Goal: Transaction & Acquisition: Download file/media

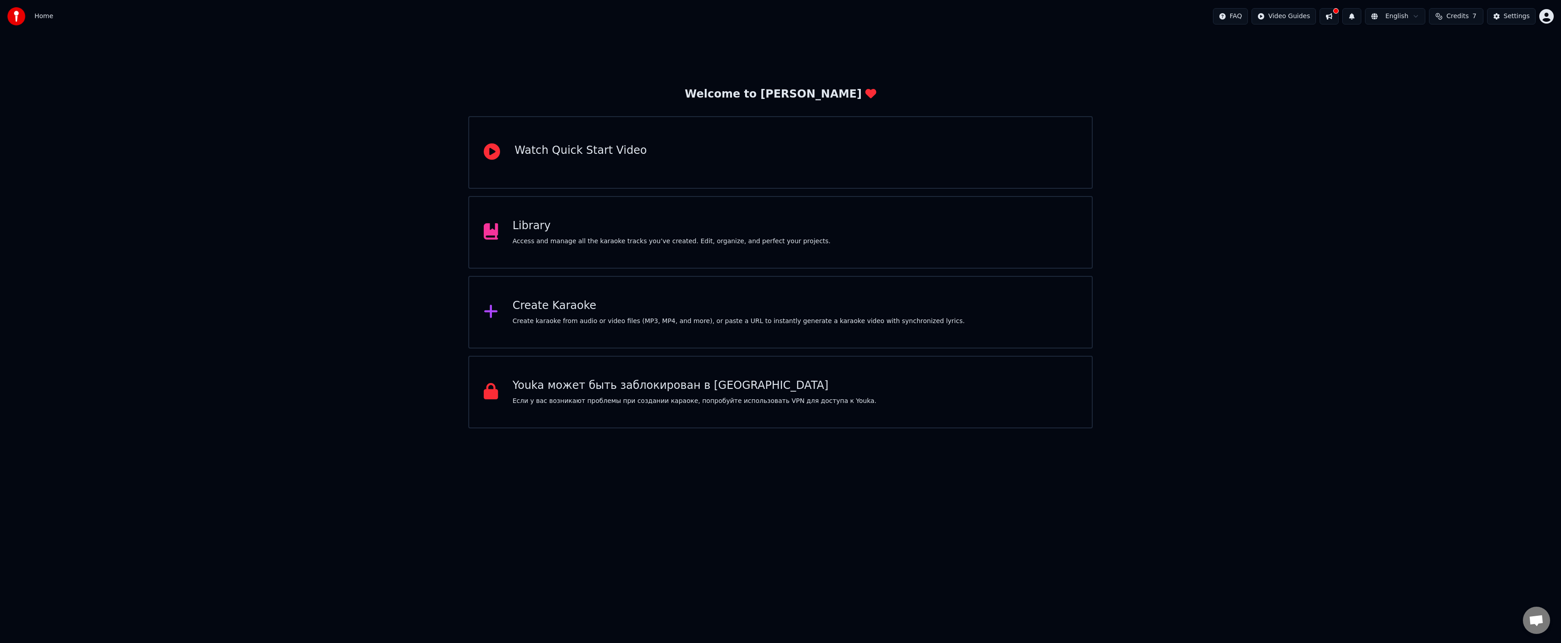
click at [547, 235] on div "Library Access and manage all the karaoke tracks you’ve created. Edit, organize…" at bounding box center [672, 232] width 318 height 27
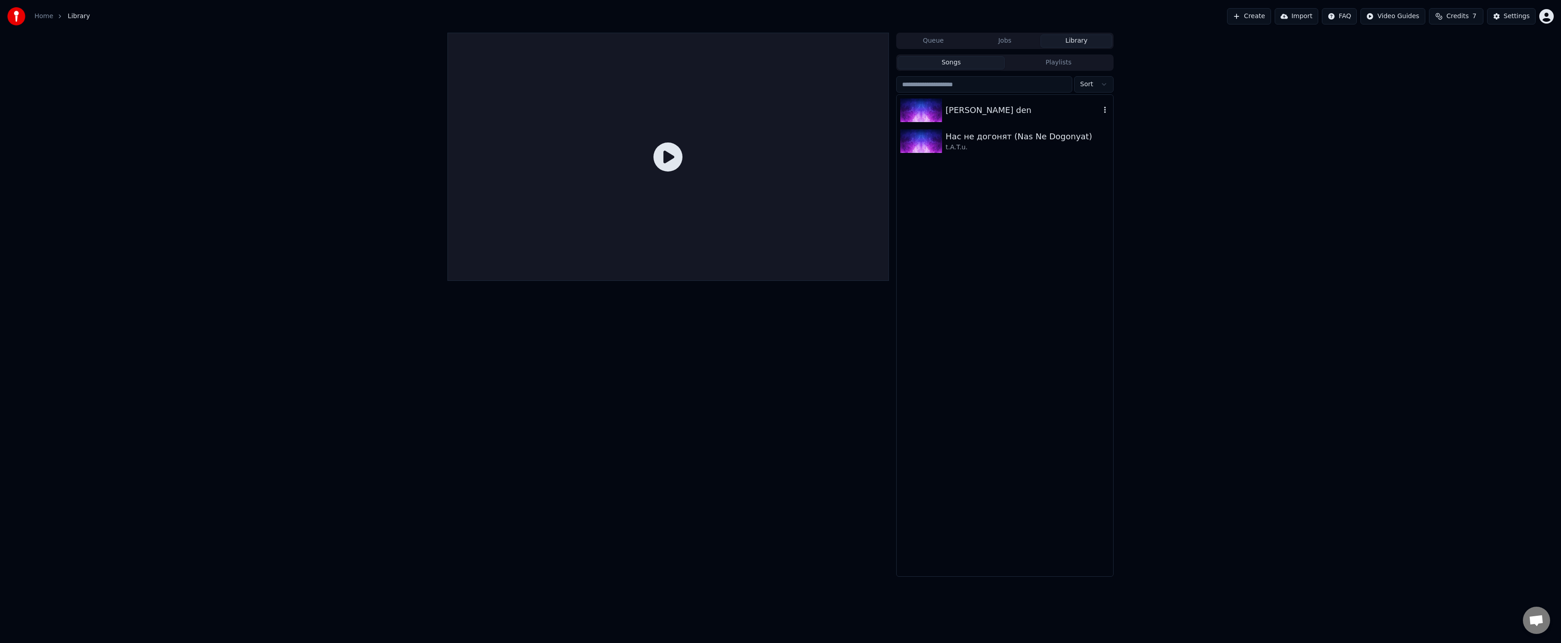
click at [934, 122] on div "[PERSON_NAME] den" at bounding box center [1005, 110] width 216 height 31
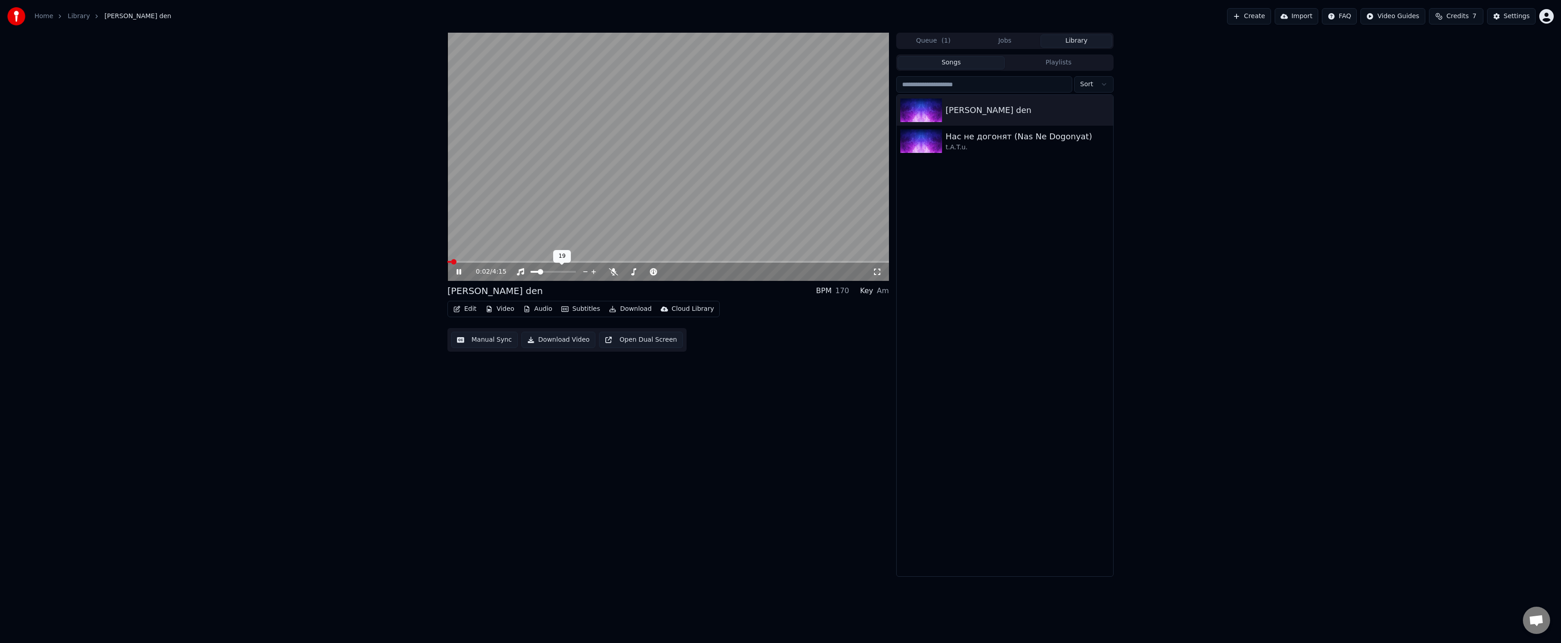
click at [537, 272] on span at bounding box center [534, 272] width 9 height 2
click at [492, 312] on button "Video" at bounding box center [500, 309] width 36 height 13
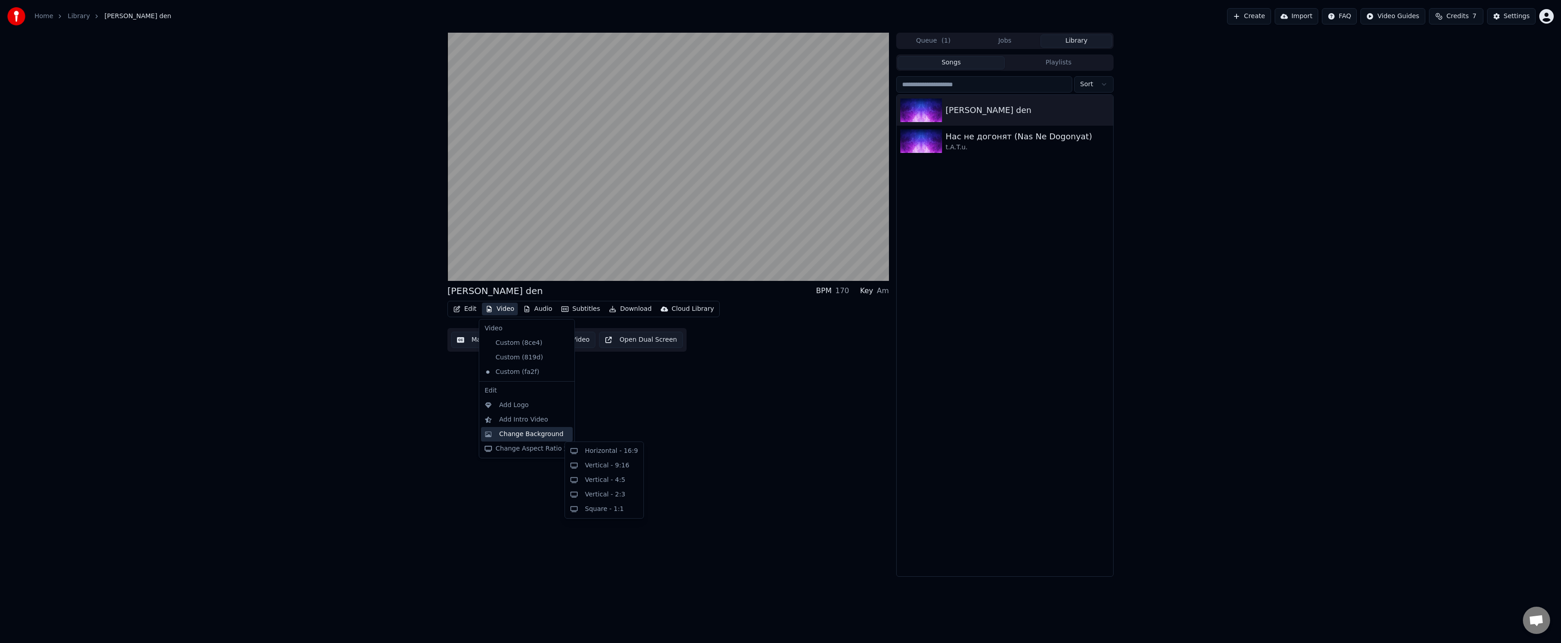
click at [534, 435] on div "Change Background" at bounding box center [531, 434] width 64 height 9
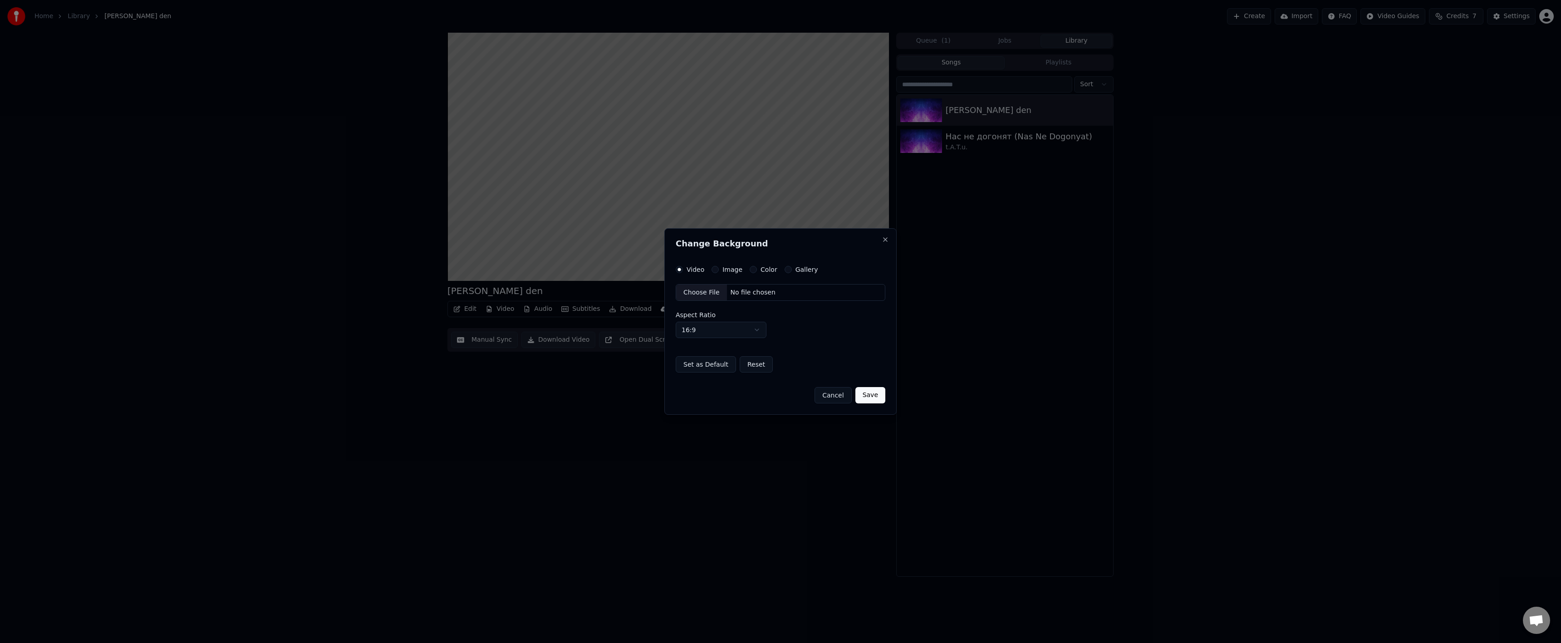
drag, startPoint x: 709, startPoint y: 297, endPoint x: 709, endPoint y: 292, distance: 5.4
click at [709, 292] on div "Choose File" at bounding box center [701, 293] width 51 height 16
click at [867, 396] on button "Save" at bounding box center [870, 395] width 30 height 16
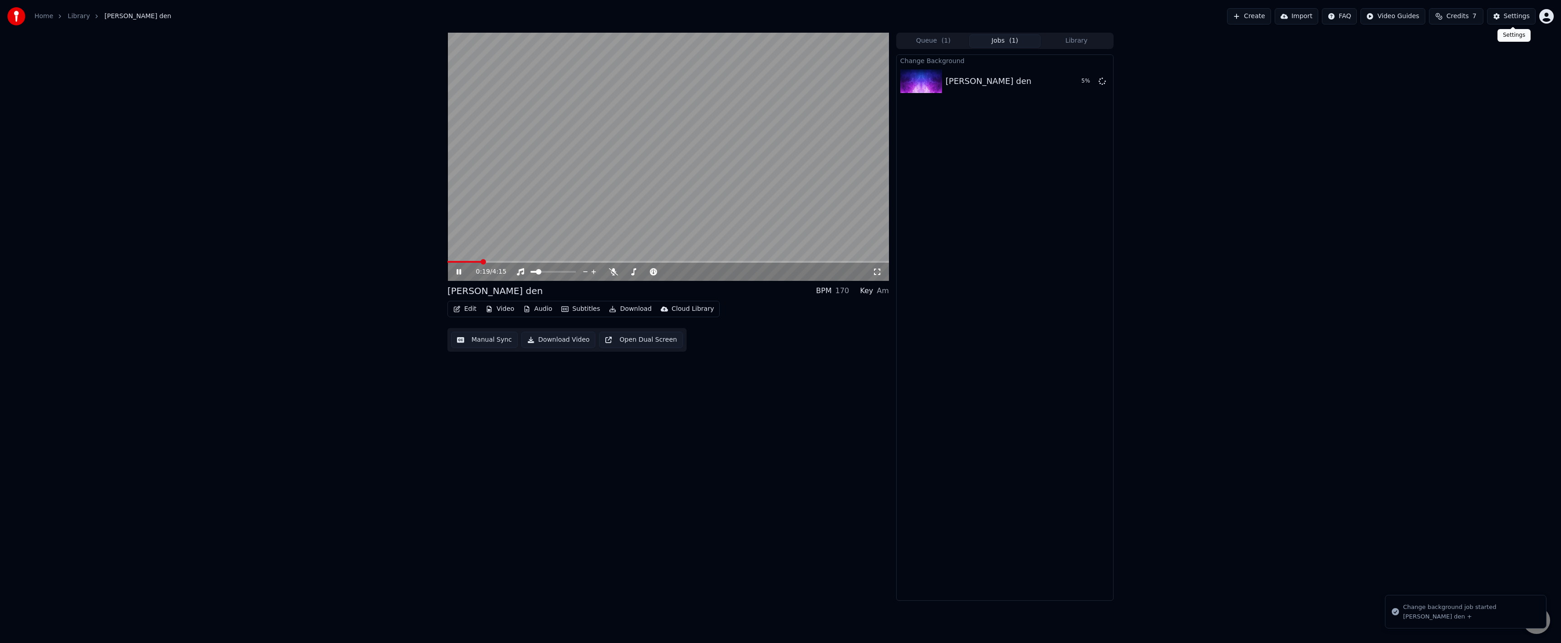
click at [1505, 18] on button "Settings" at bounding box center [1511, 16] width 49 height 16
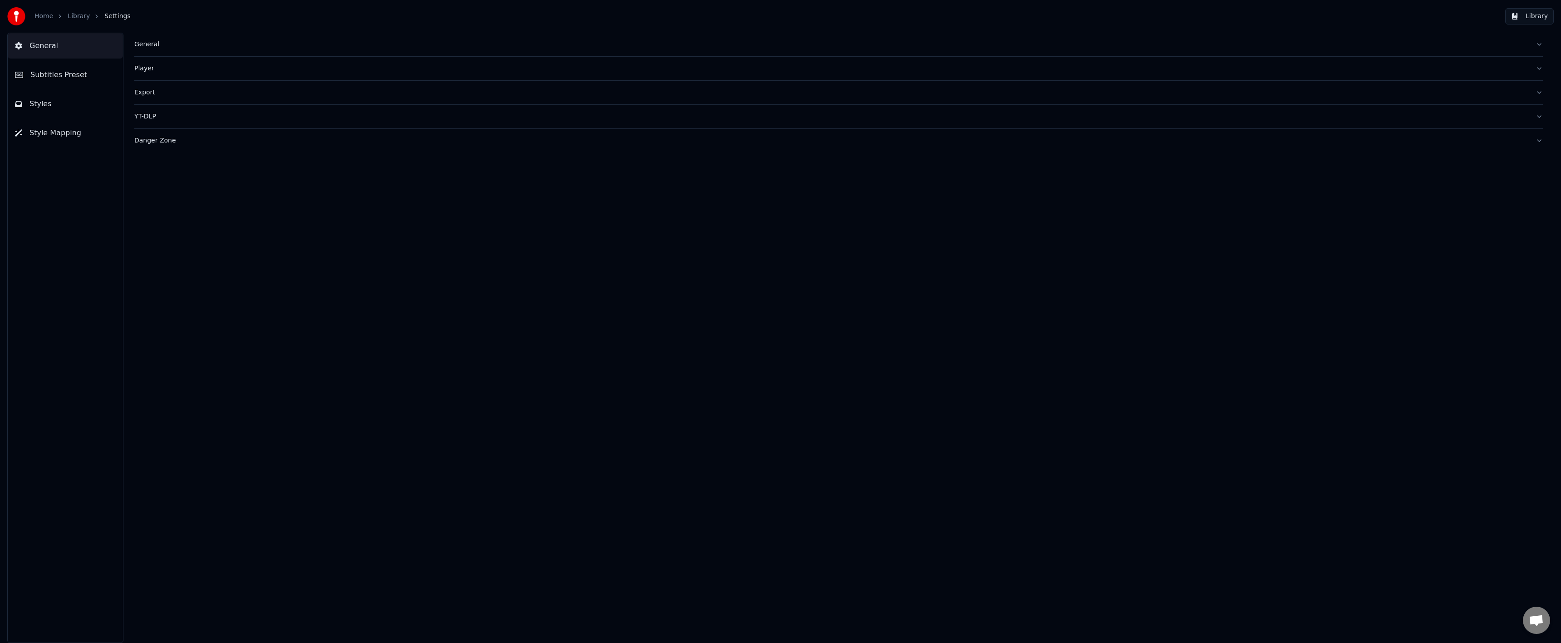
click at [80, 83] on button "Subtitles Preset" at bounding box center [65, 74] width 115 height 25
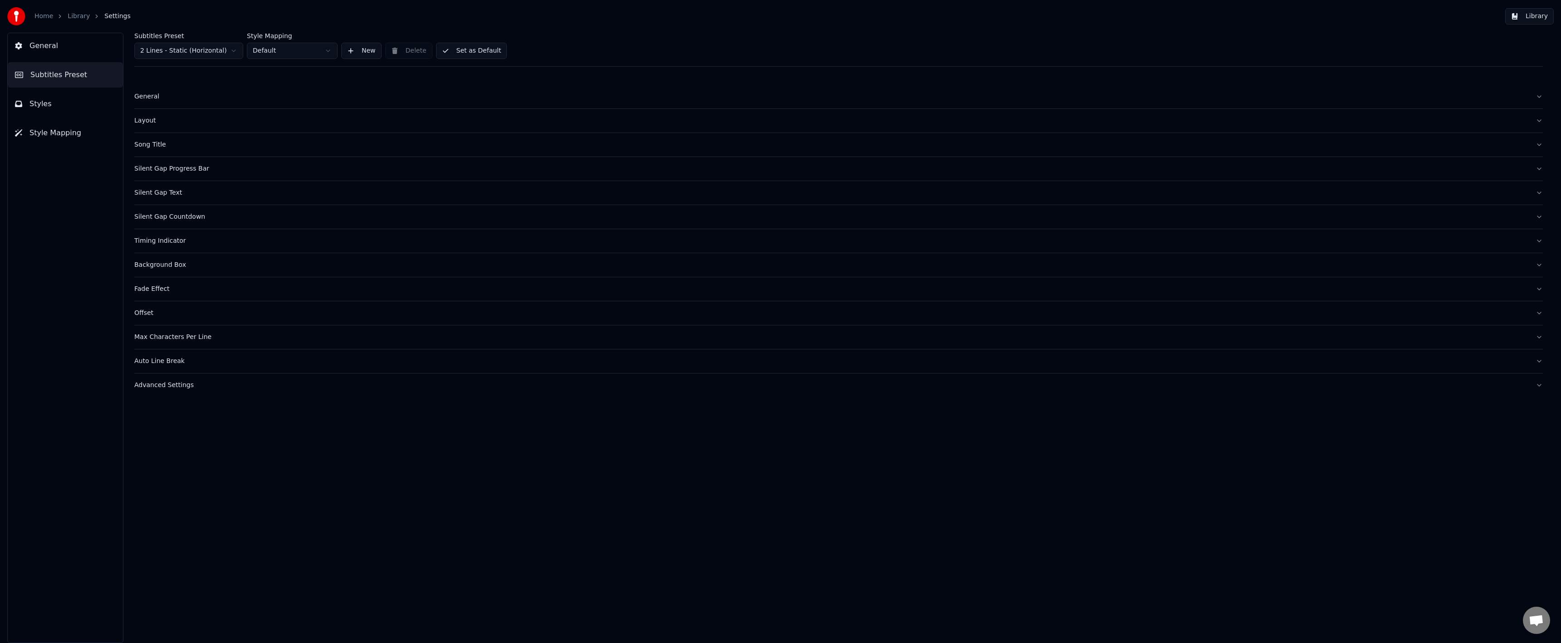
click at [211, 222] on button "Silent Gap Countdown" at bounding box center [838, 217] width 1408 height 24
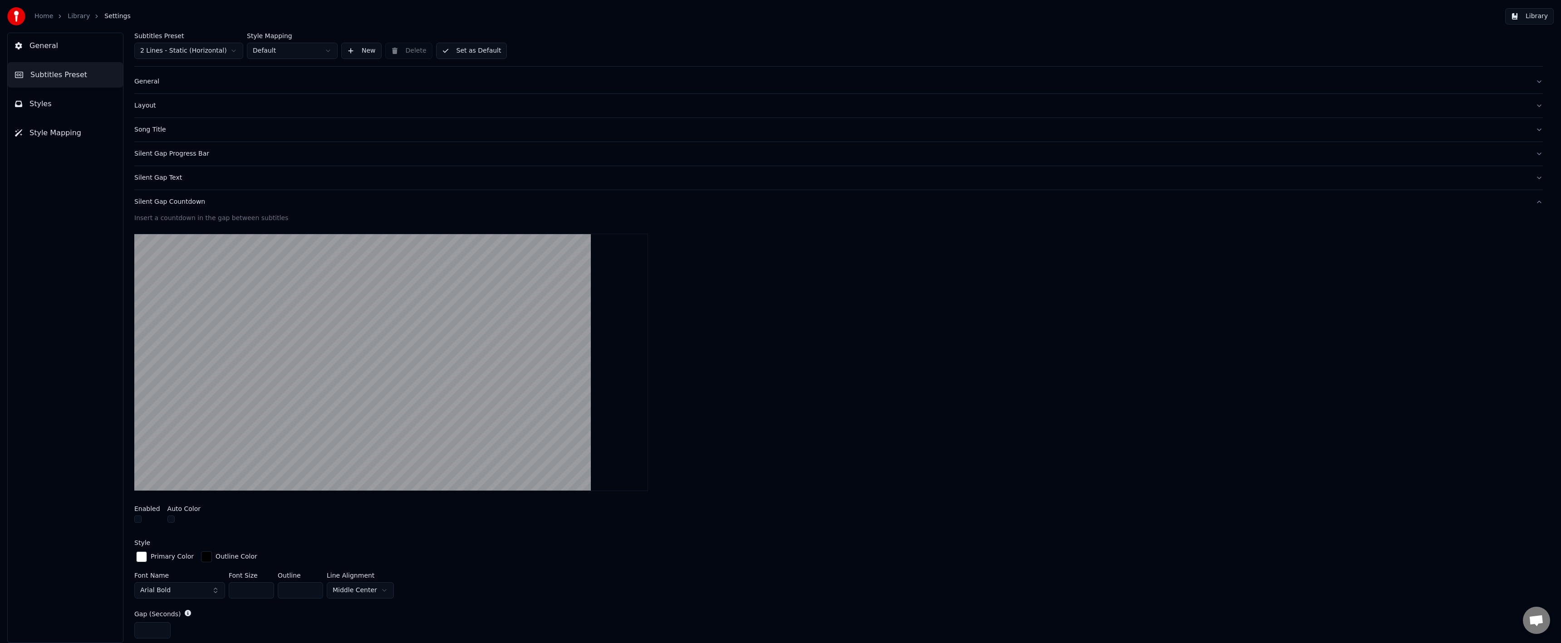
scroll to position [45, 0]
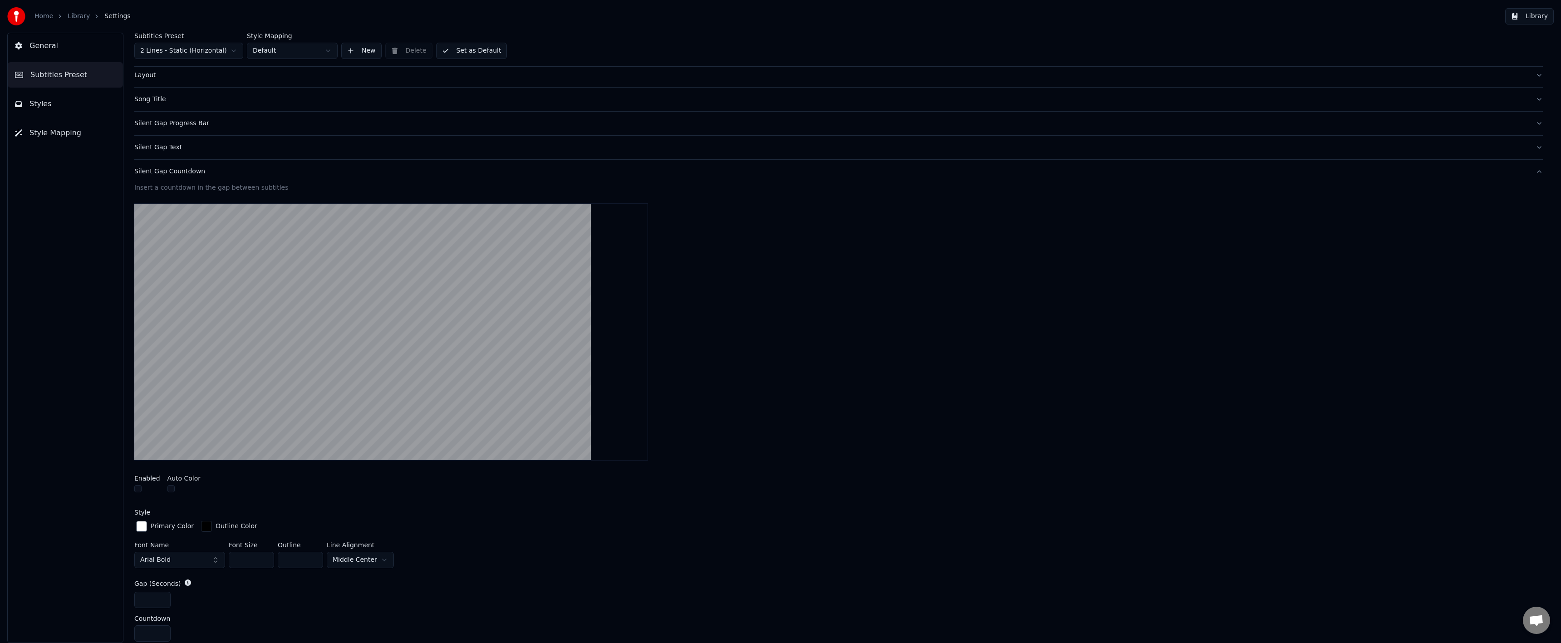
click at [184, 171] on div "Silent Gap Countdown" at bounding box center [831, 171] width 1394 height 9
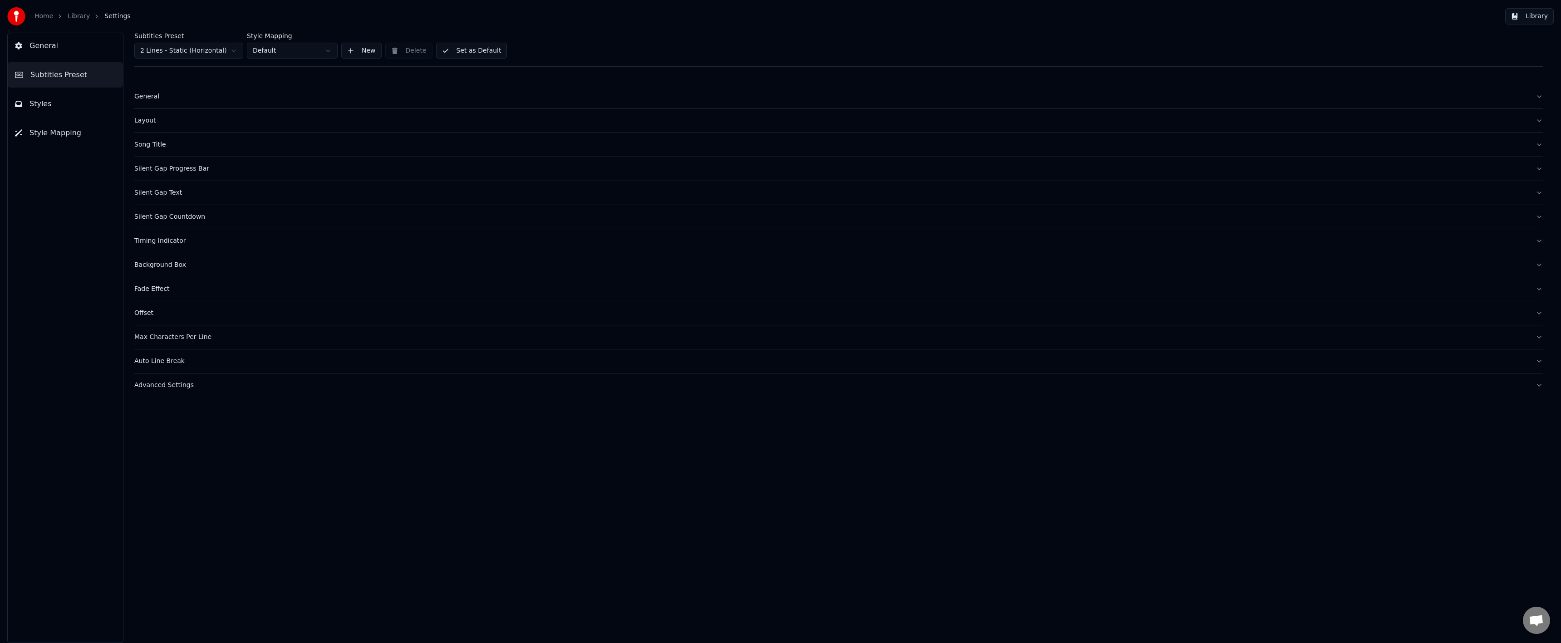
click at [199, 175] on button "Silent Gap Progress Bar" at bounding box center [838, 169] width 1408 height 24
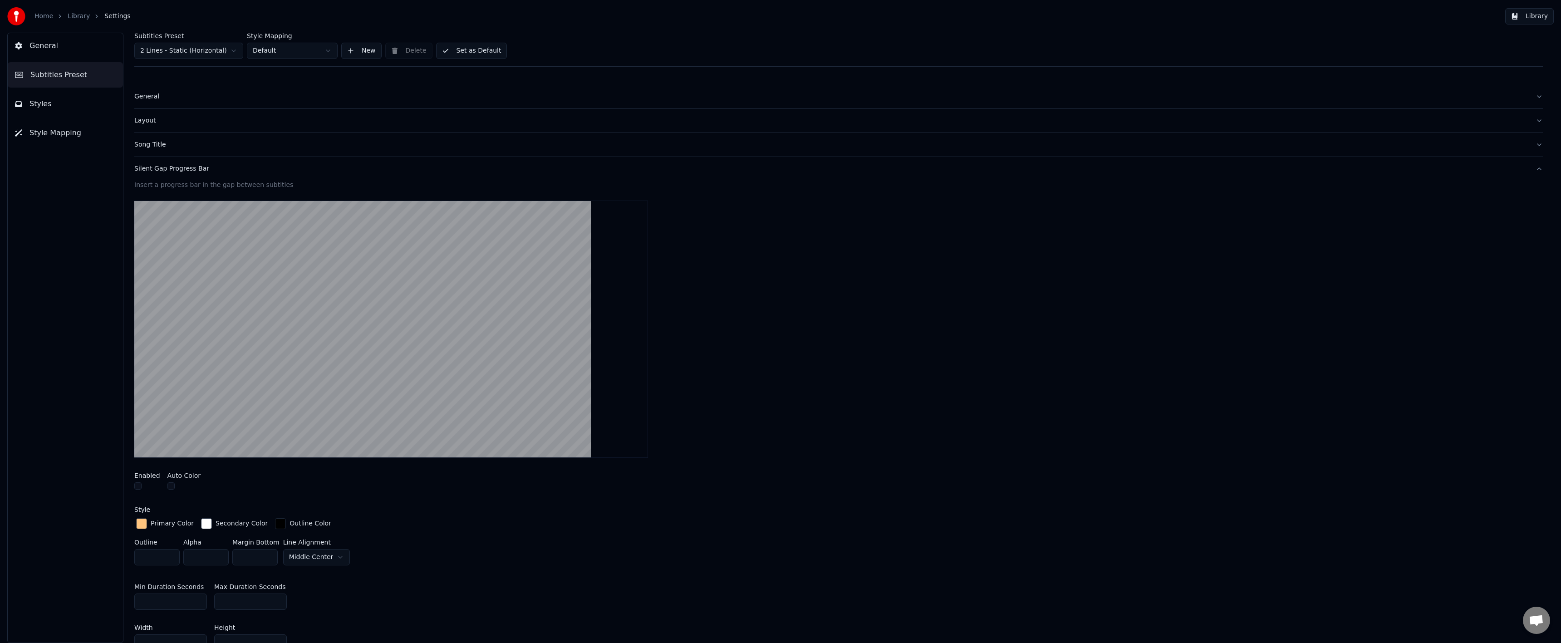
click at [199, 170] on div "Silent Gap Progress Bar" at bounding box center [831, 168] width 1394 height 9
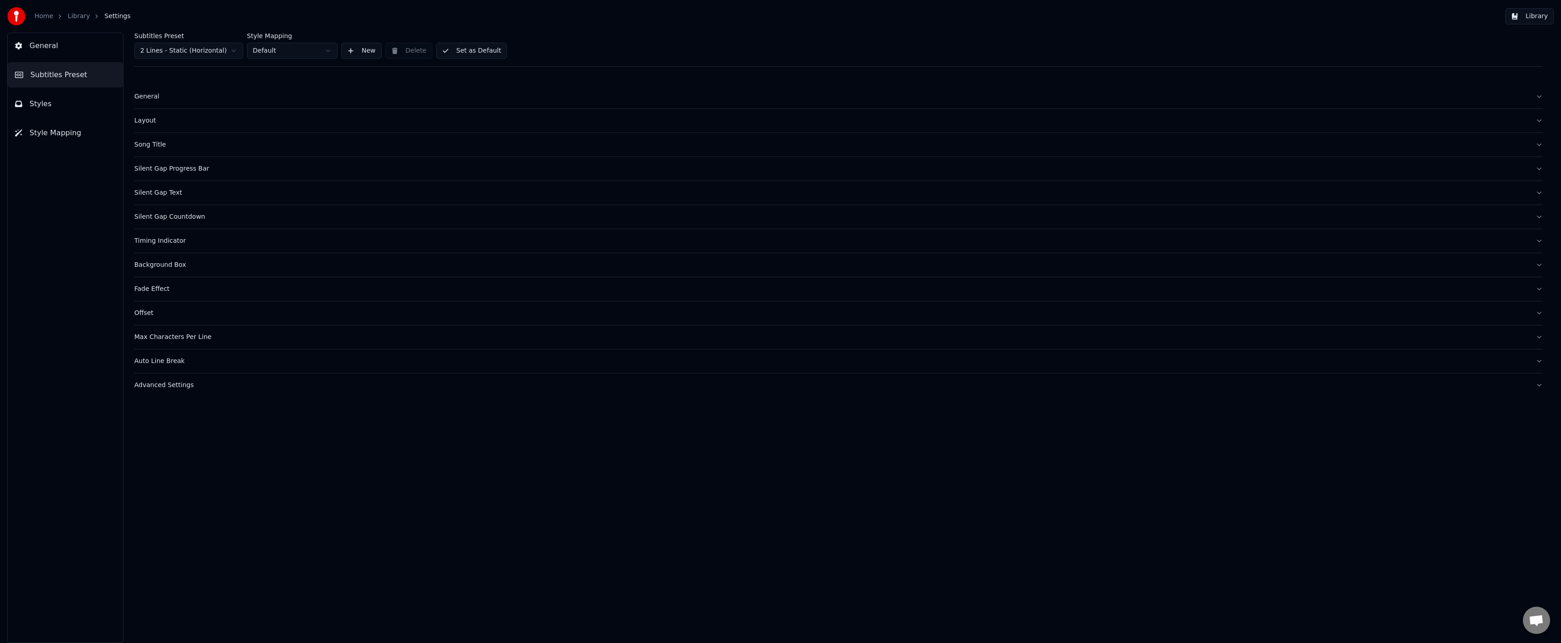
click at [180, 251] on button "Timing Indicator" at bounding box center [838, 241] width 1408 height 24
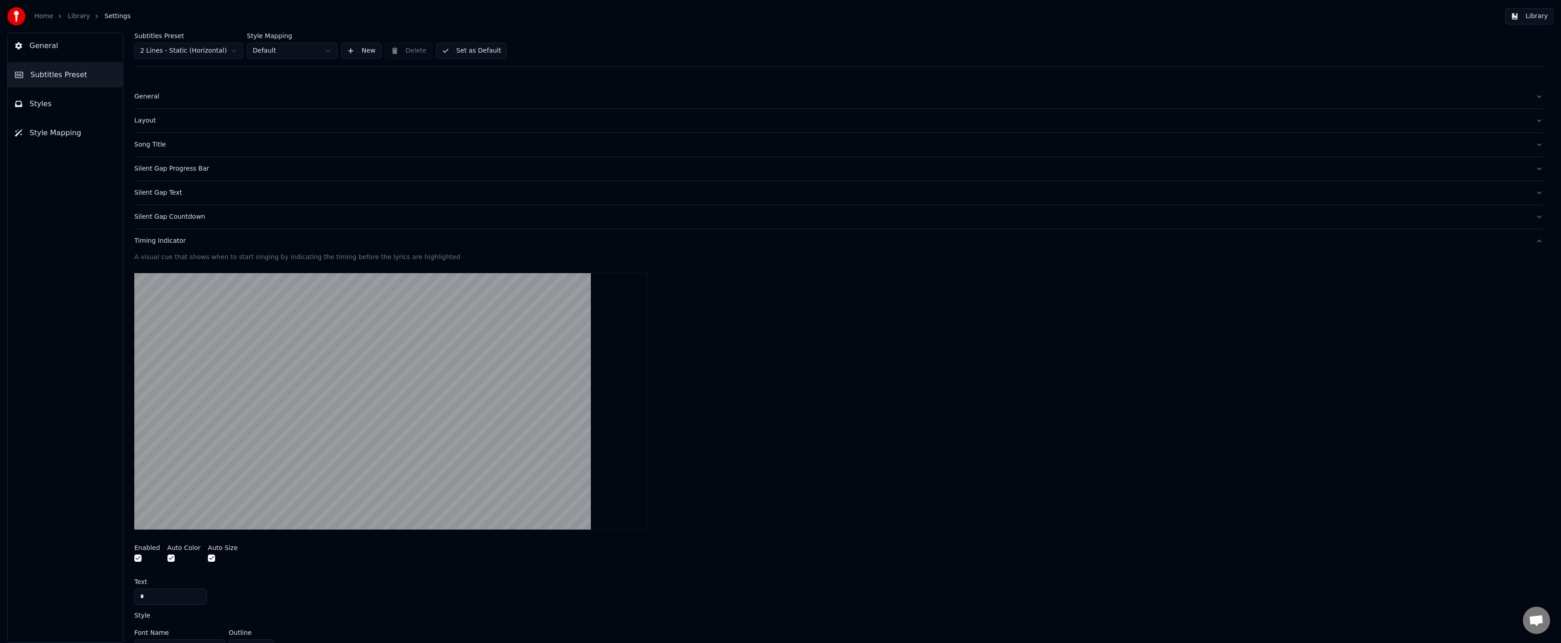
click at [139, 557] on button "button" at bounding box center [137, 557] width 7 height 7
click at [164, 236] on div "Timing Indicator" at bounding box center [831, 240] width 1394 height 9
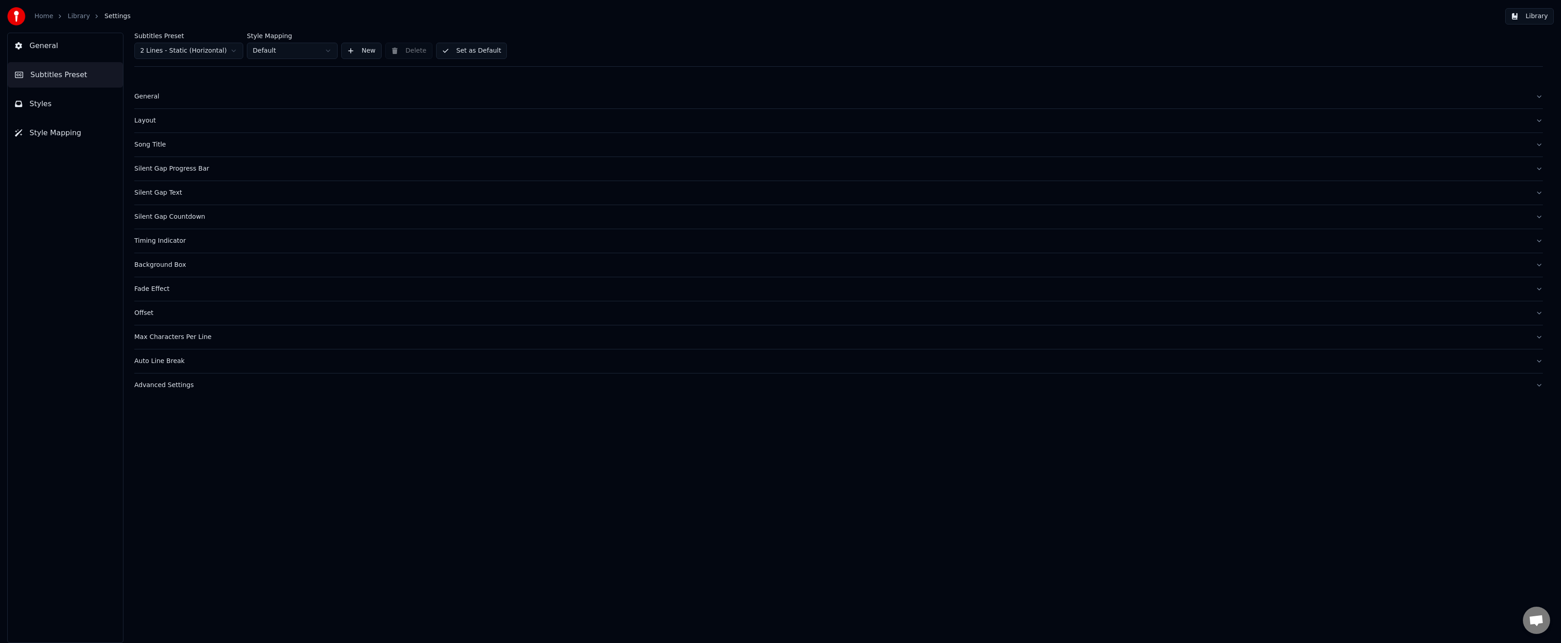
click at [487, 51] on button "Set as Default" at bounding box center [471, 51] width 71 height 16
click at [78, 10] on div "Home Library Settings" at bounding box center [68, 16] width 123 height 18
click at [77, 11] on div "Home Library Settings" at bounding box center [68, 16] width 123 height 18
click at [74, 13] on link "Library" at bounding box center [79, 16] width 22 height 9
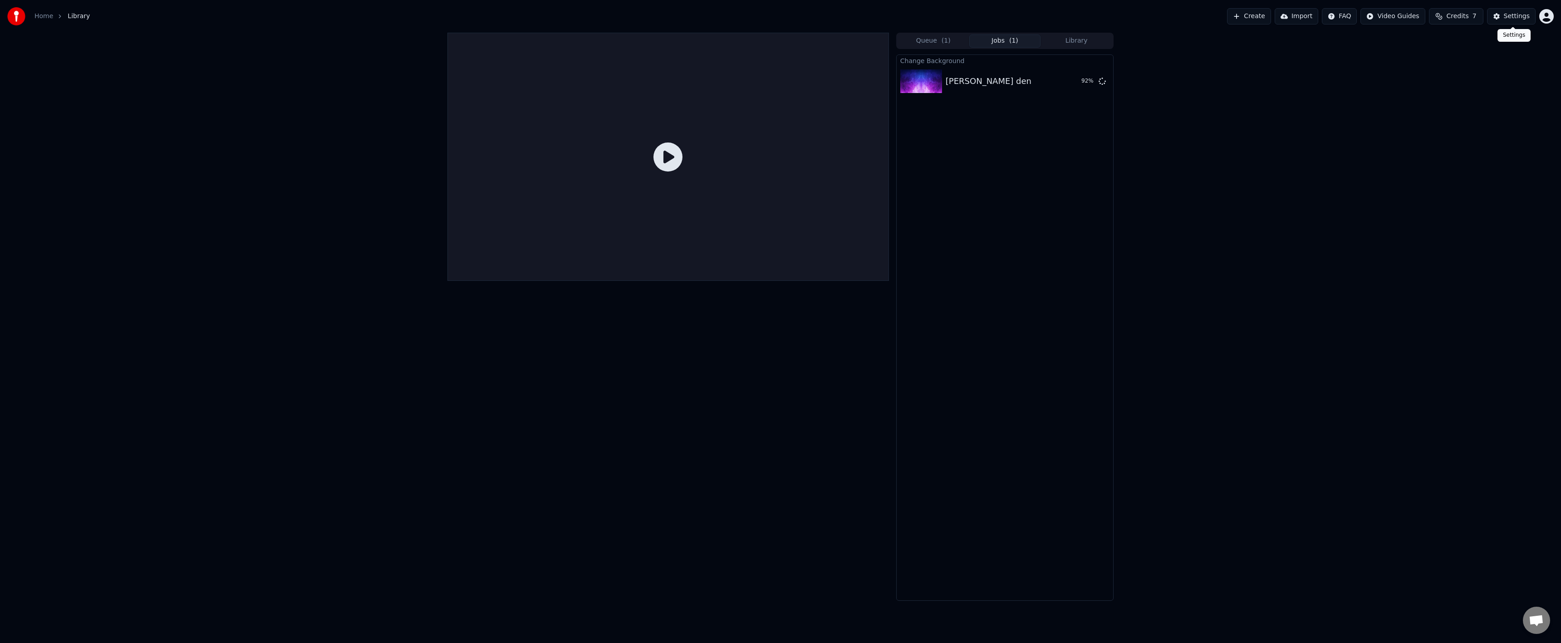
click at [1503, 19] on button "Settings" at bounding box center [1511, 16] width 49 height 16
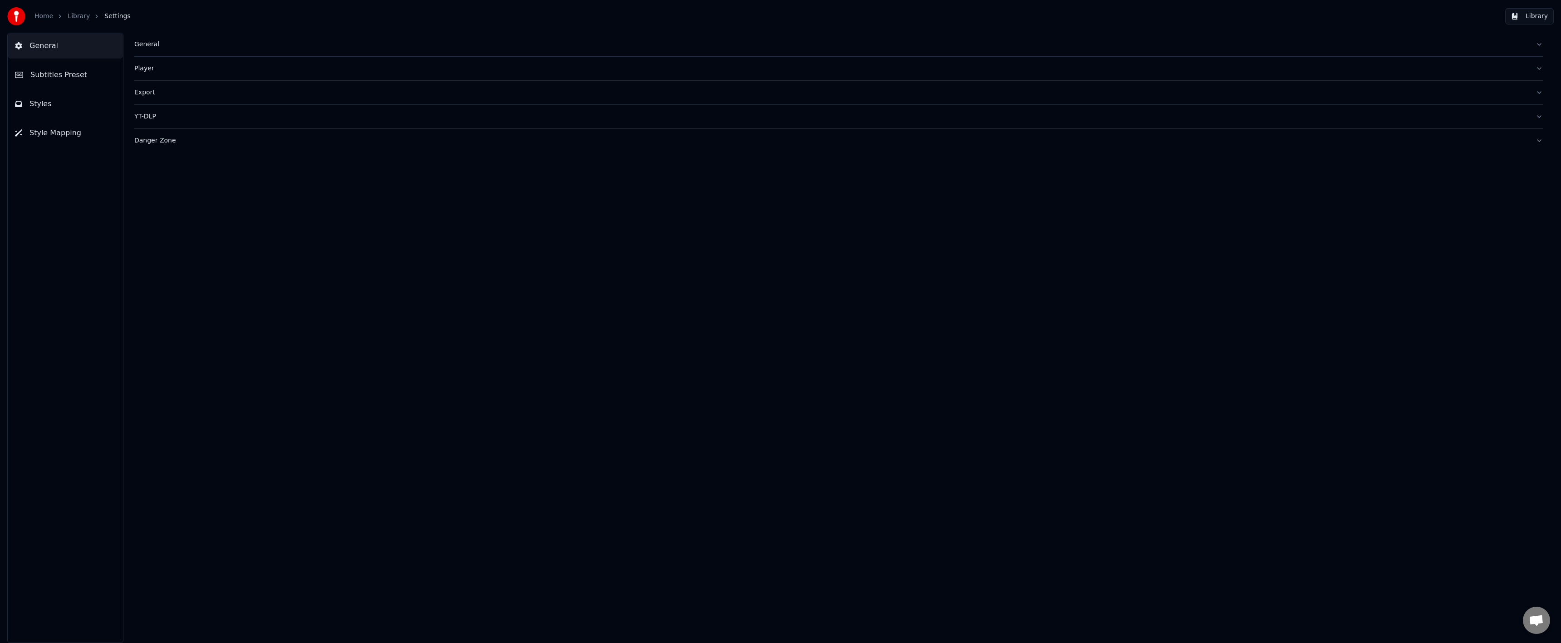
click at [98, 74] on button "Subtitles Preset" at bounding box center [65, 74] width 115 height 25
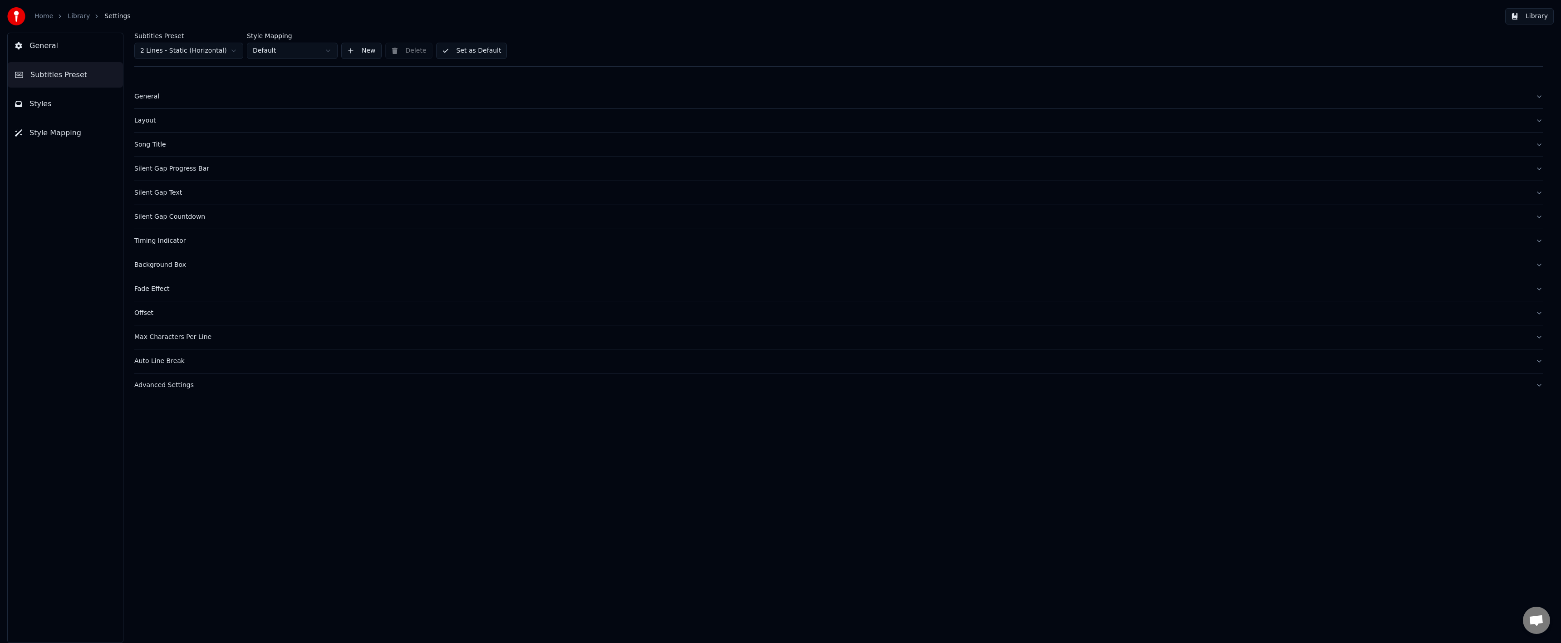
click at [157, 121] on div "Layout" at bounding box center [831, 120] width 1394 height 9
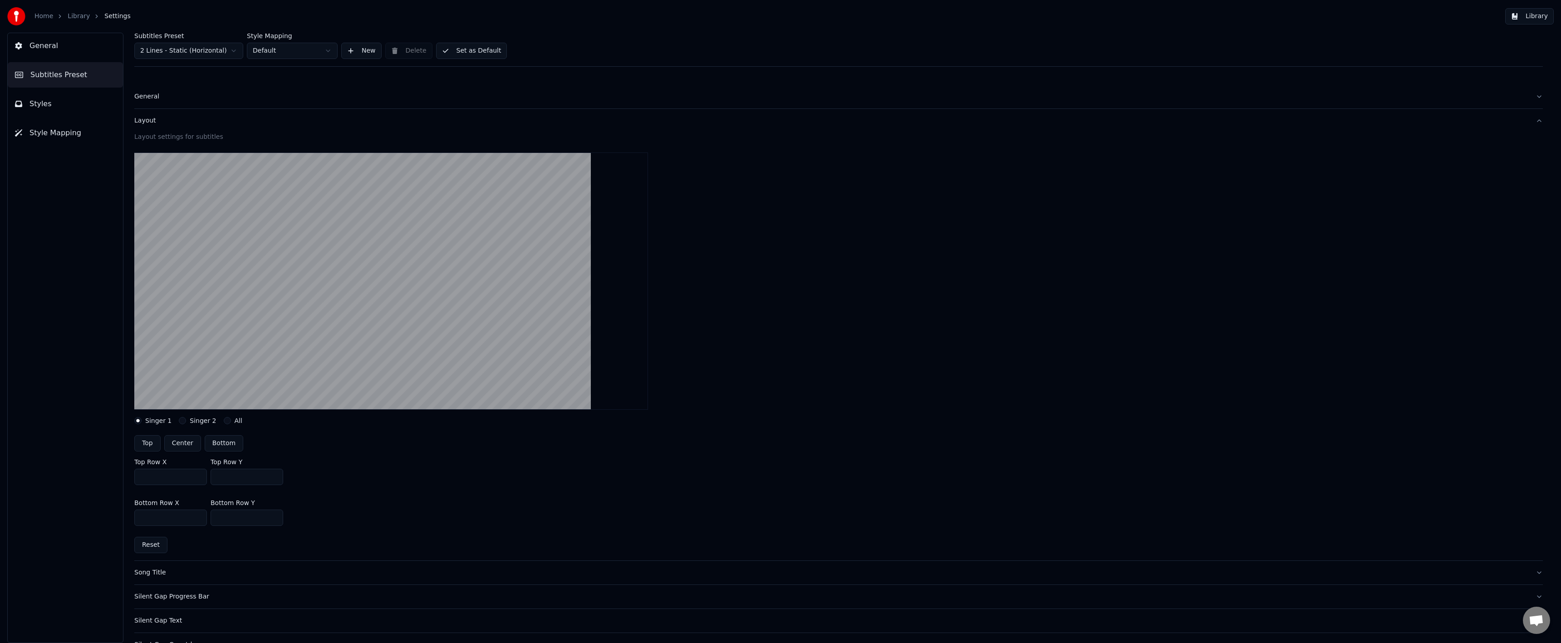
click at [157, 98] on div "General" at bounding box center [831, 96] width 1394 height 9
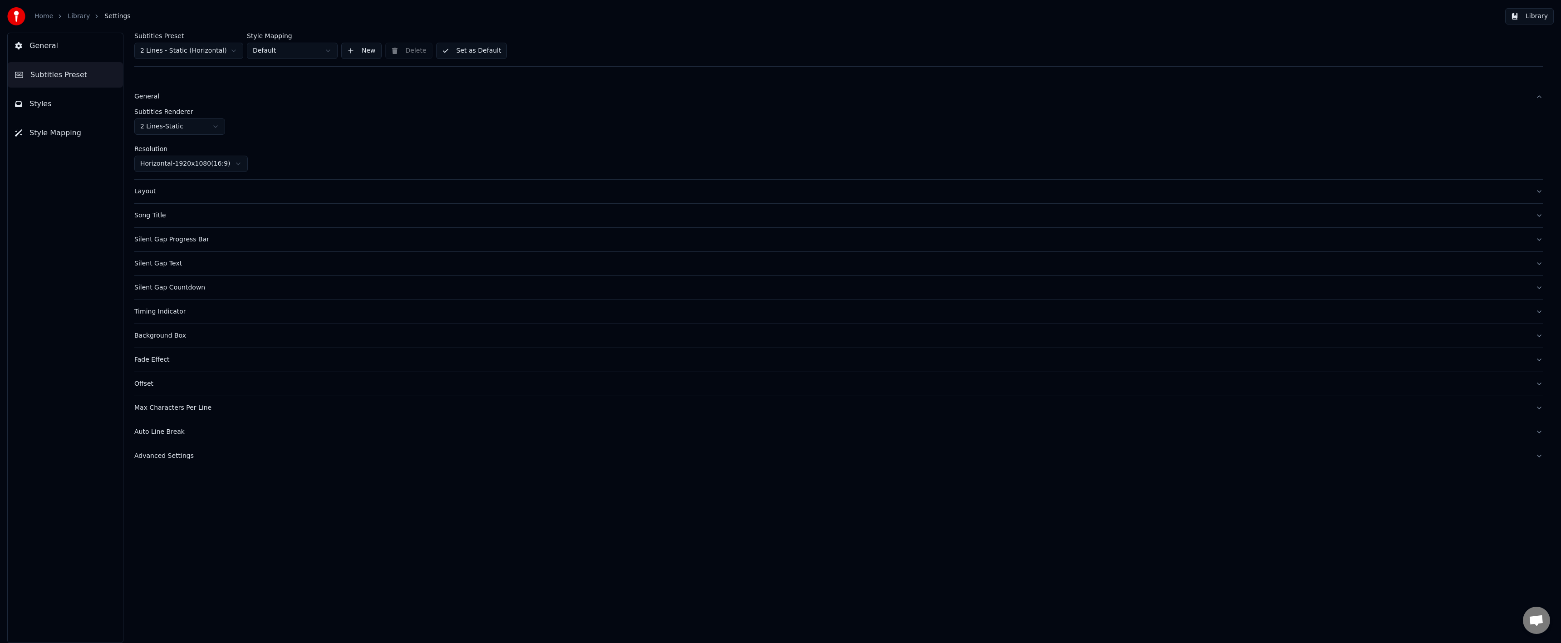
click at [177, 385] on div "Offset" at bounding box center [831, 383] width 1394 height 9
click at [60, 106] on button "Styles" at bounding box center [65, 103] width 115 height 25
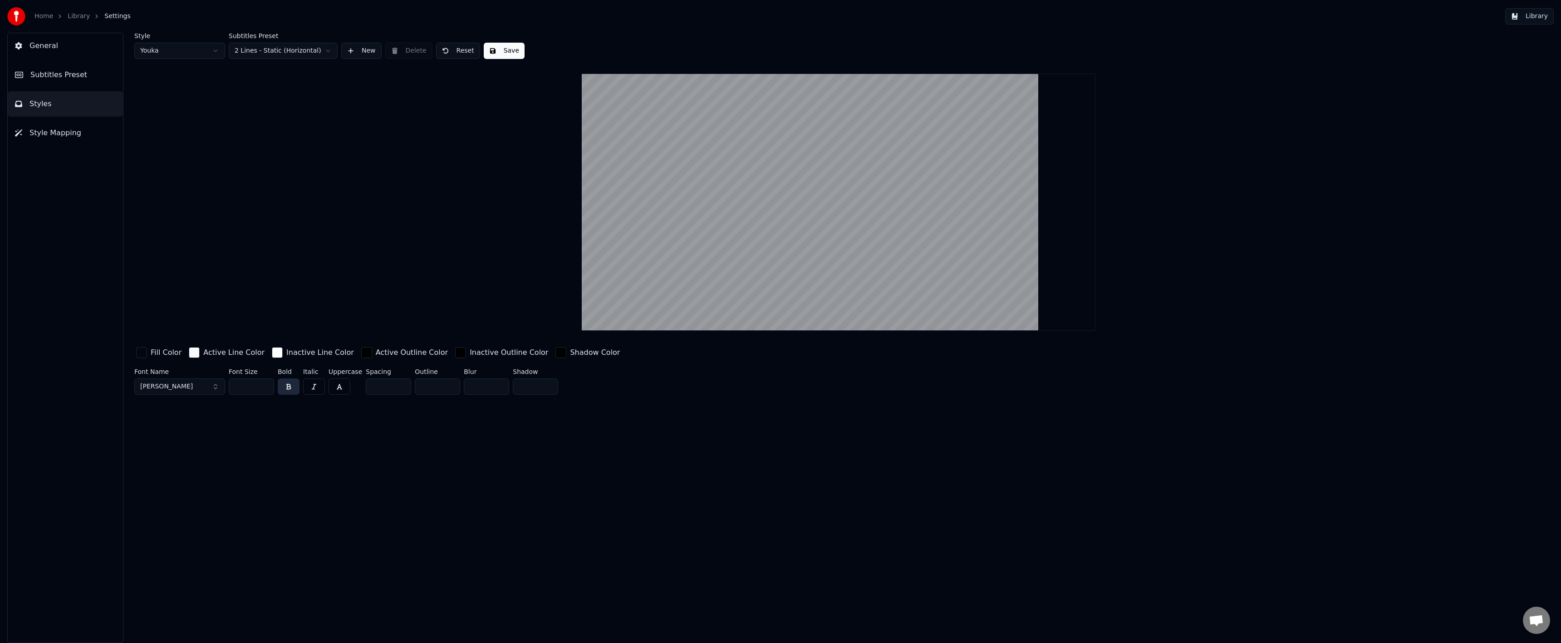
click at [250, 391] on input "**" at bounding box center [251, 386] width 45 height 16
drag, startPoint x: 250, startPoint y: 385, endPoint x: 224, endPoint y: 392, distance: 26.7
click at [205, 386] on div "Font Name Montserrat Bold Font Size *** Bold Italic Uppercase Spacing * Outline…" at bounding box center [680, 383] width 1093 height 30
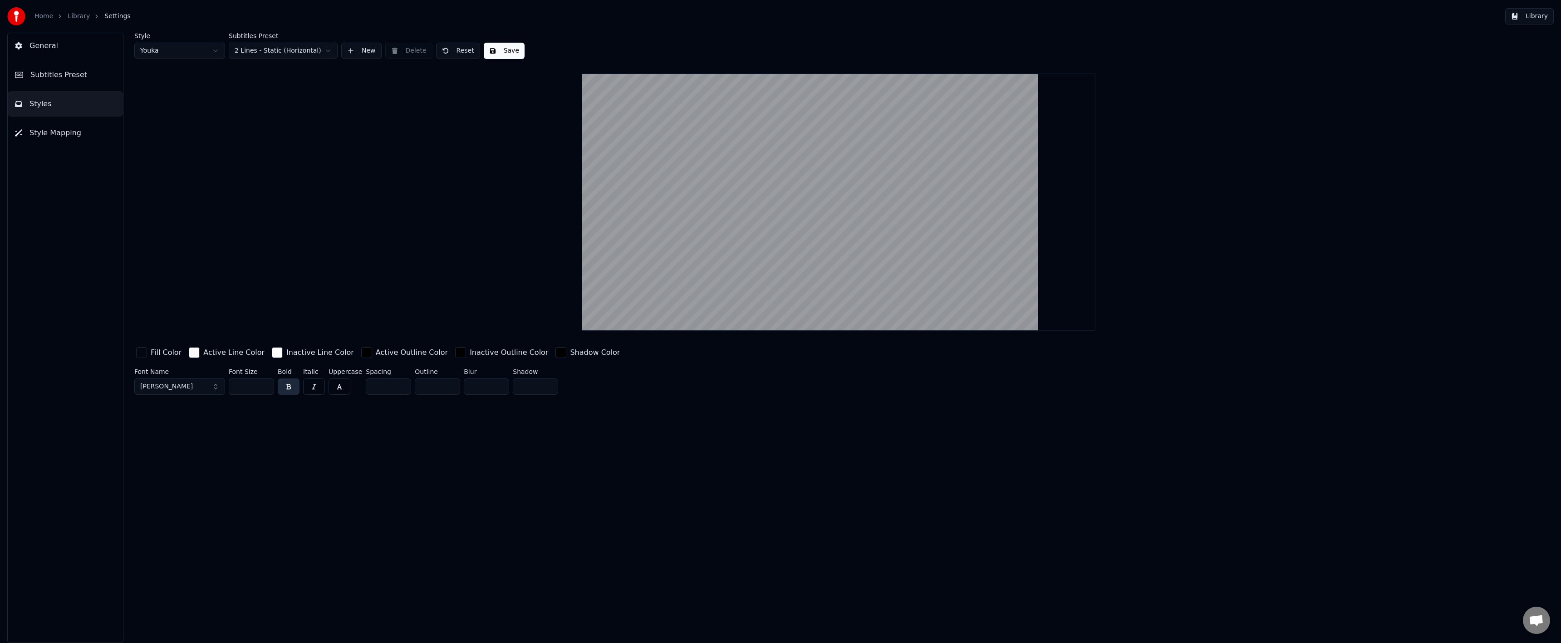
click at [313, 428] on div "Style Youka Subtitles Preset 2 Lines - Static (Horizontal) New Delete Reset Sav…" at bounding box center [838, 338] width 1445 height 610
drag, startPoint x: 251, startPoint y: 388, endPoint x: 225, endPoint y: 387, distance: 26.4
click at [225, 387] on div "Font Name Montserrat Bold Font Size *** Bold Italic Uppercase Spacing * Outline…" at bounding box center [680, 383] width 1093 height 30
type input "***"
click at [328, 446] on div "Style Youka Subtitles Preset 2 Lines - Static (Horizontal) New Delete Reset Sav…" at bounding box center [838, 338] width 1445 height 610
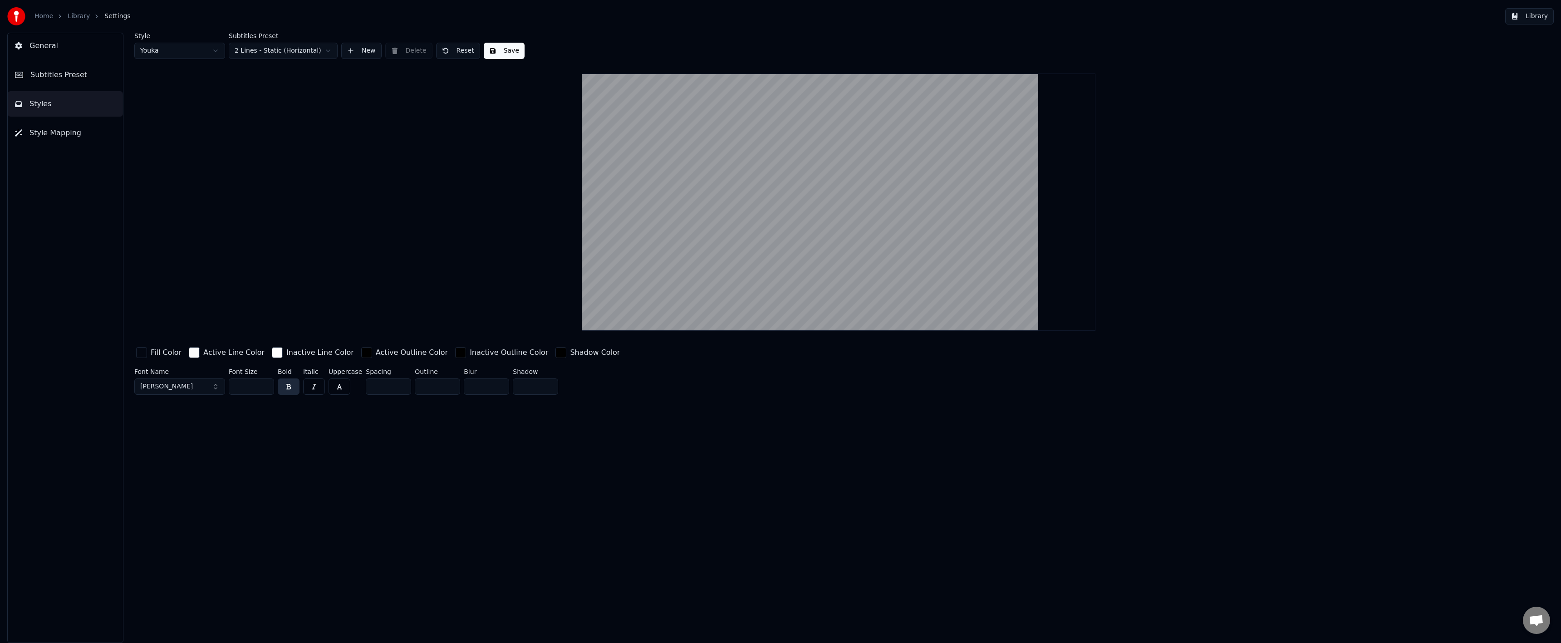
click at [495, 49] on button "Save" at bounding box center [504, 51] width 41 height 16
click at [64, 81] on button "Subtitles Preset" at bounding box center [65, 74] width 115 height 25
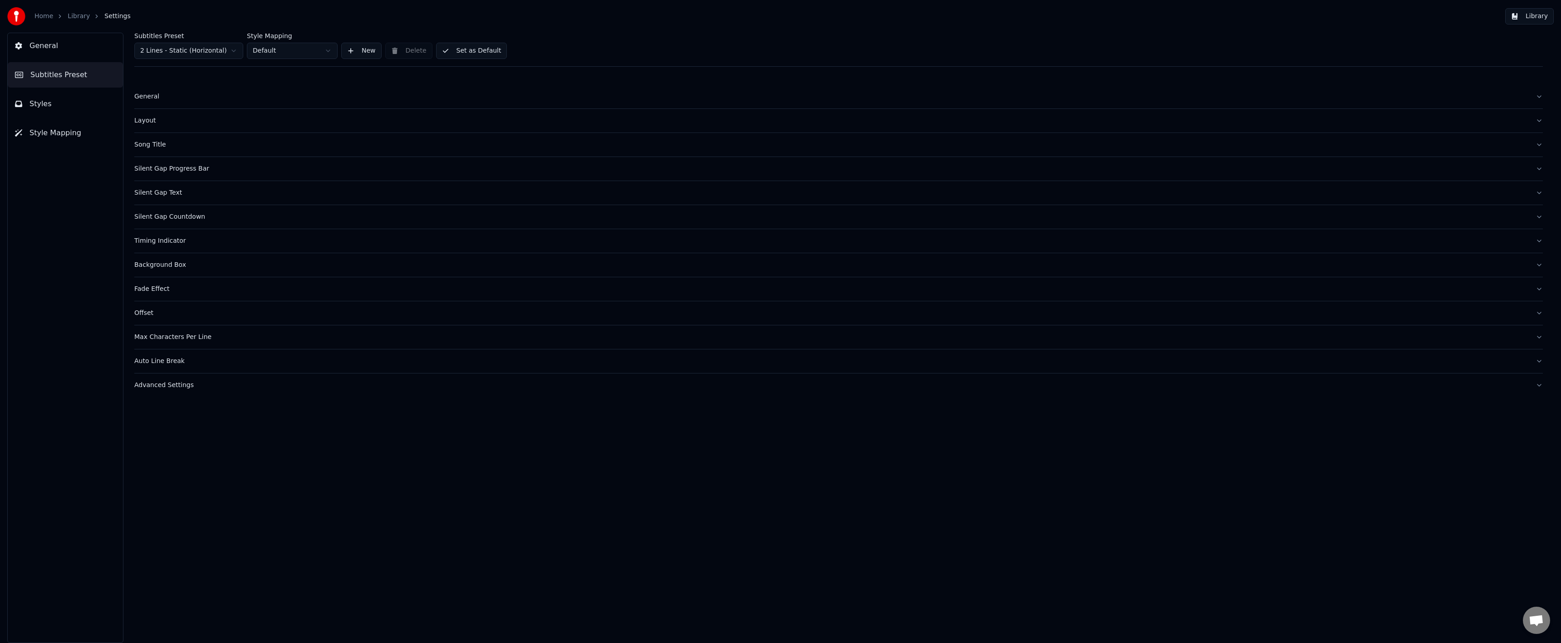
click at [153, 118] on div "Layout" at bounding box center [831, 120] width 1394 height 9
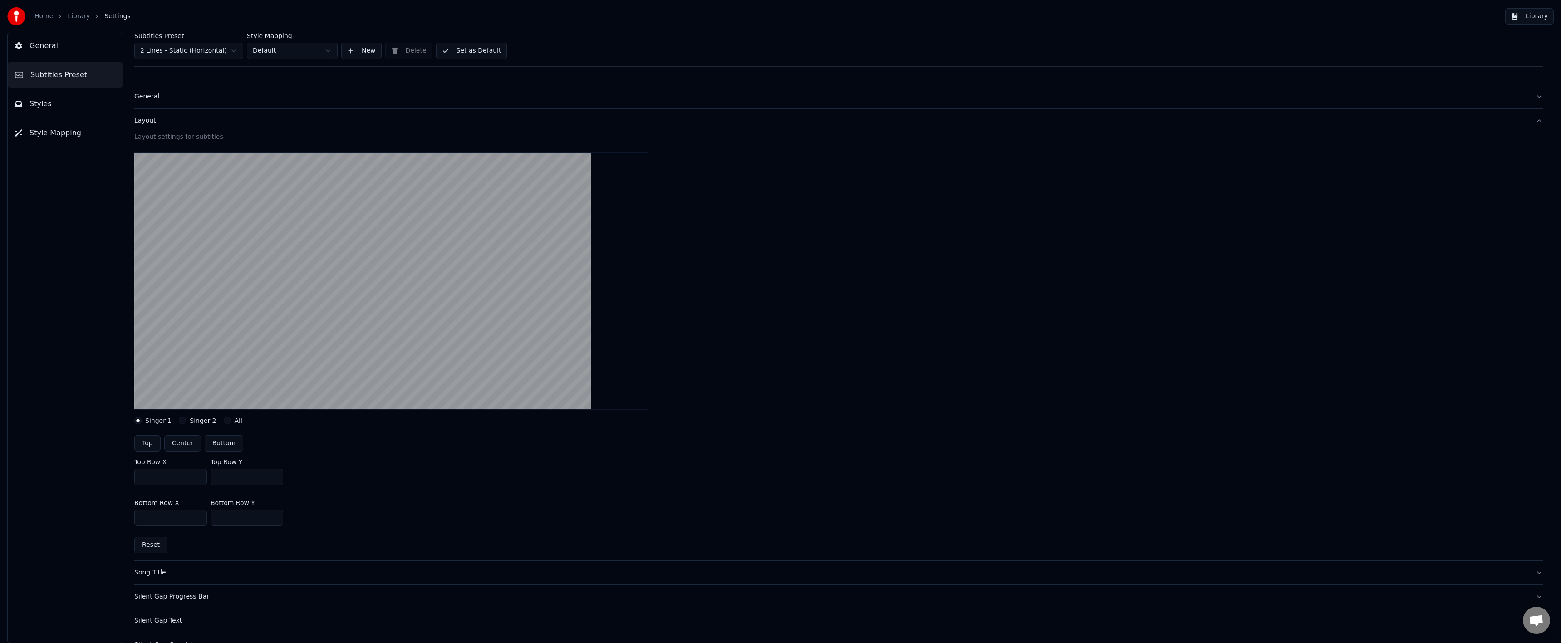
click at [240, 475] on input "***" at bounding box center [247, 477] width 73 height 16
click at [236, 477] on input "***" at bounding box center [247, 477] width 73 height 16
drag, startPoint x: 183, startPoint y: 477, endPoint x: 112, endPoint y: 478, distance: 70.8
click at [112, 478] on div "General Subtitles Preset Styles Style Mapping Subtitles Preset 2 Lines - Static…" at bounding box center [780, 338] width 1561 height 610
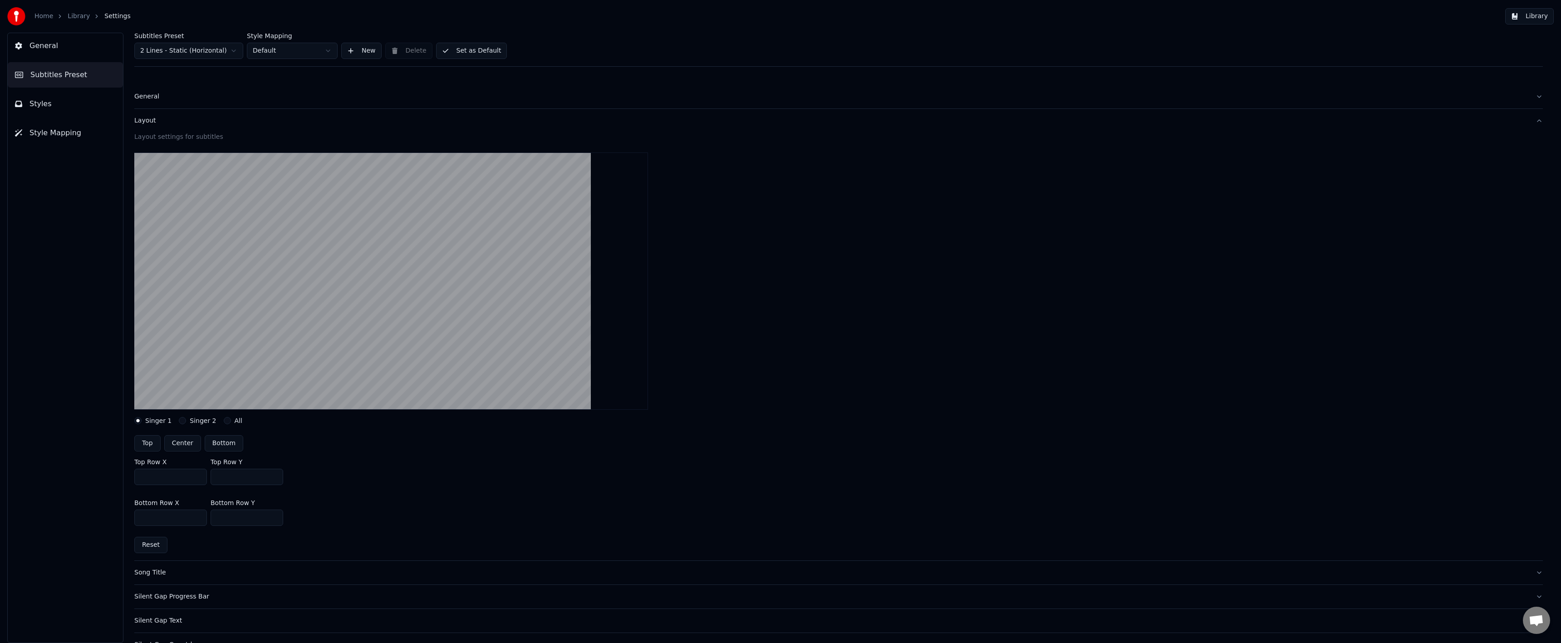
click at [240, 480] on input "***" at bounding box center [247, 477] width 73 height 16
drag, startPoint x: 241, startPoint y: 478, endPoint x: 186, endPoint y: 473, distance: 55.6
click at [186, 473] on div "Top Row X *** Top Row Y ***" at bounding box center [838, 471] width 1408 height 41
click at [412, 500] on div "Bottom Row X *** Bottom Row Y ***" at bounding box center [838, 512] width 1408 height 41
click at [275, 478] on input "***" at bounding box center [247, 477] width 73 height 16
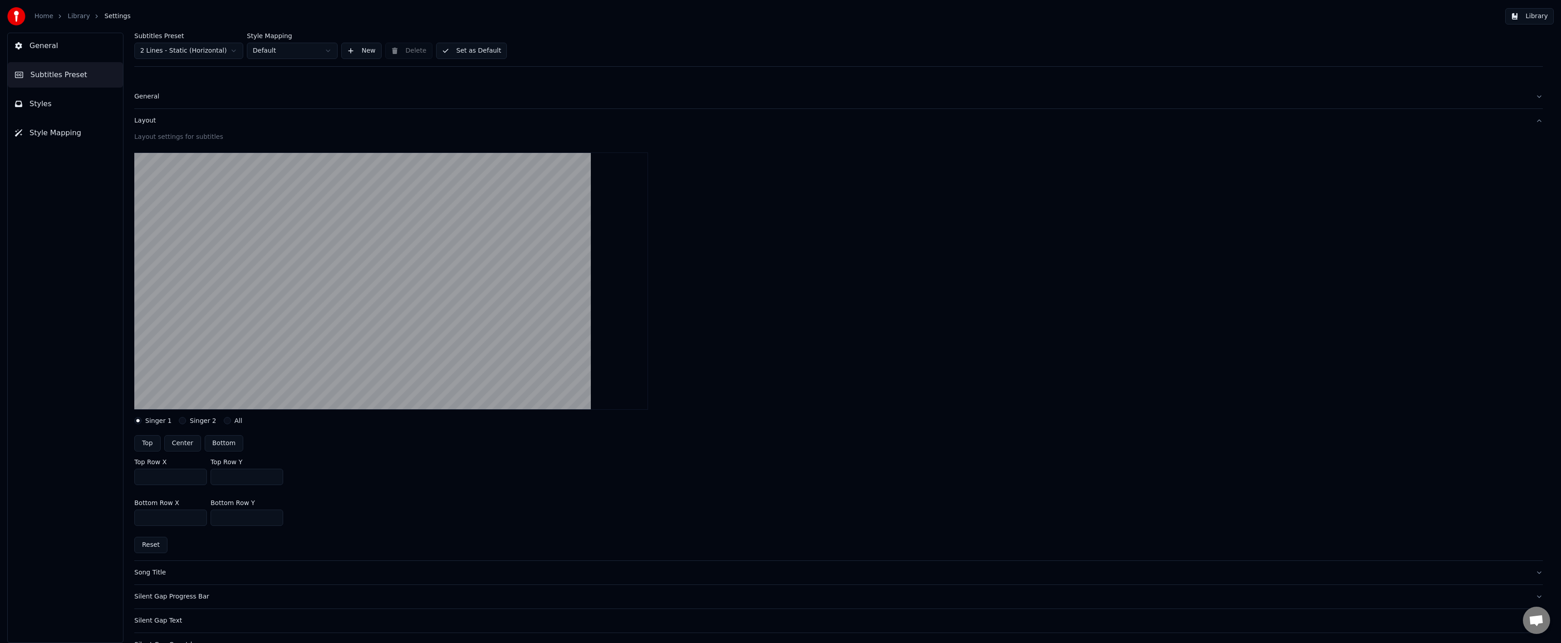
click at [275, 478] on input "***" at bounding box center [247, 477] width 73 height 16
click at [274, 478] on input "***" at bounding box center [247, 477] width 73 height 16
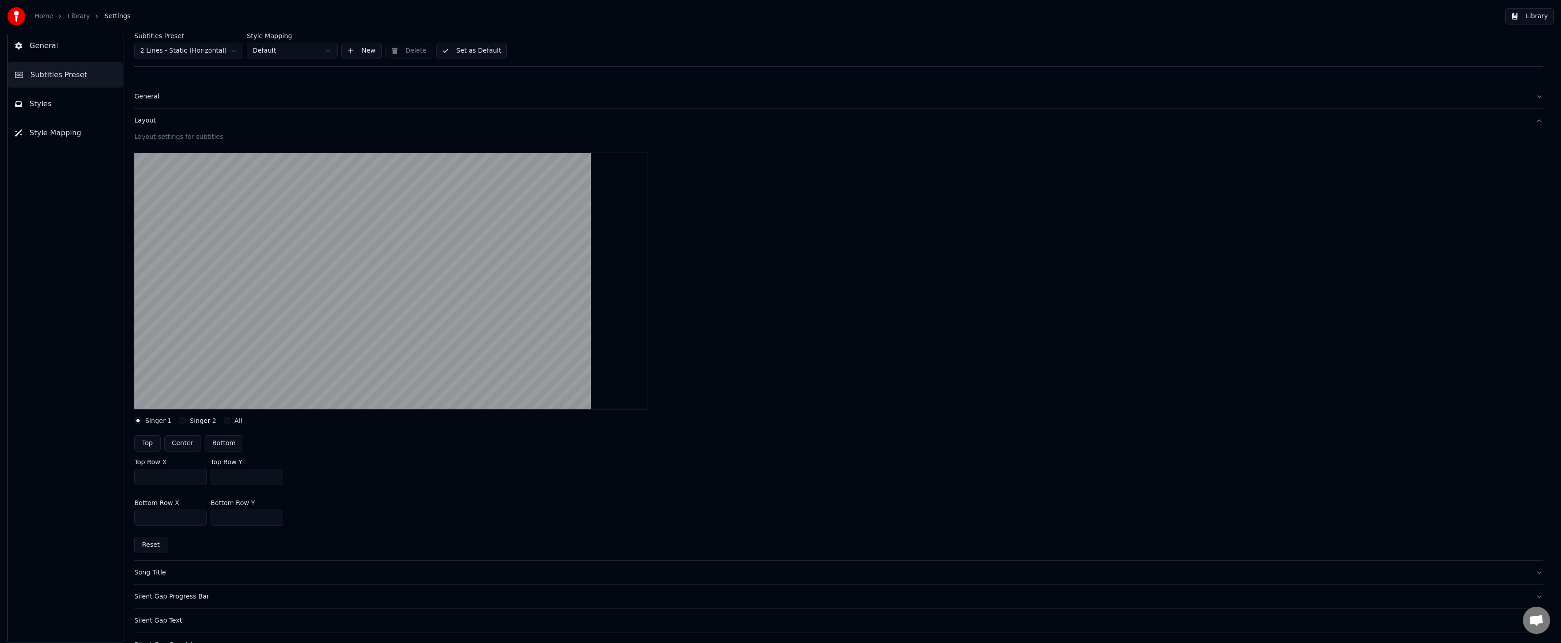
drag, startPoint x: 274, startPoint y: 478, endPoint x: 269, endPoint y: 479, distance: 5.5
click at [272, 478] on input "***" at bounding box center [247, 477] width 73 height 16
drag, startPoint x: 220, startPoint y: 479, endPoint x: 176, endPoint y: 477, distance: 44.5
click at [174, 478] on div "Top Row X *** Top Row Y ***" at bounding box center [838, 471] width 1408 height 41
click at [290, 486] on div "Top Row X *** Top Row Y ***" at bounding box center [838, 471] width 1408 height 41
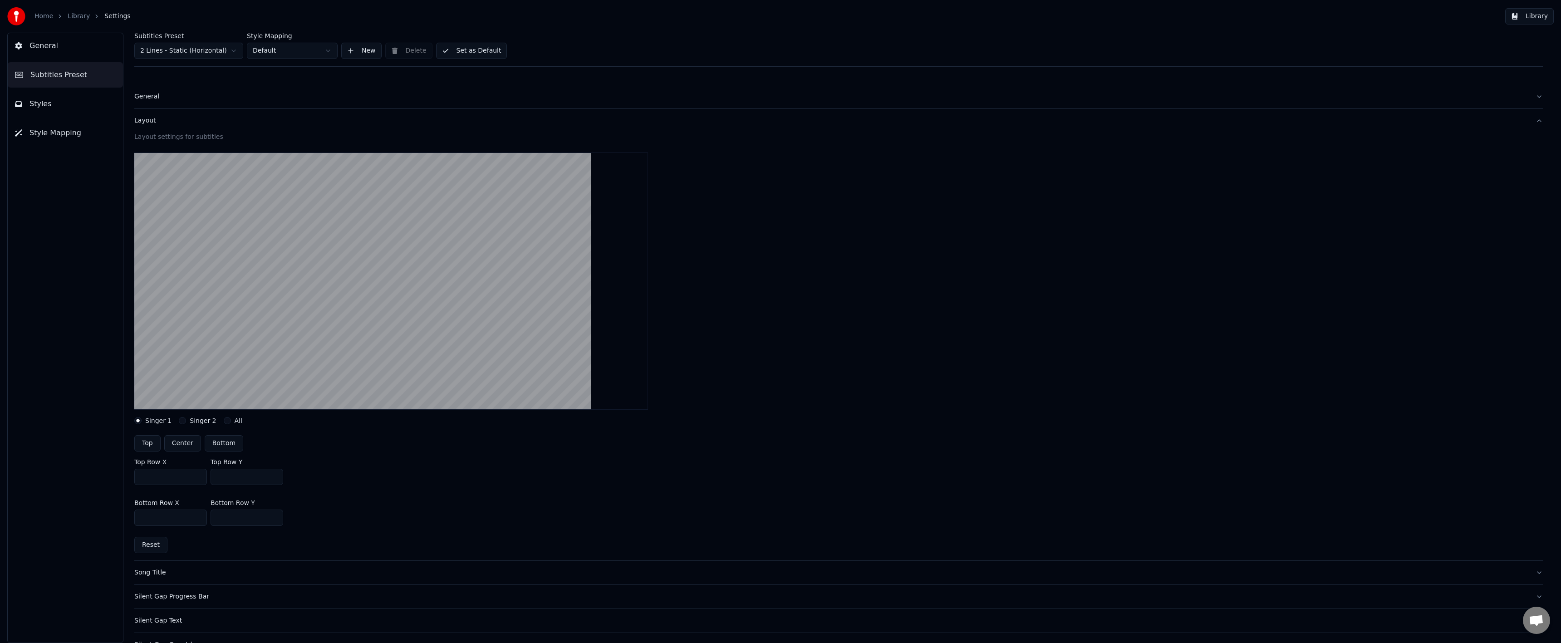
drag, startPoint x: 234, startPoint y: 480, endPoint x: 185, endPoint y: 476, distance: 48.7
click at [185, 476] on div "Top Row X *** Top Row Y ***" at bounding box center [838, 471] width 1408 height 41
click at [351, 496] on div "Bottom Row X *** Bottom Row Y ***" at bounding box center [838, 512] width 1408 height 41
click at [231, 264] on video at bounding box center [391, 280] width 514 height 257
click at [540, 317] on video at bounding box center [391, 280] width 514 height 257
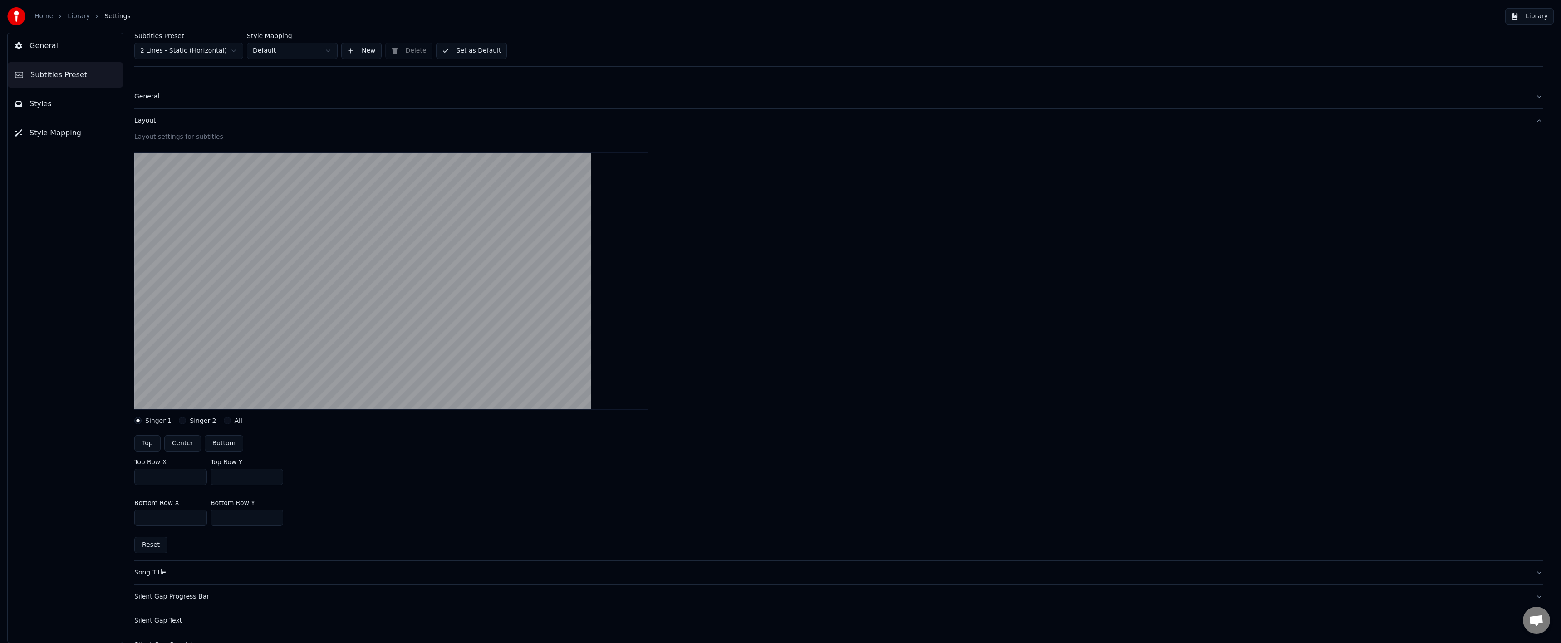
drag, startPoint x: 238, startPoint y: 476, endPoint x: 201, endPoint y: 474, distance: 36.3
click at [201, 474] on div "Top Row X *** Top Row Y ***" at bounding box center [838, 471] width 1408 height 41
type input "***"
drag, startPoint x: 256, startPoint y: 514, endPoint x: 190, endPoint y: 515, distance: 65.8
click at [188, 515] on div "Bottom Row X *** Bottom Row Y ***" at bounding box center [838, 512] width 1408 height 41
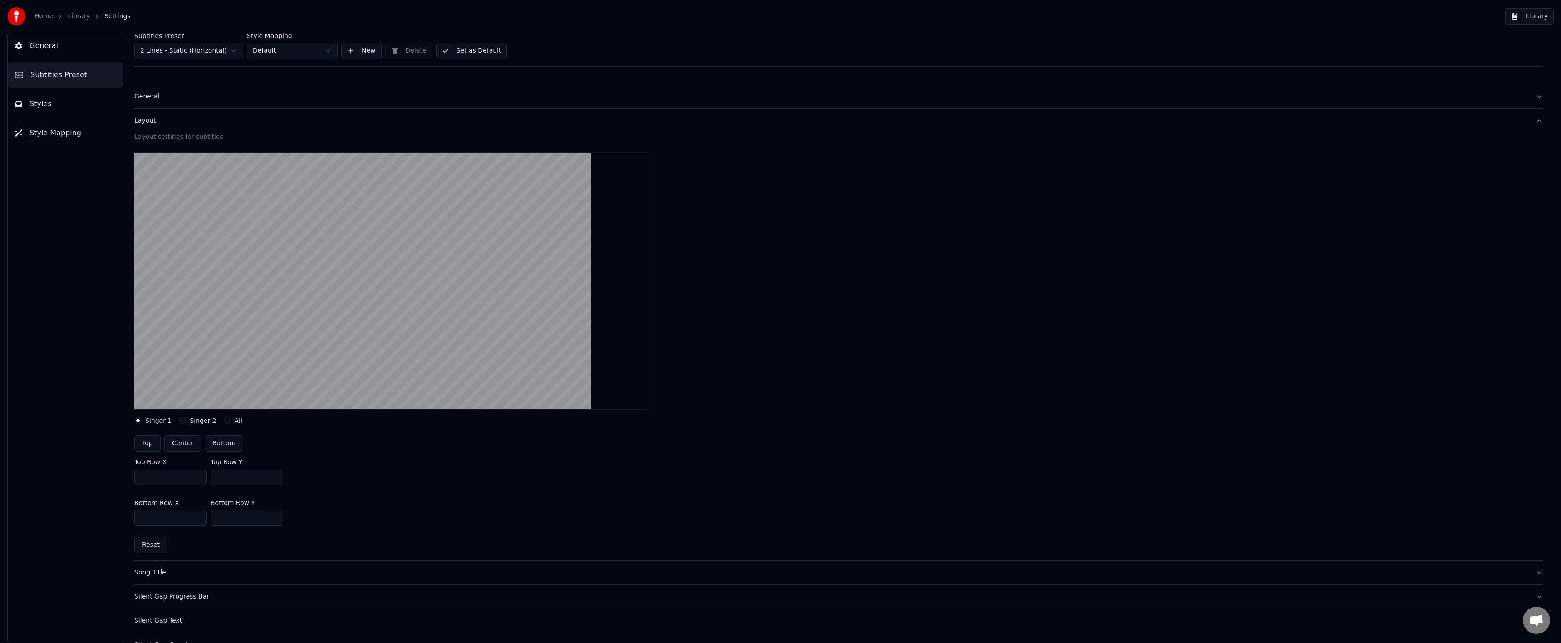
type input "***"
click at [413, 527] on div "Bottom Row X *** Bottom Row Y ***" at bounding box center [838, 512] width 1408 height 41
click at [469, 53] on button "Set as Default" at bounding box center [471, 51] width 71 height 16
click at [79, 40] on button "General" at bounding box center [65, 45] width 115 height 25
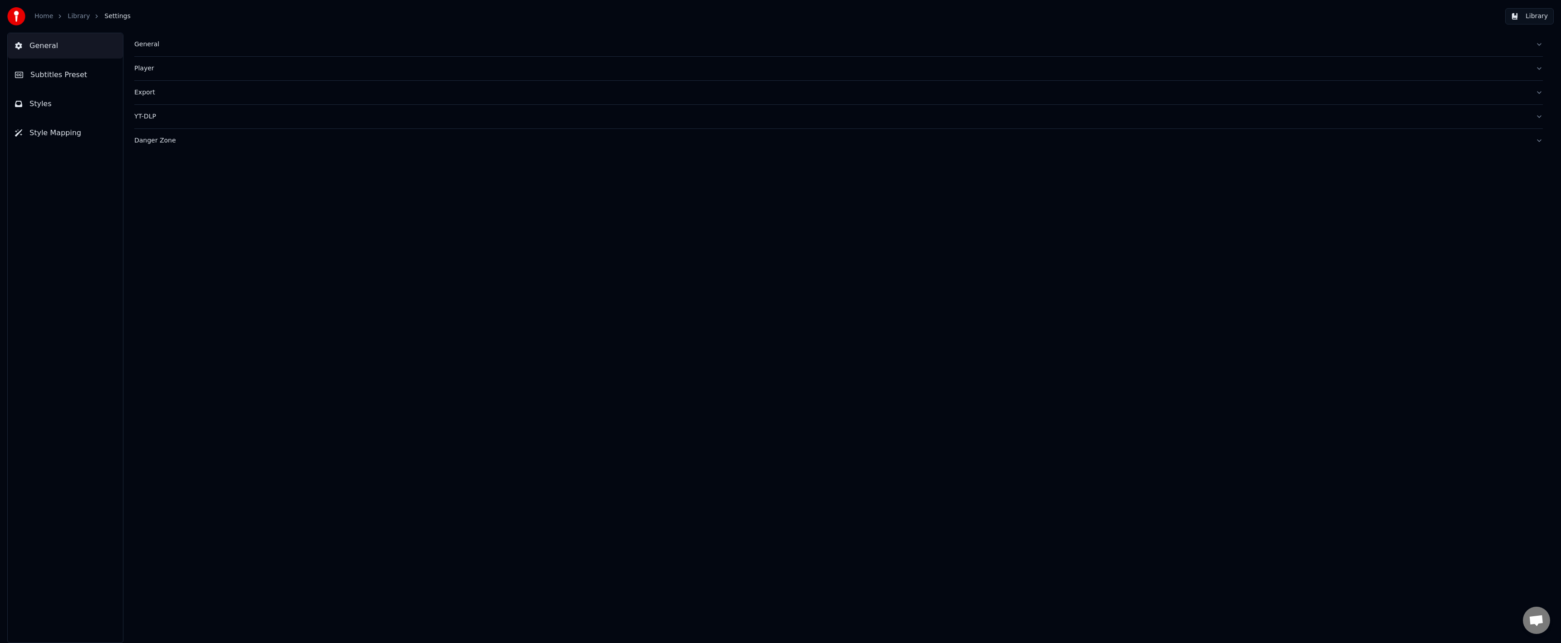
click at [78, 16] on link "Library" at bounding box center [79, 16] width 22 height 9
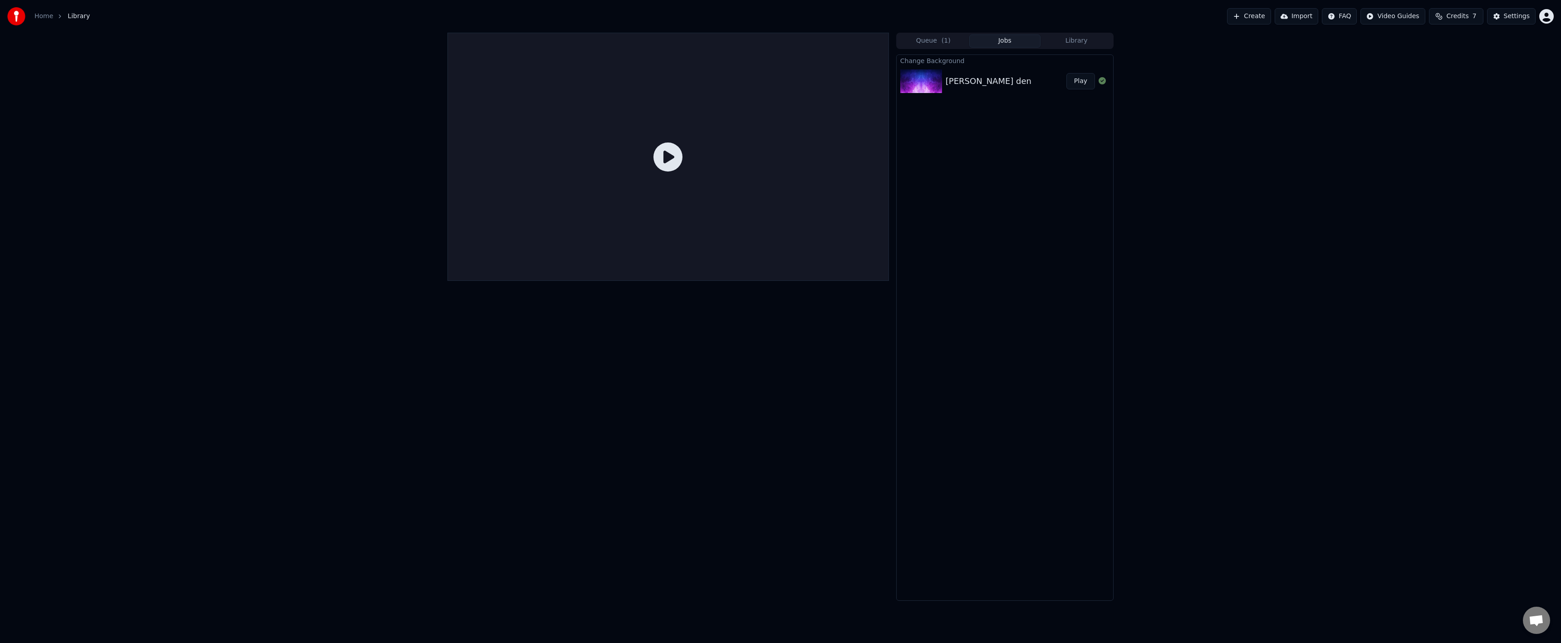
click at [919, 89] on img at bounding box center [921, 81] width 42 height 24
click at [949, 43] on button "Queue ( 1 )" at bounding box center [934, 40] width 72 height 13
click at [934, 70] on img at bounding box center [930, 71] width 42 height 24
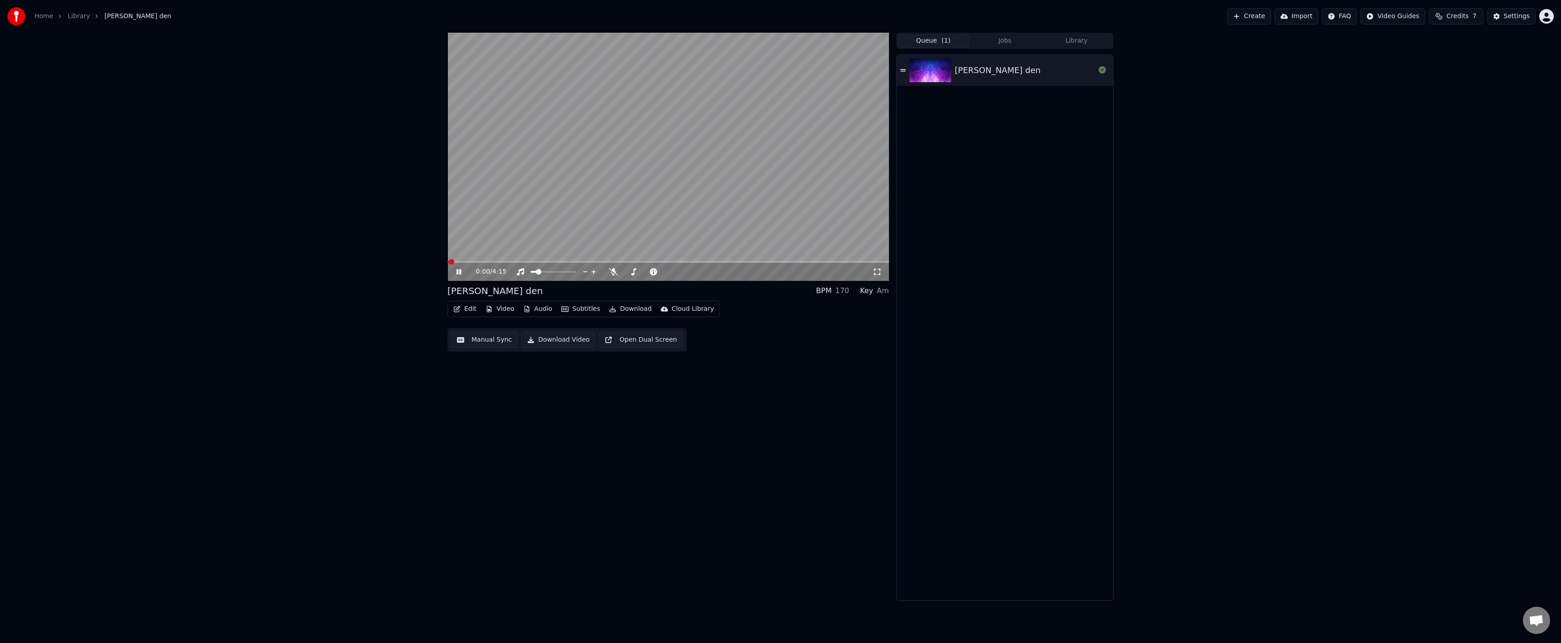
click at [584, 260] on video at bounding box center [668, 157] width 442 height 248
click at [585, 261] on span at bounding box center [668, 262] width 442 height 2
click at [1501, 18] on button "Settings" at bounding box center [1511, 16] width 49 height 16
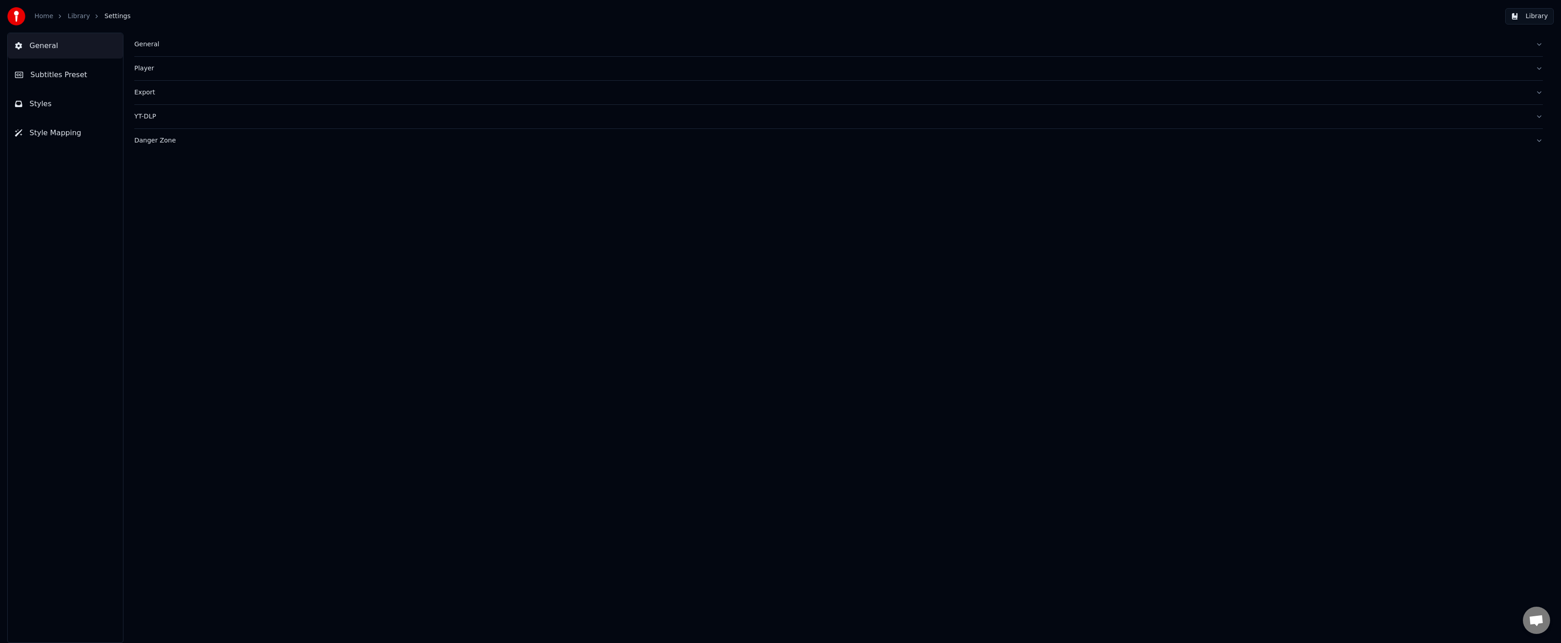
drag, startPoint x: 168, startPoint y: 247, endPoint x: 158, endPoint y: 228, distance: 21.1
click at [169, 239] on div "General Player Export YT-DLP Danger Zone" at bounding box center [838, 338] width 1445 height 610
click at [57, 81] on button "Subtitles Preset" at bounding box center [65, 74] width 115 height 25
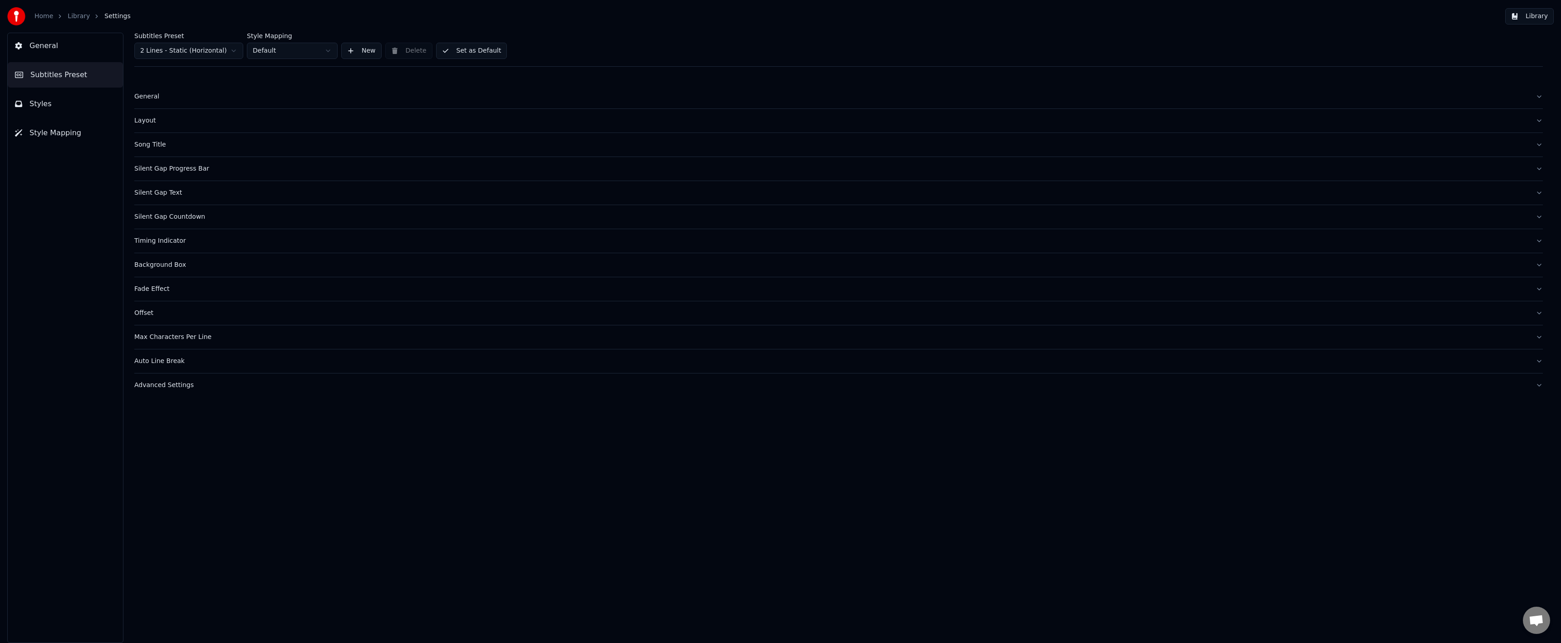
click at [59, 106] on button "Styles" at bounding box center [65, 103] width 115 height 25
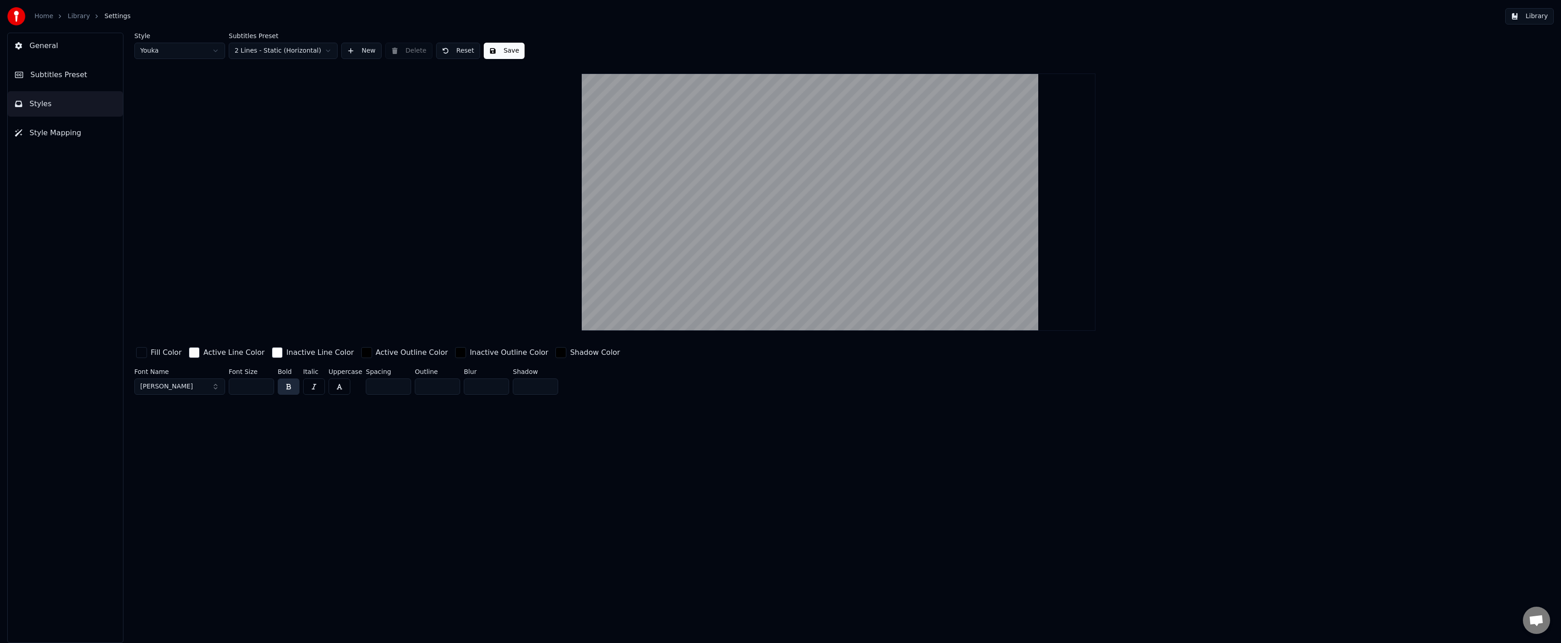
drag, startPoint x: 250, startPoint y: 388, endPoint x: 233, endPoint y: 390, distance: 17.3
click at [232, 390] on input "***" at bounding box center [251, 386] width 45 height 16
type input "***"
click at [299, 420] on div "Style Youka Subtitles Preset 2 Lines - Static (Horizontal) New Delete Reset Sav…" at bounding box center [838, 338] width 1445 height 610
click at [63, 55] on button "General" at bounding box center [65, 45] width 115 height 25
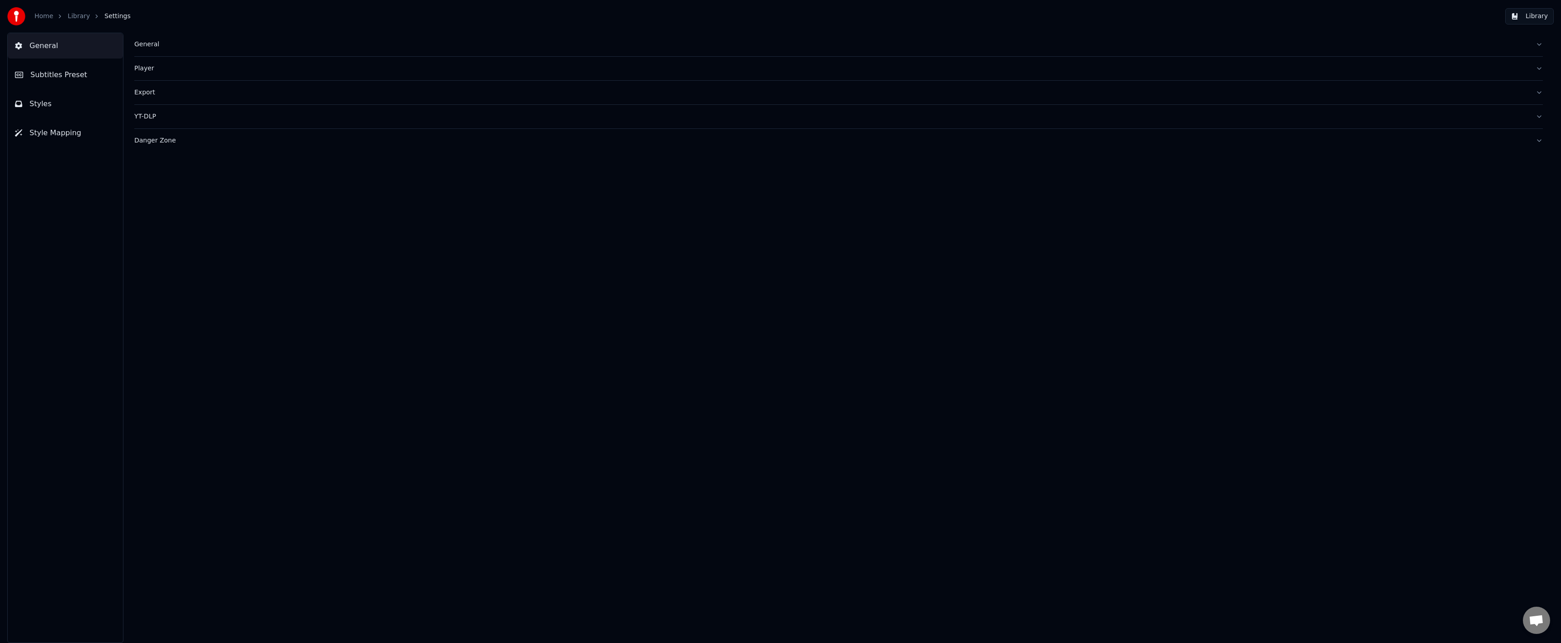
click at [69, 115] on button "Styles" at bounding box center [65, 103] width 115 height 25
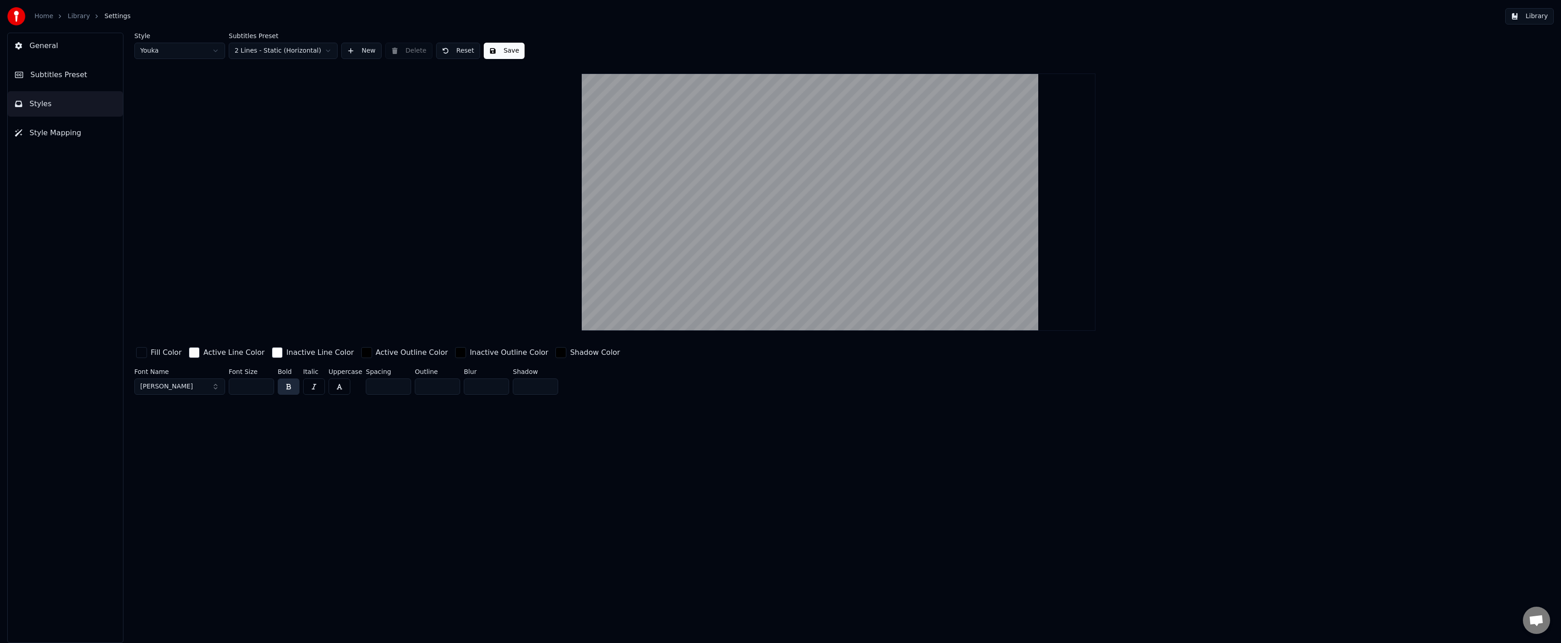
drag, startPoint x: 260, startPoint y: 384, endPoint x: 219, endPoint y: 383, distance: 40.8
click at [218, 383] on div "Font Name Montserrat Bold Font Size *** Bold Italic Uppercase Spacing * Outline…" at bounding box center [680, 383] width 1093 height 30
type input "***"
drag, startPoint x: 506, startPoint y: 54, endPoint x: 503, endPoint y: 51, distance: 4.8
click at [506, 54] on button "Save" at bounding box center [504, 51] width 41 height 16
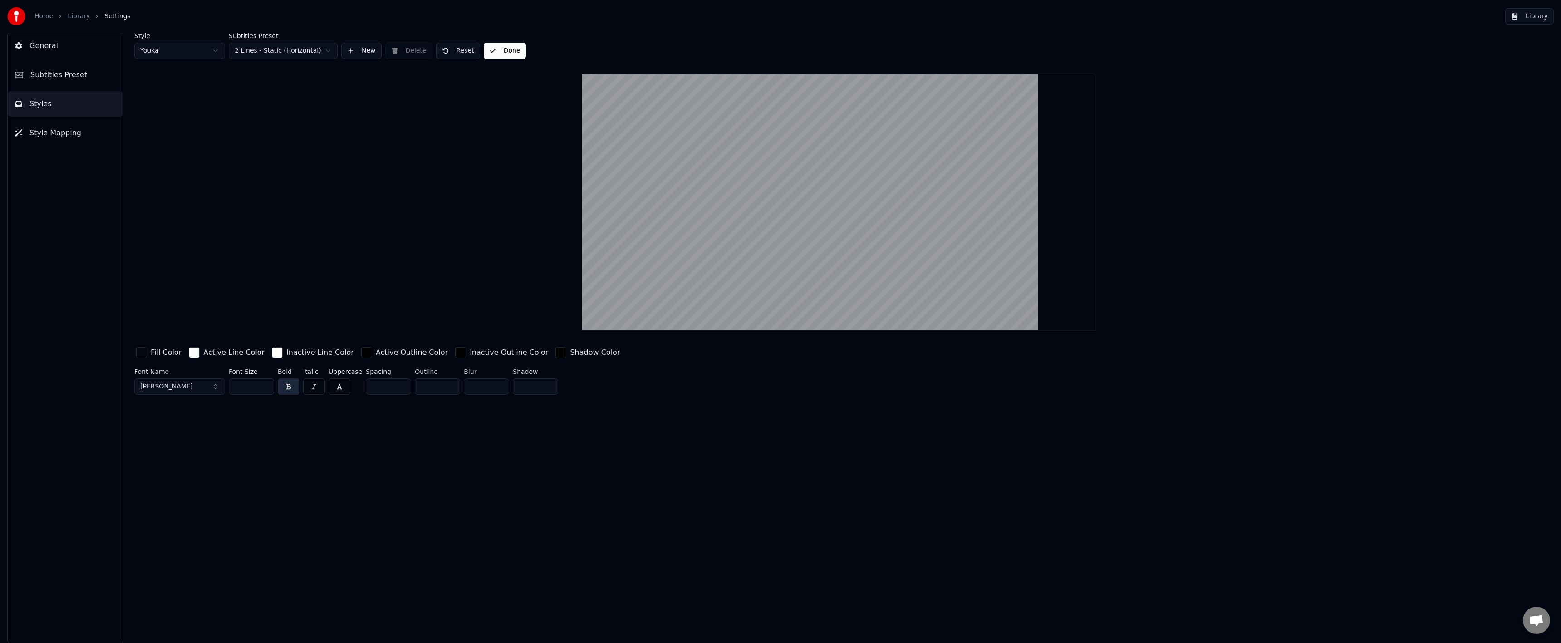
click at [88, 18] on div "Library" at bounding box center [84, 16] width 32 height 9
click at [83, 18] on link "Library" at bounding box center [79, 16] width 22 height 9
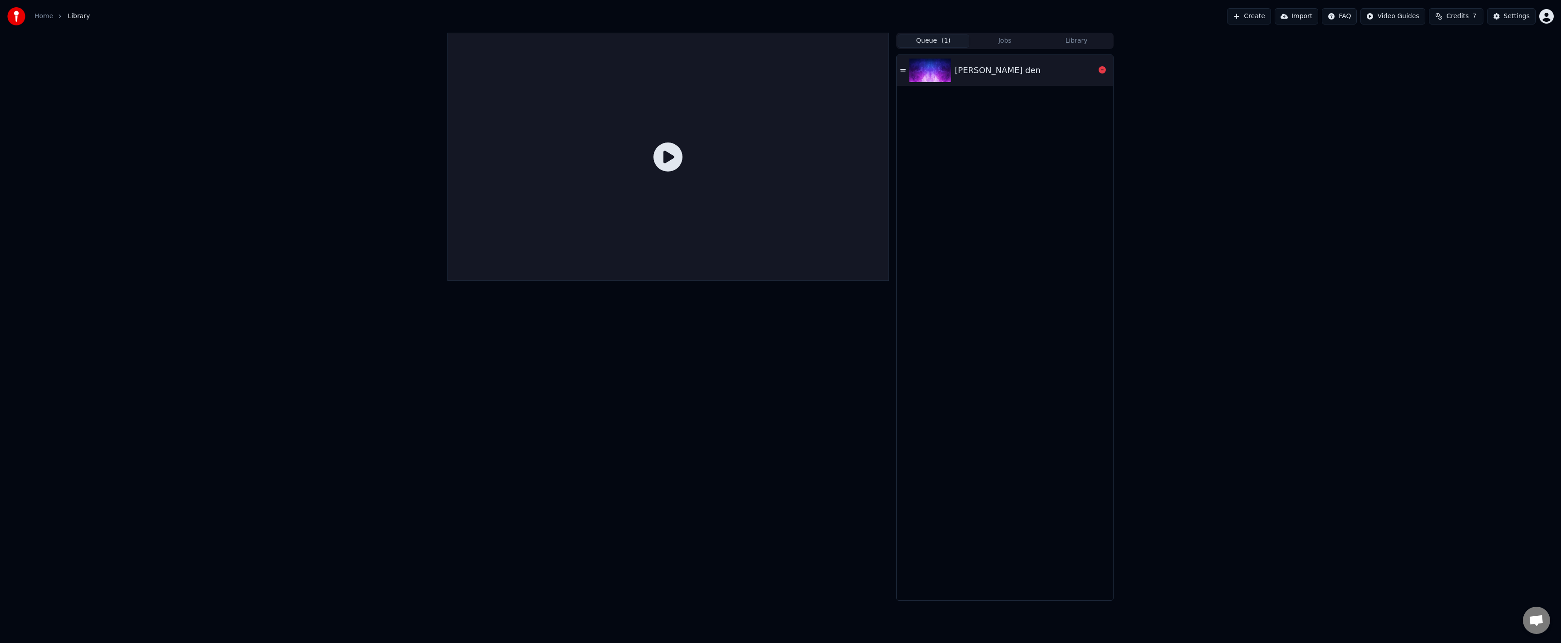
click at [937, 63] on img at bounding box center [930, 71] width 42 height 24
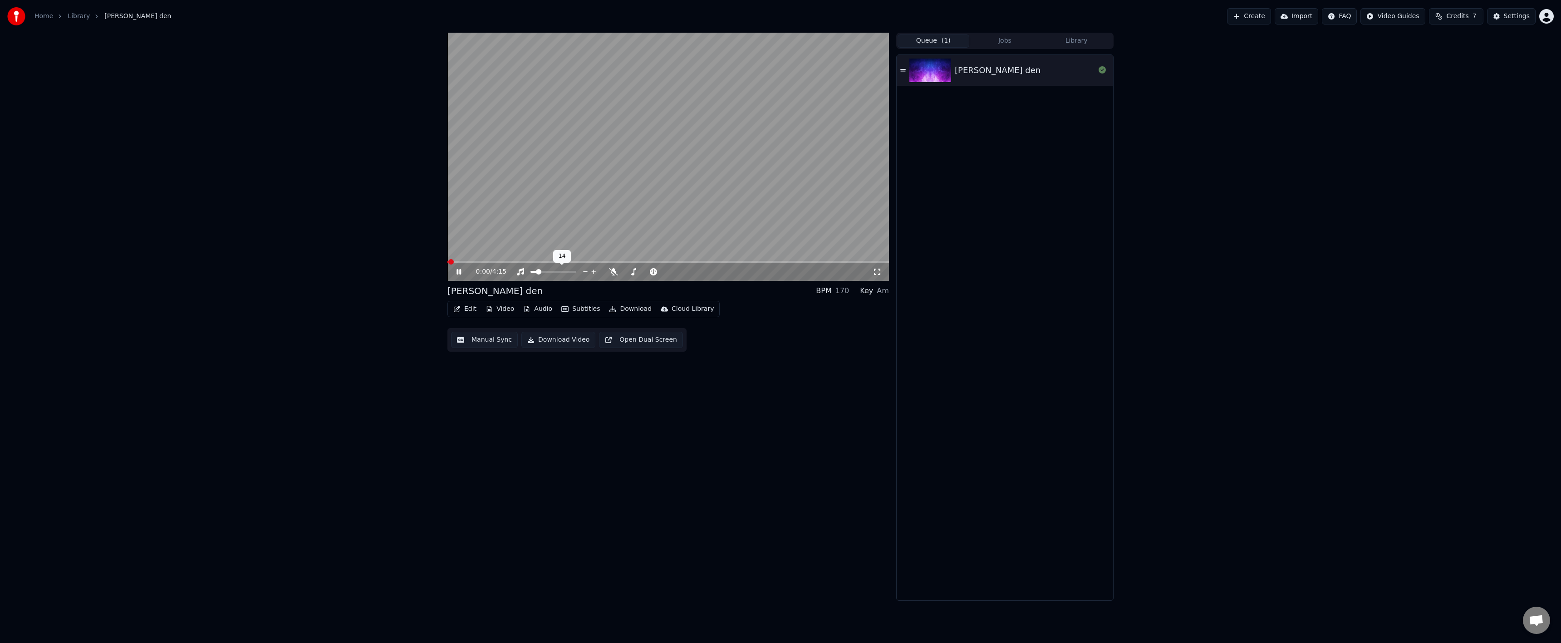
click at [574, 259] on video at bounding box center [668, 157] width 442 height 248
click at [575, 263] on div "0:00 / 4:15" at bounding box center [668, 272] width 442 height 18
click at [576, 260] on video at bounding box center [668, 157] width 442 height 248
click at [577, 261] on span at bounding box center [668, 262] width 442 height 2
click at [459, 273] on icon at bounding box center [465, 271] width 21 height 7
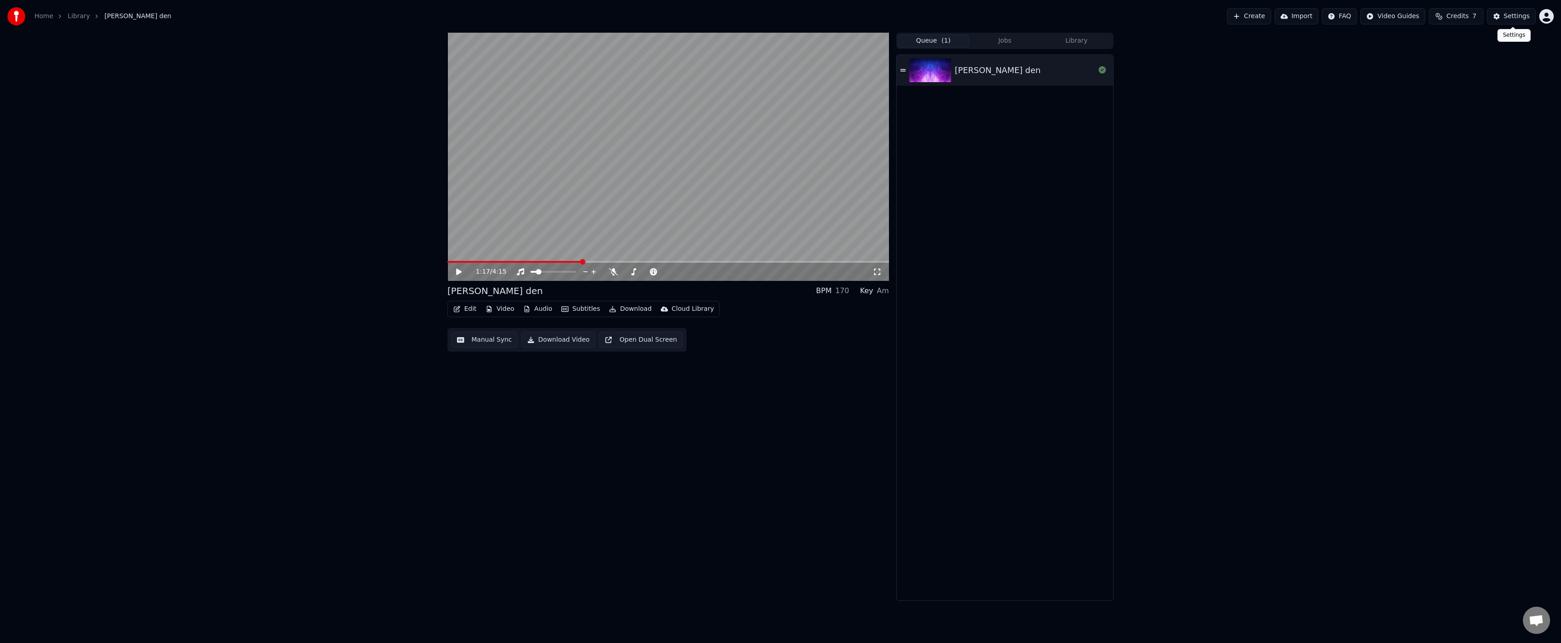
click at [1499, 15] on button "Settings" at bounding box center [1511, 16] width 49 height 16
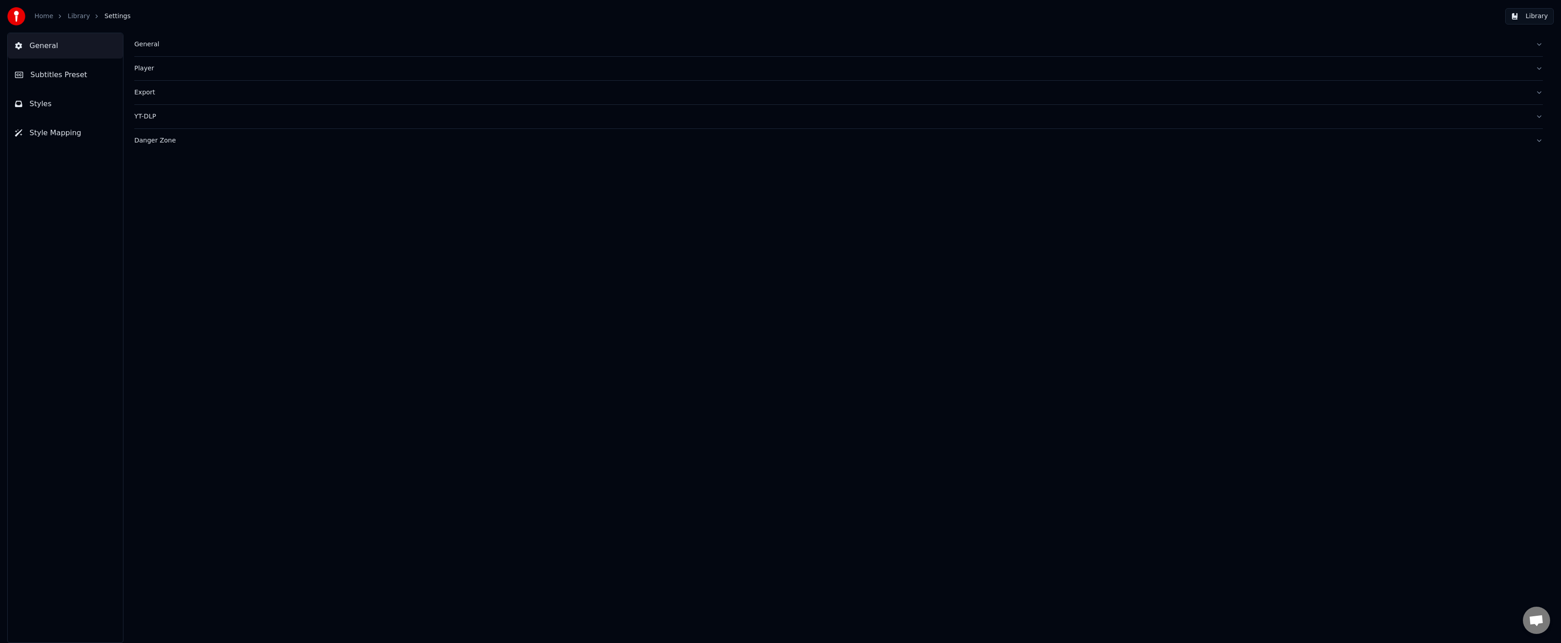
click at [75, 83] on button "Subtitles Preset" at bounding box center [65, 74] width 115 height 25
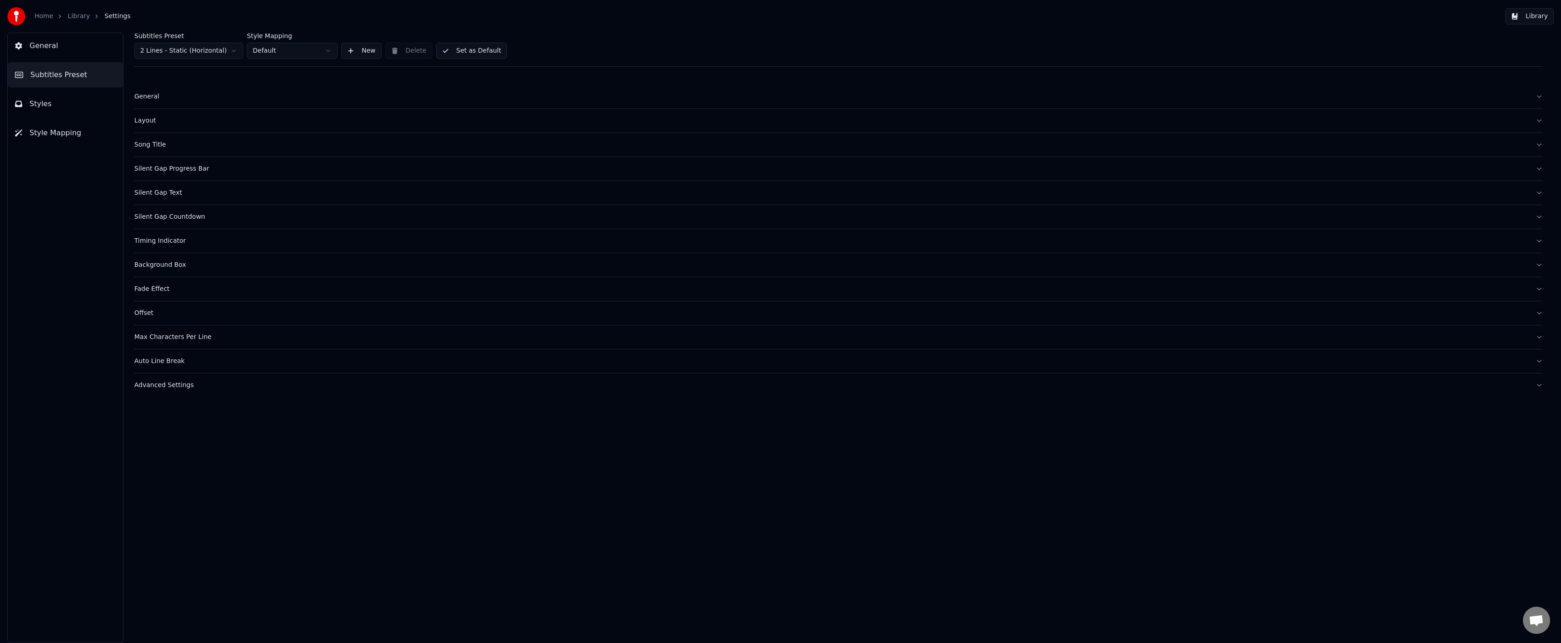
drag, startPoint x: 79, startPoint y: 59, endPoint x: 71, endPoint y: 58, distance: 7.8
click at [76, 59] on div "General Subtitles Preset Styles Style Mapping" at bounding box center [65, 338] width 116 height 610
click at [172, 125] on div "Layout" at bounding box center [831, 120] width 1394 height 9
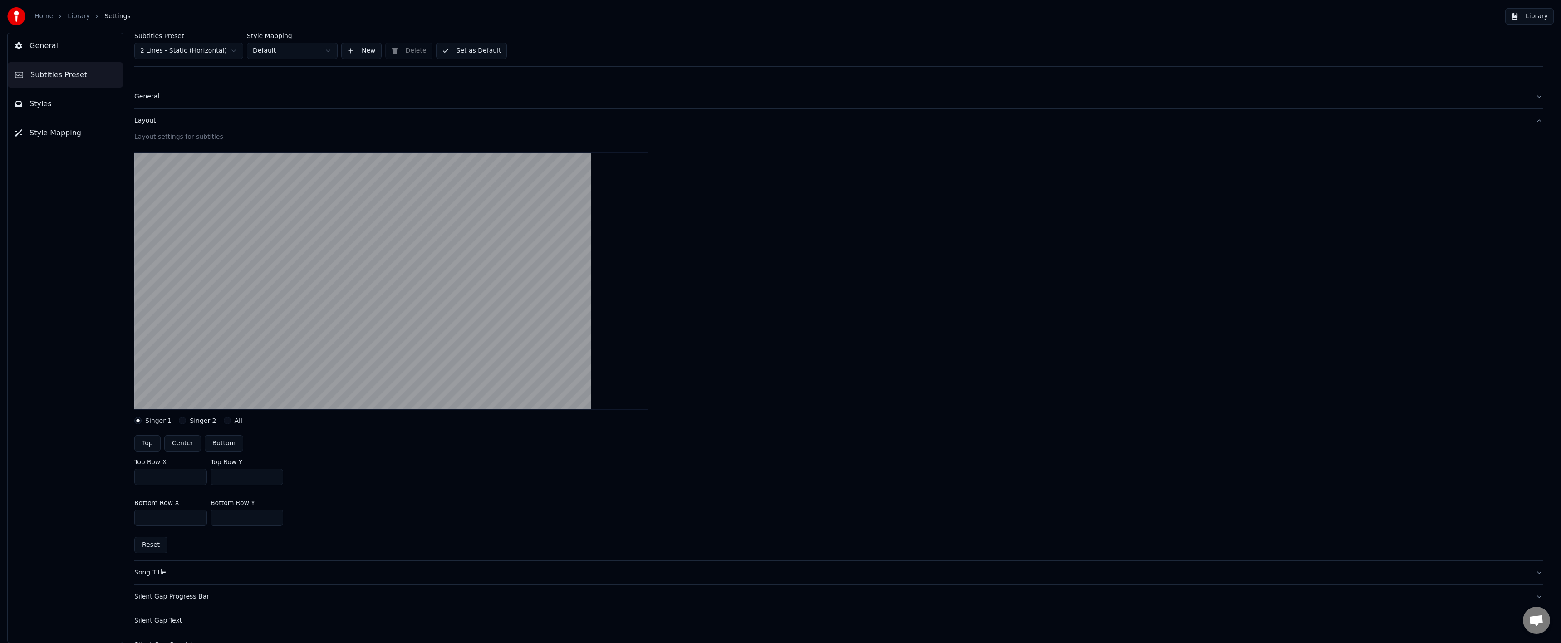
drag, startPoint x: 231, startPoint y: 474, endPoint x: 196, endPoint y: 477, distance: 36.0
click at [196, 478] on div "Top Row X *** Top Row Y ***" at bounding box center [838, 471] width 1408 height 41
type input "***"
drag, startPoint x: 367, startPoint y: 472, endPoint x: 381, endPoint y: 443, distance: 32.5
click at [367, 472] on div "Top Row X *** Top Row Y ***" at bounding box center [838, 471] width 1408 height 41
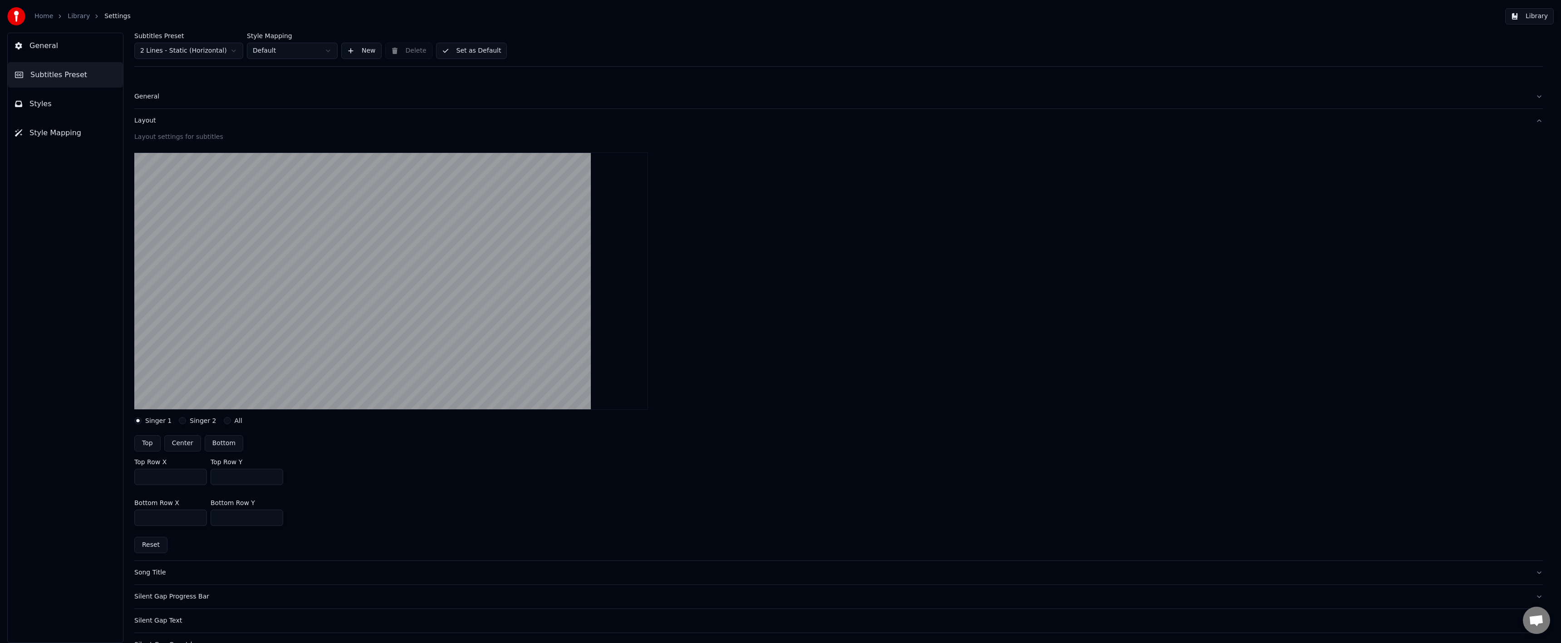
click at [464, 56] on button "Set as Default" at bounding box center [471, 51] width 71 height 16
click at [82, 15] on link "Library" at bounding box center [79, 16] width 22 height 9
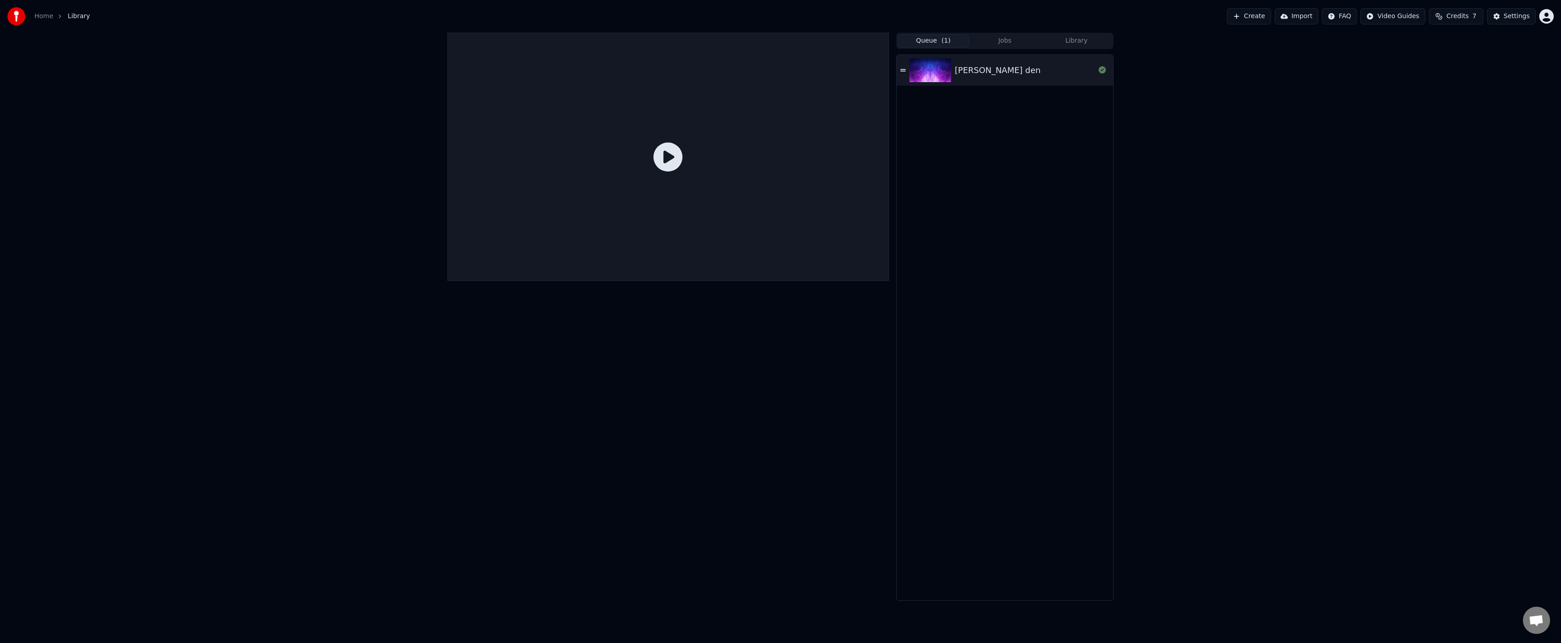
click at [606, 146] on div at bounding box center [668, 157] width 442 height 248
click at [667, 151] on icon at bounding box center [667, 156] width 29 height 29
click at [948, 69] on img at bounding box center [930, 71] width 42 height 24
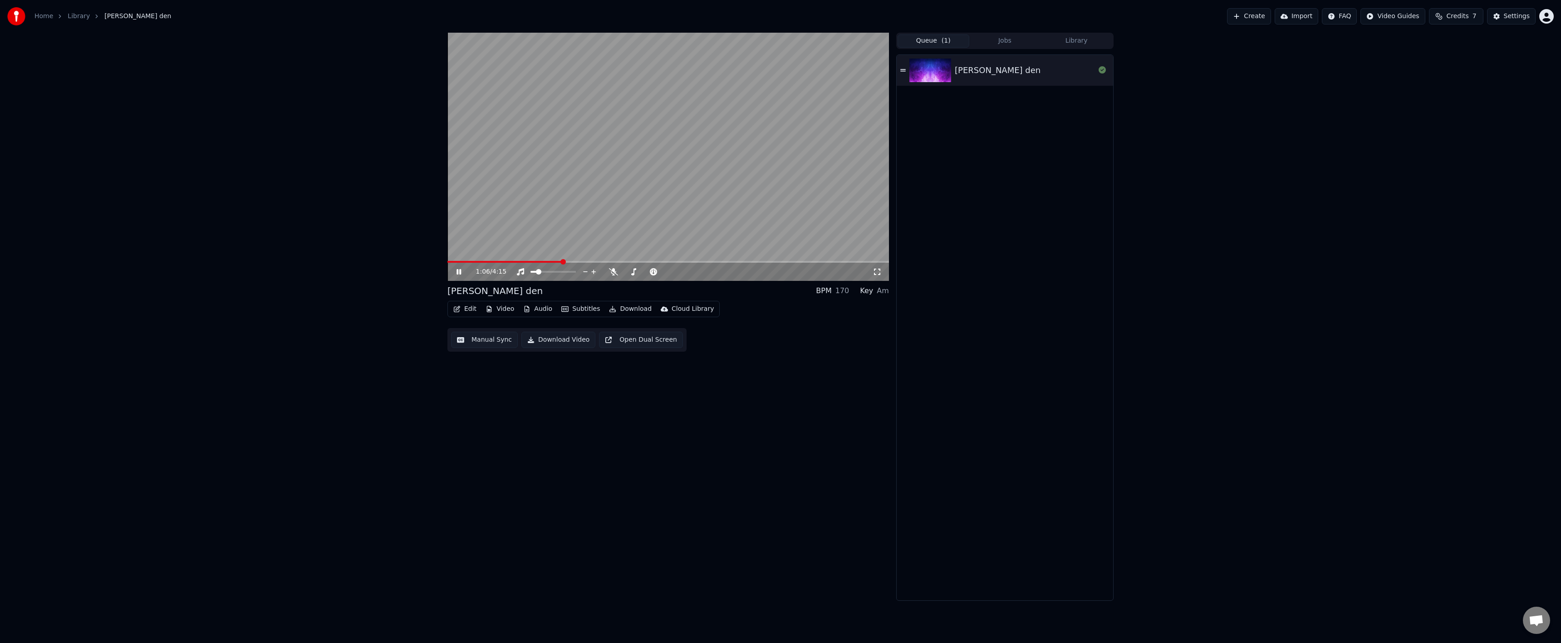
click at [562, 262] on span at bounding box center [668, 262] width 442 height 2
click at [1496, 15] on button "Settings" at bounding box center [1511, 16] width 49 height 16
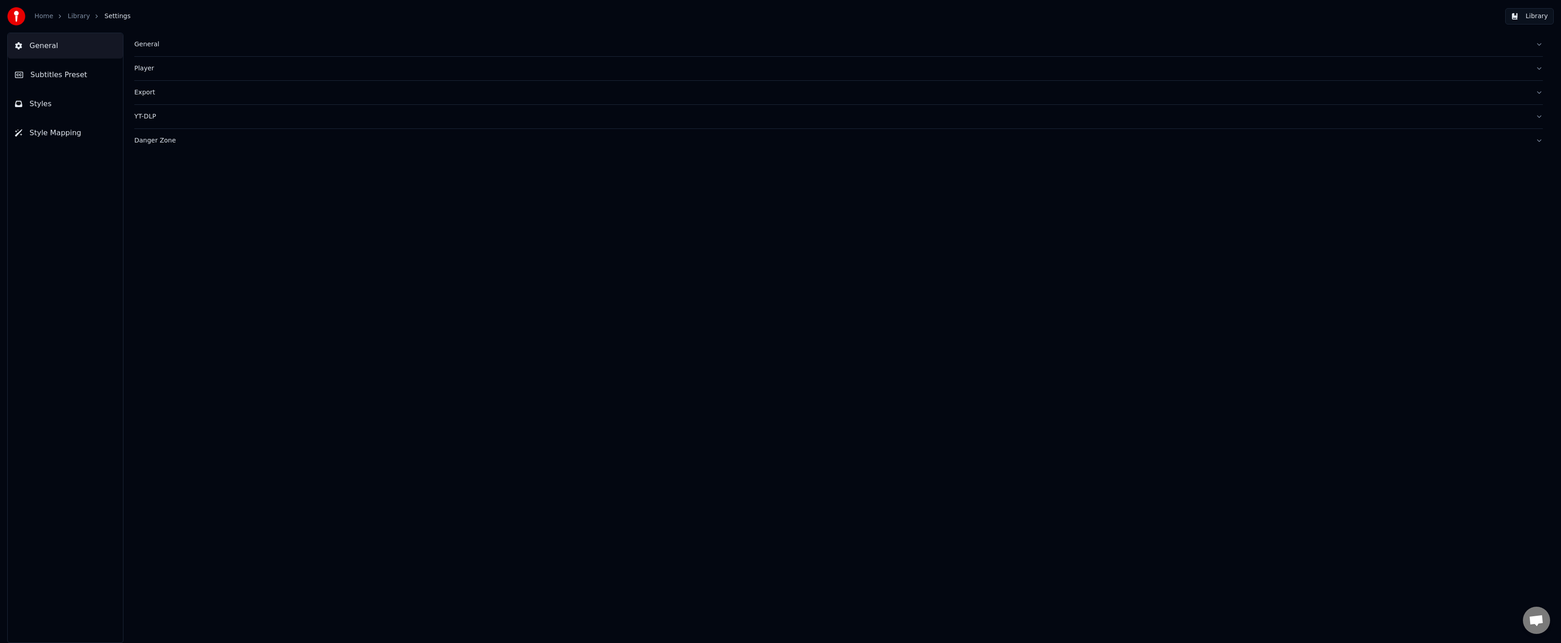
click at [67, 84] on button "Subtitles Preset" at bounding box center [65, 74] width 115 height 25
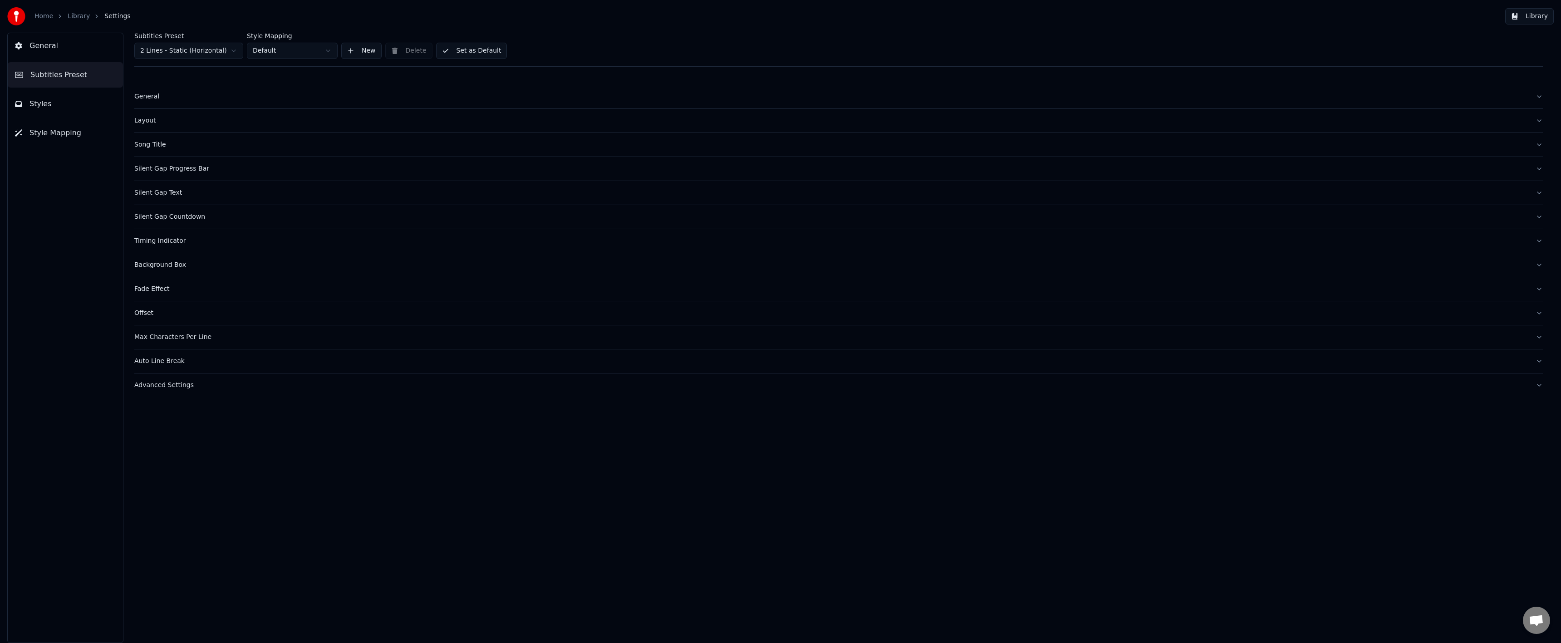
click at [153, 127] on button "Layout" at bounding box center [838, 121] width 1408 height 24
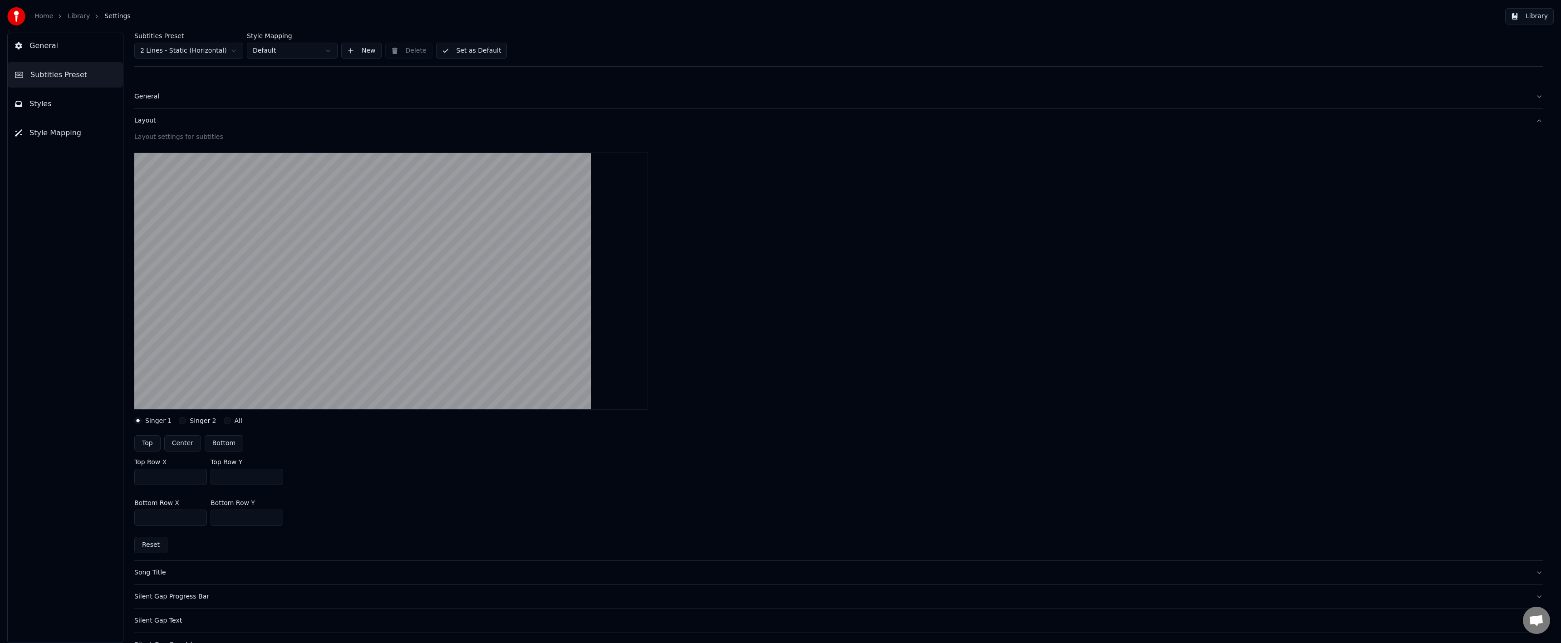
drag, startPoint x: 231, startPoint y: 474, endPoint x: 212, endPoint y: 475, distance: 18.2
click at [210, 475] on div "Top Row X *** Top Row Y ***" at bounding box center [838, 471] width 1408 height 41
type input "***"
drag, startPoint x: 451, startPoint y: 478, endPoint x: 399, endPoint y: 421, distance: 77.4
click at [451, 477] on div "Top Row X *** Top Row Y ***" at bounding box center [838, 471] width 1408 height 41
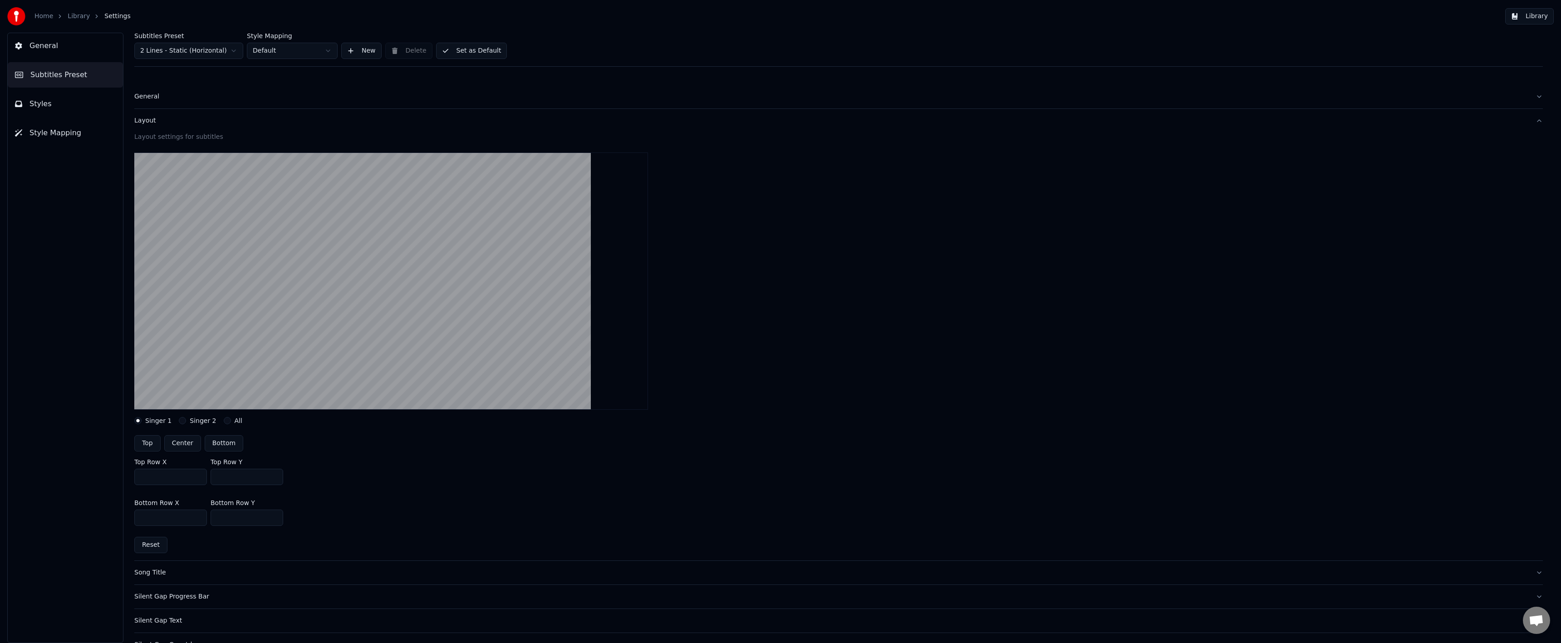
click at [470, 51] on button "Set as Default" at bounding box center [471, 51] width 71 height 16
click at [466, 51] on button "Done" at bounding box center [457, 51] width 43 height 16
click at [79, 19] on link "Library" at bounding box center [79, 16] width 22 height 9
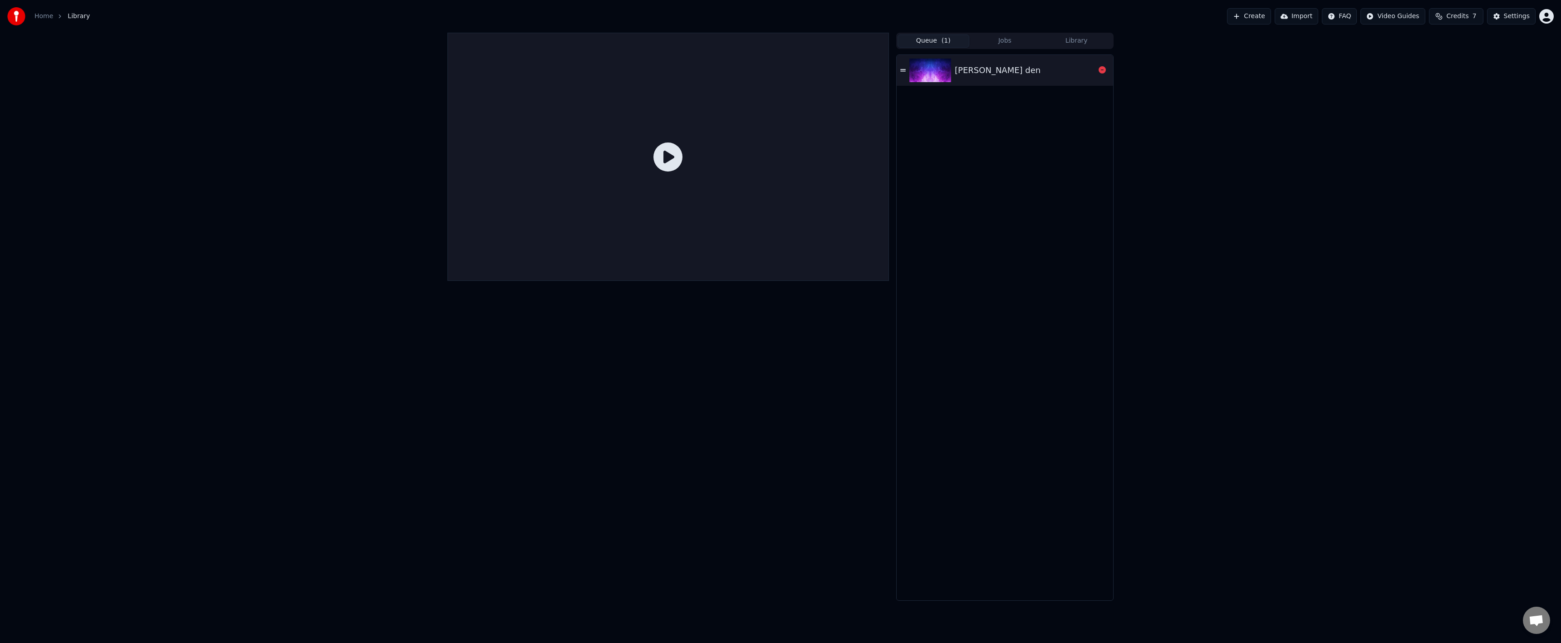
click at [939, 61] on img at bounding box center [930, 71] width 42 height 24
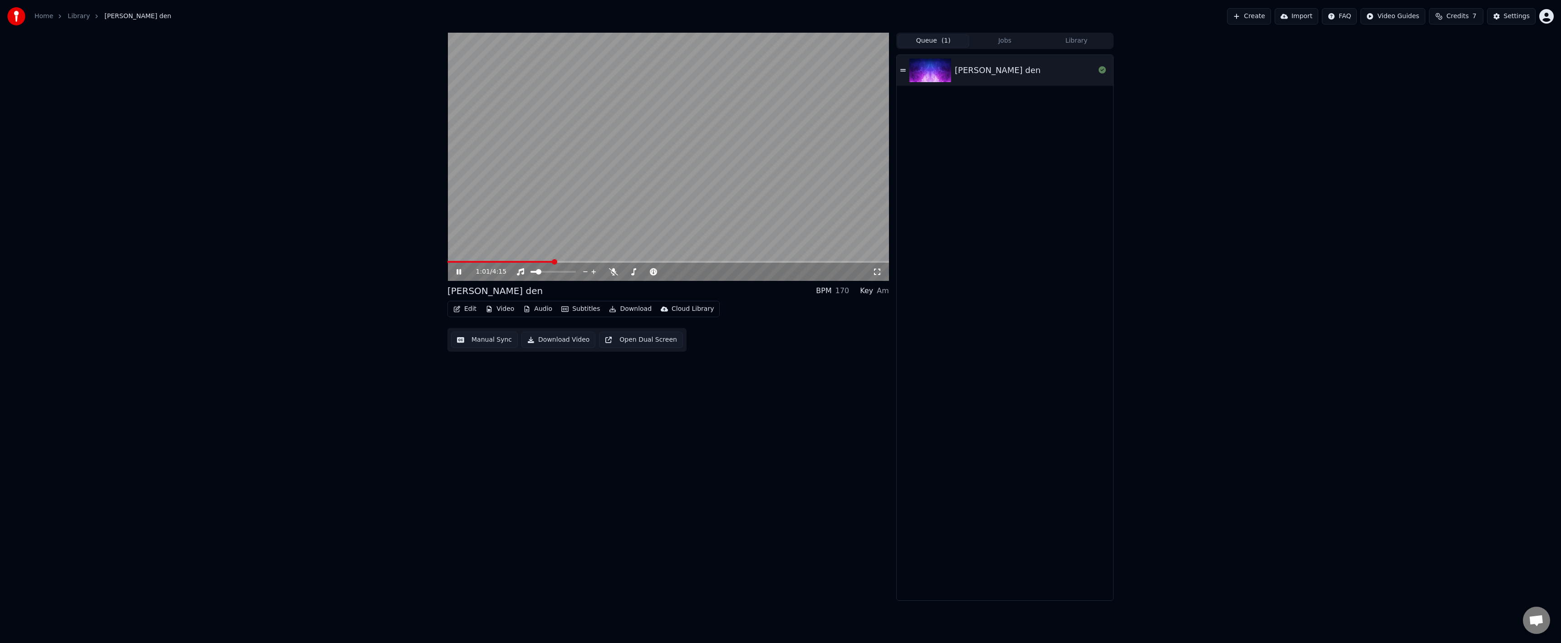
click at [554, 262] on span at bounding box center [668, 262] width 442 height 2
click at [498, 343] on button "Manual Sync" at bounding box center [484, 340] width 67 height 16
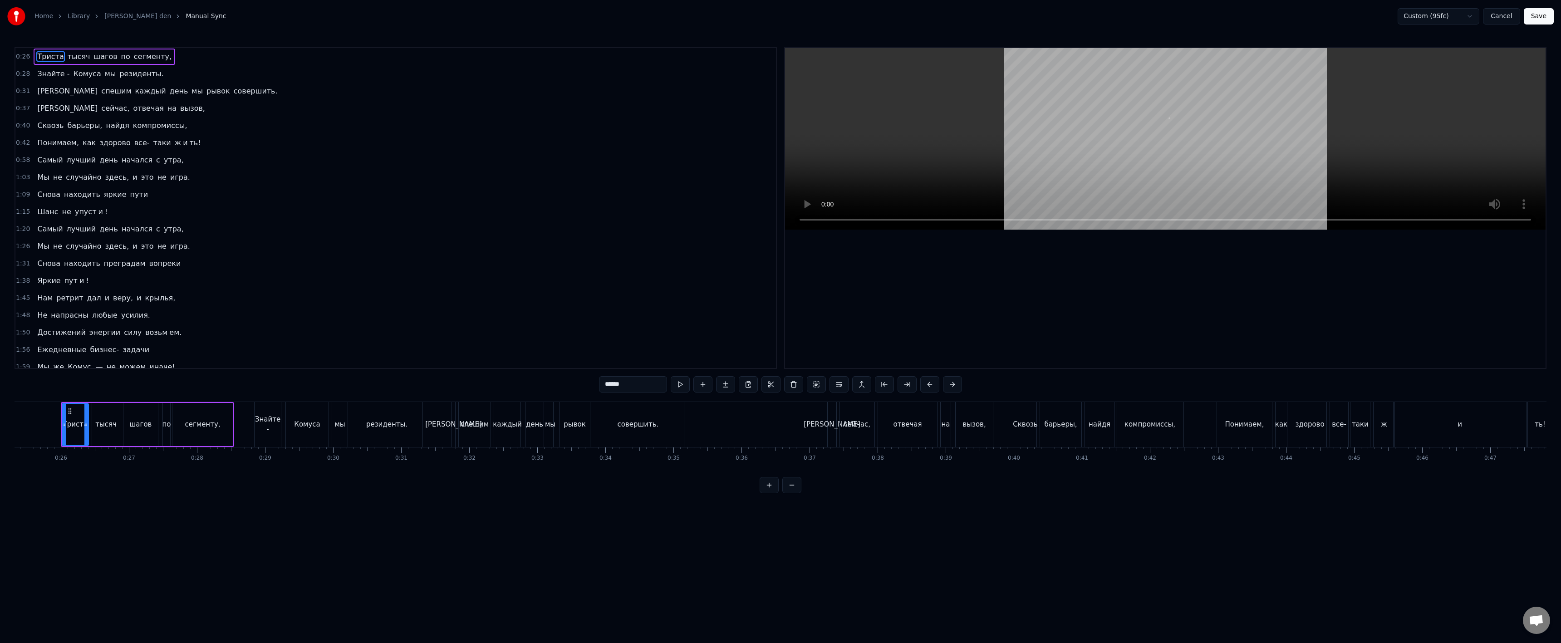
scroll to position [0, 1724]
click at [570, 508] on html "Home Library samyi luchshiy den Manual Sync Custom (95fc) Cancel Save 0:26 Трис…" at bounding box center [780, 254] width 1561 height 508
click at [389, 438] on div "резиденты." at bounding box center [385, 424] width 71 height 45
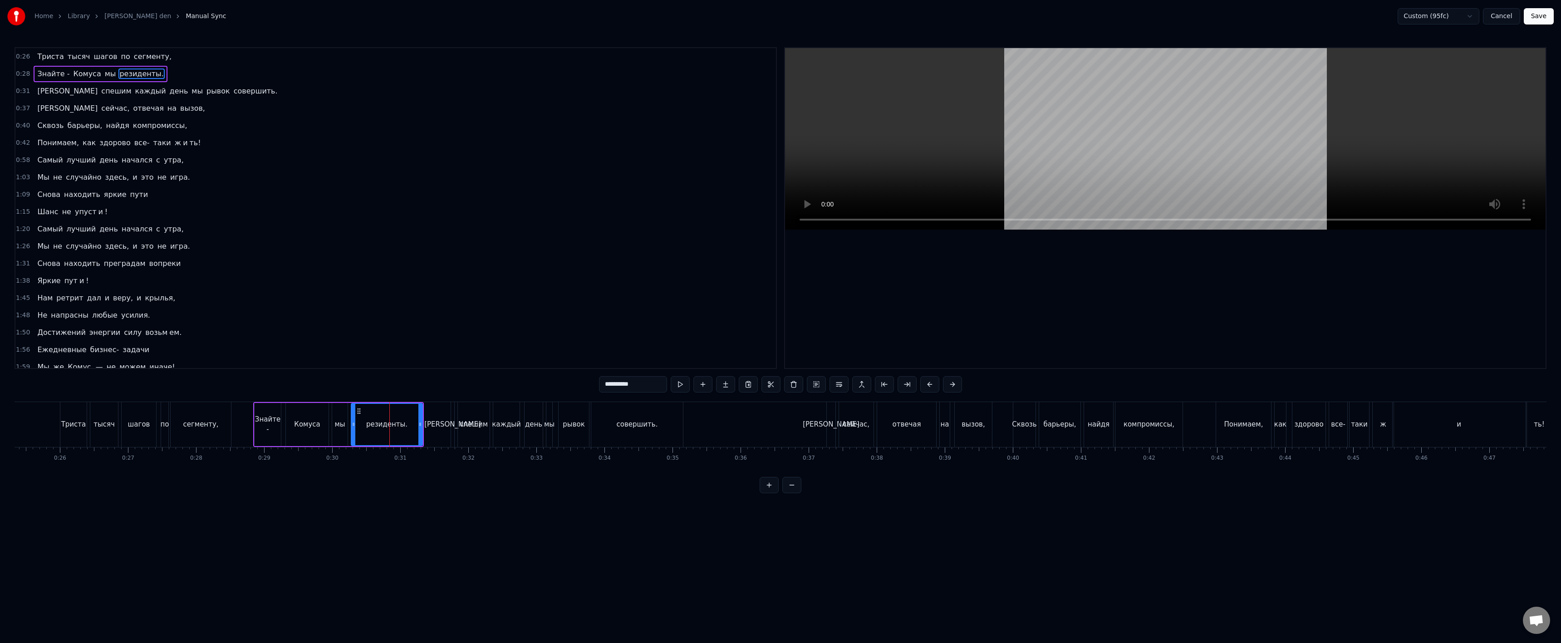
click at [645, 384] on input "**********" at bounding box center [633, 384] width 68 height 16
click at [618, 433] on div "совершить." at bounding box center [637, 424] width 92 height 45
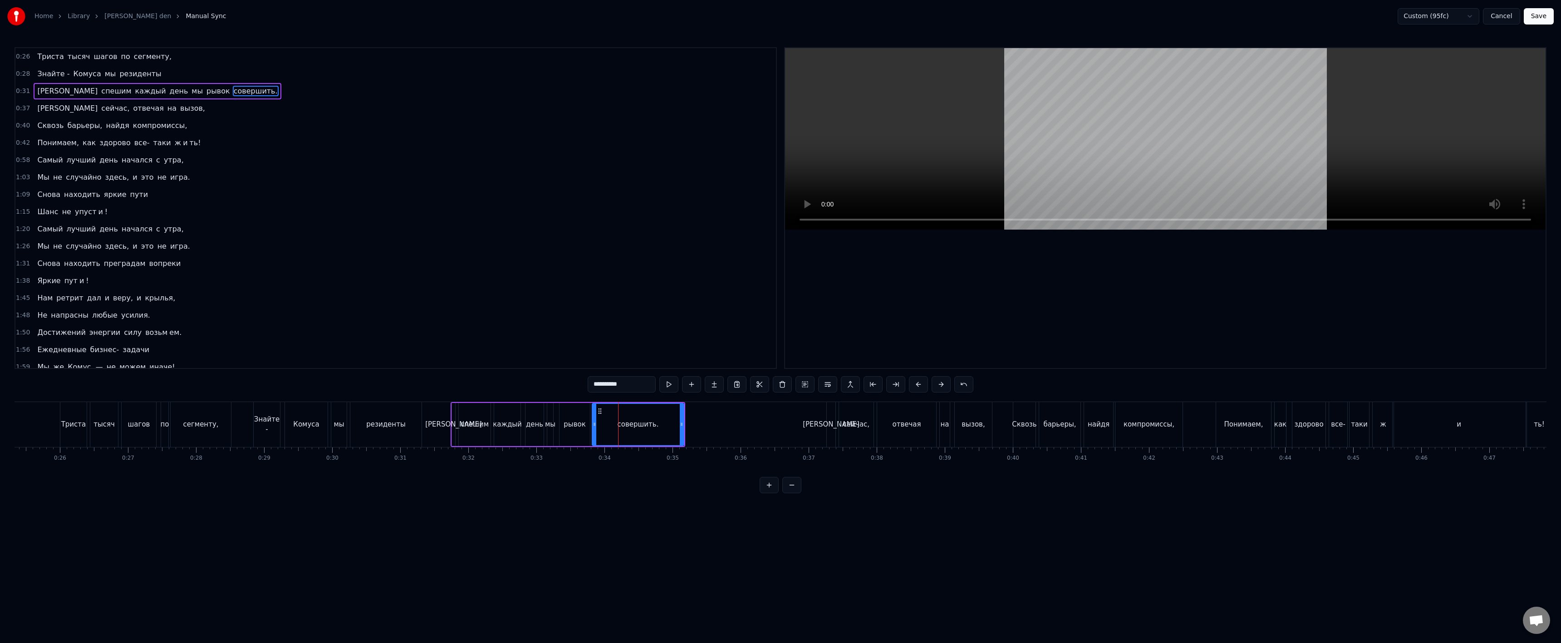
click at [638, 391] on input "**********" at bounding box center [622, 384] width 68 height 16
click at [1119, 426] on div "компромиссы," at bounding box center [1148, 424] width 67 height 45
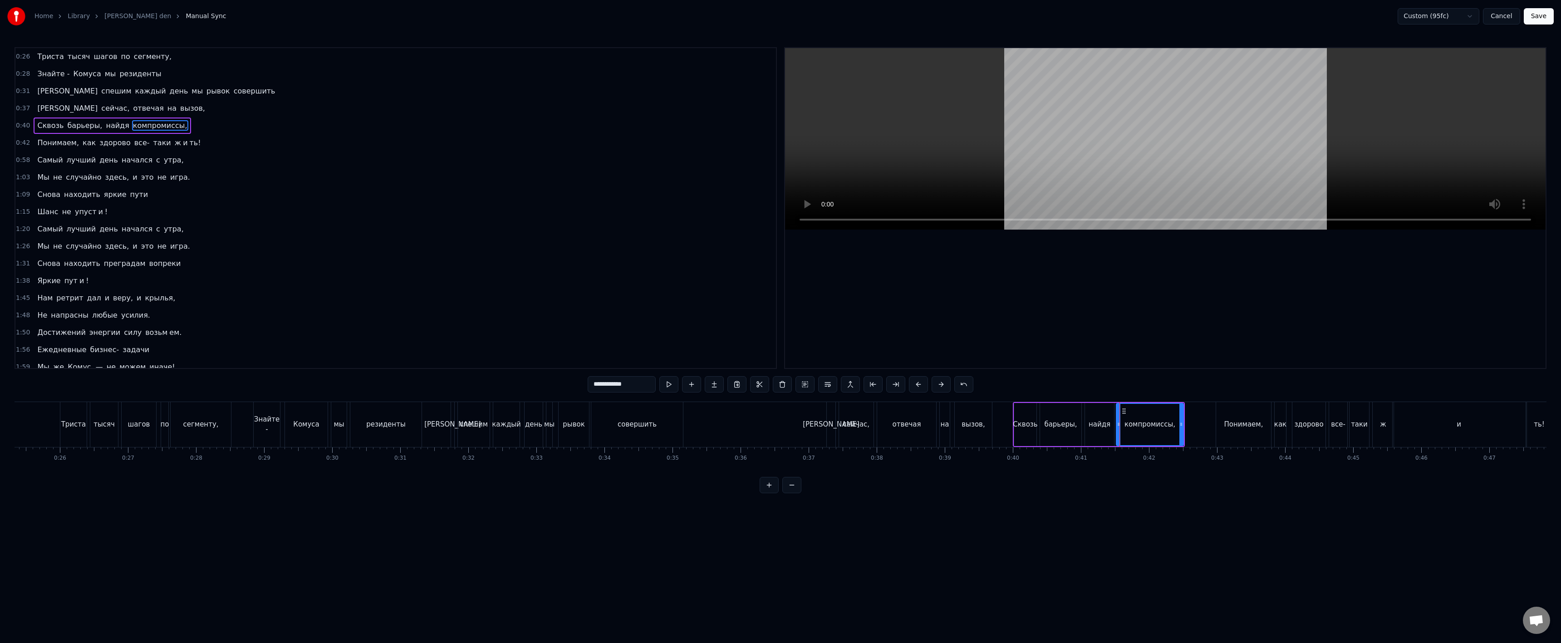
click at [1230, 434] on div "Понимаем," at bounding box center [1243, 424] width 55 height 45
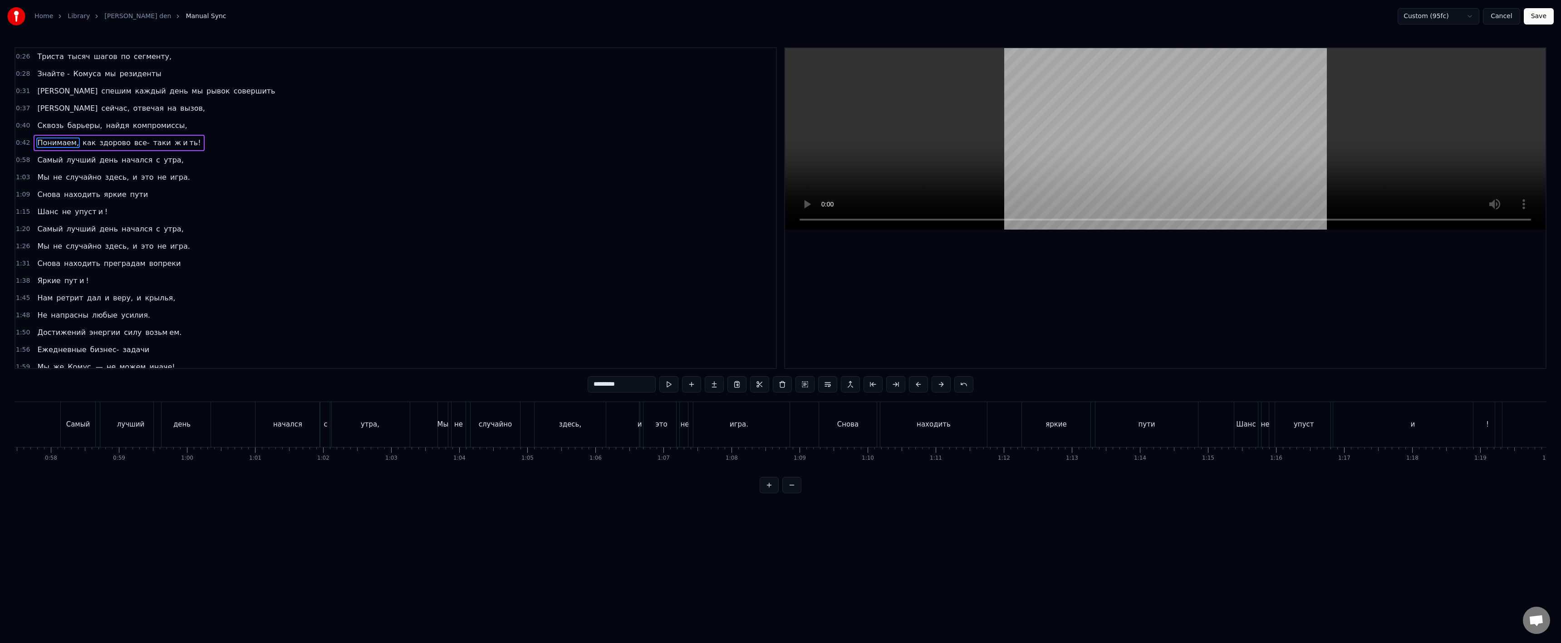
scroll to position [0, 3942]
click at [707, 430] on div "игра." at bounding box center [707, 424] width 101 height 45
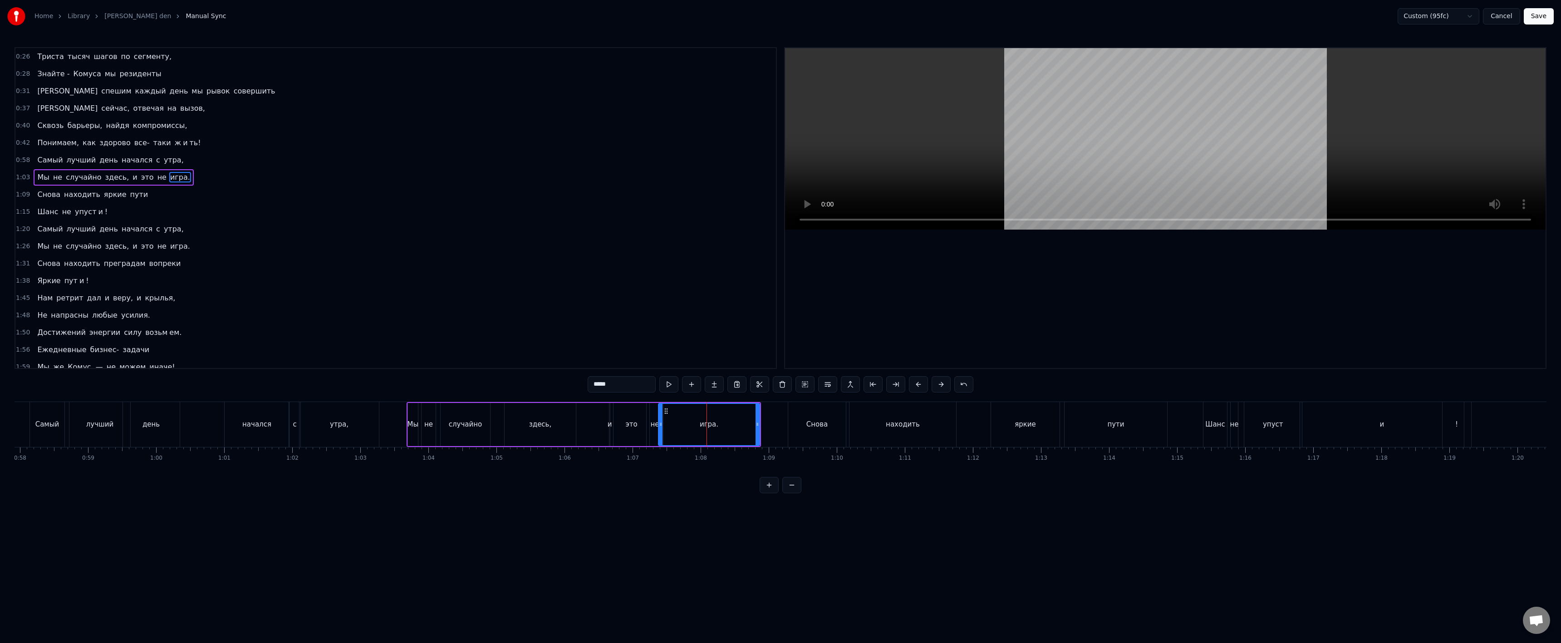
click at [622, 384] on input "*****" at bounding box center [622, 384] width 68 height 16
click at [1403, 427] on div "и" at bounding box center [1382, 424] width 164 height 45
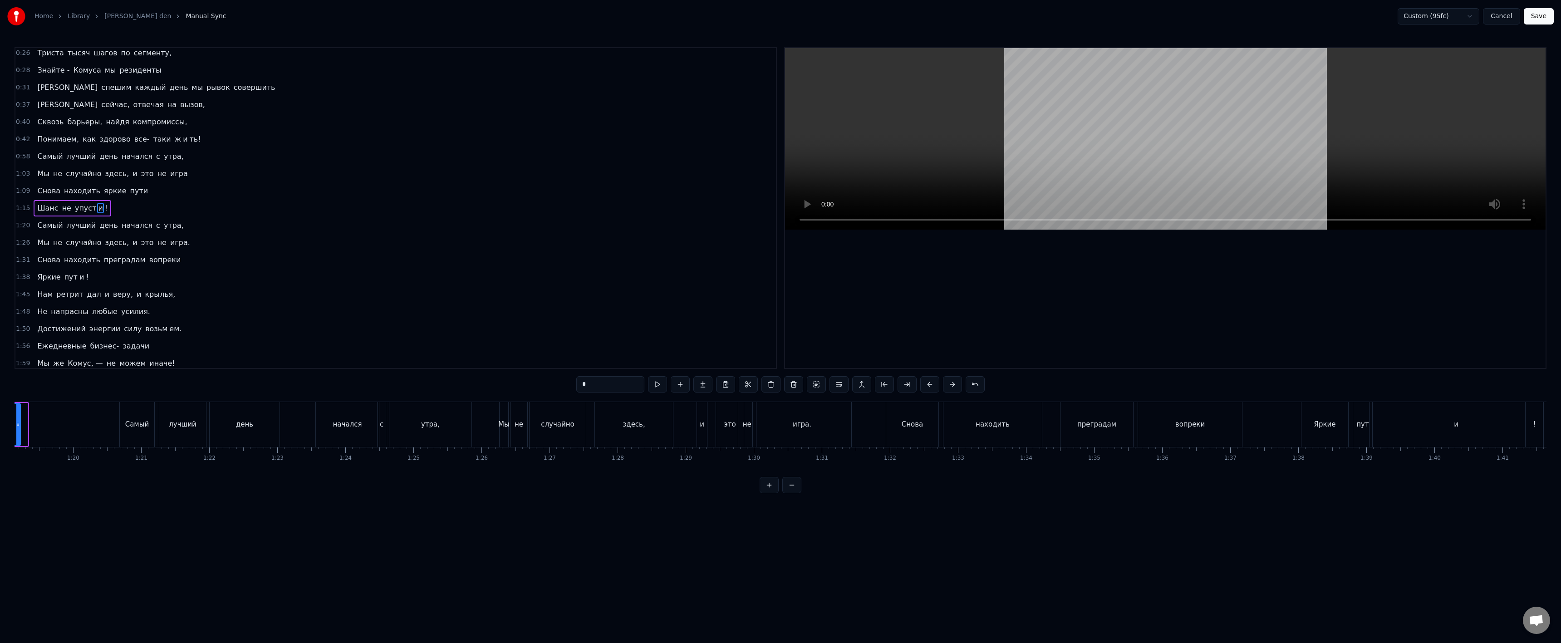
scroll to position [0, 5402]
click at [779, 433] on div "игра." at bounding box center [786, 424] width 98 height 45
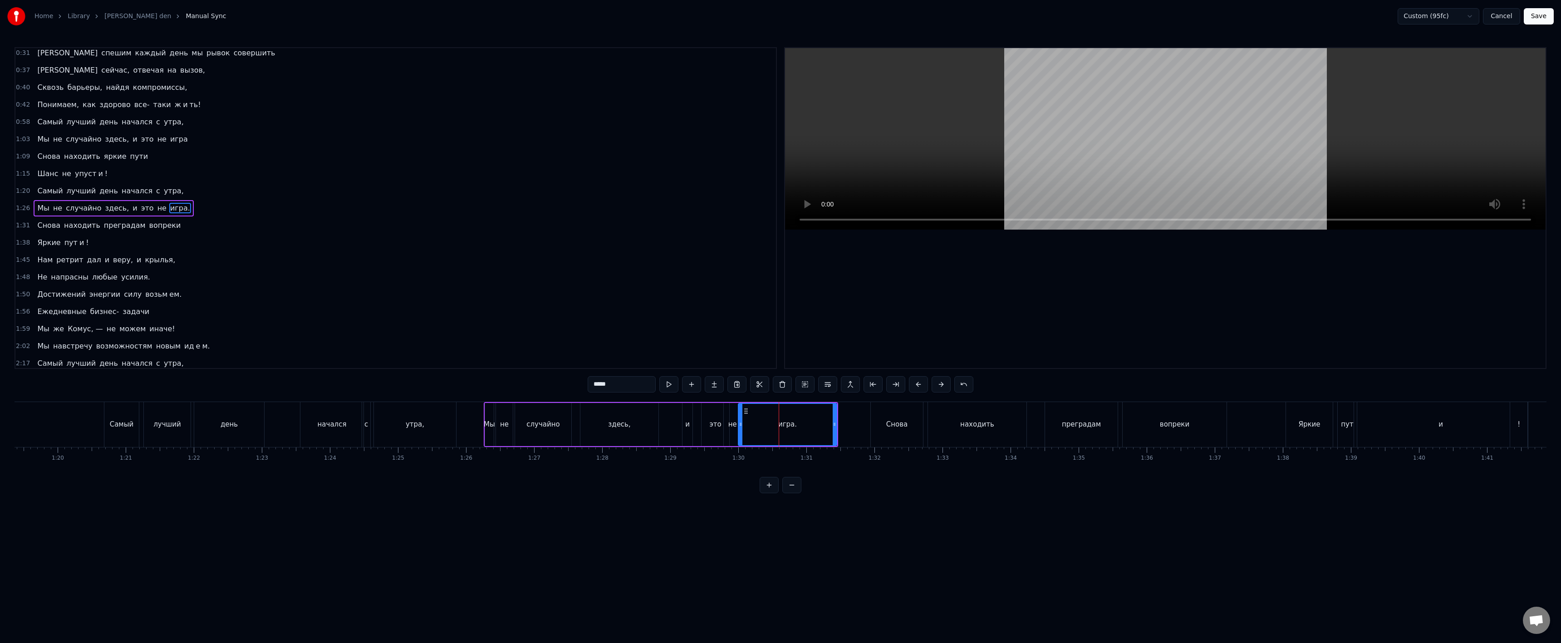
click at [631, 382] on input "*****" at bounding box center [622, 384] width 68 height 16
drag, startPoint x: 570, startPoint y: 478, endPoint x: 582, endPoint y: 478, distance: 12.3
click at [582, 478] on div "0:26 Триста тысяч шагов по сегменту, 0:28 Знайте - Комуса мы резиденты 0:31 И с…" at bounding box center [781, 270] width 1532 height 446
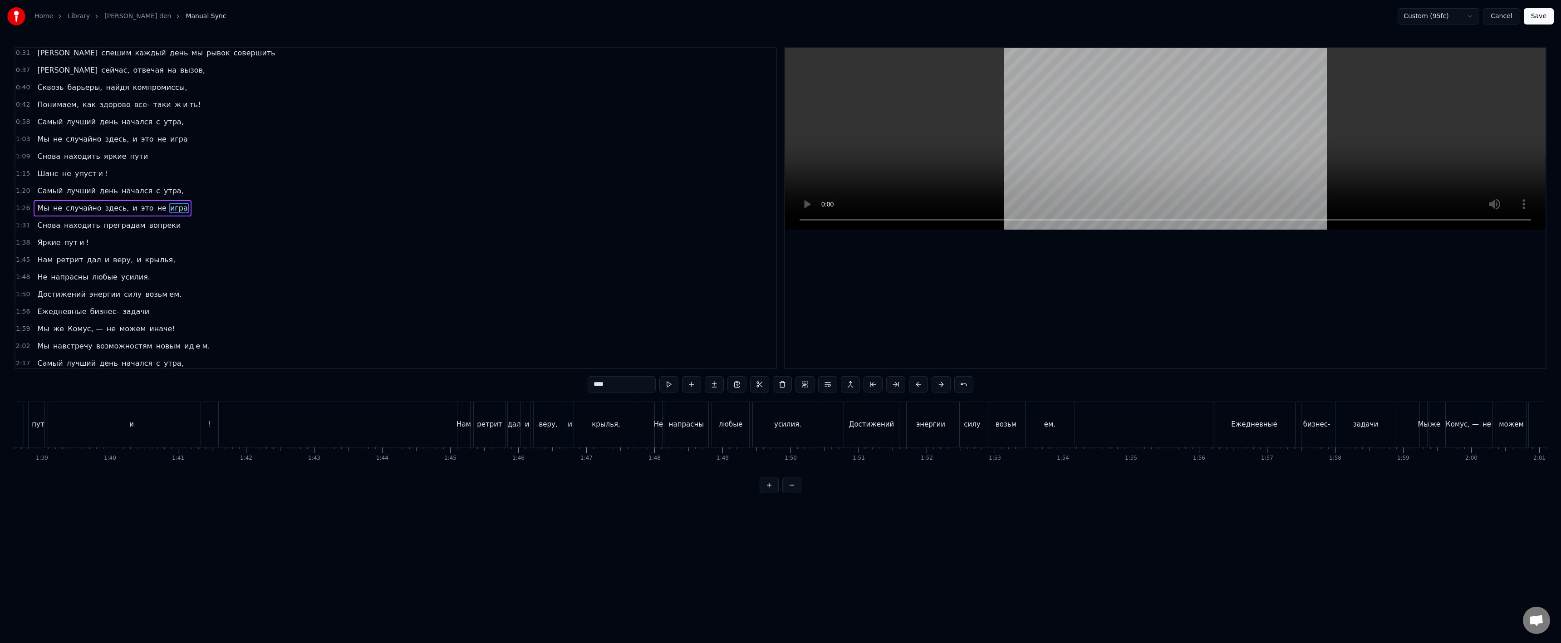
scroll to position [0, 6717]
click at [765, 429] on div "усилия." at bounding box center [782, 424] width 70 height 45
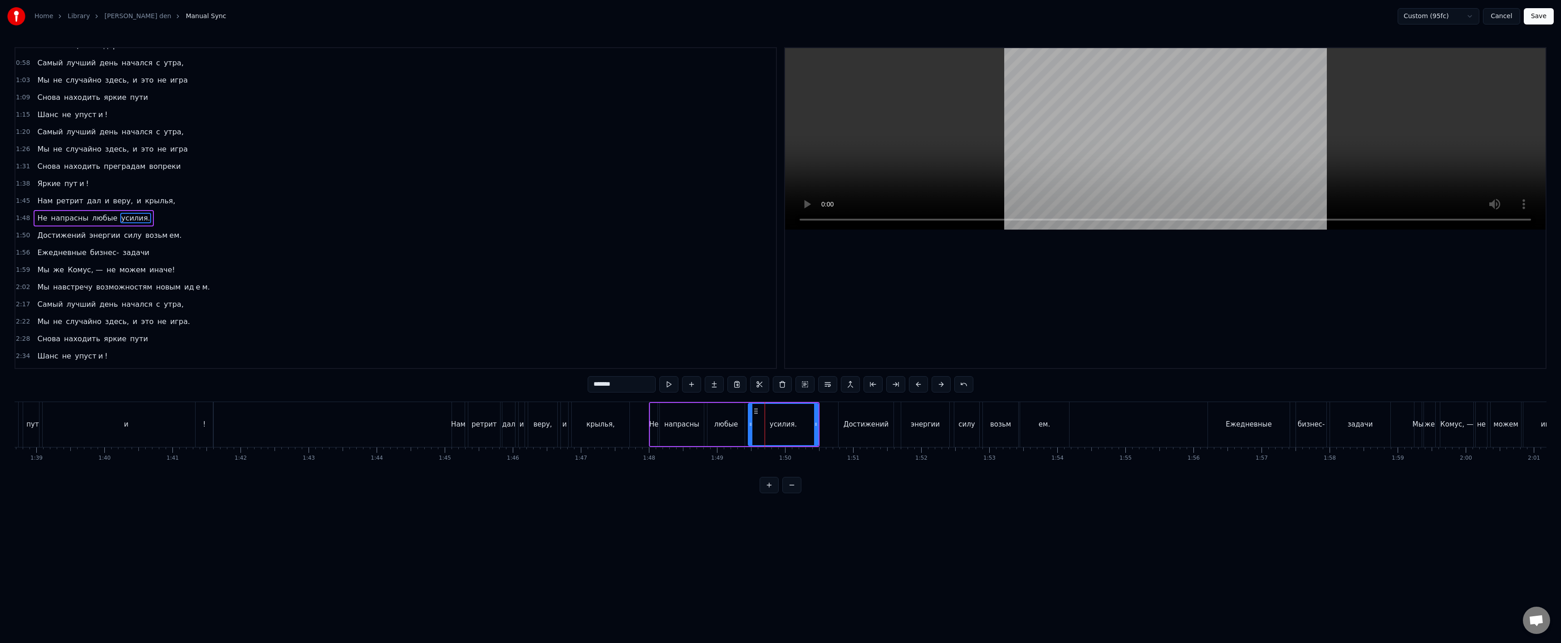
scroll to position [107, 0]
click at [651, 389] on input "*******" at bounding box center [622, 384] width 68 height 16
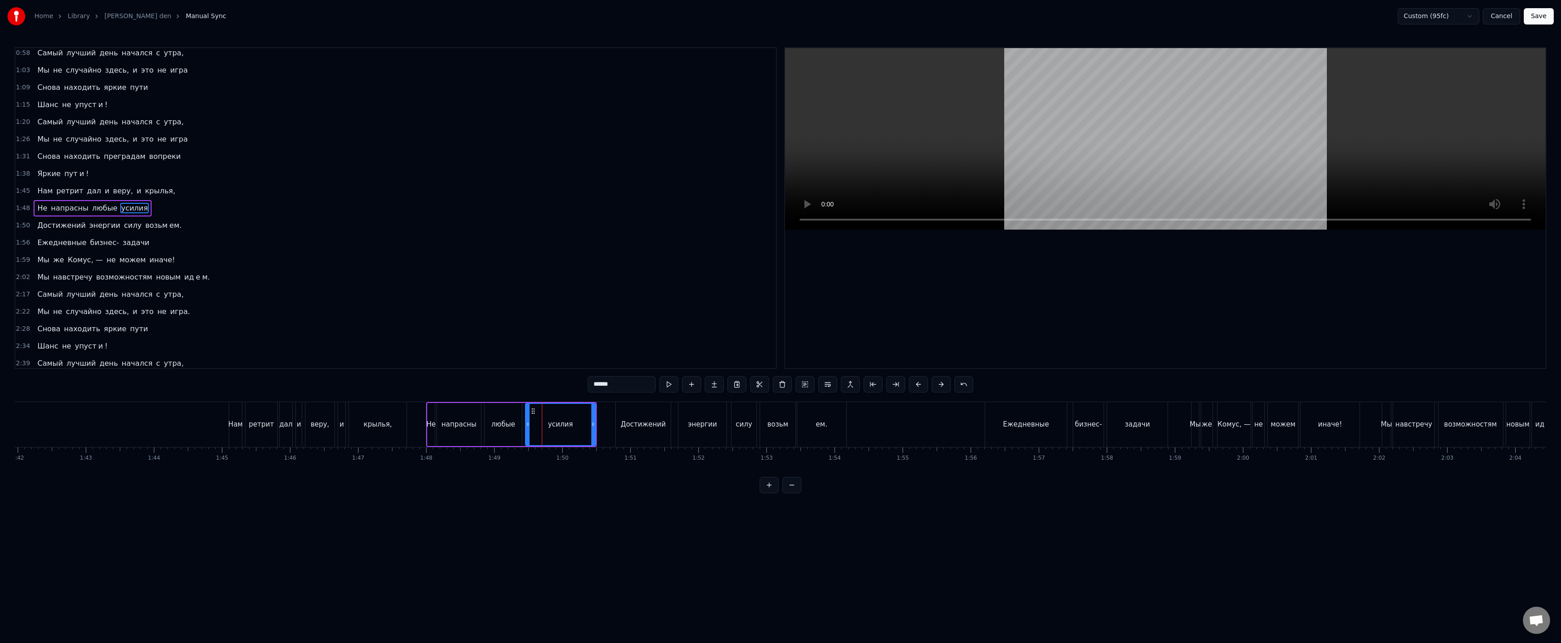
scroll to position [0, 6987]
click at [762, 429] on div "ем." at bounding box center [774, 424] width 49 height 45
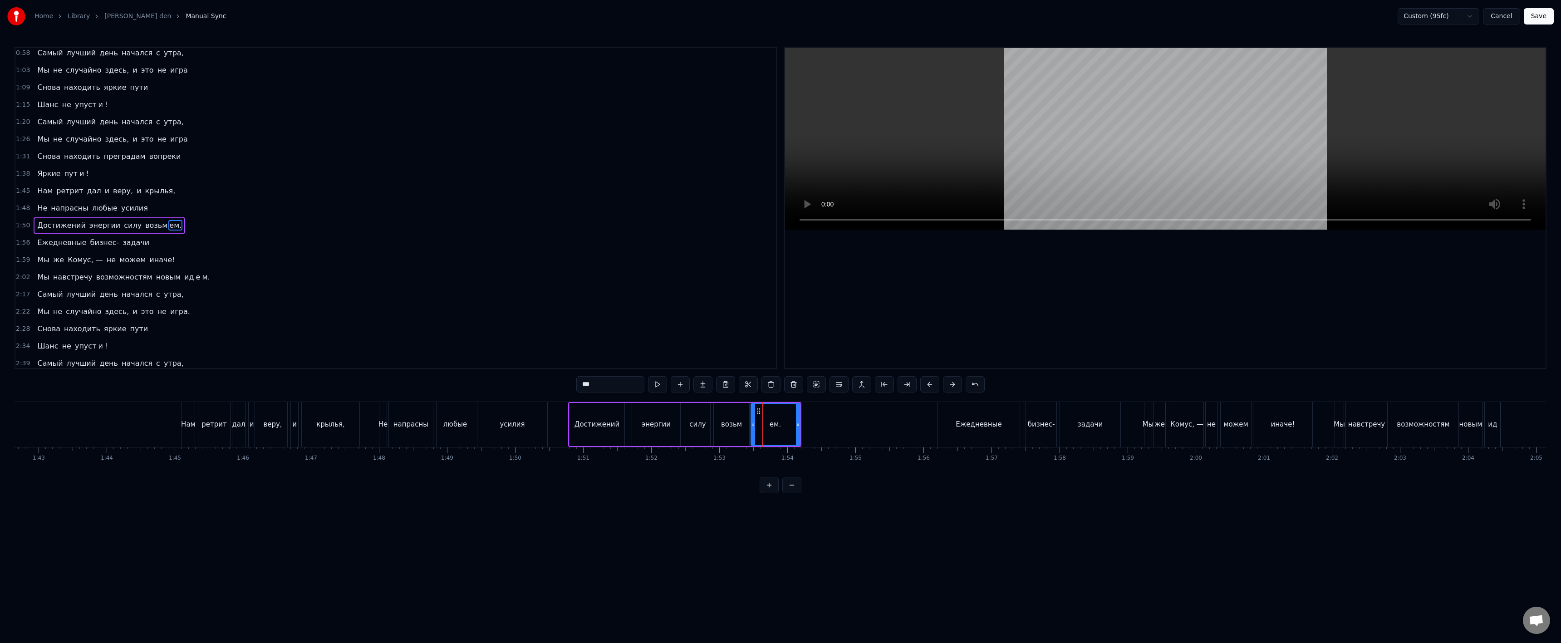
scroll to position [124, 0]
click at [636, 388] on input "***" at bounding box center [610, 384] width 68 height 16
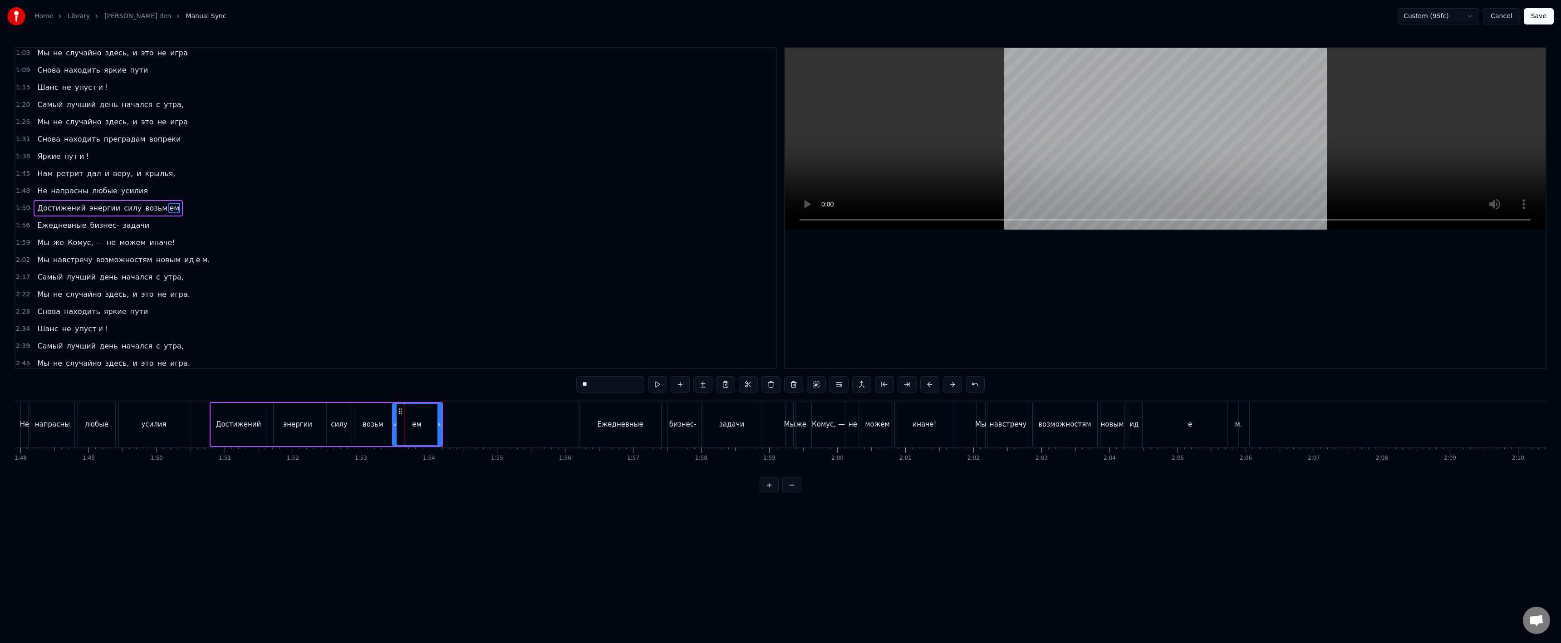
scroll to position [0, 7340]
click at [1245, 430] on div "м." at bounding box center [1243, 424] width 21 height 45
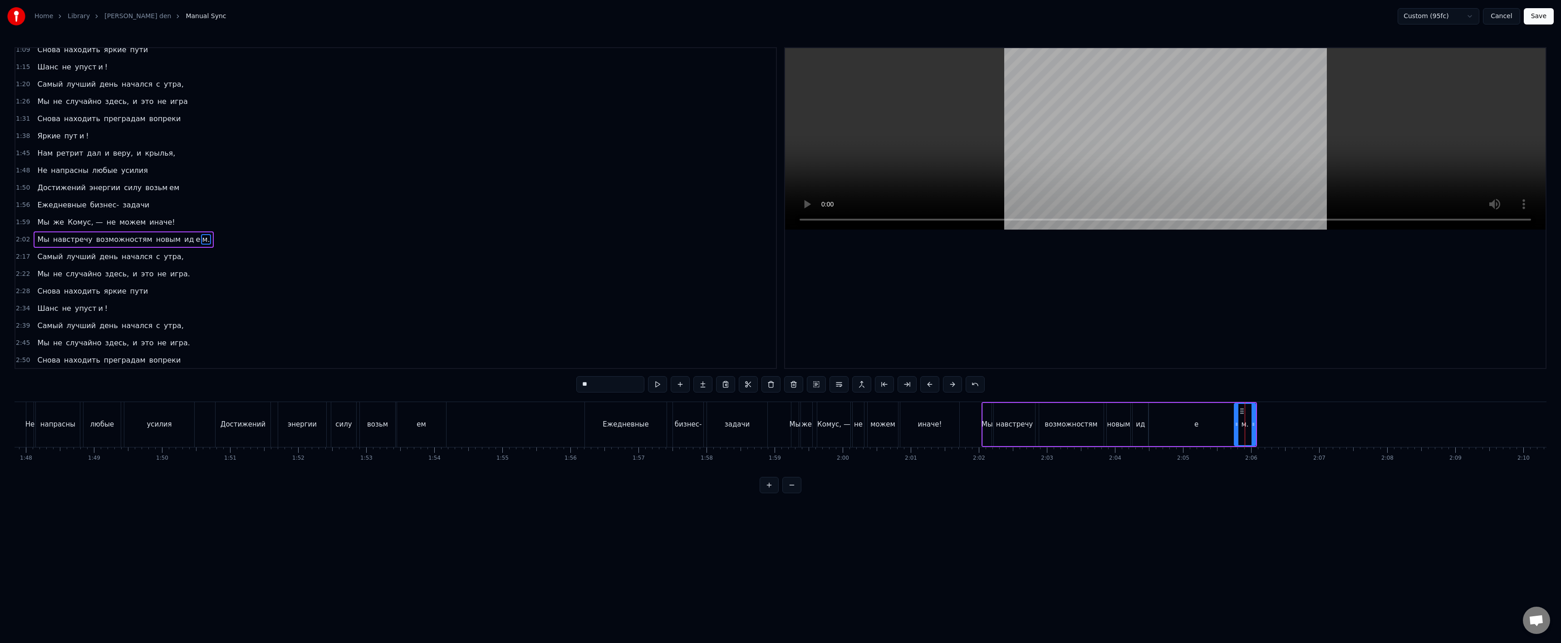
scroll to position [176, 0]
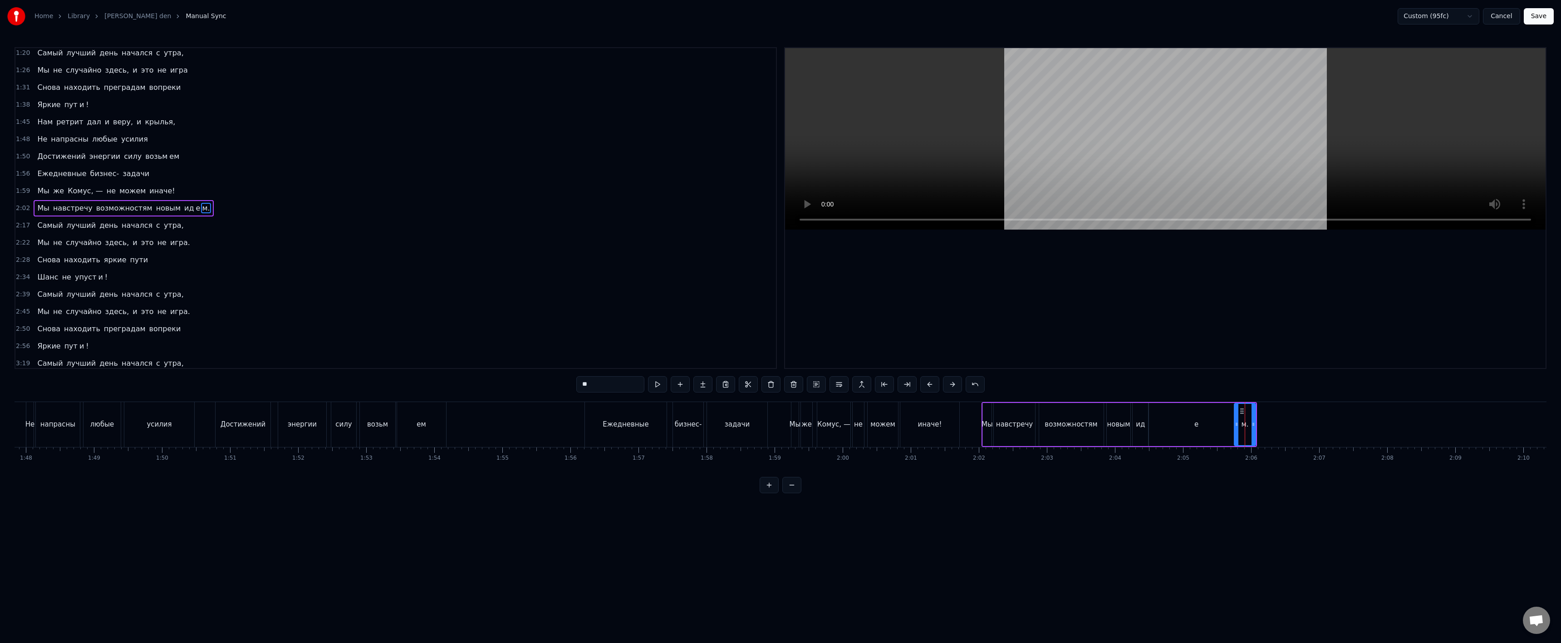
click at [603, 389] on input "**" at bounding box center [610, 384] width 68 height 16
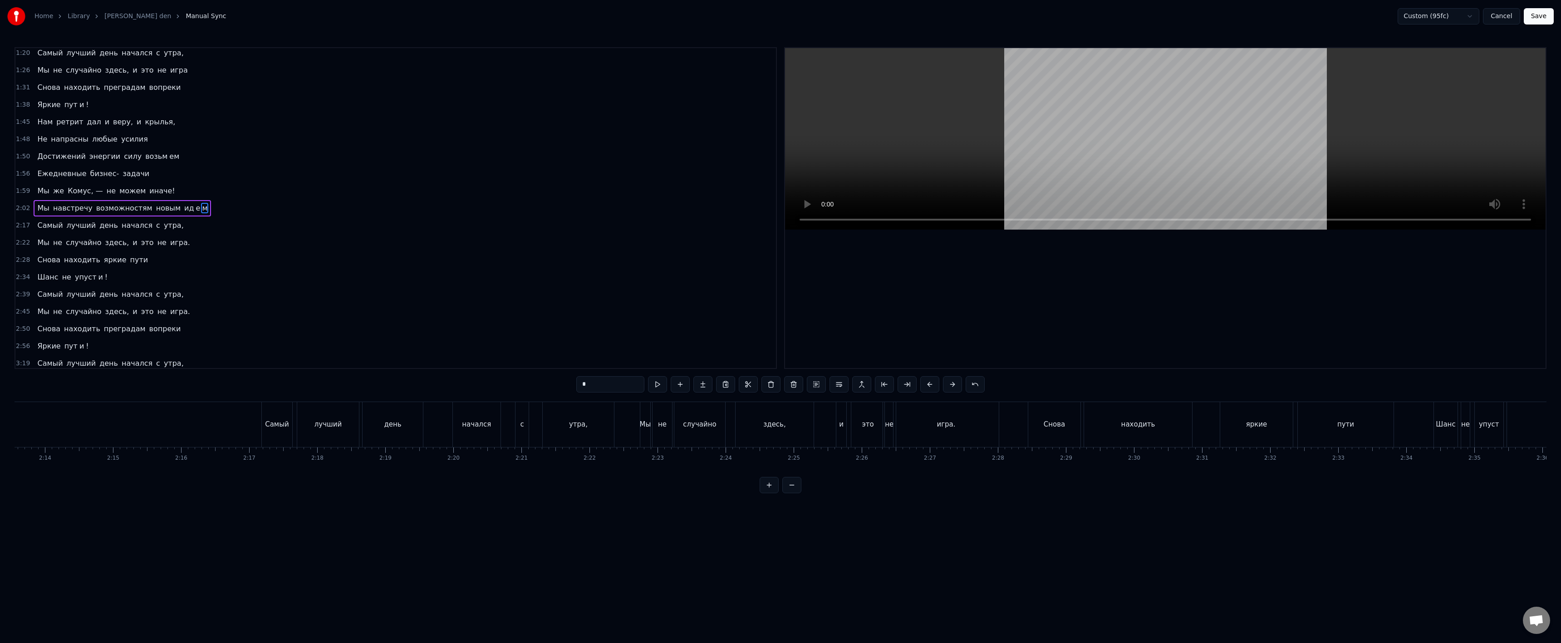
scroll to position [0, 9194]
click at [881, 431] on div "игра." at bounding box center [842, 424] width 105 height 45
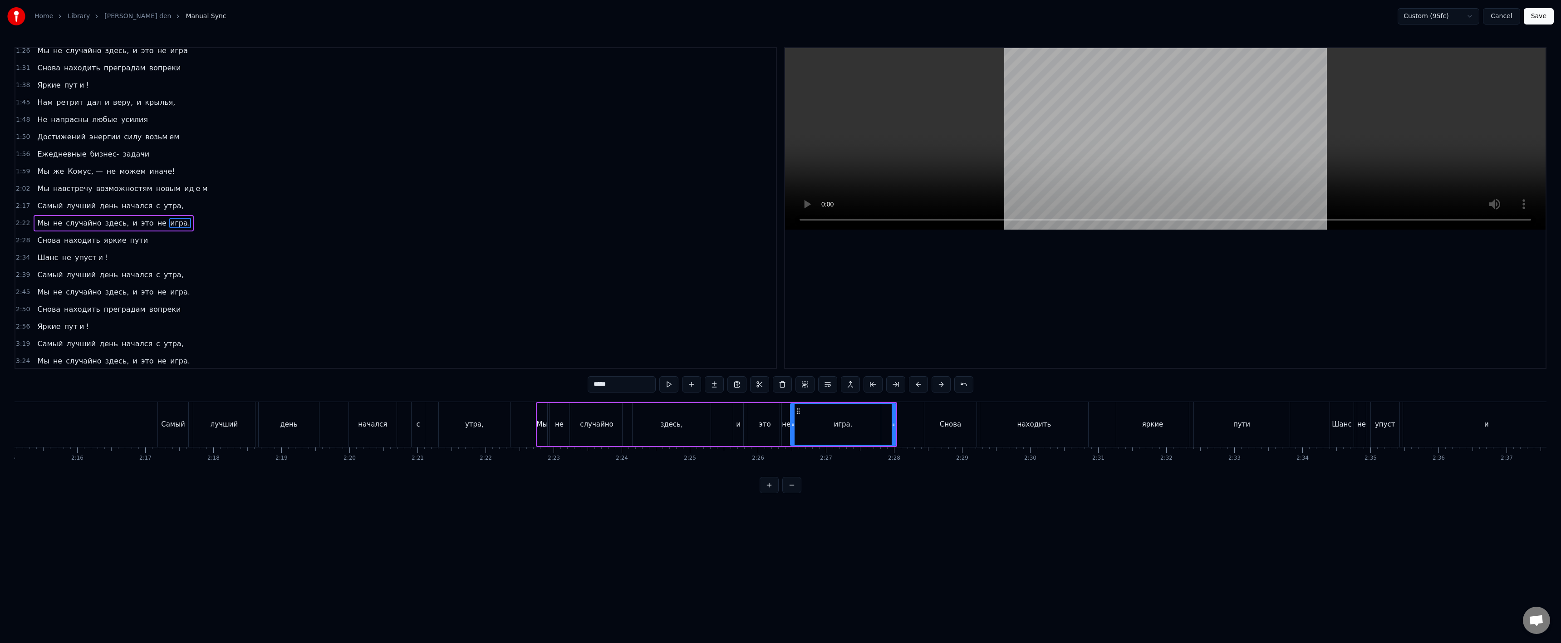
scroll to position [211, 0]
click at [646, 388] on input "*****" at bounding box center [622, 384] width 68 height 16
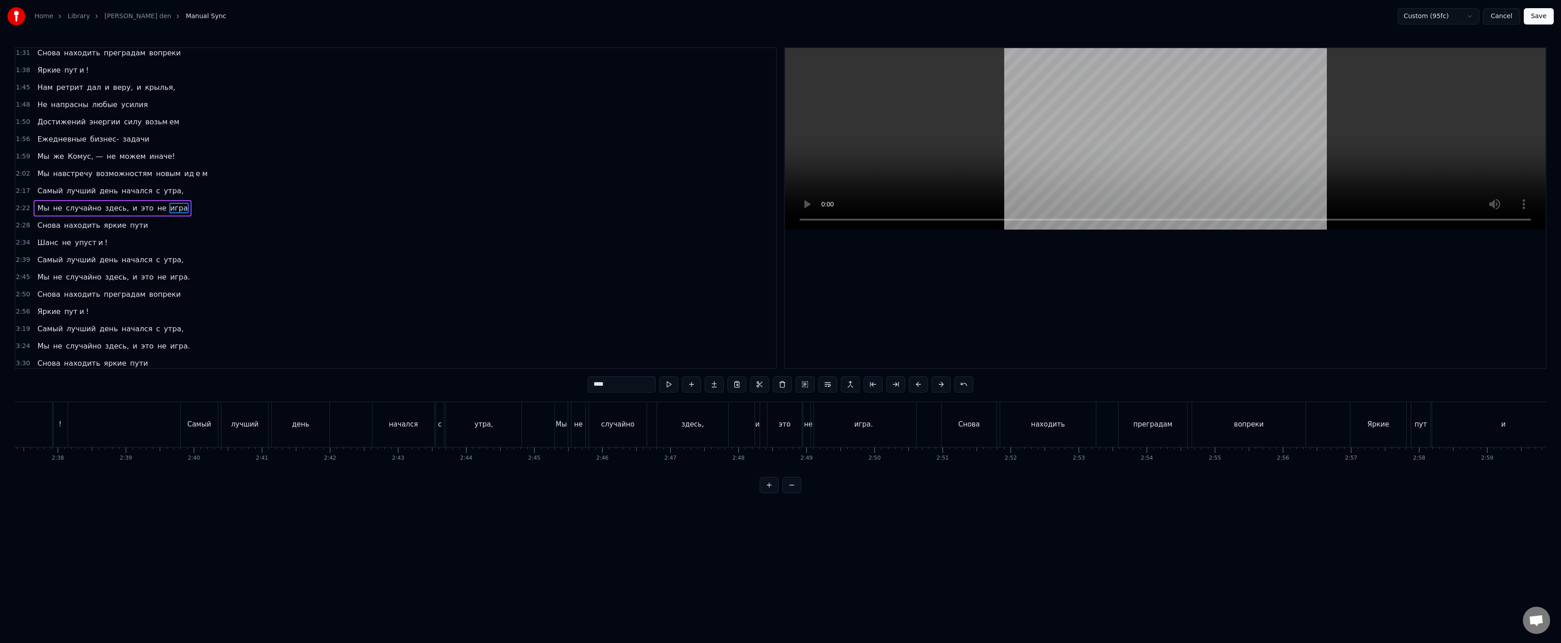
scroll to position [0, 10716]
click at [896, 432] on div "игра." at bounding box center [858, 424] width 105 height 45
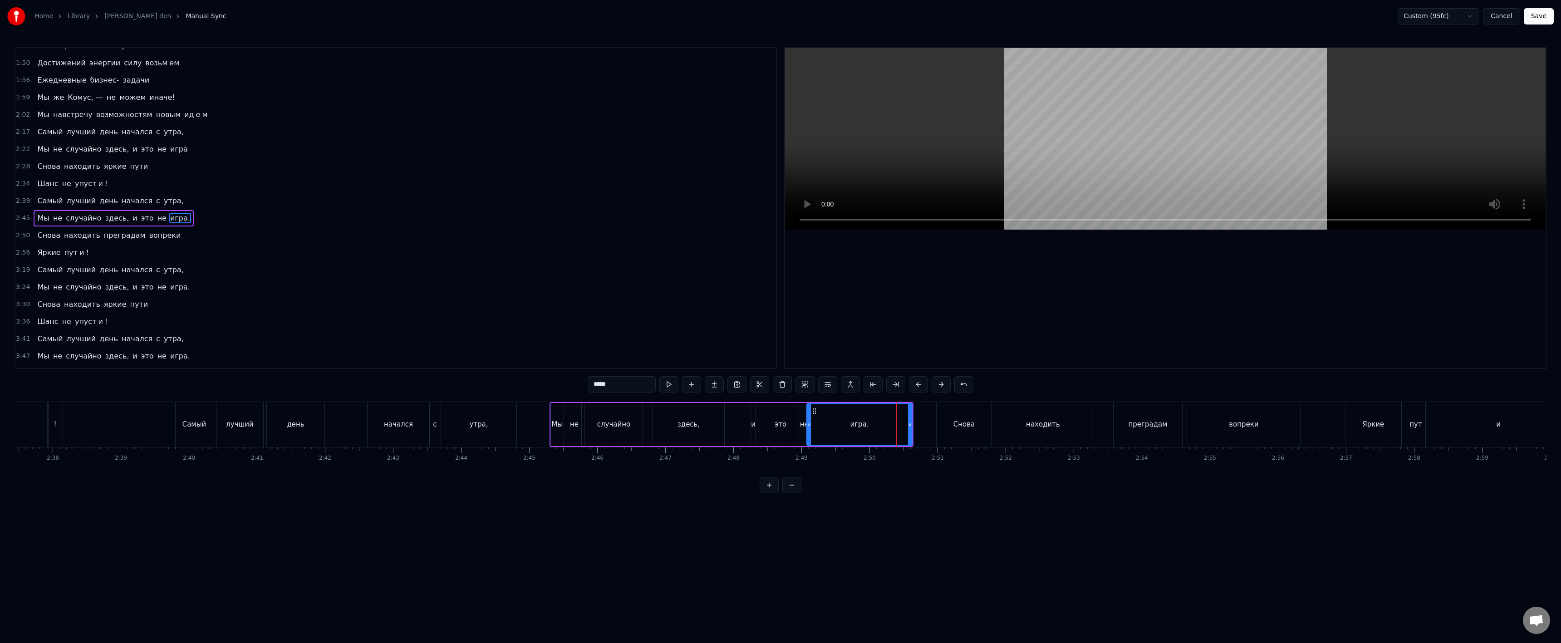
scroll to position [280, 0]
click at [639, 391] on input "*****" at bounding box center [622, 384] width 68 height 16
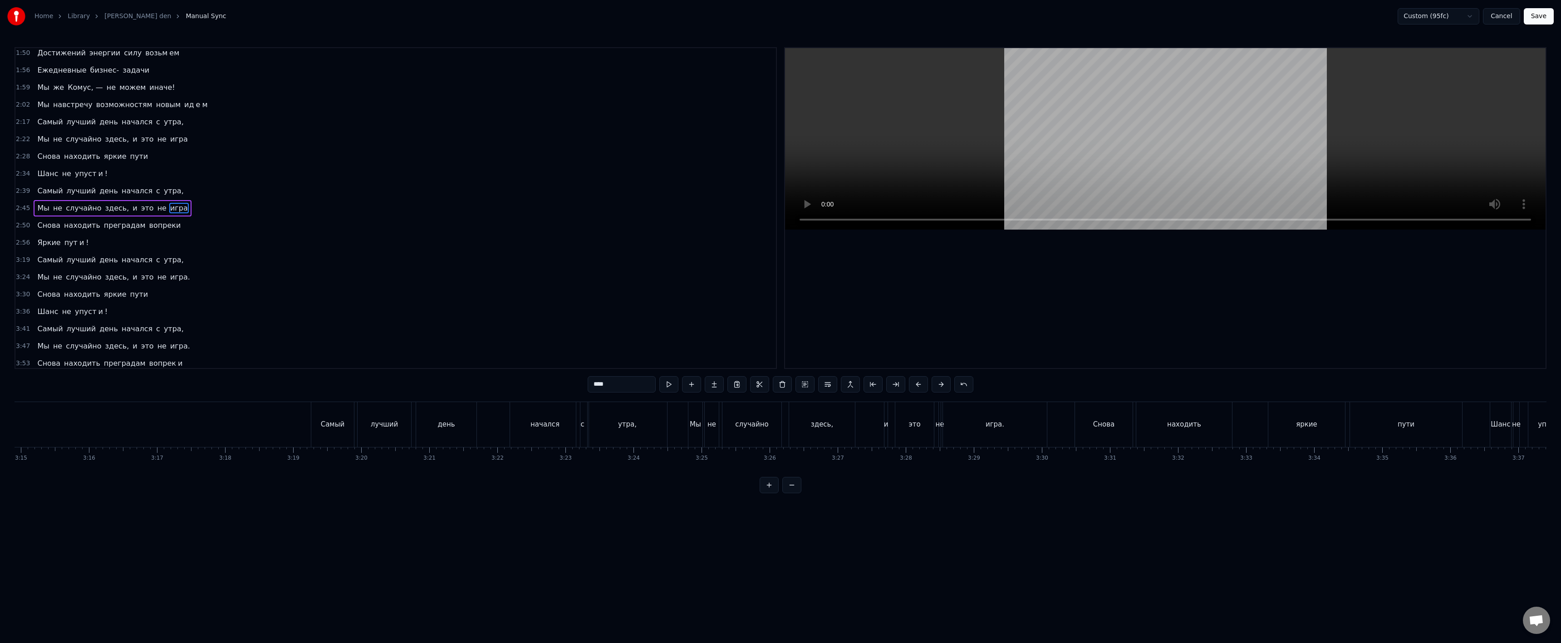
scroll to position [0, 13277]
click at [1007, 418] on div "игра." at bounding box center [984, 424] width 104 height 45
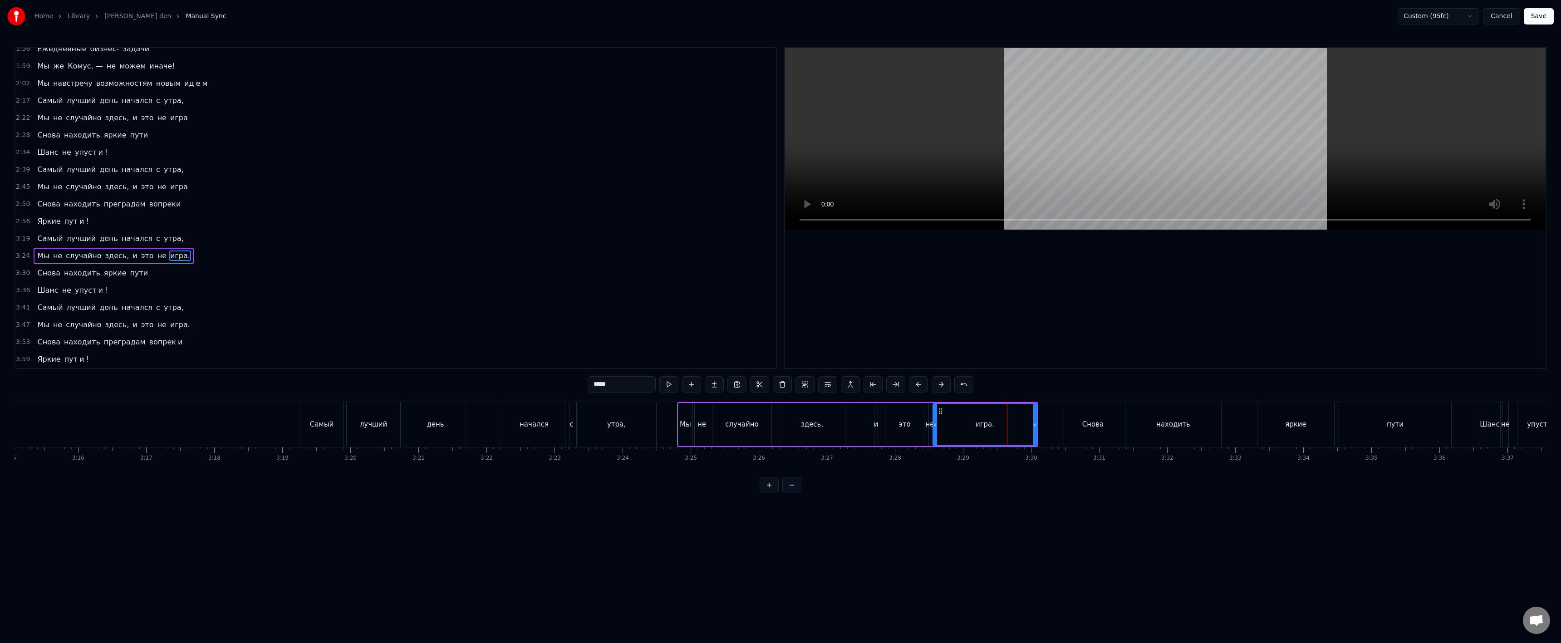
drag, startPoint x: 643, startPoint y: 386, endPoint x: 671, endPoint y: 391, distance: 27.7
click at [644, 386] on input "*****" at bounding box center [622, 384] width 68 height 16
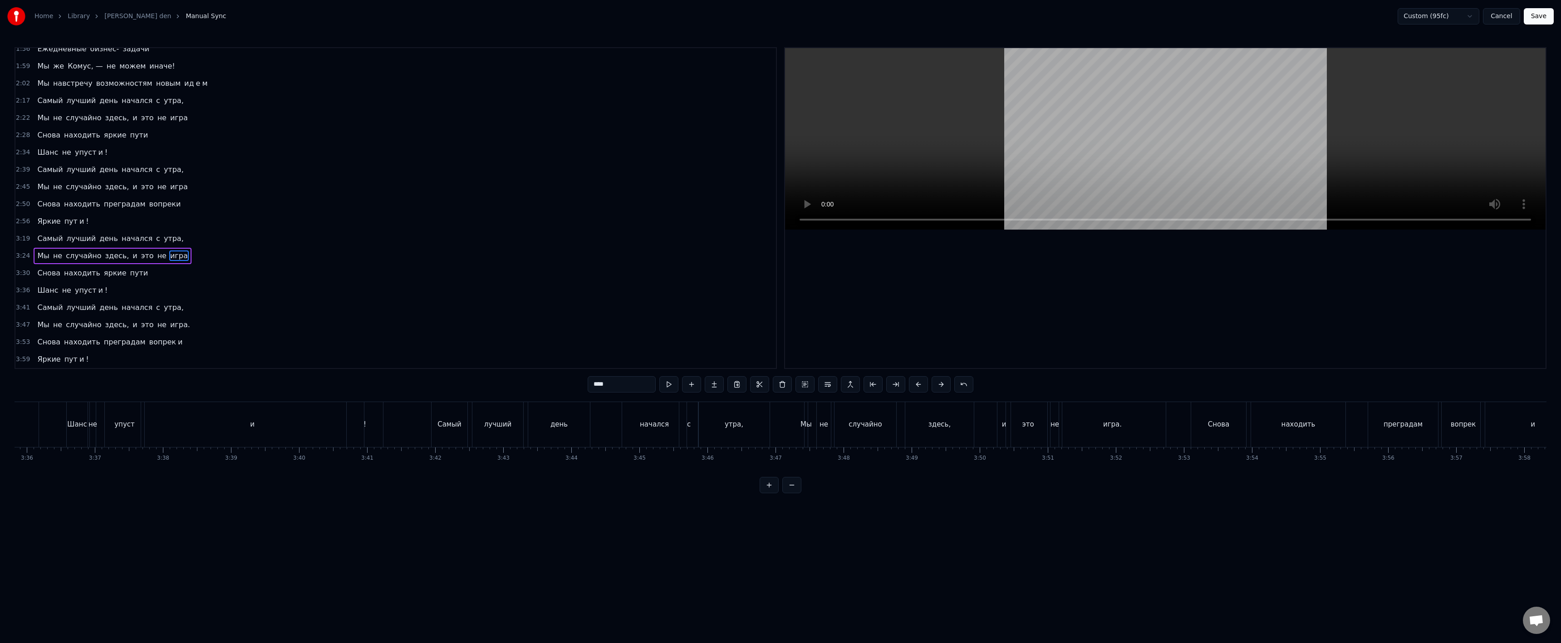
scroll to position [0, 14695]
click at [1137, 435] on div "игра." at bounding box center [1107, 424] width 107 height 45
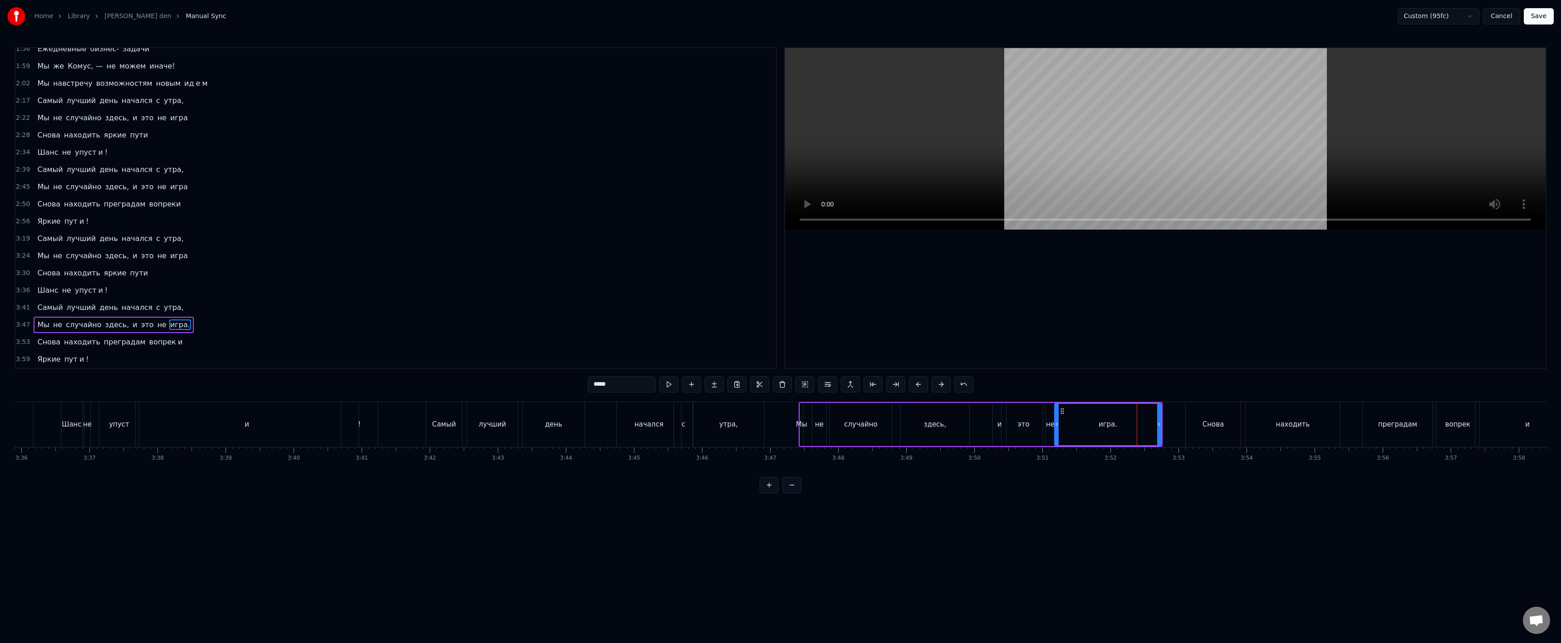
click at [644, 381] on input "*****" at bounding box center [622, 384] width 68 height 16
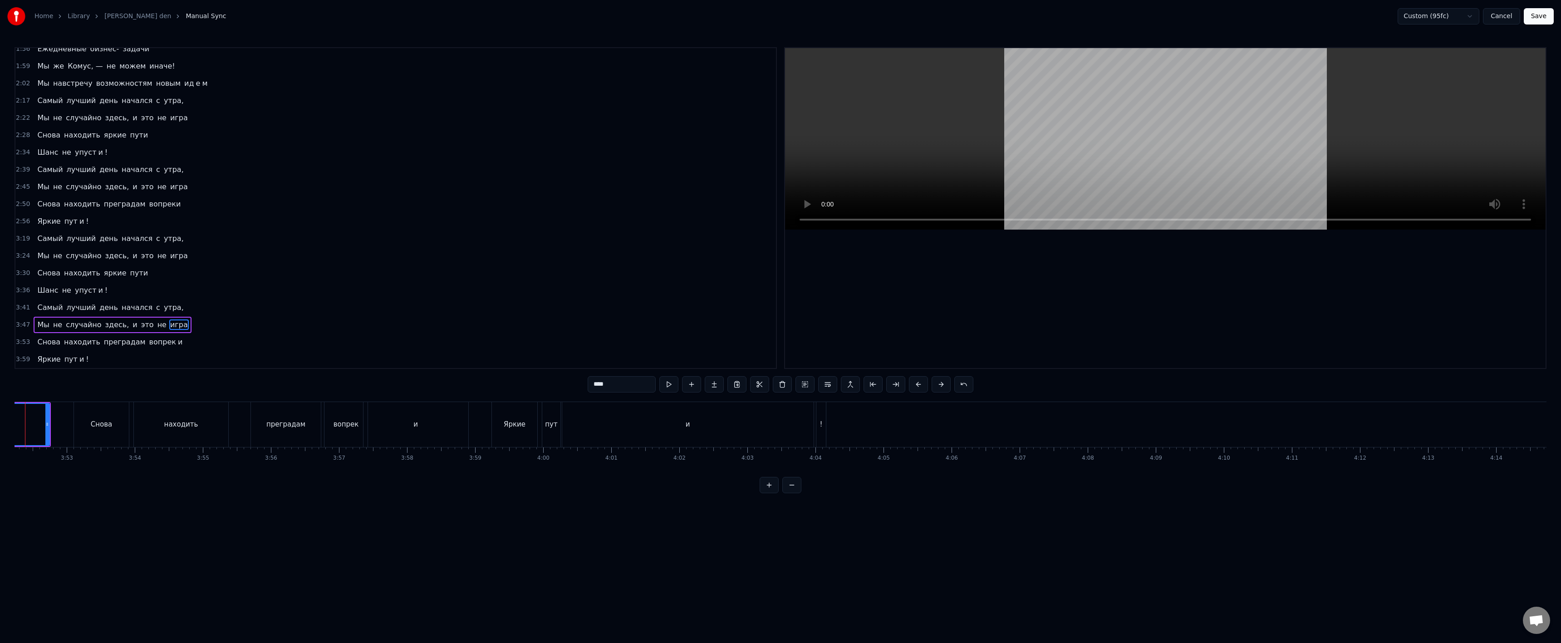
scroll to position [0, 15822]
type input "****"
click at [1365, 508] on html "Home Library samyi luchshiy den Manual Sync Custom (95fc) Cancel Save 0:26 Трис…" at bounding box center [780, 254] width 1561 height 508
click at [1540, 16] on button "Save" at bounding box center [1539, 16] width 30 height 16
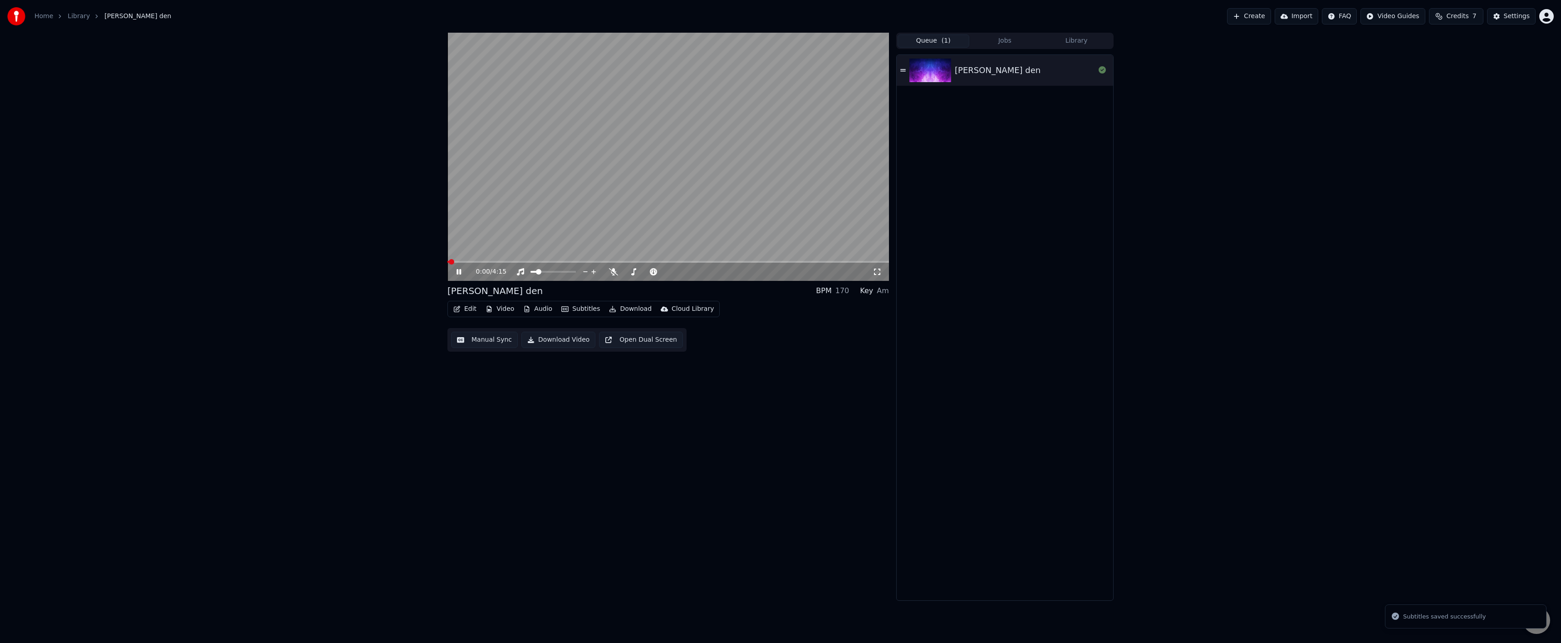
click at [515, 265] on div "0:00 / 4:15" at bounding box center [668, 272] width 442 height 18
click at [515, 261] on span at bounding box center [668, 262] width 442 height 2
click at [1494, 19] on button "Settings" at bounding box center [1511, 16] width 49 height 16
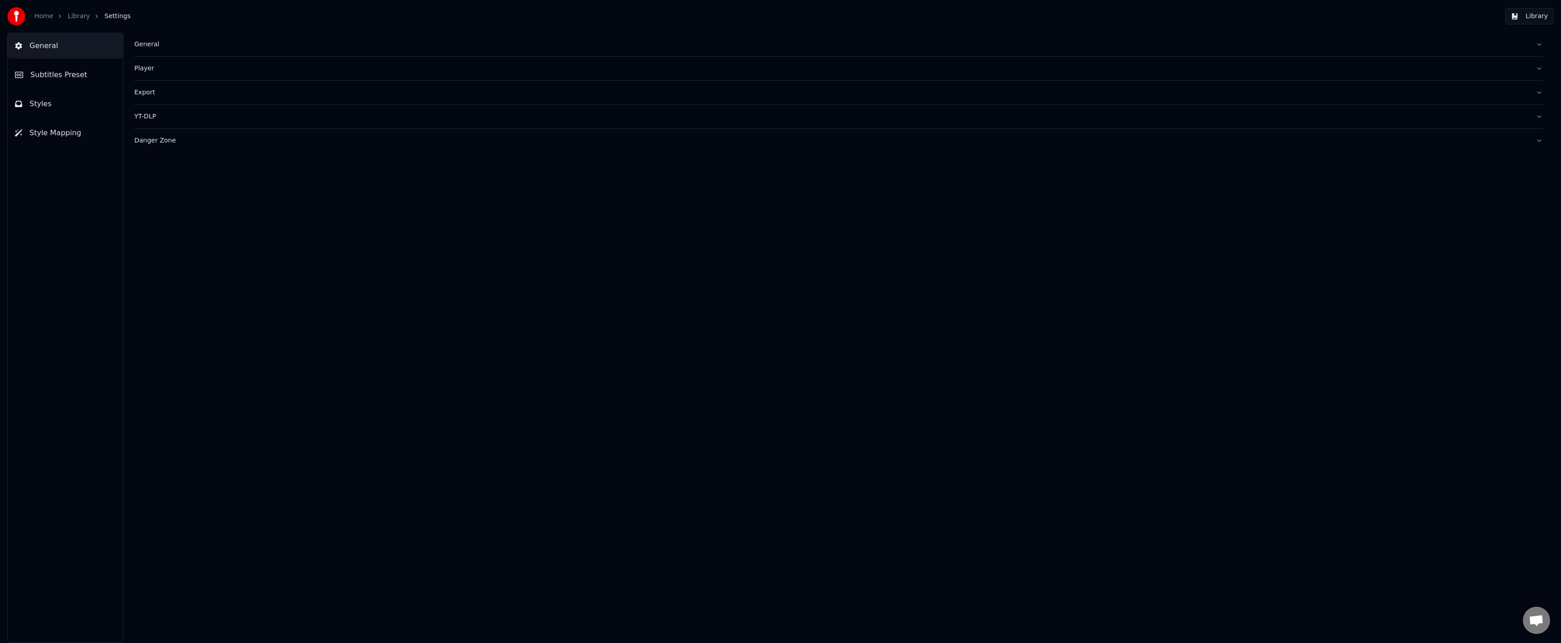
click at [73, 85] on button "Subtitles Preset" at bounding box center [65, 74] width 115 height 25
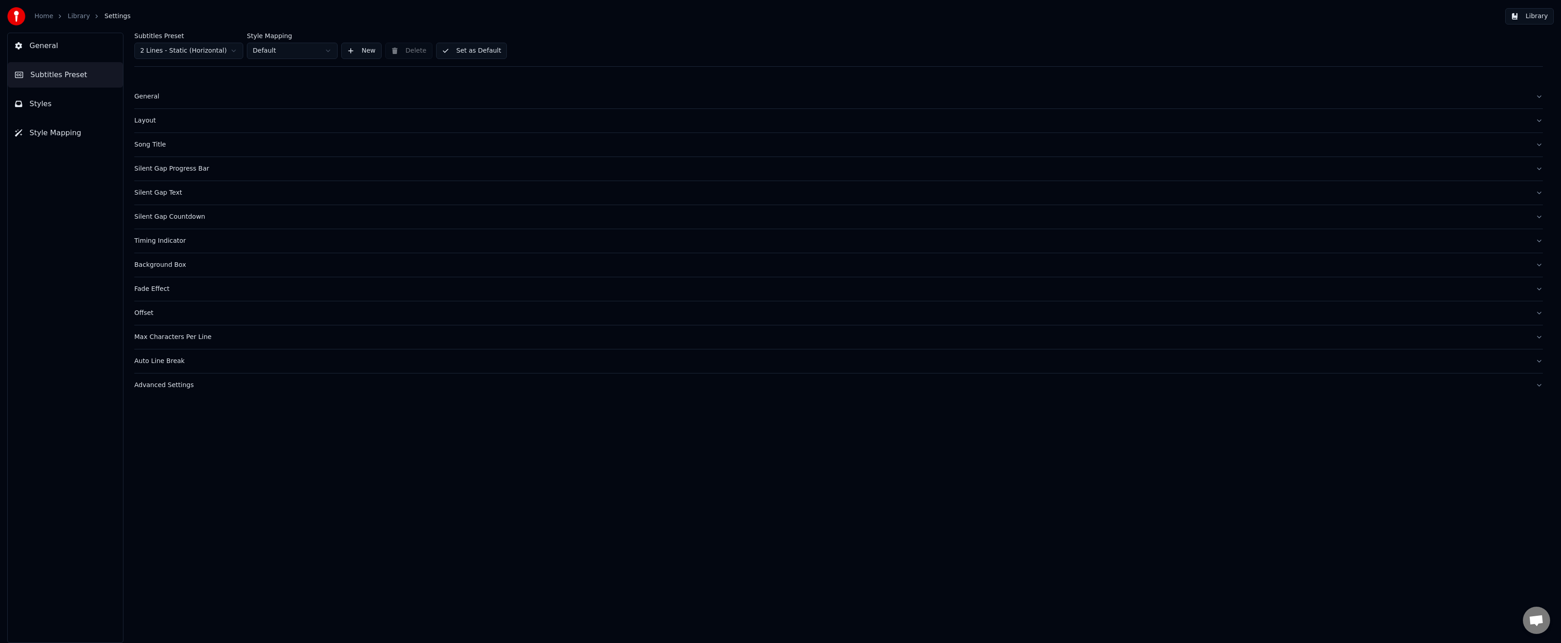
click at [64, 103] on button "Styles" at bounding box center [65, 103] width 115 height 25
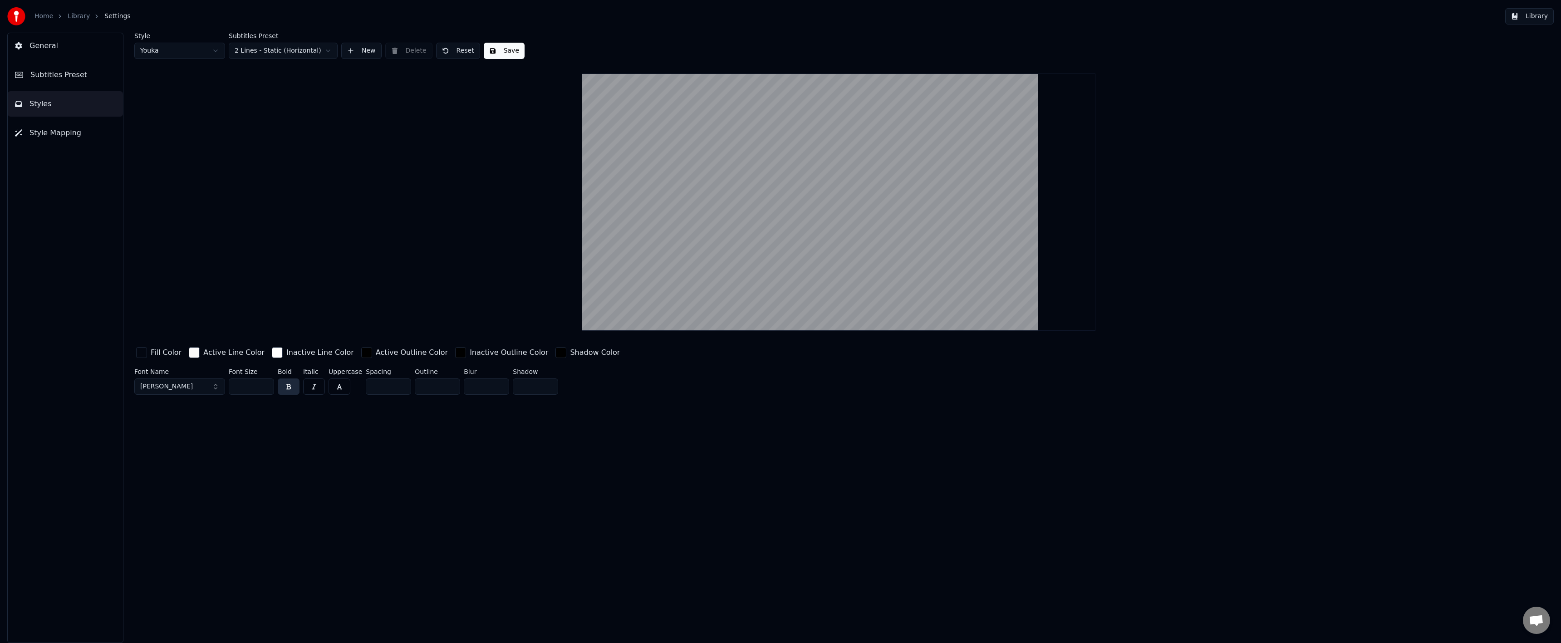
click at [75, 13] on link "Library" at bounding box center [79, 16] width 22 height 9
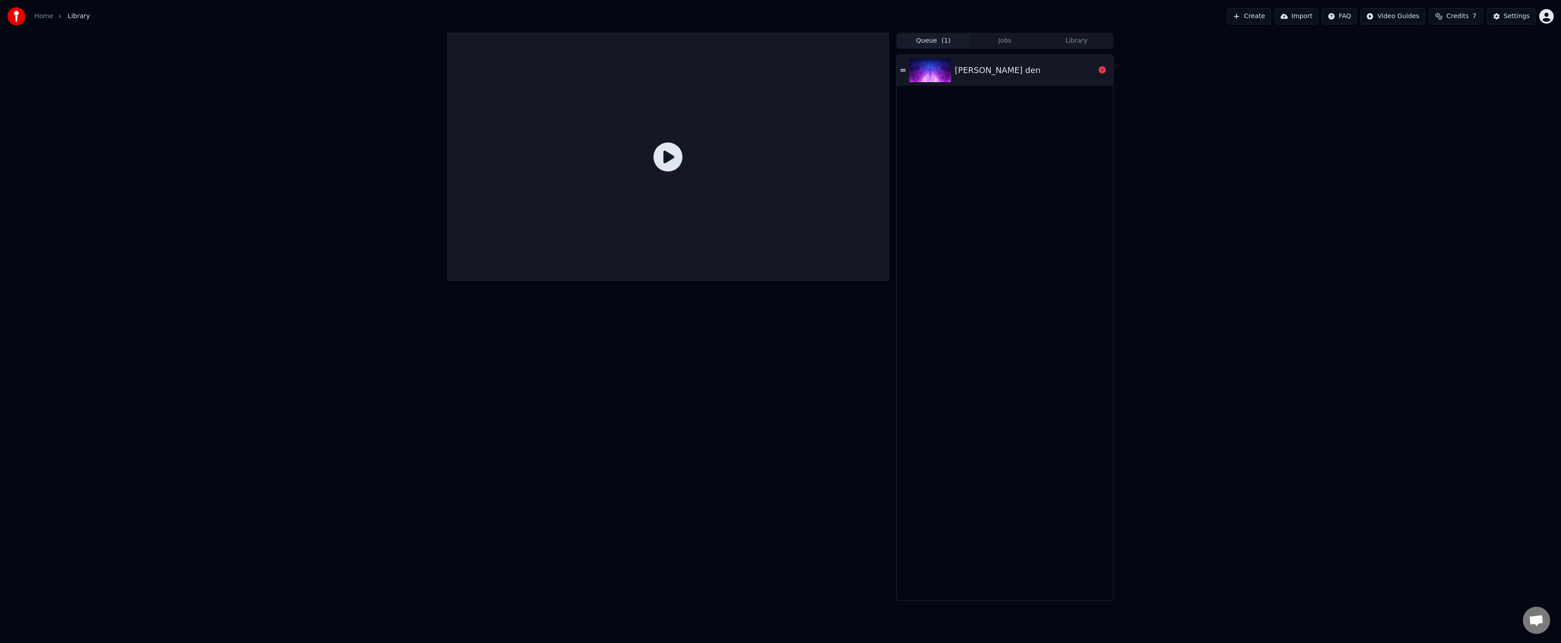
click at [934, 71] on img at bounding box center [930, 71] width 42 height 24
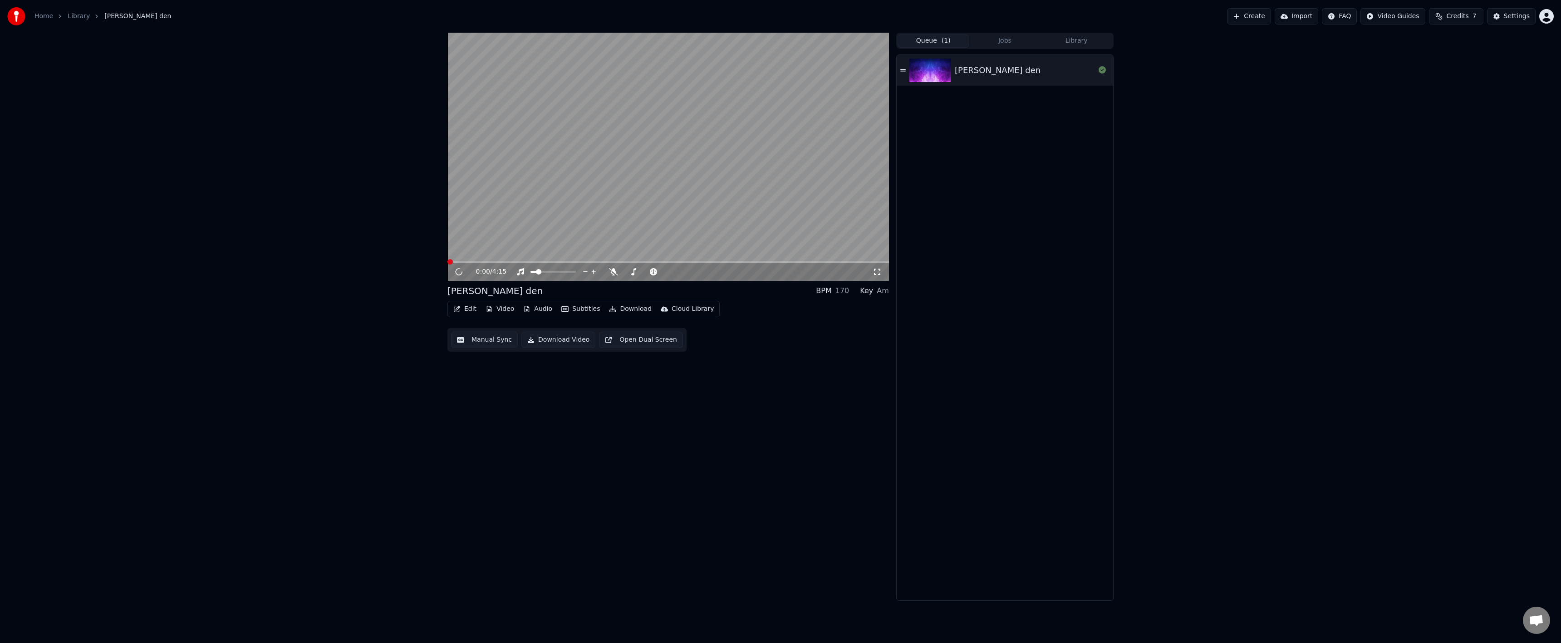
click at [647, 186] on video at bounding box center [668, 157] width 442 height 248
click at [483, 262] on span at bounding box center [668, 262] width 442 height 2
click at [491, 262] on span at bounding box center [668, 262] width 442 height 2
click at [270, 449] on div "samyi luchshiy den BPM 170 Key Am Edit Video Audio Subtitles Download Cloud Lib…" at bounding box center [780, 317] width 1561 height 568
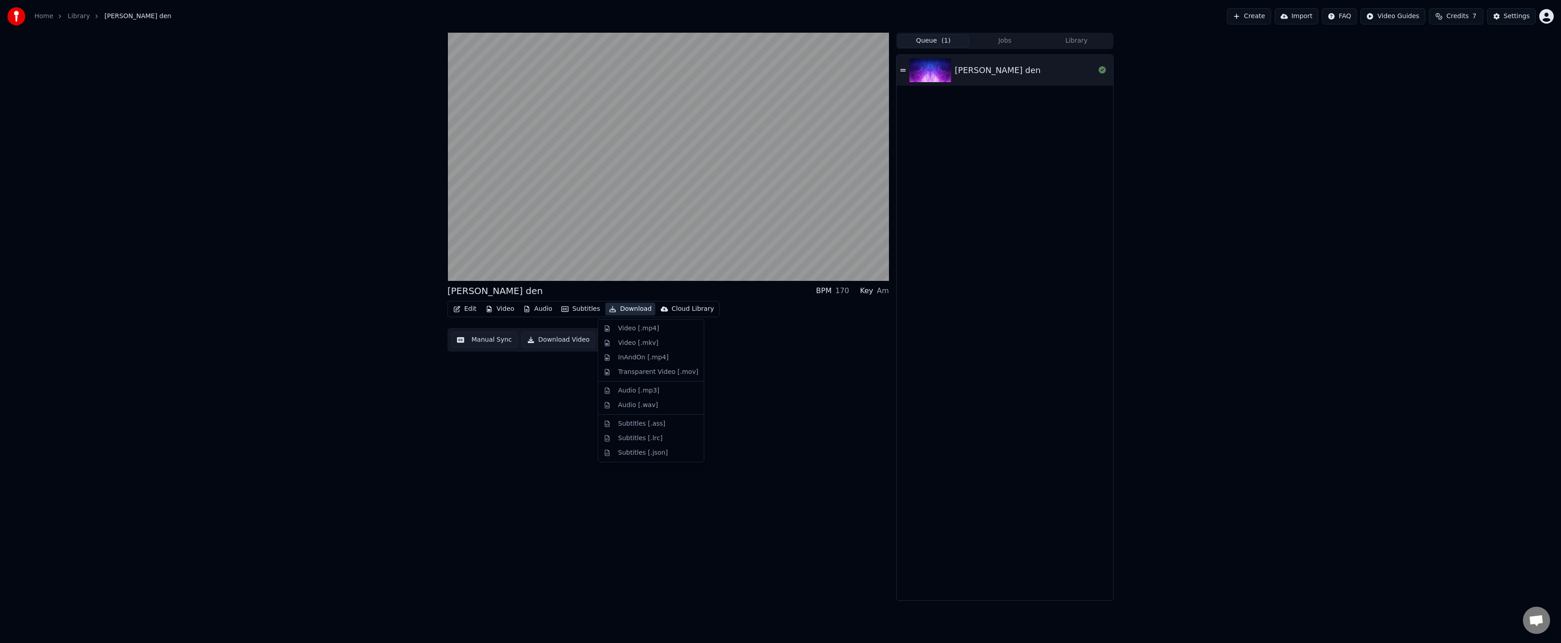
click at [616, 311] on button "Download" at bounding box center [630, 309] width 50 height 13
click at [654, 334] on div "Video [.mp4]" at bounding box center [651, 328] width 102 height 15
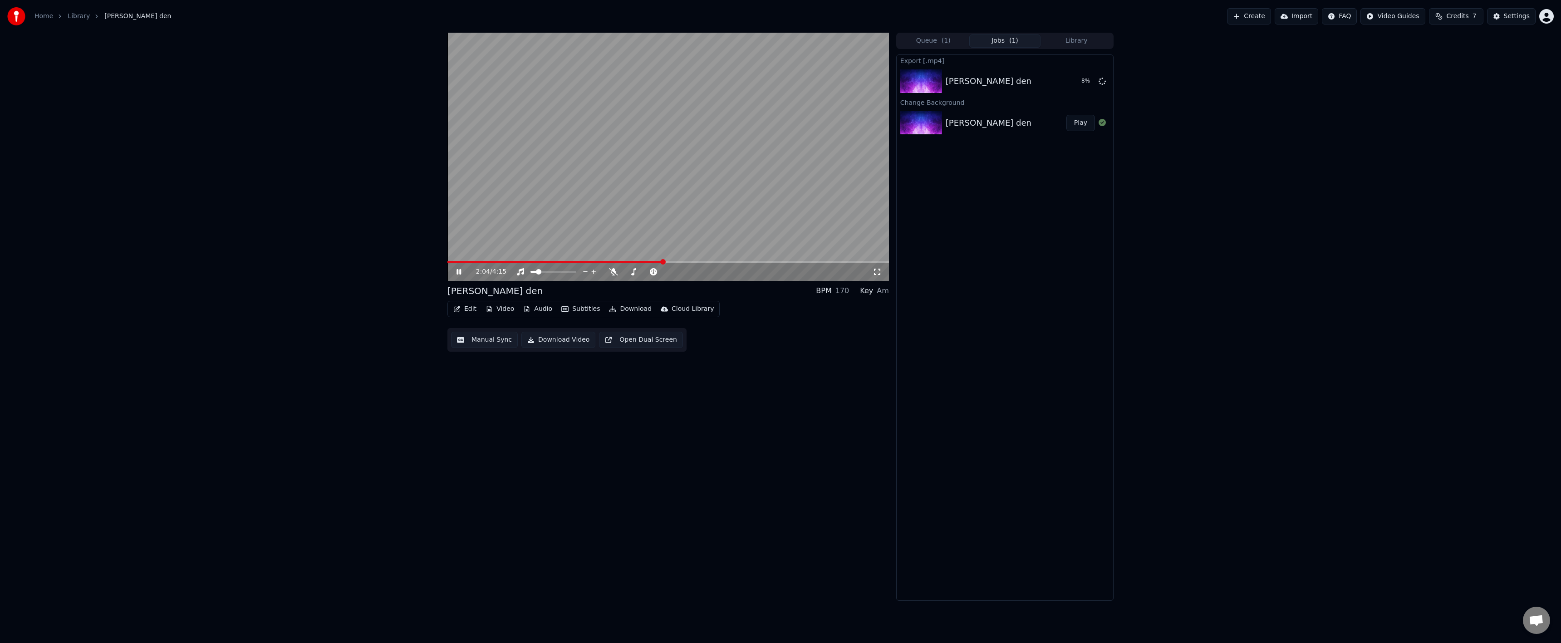
click at [455, 268] on icon at bounding box center [465, 271] width 21 height 7
click at [1082, 80] on button "Show" at bounding box center [1078, 81] width 33 height 16
click at [459, 272] on icon at bounding box center [458, 272] width 5 height 6
click at [459, 272] on icon at bounding box center [465, 271] width 21 height 7
click at [511, 307] on button "Video" at bounding box center [500, 309] width 36 height 13
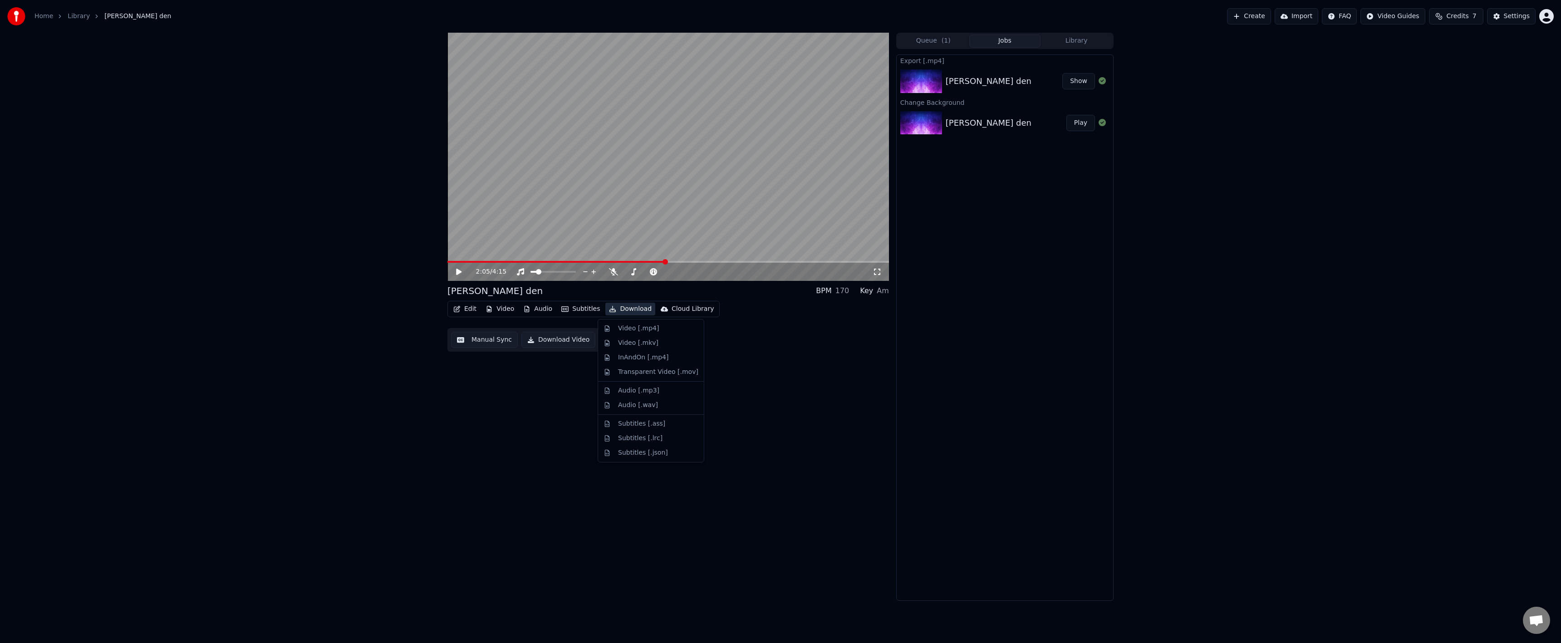
click at [617, 308] on button "Download" at bounding box center [630, 309] width 50 height 13
click at [616, 307] on button "Download" at bounding box center [630, 309] width 50 height 13
drag, startPoint x: 659, startPoint y: 340, endPoint x: 631, endPoint y: 311, distance: 41.1
click at [659, 341] on div "Video [.mkv]" at bounding box center [658, 343] width 80 height 9
click at [632, 311] on button "Download" at bounding box center [630, 309] width 50 height 13
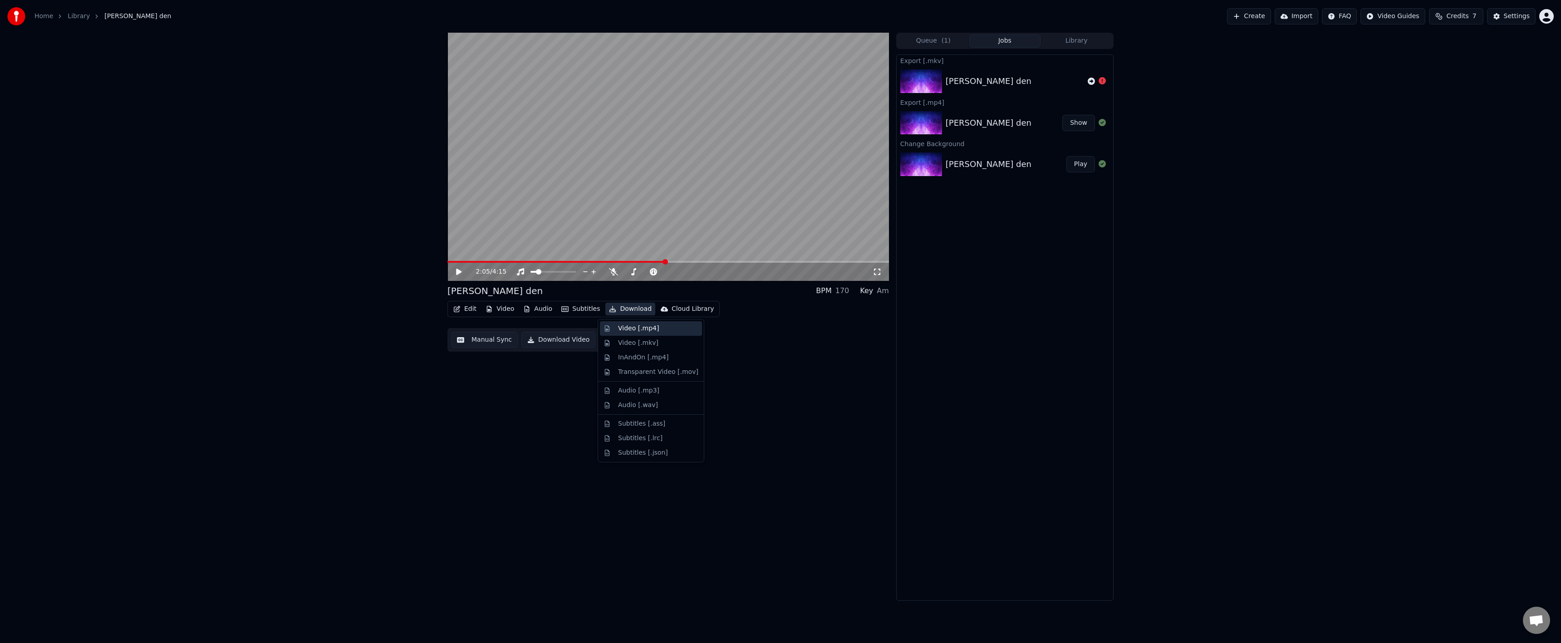
click at [649, 330] on div "Video [.mp4]" at bounding box center [638, 328] width 41 height 9
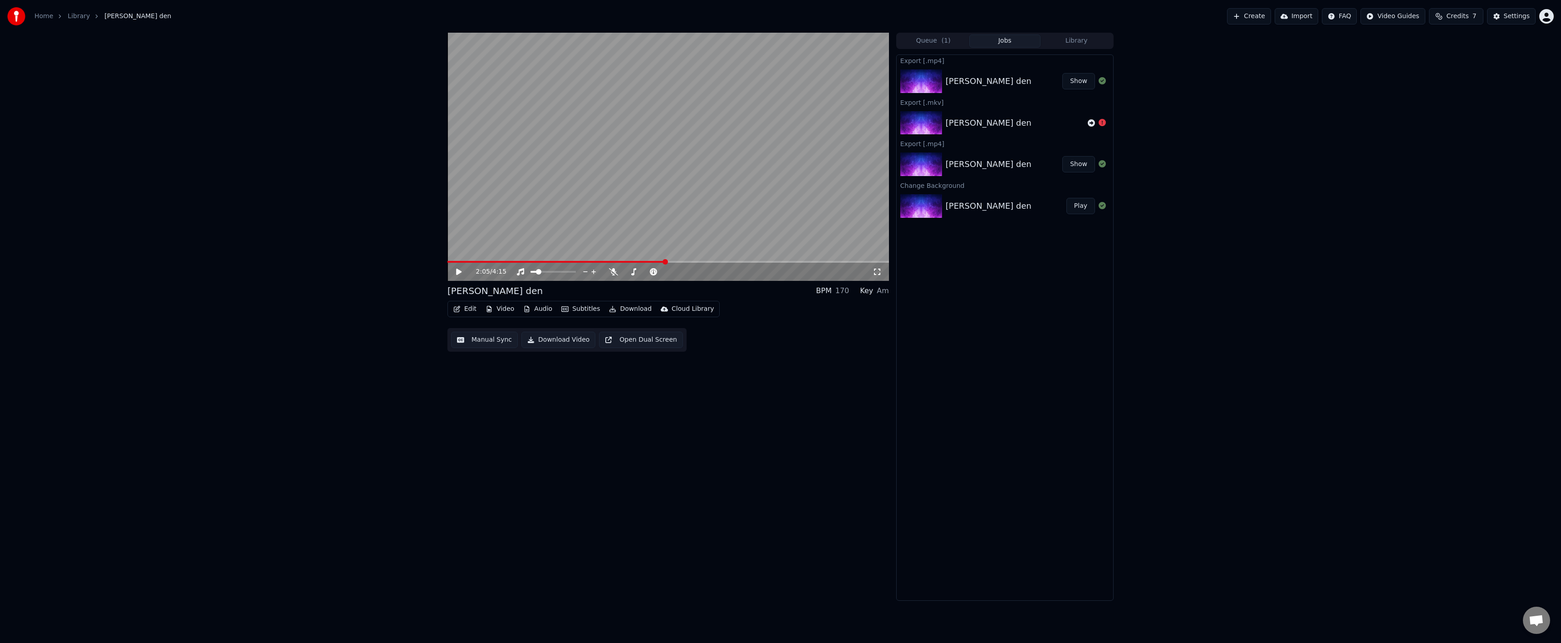
click at [1081, 79] on button "Show" at bounding box center [1078, 81] width 33 height 16
click at [1087, 82] on button "Show" at bounding box center [1078, 81] width 33 height 16
click at [604, 315] on div "Edit Video Audio Subtitles Download Cloud Library" at bounding box center [583, 309] width 272 height 16
click at [609, 310] on icon "button" at bounding box center [612, 309] width 7 height 6
click at [616, 359] on div "InAndOn [.mp4]" at bounding box center [651, 357] width 102 height 15
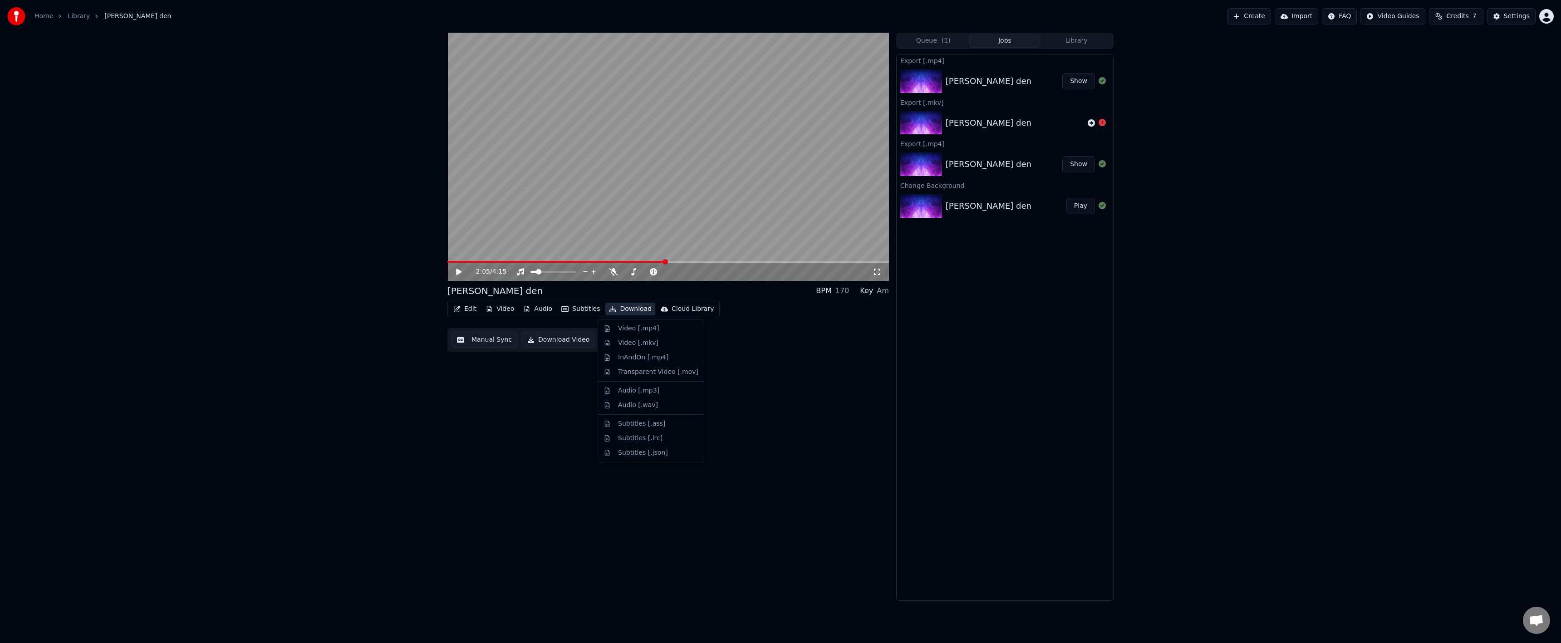
click at [633, 306] on button "Download" at bounding box center [630, 309] width 50 height 13
click at [633, 305] on button "Download" at bounding box center [630, 309] width 50 height 13
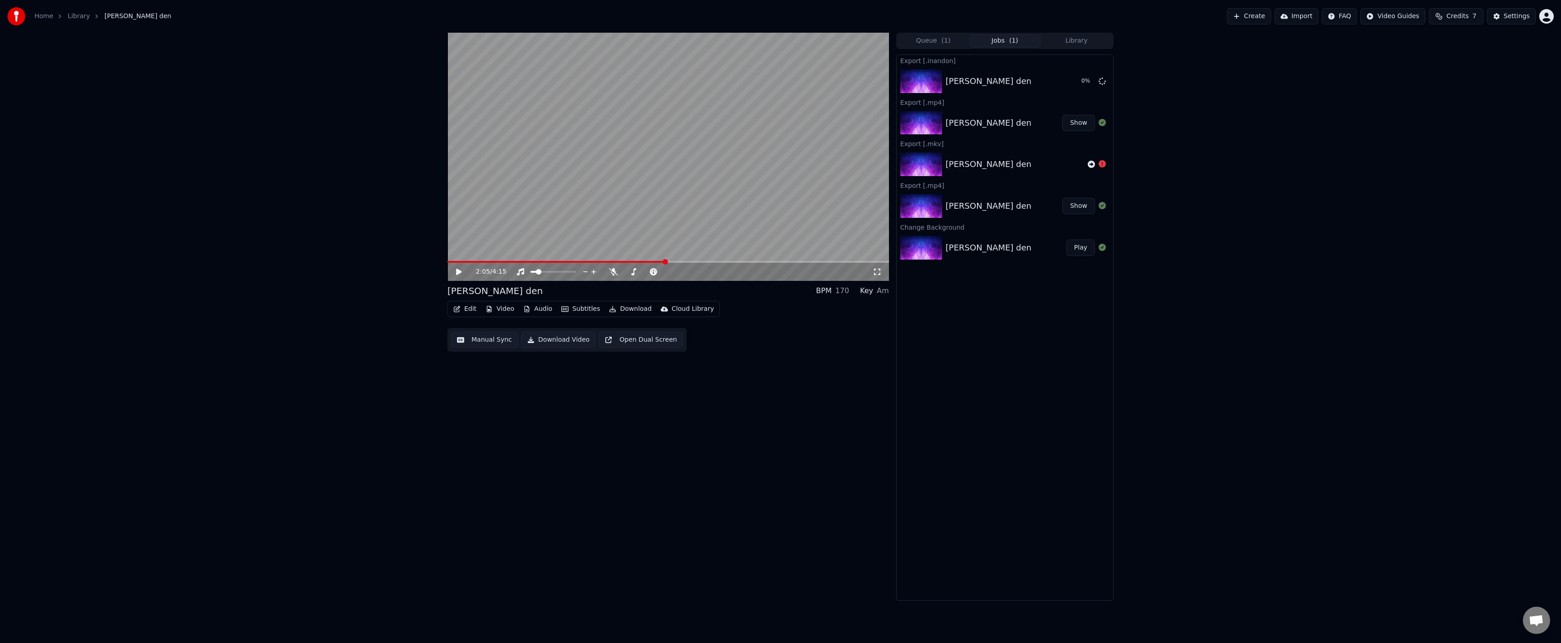
click at [632, 308] on button "Download" at bounding box center [630, 309] width 50 height 13
drag, startPoint x: 806, startPoint y: 405, endPoint x: 814, endPoint y: 404, distance: 7.8
click at [812, 404] on div "2:05 / 4:15 samyi luchshiy den BPM 170 Key Am Edit Video Audio Subtitles Downlo…" at bounding box center [668, 317] width 442 height 568
click at [1074, 82] on button "Show" at bounding box center [1078, 81] width 33 height 16
click at [505, 307] on button "Video" at bounding box center [500, 309] width 36 height 13
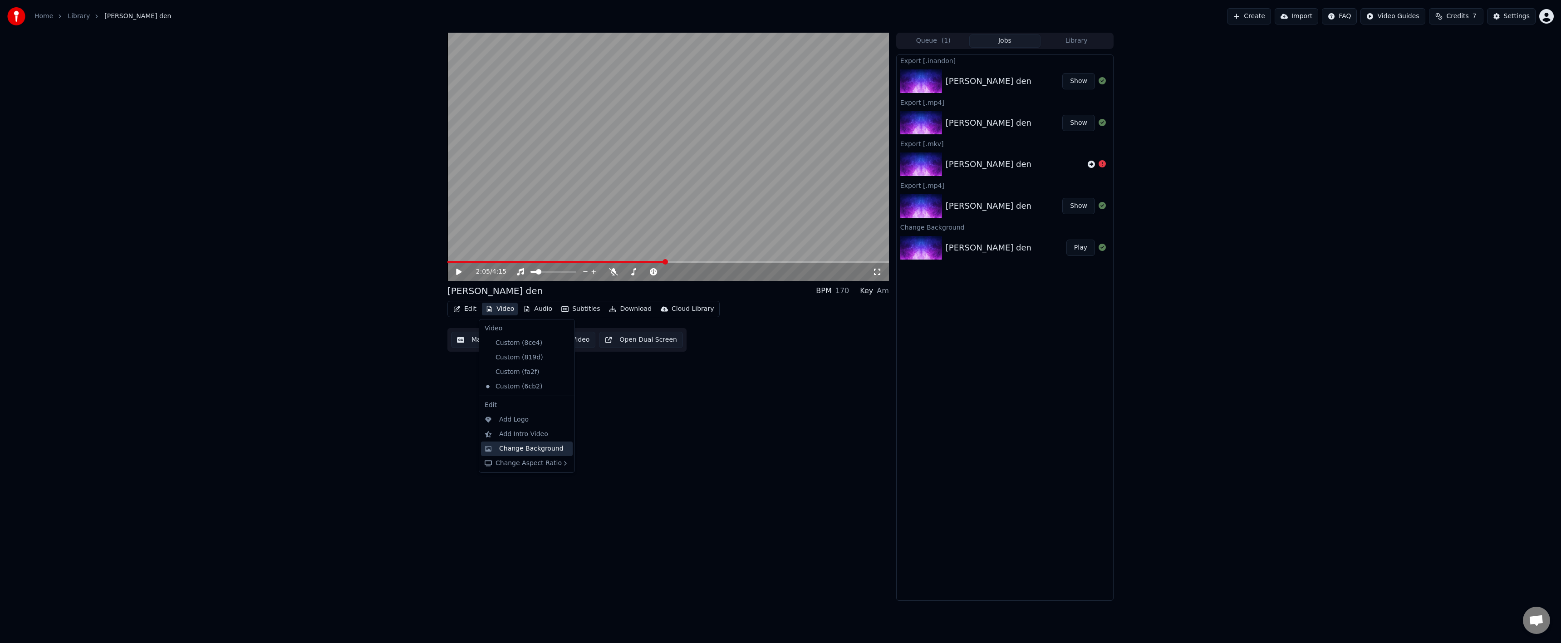
click at [541, 447] on div "Change Background" at bounding box center [531, 448] width 64 height 9
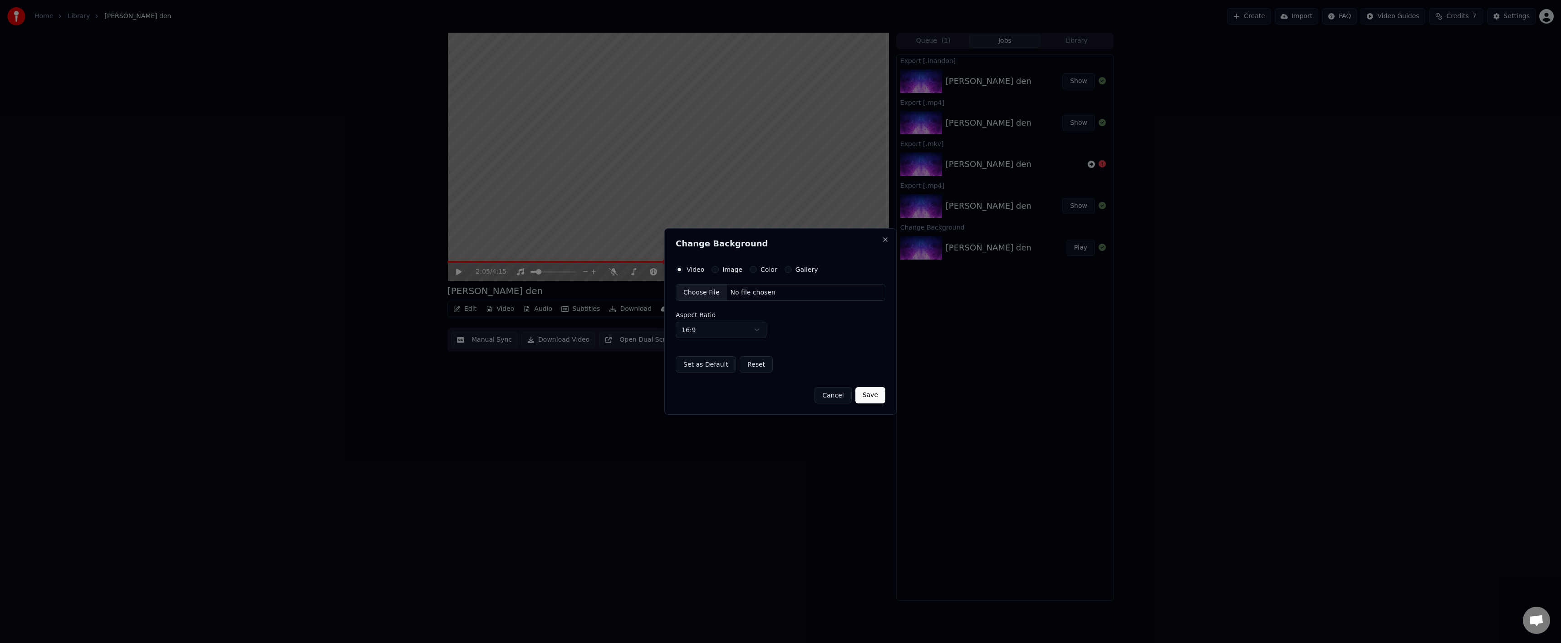
click at [687, 296] on div "Choose File" at bounding box center [701, 293] width 51 height 16
click at [878, 398] on button "Save" at bounding box center [870, 395] width 30 height 16
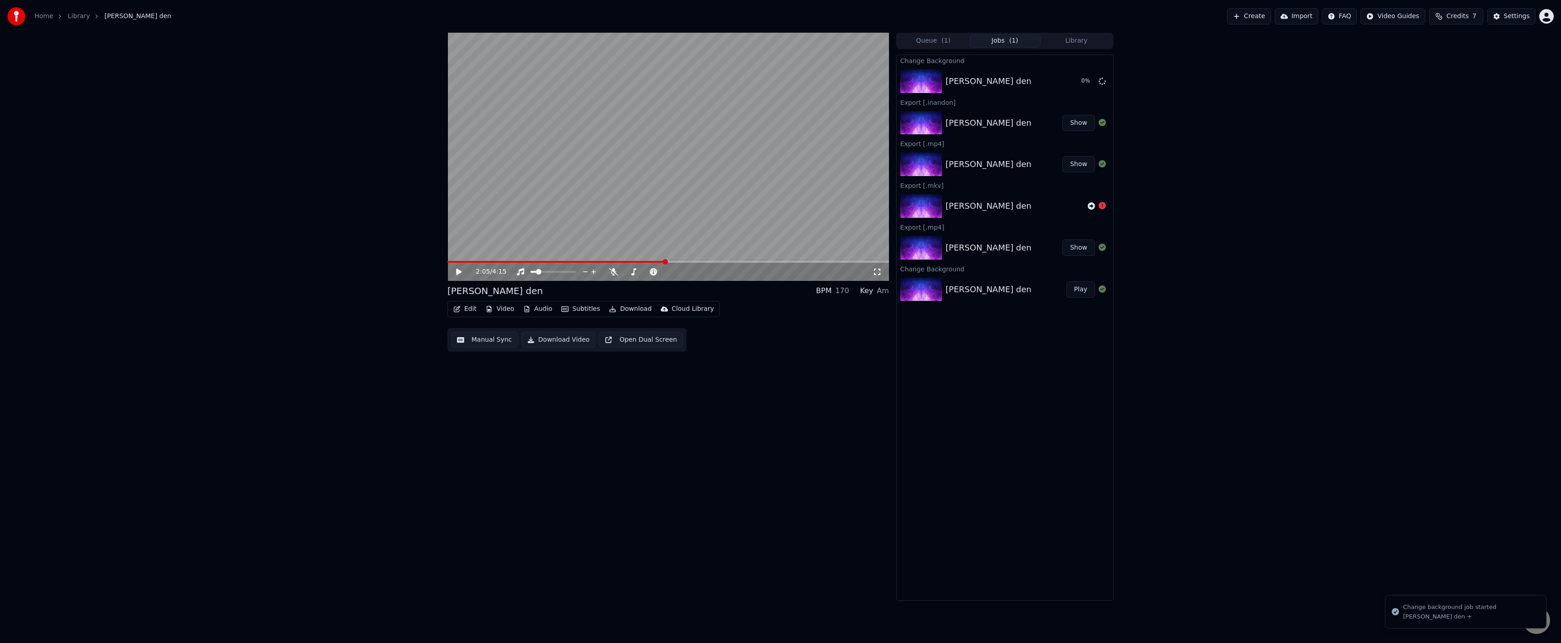
click at [931, 46] on button "Queue ( 1 )" at bounding box center [934, 40] width 72 height 13
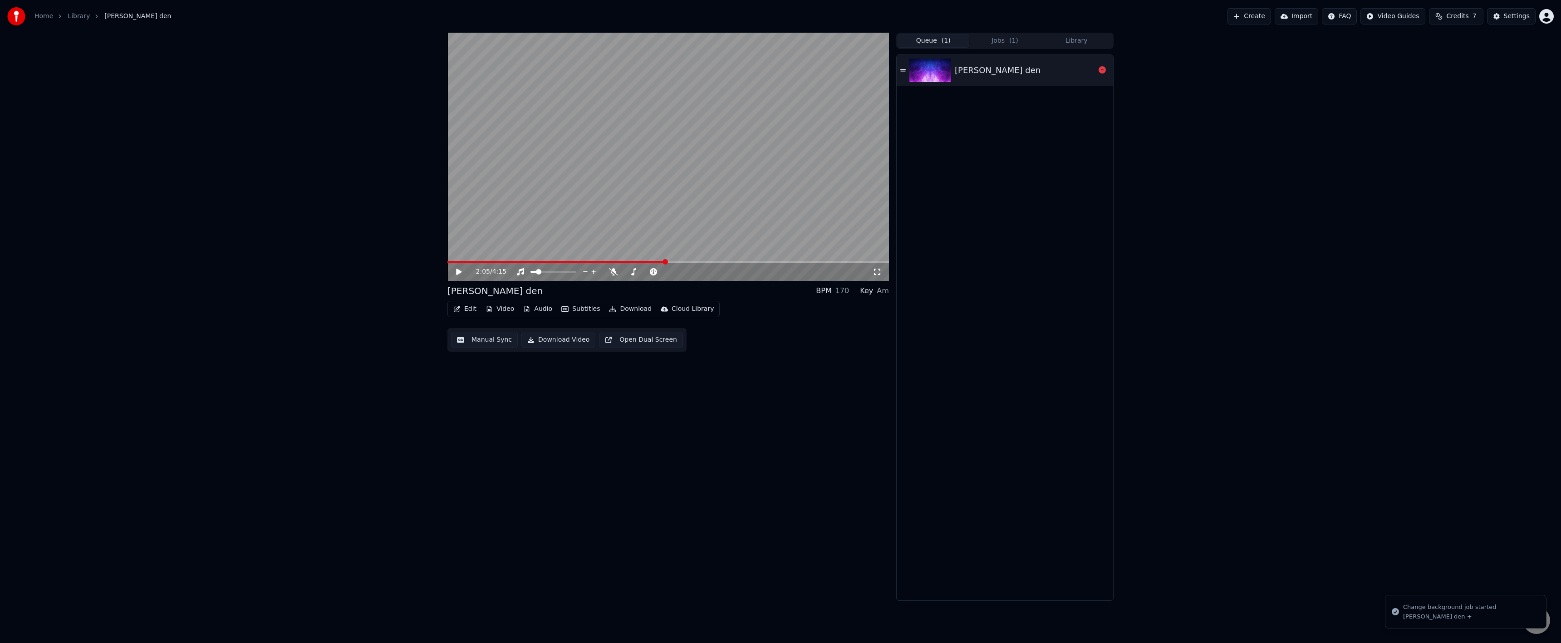
click at [931, 75] on img at bounding box center [930, 71] width 42 height 24
click at [648, 264] on div "0:00 / 4:15" at bounding box center [668, 272] width 442 height 18
click at [648, 263] on div "0:00 / 4:15" at bounding box center [668, 271] width 442 height 20
click at [647, 263] on span at bounding box center [668, 262] width 442 height 2
click at [452, 262] on span at bounding box center [449, 262] width 5 height 2
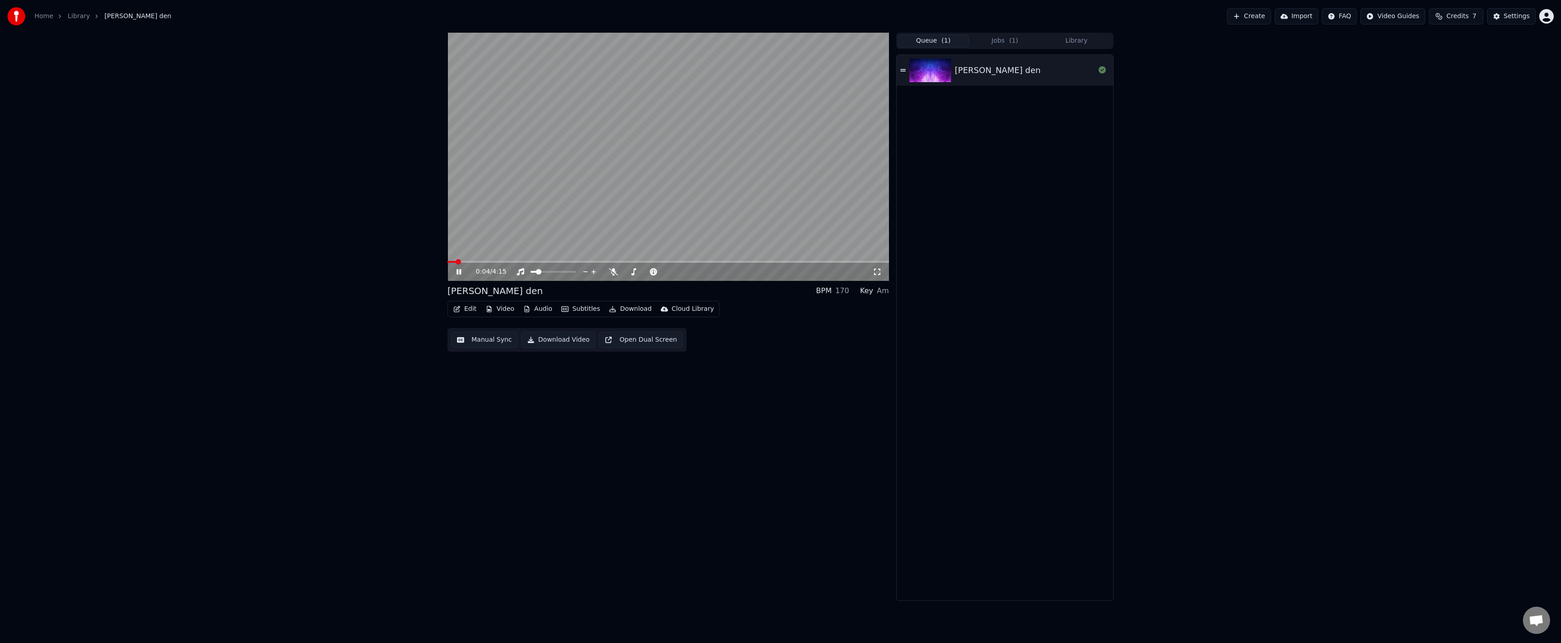
drag, startPoint x: 459, startPoint y: 272, endPoint x: 525, endPoint y: 300, distance: 71.6
click at [459, 272] on icon at bounding box center [465, 271] width 21 height 7
click at [636, 312] on button "Download" at bounding box center [630, 309] width 50 height 13
click at [661, 362] on div "InAndOn [.mp4]" at bounding box center [651, 357] width 102 height 15
click at [629, 311] on button "Download" at bounding box center [630, 309] width 50 height 13
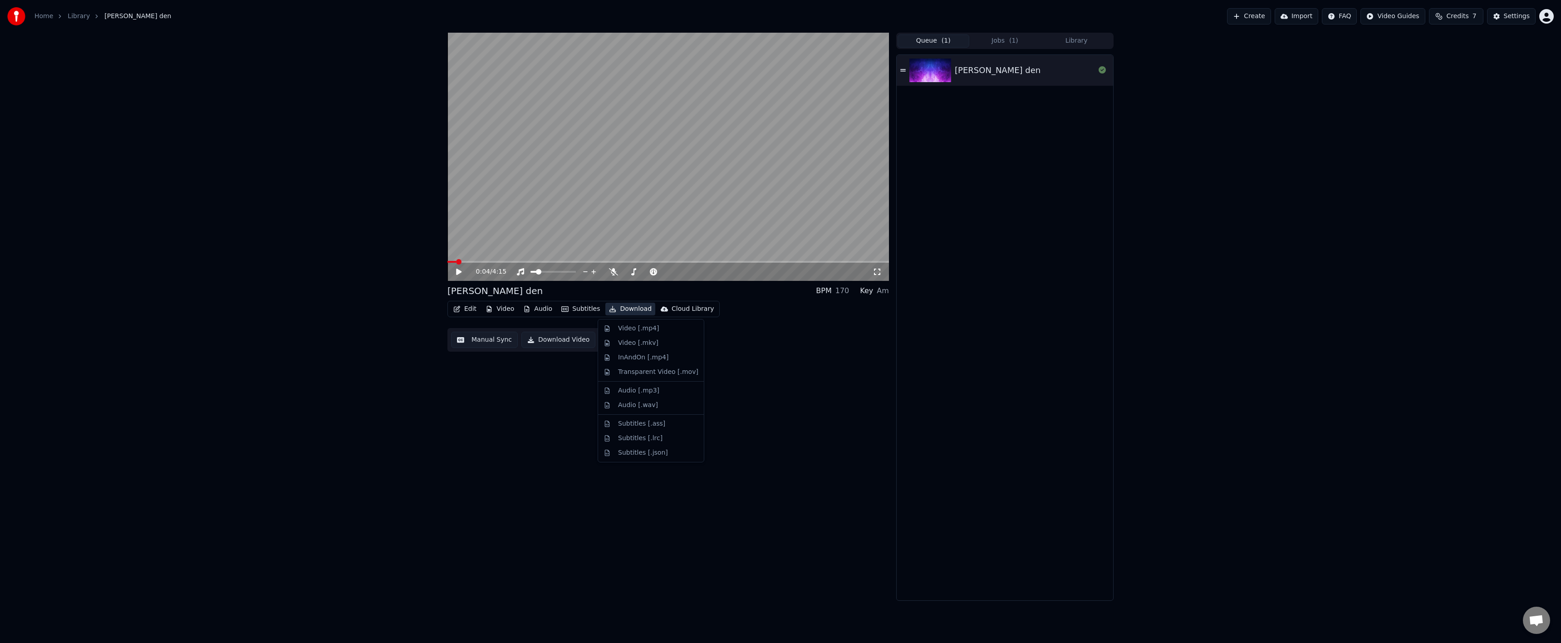
click at [615, 309] on button "Download" at bounding box center [630, 309] width 50 height 13
click at [616, 309] on button "Download" at bounding box center [630, 309] width 50 height 13
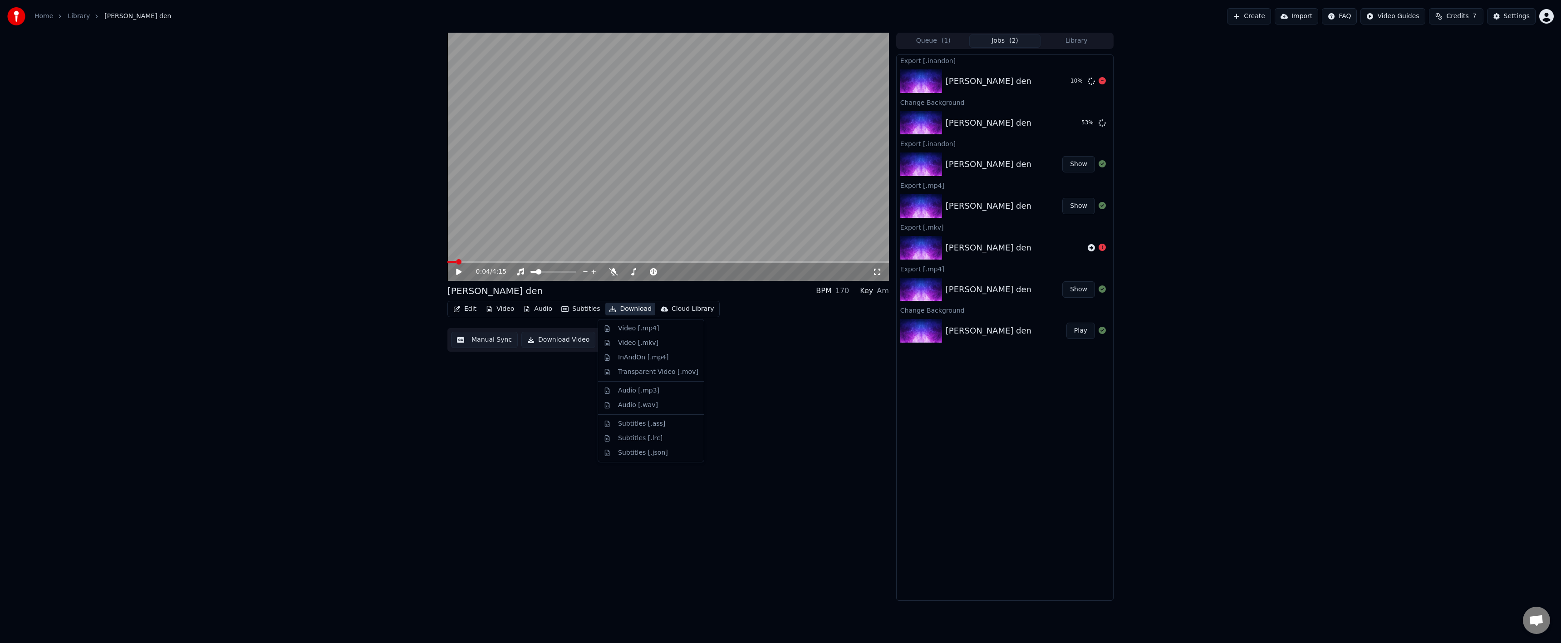
click at [1099, 80] on icon at bounding box center [1102, 80] width 7 height 7
click at [623, 311] on button "Download" at bounding box center [630, 309] width 50 height 13
click at [658, 333] on div "Video [.mp4]" at bounding box center [651, 328] width 102 height 15
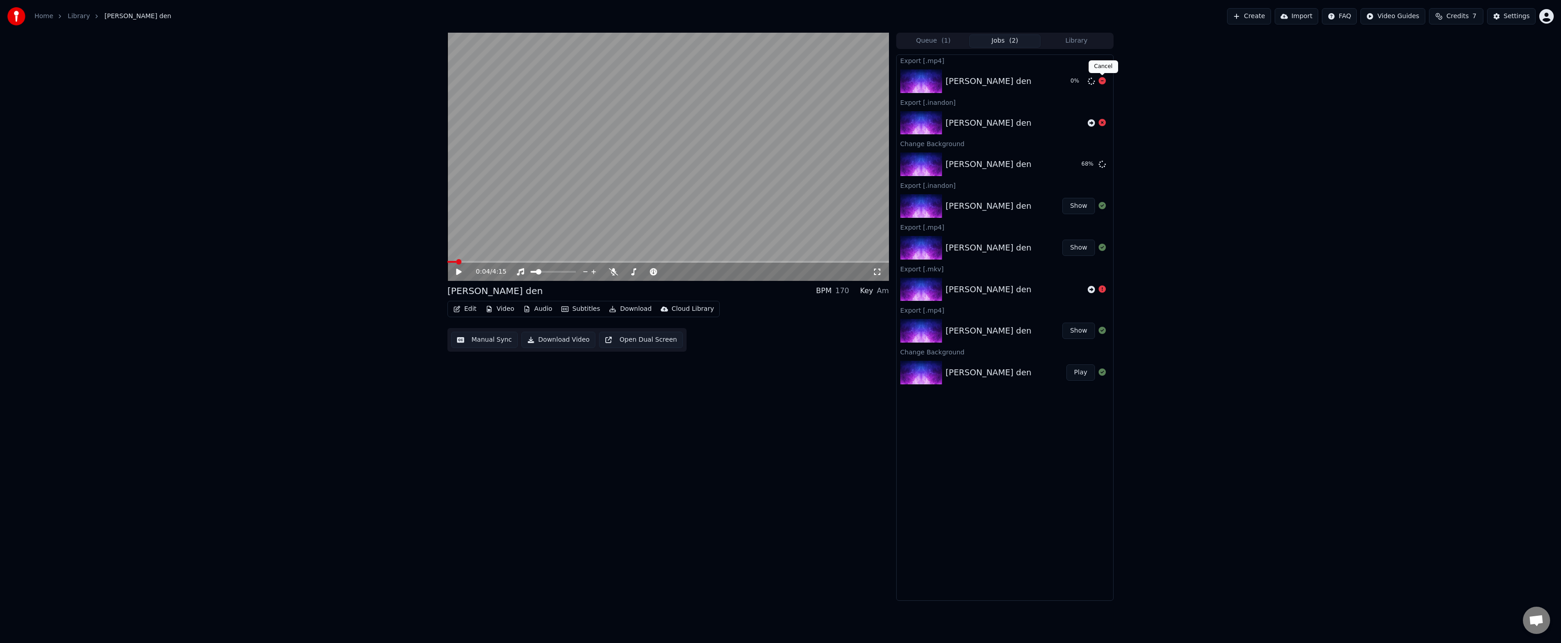
click at [1100, 84] on icon at bounding box center [1102, 80] width 7 height 7
click at [1102, 125] on icon at bounding box center [1102, 122] width 7 height 7
click at [1101, 121] on icon at bounding box center [1102, 122] width 7 height 7
click at [1100, 83] on icon at bounding box center [1102, 80] width 7 height 7
click at [1102, 83] on icon at bounding box center [1102, 80] width 7 height 7
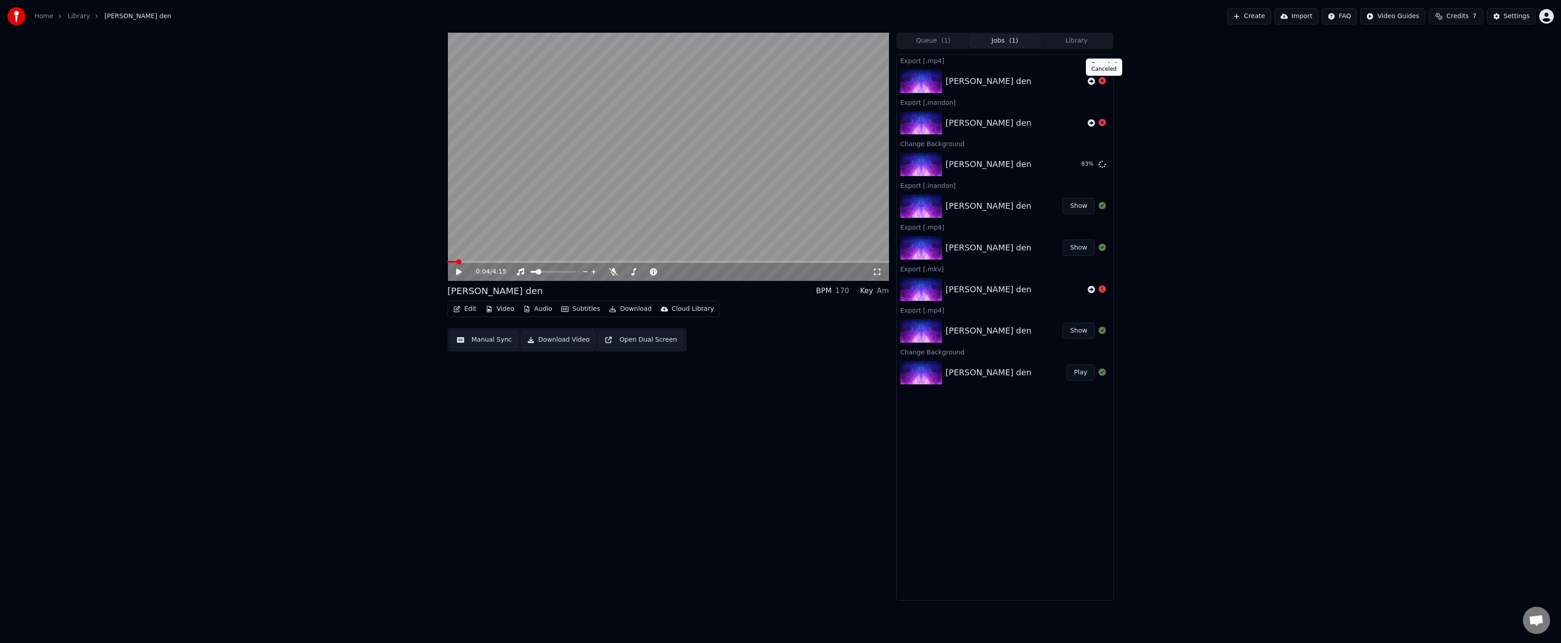
click at [1102, 83] on icon at bounding box center [1102, 80] width 7 height 7
click at [937, 31] on div "Home Library [PERSON_NAME] den Create Import FAQ Video Guides Credits 7 Settings" at bounding box center [780, 16] width 1561 height 33
click at [932, 39] on button "Queue ( 1 )" at bounding box center [934, 40] width 72 height 13
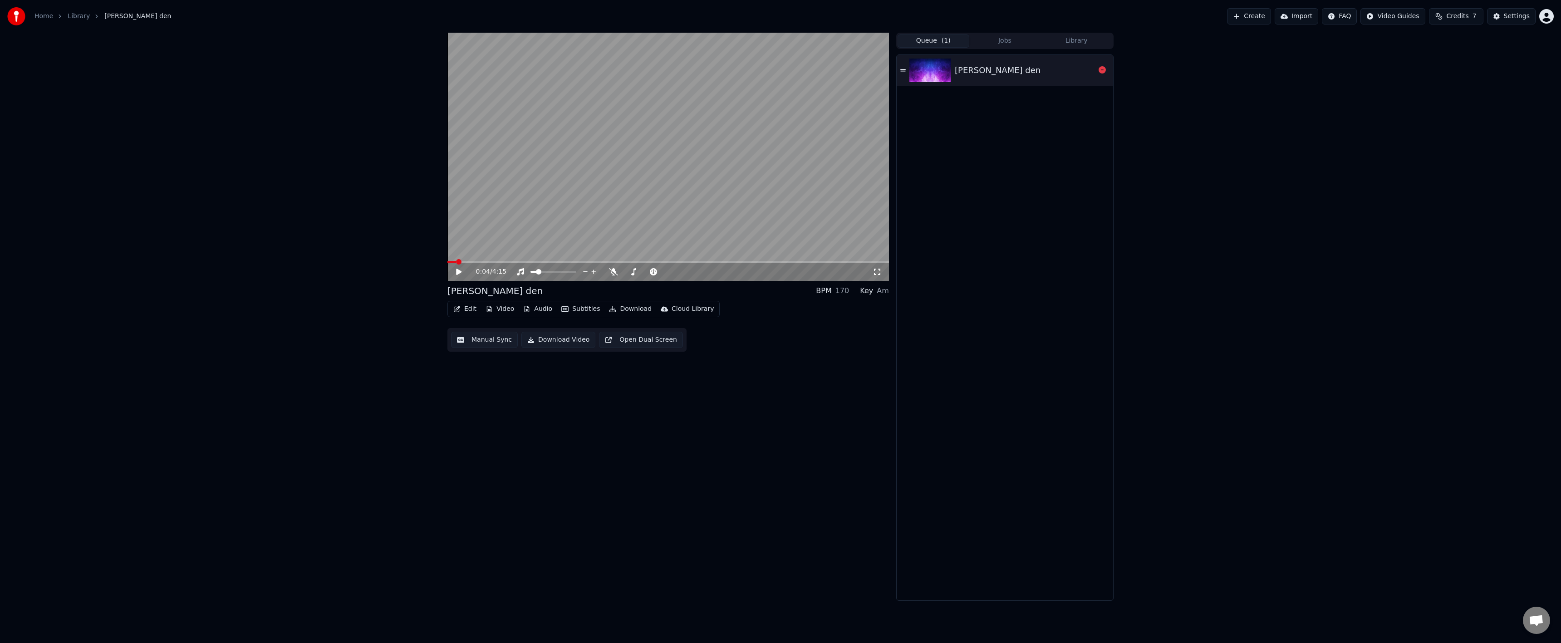
click at [930, 81] on img at bounding box center [930, 71] width 42 height 24
click at [930, 80] on img at bounding box center [930, 71] width 42 height 24
click at [609, 314] on button "Download" at bounding box center [630, 309] width 50 height 13
click at [619, 326] on div "Video [.mp4]" at bounding box center [638, 328] width 41 height 9
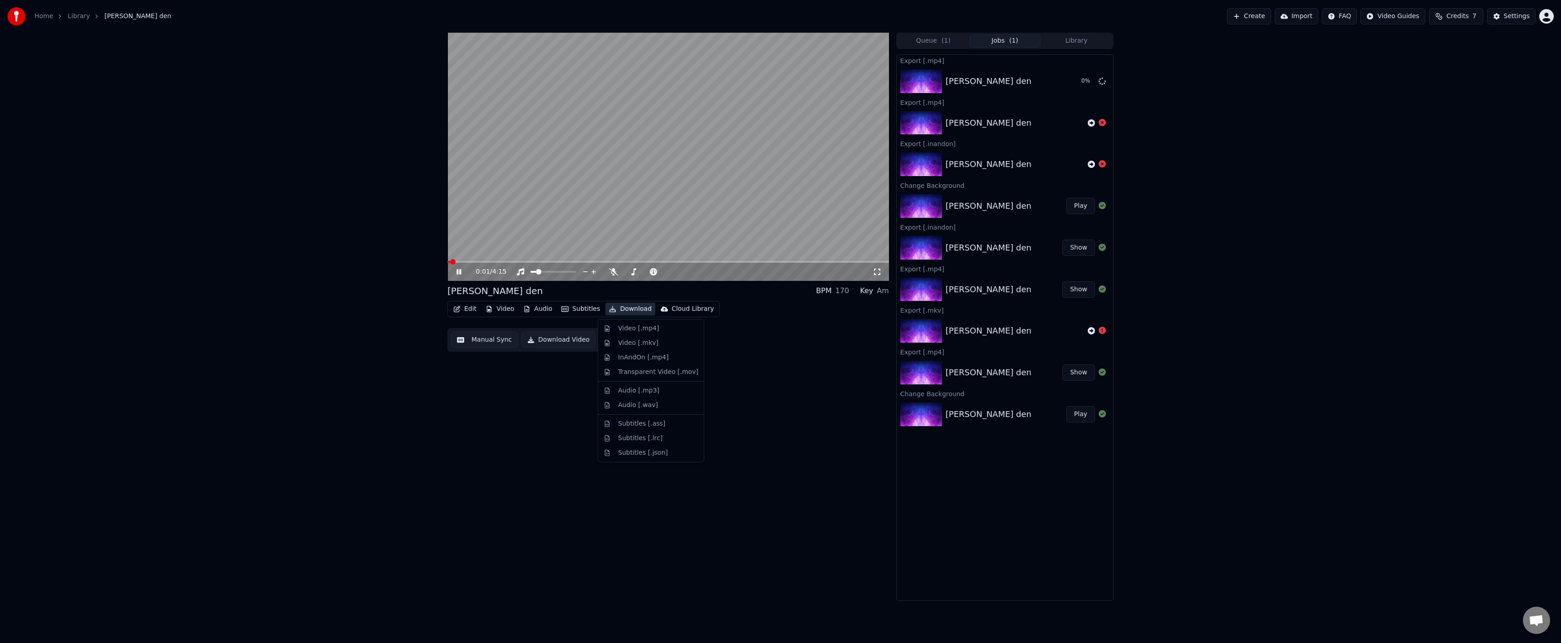
click at [630, 305] on button "Download" at bounding box center [630, 309] width 50 height 13
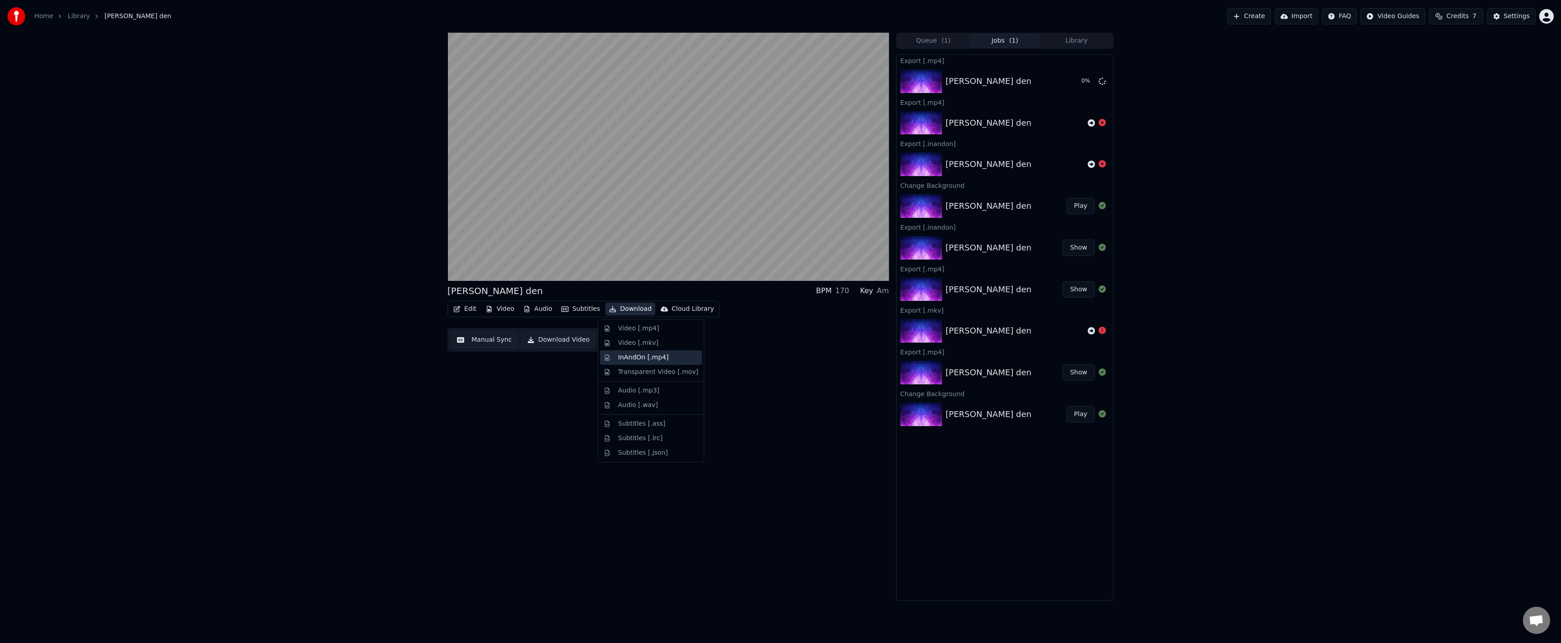
click at [631, 362] on div "InAndOn [.mp4]" at bounding box center [651, 357] width 102 height 15
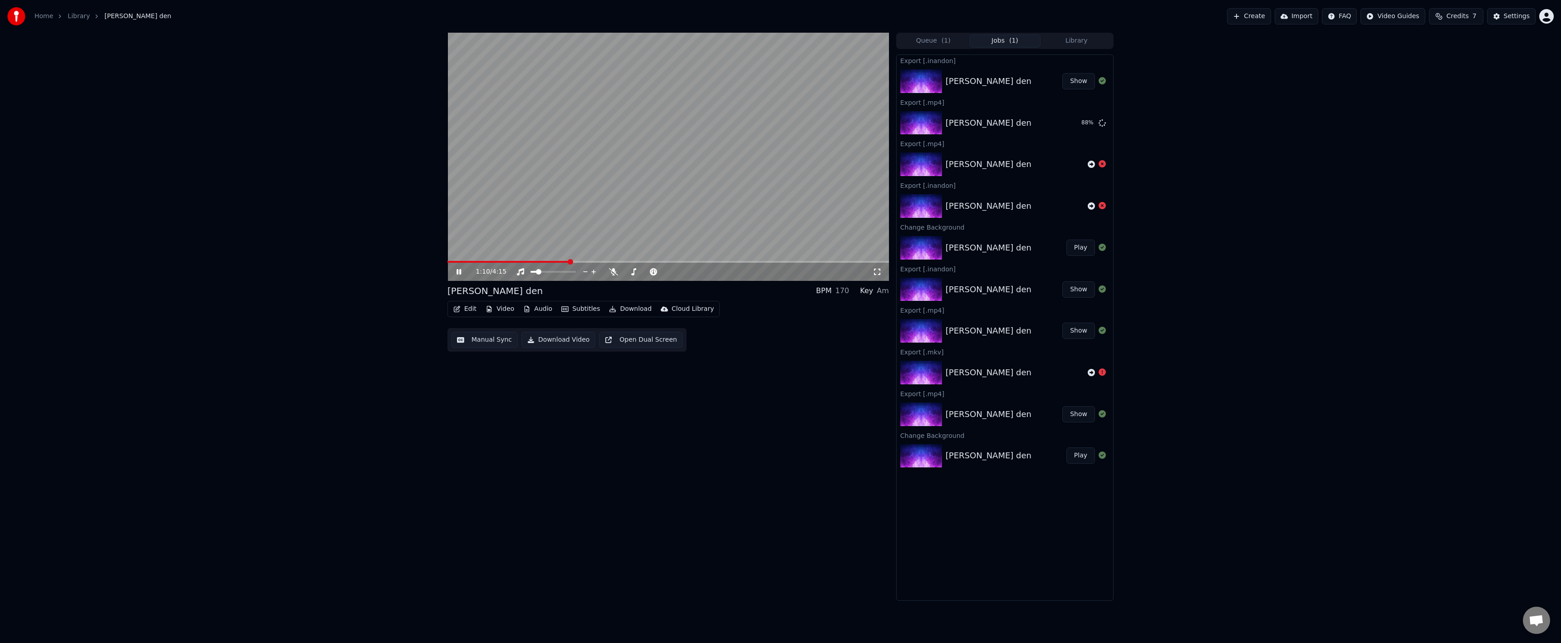
drag, startPoint x: 737, startPoint y: 94, endPoint x: 758, endPoint y: 124, distance: 36.5
click at [741, 106] on video at bounding box center [668, 157] width 442 height 248
click at [622, 312] on button "Download" at bounding box center [630, 309] width 50 height 13
drag, startPoint x: 637, startPoint y: 329, endPoint x: 715, endPoint y: 512, distance: 198.4
click at [638, 329] on div "Video [.mp4]" at bounding box center [638, 328] width 41 height 9
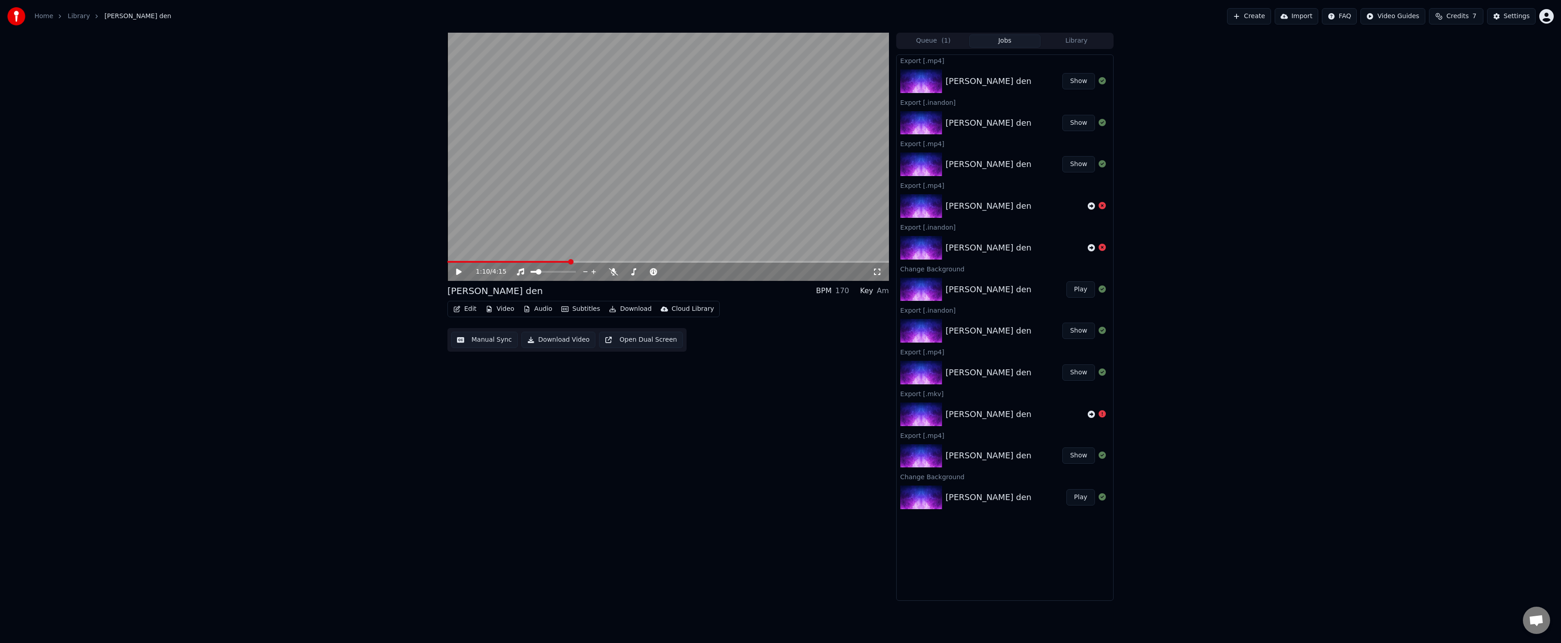
drag, startPoint x: 1070, startPoint y: 83, endPoint x: 1075, endPoint y: 83, distance: 4.6
click at [1073, 83] on button "Show" at bounding box center [1078, 81] width 33 height 16
click at [620, 314] on button "Download" at bounding box center [630, 309] width 50 height 13
click at [658, 368] on div "Transparent Video [.mov]" at bounding box center [658, 372] width 80 height 9
click at [626, 313] on button "Download" at bounding box center [630, 309] width 50 height 13
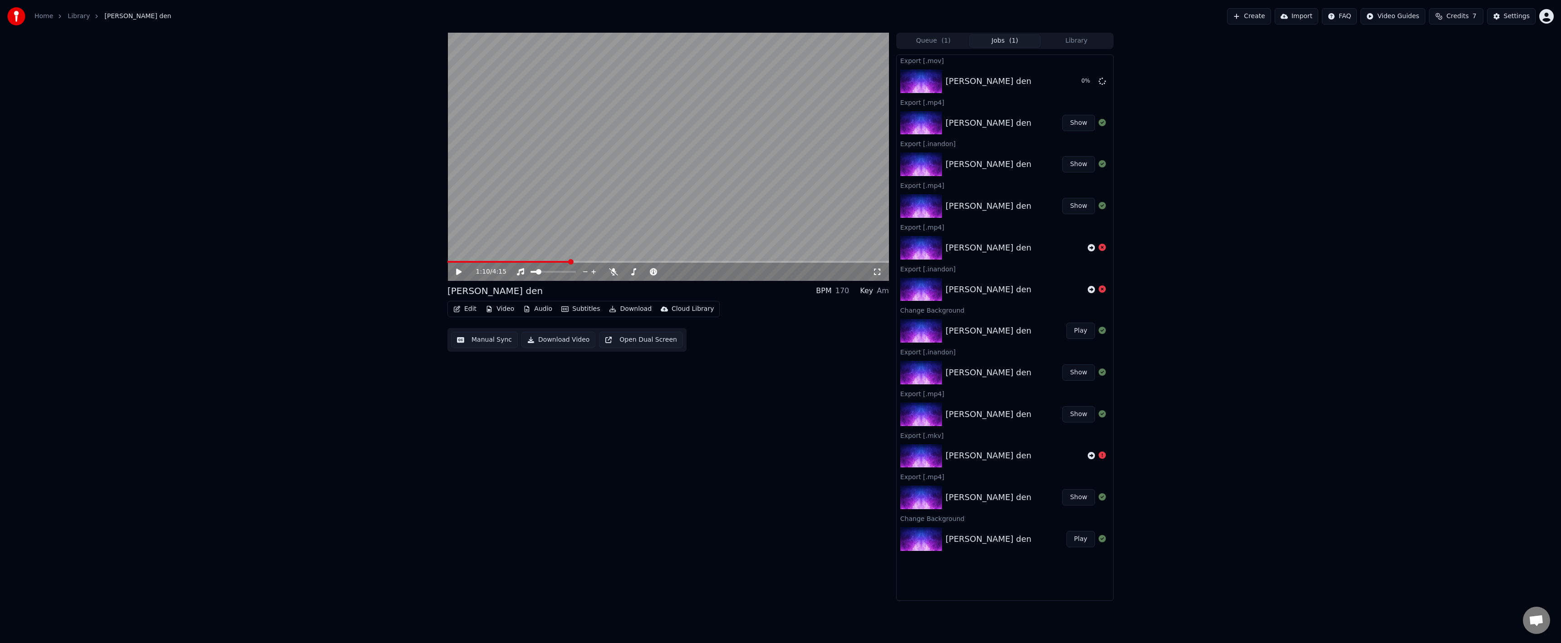
click at [746, 379] on div "1:10 / 4:15 samyi luchshiy den BPM 170 Key Am Edit Video Audio Subtitles Downlo…" at bounding box center [668, 317] width 442 height 568
click at [1500, 15] on button "Settings" at bounding box center [1511, 16] width 49 height 16
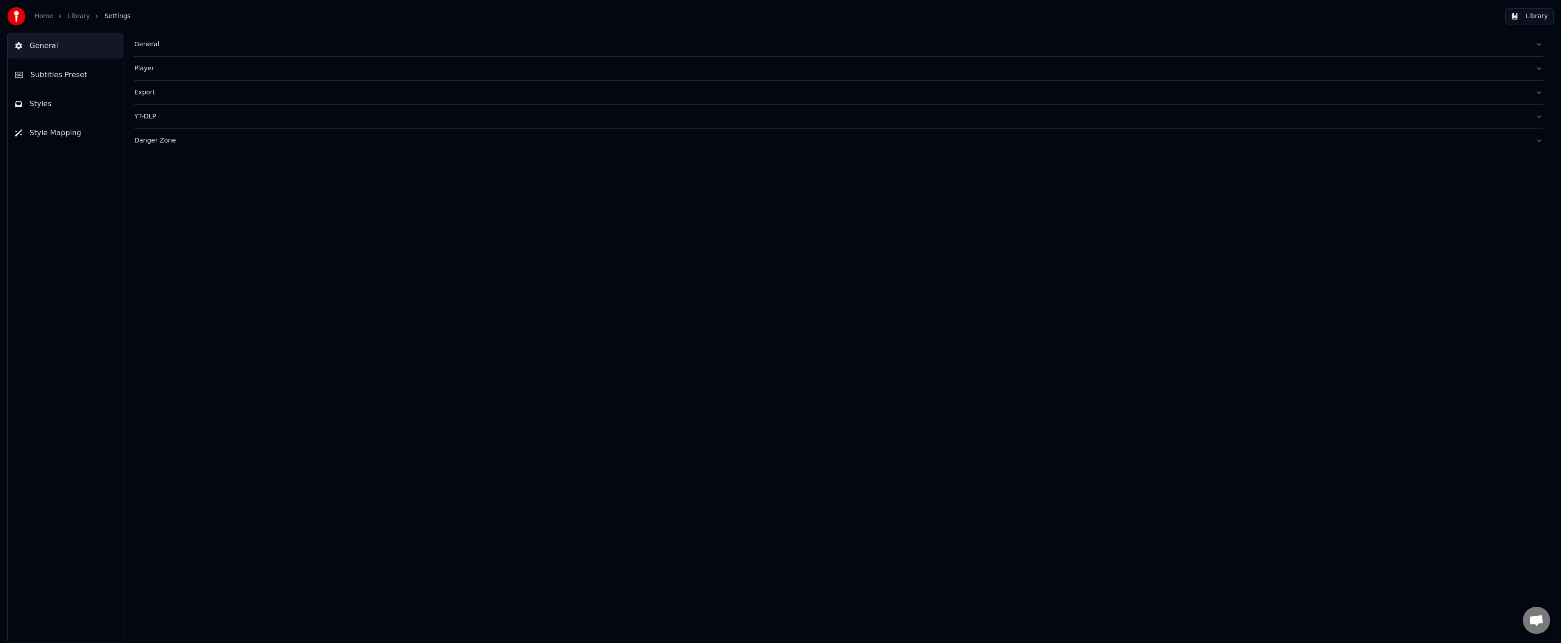
click at [185, 41] on div "General" at bounding box center [831, 44] width 1394 height 9
click at [203, 206] on button "Player" at bounding box center [838, 215] width 1408 height 24
click at [186, 179] on button "Export" at bounding box center [838, 174] width 1408 height 24
click at [196, 177] on html "**********" at bounding box center [780, 321] width 1561 height 643
click at [201, 200] on html "**********" at bounding box center [780, 321] width 1561 height 643
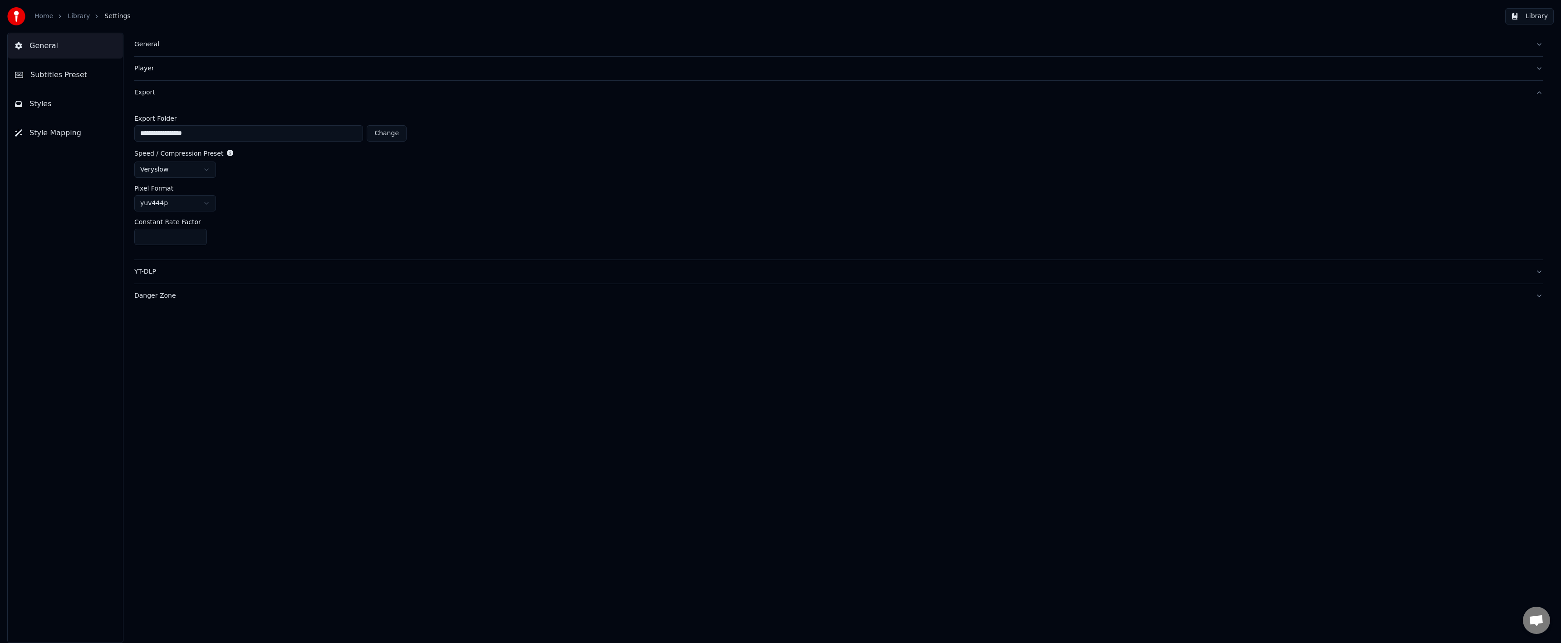
click at [183, 236] on input "**" at bounding box center [170, 237] width 73 height 16
drag, startPoint x: 161, startPoint y: 236, endPoint x: 111, endPoint y: 235, distance: 49.5
click at [109, 235] on div "**********" at bounding box center [780, 338] width 1561 height 610
type input "**"
click at [257, 230] on div "**" at bounding box center [838, 237] width 1408 height 16
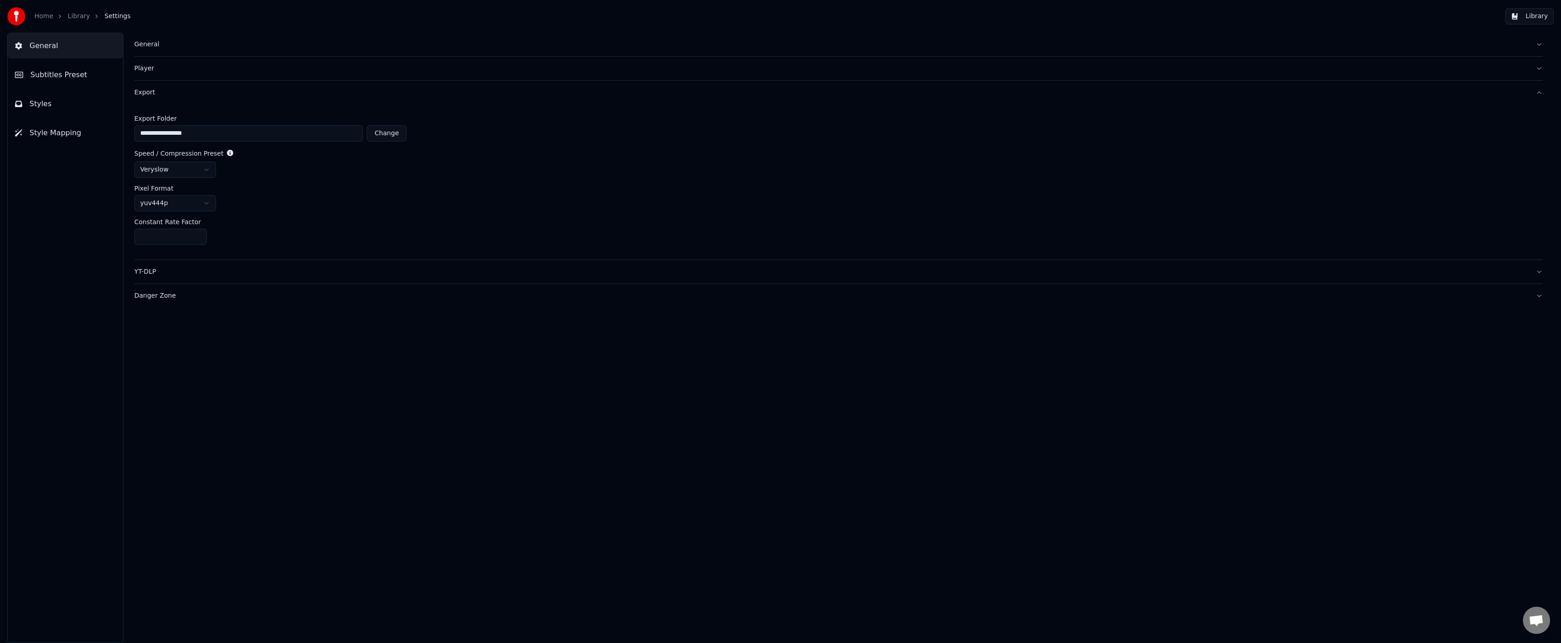
click at [157, 271] on div "YT-DLP" at bounding box center [831, 271] width 1394 height 9
click at [172, 184] on html "Home Library Settings Library General Subtitles Preset Styles Style Mapping Gen…" at bounding box center [780, 321] width 1561 height 643
drag, startPoint x: 168, startPoint y: 205, endPoint x: 240, endPoint y: 148, distance: 91.7
click at [240, 147] on html "Home Library Settings Library General Subtitles Preset Styles Style Mapping Gen…" at bounding box center [780, 321] width 1561 height 643
click at [240, 148] on html "Home Library Settings Library General Subtitles Preset Styles Style Mapping Gen…" at bounding box center [780, 321] width 1561 height 643
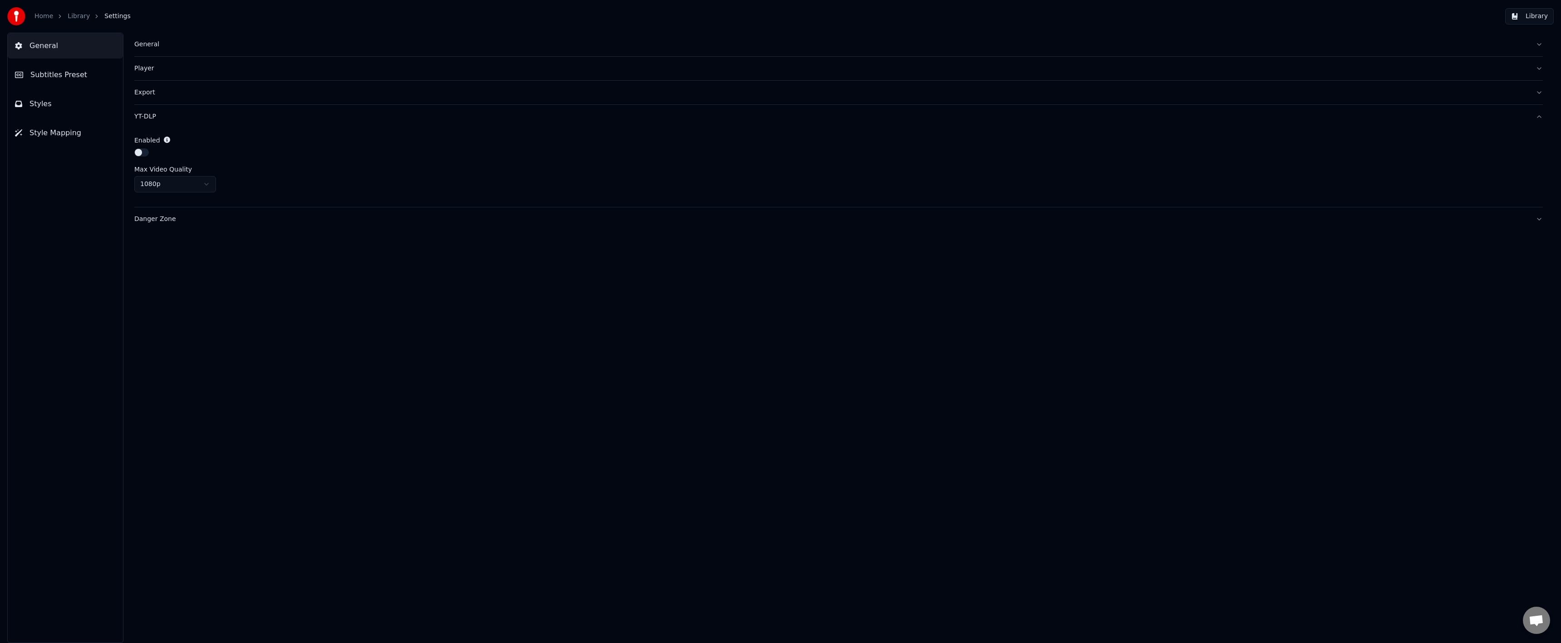
click at [158, 216] on div "Danger Zone" at bounding box center [831, 219] width 1394 height 9
click at [165, 107] on button "YT-DLP" at bounding box center [838, 117] width 1408 height 24
click at [169, 98] on button "Export" at bounding box center [838, 93] width 1408 height 24
click at [143, 39] on button "General" at bounding box center [838, 45] width 1408 height 24
click at [68, 17] on link "Library" at bounding box center [79, 16] width 22 height 9
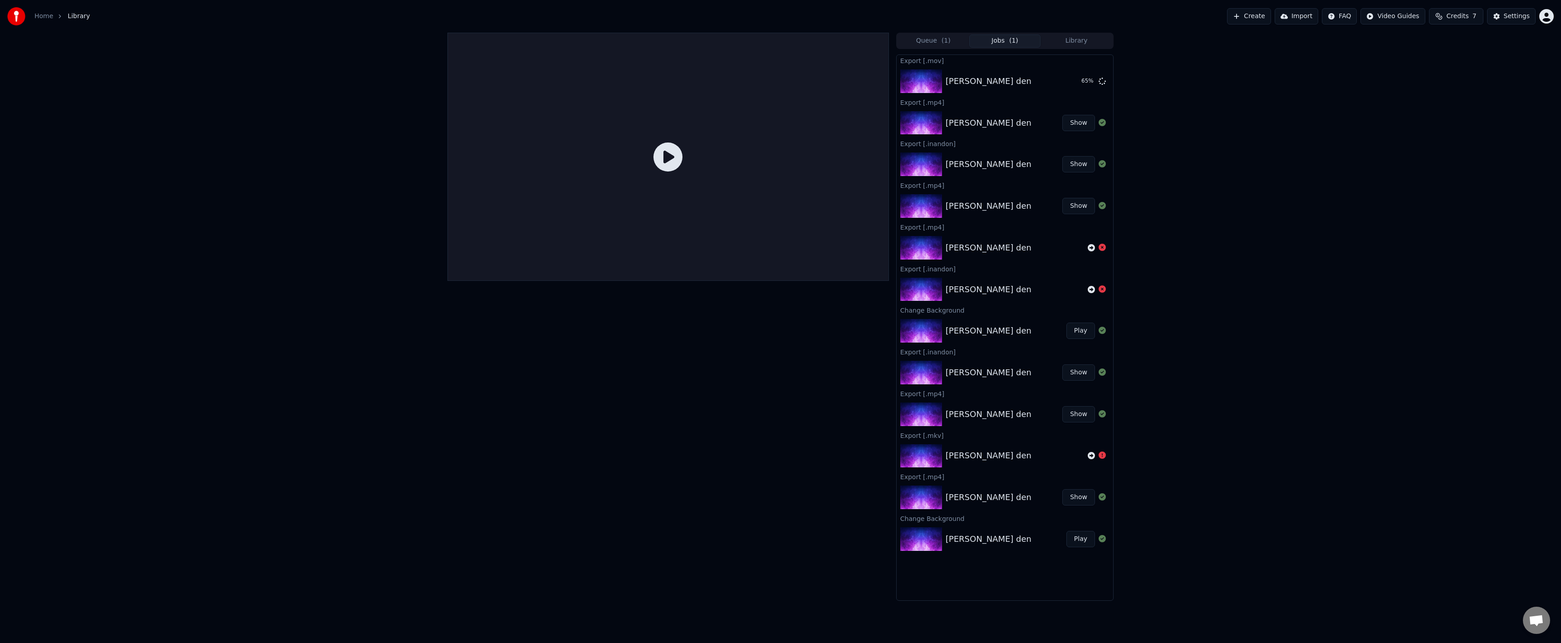
click at [956, 43] on button "Queue ( 1 )" at bounding box center [934, 40] width 72 height 13
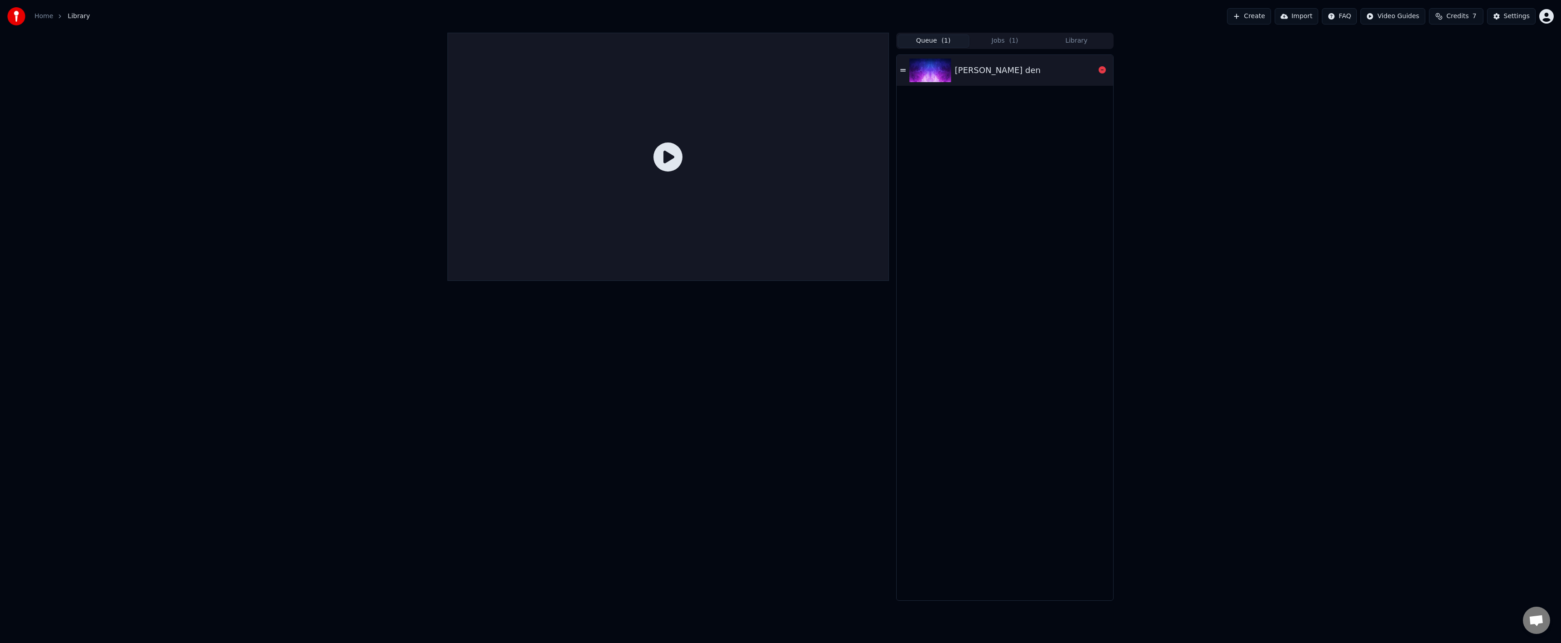
click at [935, 77] on img at bounding box center [930, 71] width 42 height 24
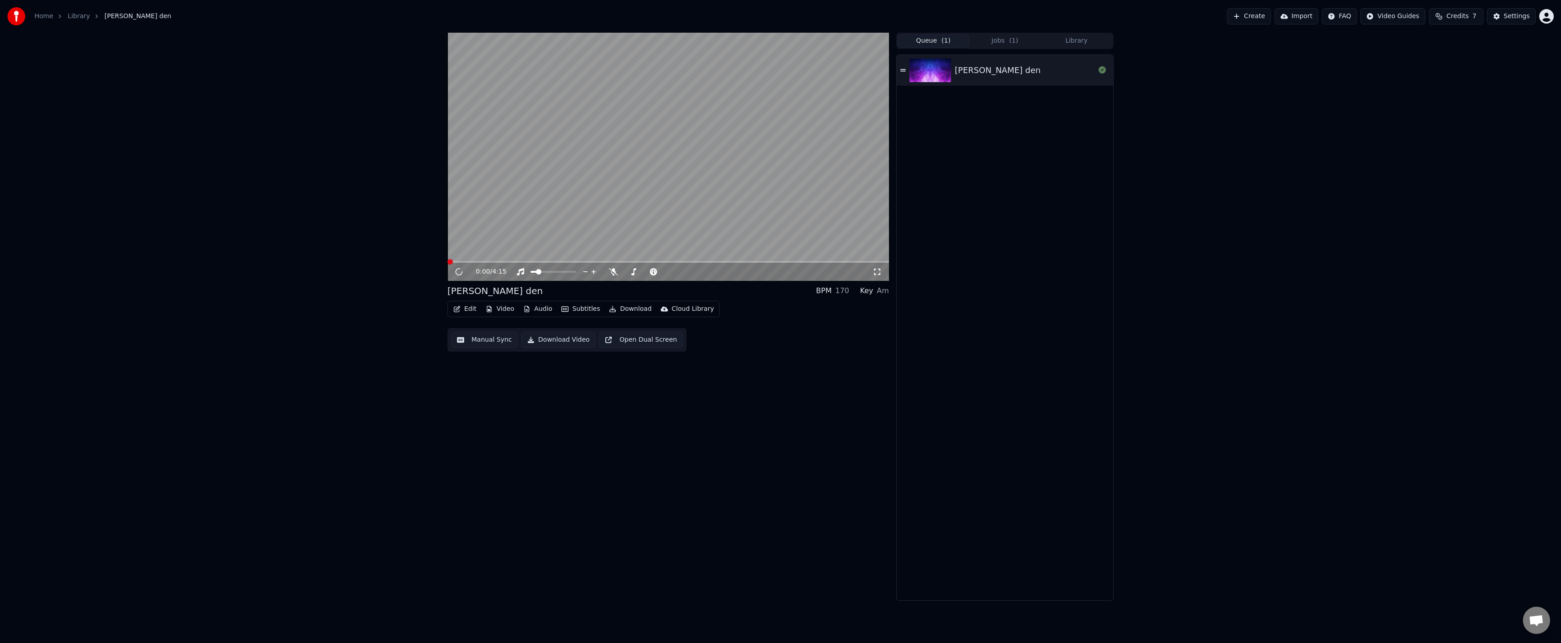
click at [609, 311] on icon "button" at bounding box center [612, 309] width 7 height 6
click at [459, 276] on div "0:02 / 4:15" at bounding box center [668, 271] width 434 height 9
click at [460, 272] on icon at bounding box center [458, 271] width 5 height 5
click at [647, 315] on div "Edit Video Audio Subtitles Download Cloud Library" at bounding box center [583, 309] width 272 height 16
click at [632, 314] on button "Download" at bounding box center [630, 309] width 50 height 13
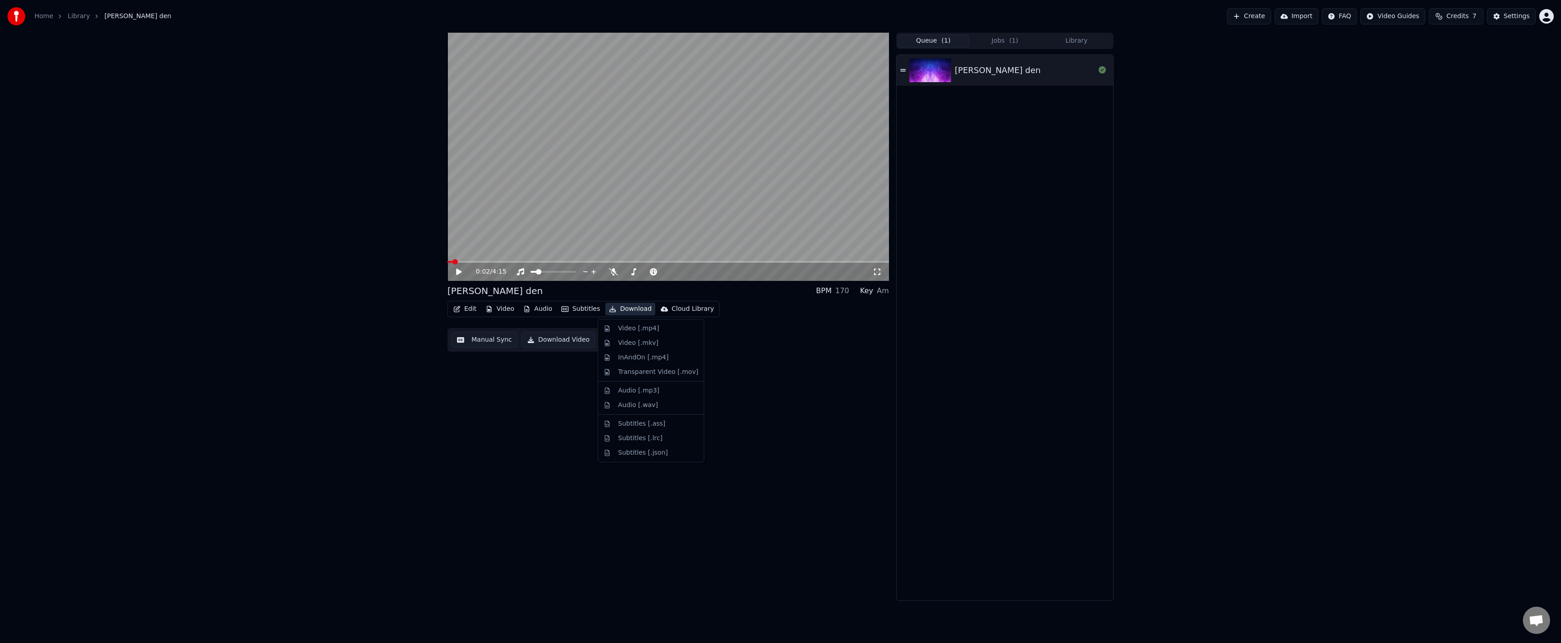
click at [635, 328] on div "Video [.mp4]" at bounding box center [638, 328] width 41 height 9
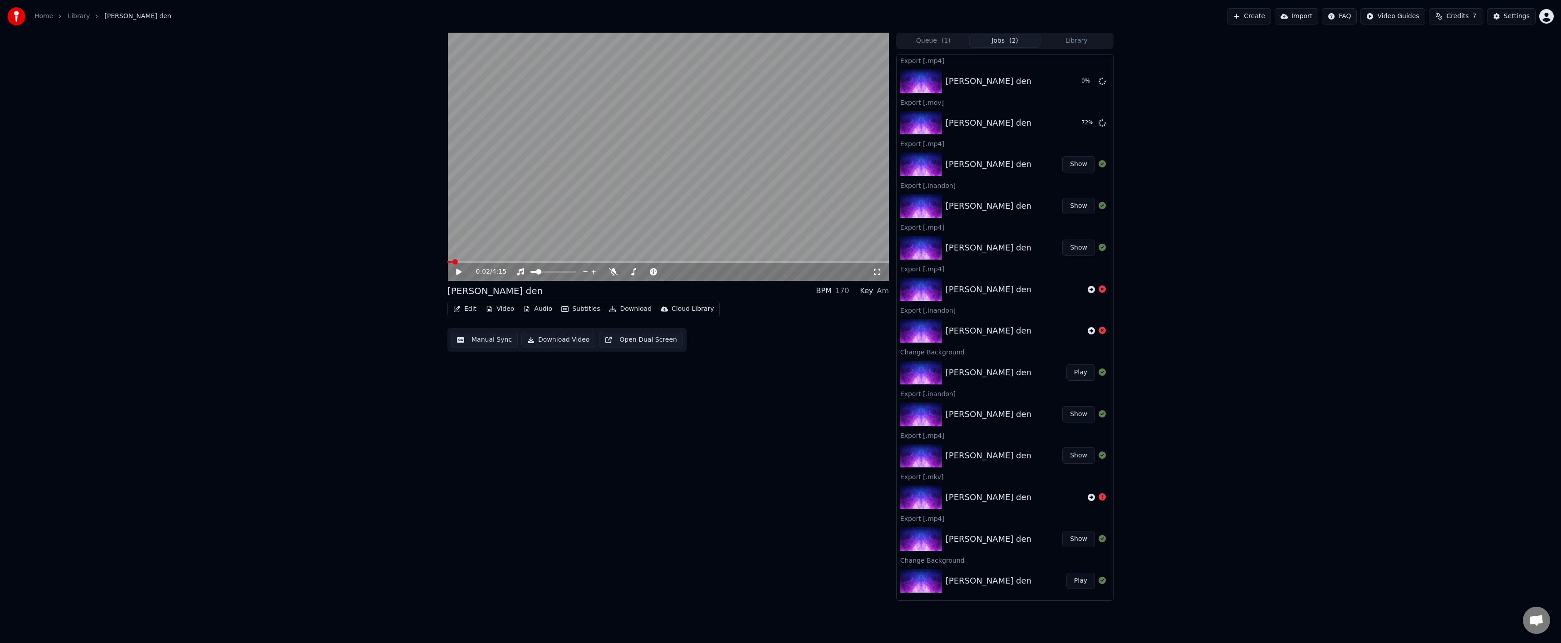
click at [520, 522] on div "0:02 / 4:15 [PERSON_NAME] den BPM 170 Key Am Edit Video Audio Subtitles Downloa…" at bounding box center [668, 317] width 442 height 568
click at [506, 499] on div "0:02 / 4:15 [PERSON_NAME] den BPM 170 Key Am Edit Video Audio Subtitles Downloa…" at bounding box center [668, 317] width 442 height 568
drag, startPoint x: 491, startPoint y: 486, endPoint x: 447, endPoint y: 503, distance: 47.1
click at [487, 487] on div "0:02 / 4:15 [PERSON_NAME] den BPM 170 Key Am Edit Video Audio Subtitles Downloa…" at bounding box center [668, 317] width 442 height 568
click at [290, 474] on div "0:02 / 4:15 samyi luchshiy den BPM 170 Key Am Edit Video Audio Subtitles Downlo…" at bounding box center [780, 317] width 1561 height 568
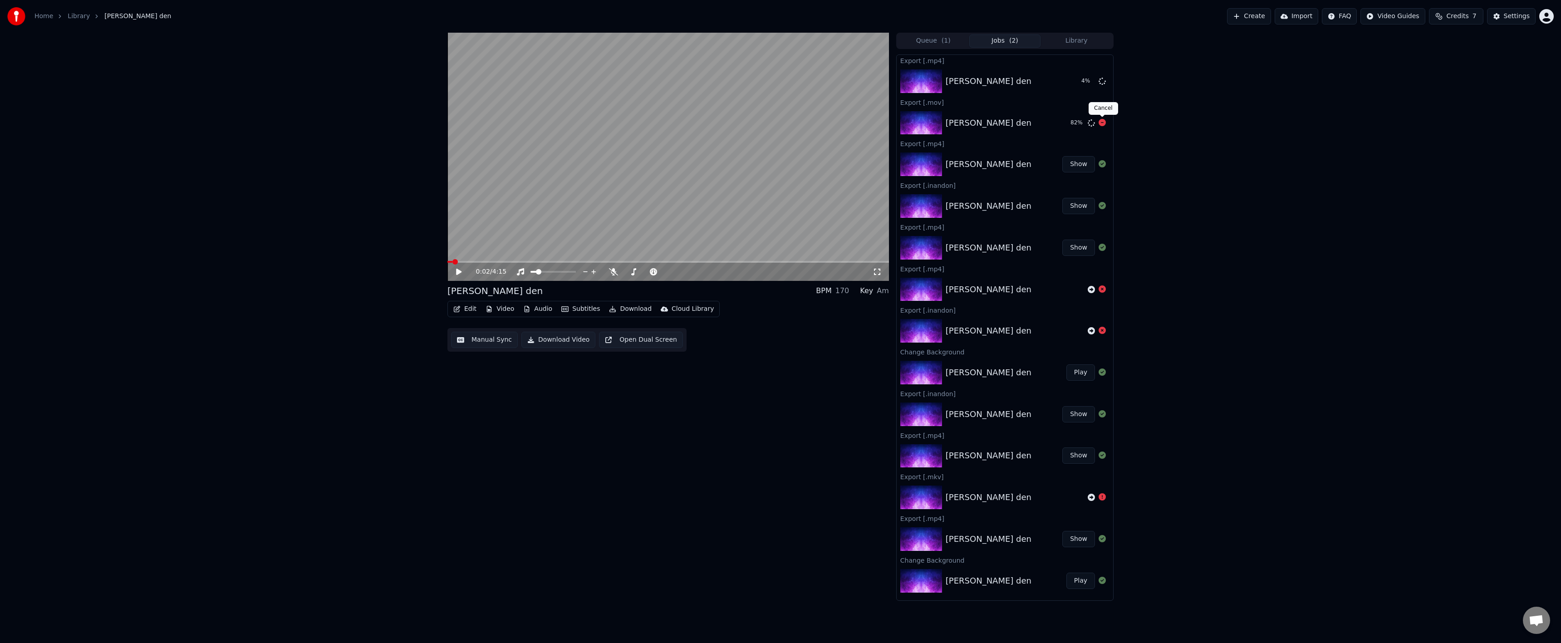
click at [1102, 124] on icon at bounding box center [1102, 122] width 7 height 7
click at [1100, 79] on icon at bounding box center [1102, 80] width 7 height 7
click at [1504, 20] on button "Settings" at bounding box center [1511, 16] width 49 height 16
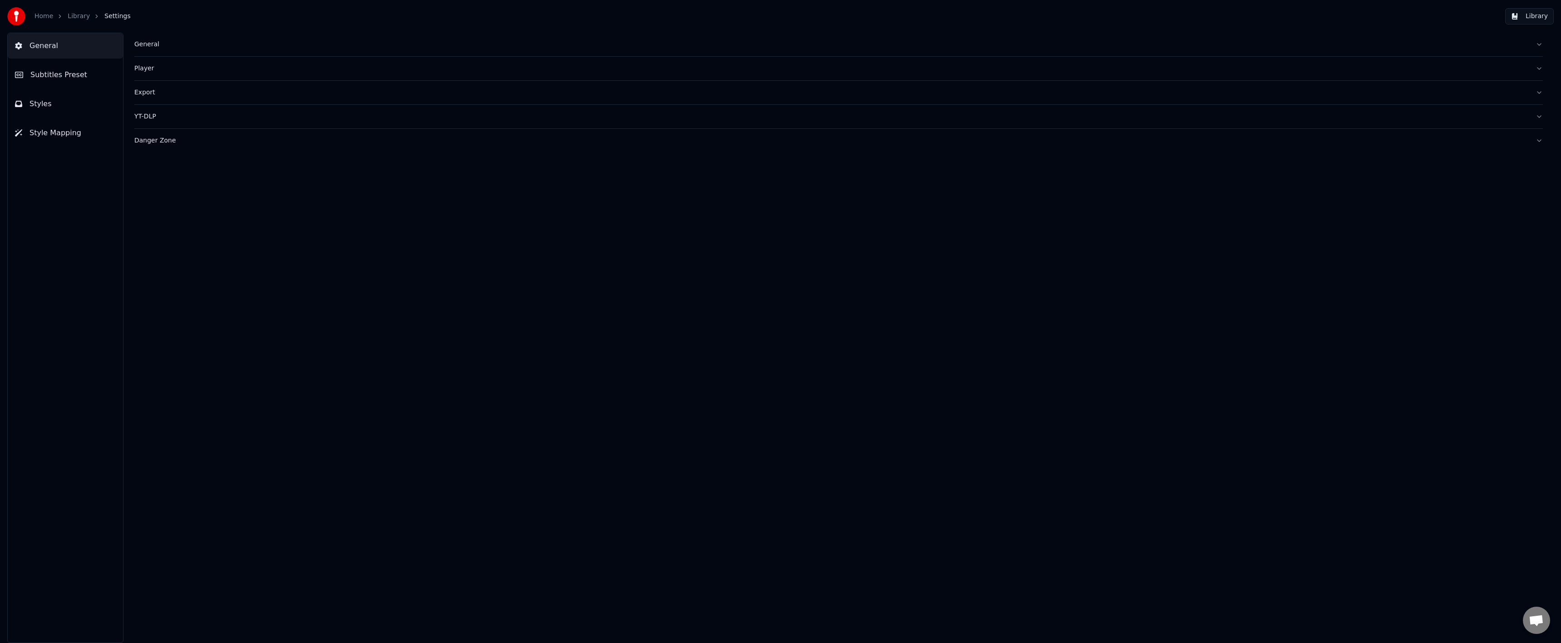
click at [146, 96] on div "Export" at bounding box center [831, 92] width 1394 height 9
click at [163, 171] on html "**********" at bounding box center [780, 321] width 1561 height 643
click at [167, 300] on div "Danger Zone" at bounding box center [831, 295] width 1394 height 9
drag, startPoint x: 48, startPoint y: 30, endPoint x: 61, endPoint y: 23, distance: 15.0
click at [49, 29] on div "Home Library Settings Library" at bounding box center [780, 16] width 1561 height 33
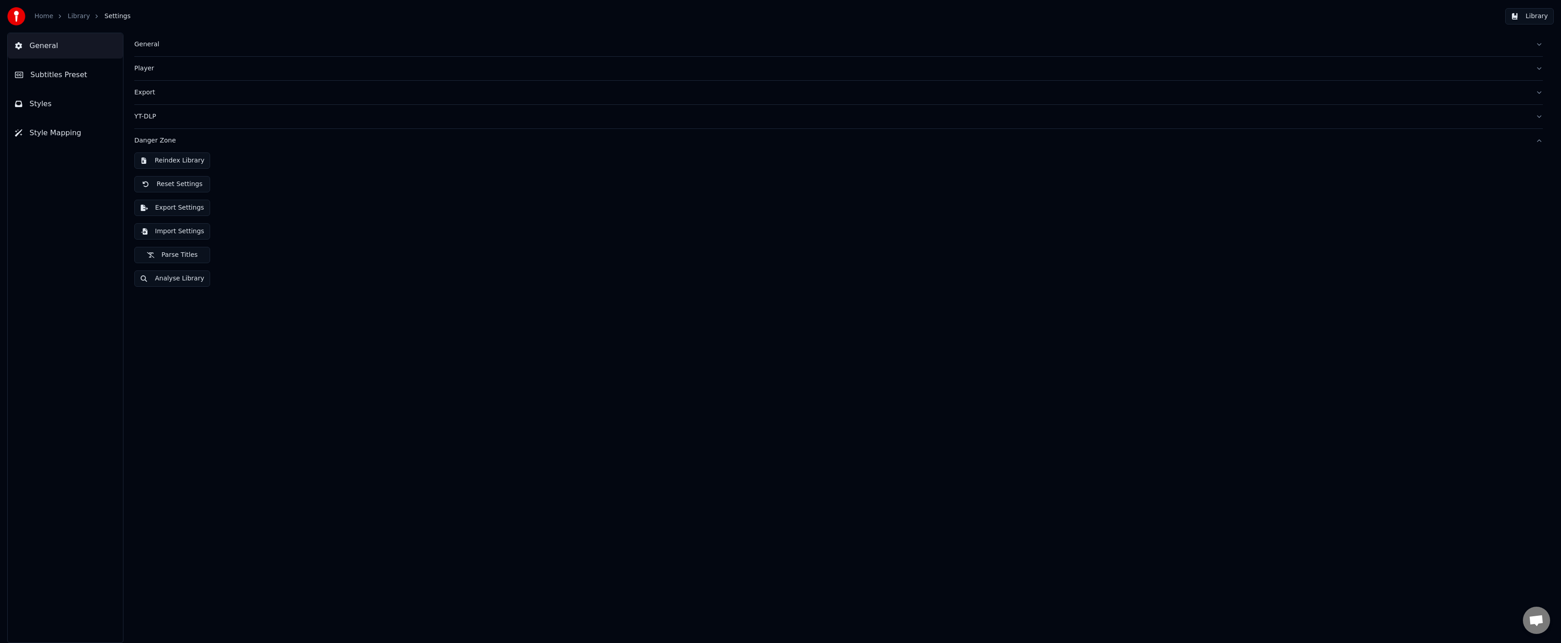
click at [73, 15] on link "Library" at bounding box center [79, 16] width 22 height 9
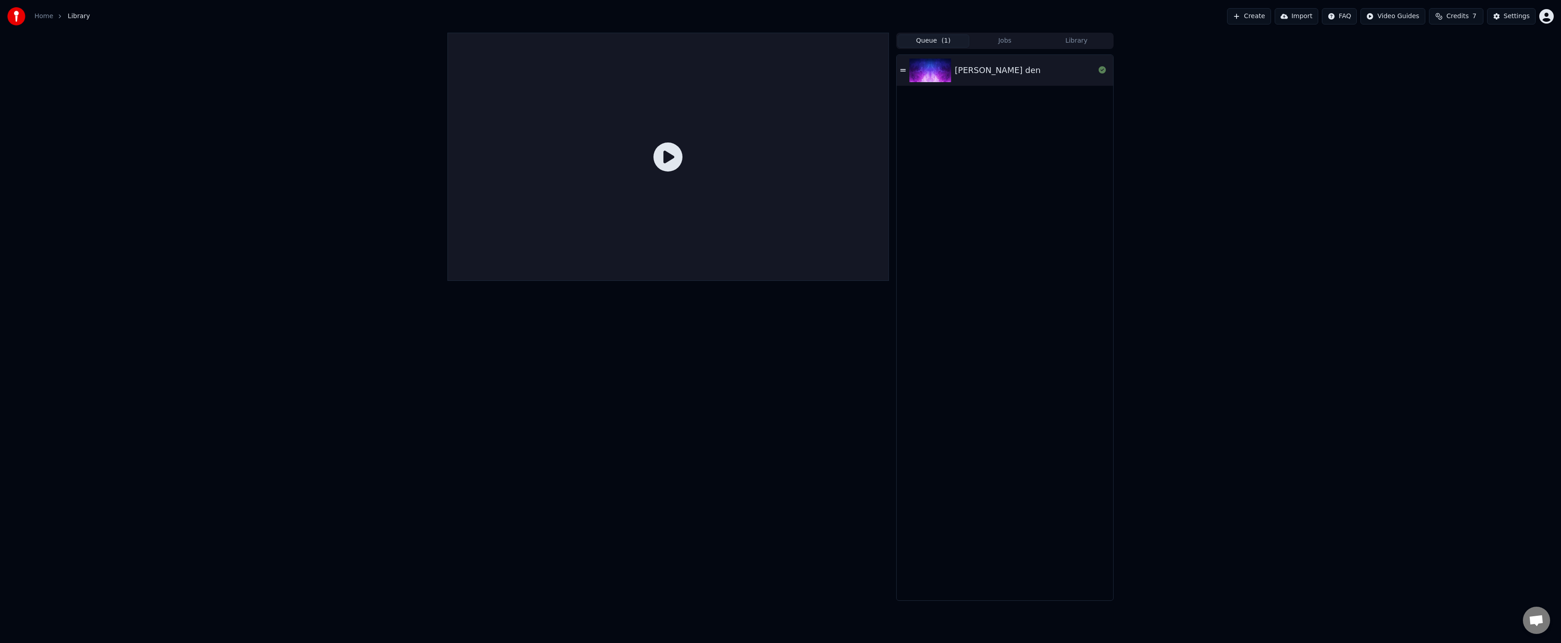
click at [938, 45] on button "Queue ( 1 )" at bounding box center [934, 40] width 72 height 13
click at [932, 68] on img at bounding box center [930, 71] width 42 height 24
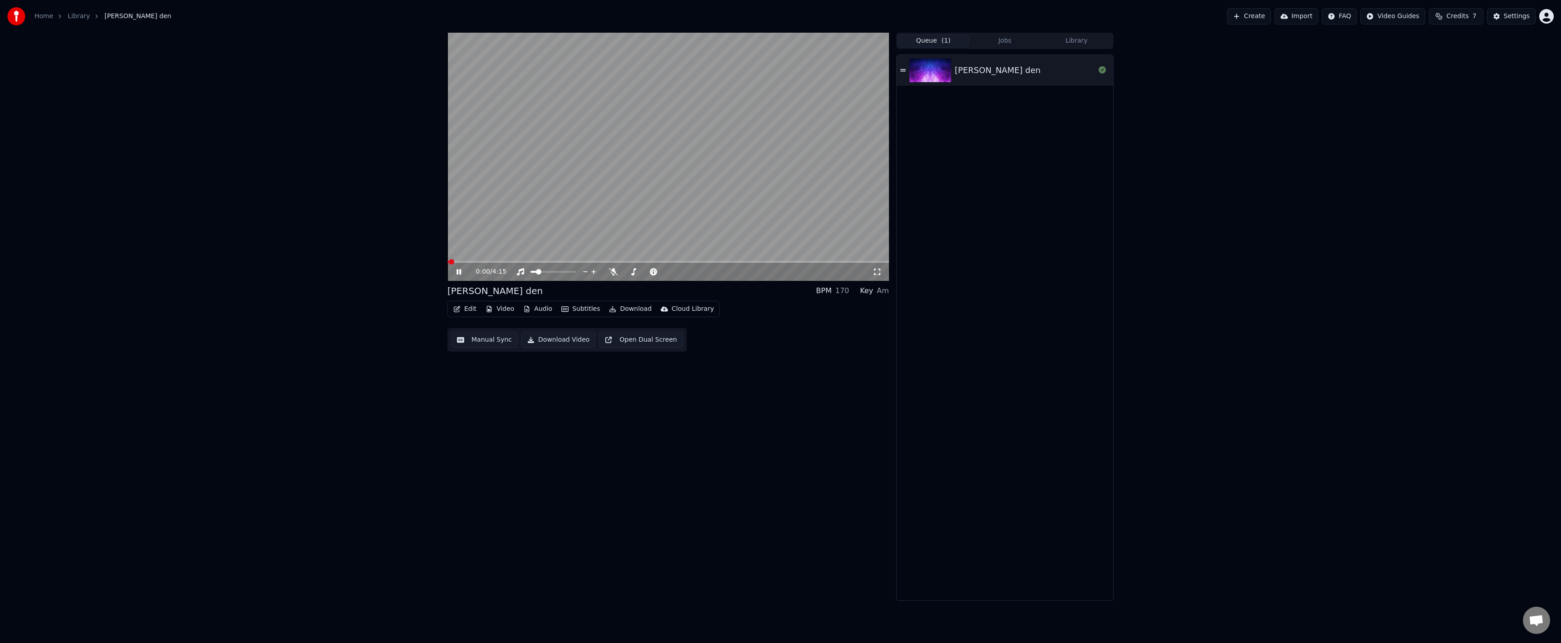
click at [609, 309] on icon "button" at bounding box center [612, 309] width 6 height 6
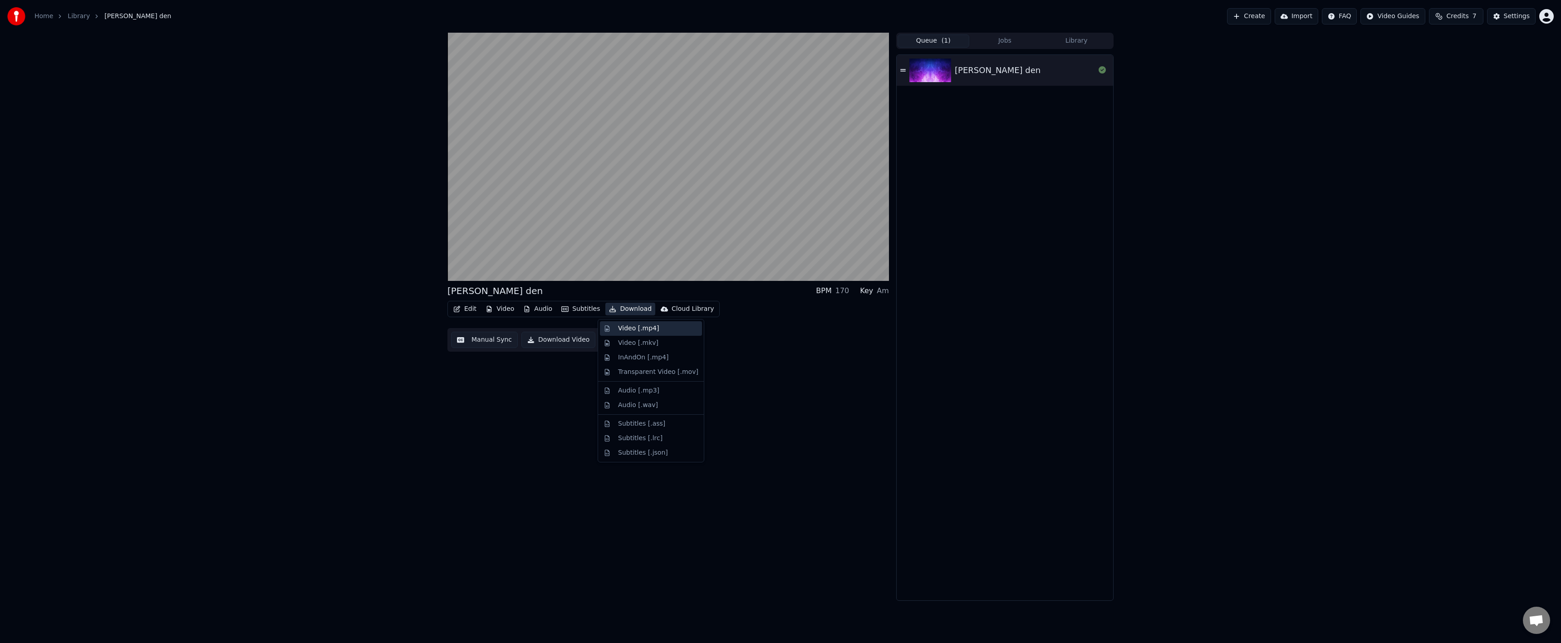
click at [638, 331] on div "Video [.mp4]" at bounding box center [638, 328] width 41 height 9
click at [511, 230] on video at bounding box center [668, 157] width 442 height 248
click at [640, 186] on video at bounding box center [668, 157] width 442 height 248
click at [496, 268] on video at bounding box center [668, 157] width 442 height 248
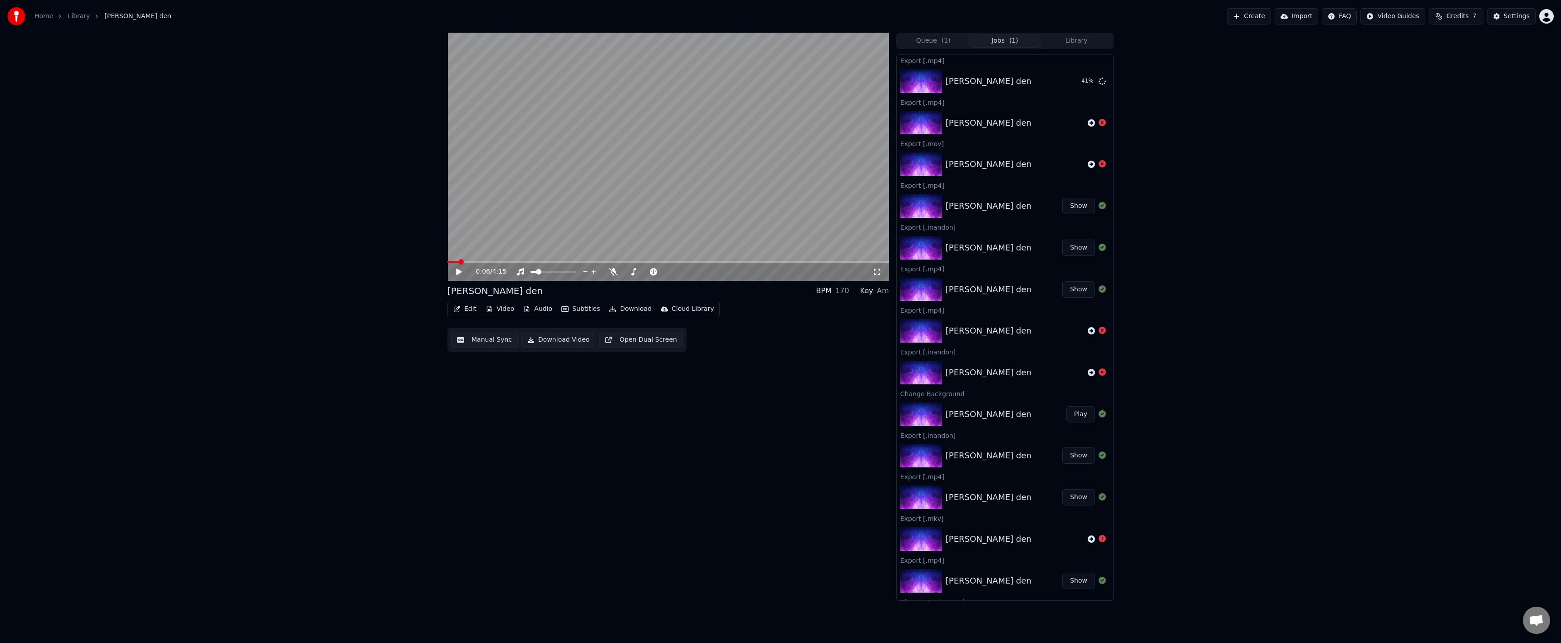
click at [324, 362] on div "0:06 / 4:15 samyi luchshiy den BPM 170 Key Am Edit Video Audio Subtitles Downlo…" at bounding box center [780, 317] width 1561 height 568
click at [1070, 76] on button "Show" at bounding box center [1078, 81] width 33 height 16
click at [1498, 15] on button "Settings" at bounding box center [1511, 16] width 49 height 16
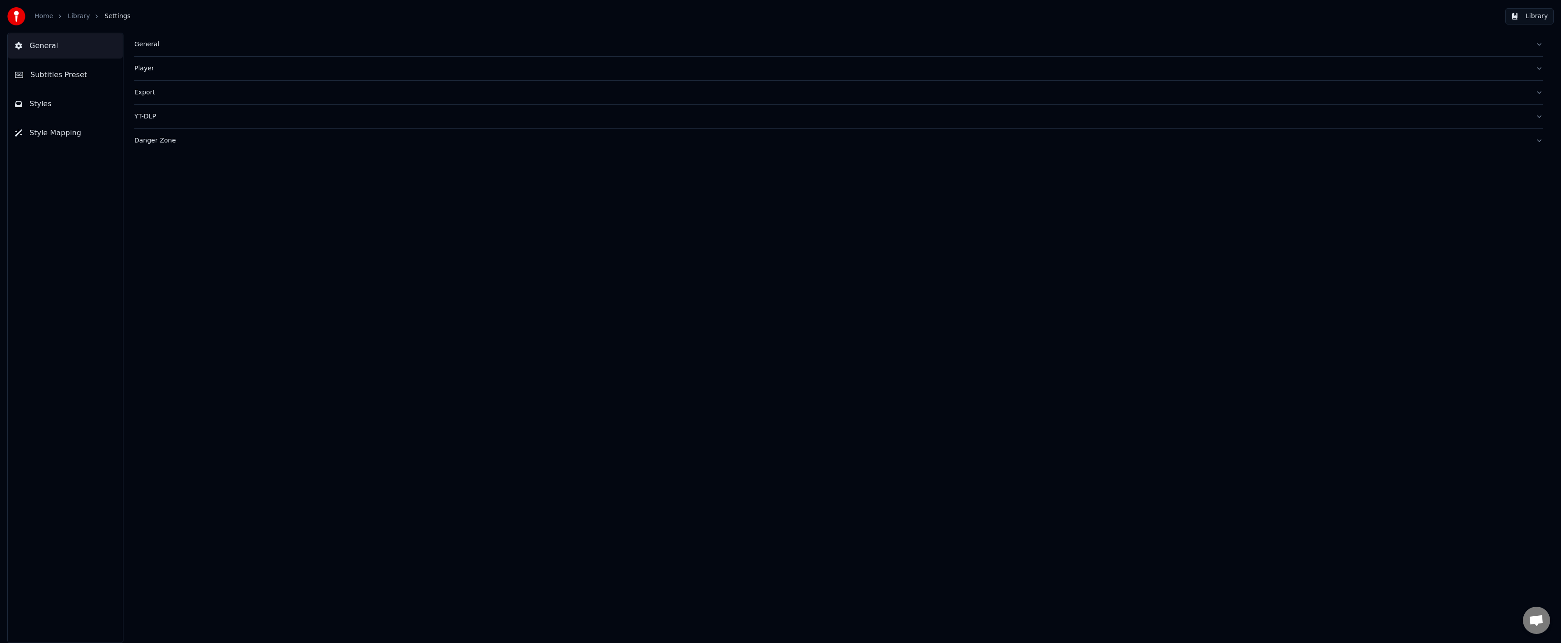
click at [163, 87] on button "Export" at bounding box center [838, 93] width 1408 height 24
click at [164, 229] on input "**" at bounding box center [170, 237] width 73 height 16
click at [181, 221] on label "Constant Rate Factor" at bounding box center [167, 222] width 67 height 6
click at [181, 220] on label "Constant Rate Factor" at bounding box center [167, 222] width 67 height 6
click at [175, 204] on html "**********" at bounding box center [780, 321] width 1561 height 643
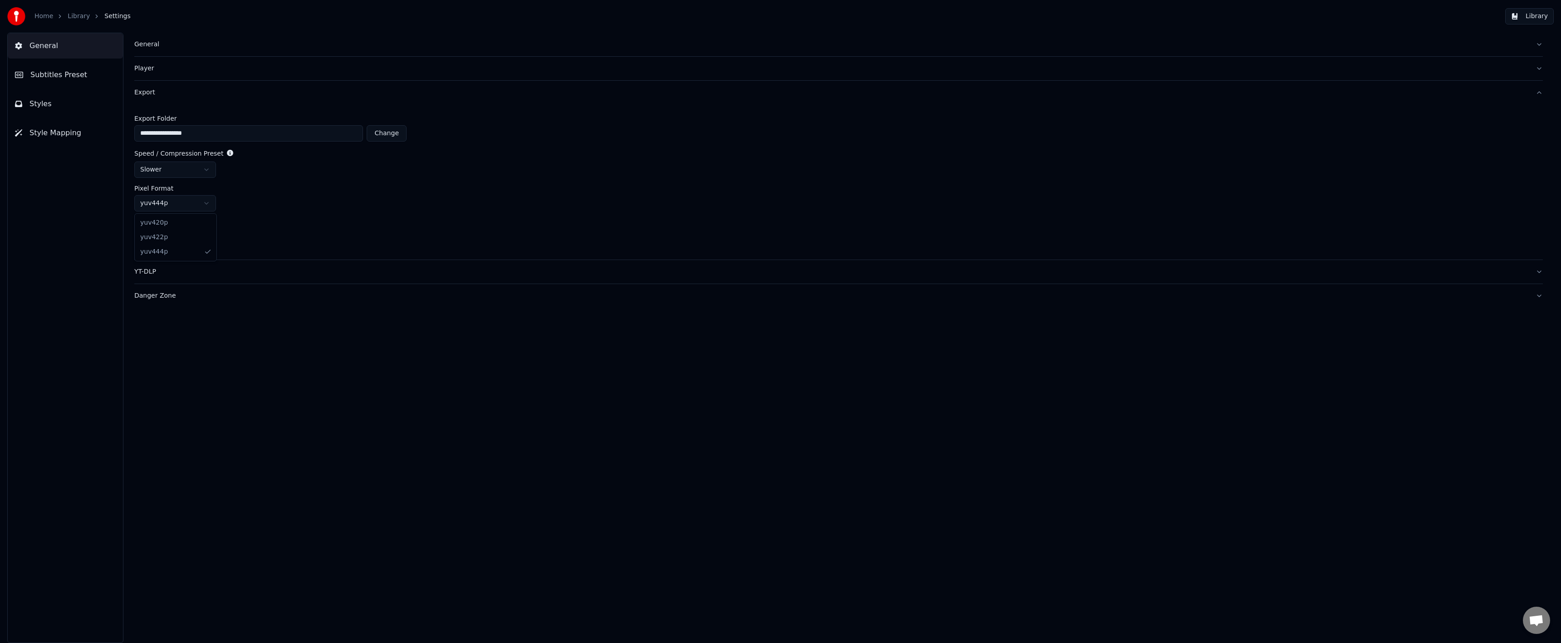
drag, startPoint x: 175, startPoint y: 207, endPoint x: 173, endPoint y: 196, distance: 11.5
click at [175, 207] on html "**********" at bounding box center [780, 321] width 1561 height 643
click at [164, 231] on input "**" at bounding box center [170, 237] width 73 height 16
click at [191, 226] on div "Constant Rate Factor **" at bounding box center [838, 232] width 1408 height 26
click at [179, 236] on input "**" at bounding box center [170, 237] width 73 height 16
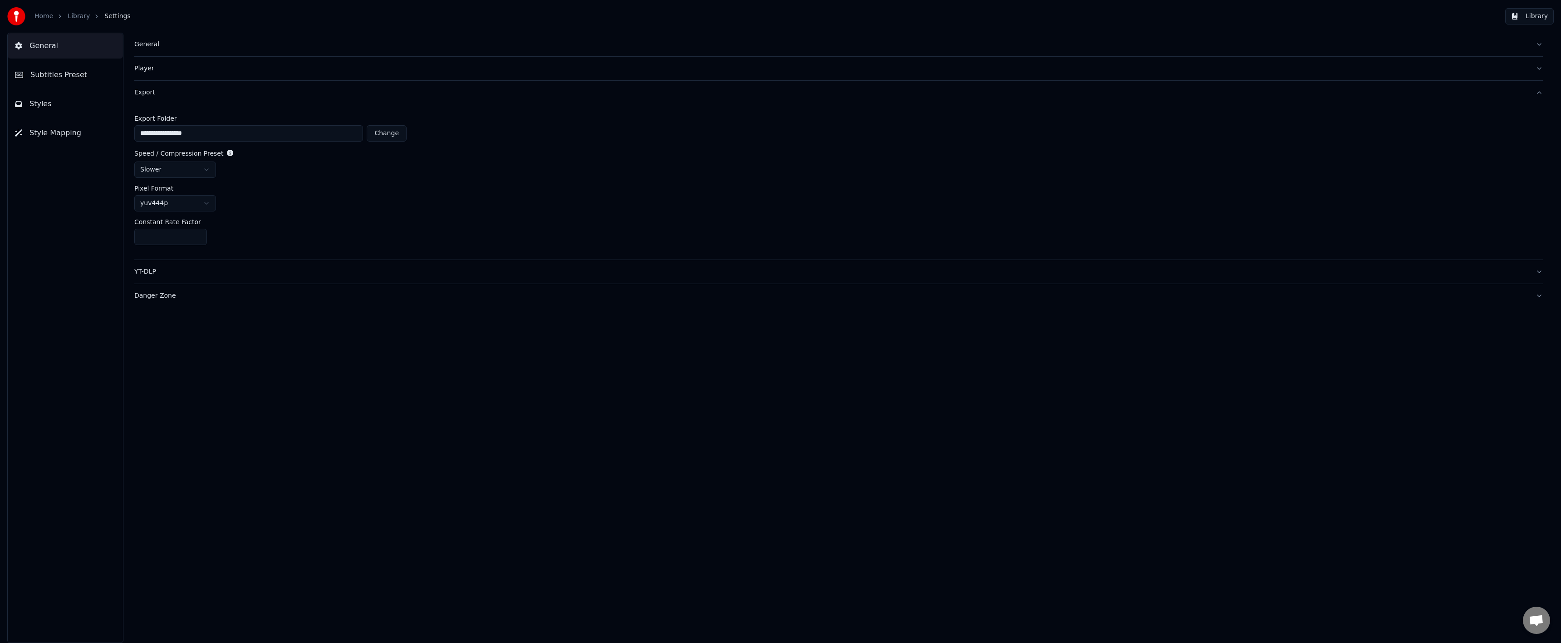
drag, startPoint x: 148, startPoint y: 236, endPoint x: 133, endPoint y: 235, distance: 15.0
click at [133, 235] on div "**********" at bounding box center [838, 338] width 1445 height 610
click at [174, 168] on html "**********" at bounding box center [780, 321] width 1561 height 643
click at [173, 172] on html "**********" at bounding box center [780, 321] width 1561 height 643
drag, startPoint x: 160, startPoint y: 240, endPoint x: 118, endPoint y: 239, distance: 42.2
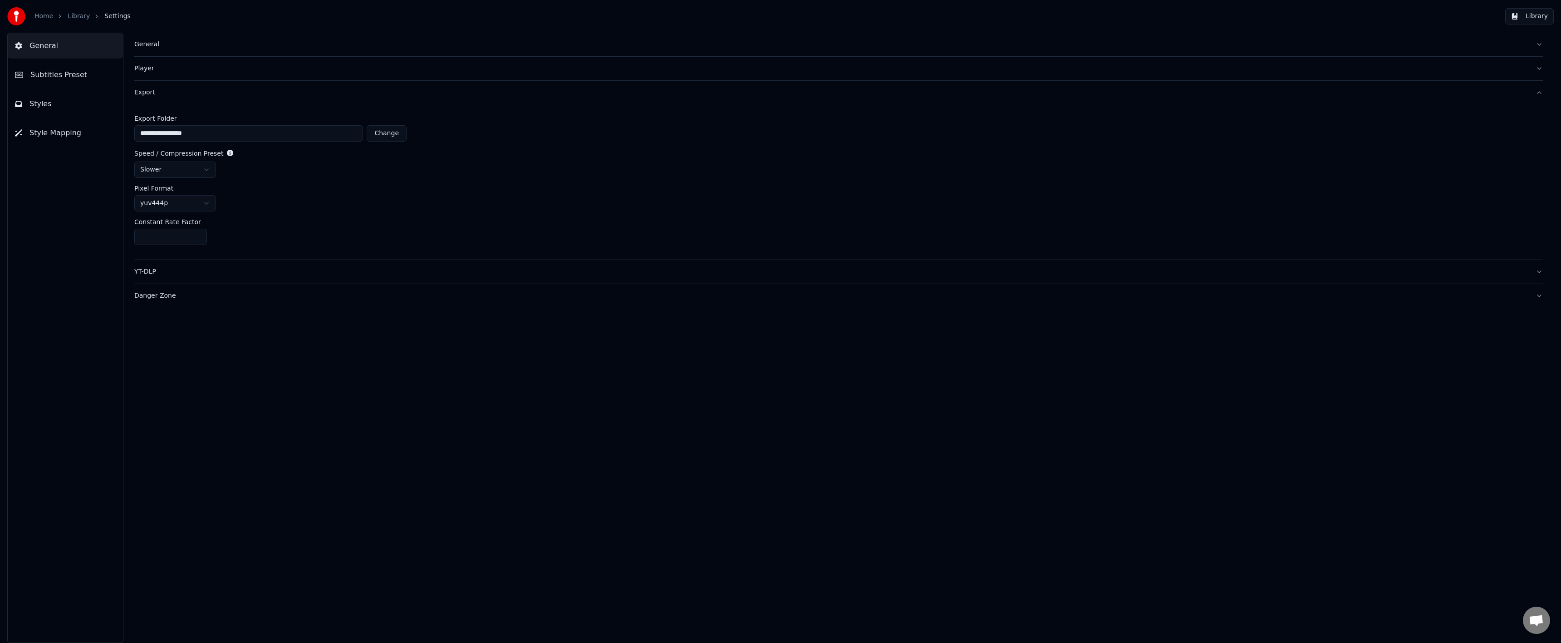
click at [118, 239] on div "**********" at bounding box center [838, 338] width 1445 height 610
type input "**"
click at [272, 231] on div "**" at bounding box center [838, 237] width 1408 height 16
drag, startPoint x: 128, startPoint y: 335, endPoint x: 161, endPoint y: 269, distance: 74.1
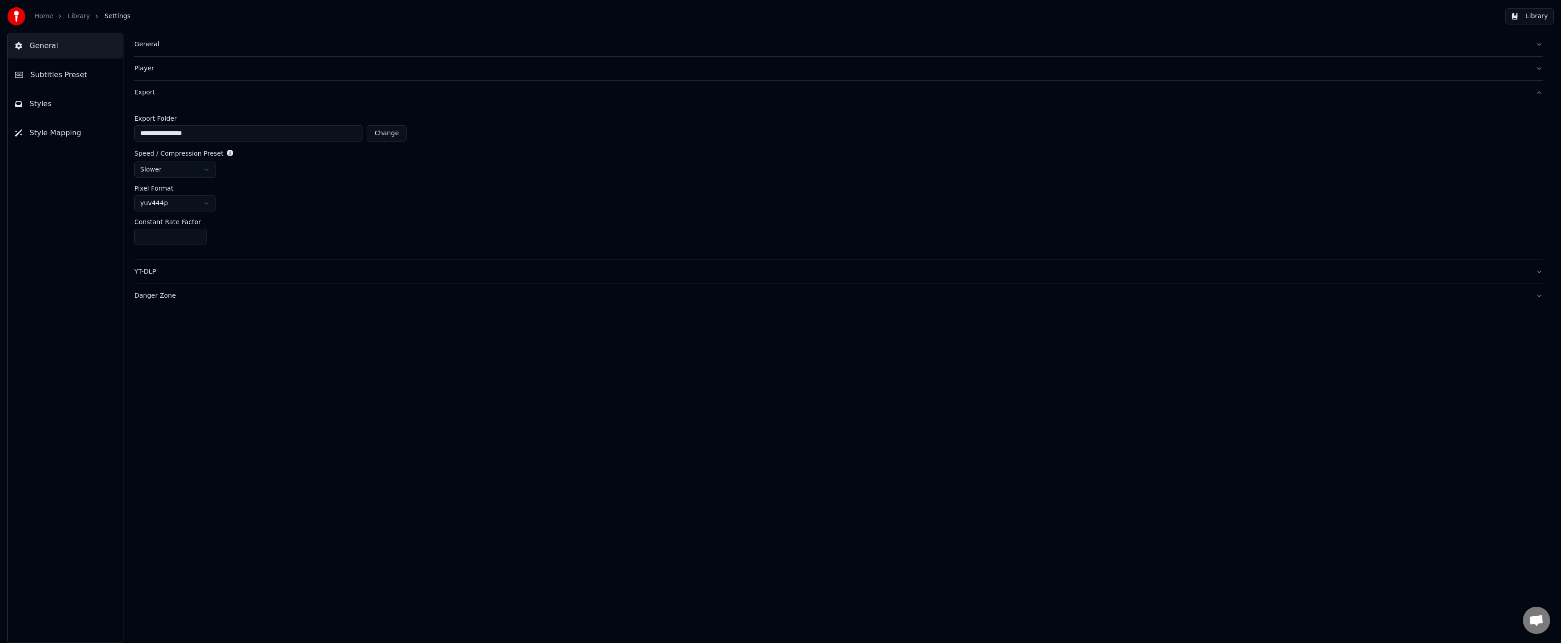
click at [128, 321] on div "**********" at bounding box center [838, 338] width 1445 height 610
click at [173, 161] on html "**********" at bounding box center [780, 321] width 1561 height 643
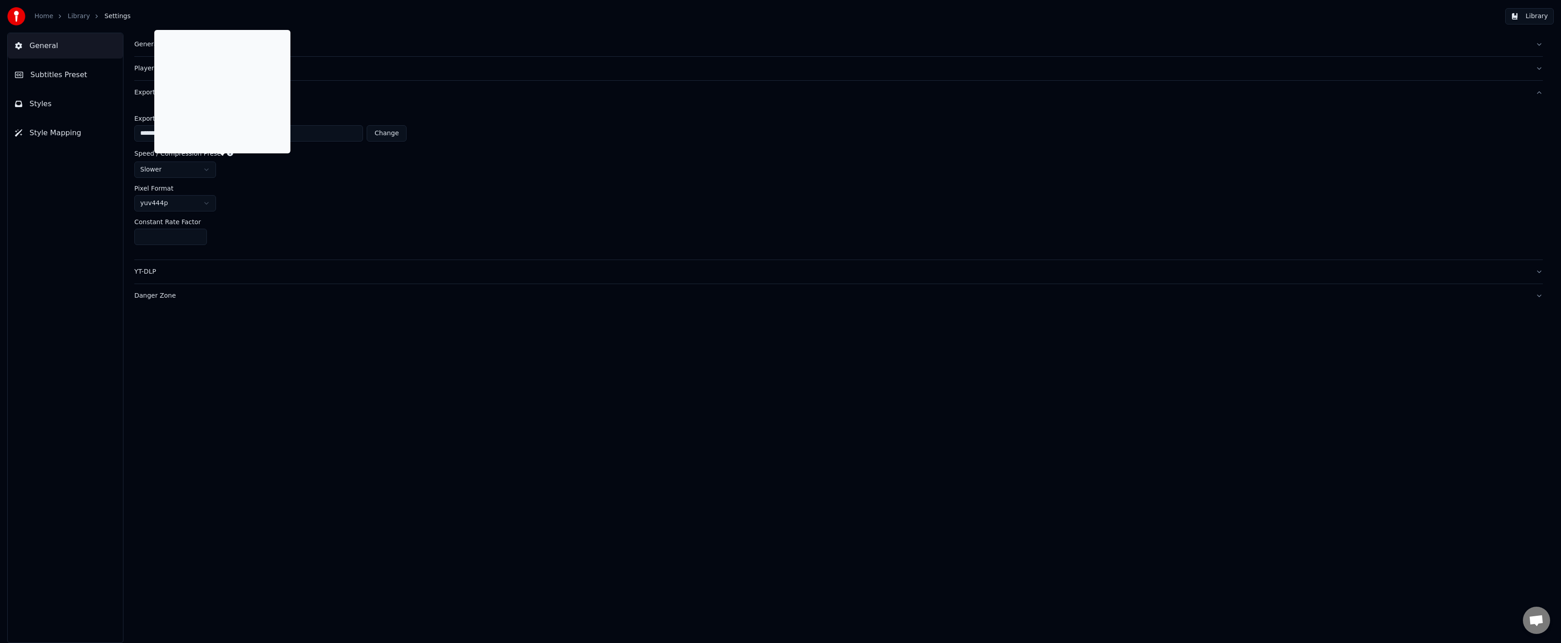
click at [227, 154] on icon at bounding box center [230, 153] width 6 height 6
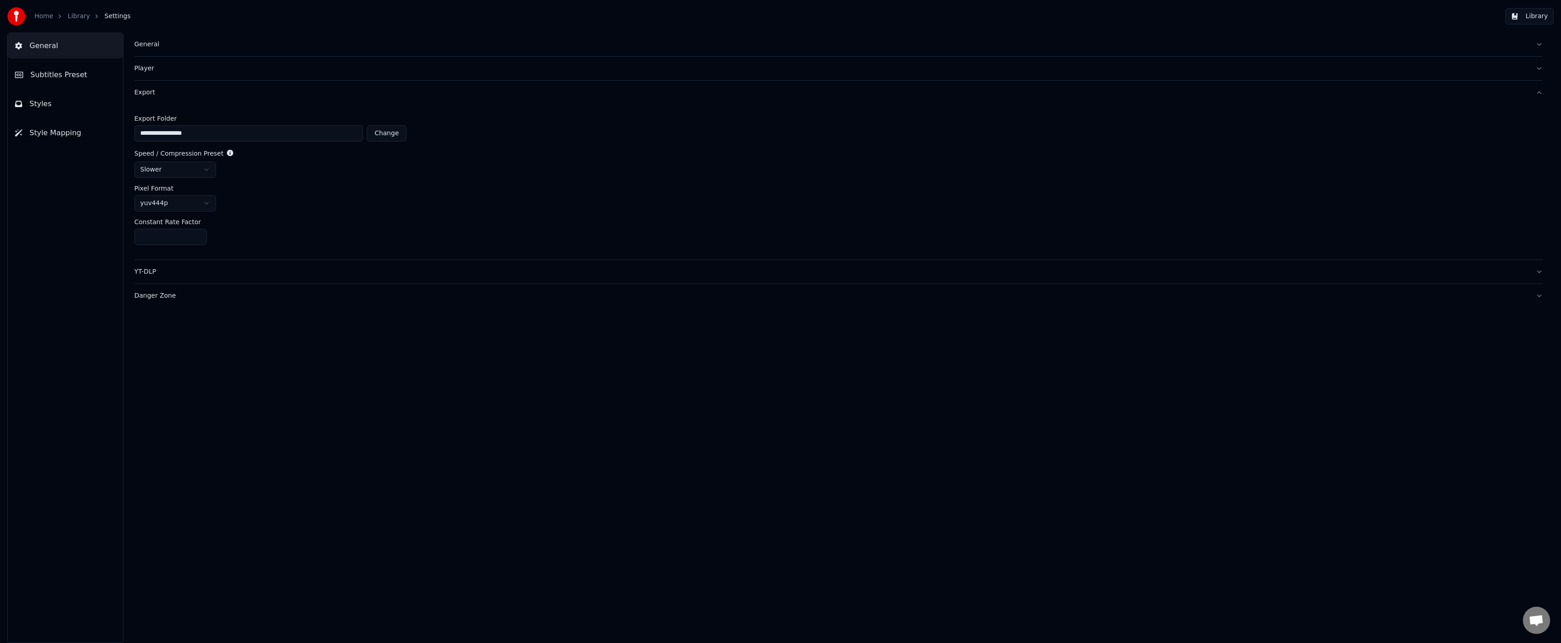
click at [197, 172] on html "**********" at bounding box center [780, 321] width 1561 height 643
click at [195, 174] on html "**********" at bounding box center [780, 321] width 1561 height 643
click at [303, 218] on div "**********" at bounding box center [838, 181] width 1408 height 155
click at [84, 12] on link "Library" at bounding box center [79, 16] width 22 height 9
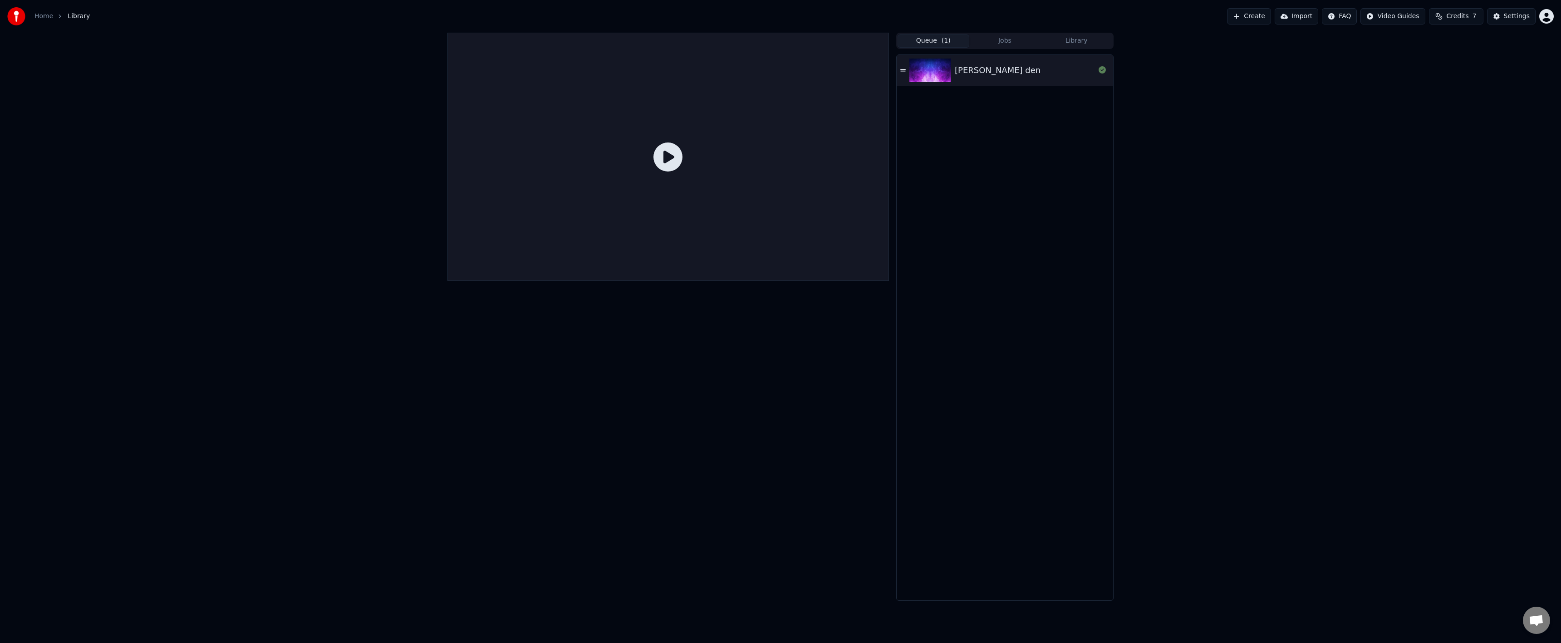
click at [946, 39] on span "( 1 )" at bounding box center [946, 40] width 9 height 9
click at [935, 69] on img at bounding box center [930, 71] width 42 height 24
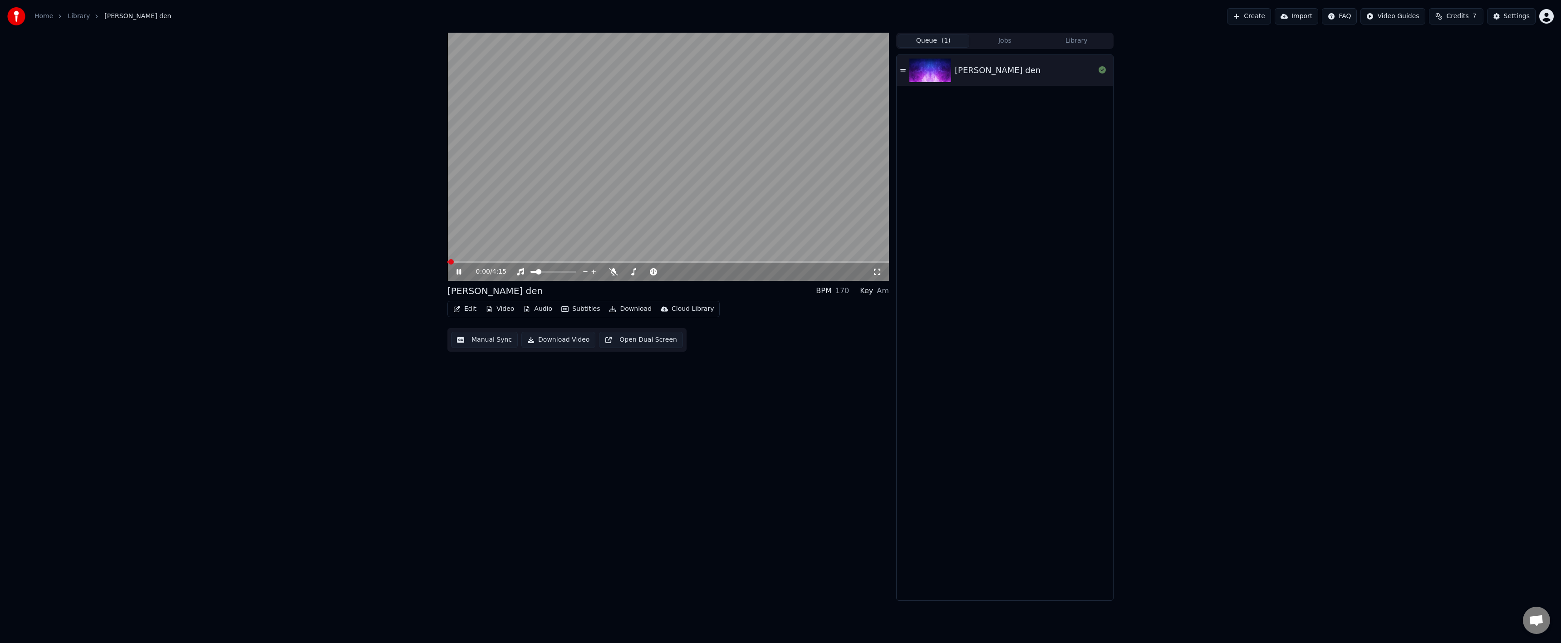
click at [612, 310] on button "Download" at bounding box center [630, 309] width 50 height 13
click at [460, 267] on div "0:01 / 4:15" at bounding box center [668, 272] width 442 height 18
click at [458, 272] on icon at bounding box center [458, 271] width 5 height 5
click at [643, 312] on button "Download" at bounding box center [630, 309] width 50 height 13
click at [658, 332] on div "Video [.mp4]" at bounding box center [658, 328] width 80 height 9
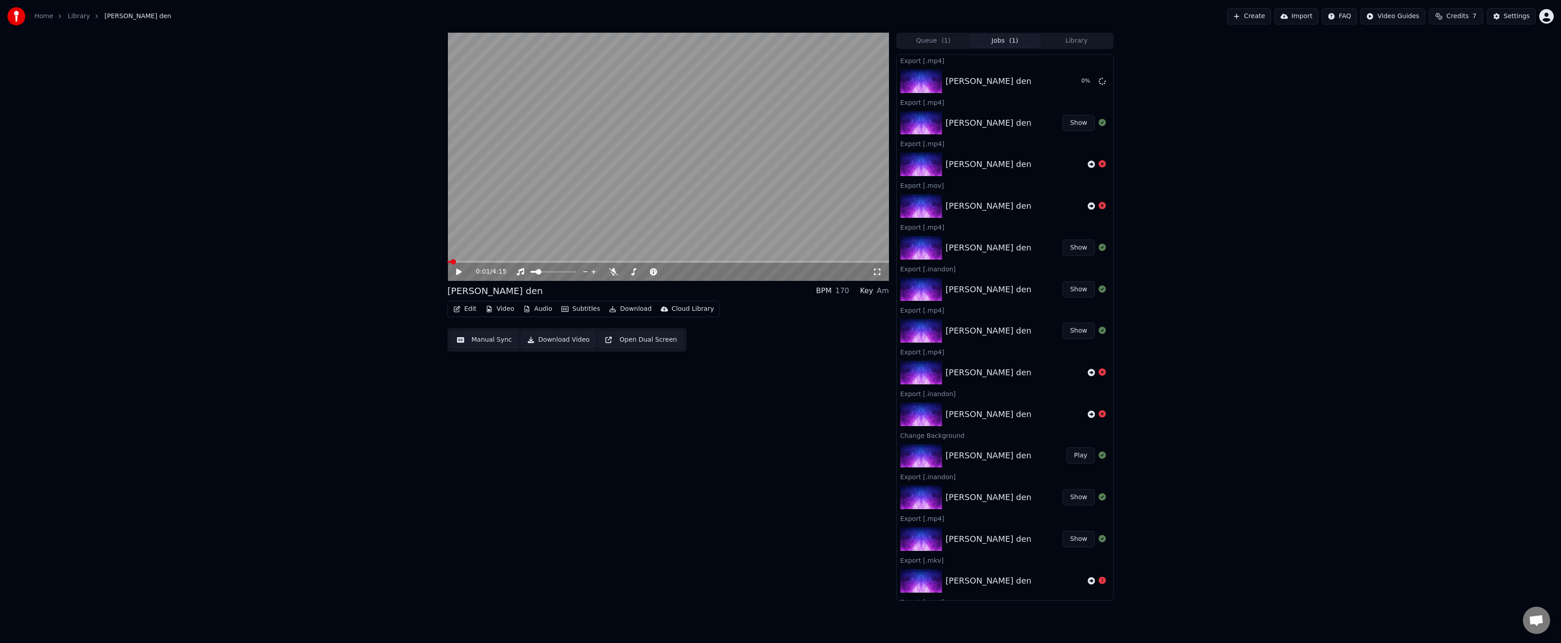
click at [640, 303] on button "Download" at bounding box center [630, 309] width 50 height 13
click at [1131, 82] on div "0:01 / 4:15 samyi luchshiy den BPM 170 Key Am Edit Video Audio Subtitles Downlo…" at bounding box center [780, 317] width 1561 height 568
drag, startPoint x: 331, startPoint y: 365, endPoint x: 352, endPoint y: 372, distance: 22.0
click at [330, 370] on div "0:01 / 4:15 samyi luchshiy den BPM 170 Key Am Edit Video Audio Subtitles Downlo…" at bounding box center [780, 317] width 1561 height 568
click at [1064, 83] on button "Show" at bounding box center [1078, 81] width 33 height 16
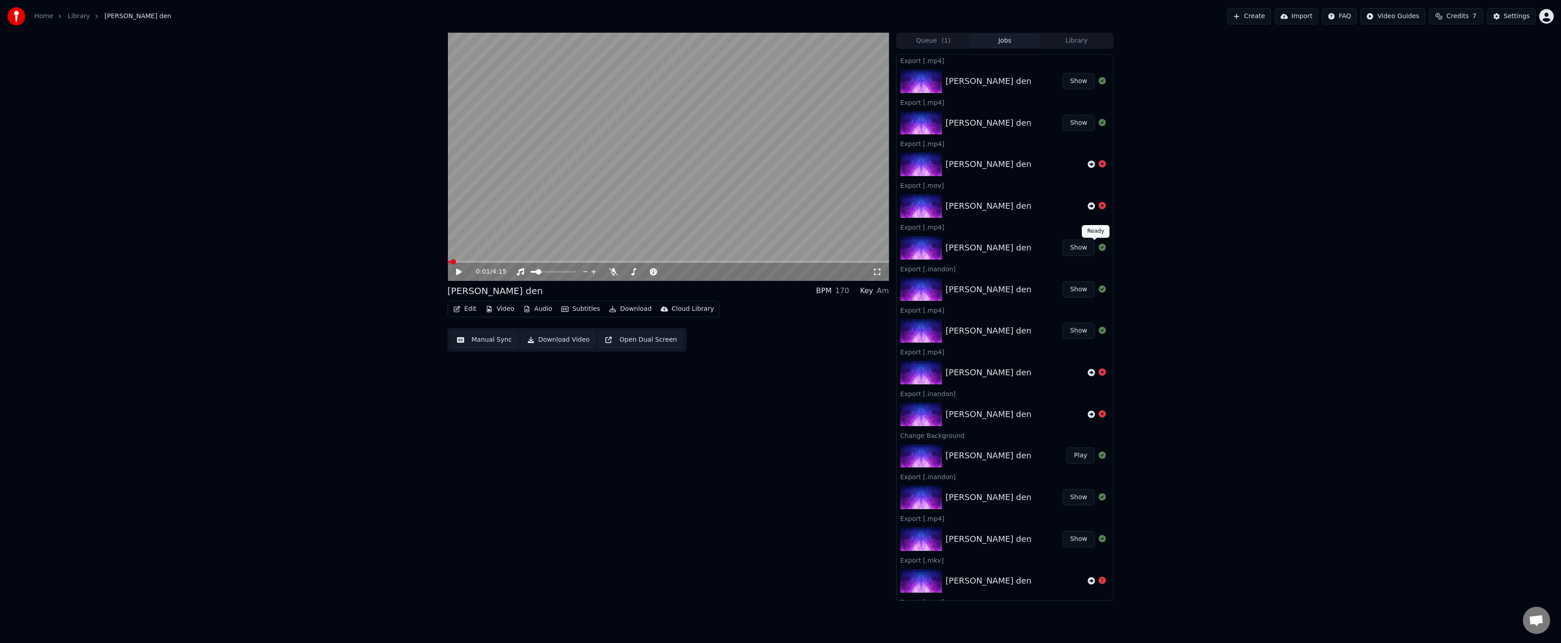
click at [1373, 156] on div "0:01 / 4:15 samyi luchshiy den BPM 170 Key Am Edit Video Audio Subtitles Downlo…" at bounding box center [780, 317] width 1561 height 568
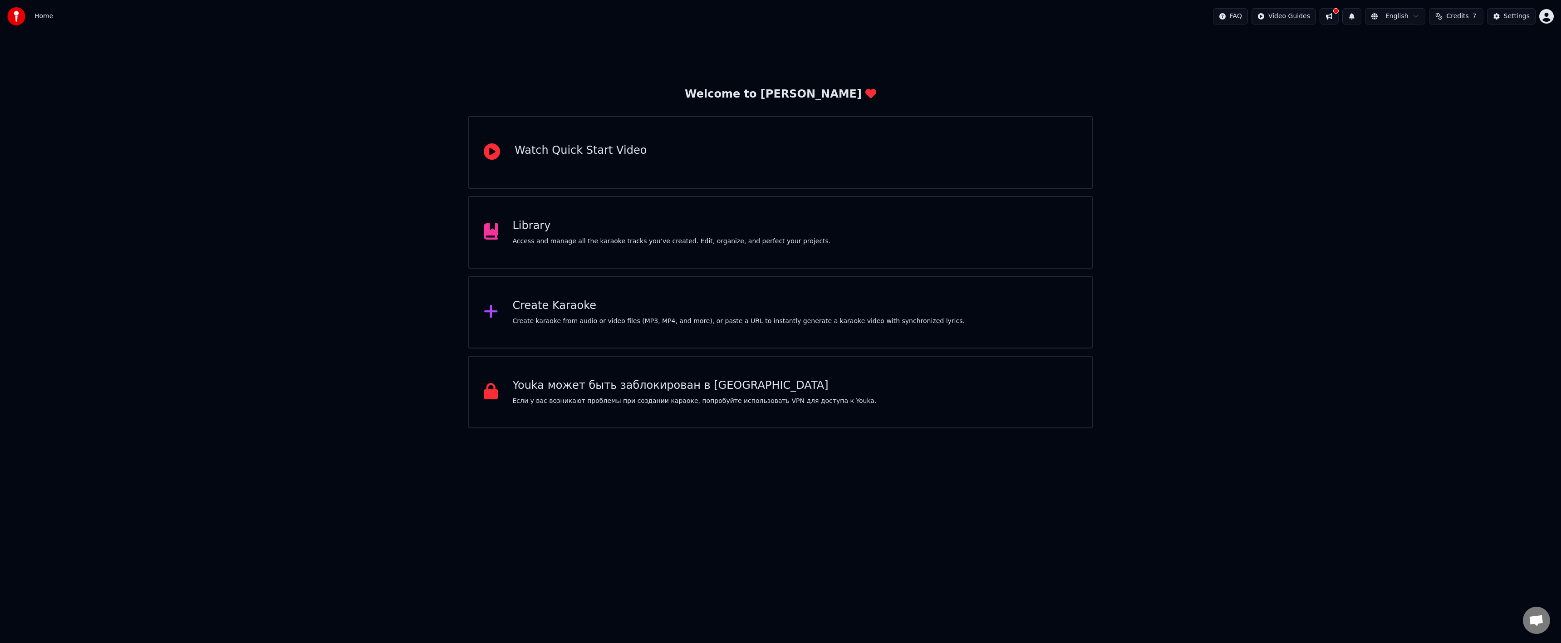
click at [714, 237] on div "Access and manage all the karaoke tracks you’ve created. Edit, organize, and pe…" at bounding box center [672, 241] width 318 height 9
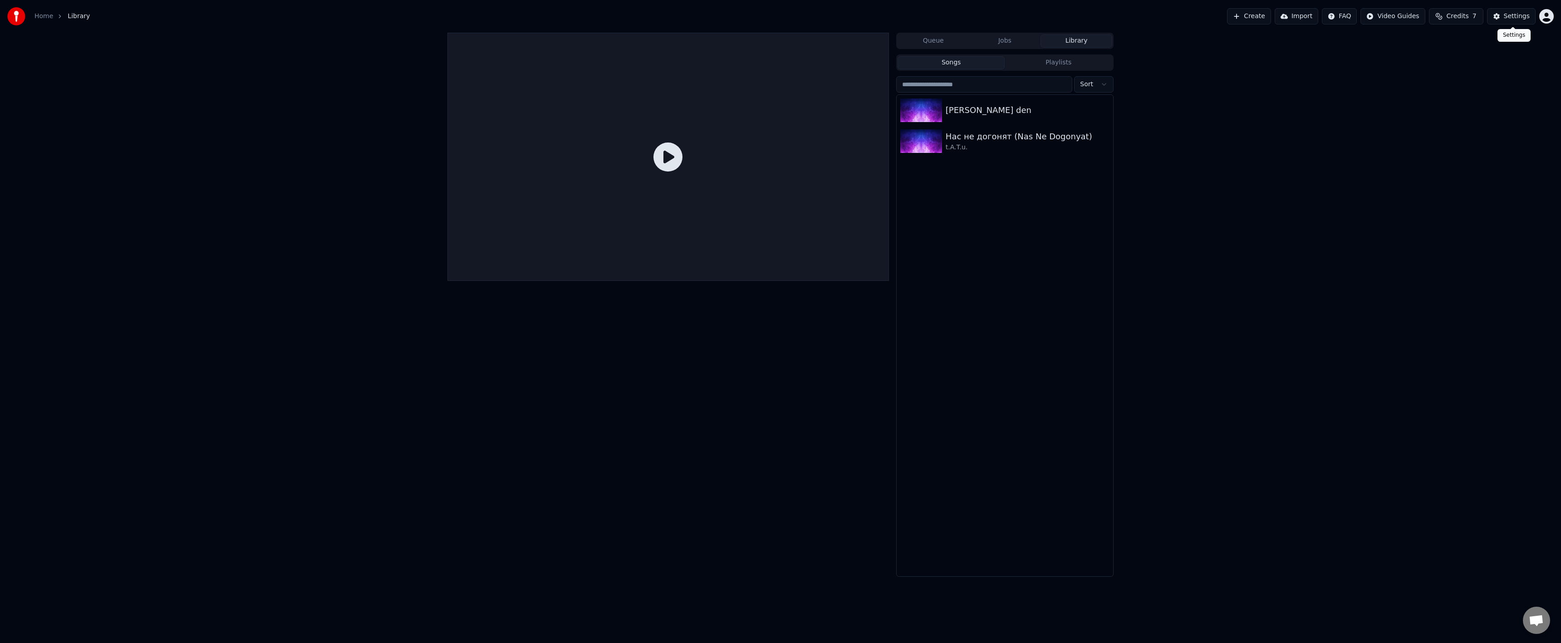
click at [1501, 23] on button "Settings" at bounding box center [1511, 16] width 49 height 16
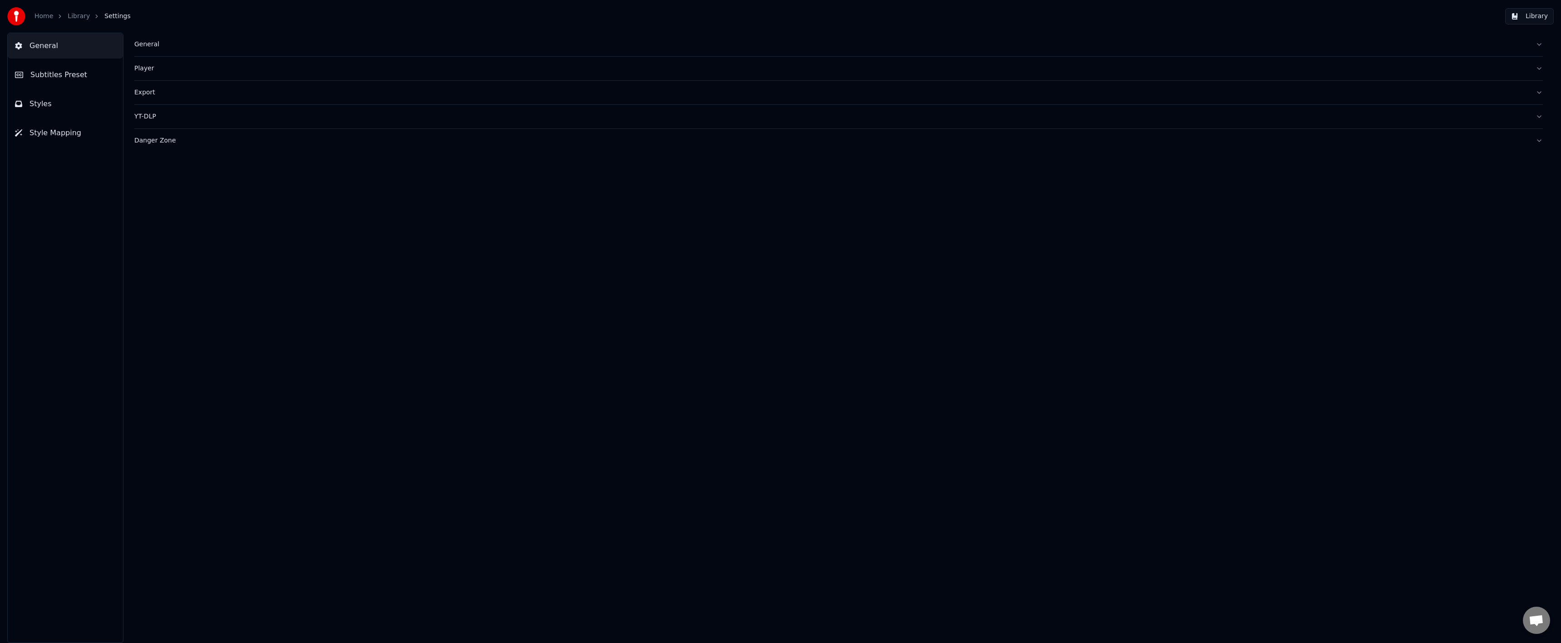
click at [190, 47] on div "General" at bounding box center [831, 44] width 1394 height 9
click at [165, 237] on div "Export" at bounding box center [831, 239] width 1394 height 9
click at [182, 205] on html "**********" at bounding box center [780, 321] width 1561 height 643
click at [169, 166] on html "**********" at bounding box center [780, 321] width 1561 height 643
click at [317, 185] on div "Pixel Format" at bounding box center [838, 188] width 1408 height 6
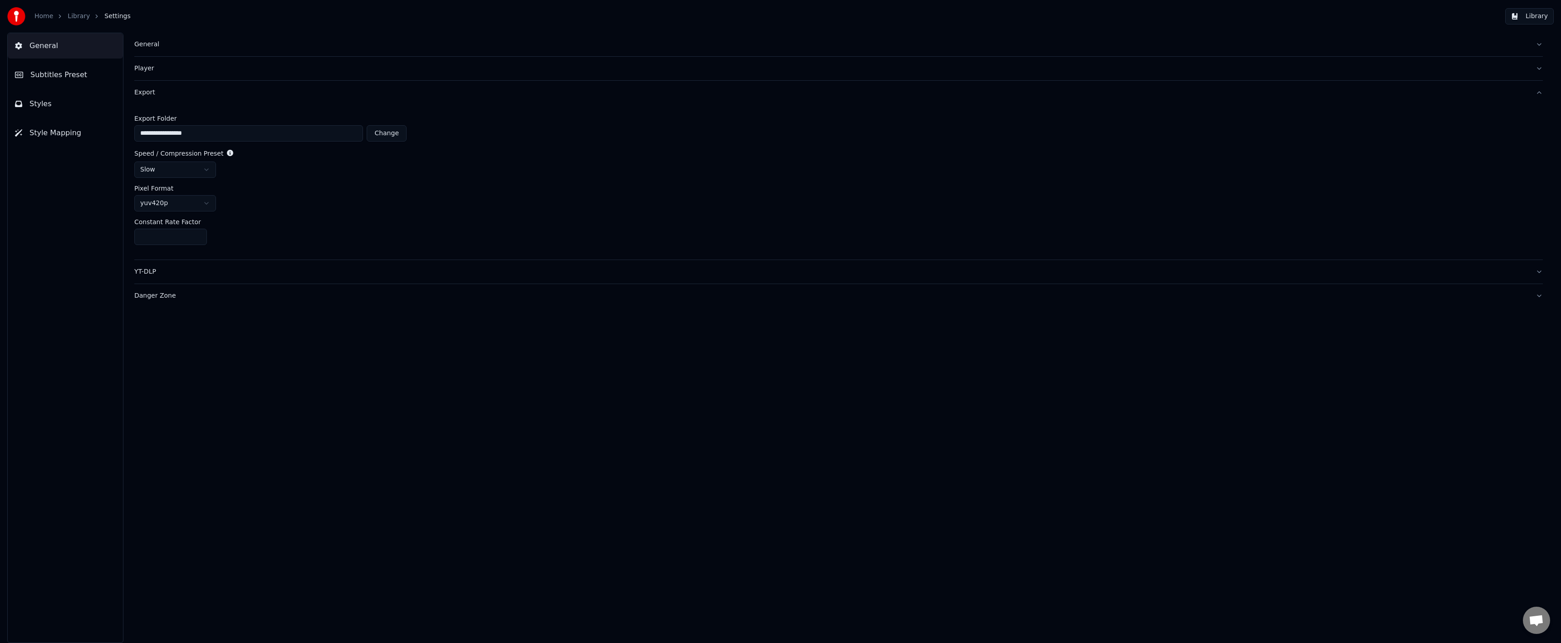
click at [79, 17] on link "Library" at bounding box center [79, 16] width 22 height 9
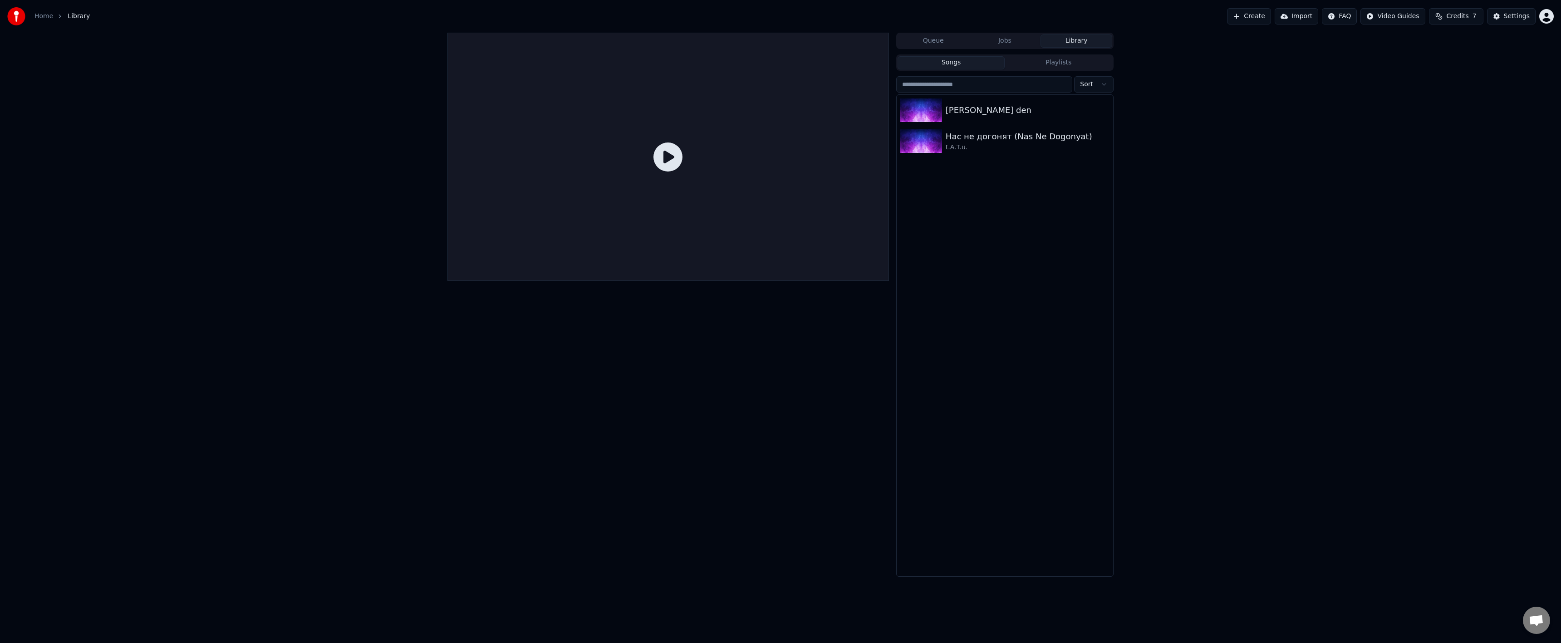
click at [939, 35] on button "Queue" at bounding box center [934, 40] width 72 height 13
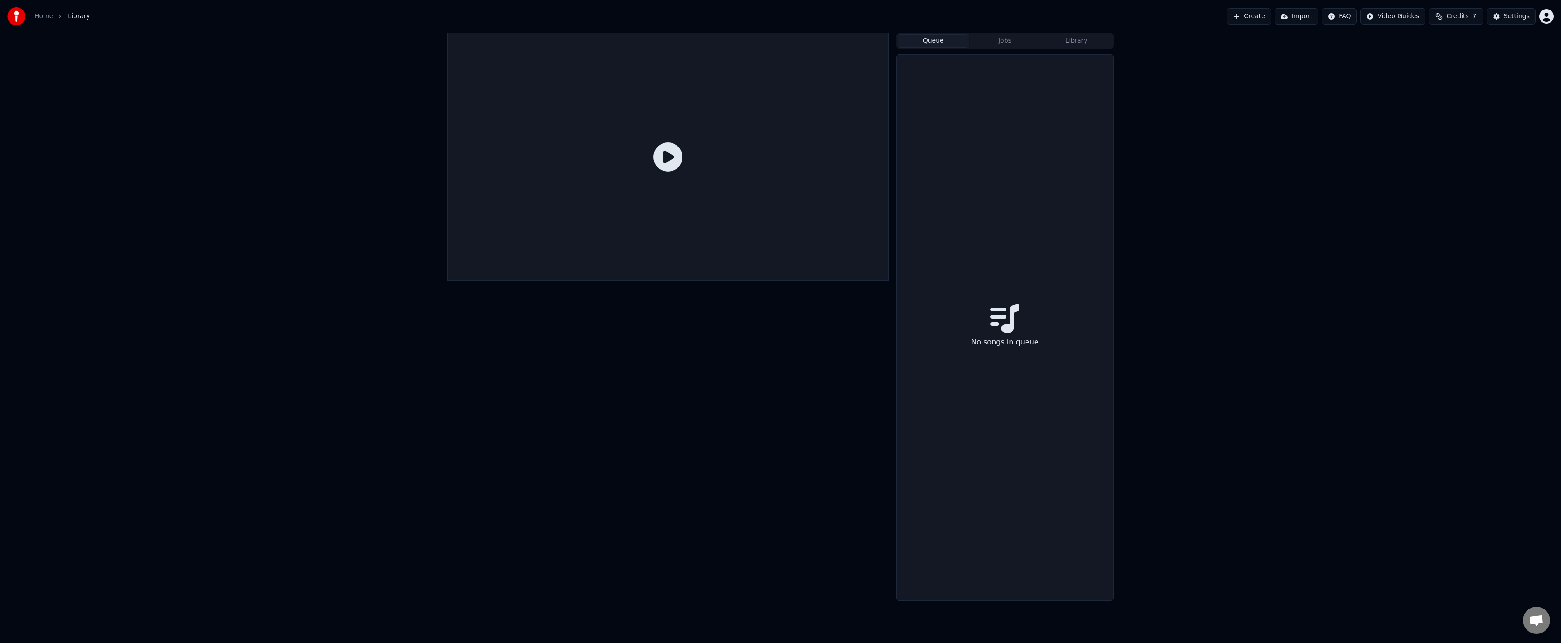
click at [991, 36] on button "Jobs" at bounding box center [1005, 40] width 72 height 13
click at [1063, 39] on button "Library" at bounding box center [1076, 40] width 72 height 13
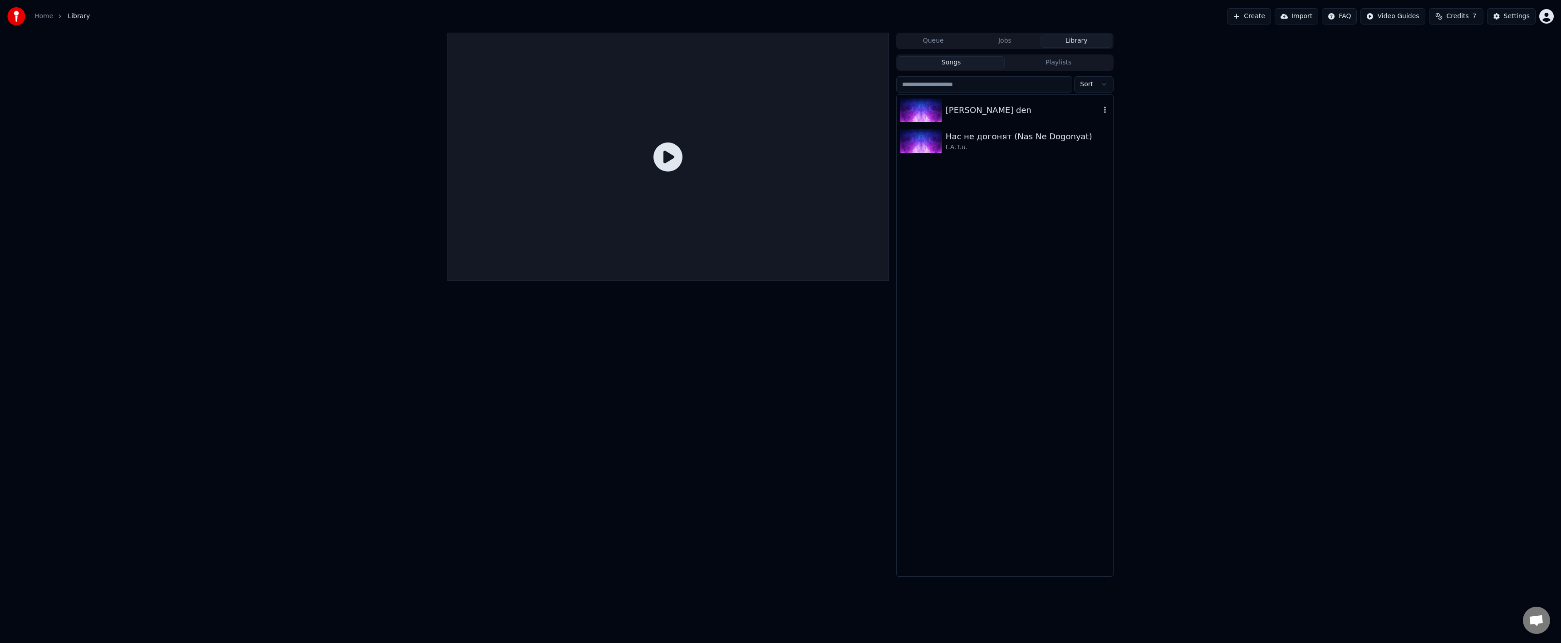
click at [971, 106] on div "[PERSON_NAME] den" at bounding box center [1023, 110] width 155 height 13
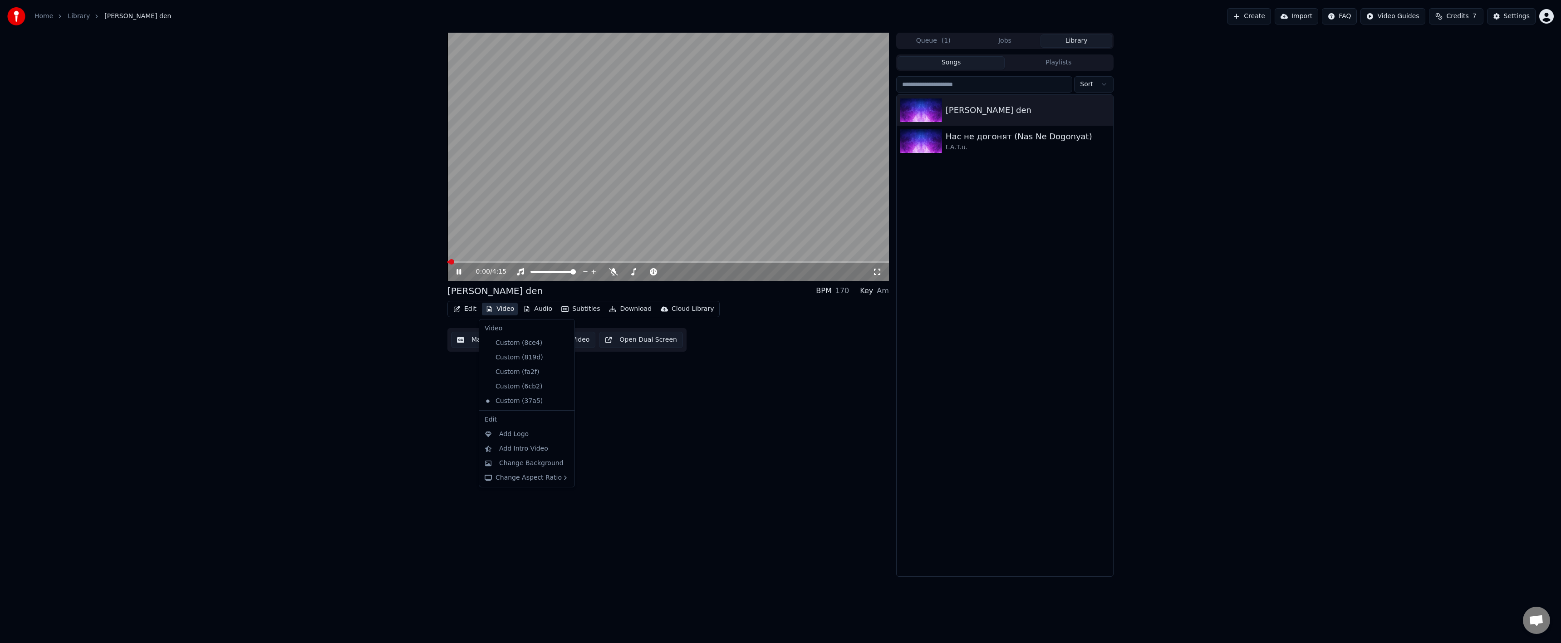
click at [502, 309] on button "Video" at bounding box center [500, 309] width 36 height 13
click at [462, 271] on icon at bounding box center [465, 271] width 21 height 7
drag, startPoint x: 464, startPoint y: 272, endPoint x: 476, endPoint y: 281, distance: 14.9
click at [464, 272] on icon at bounding box center [465, 271] width 21 height 7
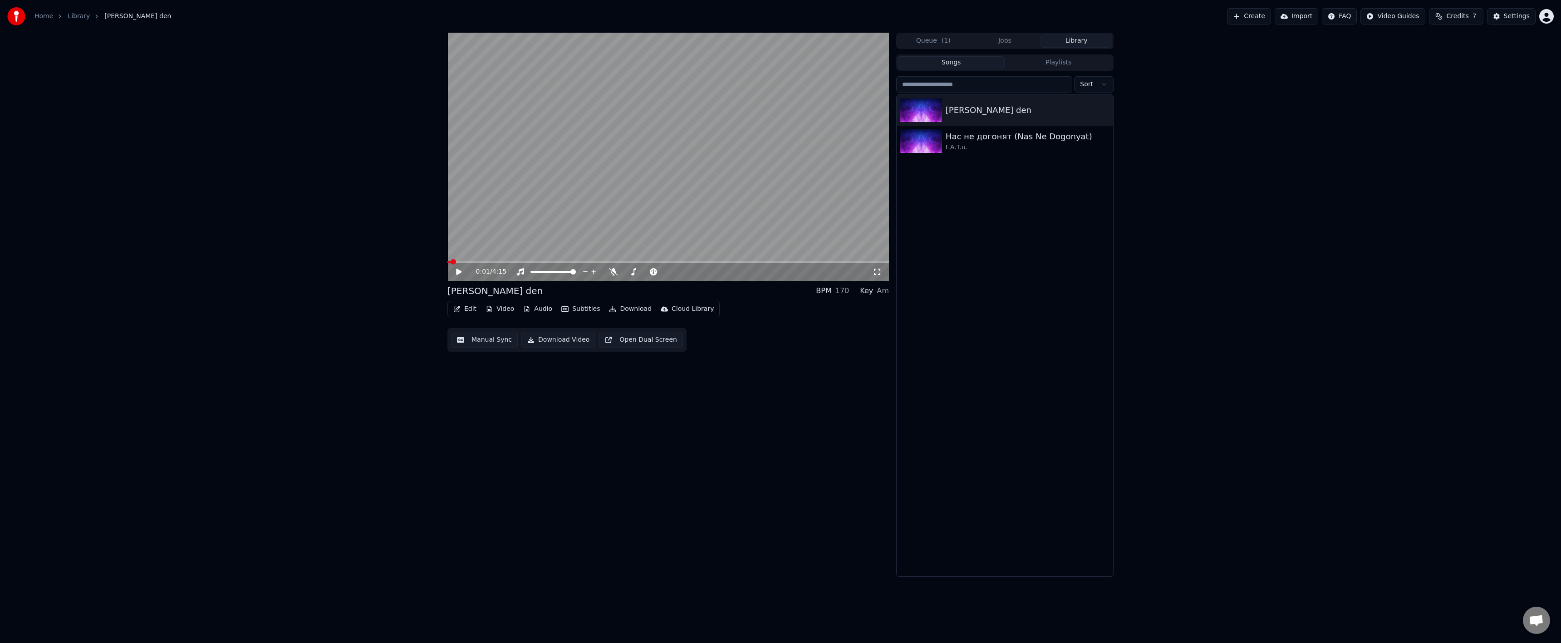
click at [504, 309] on button "Video" at bounding box center [500, 309] width 36 height 13
click at [620, 323] on div "Video [.mp4]" at bounding box center [651, 328] width 102 height 15
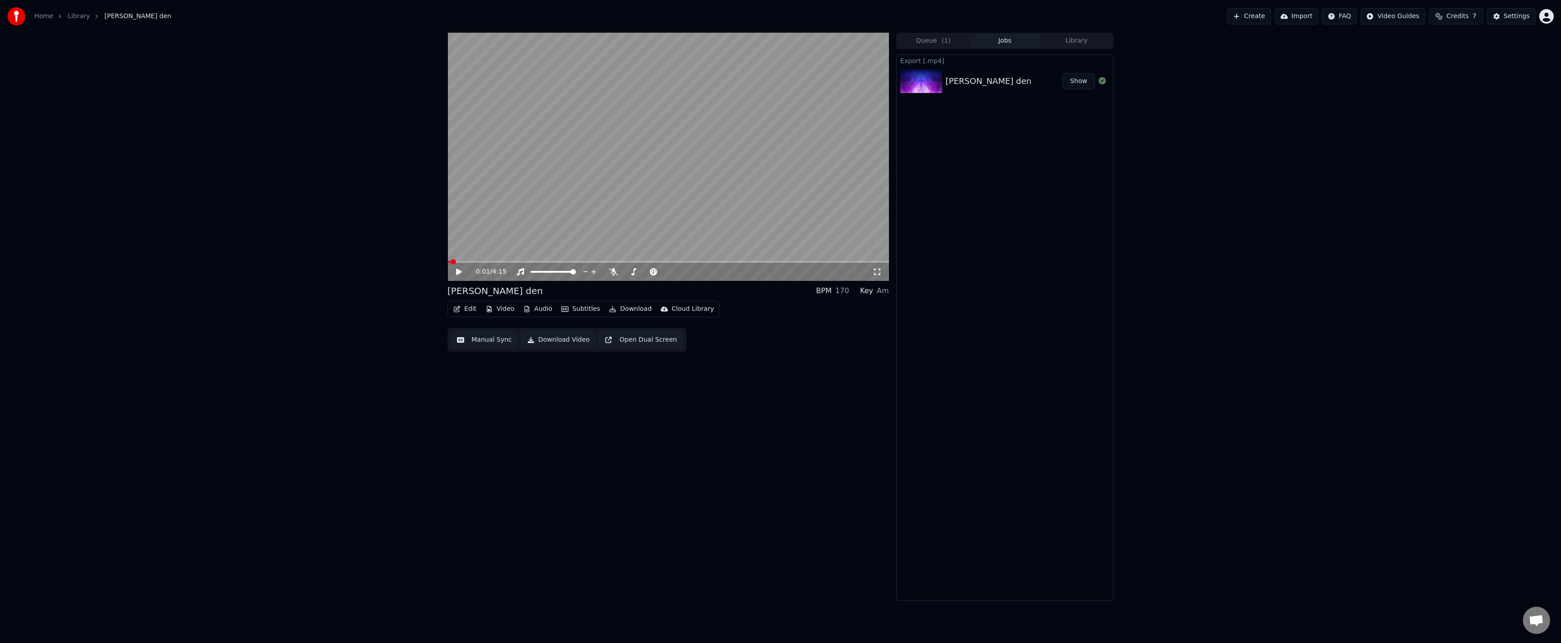
click at [686, 183] on video at bounding box center [668, 157] width 442 height 248
drag, startPoint x: 668, startPoint y: 178, endPoint x: 776, endPoint y: 158, distance: 109.8
click at [665, 176] on video at bounding box center [668, 157] width 442 height 248
click at [1078, 87] on button "Show" at bounding box center [1078, 81] width 33 height 16
click at [1504, 6] on div "Home Library [PERSON_NAME] den Create Import FAQ Video Guides Credits 7 Settings" at bounding box center [780, 16] width 1561 height 33
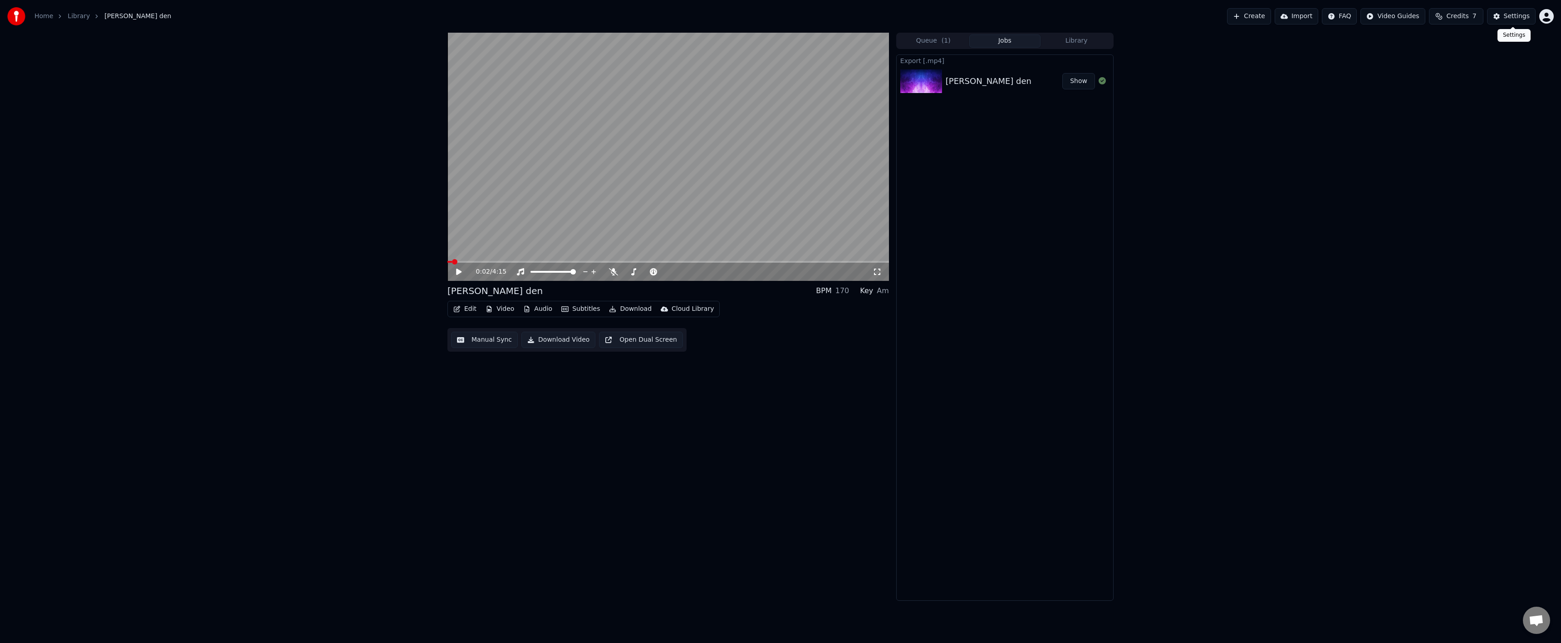
click at [1506, 19] on button "Settings" at bounding box center [1511, 16] width 49 height 16
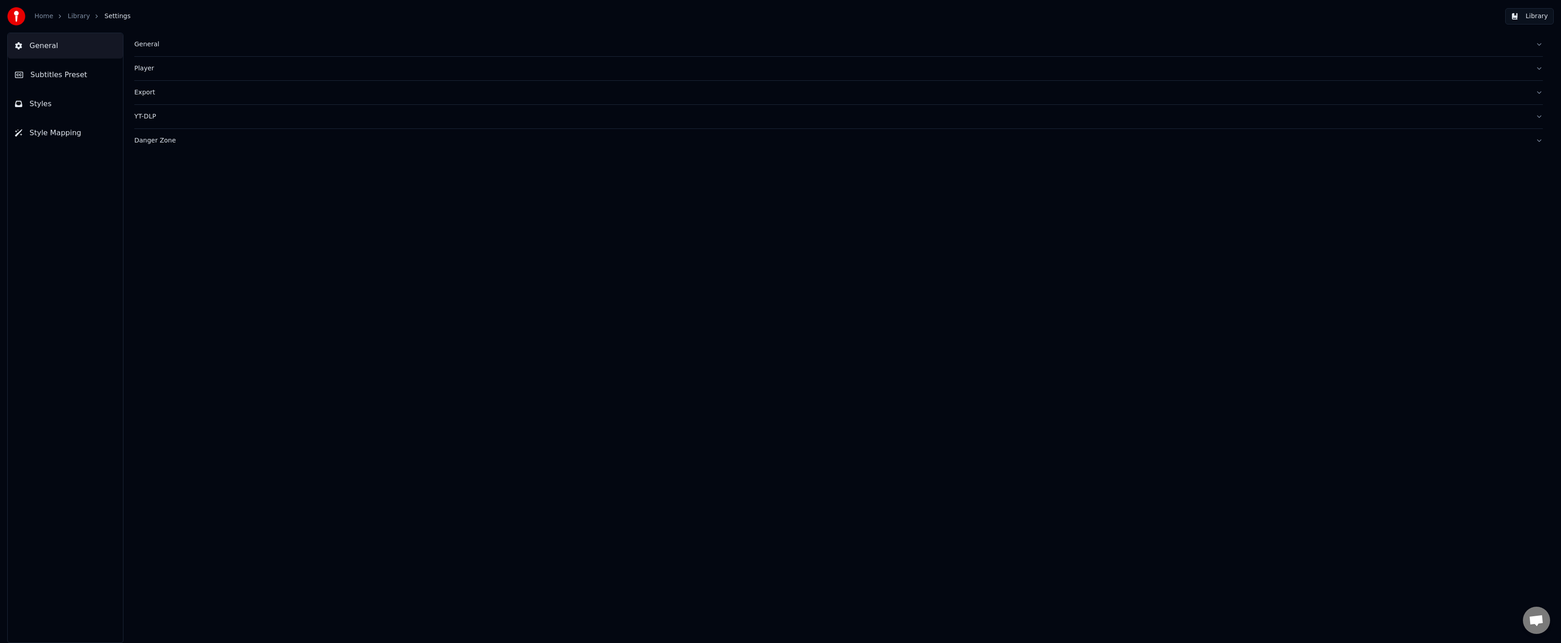
click at [156, 90] on div "Export" at bounding box center [831, 92] width 1394 height 9
click at [184, 170] on html "**********" at bounding box center [780, 321] width 1561 height 643
click at [186, 199] on html "**********" at bounding box center [780, 321] width 1561 height 643
click at [270, 221] on div "Constant Rate Factor" at bounding box center [838, 222] width 1408 height 6
click at [158, 241] on input "**" at bounding box center [170, 237] width 73 height 16
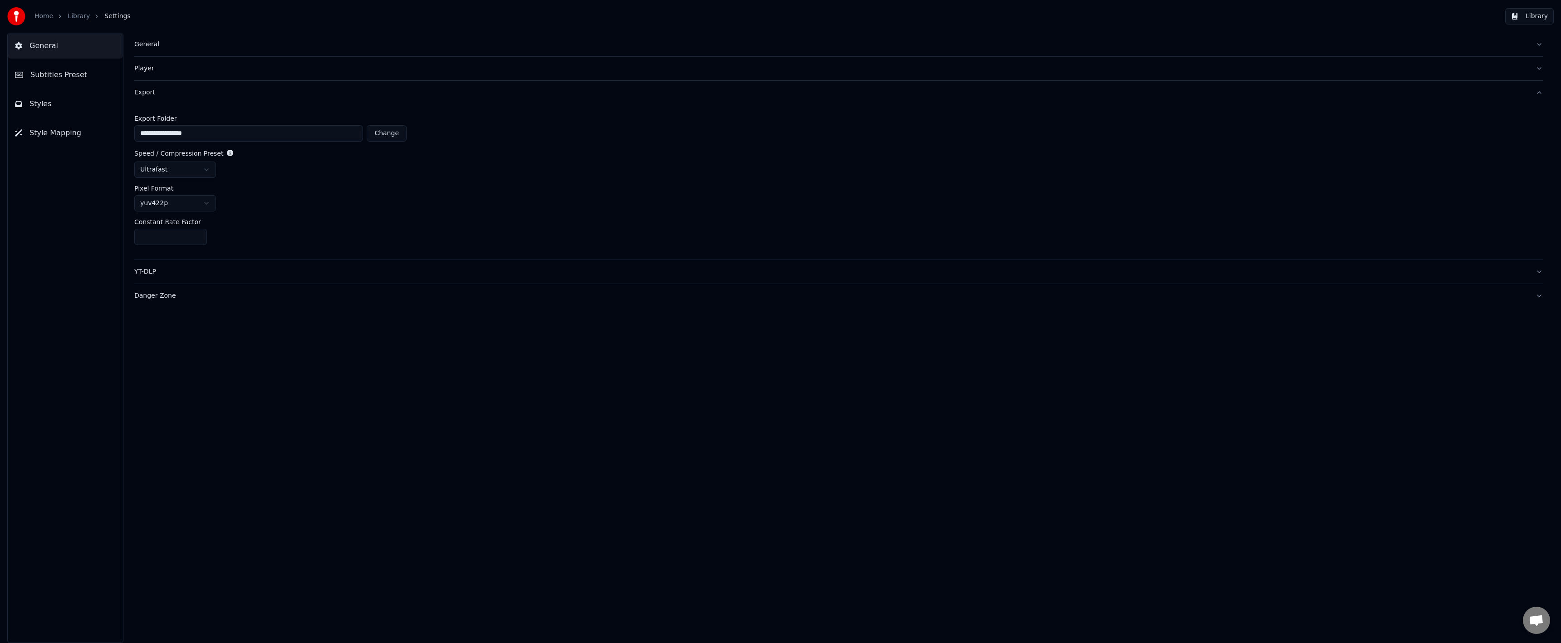
click at [196, 240] on input "**" at bounding box center [170, 237] width 73 height 16
type input "**"
click at [197, 235] on input "**" at bounding box center [170, 237] width 73 height 16
click at [279, 232] on div "**" at bounding box center [838, 237] width 1408 height 16
click at [1521, 9] on button "Library" at bounding box center [1529, 16] width 49 height 16
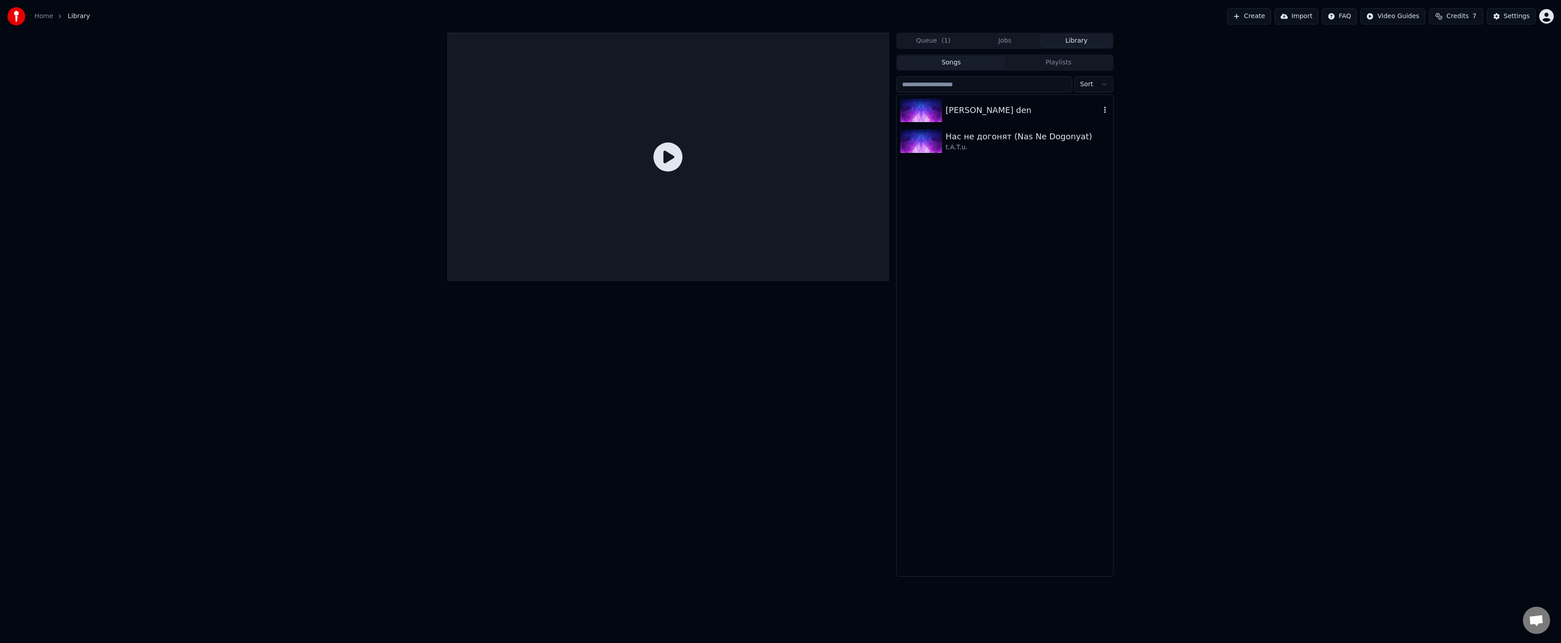
click at [934, 113] on img at bounding box center [921, 110] width 42 height 24
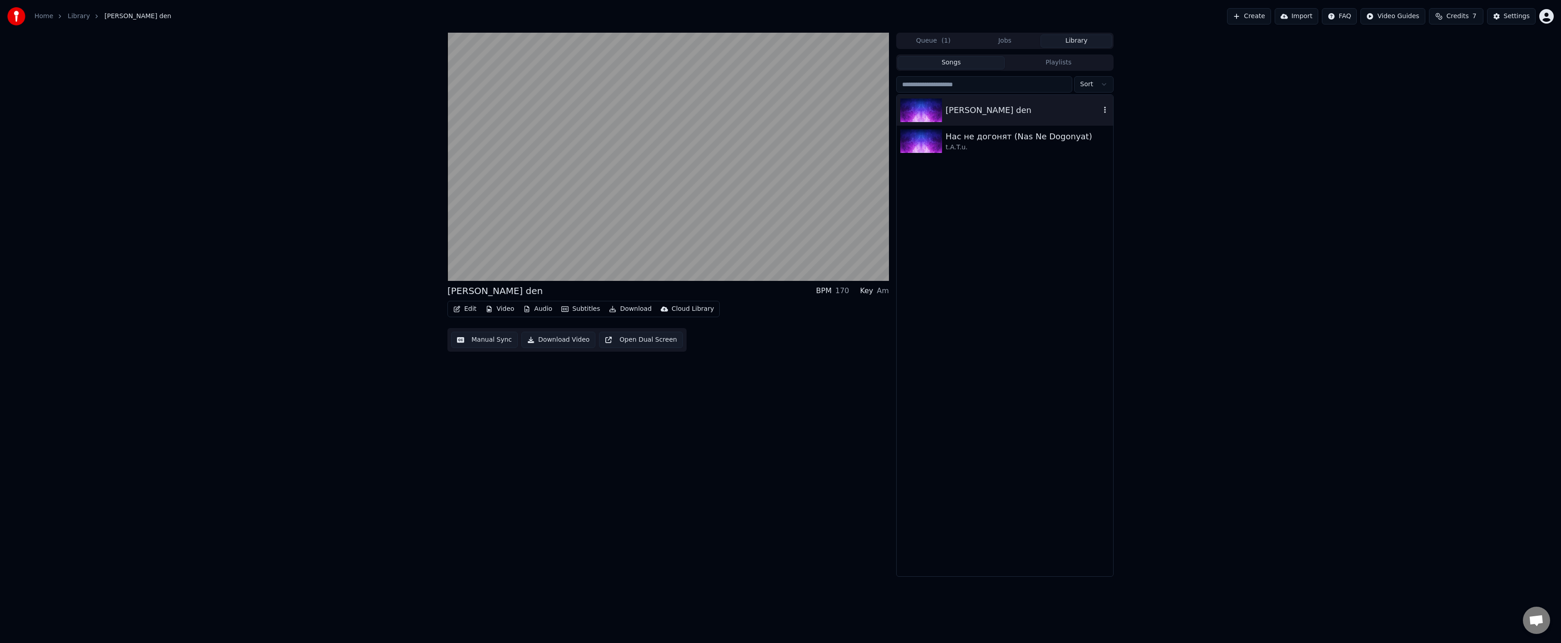
click at [1108, 110] on icon "button" at bounding box center [1104, 109] width 9 height 7
drag, startPoint x: 1110, startPoint y: 110, endPoint x: 1083, endPoint y: 111, distance: 27.3
click at [1109, 110] on icon "button" at bounding box center [1104, 109] width 9 height 7
click at [456, 273] on div "0:02 / 4:15" at bounding box center [668, 271] width 434 height 9
click at [456, 273] on icon at bounding box center [465, 271] width 21 height 7
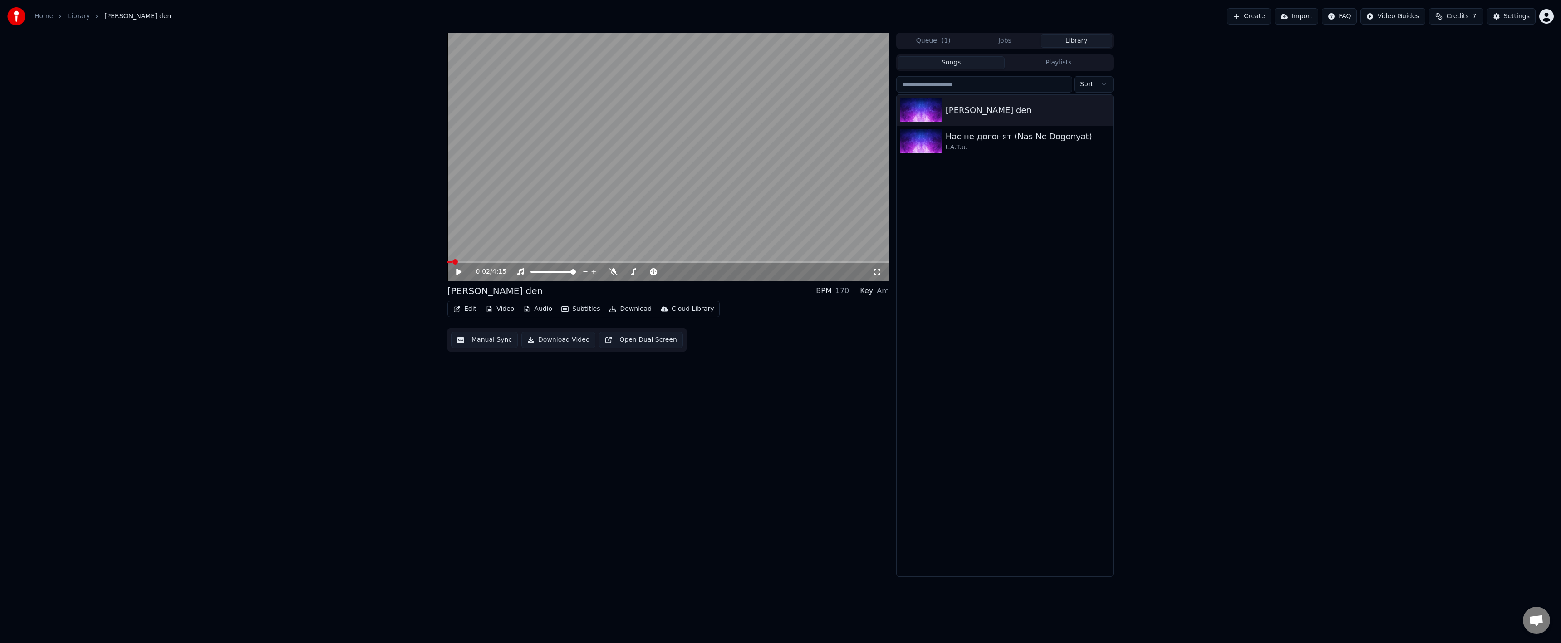
click at [514, 309] on button "Video" at bounding box center [500, 309] width 36 height 13
click at [530, 467] on div "Change Background" at bounding box center [531, 463] width 64 height 9
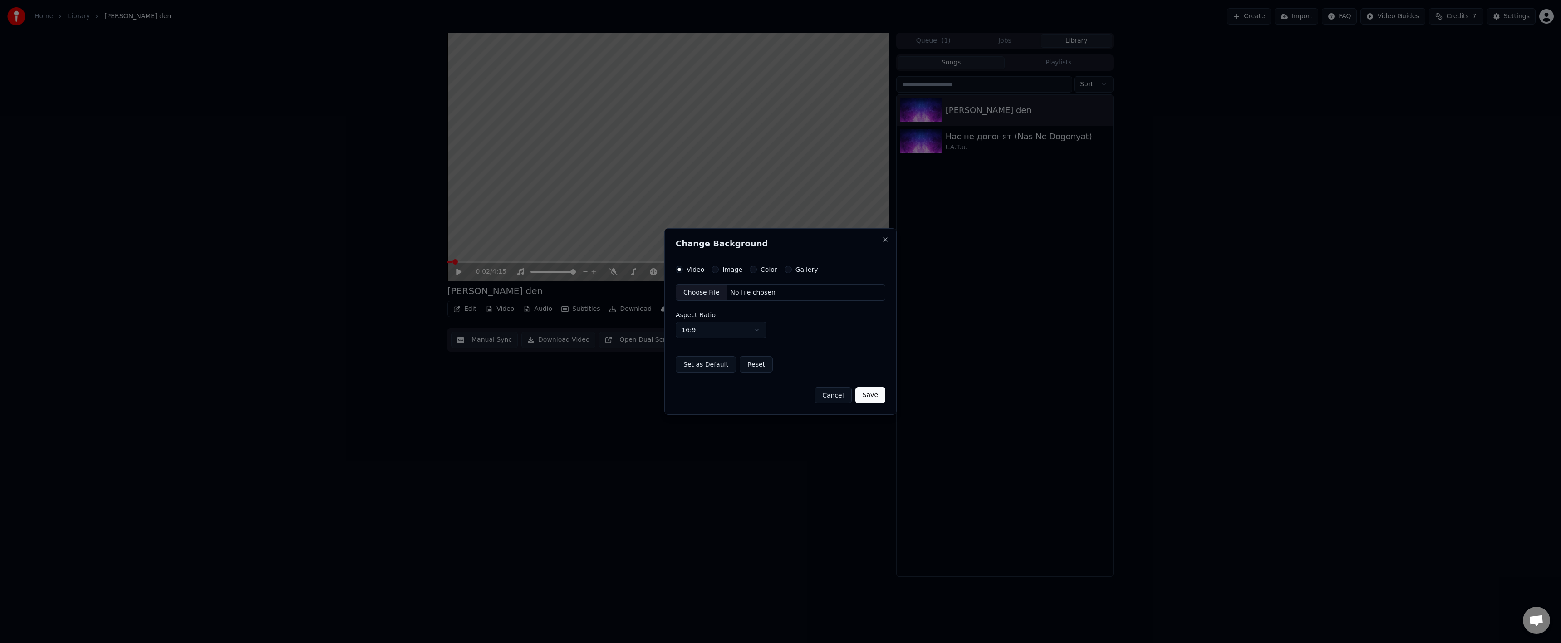
click at [695, 289] on div "Choose File" at bounding box center [701, 293] width 51 height 16
click at [873, 393] on button "Save" at bounding box center [870, 395] width 30 height 16
drag, startPoint x: 872, startPoint y: 394, endPoint x: 862, endPoint y: 393, distance: 10.5
click at [862, 393] on button "Save" at bounding box center [870, 395] width 30 height 16
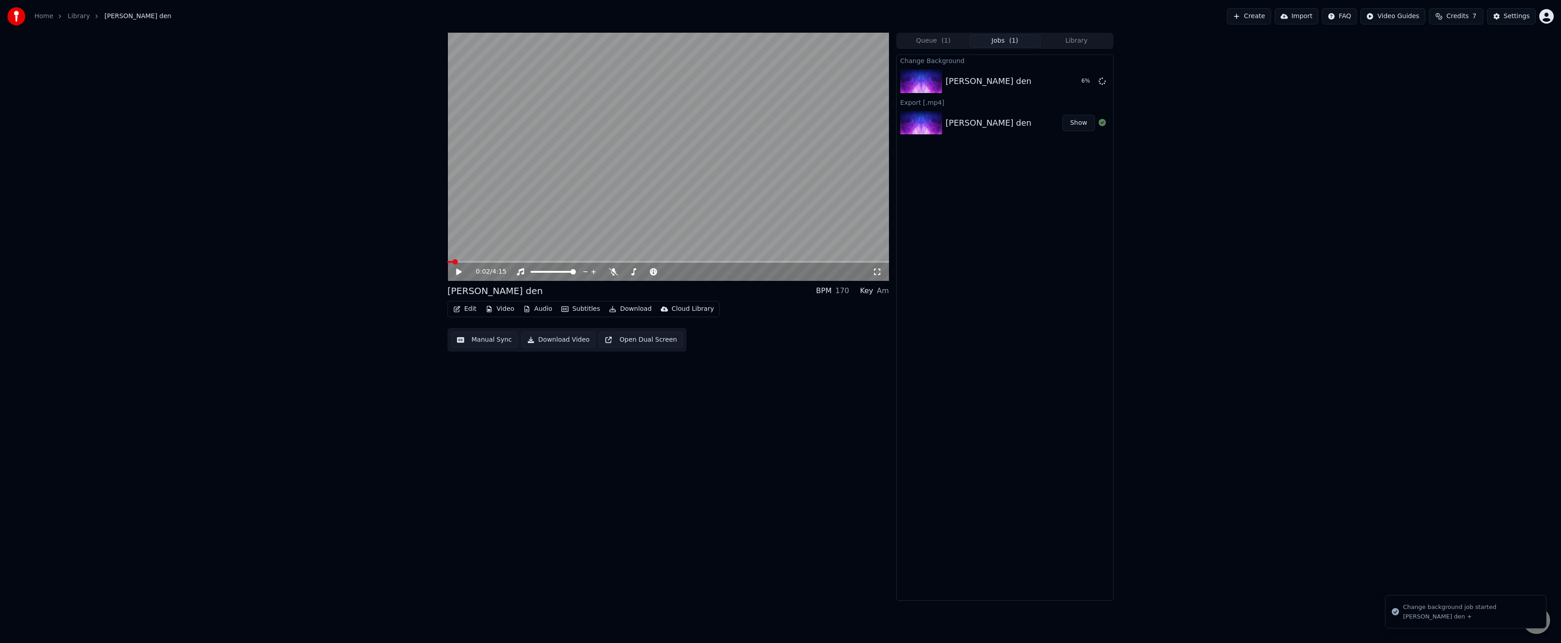
click at [613, 309] on button "Download" at bounding box center [630, 309] width 50 height 13
click at [779, 363] on div "0:02 / 4:15 [PERSON_NAME] den BPM 170 Key Am Edit Video Audio Subtitles Downloa…" at bounding box center [668, 317] width 442 height 568
click at [1085, 79] on button "Play" at bounding box center [1080, 81] width 29 height 16
click at [589, 196] on video at bounding box center [668, 157] width 442 height 248
click at [628, 306] on button "Download" at bounding box center [630, 309] width 50 height 13
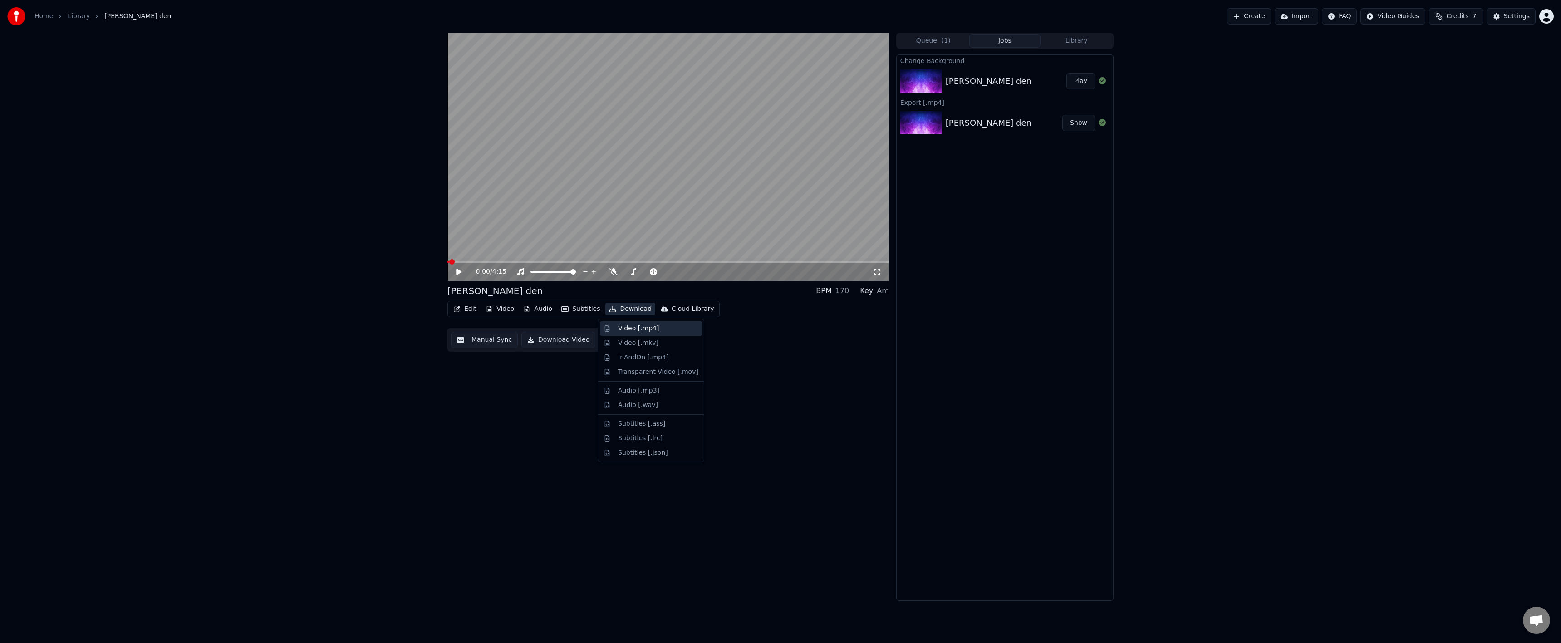
click at [642, 331] on div "Video [.mp4]" at bounding box center [638, 328] width 41 height 9
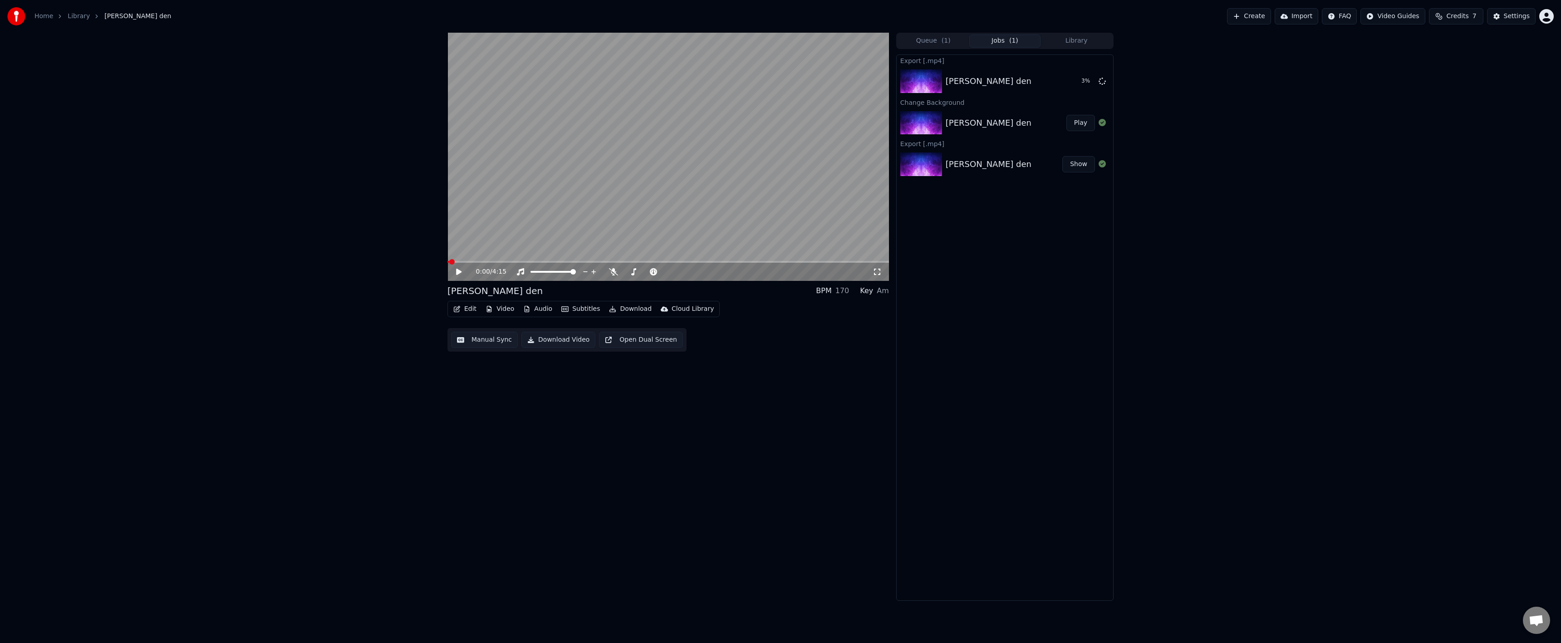
click at [628, 311] on button "Download" at bounding box center [630, 309] width 50 height 13
drag, startPoint x: 199, startPoint y: 279, endPoint x: 217, endPoint y: 270, distance: 19.9
click at [199, 275] on div "0:00 / 4:15 [PERSON_NAME] den BPM 170 Key Am Edit Video Audio Subtitles Downloa…" at bounding box center [780, 317] width 1561 height 568
drag, startPoint x: 1082, startPoint y: 77, endPoint x: 1077, endPoint y: 79, distance: 5.3
click at [1077, 79] on button "Show" at bounding box center [1078, 81] width 33 height 16
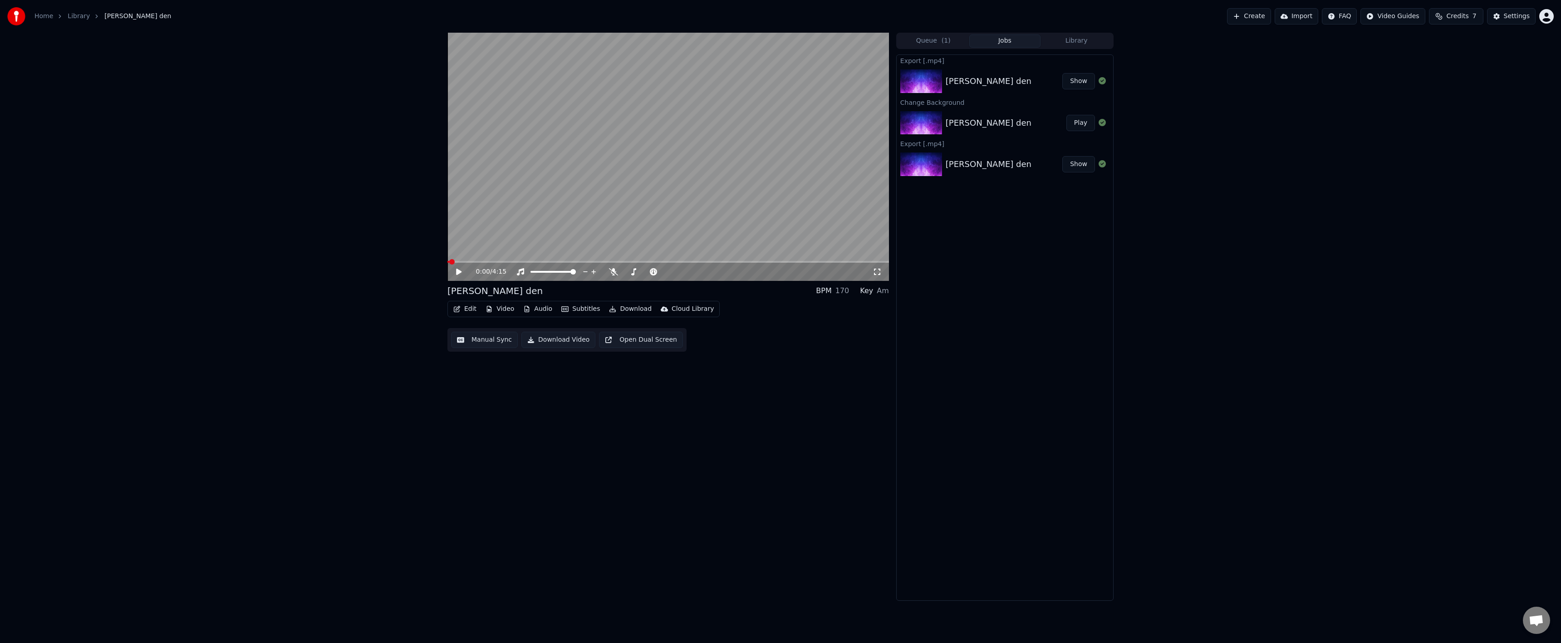
click at [498, 311] on button "Video" at bounding box center [500, 309] width 36 height 13
click at [535, 485] on div "Change Aspect Ratio" at bounding box center [527, 492] width 92 height 15
click at [535, 481] on div "Change Background" at bounding box center [531, 477] width 64 height 9
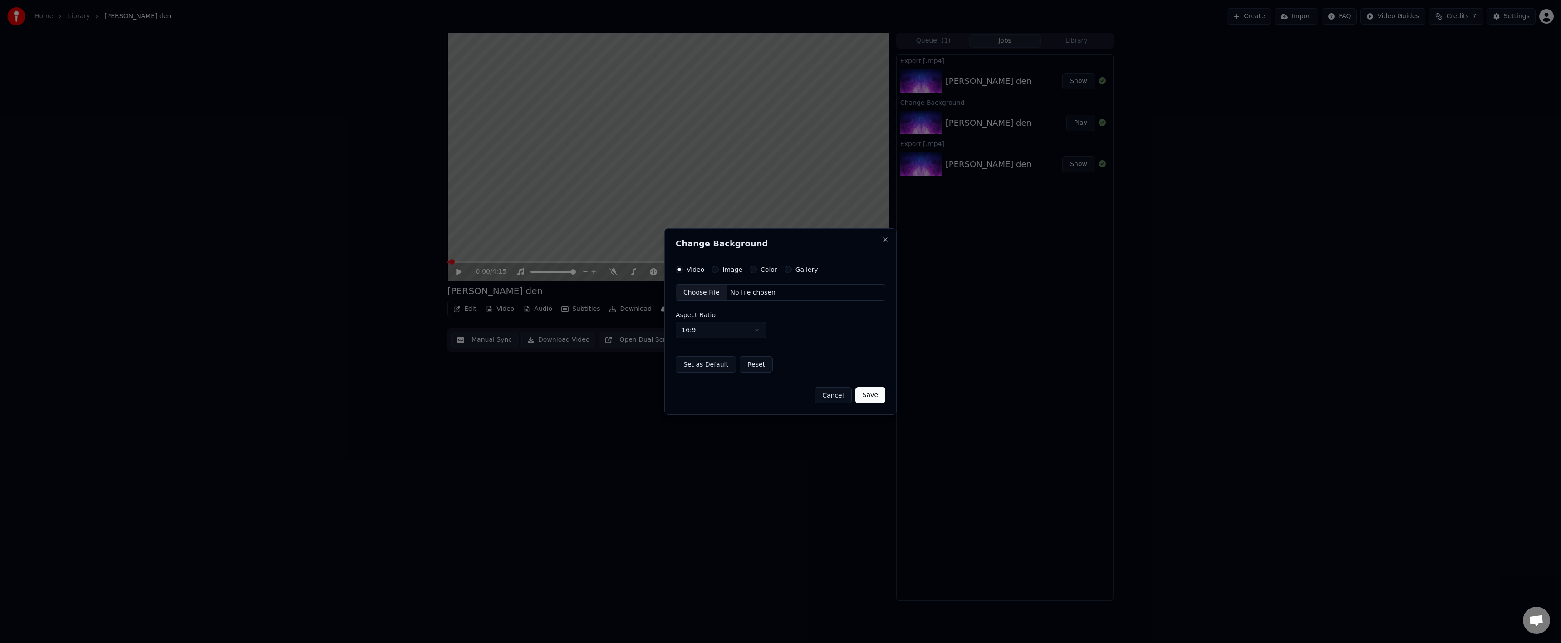
click at [722, 267] on label "Image" at bounding box center [732, 269] width 20 height 6
click at [719, 267] on button "Image" at bounding box center [714, 269] width 7 height 7
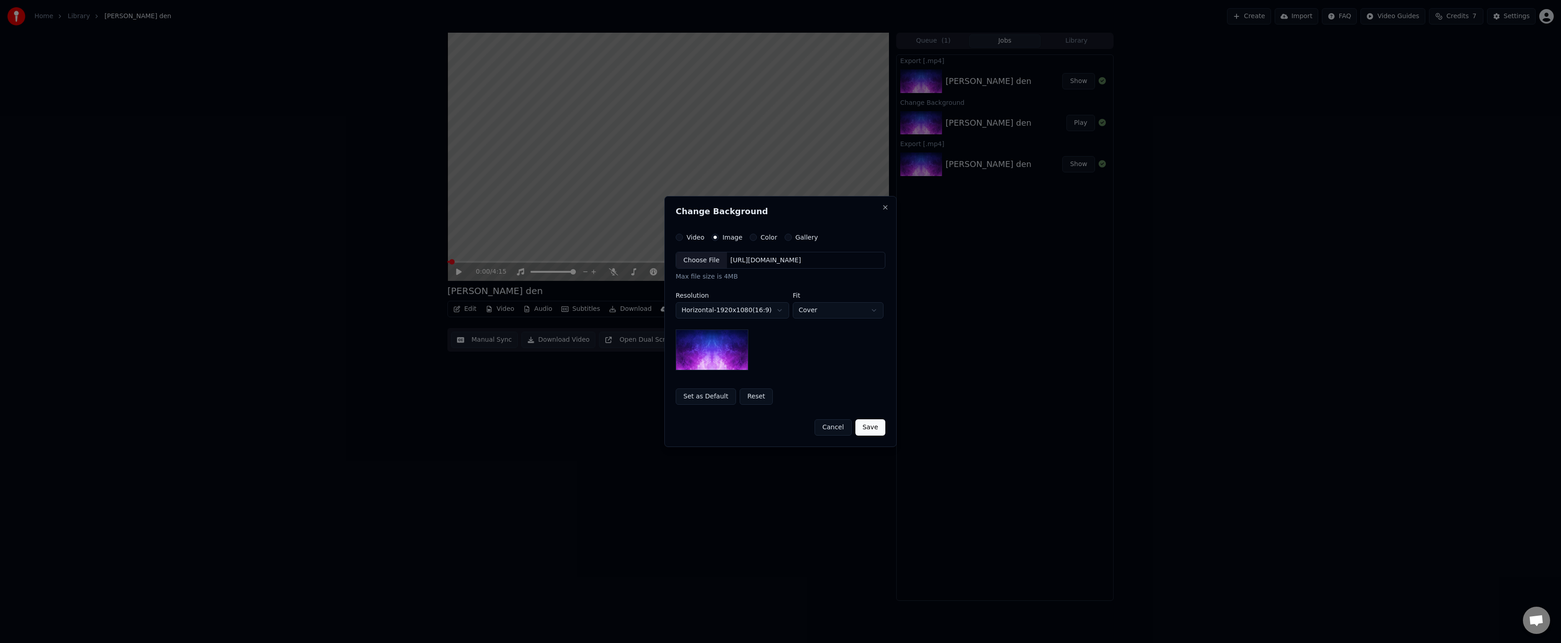
click at [750, 237] on button "Color" at bounding box center [753, 237] width 7 height 7
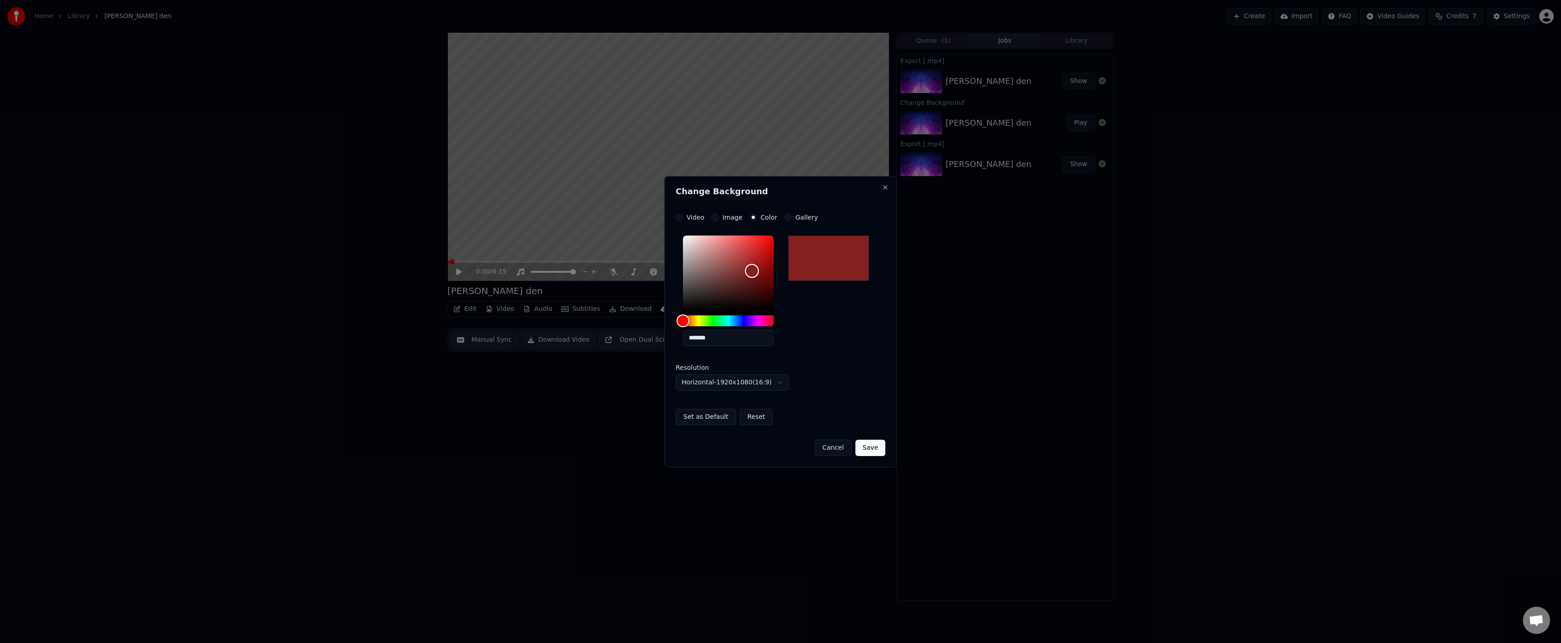
type input "*******"
drag, startPoint x: 752, startPoint y: 271, endPoint x: 823, endPoint y: 236, distance: 79.5
click at [803, 215] on div "**********" at bounding box center [781, 319] width 210 height 211
click at [873, 448] on button "Save" at bounding box center [870, 448] width 30 height 16
click at [866, 452] on div "Cancel Save" at bounding box center [781, 444] width 210 height 24
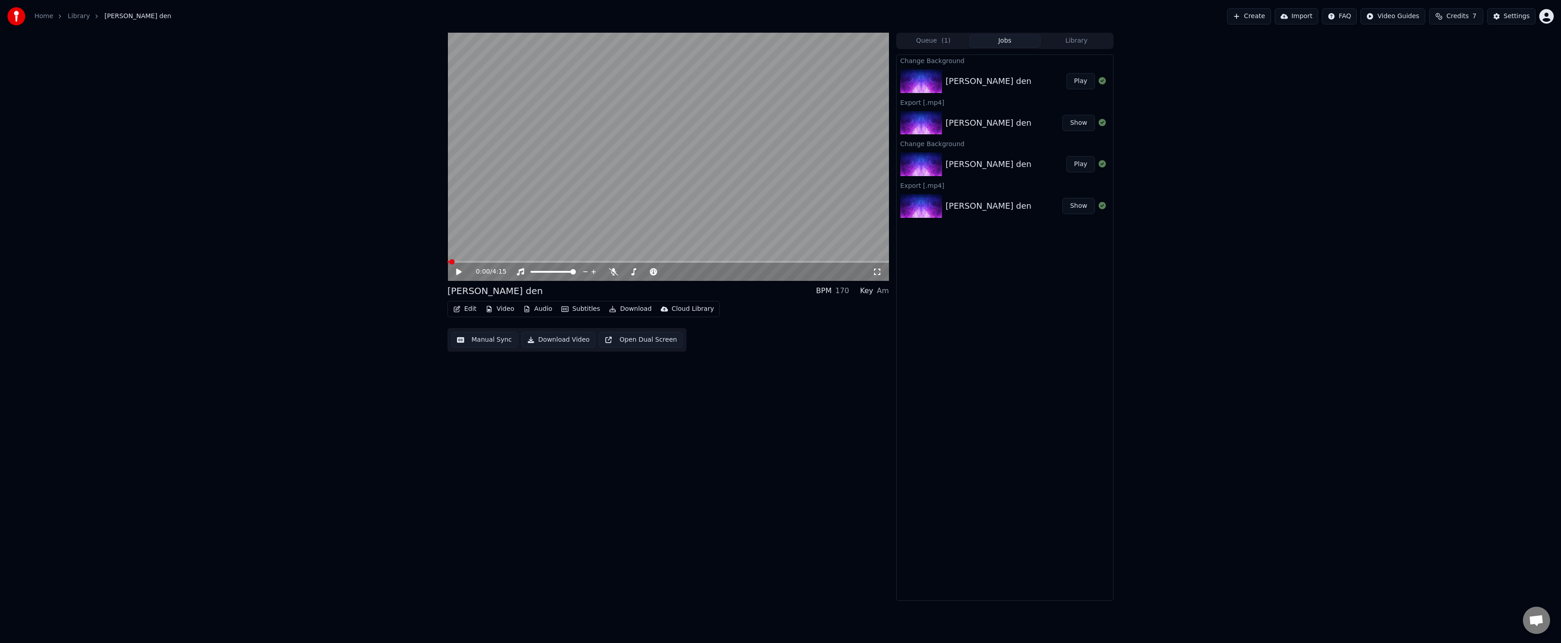
click at [619, 310] on button "Download" at bounding box center [630, 309] width 50 height 13
click at [811, 340] on div "Edit Video Audio Subtitles Download Cloud Library Manual Sync Download Video Op…" at bounding box center [668, 326] width 442 height 51
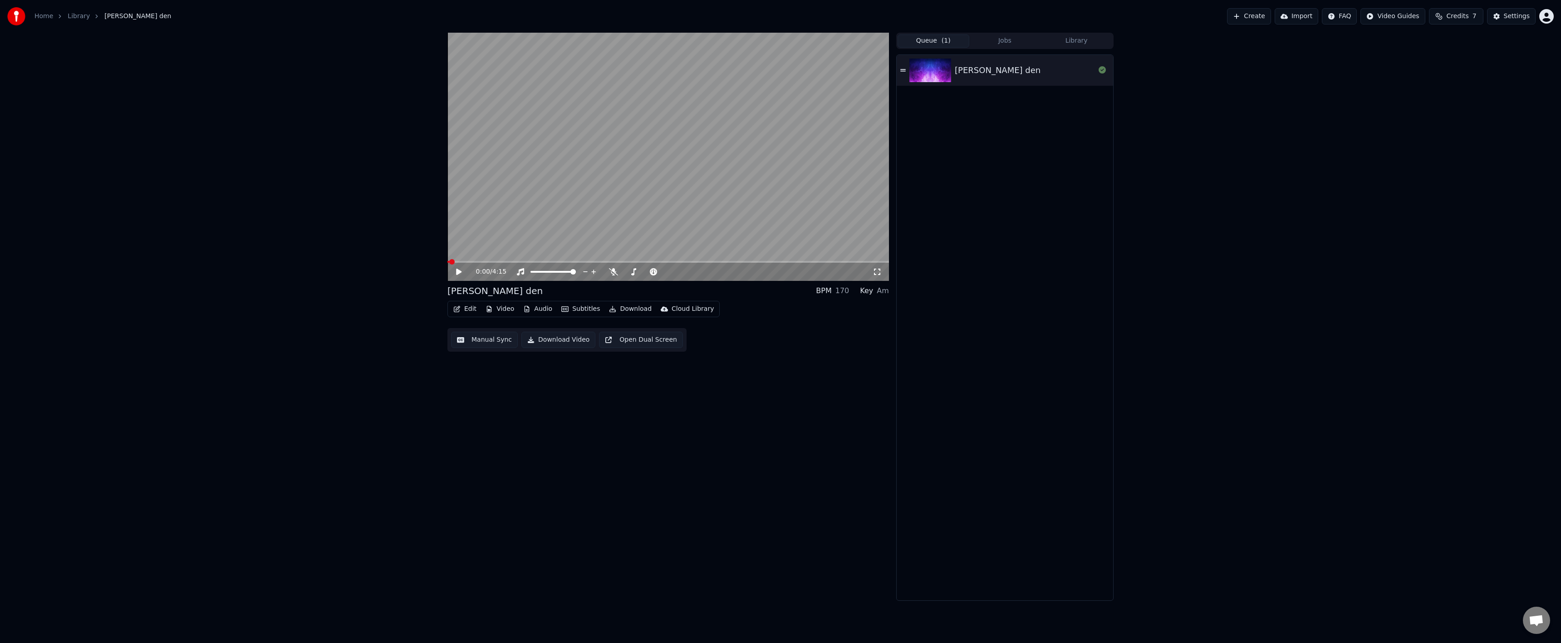
click at [941, 44] on button "Queue ( 1 )" at bounding box center [934, 40] width 72 height 13
click at [939, 63] on img at bounding box center [930, 71] width 42 height 24
click at [505, 309] on button "Video" at bounding box center [500, 309] width 36 height 13
click at [456, 273] on icon at bounding box center [465, 271] width 21 height 7
click at [501, 304] on button "Video" at bounding box center [500, 309] width 36 height 13
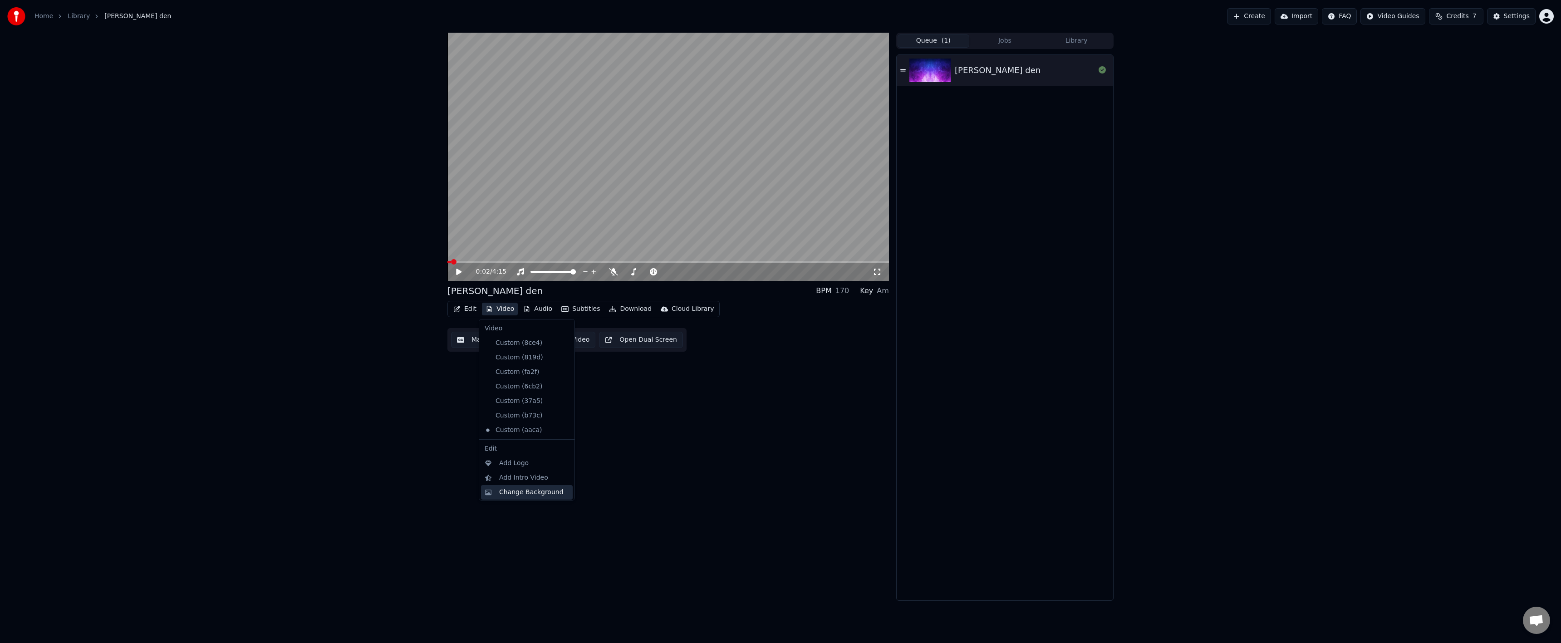
click at [549, 493] on div "Change Background" at bounding box center [531, 492] width 64 height 9
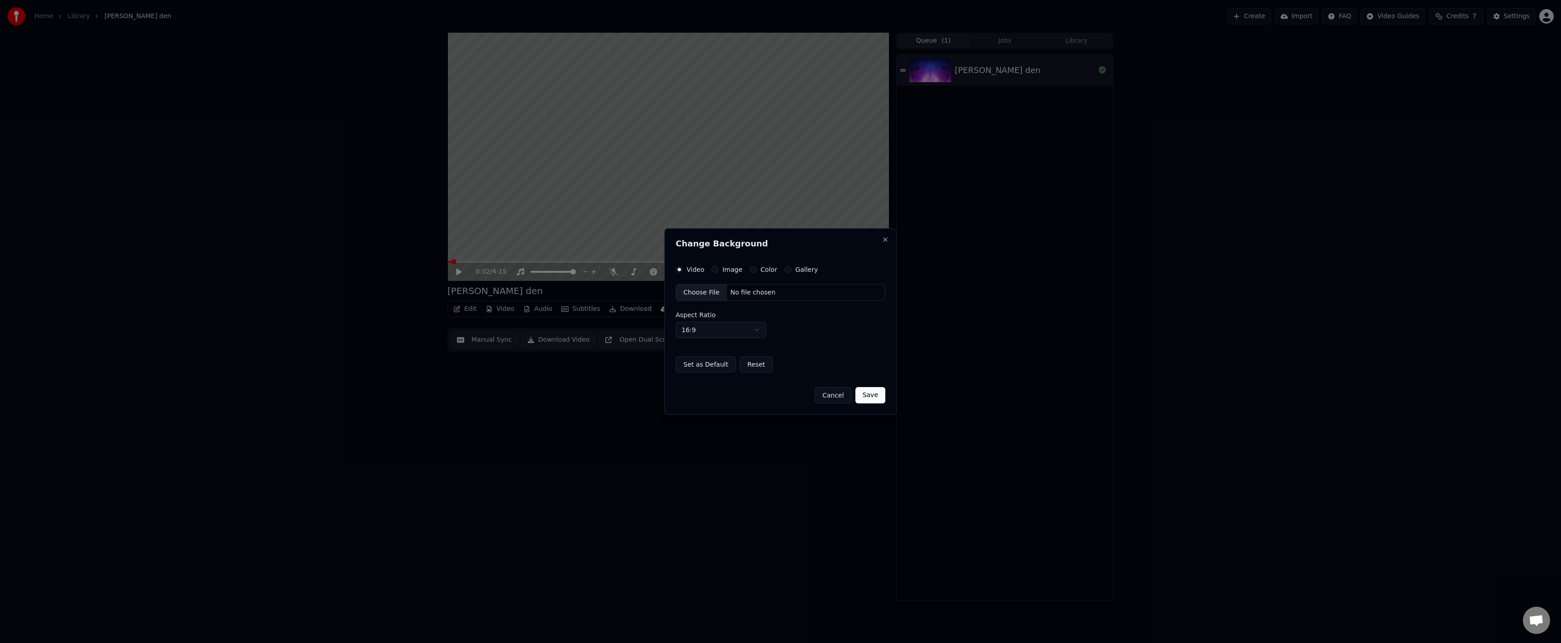
click at [689, 297] on div "Choose File" at bounding box center [701, 293] width 51 height 16
click at [868, 394] on button "Save" at bounding box center [870, 395] width 30 height 16
click at [866, 391] on button "Save" at bounding box center [870, 395] width 30 height 16
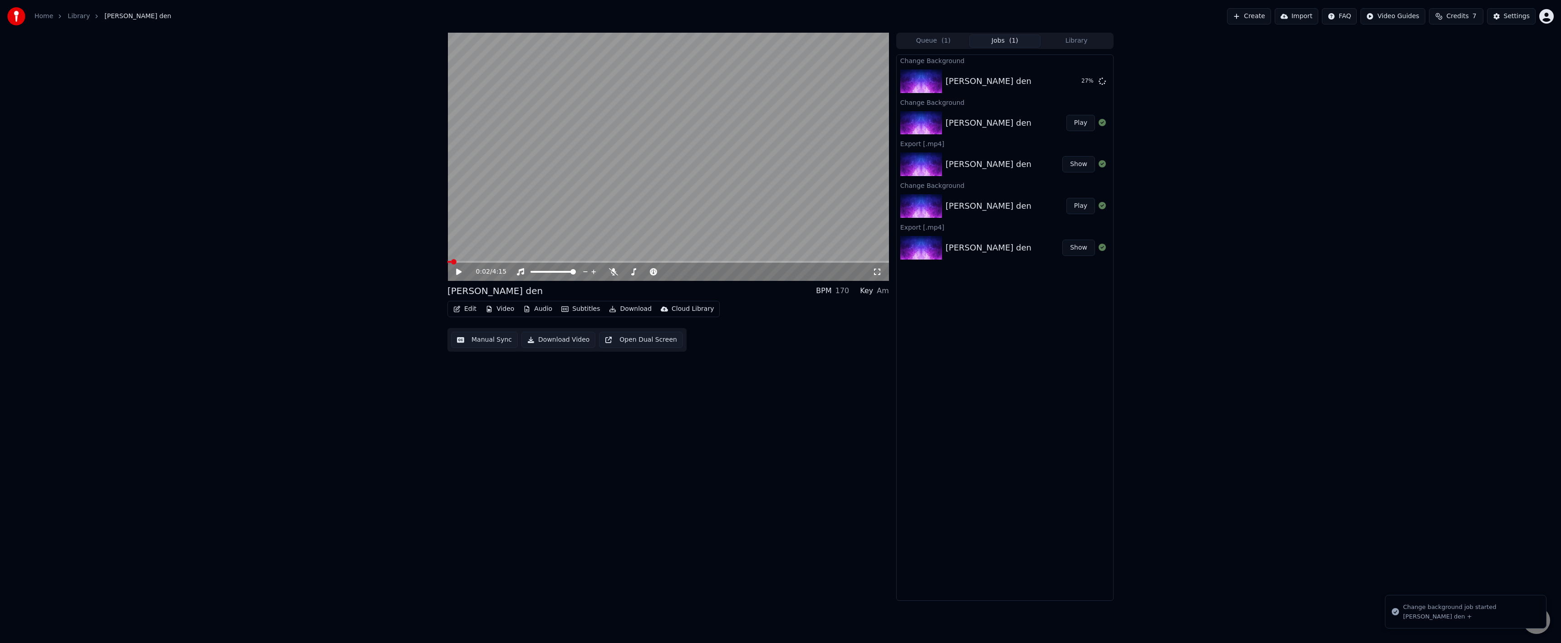
click at [1493, 13] on button "Settings" at bounding box center [1511, 16] width 49 height 16
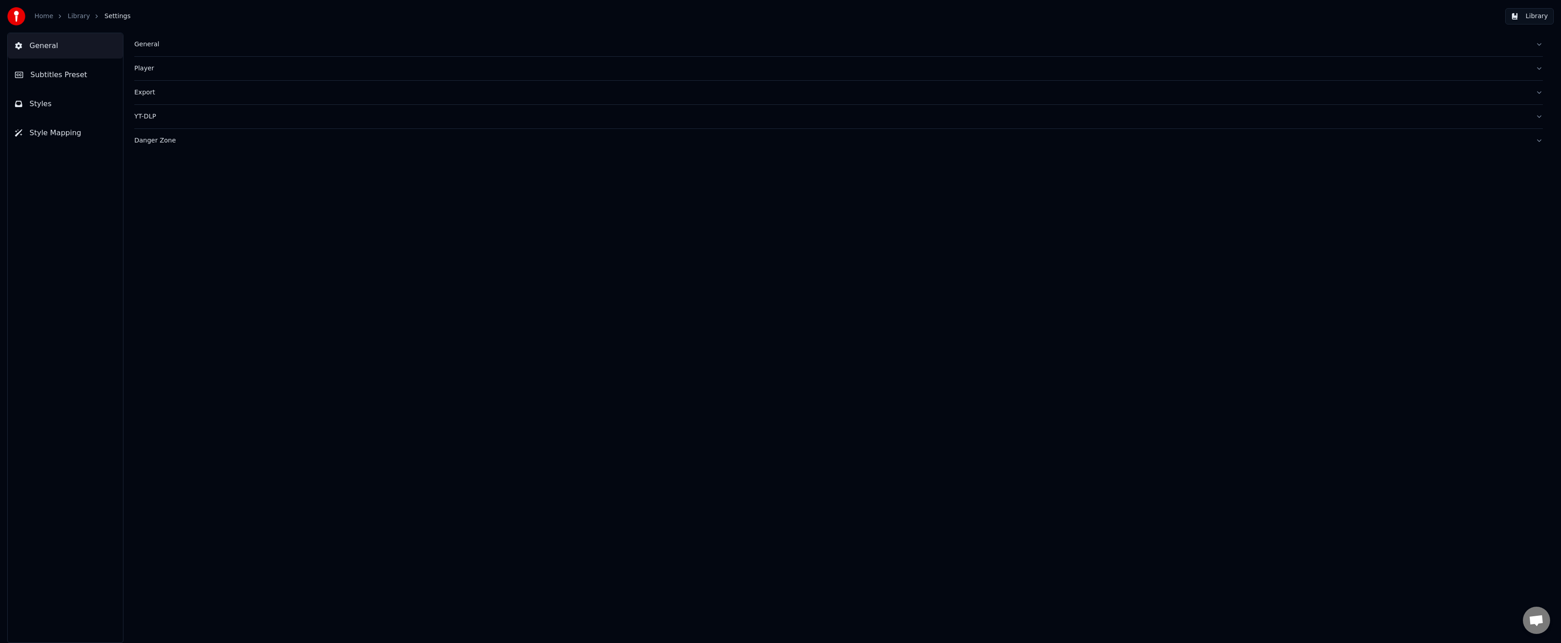
click at [172, 86] on button "Export" at bounding box center [838, 93] width 1408 height 24
click at [189, 223] on label "Constant Rate Factor" at bounding box center [167, 222] width 67 height 6
click at [146, 223] on label "Constant Rate Factor" at bounding box center [167, 222] width 67 height 6
click at [161, 222] on label "Constant Rate Factor" at bounding box center [167, 222] width 67 height 6
click at [149, 222] on label "Constant Rate Factor" at bounding box center [167, 222] width 67 height 6
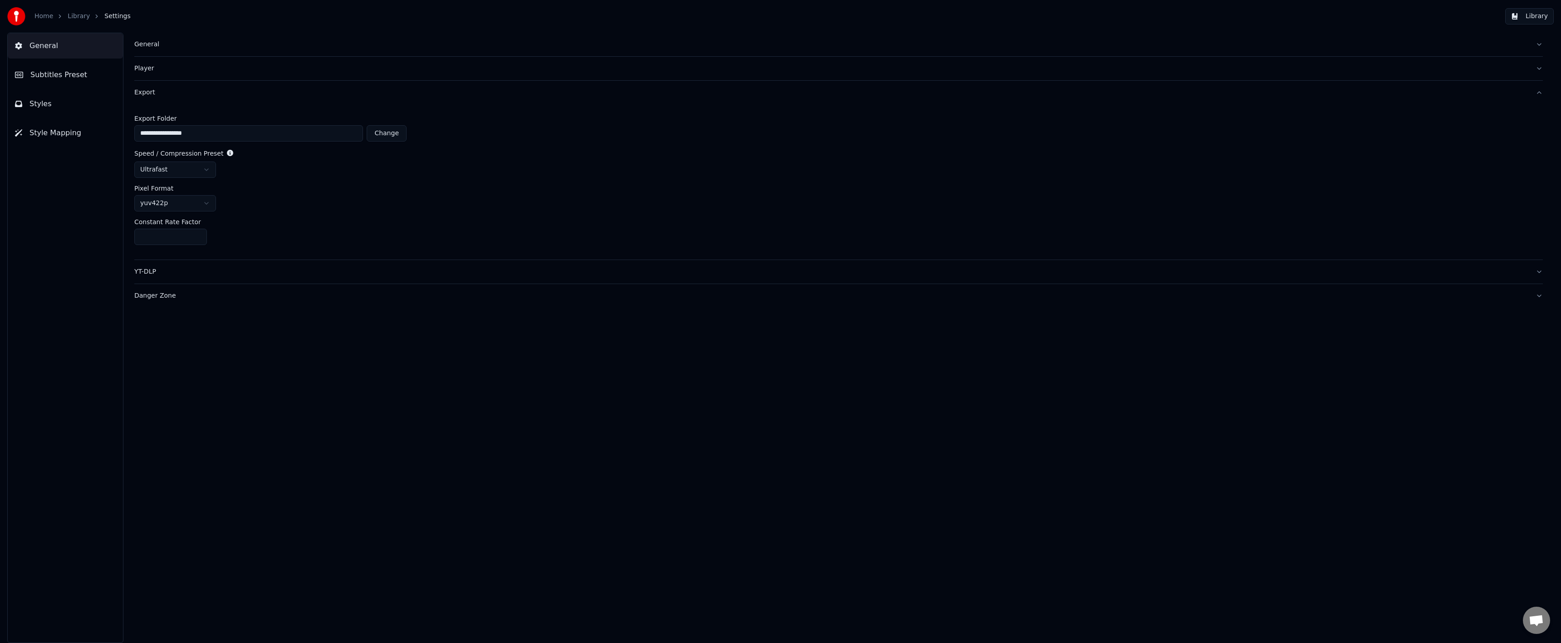
click at [162, 221] on label "Constant Rate Factor" at bounding box center [167, 222] width 67 height 6
click at [170, 279] on button "YT-DLP" at bounding box center [838, 272] width 1408 height 24
click at [147, 157] on div at bounding box center [838, 153] width 1408 height 10
click at [145, 152] on button "button" at bounding box center [141, 152] width 15 height 8
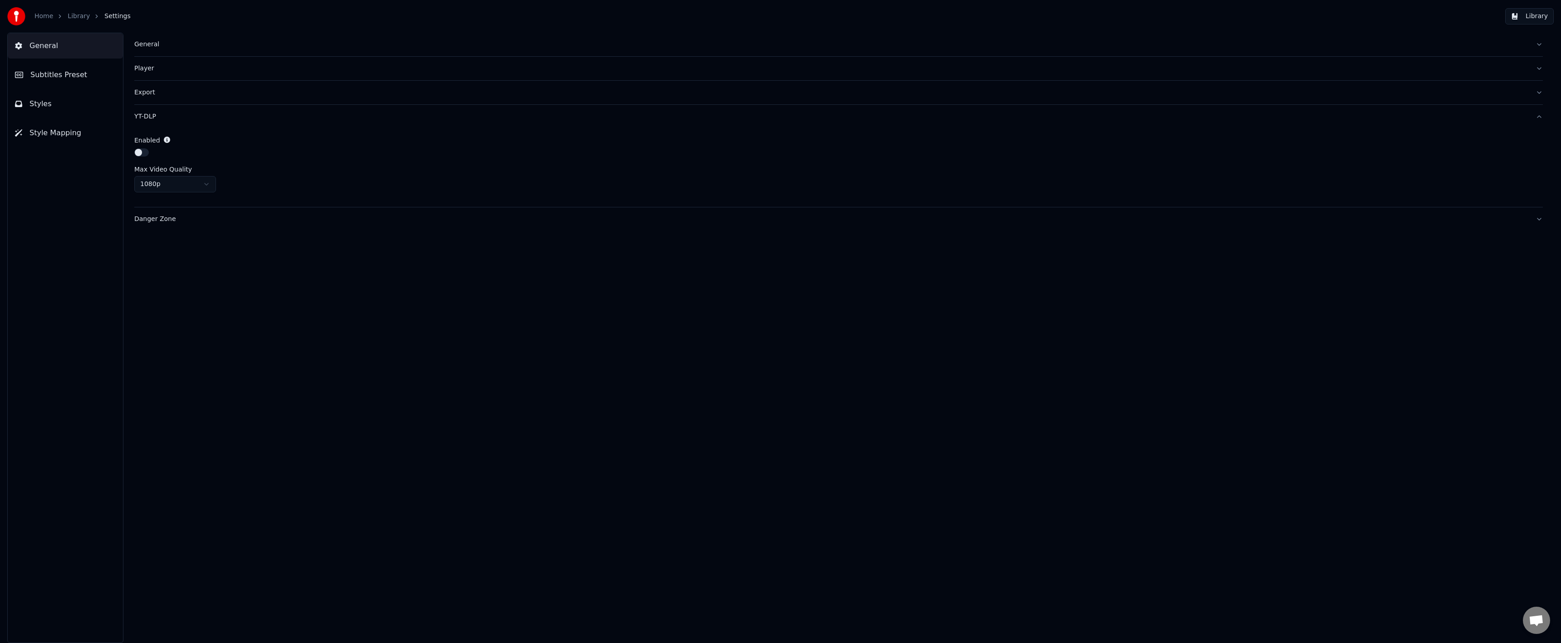
click at [151, 186] on html "Home Library Settings Library General Subtitles Preset Styles Style Mapping Gen…" at bounding box center [780, 321] width 1561 height 643
click at [149, 183] on html "Home Library Settings Library General Subtitles Preset Styles Style Mapping Gen…" at bounding box center [780, 321] width 1561 height 643
click at [147, 214] on button "Danger Zone" at bounding box center [838, 219] width 1408 height 24
click at [149, 64] on div "Player" at bounding box center [831, 68] width 1394 height 9
click at [156, 52] on button "General" at bounding box center [838, 45] width 1408 height 24
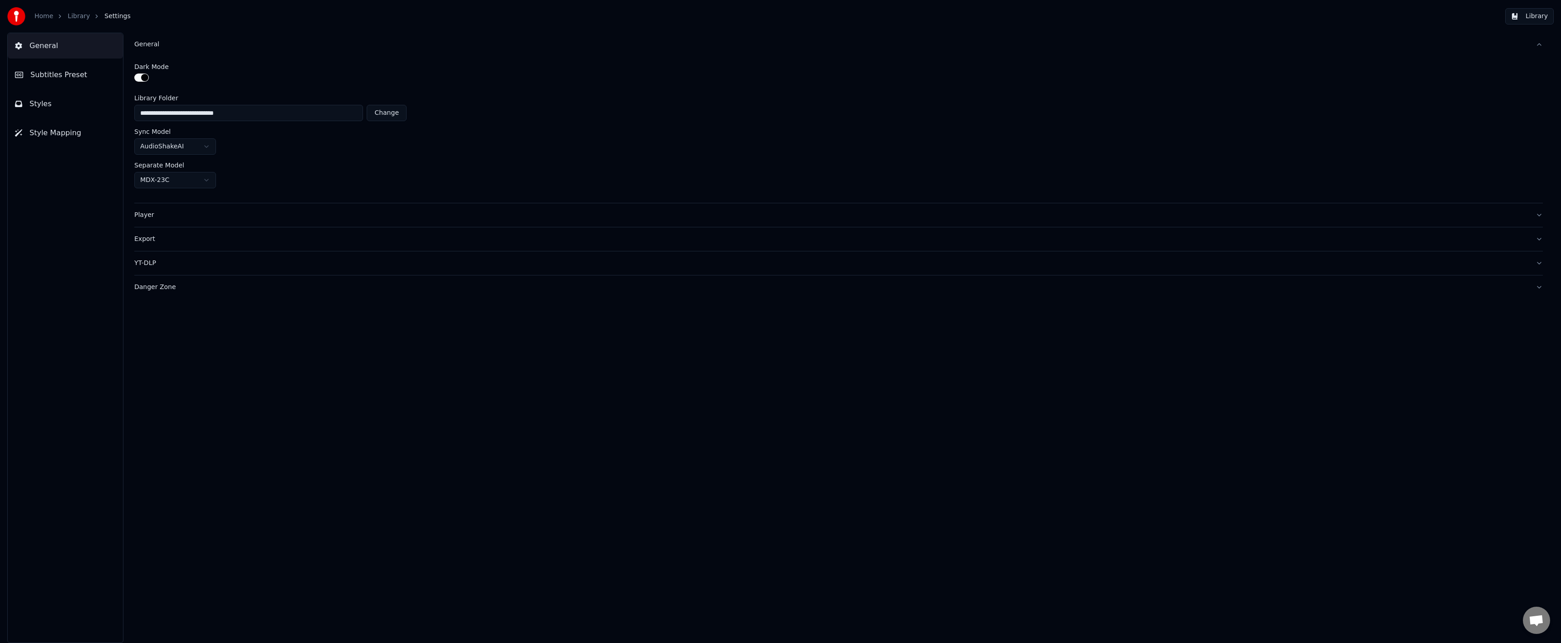
click at [143, 231] on button "Export" at bounding box center [838, 239] width 1408 height 24
click at [233, 171] on div "ultrafast" at bounding box center [838, 170] width 1408 height 16
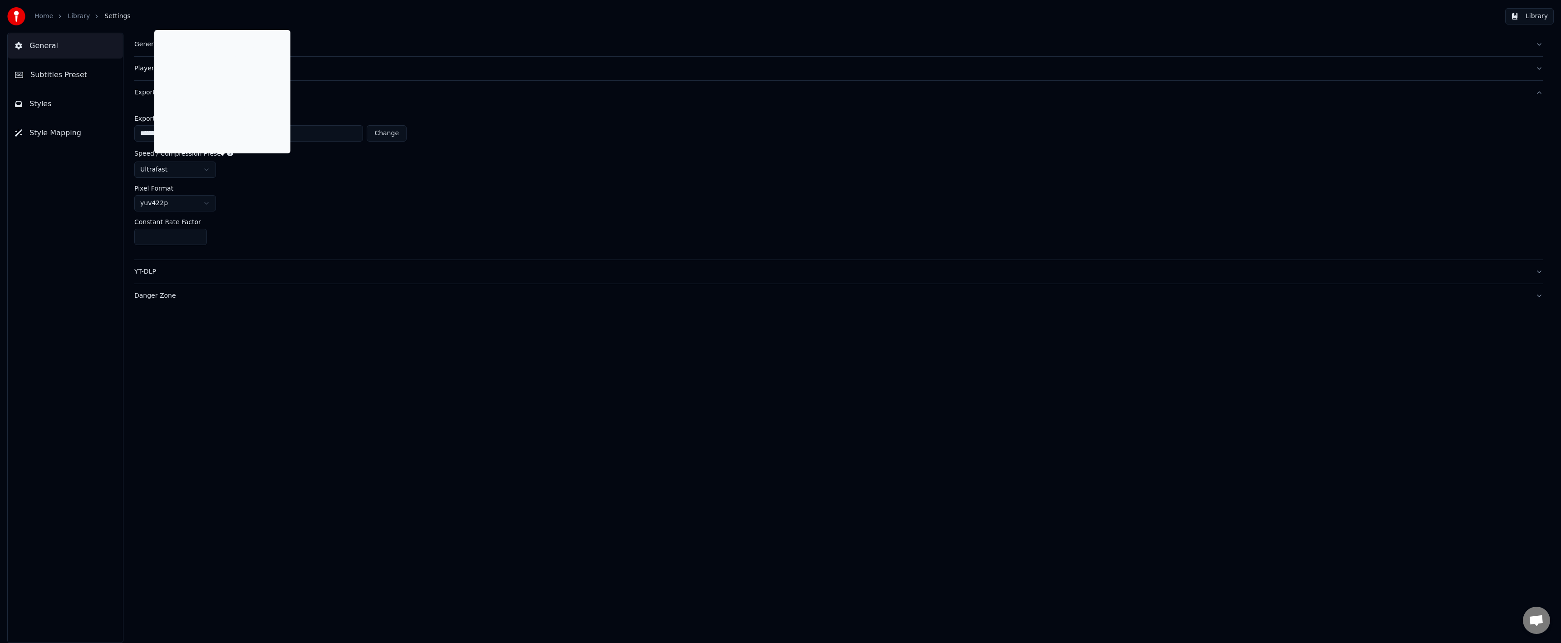
click at [203, 172] on html "**********" at bounding box center [780, 321] width 1561 height 643
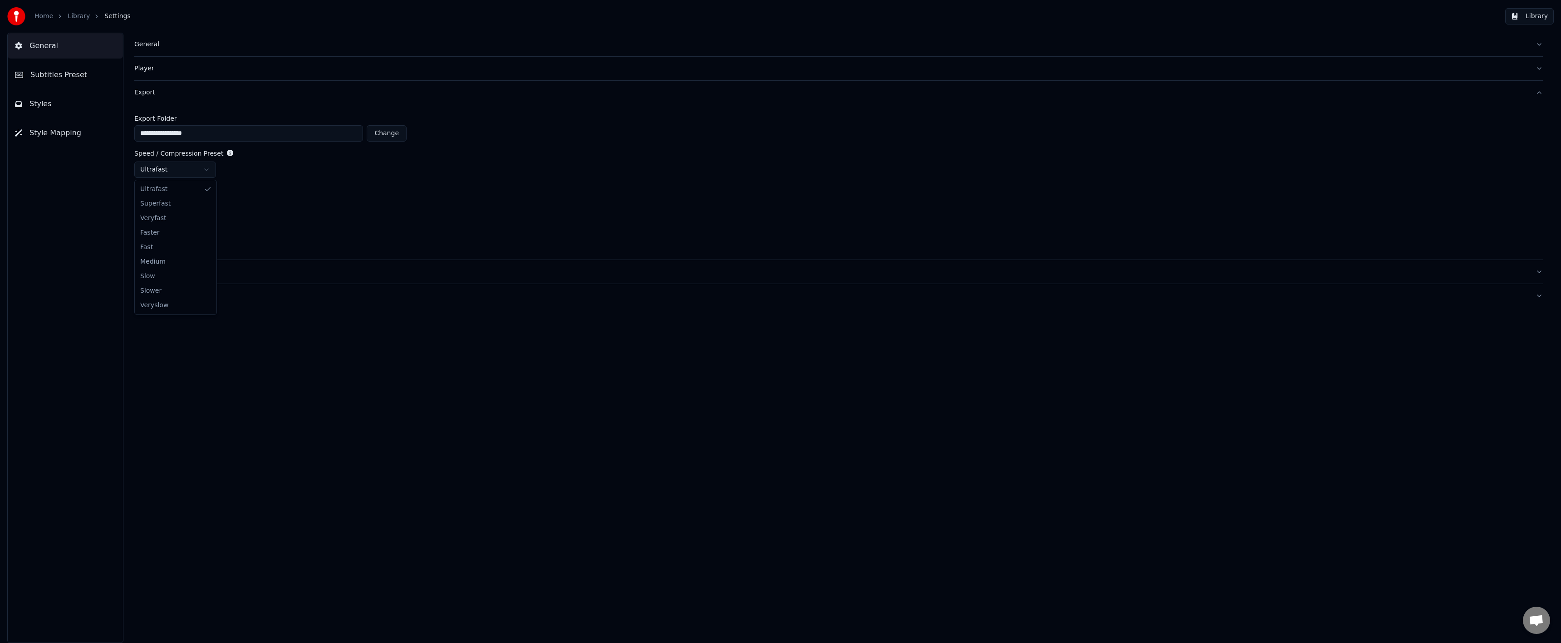
drag, startPoint x: 172, startPoint y: 237, endPoint x: 168, endPoint y: 244, distance: 8.6
click at [251, 187] on div "Pixel Format" at bounding box center [838, 188] width 1408 height 6
click at [250, 187] on div "Pixel Format" at bounding box center [838, 188] width 1408 height 6
click at [189, 179] on div "**********" at bounding box center [838, 181] width 1408 height 155
click at [269, 169] on div "fast" at bounding box center [838, 170] width 1408 height 16
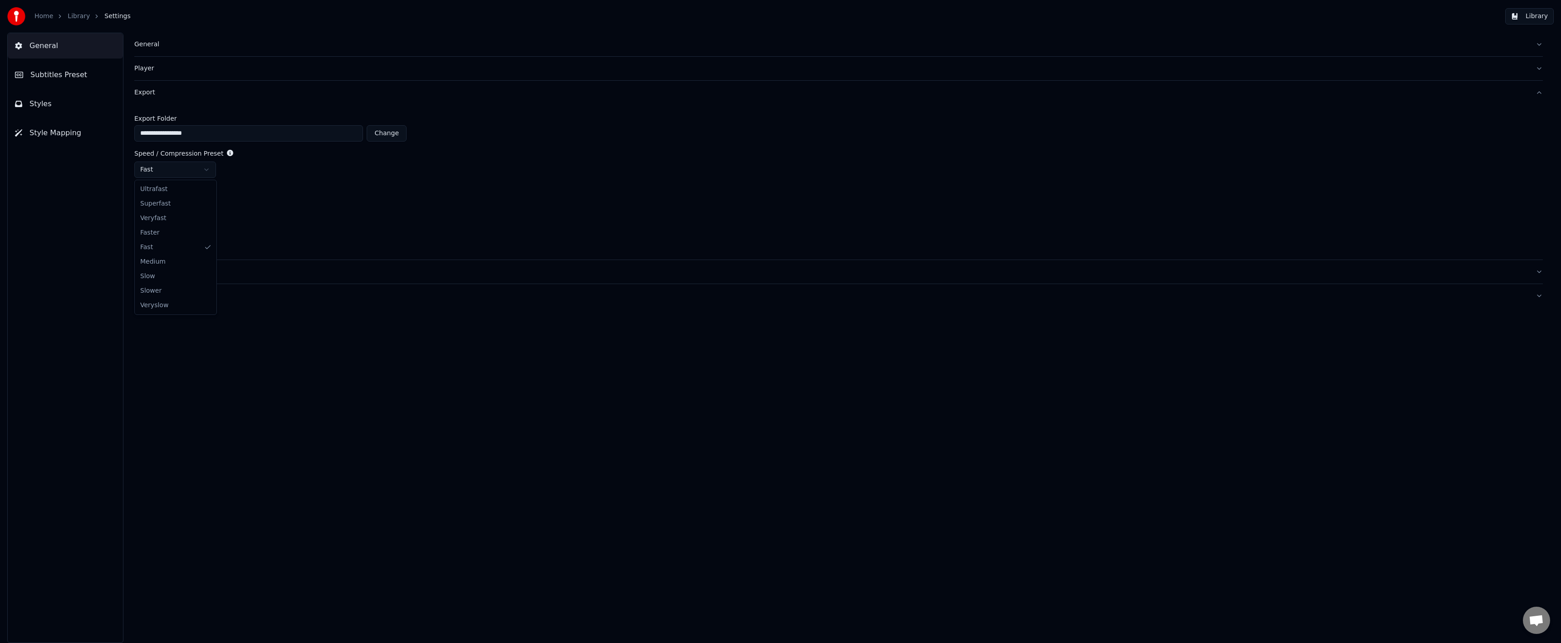
click at [205, 168] on html "**********" at bounding box center [780, 321] width 1561 height 643
click at [262, 196] on div "yuv422p" at bounding box center [838, 203] width 1408 height 16
click at [260, 196] on div "yuv422p" at bounding box center [838, 203] width 1408 height 16
click at [261, 192] on div "Pixel Format yuv422p" at bounding box center [838, 198] width 1408 height 26
click at [257, 194] on div "Pixel Format yuv422p" at bounding box center [838, 198] width 1408 height 26
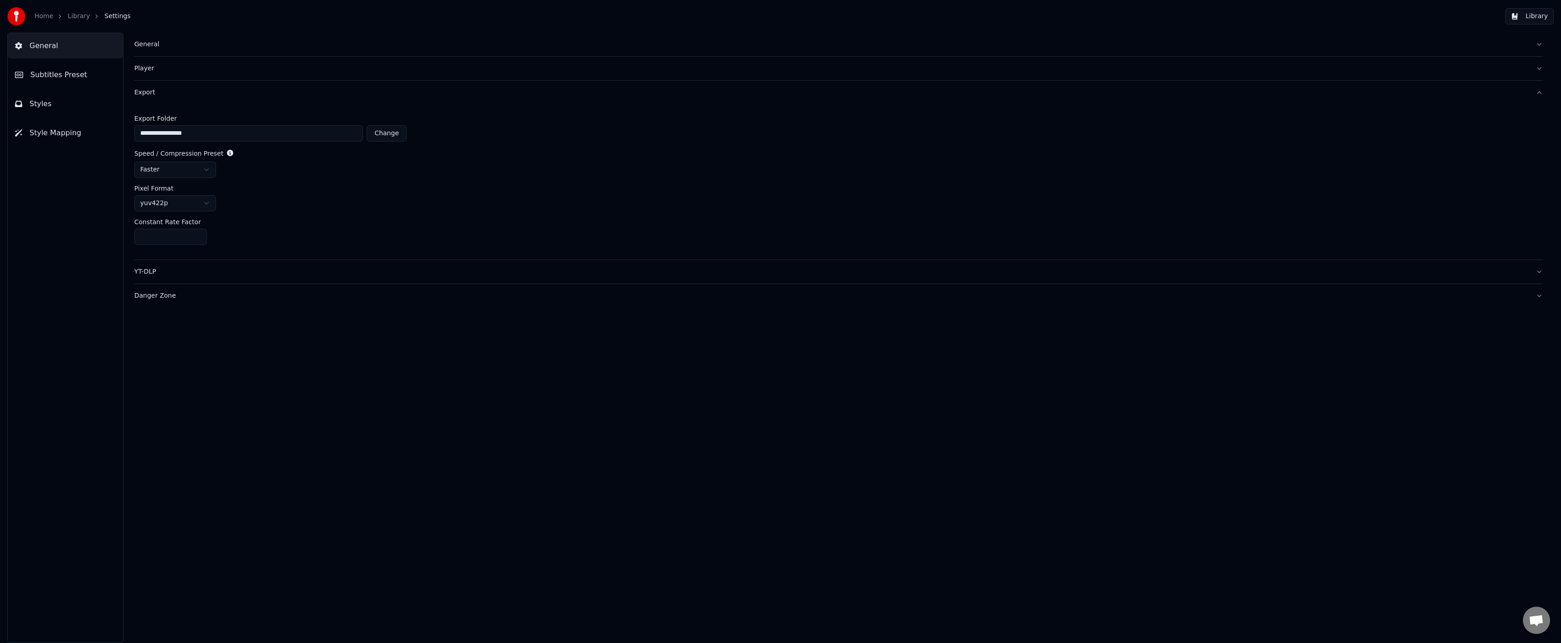
click at [256, 194] on div "Pixel Format yuv422p" at bounding box center [838, 198] width 1408 height 26
click at [176, 236] on input "**" at bounding box center [170, 237] width 73 height 16
drag, startPoint x: 48, startPoint y: 191, endPoint x: 61, endPoint y: 158, distance: 35.6
click at [52, 185] on div "General Subtitles Preset Styles Style Mapping" at bounding box center [65, 338] width 116 height 610
click at [257, 222] on div "Constant Rate Factor" at bounding box center [838, 222] width 1408 height 6
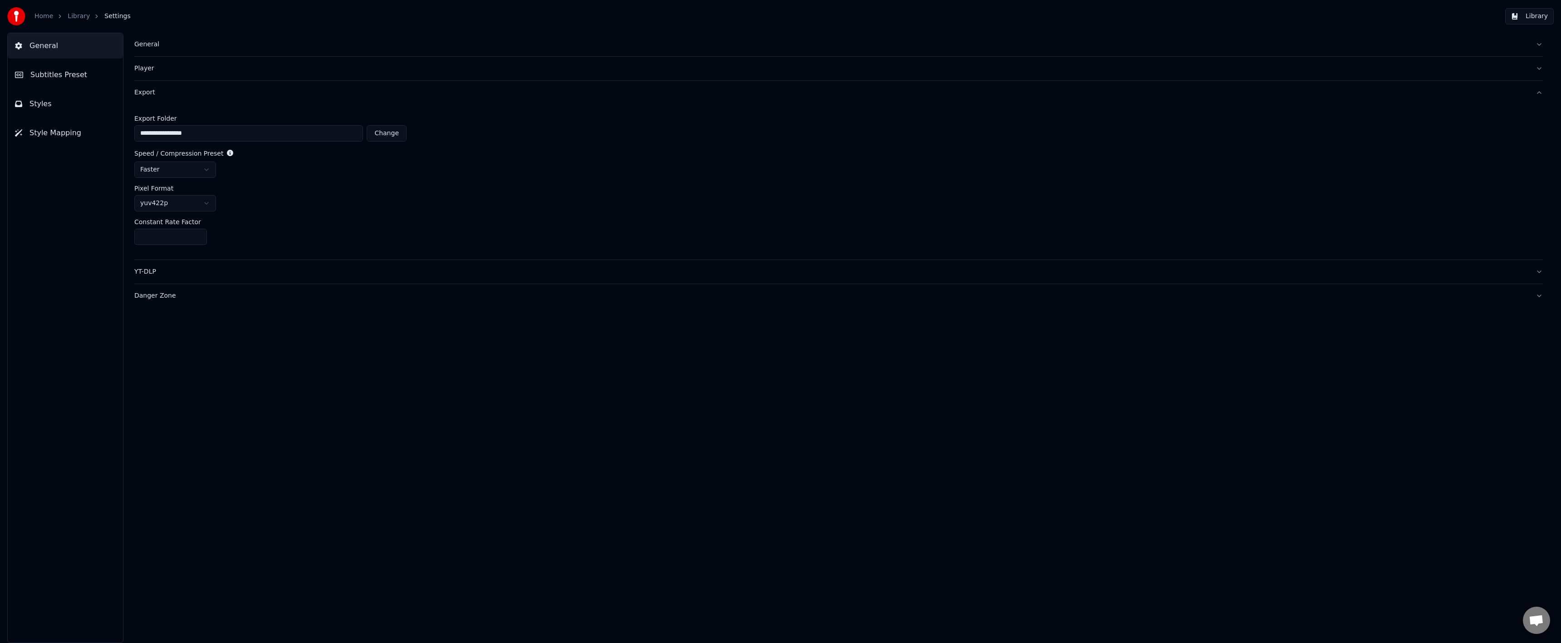
click at [71, 70] on button "Subtitles Preset" at bounding box center [65, 74] width 115 height 25
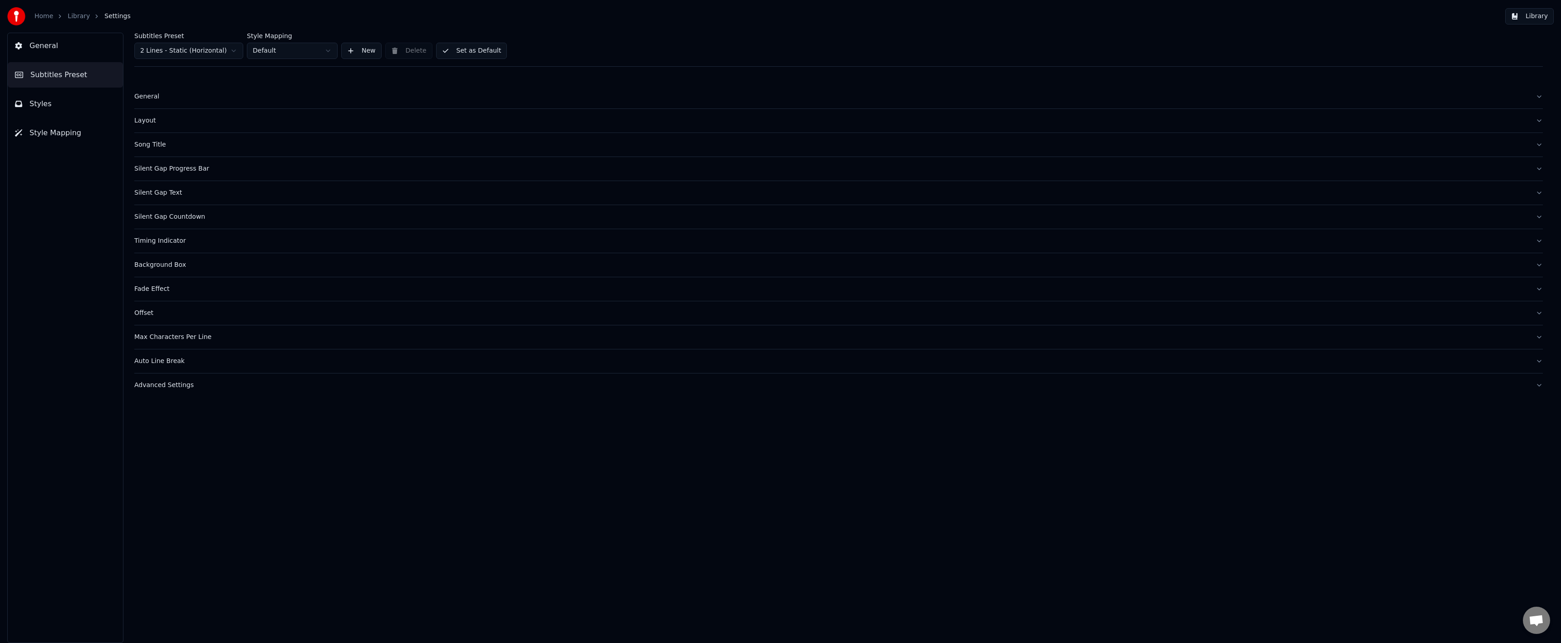
click at [82, 50] on button "General" at bounding box center [65, 45] width 115 height 25
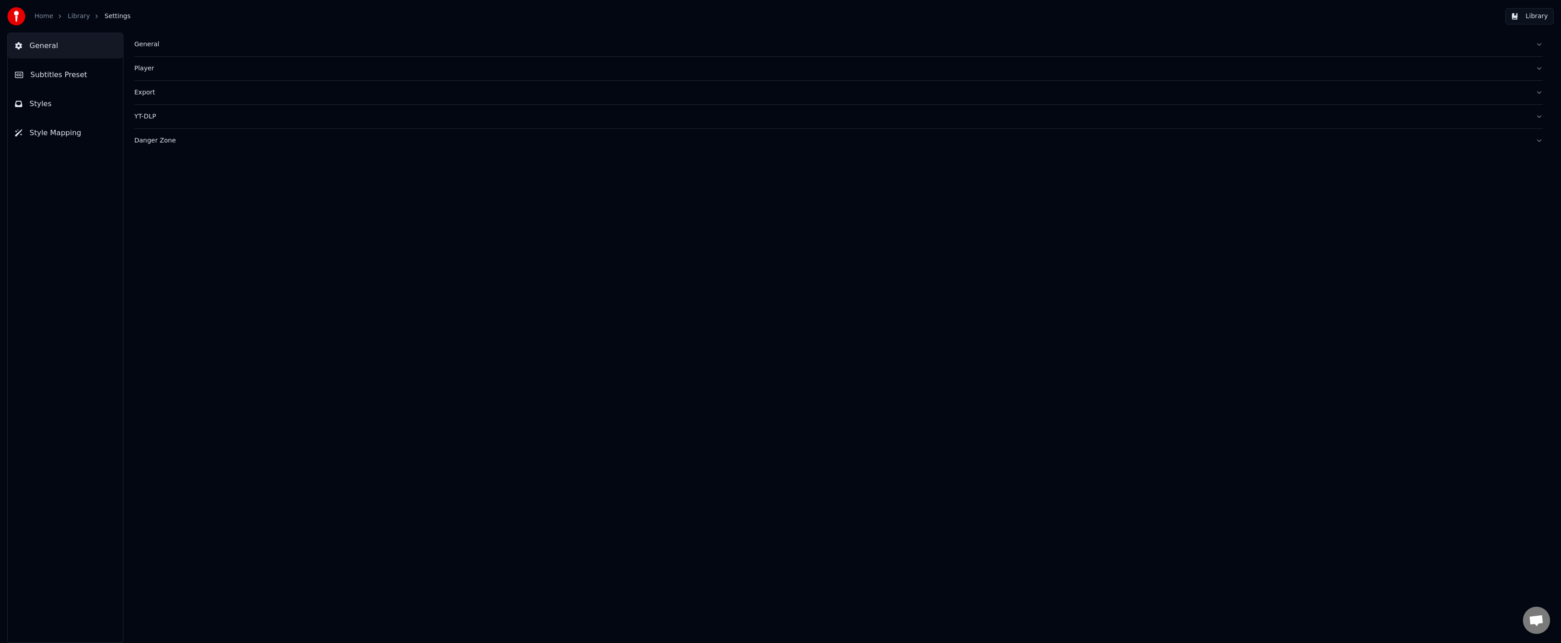
click at [69, 18] on link "Library" at bounding box center [79, 16] width 22 height 9
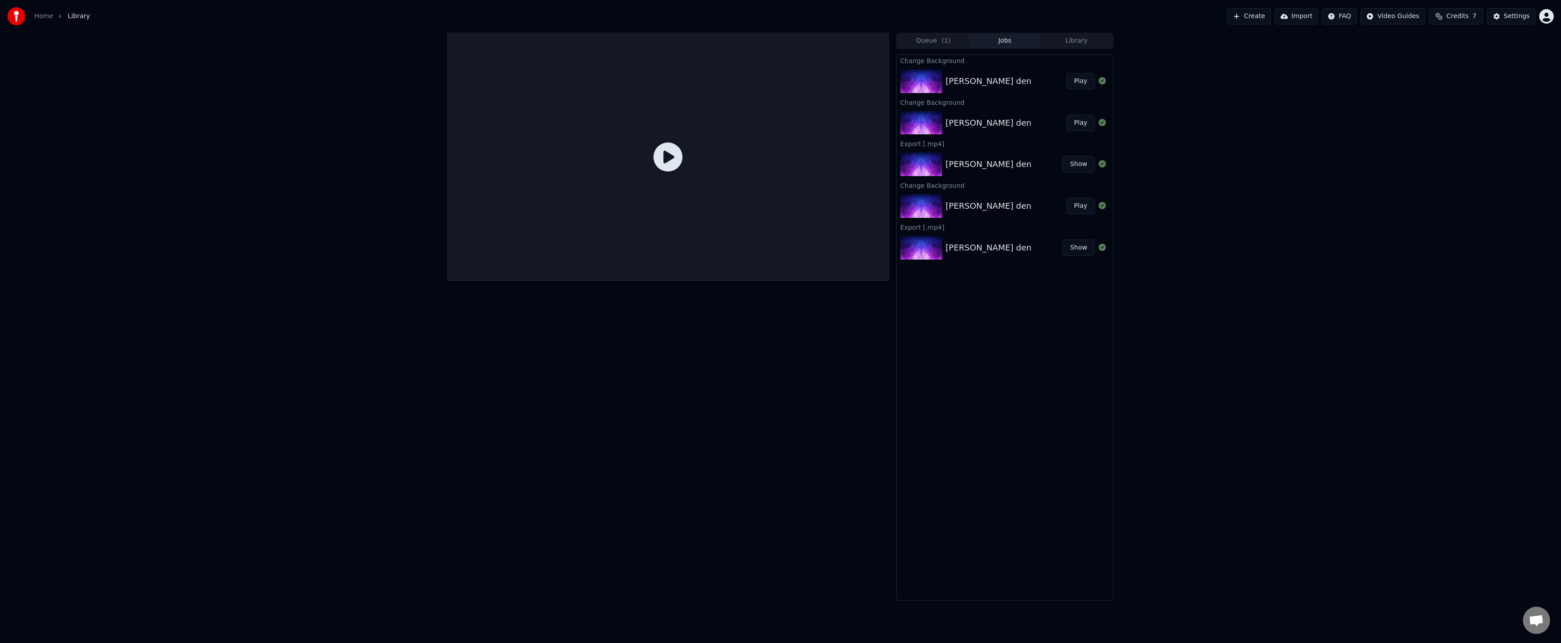
click at [950, 40] on button "Queue ( 1 )" at bounding box center [934, 40] width 72 height 13
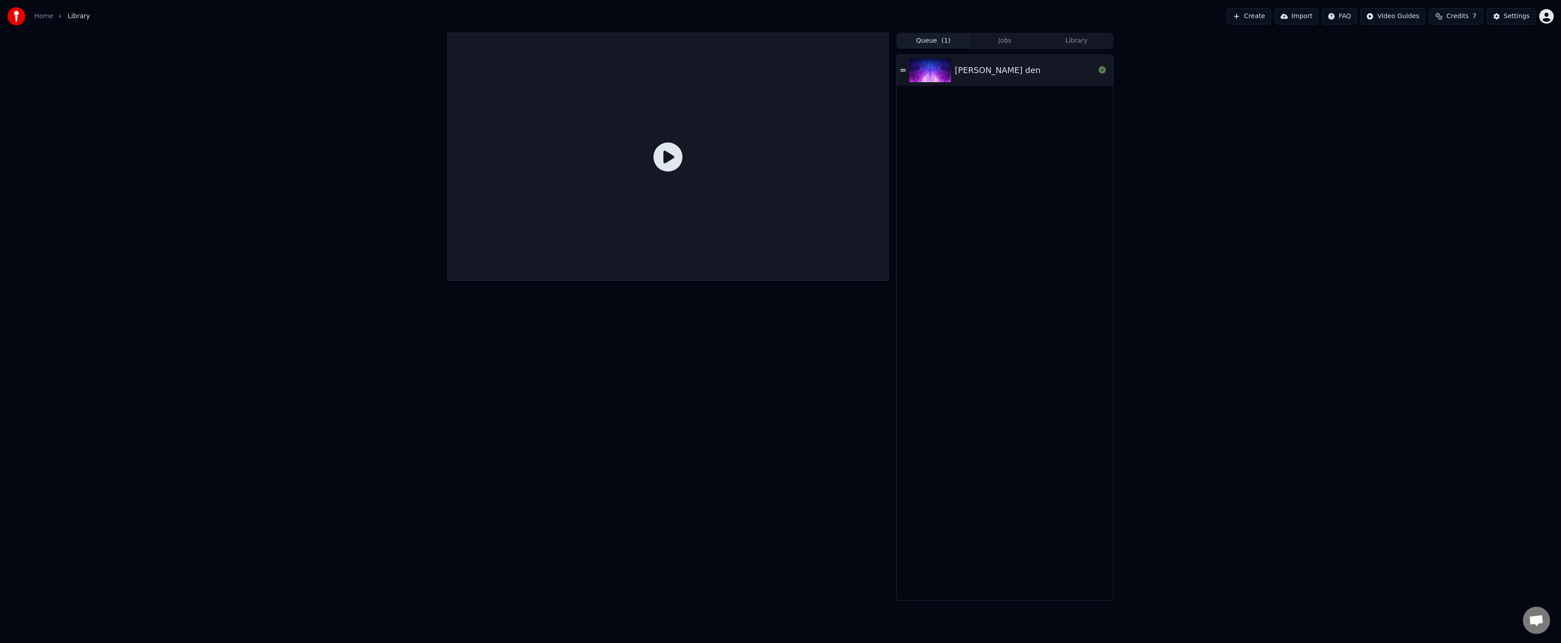
click at [927, 61] on img at bounding box center [930, 71] width 42 height 24
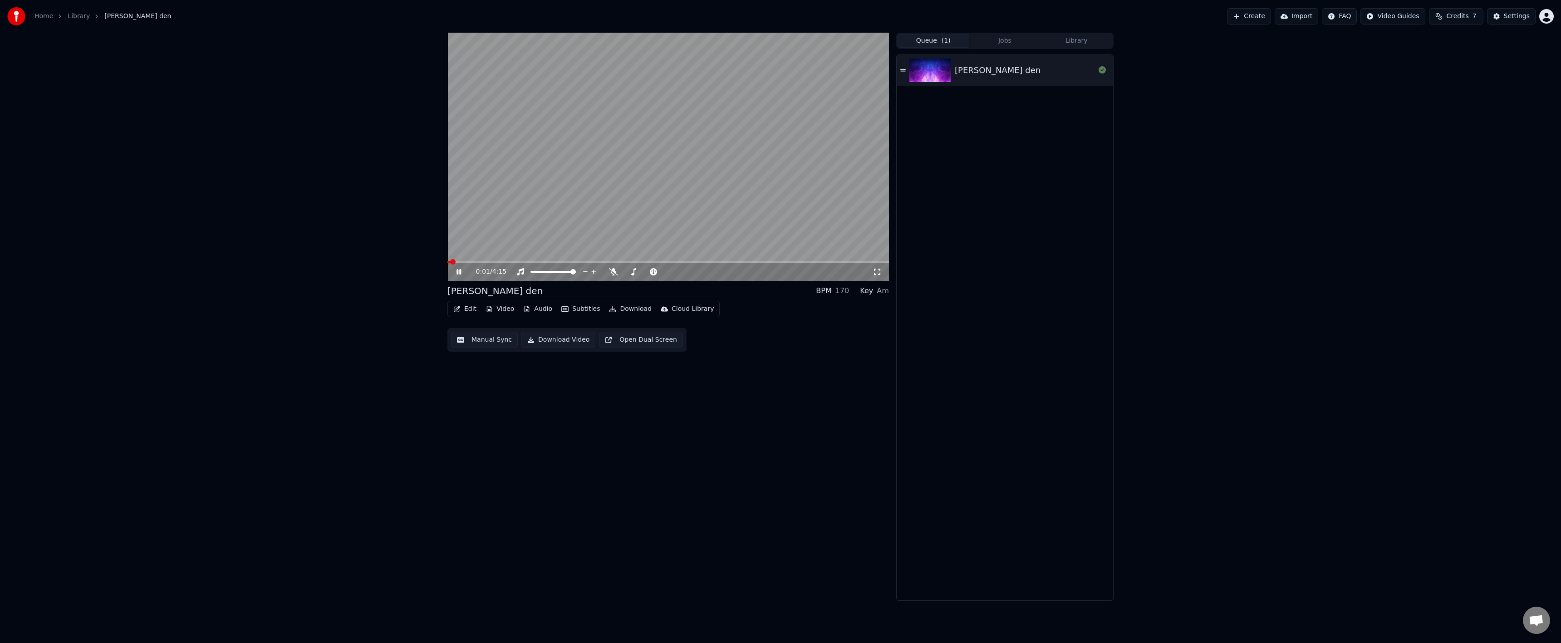
click at [462, 268] on icon at bounding box center [465, 271] width 21 height 7
click at [614, 312] on button "Download" at bounding box center [630, 309] width 50 height 13
click at [593, 260] on video at bounding box center [668, 157] width 442 height 248
click at [594, 261] on div "0:02 / 4:15" at bounding box center [668, 157] width 442 height 248
click at [594, 261] on span at bounding box center [668, 262] width 442 height 2
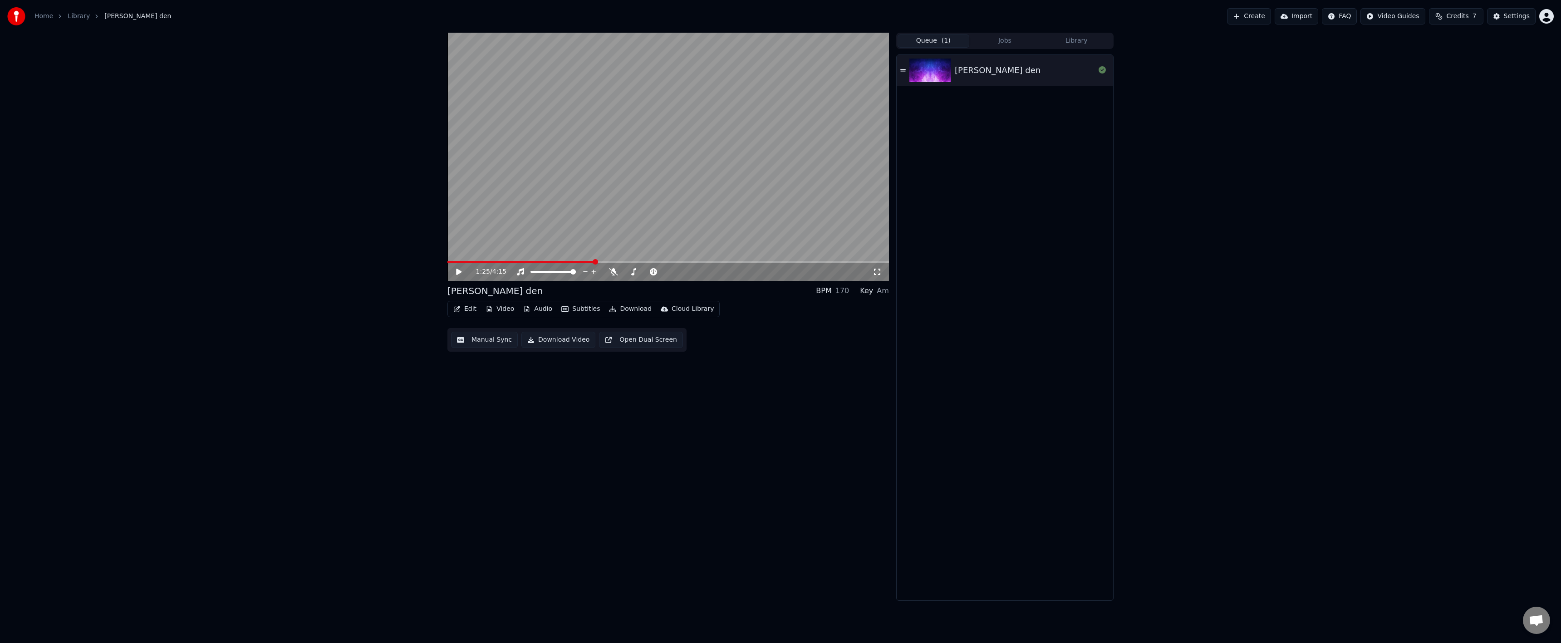
click at [621, 308] on button "Download" at bounding box center [630, 309] width 50 height 13
click at [632, 330] on div "Video [.mp4]" at bounding box center [638, 328] width 41 height 9
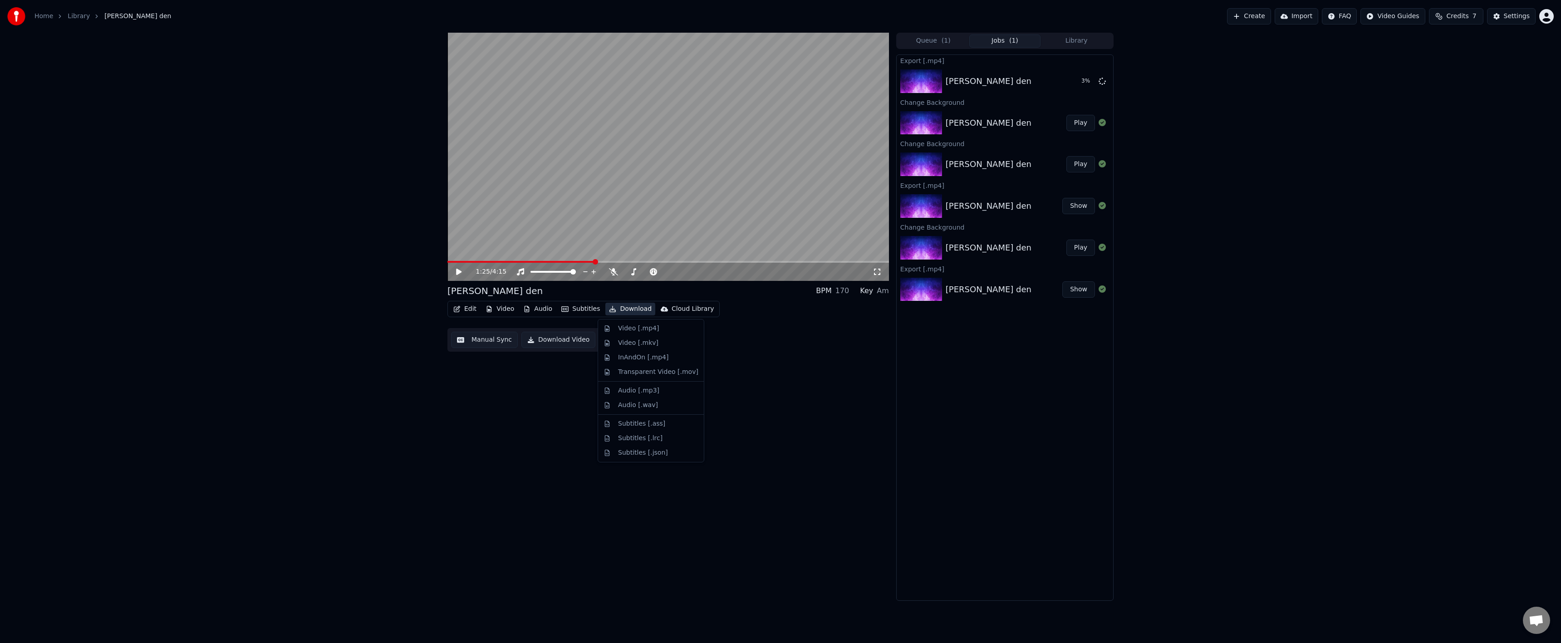
click at [636, 310] on button "Download" at bounding box center [630, 309] width 50 height 13
click at [260, 348] on div "1:25 / 4:15 [PERSON_NAME] den BPM 170 Key Am Edit Video Audio Subtitles Downloa…" at bounding box center [780, 317] width 1561 height 568
click at [546, 337] on button "Download Video" at bounding box center [558, 340] width 74 height 16
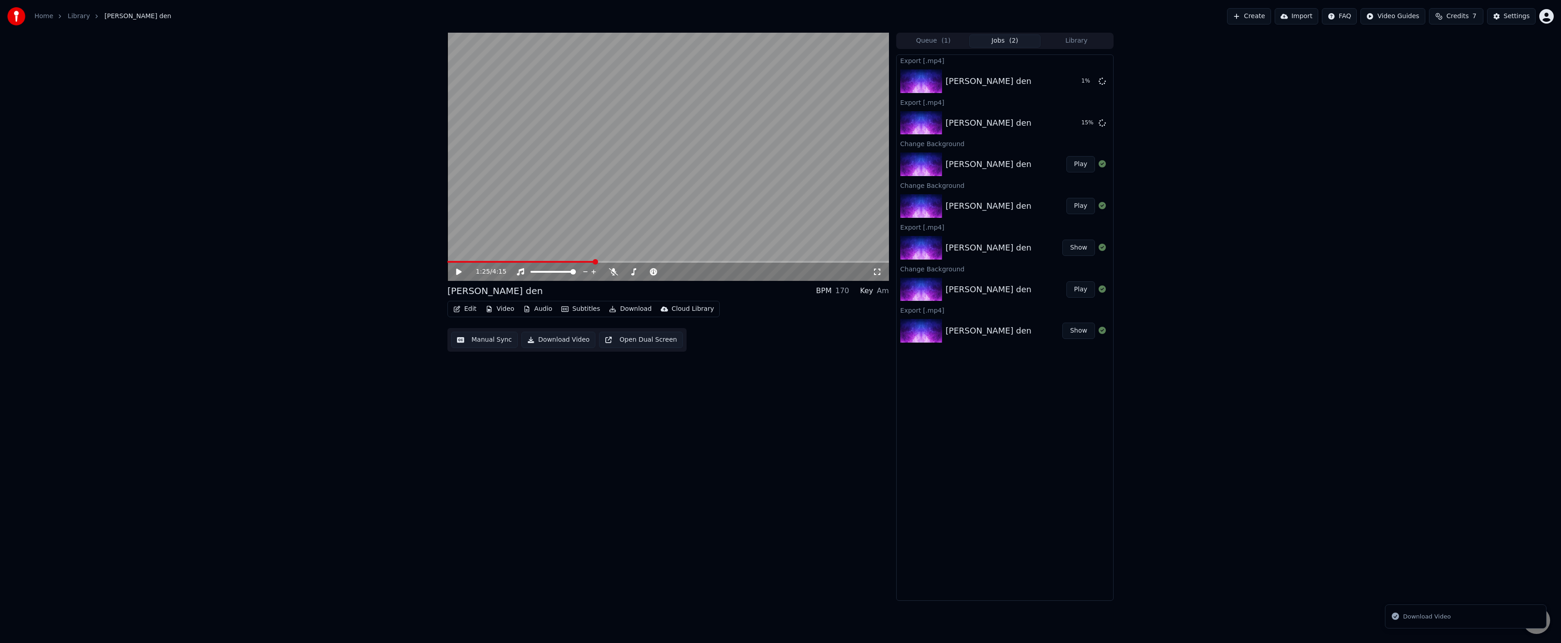
click at [617, 310] on button "Download" at bounding box center [630, 309] width 50 height 13
drag, startPoint x: 638, startPoint y: 359, endPoint x: 476, endPoint y: 388, distance: 163.5
click at [638, 359] on div "InAndOn [.mp4]" at bounding box center [643, 357] width 51 height 9
click at [229, 413] on div "1:25 / 4:15 [PERSON_NAME] den BPM 170 Key Am Edit Video Audio Subtitles Downloa…" at bounding box center [780, 317] width 1561 height 568
click at [1071, 85] on button "Show" at bounding box center [1078, 81] width 33 height 16
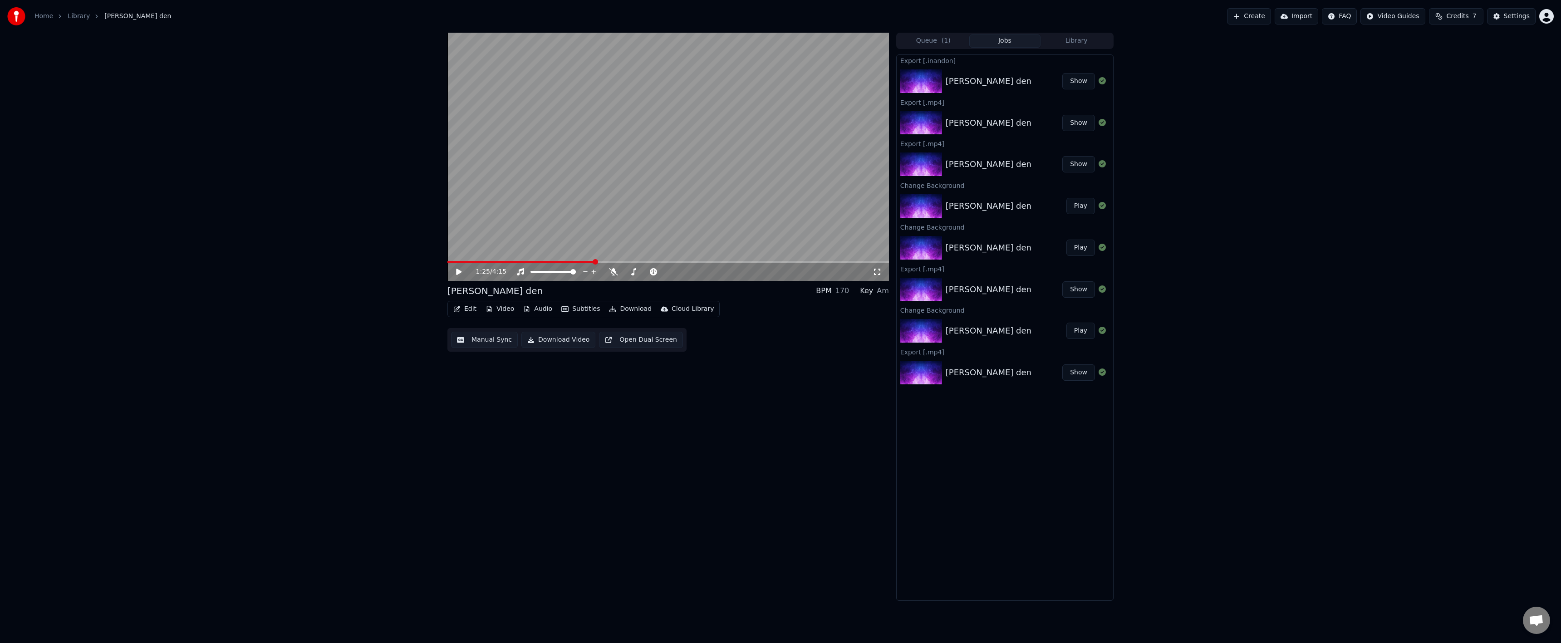
click at [1505, 16] on button "Settings" at bounding box center [1511, 16] width 49 height 16
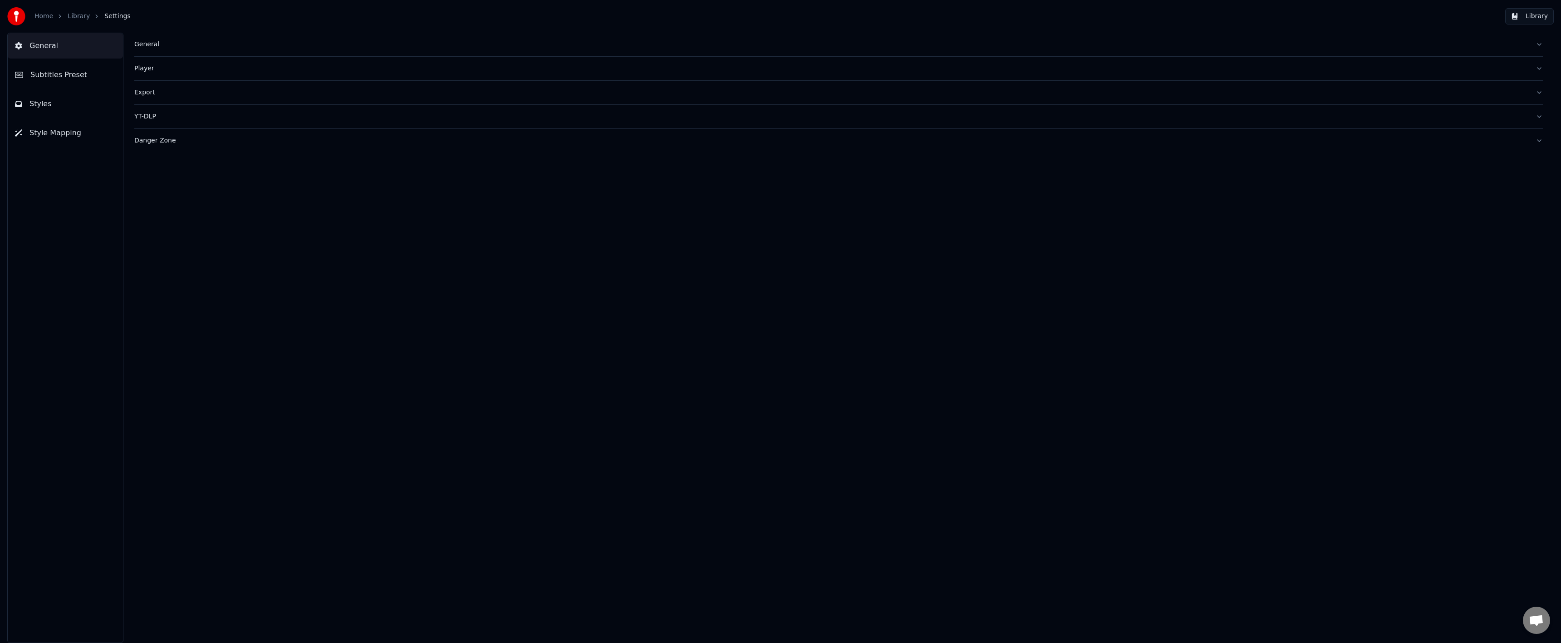
click at [72, 20] on link "Library" at bounding box center [79, 16] width 22 height 9
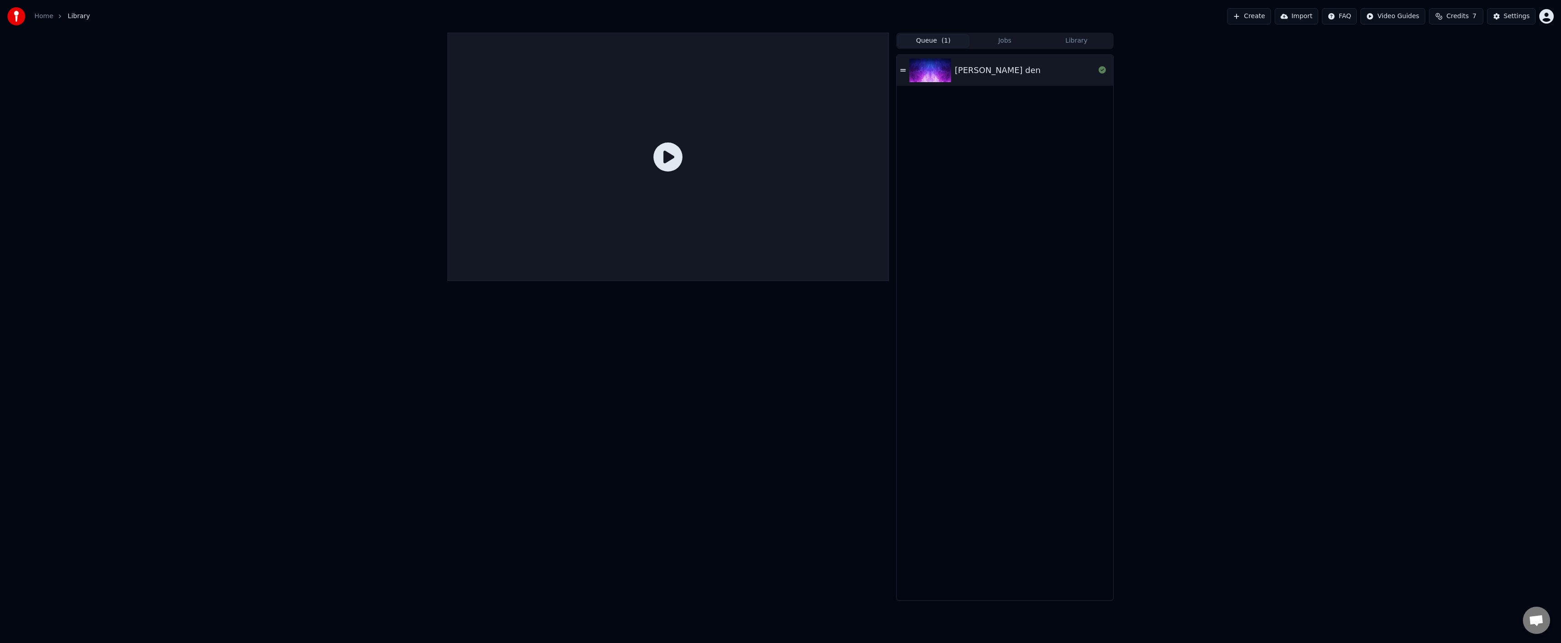
click at [936, 38] on button "Queue ( 1 )" at bounding box center [934, 40] width 72 height 13
click at [930, 68] on img at bounding box center [930, 71] width 42 height 24
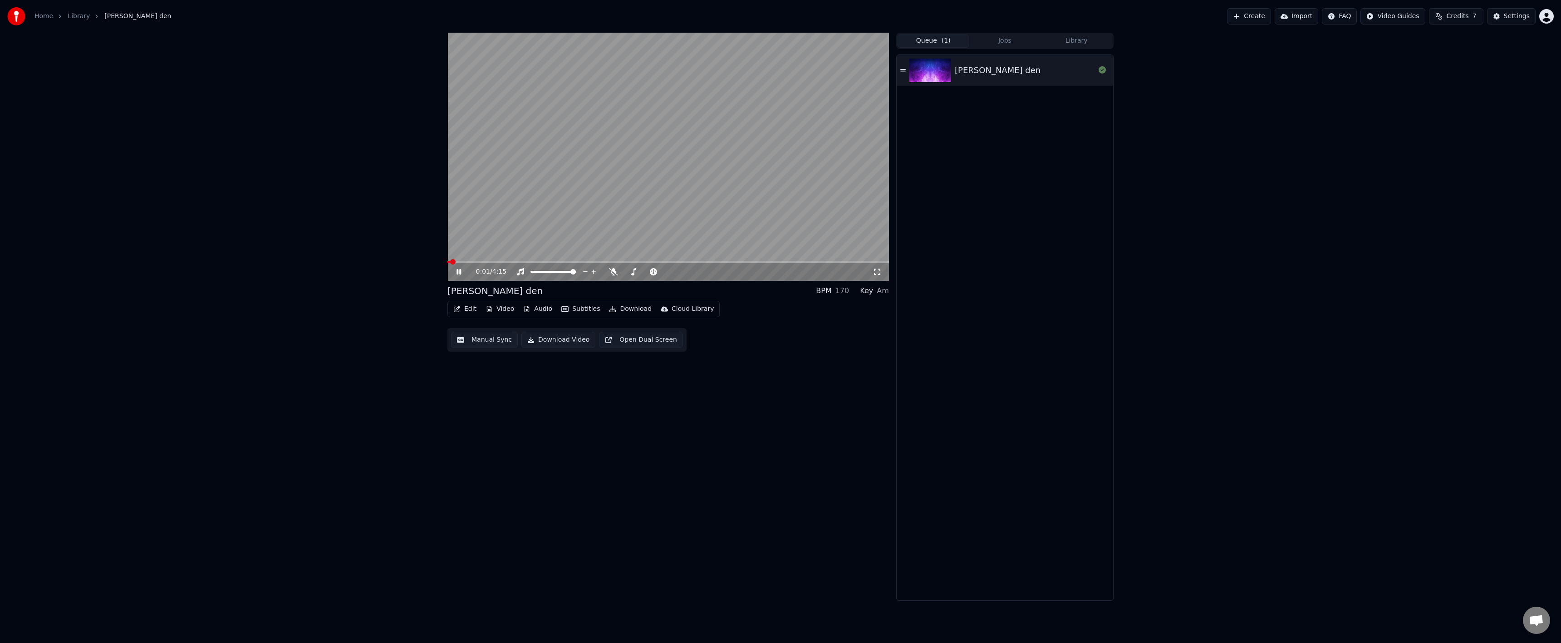
click at [461, 271] on icon at bounding box center [458, 271] width 5 height 5
click at [193, 197] on div "0:02 / 4:15 [PERSON_NAME] den BPM 170 Key Am Edit Video Audio Subtitles Downloa…" at bounding box center [780, 317] width 1561 height 568
click at [388, 307] on div "0:02 / 4:15 [PERSON_NAME] den BPM 170 Key Am Edit Video Audio Subtitles Downloa…" at bounding box center [780, 317] width 1561 height 568
click at [350, 289] on div "0:02 / 4:15 [PERSON_NAME] den BPM 170 Key Am Edit Video Audio Subtitles Downloa…" at bounding box center [780, 317] width 1561 height 568
drag, startPoint x: 337, startPoint y: 276, endPoint x: 378, endPoint y: 284, distance: 41.0
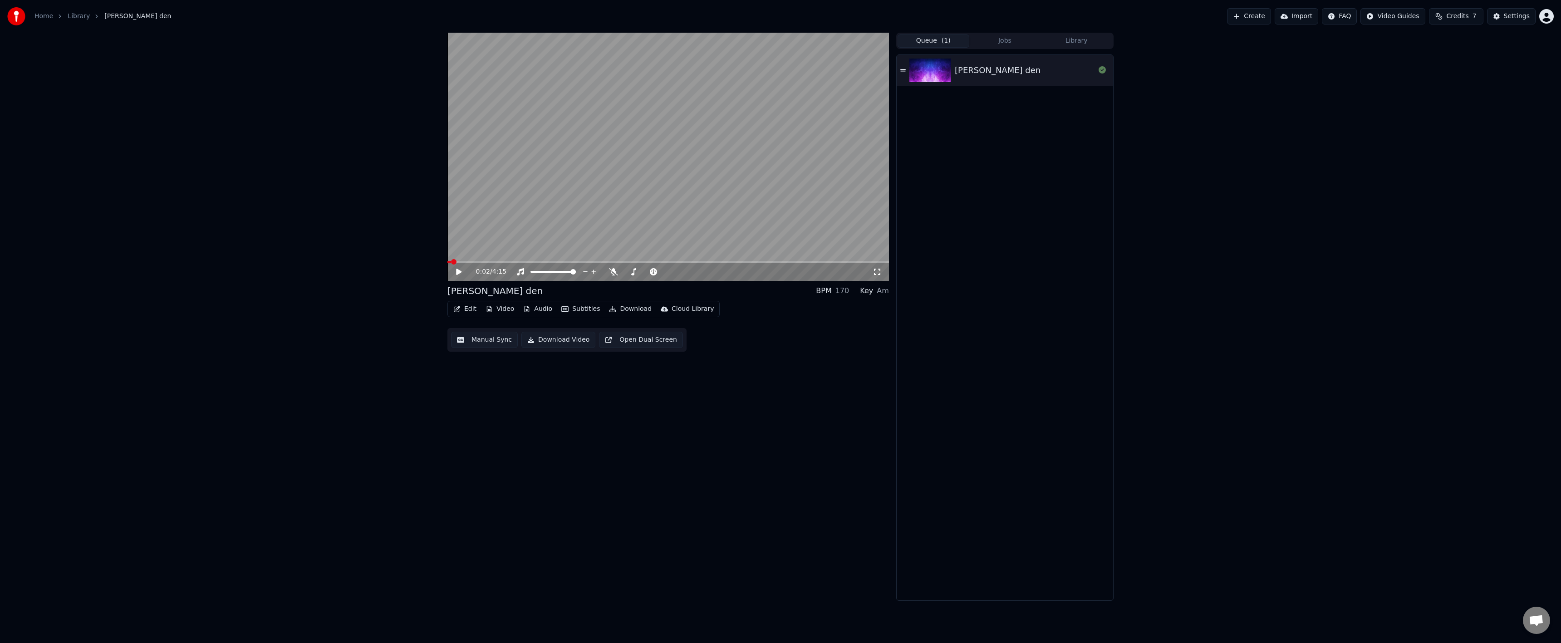
click at [341, 277] on div "0:02 / 4:15 [PERSON_NAME] den BPM 170 Key Am Edit Video Audio Subtitles Downloa…" at bounding box center [780, 317] width 1561 height 568
click at [455, 309] on icon "button" at bounding box center [456, 309] width 7 height 6
click at [459, 345] on div "Edit Metadata" at bounding box center [496, 343] width 92 height 15
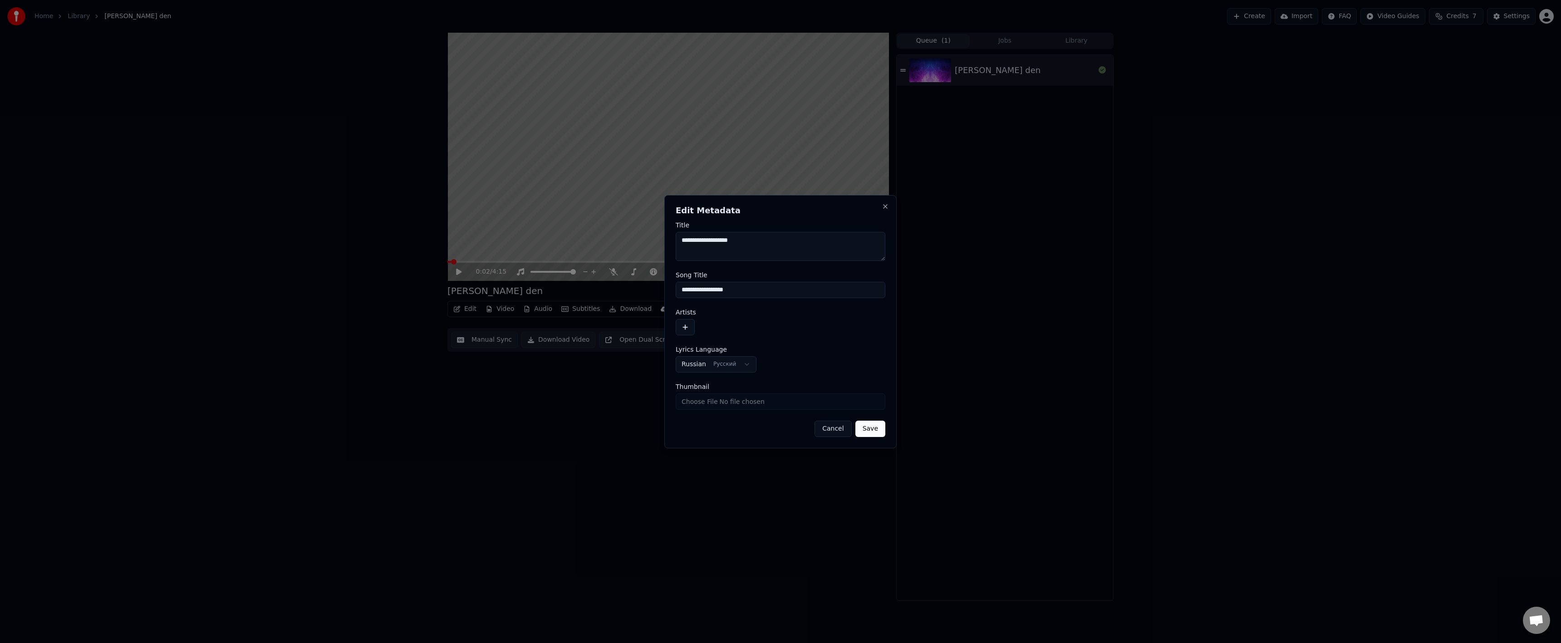
drag, startPoint x: 826, startPoint y: 426, endPoint x: 792, endPoint y: 290, distance: 139.8
click at [791, 287] on form "**********" at bounding box center [781, 329] width 210 height 215
click at [825, 429] on button "Cancel" at bounding box center [832, 429] width 37 height 16
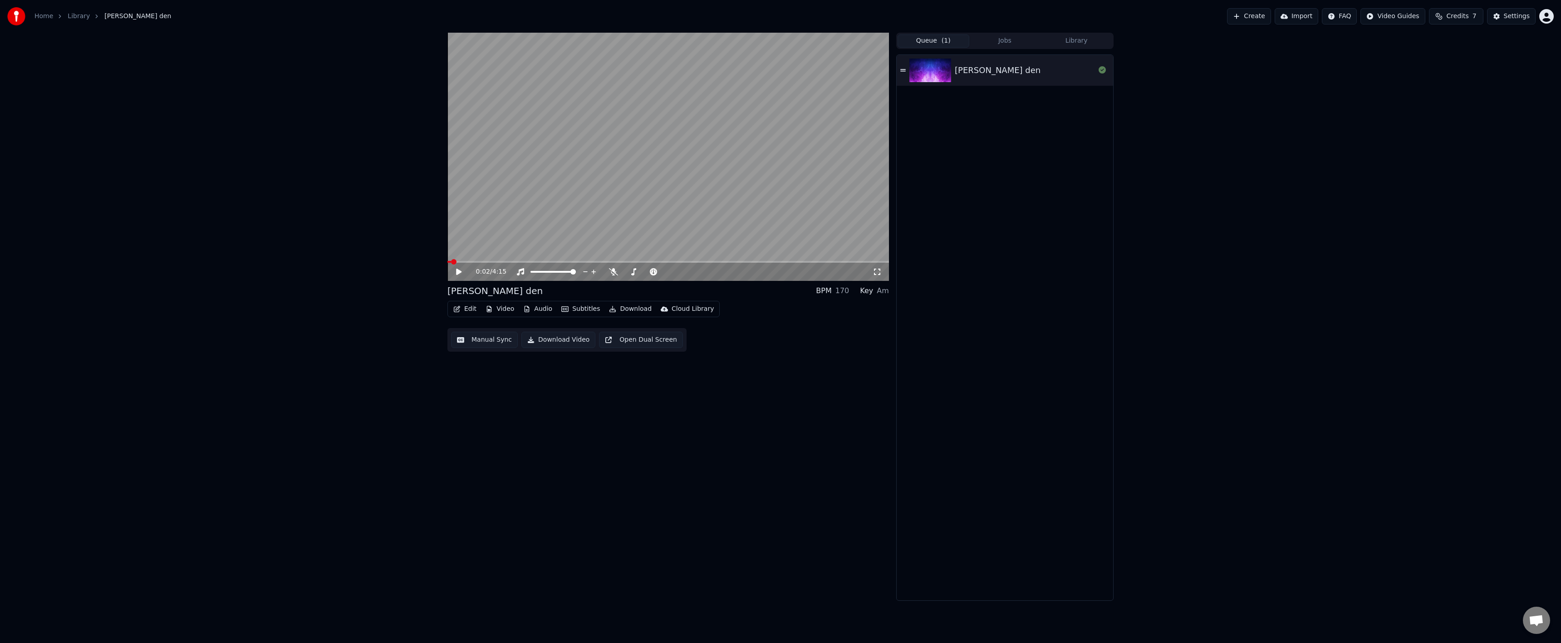
click at [466, 309] on button "Edit" at bounding box center [465, 309] width 30 height 13
click at [498, 374] on div "Style Editor" at bounding box center [486, 376] width 37 height 9
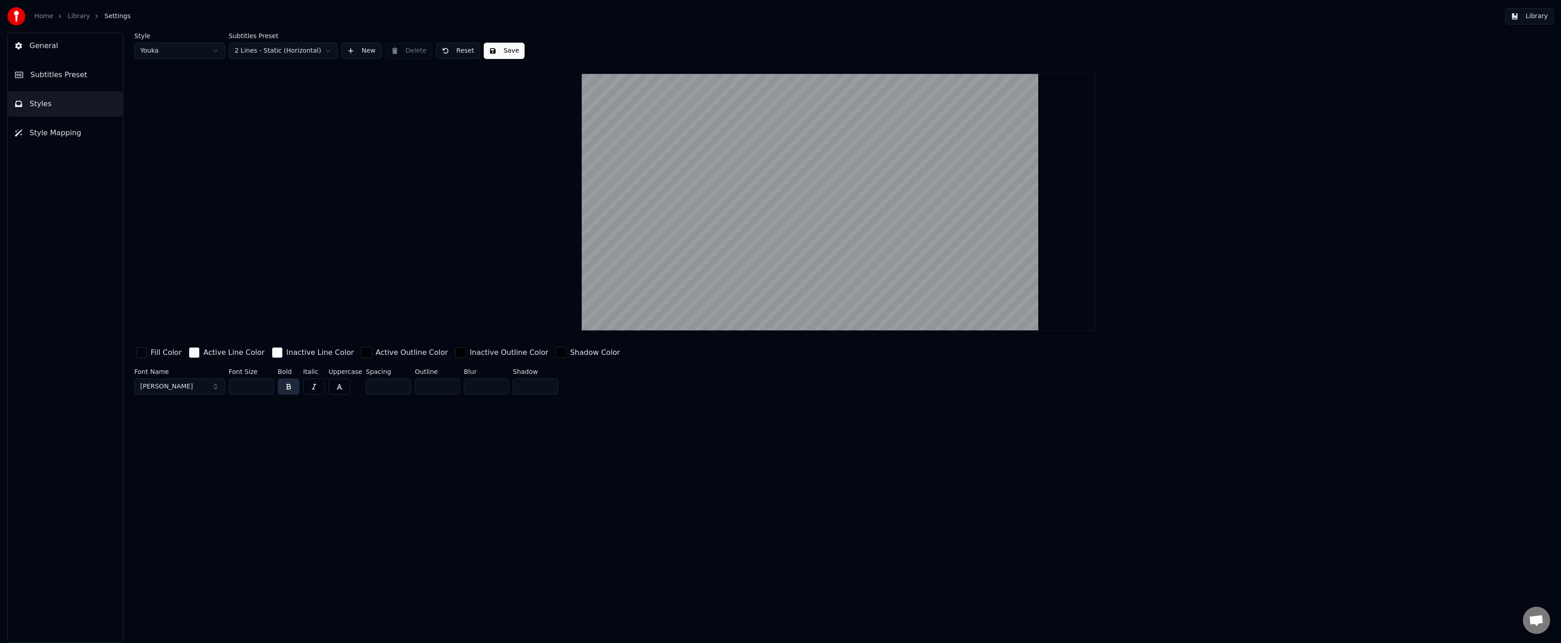
click at [74, 76] on span "Subtitles Preset" at bounding box center [58, 74] width 57 height 11
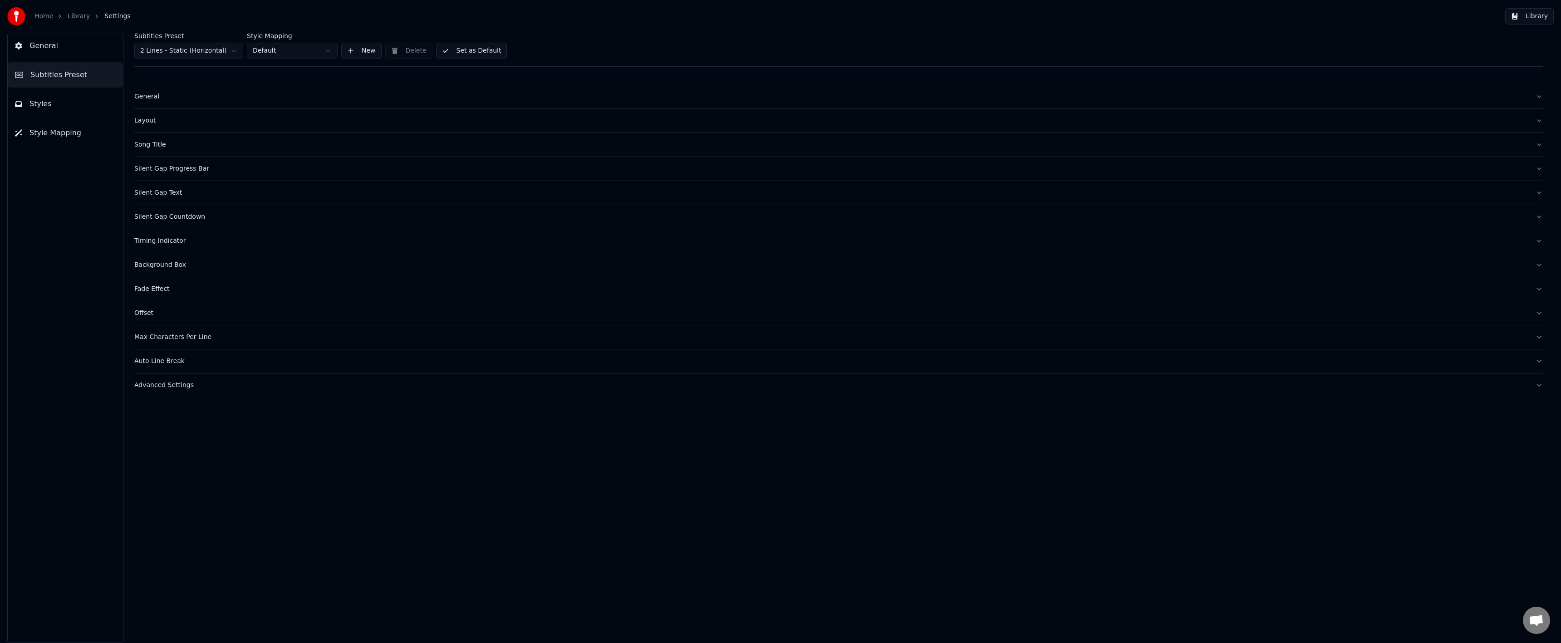
click at [67, 47] on button "General" at bounding box center [65, 45] width 115 height 25
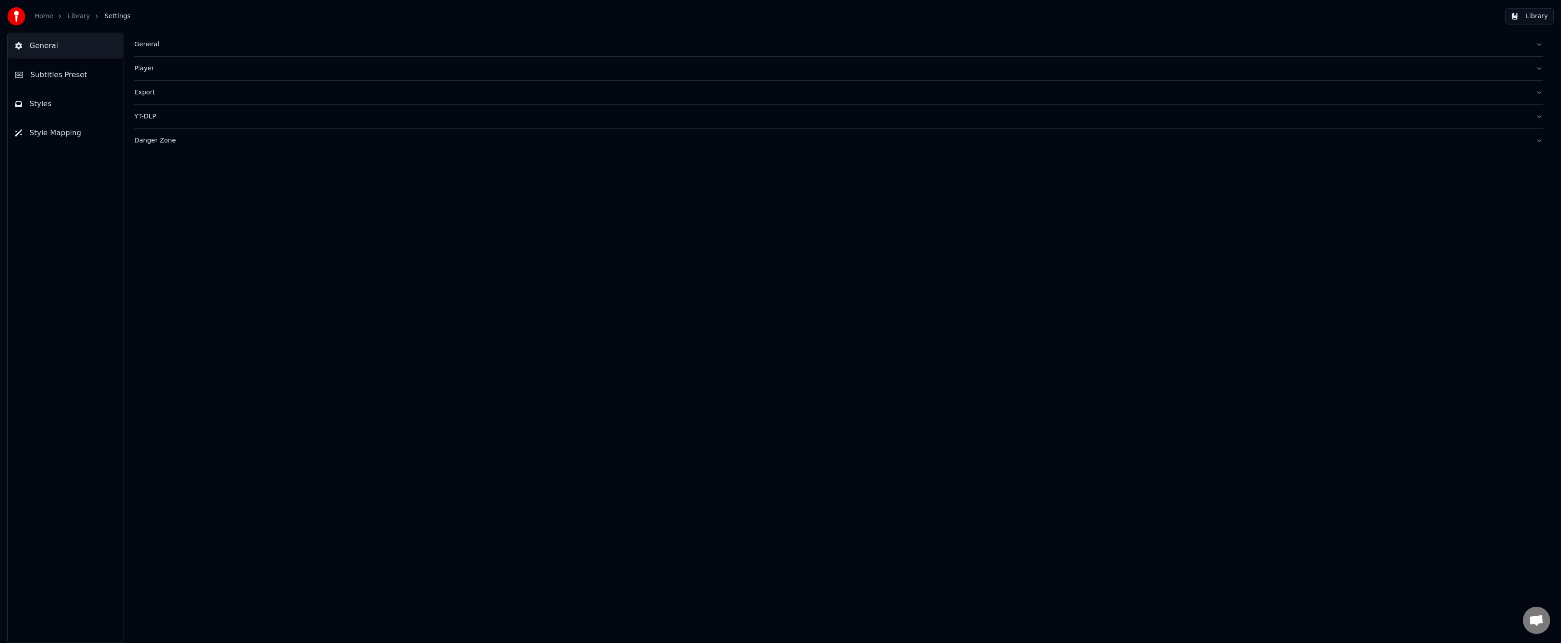
click at [143, 94] on div "Export" at bounding box center [831, 92] width 1394 height 9
click at [164, 235] on input "**" at bounding box center [170, 237] width 73 height 16
drag, startPoint x: 367, startPoint y: 481, endPoint x: 376, endPoint y: 450, distance: 31.9
click at [367, 481] on div "**********" at bounding box center [838, 338] width 1445 height 610
drag, startPoint x: 752, startPoint y: 384, endPoint x: 914, endPoint y: 300, distance: 182.6
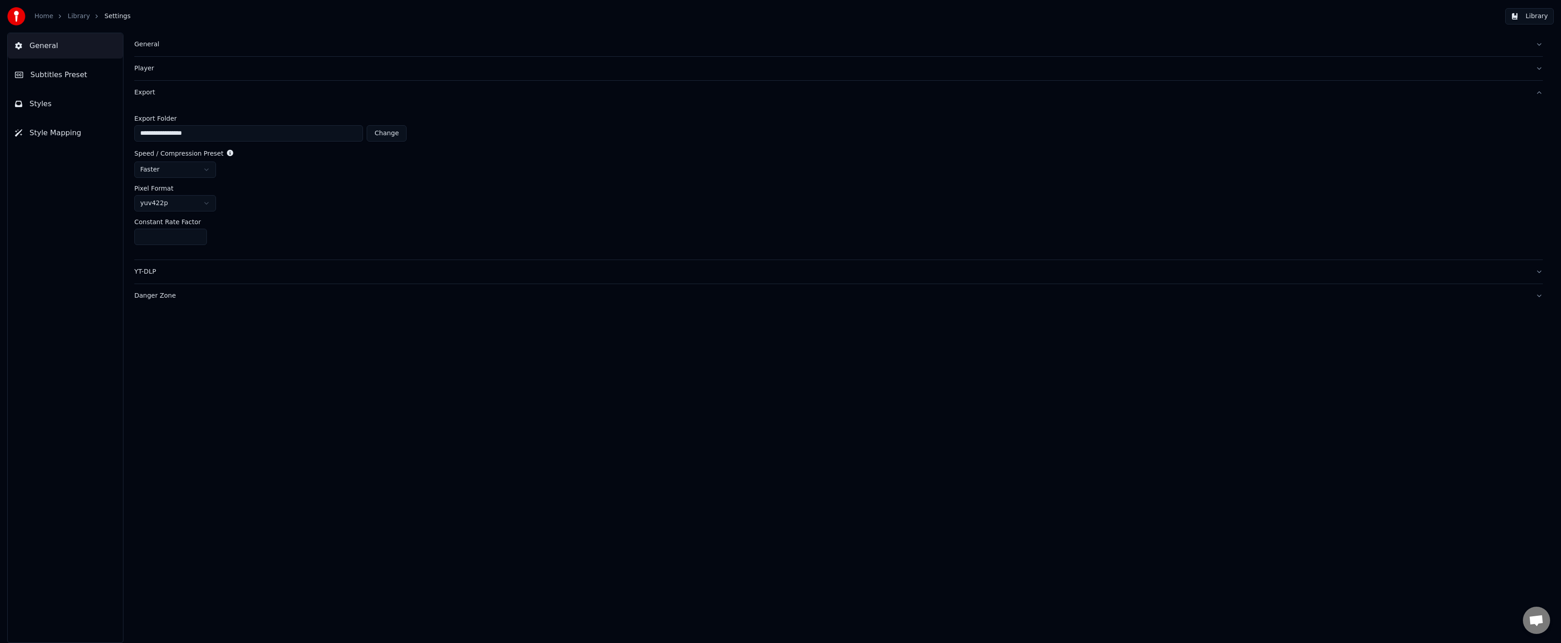
click at [753, 384] on div "**********" at bounding box center [838, 338] width 1445 height 610
click at [1523, 18] on button "Library" at bounding box center [1529, 16] width 49 height 16
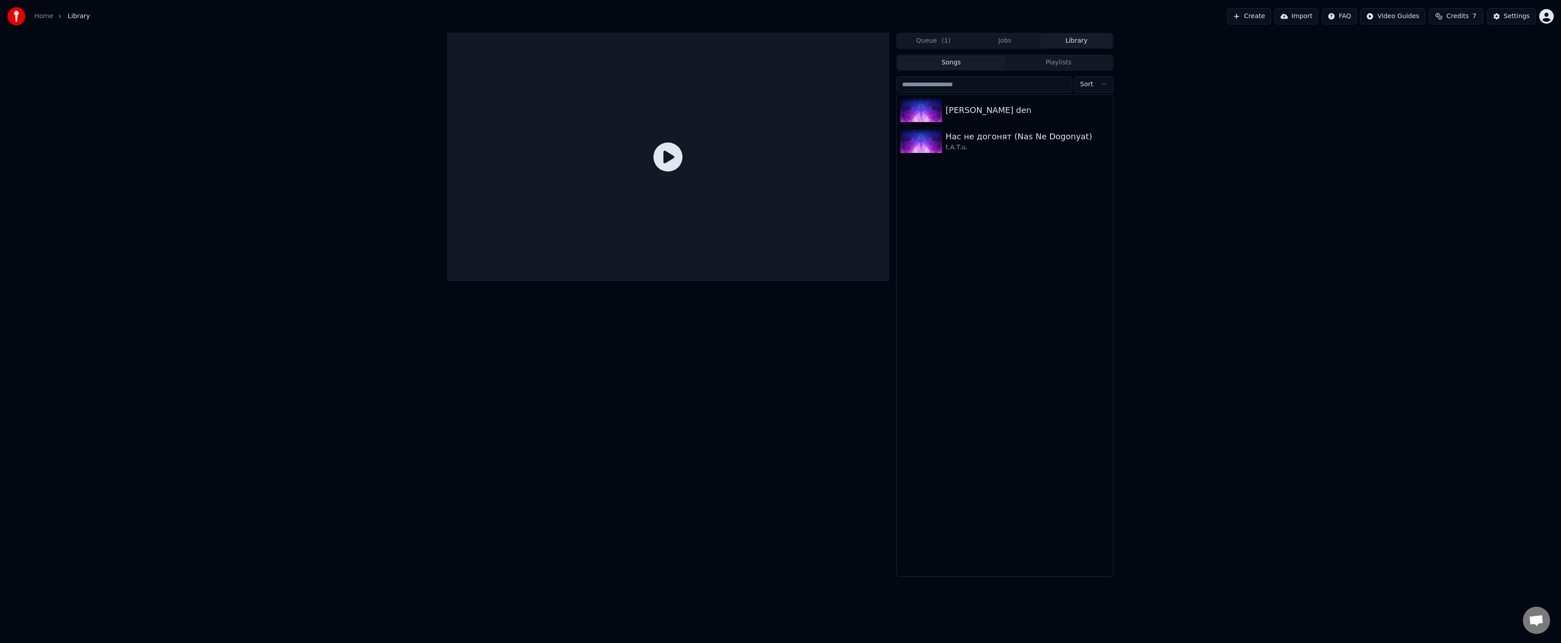
click at [940, 47] on button "Queue ( 1 )" at bounding box center [934, 40] width 72 height 13
click at [931, 63] on img at bounding box center [930, 71] width 42 height 24
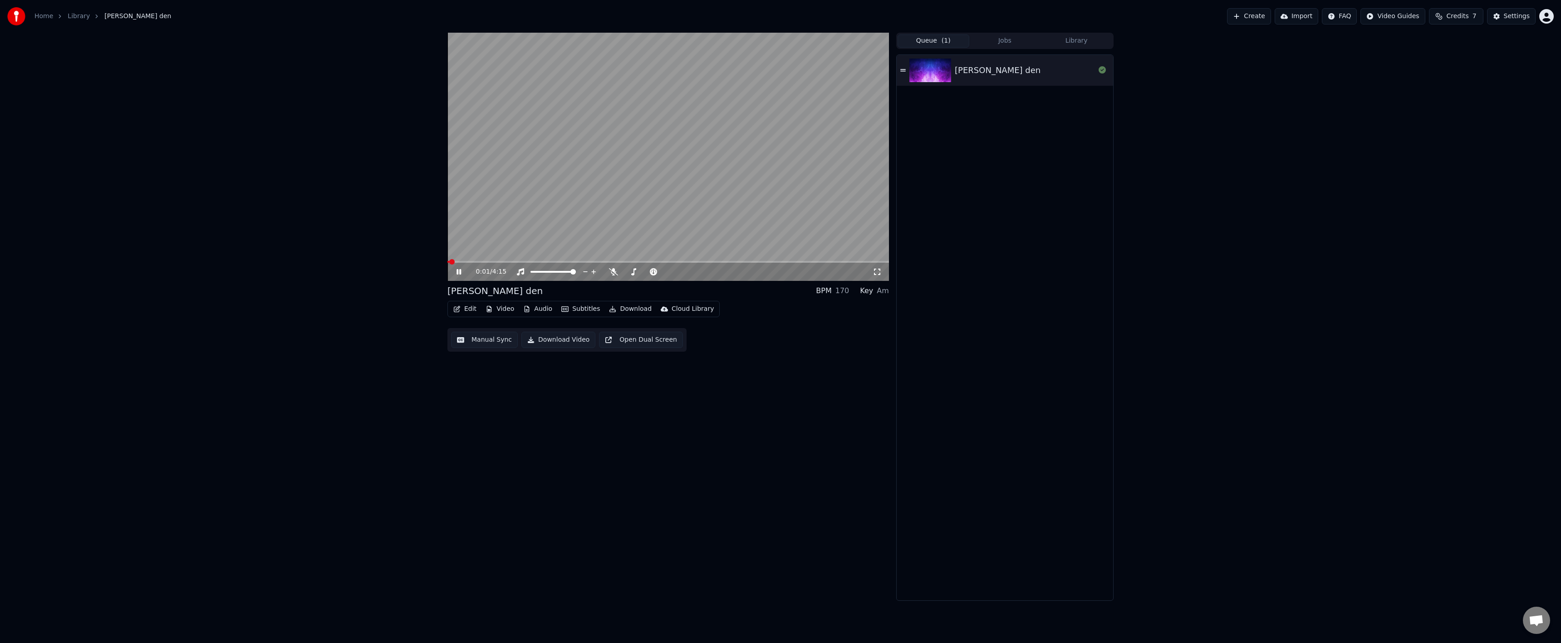
click at [1006, 190] on div "[PERSON_NAME] den" at bounding box center [1005, 327] width 216 height 545
click at [455, 263] on span at bounding box center [453, 261] width 5 height 5
click at [454, 270] on div "0:02 / 4:15" at bounding box center [668, 271] width 434 height 9
click at [463, 275] on icon at bounding box center [465, 271] width 21 height 7
drag, startPoint x: 343, startPoint y: 250, endPoint x: 508, endPoint y: 243, distance: 164.9
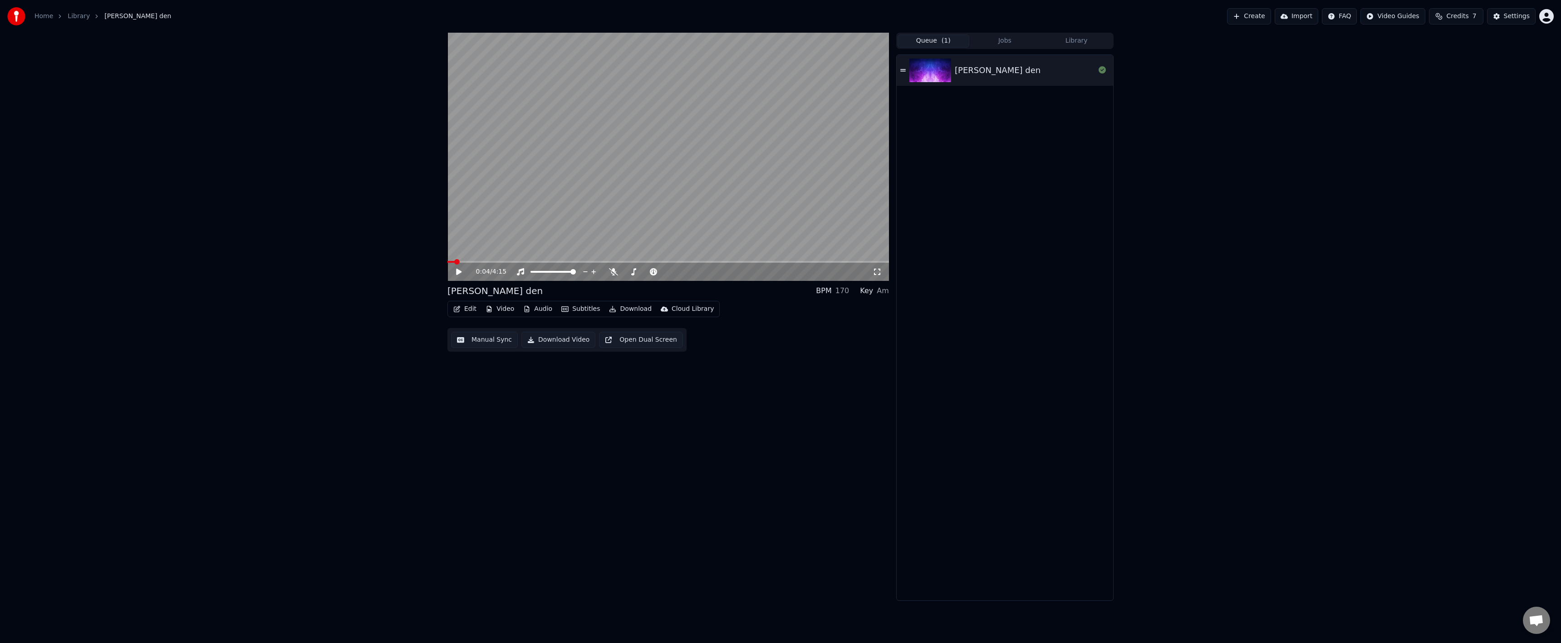
click at [340, 250] on div "0:04 / 4:15 [PERSON_NAME] den BPM 170 Key Am Edit Video Audio Subtitles Downloa…" at bounding box center [780, 317] width 1561 height 568
click at [1525, 24] on button "Settings" at bounding box center [1511, 16] width 49 height 16
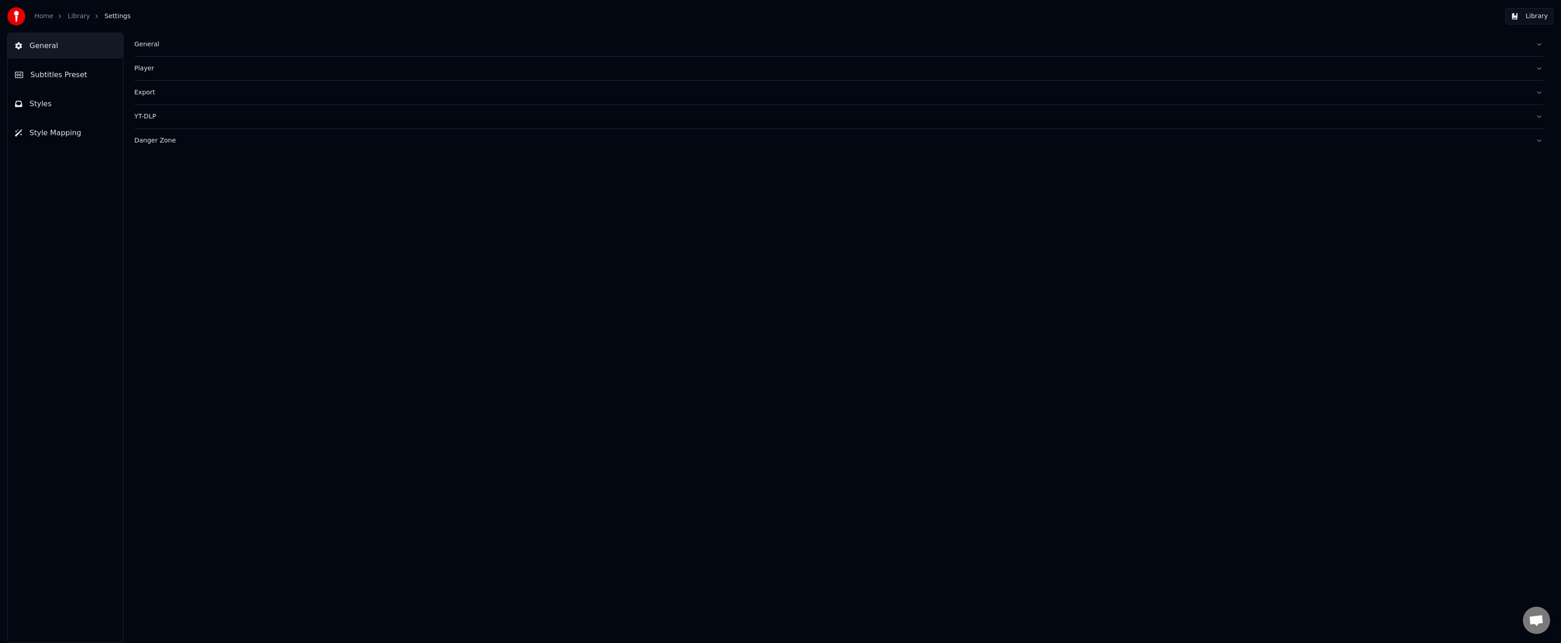
click at [164, 99] on button "Export" at bounding box center [838, 93] width 1408 height 24
click at [190, 171] on html "**********" at bounding box center [780, 321] width 1561 height 643
drag, startPoint x: 188, startPoint y: 199, endPoint x: 191, endPoint y: 191, distance: 8.0
click at [78, 14] on link "Library" at bounding box center [79, 16] width 22 height 9
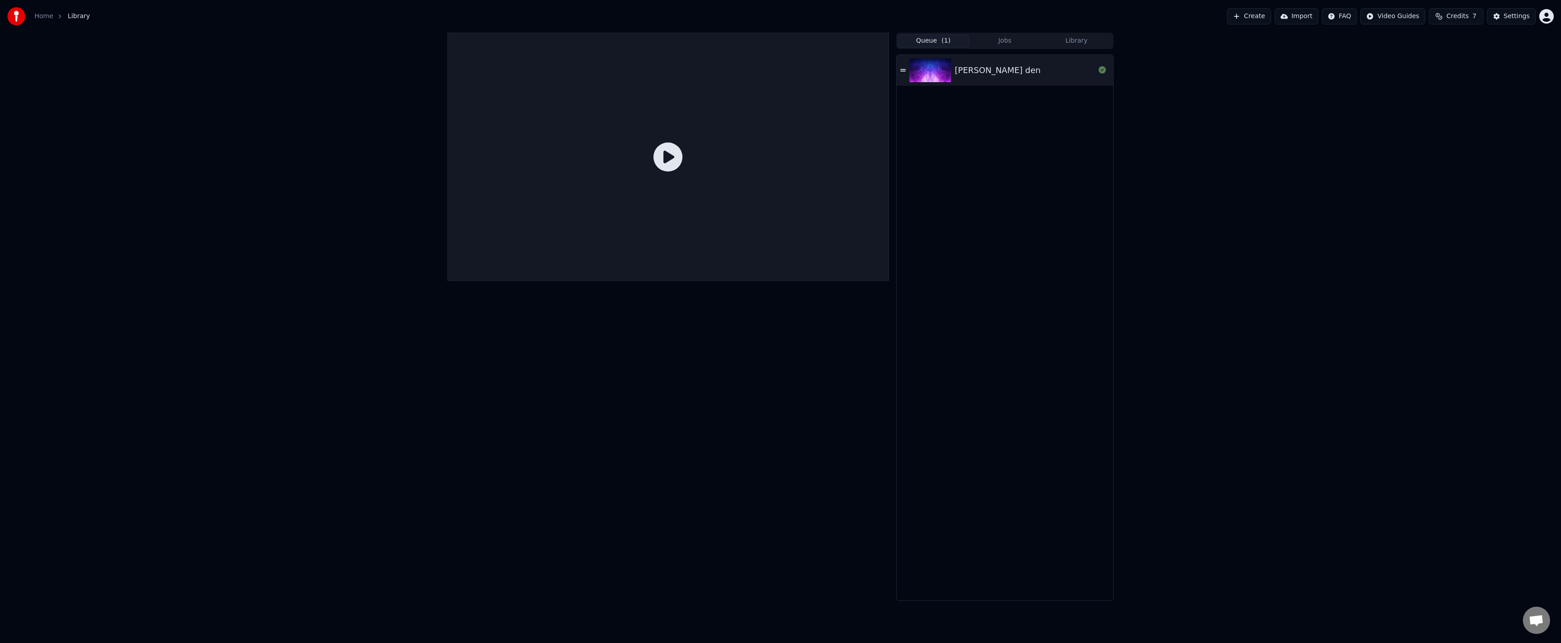
drag, startPoint x: 374, startPoint y: 188, endPoint x: 397, endPoint y: 178, distance: 25.0
click at [376, 186] on div "Queue ( 1 ) Jobs Library [PERSON_NAME] den" at bounding box center [780, 317] width 1561 height 568
click at [901, 69] on icon at bounding box center [902, 70] width 5 height 6
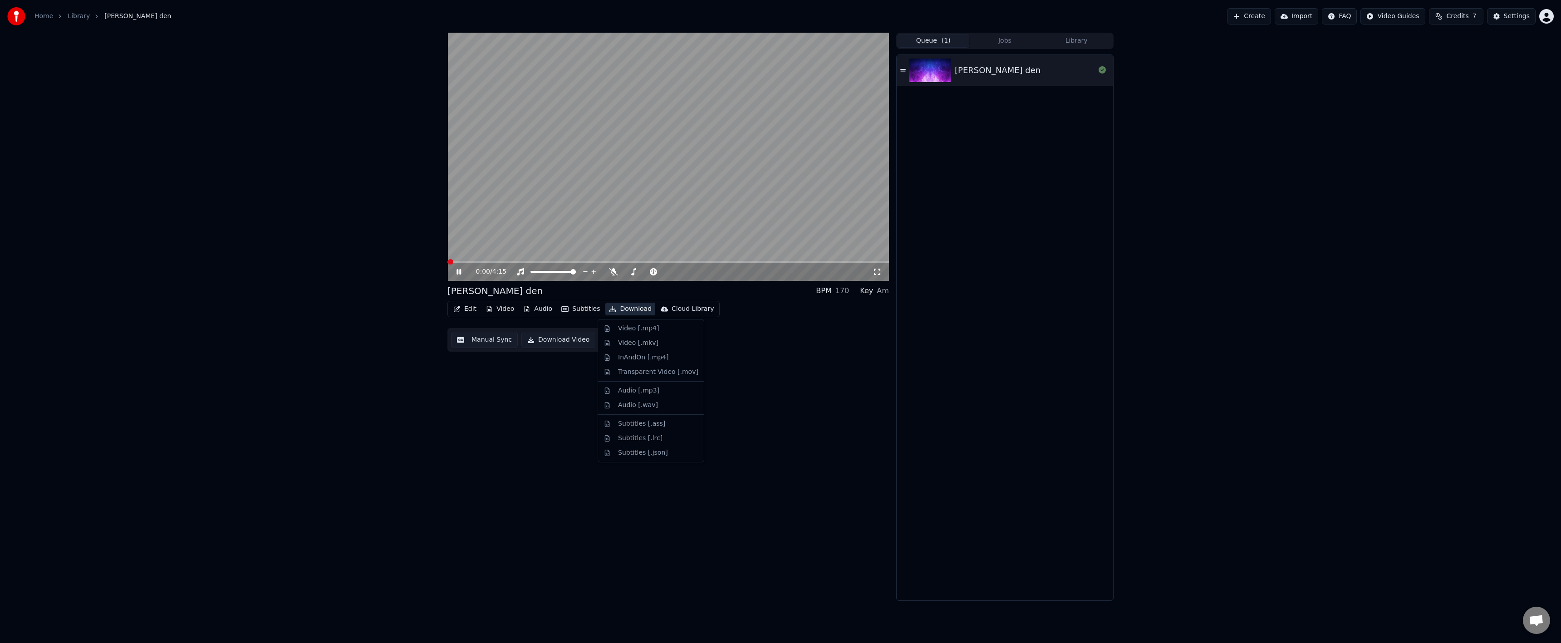
click at [627, 314] on button "Download" at bounding box center [630, 309] width 50 height 13
click at [636, 359] on div "InAndOn [.mp4]" at bounding box center [643, 357] width 51 height 9
click at [458, 273] on icon at bounding box center [458, 271] width 5 height 5
click at [457, 274] on icon at bounding box center [458, 271] width 5 height 5
click at [459, 271] on icon at bounding box center [465, 271] width 21 height 7
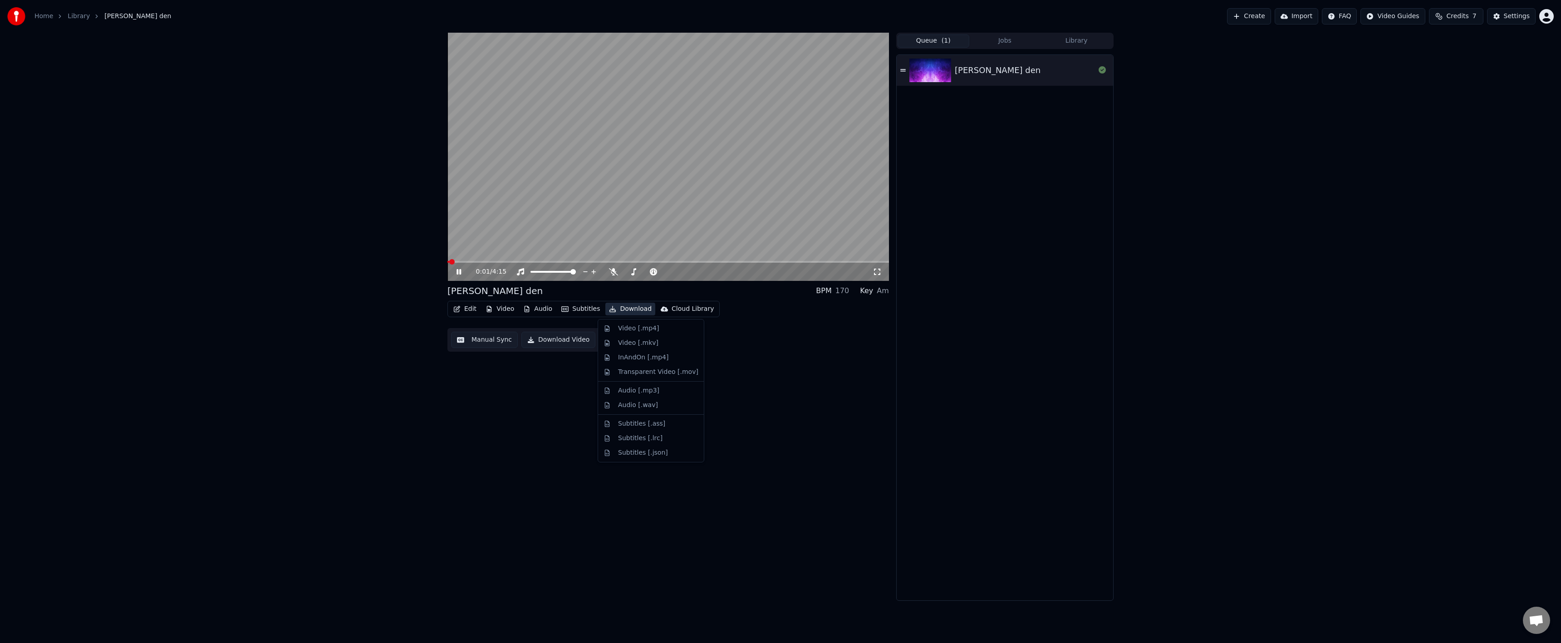
click at [459, 269] on icon at bounding box center [465, 271] width 21 height 7
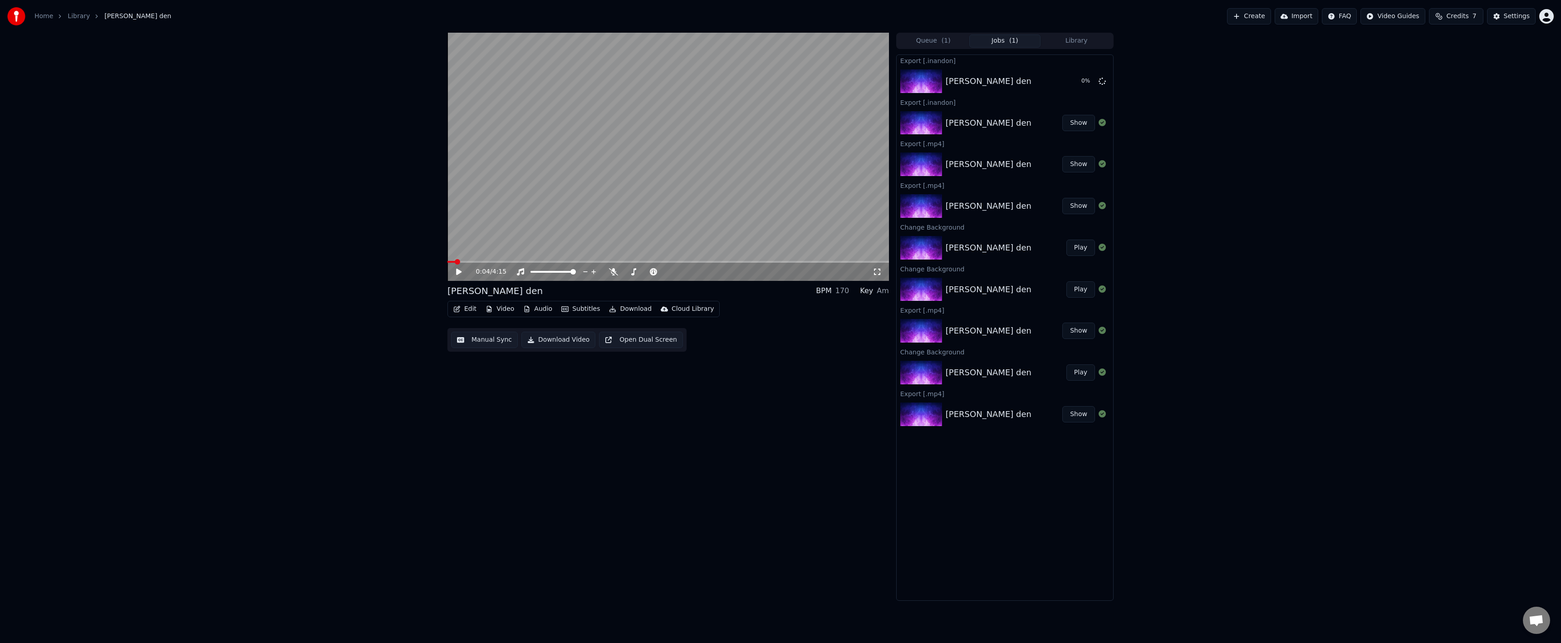
click at [802, 365] on div "0:04 / 4:15 [PERSON_NAME] den BPM 170 Key Am Edit Video Audio Subtitles Downloa…" at bounding box center [668, 317] width 442 height 568
click at [1512, 16] on div "Settings" at bounding box center [1517, 16] width 26 height 9
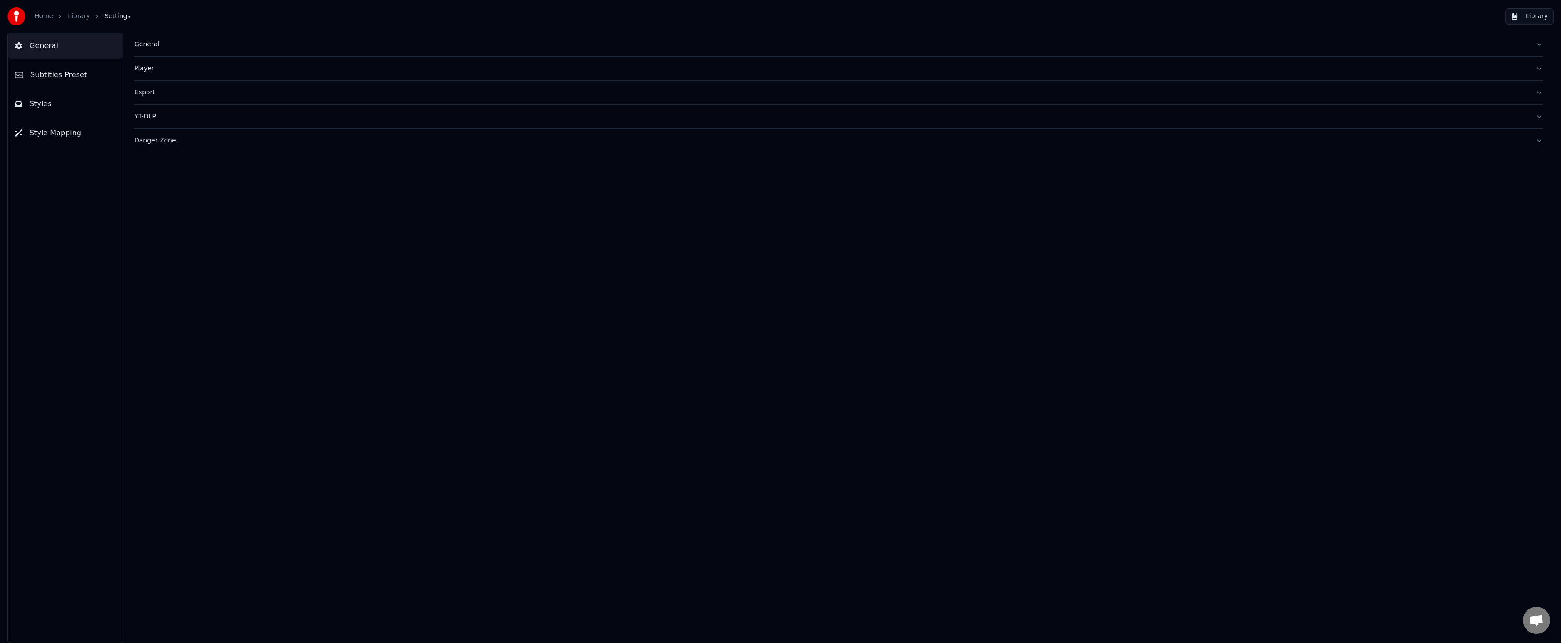
click at [163, 85] on button "Export" at bounding box center [838, 93] width 1408 height 24
click at [154, 274] on div "YT-DLP" at bounding box center [831, 271] width 1394 height 9
click at [85, 15] on div "Library" at bounding box center [84, 16] width 32 height 9
click at [81, 15] on link "Library" at bounding box center [79, 16] width 22 height 9
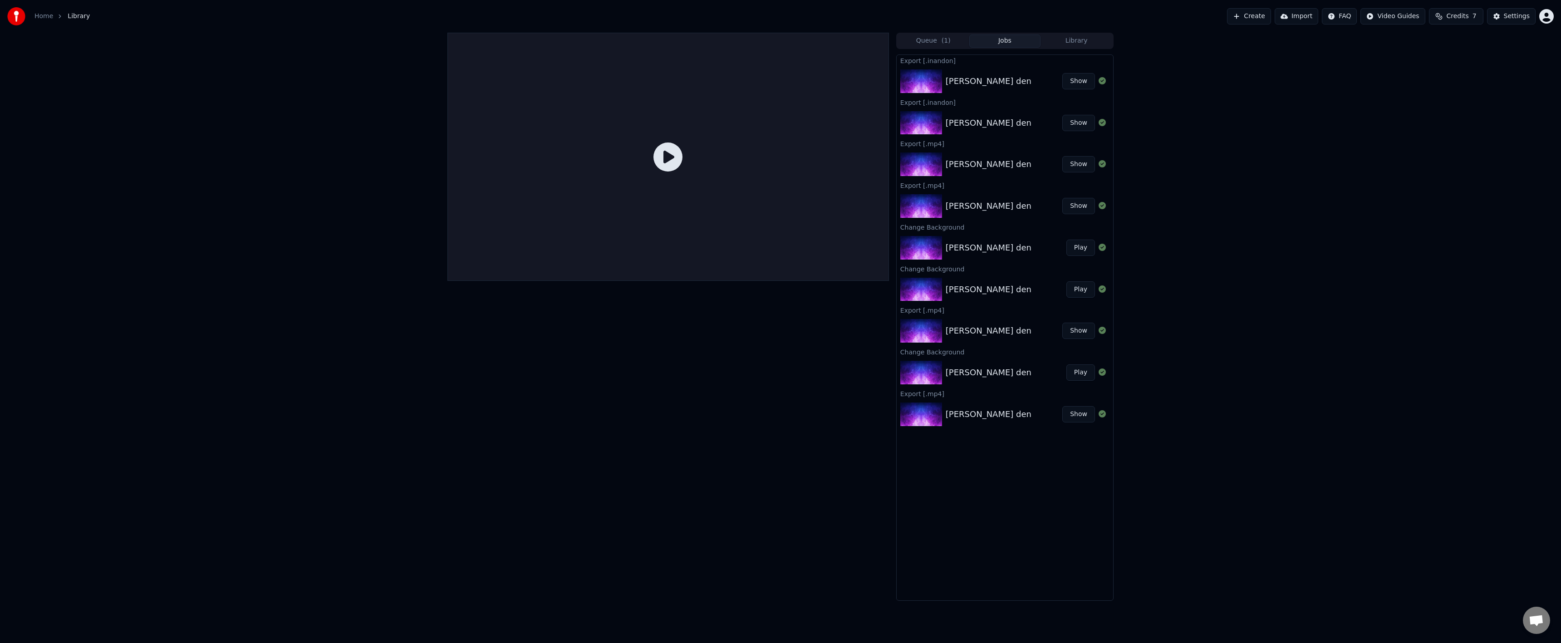
click at [1366, 84] on div "Queue ( 1 ) Jobs Library Export [.inandon] [PERSON_NAME] den Show Export [.inan…" at bounding box center [780, 317] width 1561 height 568
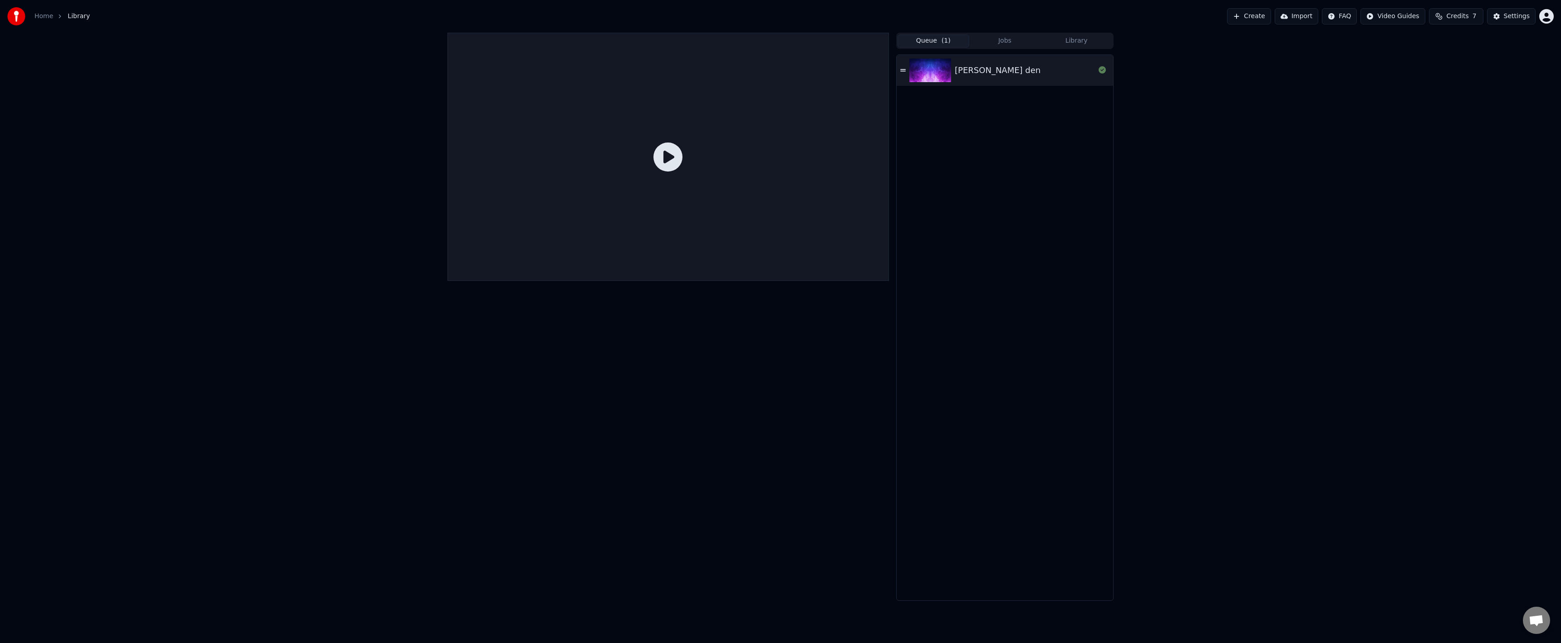
click at [946, 44] on span "( 1 )" at bounding box center [946, 40] width 9 height 9
click at [927, 74] on img at bounding box center [930, 71] width 42 height 24
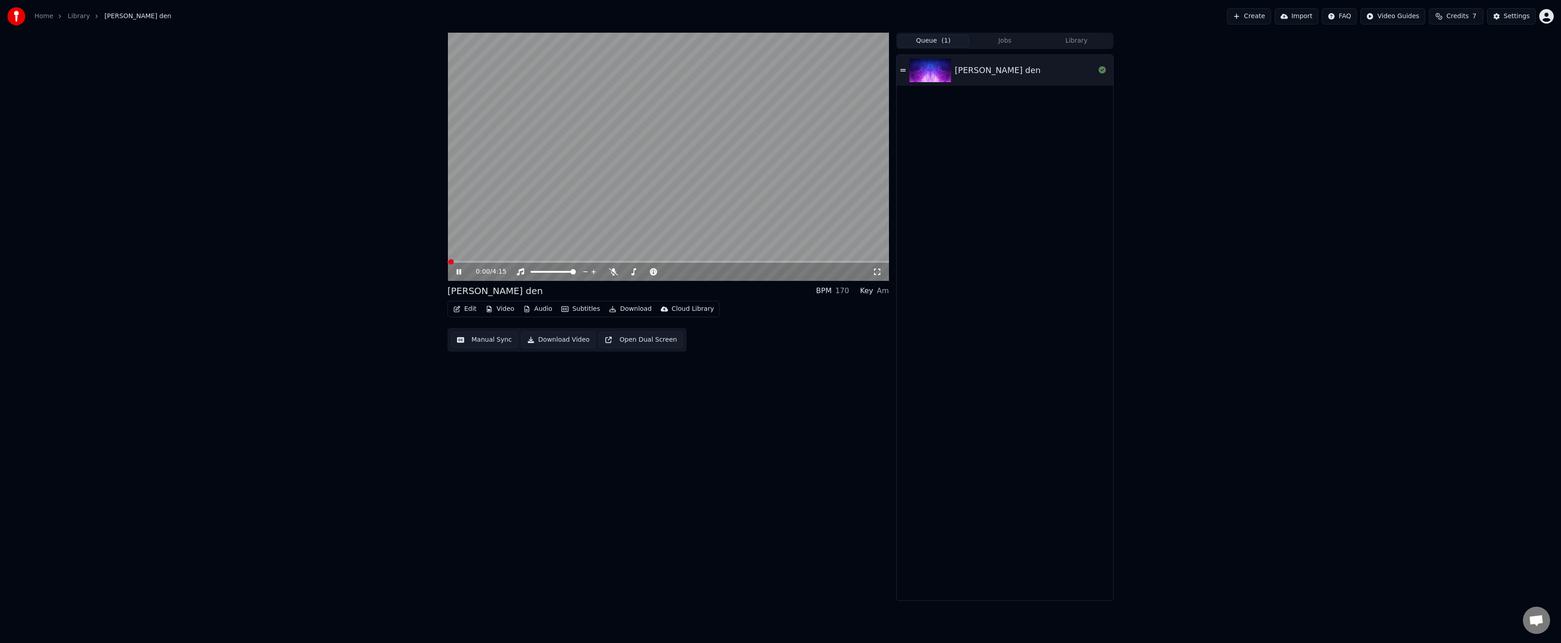
click at [591, 261] on span at bounding box center [668, 262] width 442 height 2
click at [455, 275] on icon at bounding box center [465, 271] width 21 height 7
click at [456, 275] on icon at bounding box center [465, 271] width 21 height 7
click at [456, 274] on icon at bounding box center [465, 271] width 21 height 7
click at [750, 262] on span at bounding box center [668, 262] width 442 height 2
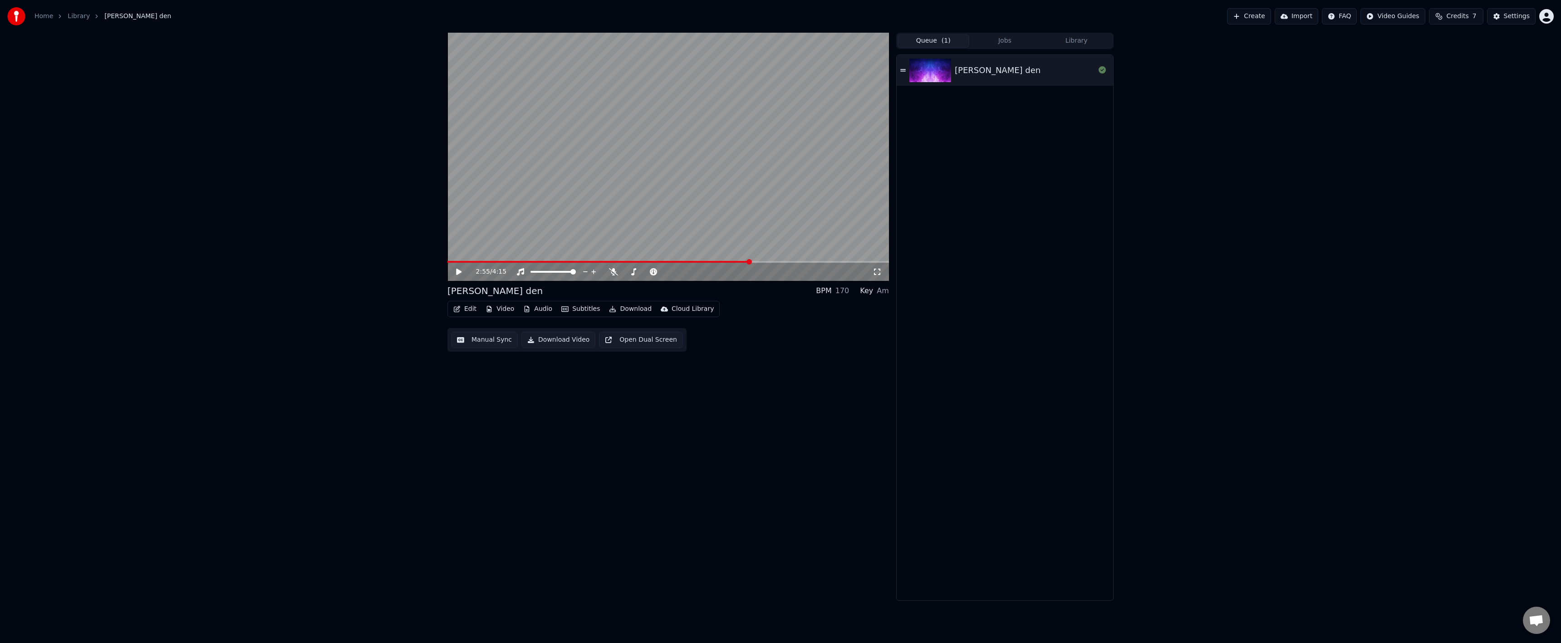
click at [751, 262] on span at bounding box center [748, 261] width 5 height 5
click at [755, 262] on span at bounding box center [668, 262] width 442 height 2
click at [757, 262] on span at bounding box center [754, 261] width 5 height 5
click at [764, 262] on span at bounding box center [668, 262] width 442 height 2
click at [766, 262] on span at bounding box center [668, 262] width 442 height 2
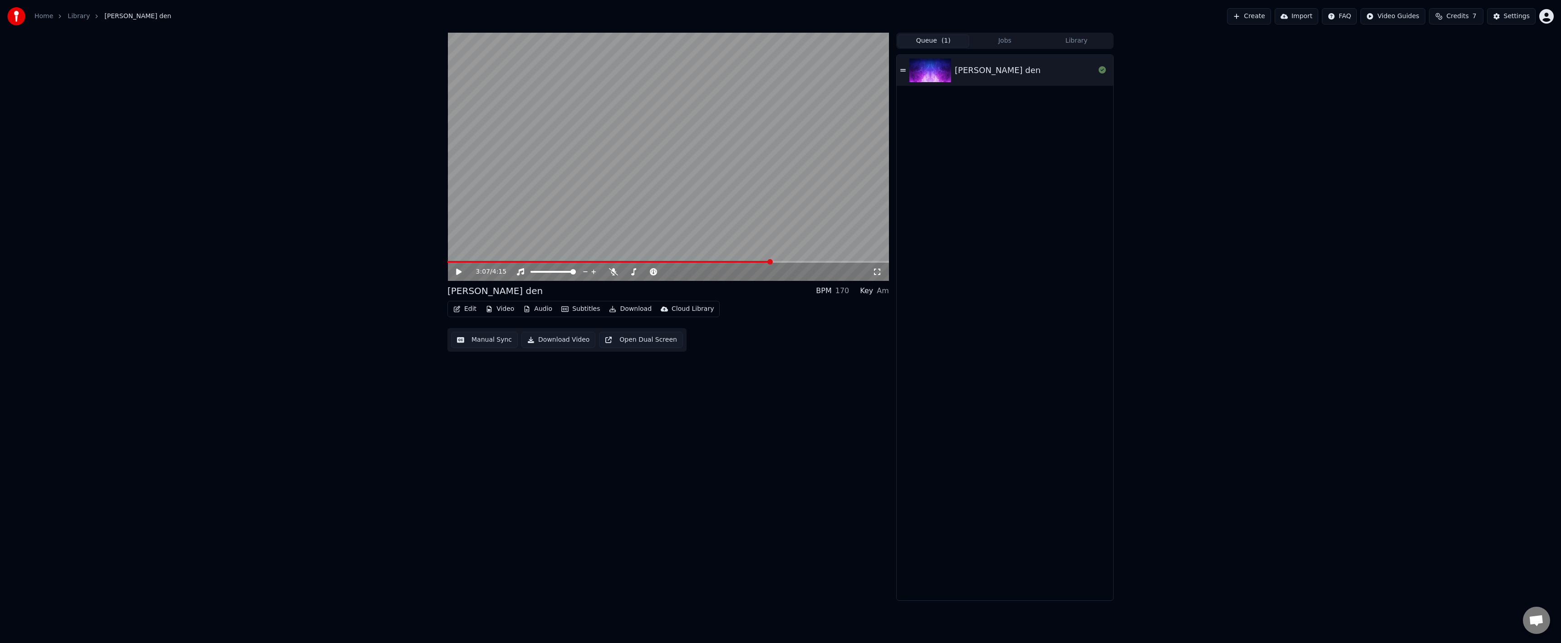
click at [772, 262] on span at bounding box center [668, 262] width 442 height 2
click at [774, 262] on span at bounding box center [668, 262] width 442 height 2
click at [776, 263] on span at bounding box center [668, 262] width 442 height 2
click at [782, 263] on div "3:10 / 4:15" at bounding box center [668, 272] width 442 height 18
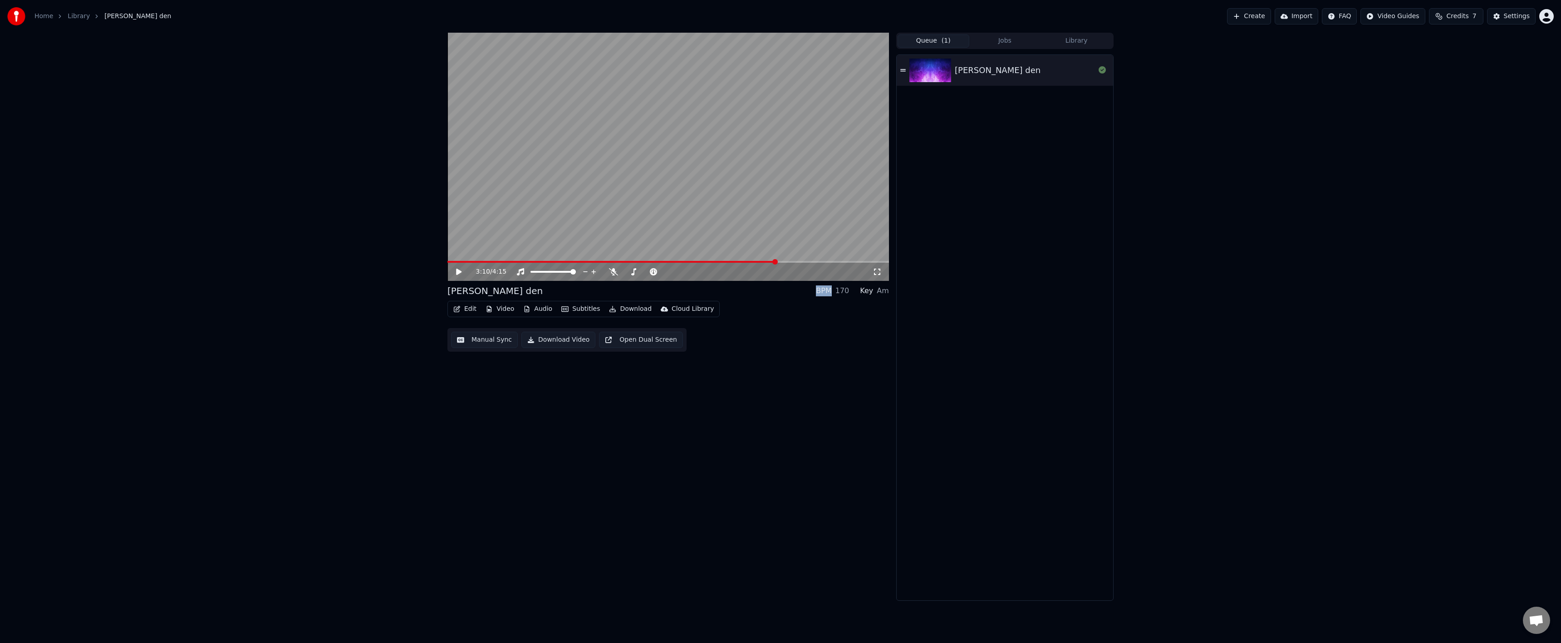
click at [785, 263] on span at bounding box center [668, 262] width 442 height 2
click at [787, 261] on span at bounding box center [668, 262] width 442 height 2
click at [794, 262] on span at bounding box center [668, 262] width 442 height 2
click at [801, 261] on span at bounding box center [668, 262] width 442 height 2
click at [803, 261] on span at bounding box center [668, 262] width 442 height 2
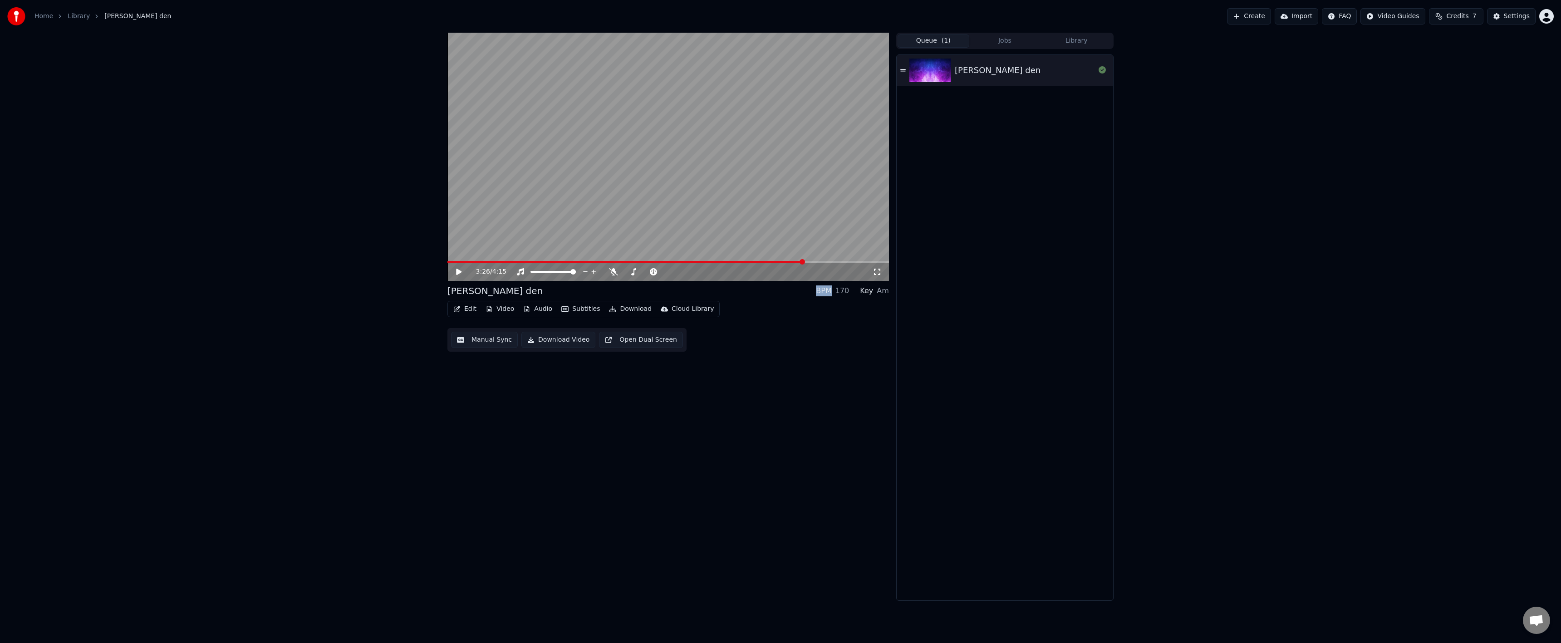
click at [811, 262] on span at bounding box center [668, 262] width 442 height 2
click at [811, 262] on span at bounding box center [808, 261] width 5 height 5
click at [815, 262] on span at bounding box center [668, 262] width 442 height 2
click at [821, 262] on span at bounding box center [668, 262] width 442 height 2
click at [826, 262] on span at bounding box center [668, 262] width 442 height 2
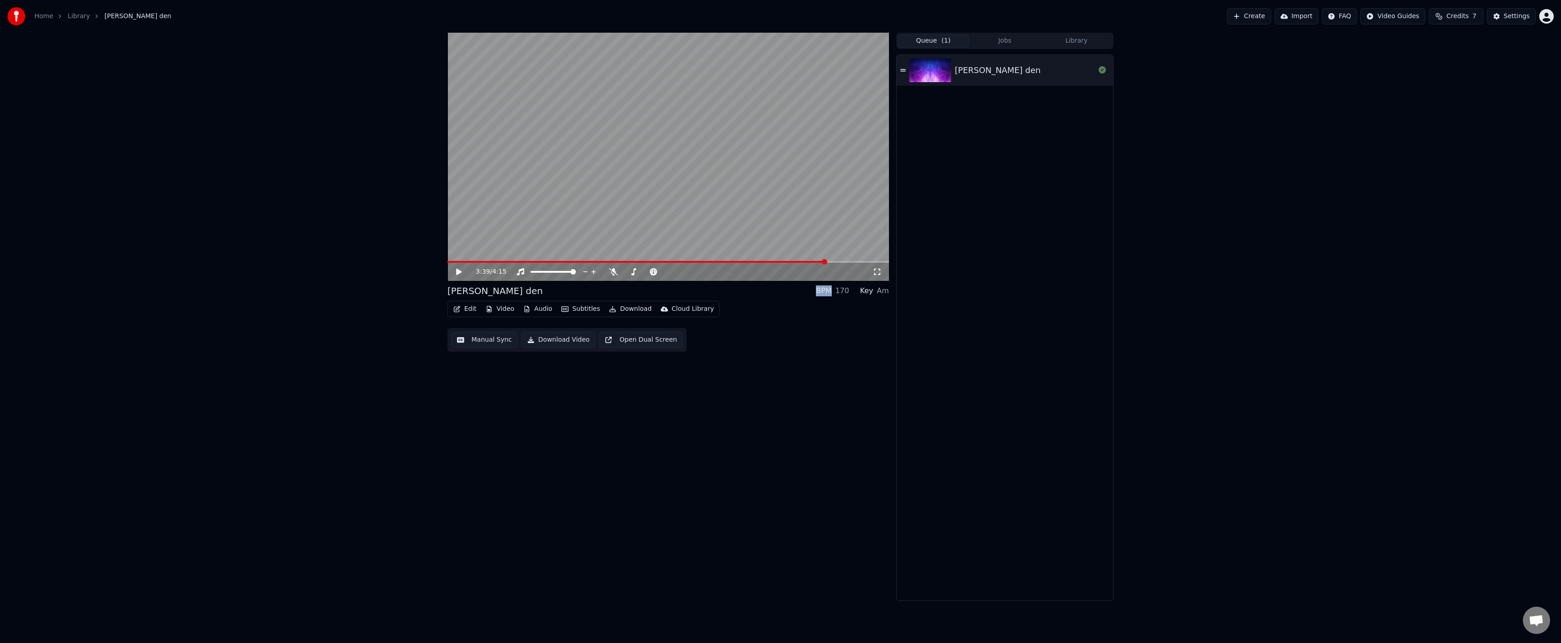
click at [840, 262] on span at bounding box center [668, 262] width 442 height 2
click at [768, 260] on video at bounding box center [668, 157] width 442 height 248
click at [760, 260] on video at bounding box center [668, 157] width 442 height 248
click at [753, 263] on span at bounding box center [600, 262] width 306 height 2
click at [745, 263] on div "2:57 / 4:15" at bounding box center [668, 272] width 442 height 18
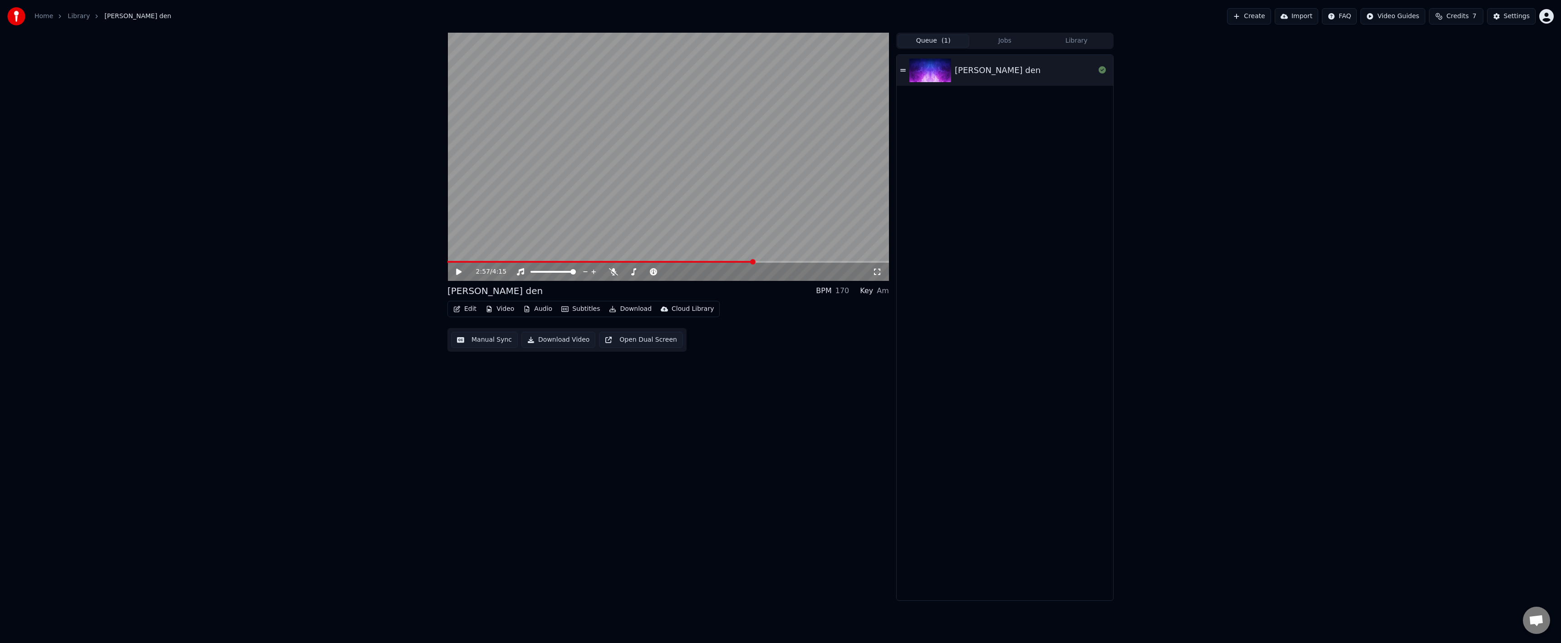
click at [740, 263] on div "2:57 / 4:15" at bounding box center [668, 272] width 442 height 18
click at [736, 264] on div "2:57 / 4:15" at bounding box center [668, 272] width 442 height 18
click at [733, 261] on span at bounding box center [600, 262] width 306 height 2
click at [771, 265] on span at bounding box center [767, 261] width 5 height 5
drag, startPoint x: 815, startPoint y: 263, endPoint x: 825, endPoint y: 264, distance: 10.5
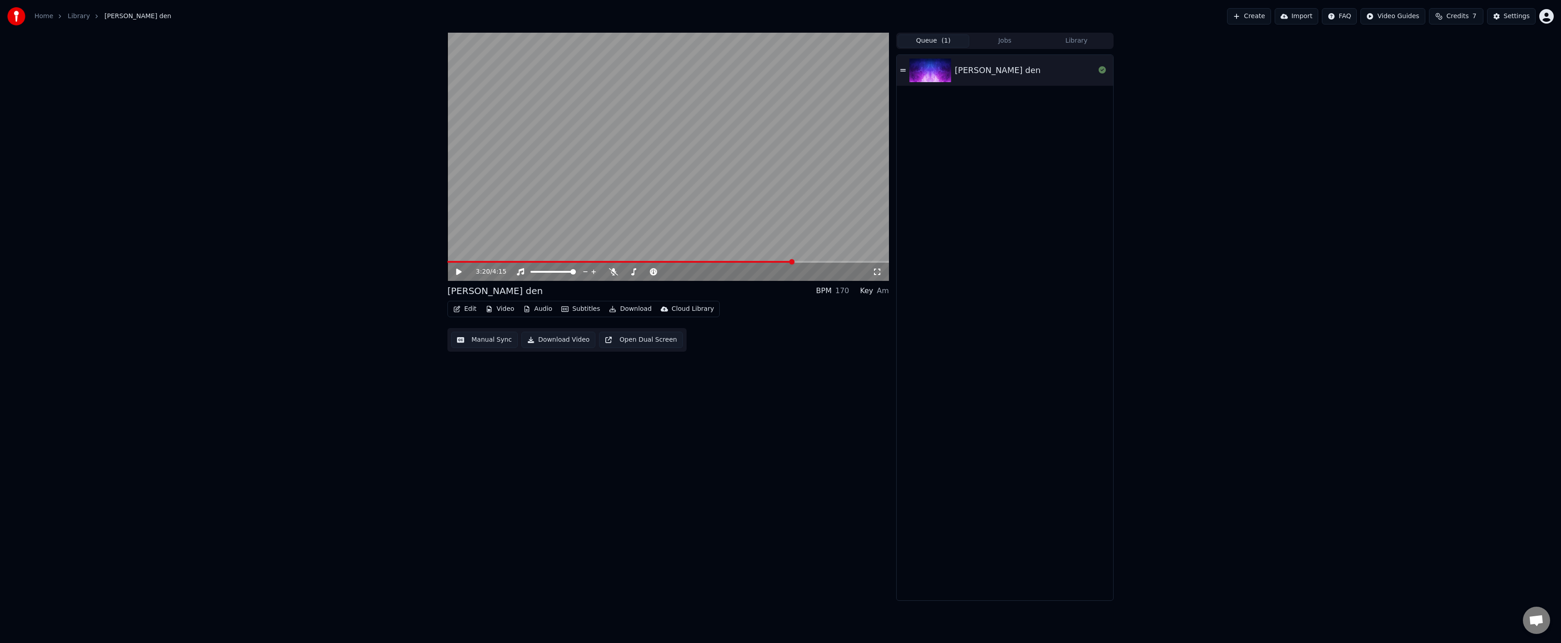
click at [819, 263] on div "3:20 / 4:15" at bounding box center [668, 272] width 442 height 18
click at [828, 262] on span at bounding box center [668, 262] width 442 height 2
click at [834, 260] on video at bounding box center [668, 157] width 442 height 248
click at [839, 261] on span at bounding box center [668, 262] width 442 height 2
click at [831, 245] on video at bounding box center [668, 157] width 442 height 248
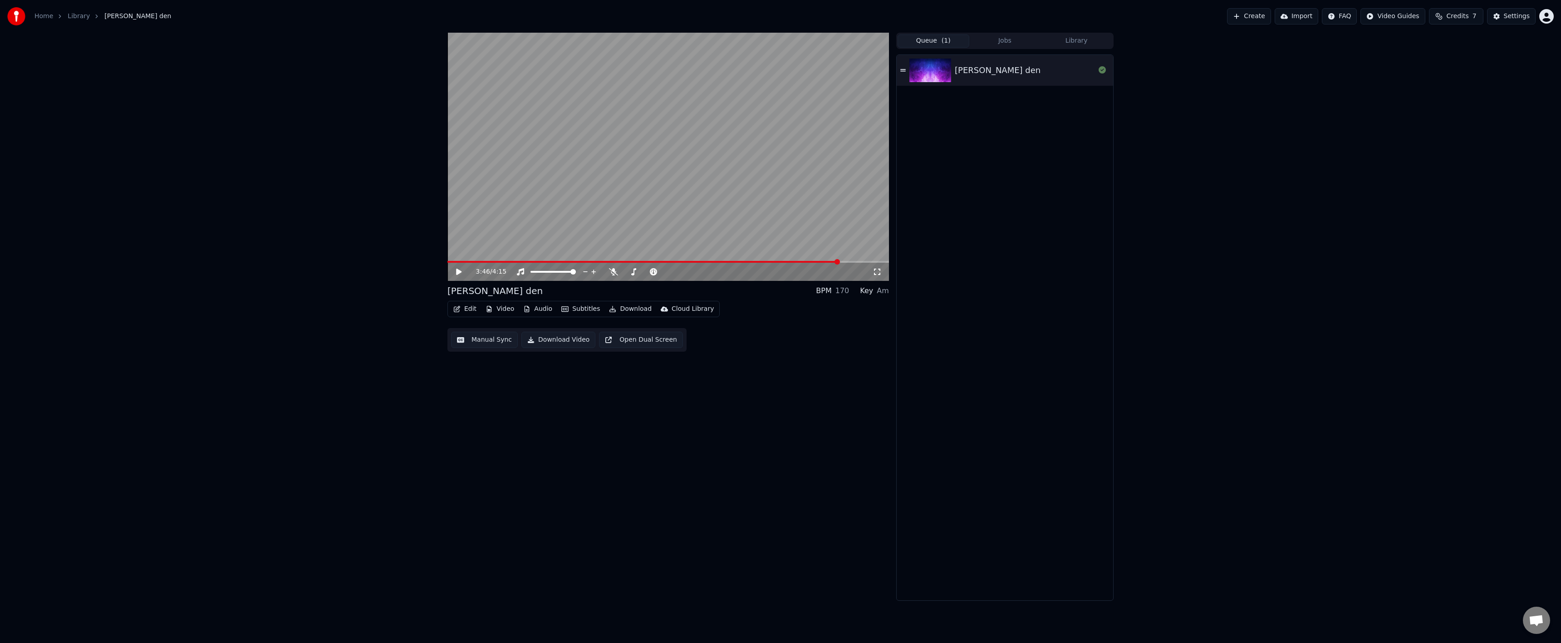
click at [465, 312] on button "Edit" at bounding box center [465, 309] width 30 height 13
click at [709, 380] on div "3:46 / 4:15 [PERSON_NAME] den BPM 170 Key Am Edit Video Audio Subtitles Downloa…" at bounding box center [668, 317] width 442 height 568
click at [1504, 23] on button "Settings" at bounding box center [1511, 16] width 49 height 16
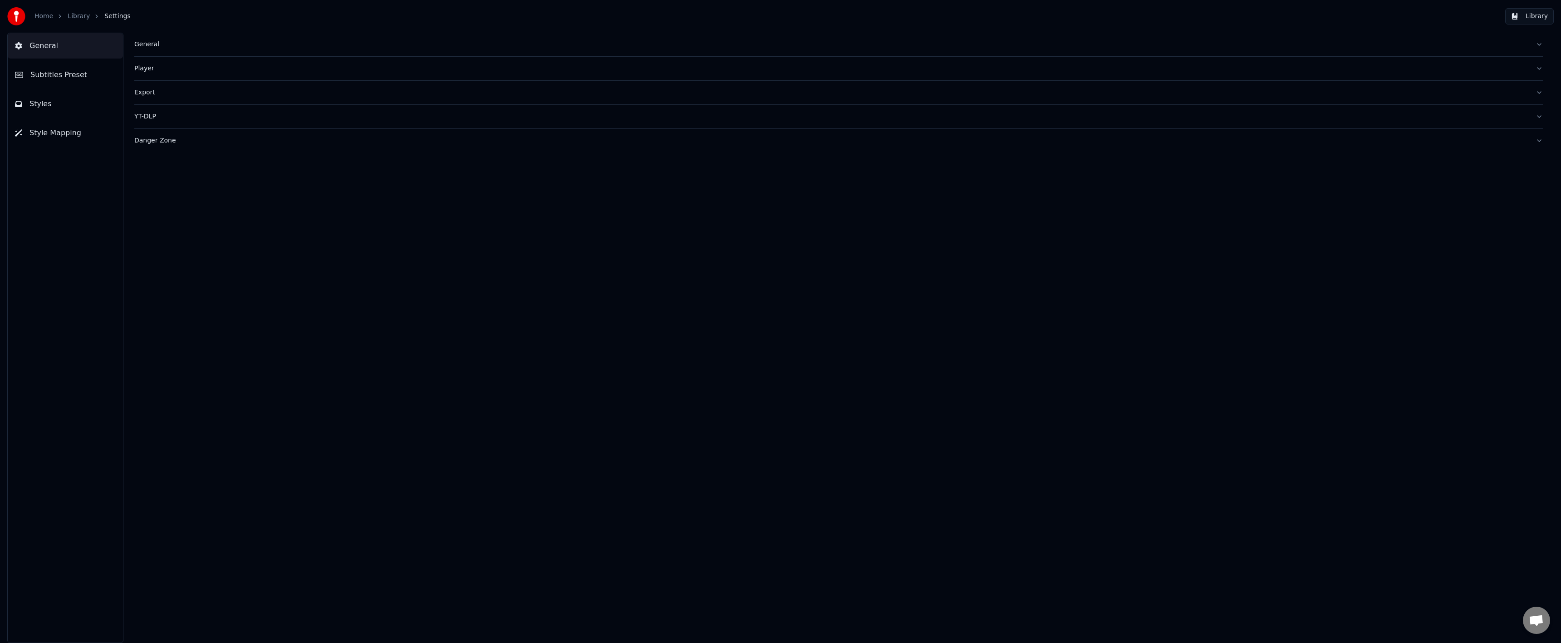
click at [72, 84] on button "Subtitles Preset" at bounding box center [65, 74] width 115 height 25
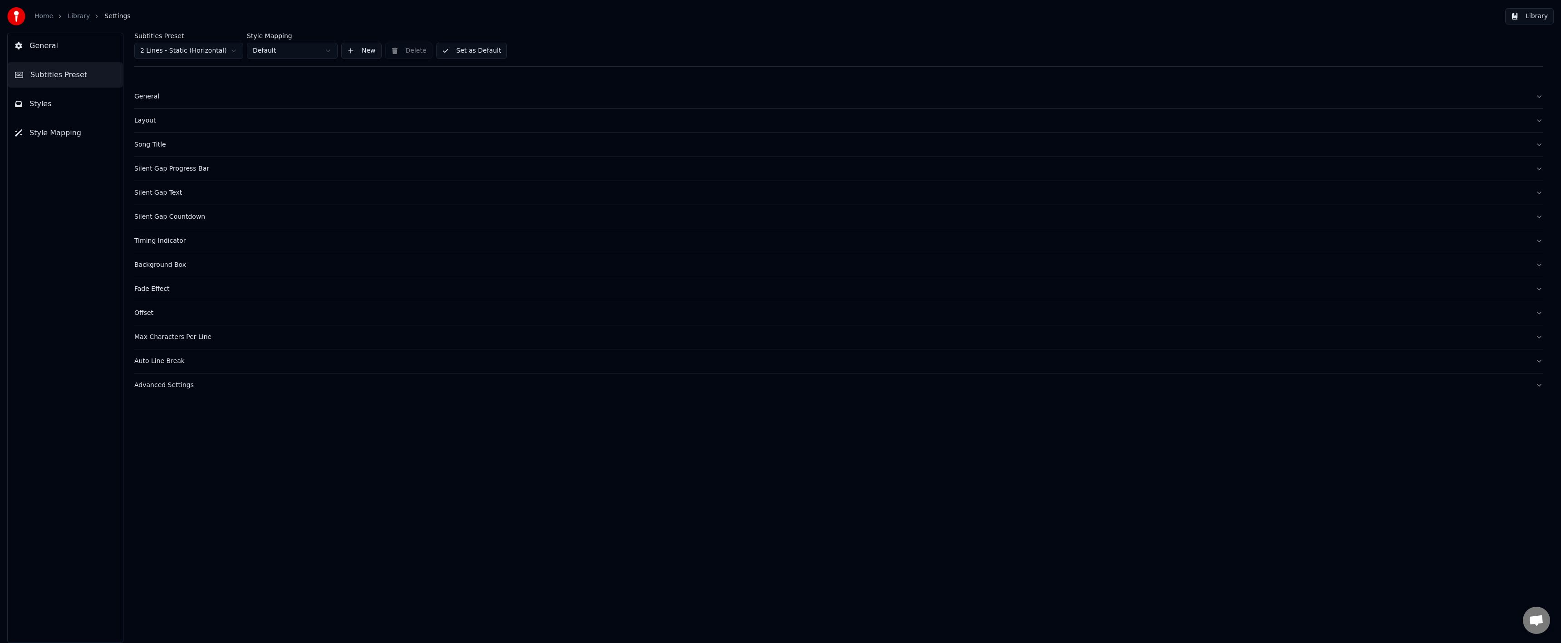
click at [159, 97] on div "General" at bounding box center [831, 96] width 1394 height 9
click at [151, 197] on button "Layout" at bounding box center [838, 192] width 1408 height 24
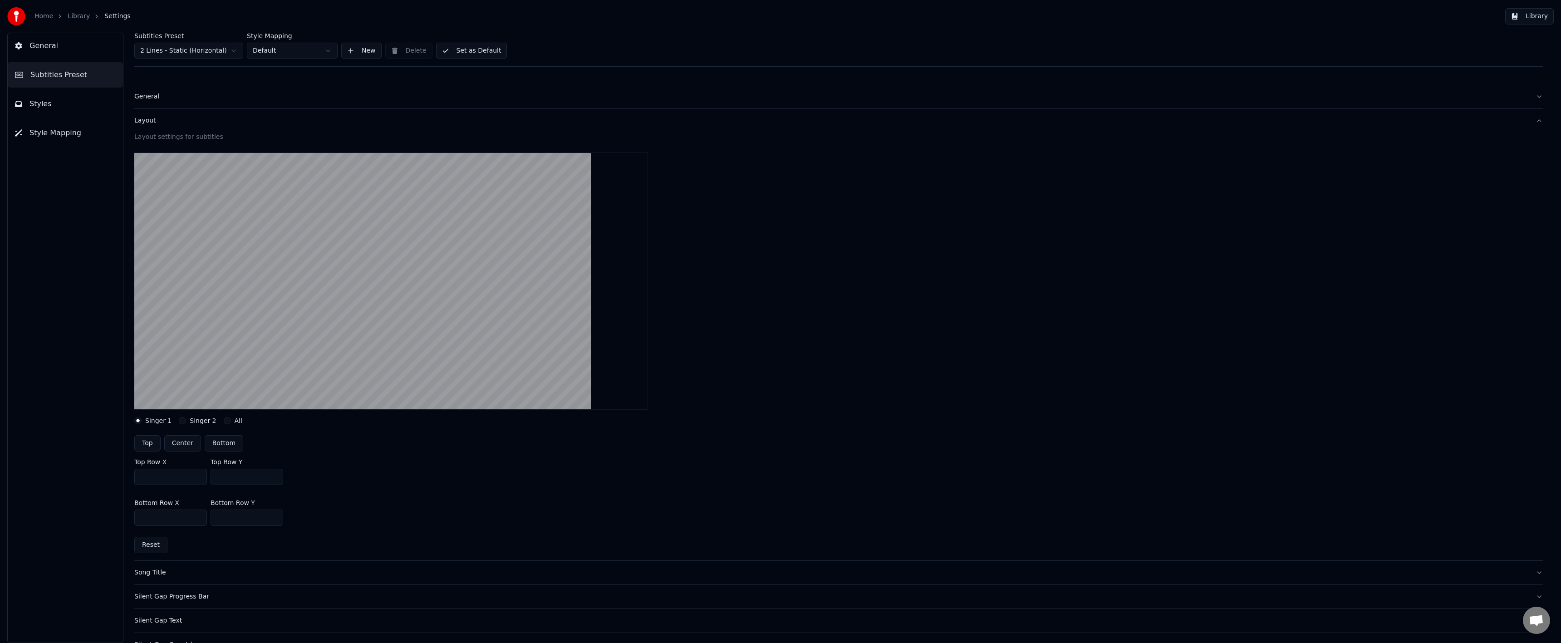
click at [53, 92] on button "Styles" at bounding box center [65, 103] width 115 height 25
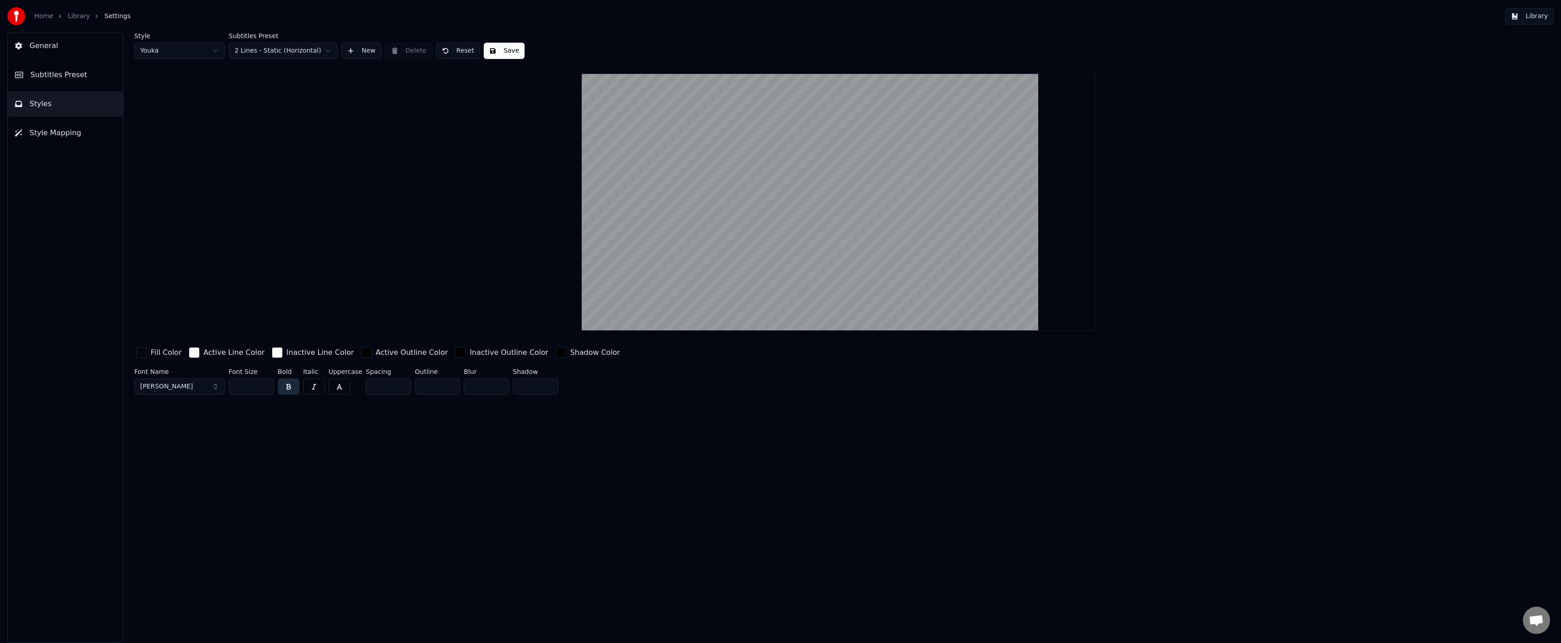
drag, startPoint x: 255, startPoint y: 388, endPoint x: 216, endPoint y: 386, distance: 38.7
click at [216, 386] on div "Font Name Montserrat Bold Font Size *** Bold Italic Uppercase Spacing * Outline…" at bounding box center [680, 383] width 1093 height 30
type input "***"
click at [328, 430] on div "Style Youka Subtitles Preset 2 Lines - Static (Horizontal) New Delete Reset Sav…" at bounding box center [838, 338] width 1445 height 610
click at [62, 52] on button "General" at bounding box center [65, 45] width 115 height 25
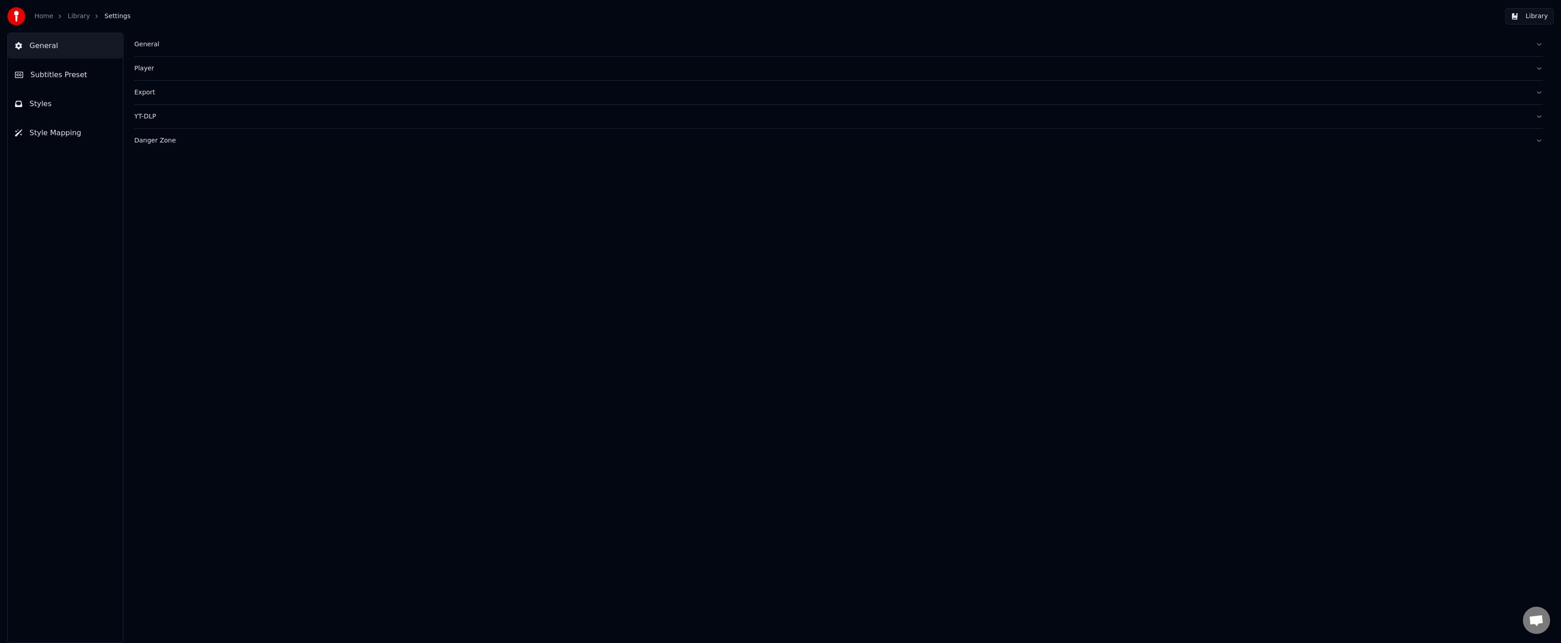
click at [59, 68] on button "Subtitles Preset" at bounding box center [65, 74] width 115 height 25
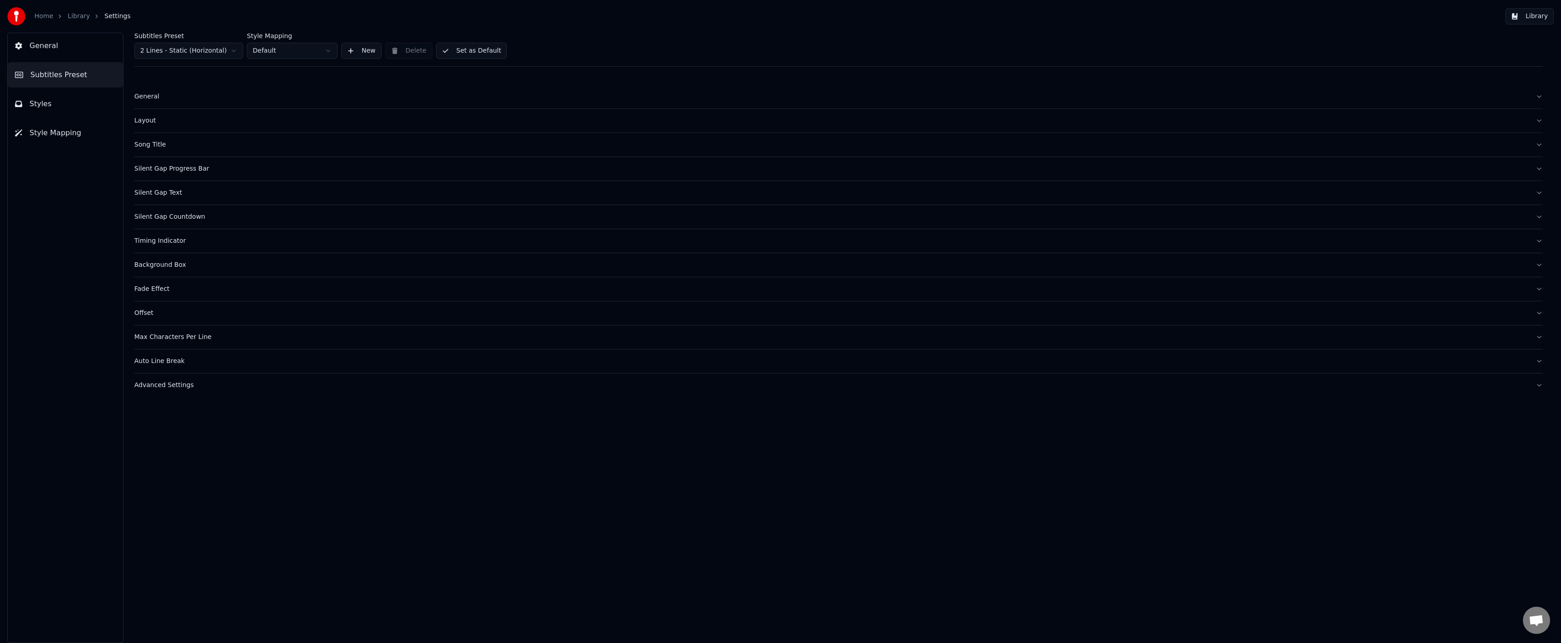
click at [141, 119] on div "Layout" at bounding box center [831, 120] width 1394 height 9
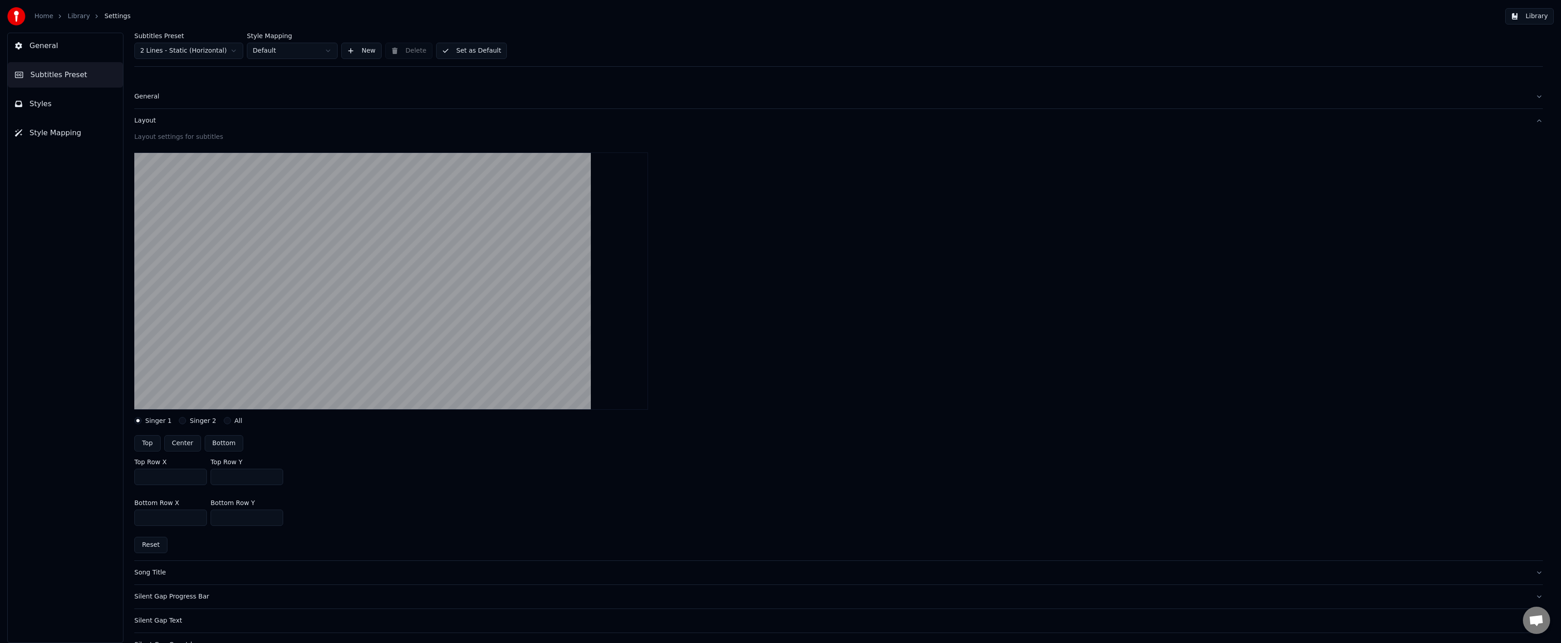
drag, startPoint x: 231, startPoint y: 515, endPoint x: 221, endPoint y: 517, distance: 10.6
click at [221, 517] on input "***" at bounding box center [247, 518] width 73 height 16
click at [223, 516] on input "***" at bounding box center [247, 518] width 73 height 16
click at [221, 516] on input "***" at bounding box center [247, 518] width 73 height 16
click at [250, 518] on input "***" at bounding box center [247, 518] width 73 height 16
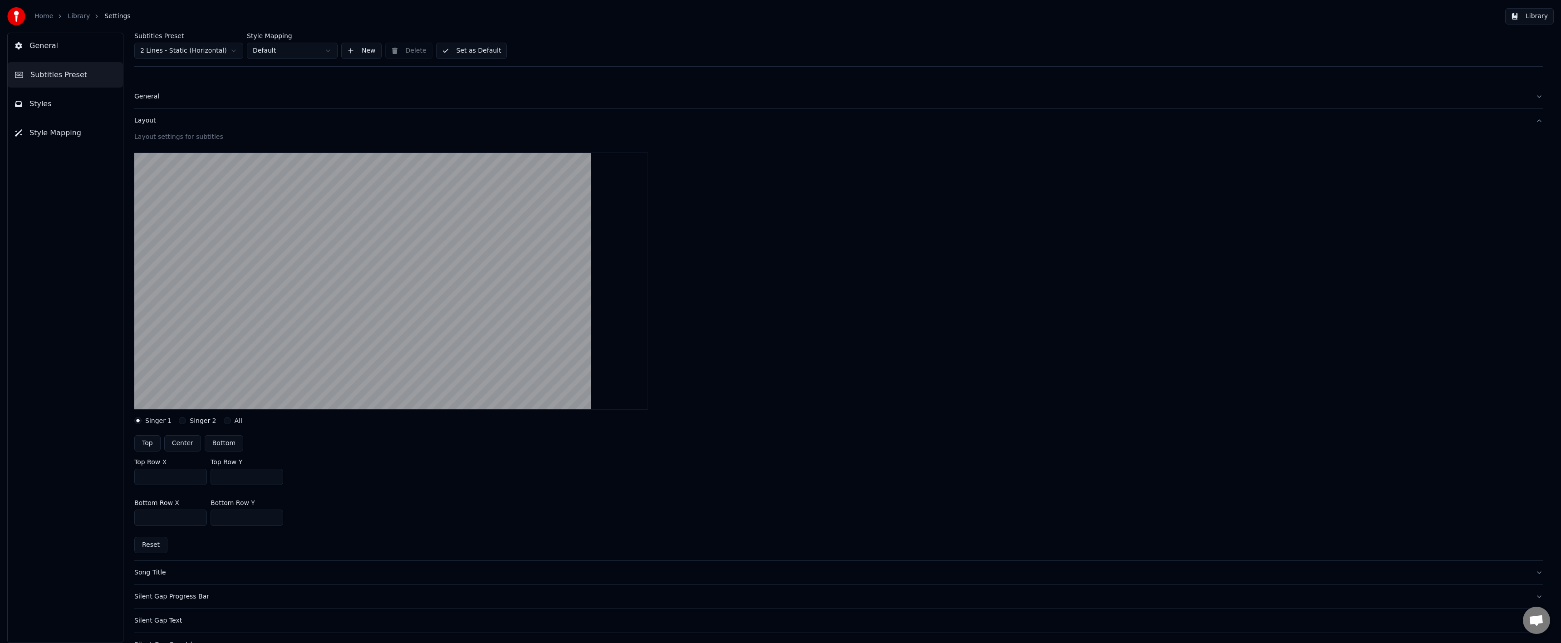
drag, startPoint x: 234, startPoint y: 517, endPoint x: 205, endPoint y: 517, distance: 29.5
click at [205, 517] on div "Bottom Row X *** Bottom Row Y ***" at bounding box center [838, 512] width 1408 height 41
click at [350, 507] on div "Bottom Row X *** Bottom Row Y ***" at bounding box center [838, 512] width 1408 height 41
click at [234, 510] on input "***" at bounding box center [247, 518] width 73 height 16
type input "***"
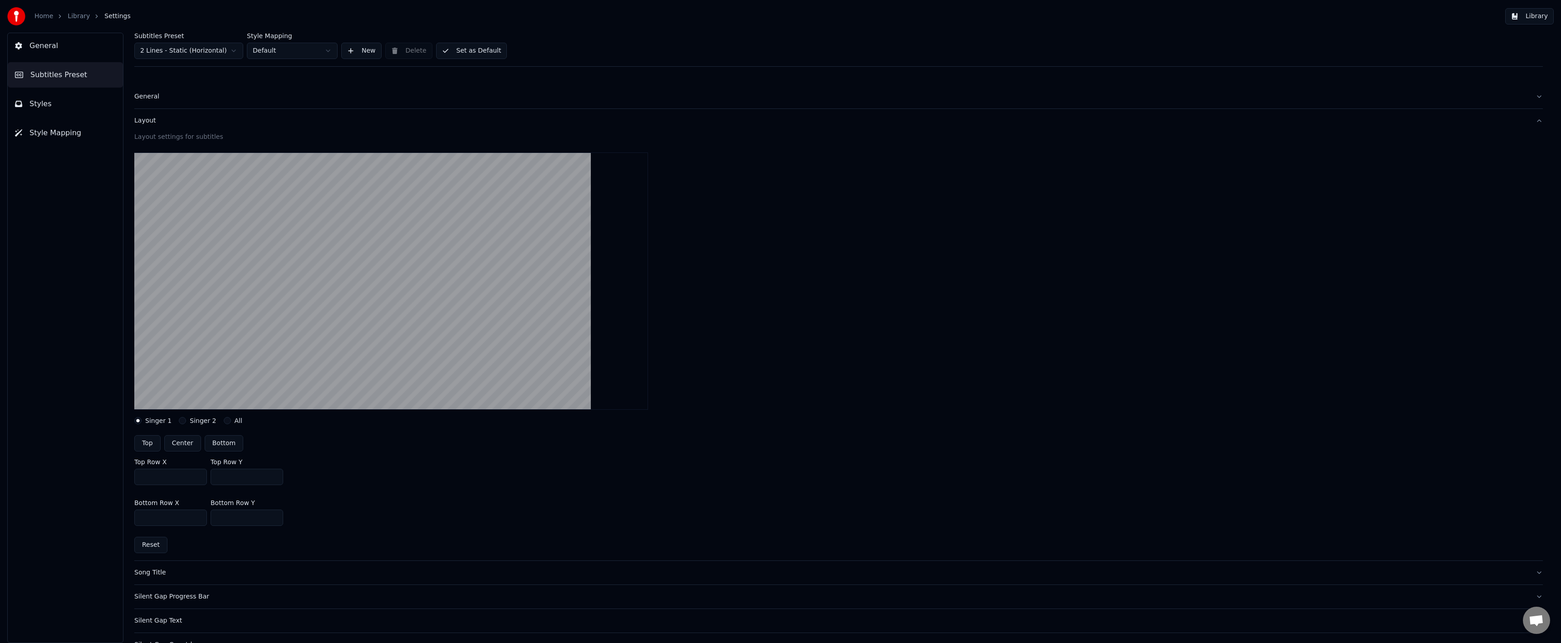
click at [453, 528] on div "Bottom Row X *** Bottom Row Y ***" at bounding box center [838, 512] width 1408 height 41
click at [75, 15] on link "Library" at bounding box center [79, 16] width 22 height 9
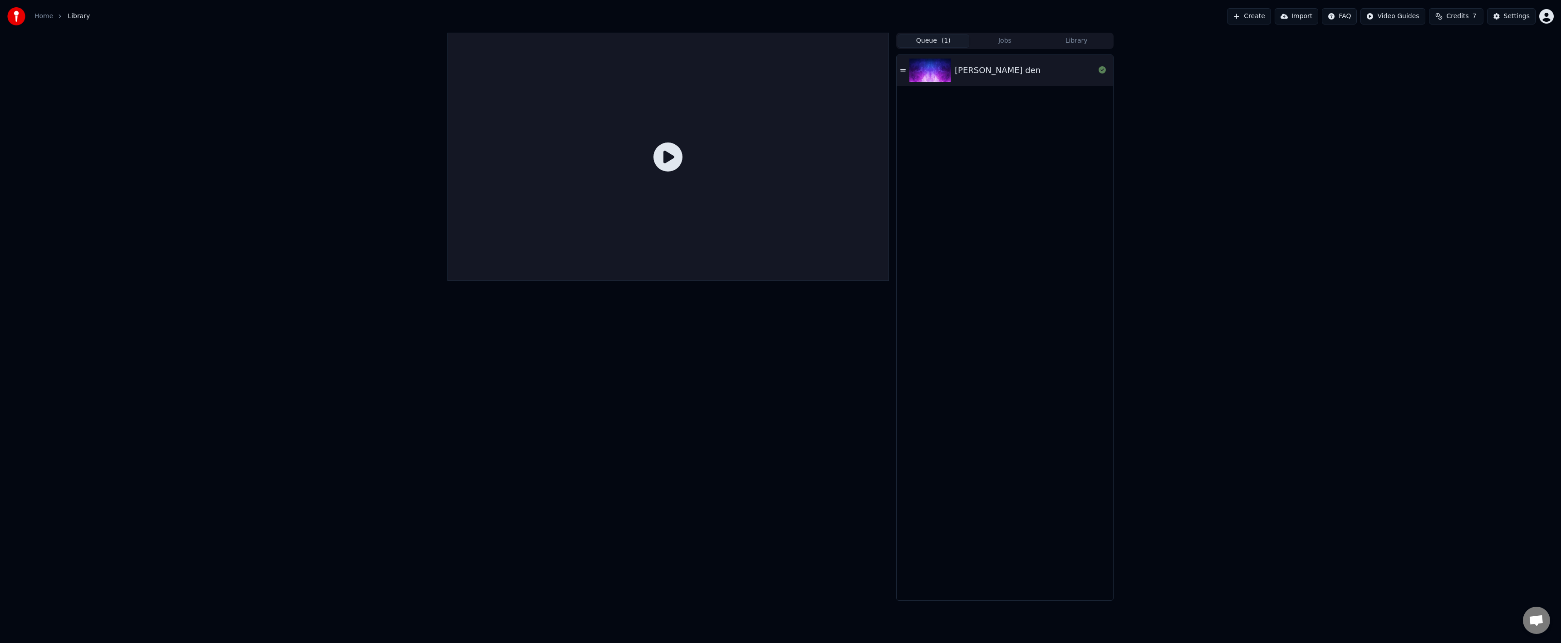
click at [945, 37] on span "( 1 )" at bounding box center [946, 40] width 9 height 9
drag, startPoint x: 959, startPoint y: 74, endPoint x: 931, endPoint y: 71, distance: 28.2
click at [959, 73] on div "[PERSON_NAME] den" at bounding box center [998, 70] width 86 height 13
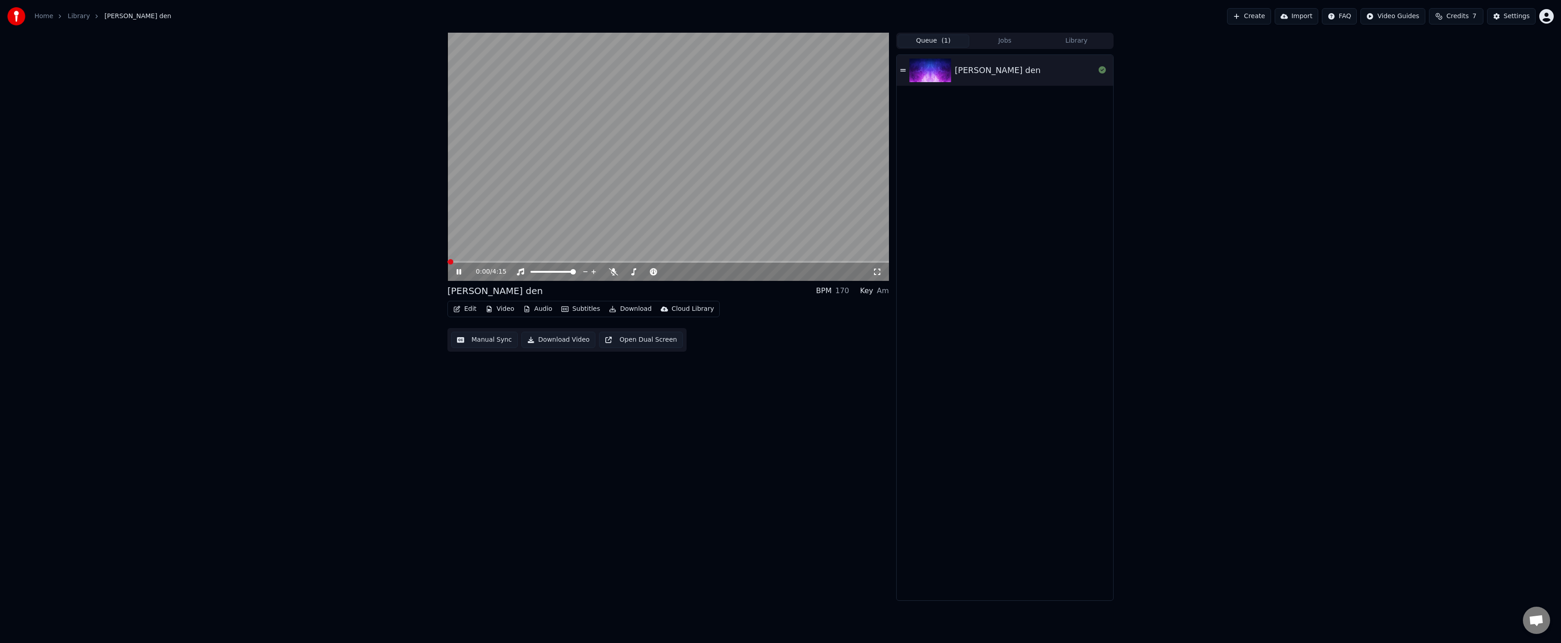
click at [610, 260] on video at bounding box center [668, 157] width 442 height 248
click at [612, 261] on span at bounding box center [668, 262] width 442 height 2
click at [452, 273] on div "1:35 / 4:15" at bounding box center [668, 271] width 434 height 9
click at [456, 274] on icon at bounding box center [465, 271] width 21 height 7
click at [459, 277] on div "1:36 / 4:15" at bounding box center [668, 272] width 442 height 18
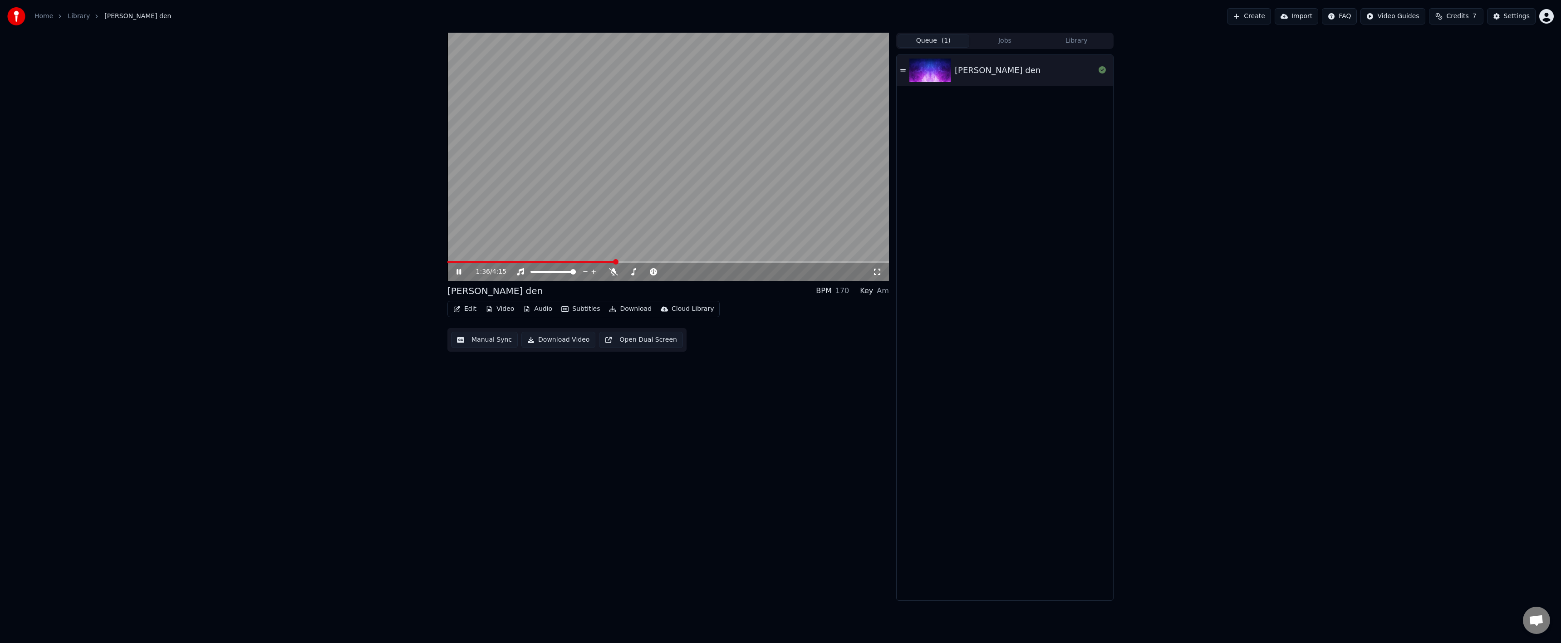
click at [463, 276] on div "1:36 / 4:15" at bounding box center [668, 271] width 434 height 9
click at [452, 274] on div "1:39 / 4:15" at bounding box center [668, 271] width 434 height 9
click at [457, 270] on icon at bounding box center [458, 271] width 5 height 5
click at [1512, 15] on div "Settings" at bounding box center [1517, 16] width 26 height 9
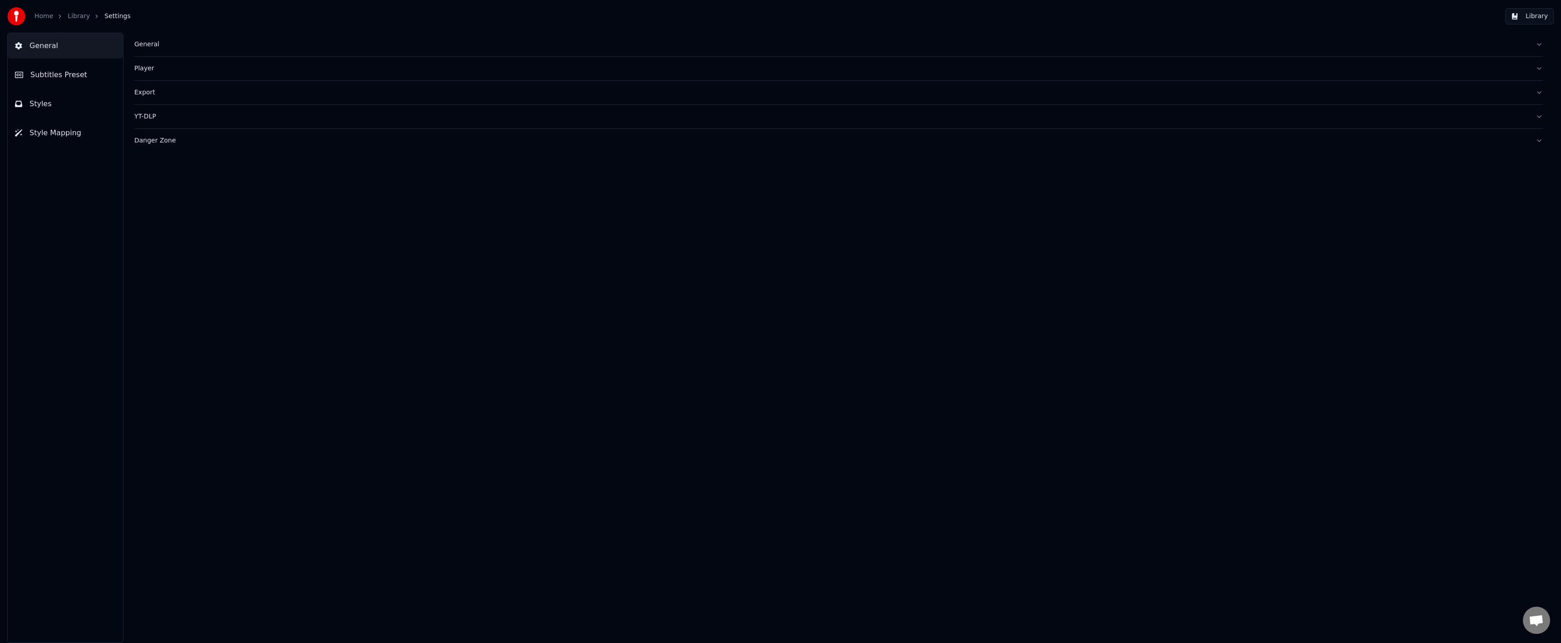
click at [83, 77] on button "Subtitles Preset" at bounding box center [65, 74] width 115 height 25
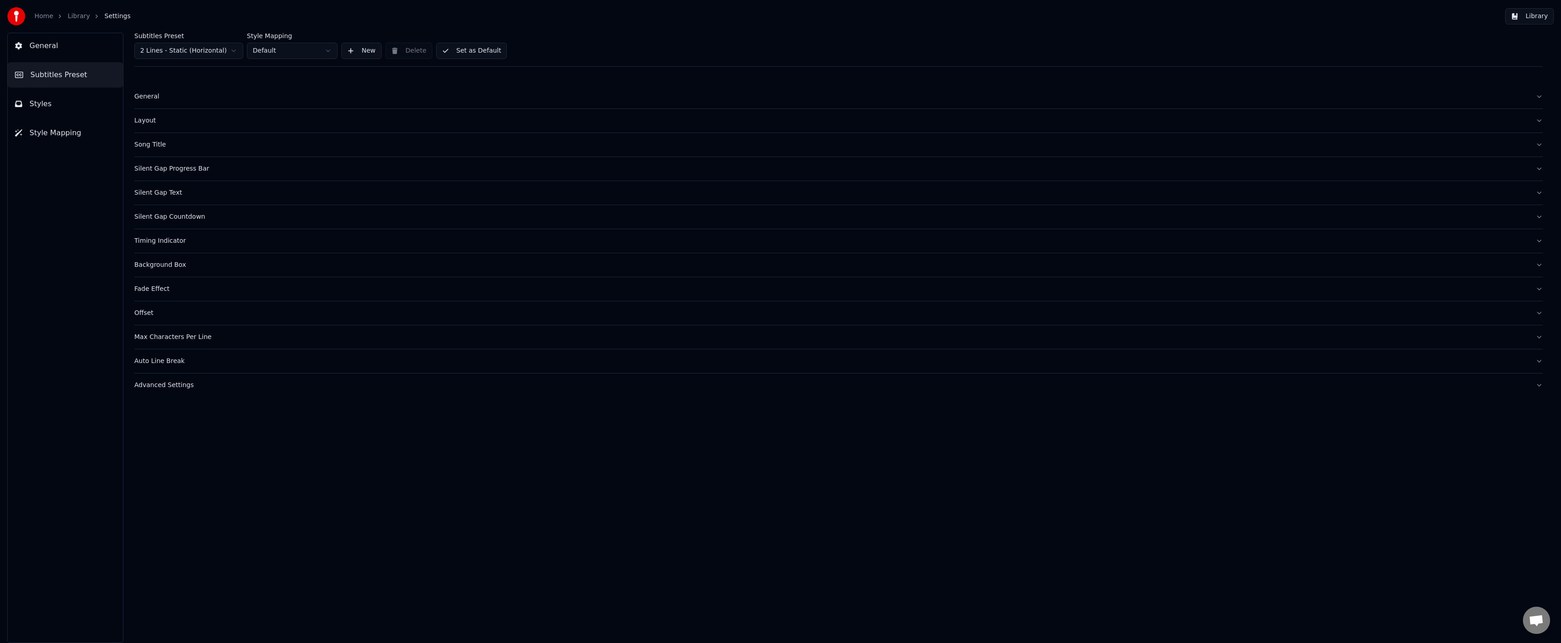
click at [147, 89] on button "General" at bounding box center [838, 97] width 1408 height 24
click at [148, 187] on div "Layout" at bounding box center [831, 191] width 1394 height 9
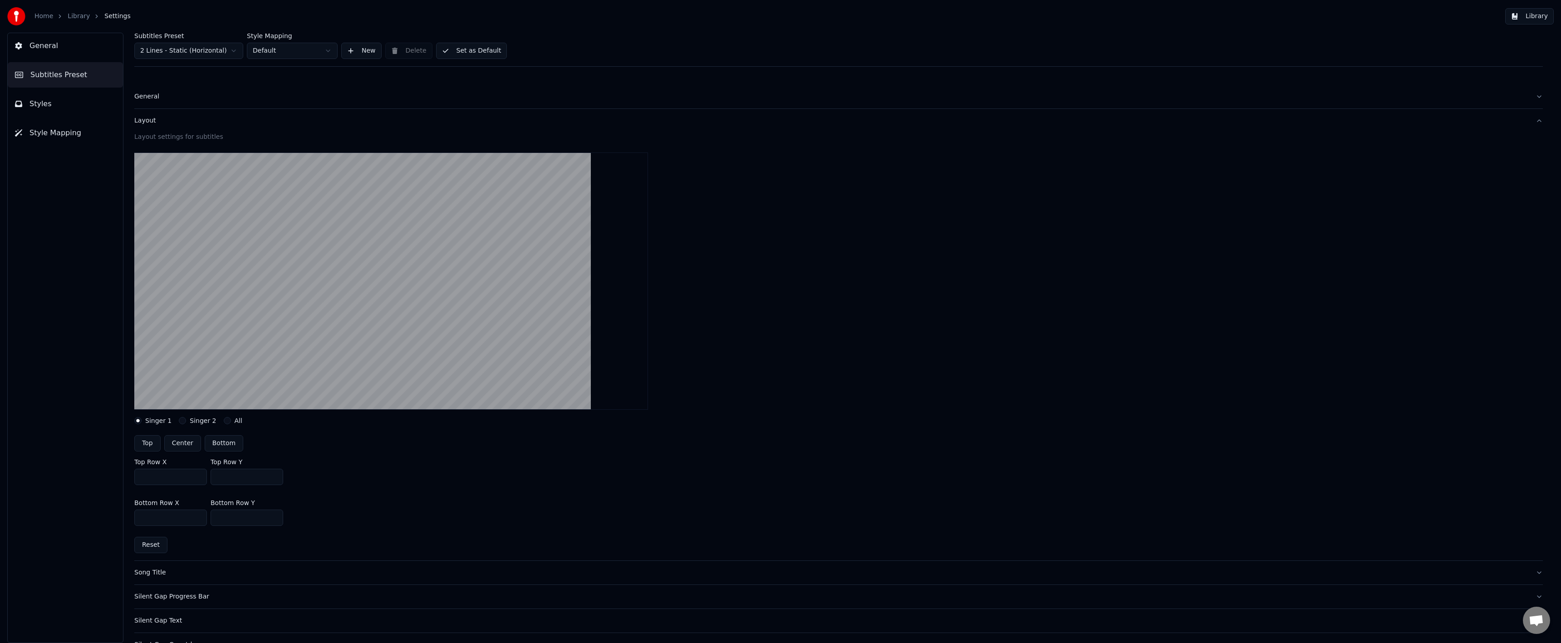
click at [69, 108] on button "Styles" at bounding box center [65, 103] width 115 height 25
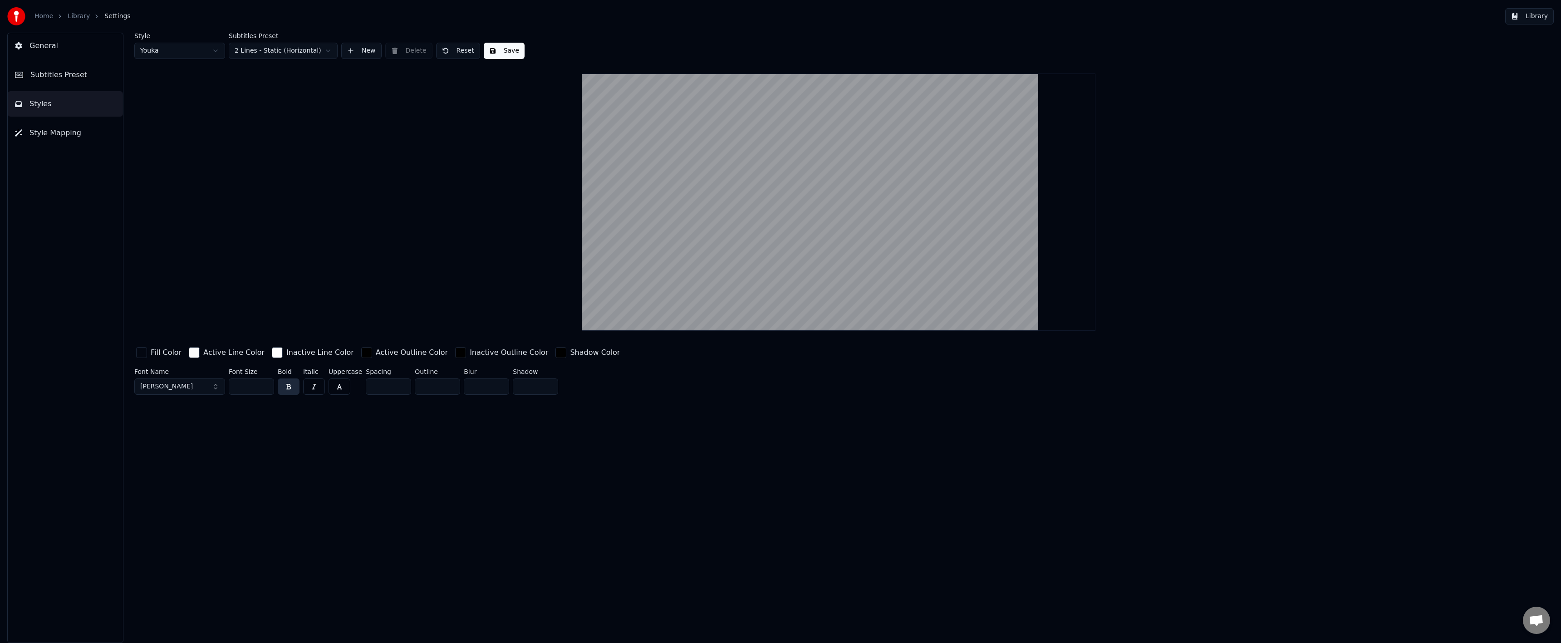
click at [245, 393] on input "***" at bounding box center [251, 386] width 45 height 16
type input "***"
click at [504, 45] on button "Save" at bounding box center [504, 51] width 41 height 16
drag, startPoint x: 568, startPoint y: 45, endPoint x: 562, endPoint y: 48, distance: 6.9
click at [567, 46] on div "Style Youka Subtitles Preset 2 Lines - Static (Horizontal) New Delete Reset Done" at bounding box center [838, 46] width 1408 height 26
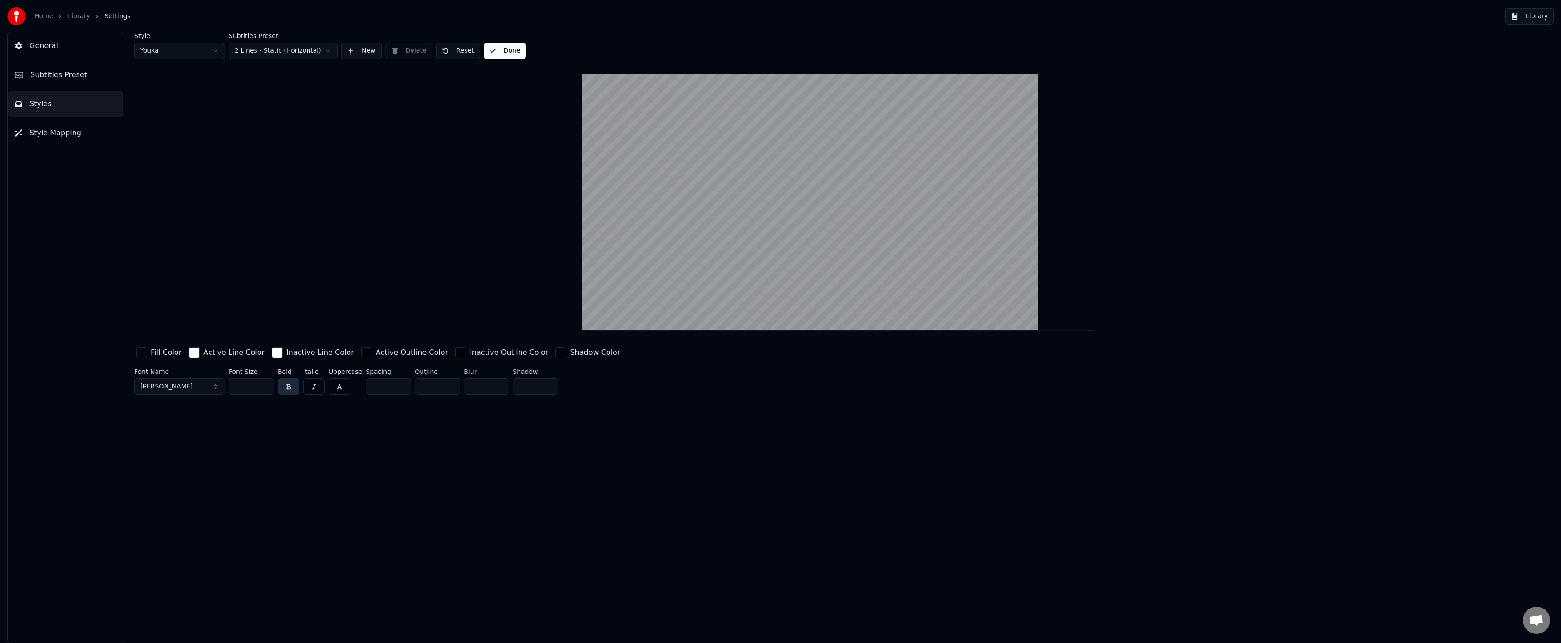
click at [75, 17] on link "Library" at bounding box center [79, 16] width 22 height 9
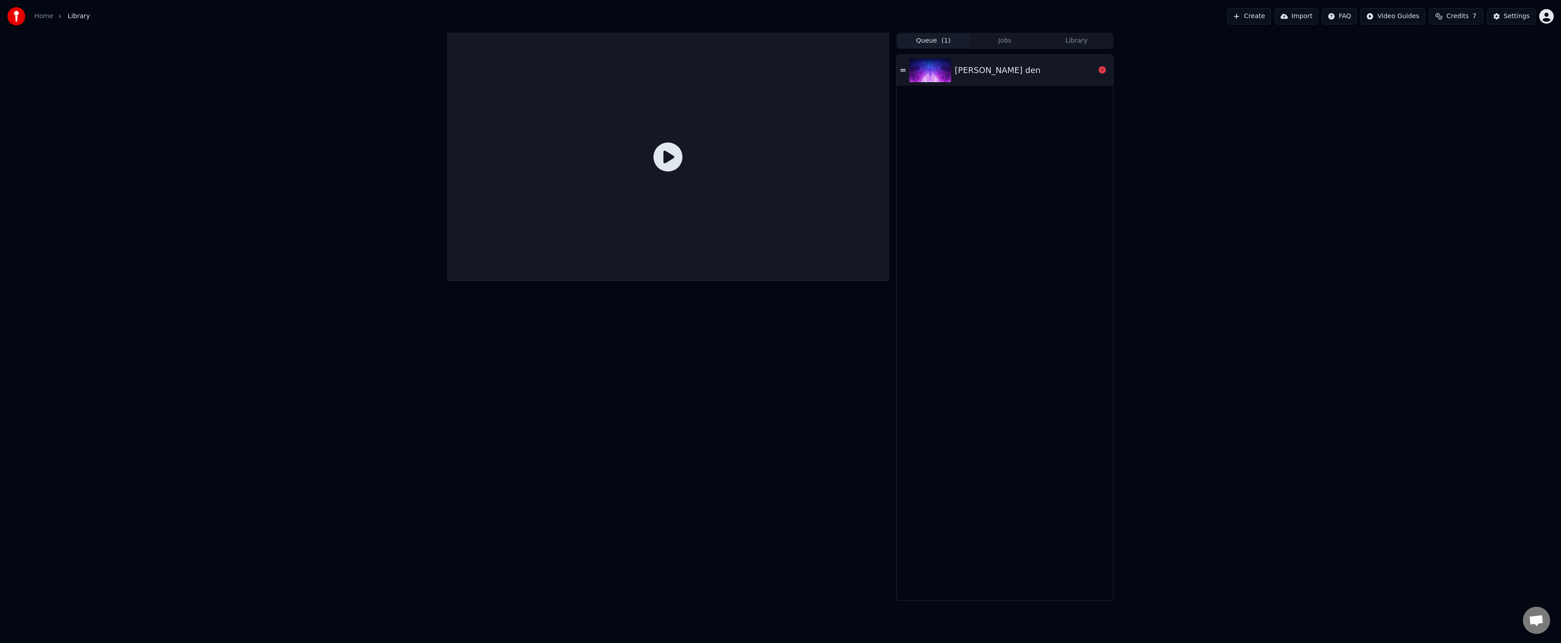
click at [923, 79] on img at bounding box center [930, 71] width 42 height 24
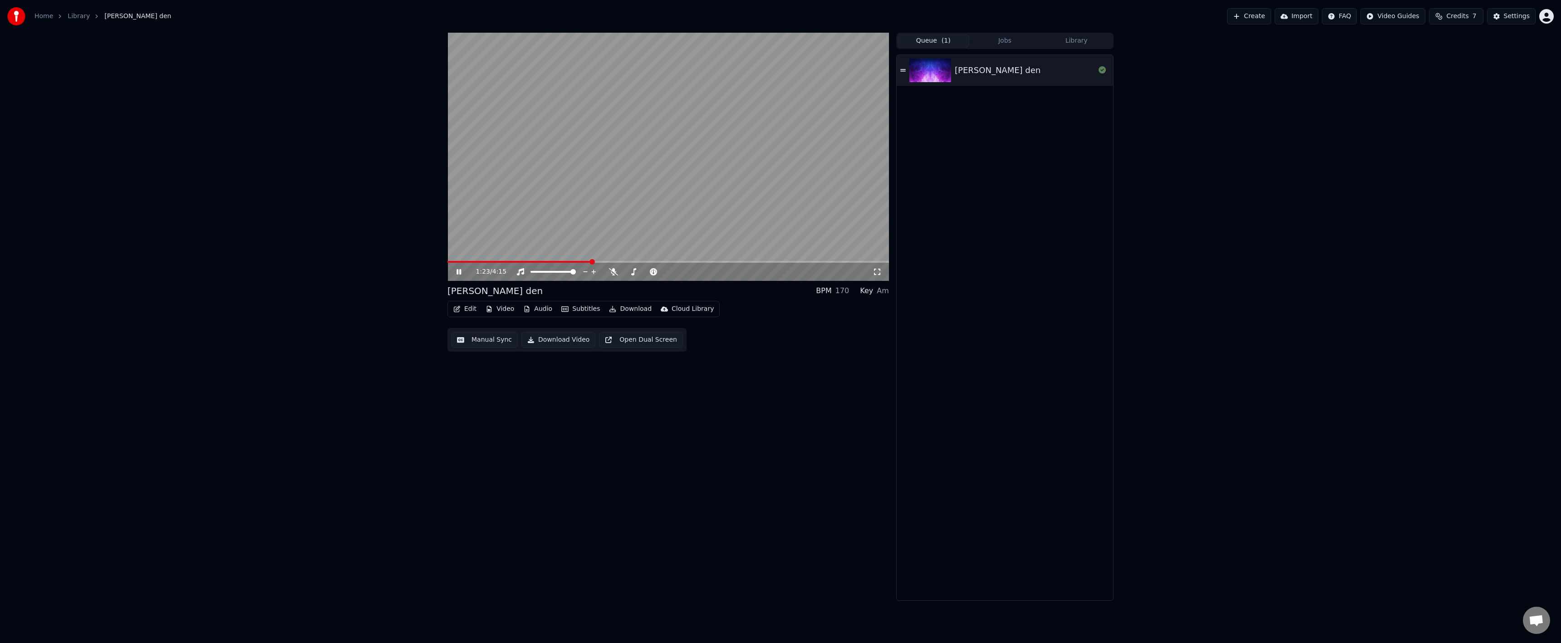
click at [592, 261] on span at bounding box center [668, 262] width 442 height 2
click at [460, 270] on icon at bounding box center [458, 271] width 5 height 5
click at [587, 261] on span at bounding box center [520, 262] width 146 height 2
click at [584, 262] on span at bounding box center [517, 262] width 140 height 2
click at [586, 261] on span at bounding box center [585, 261] width 5 height 5
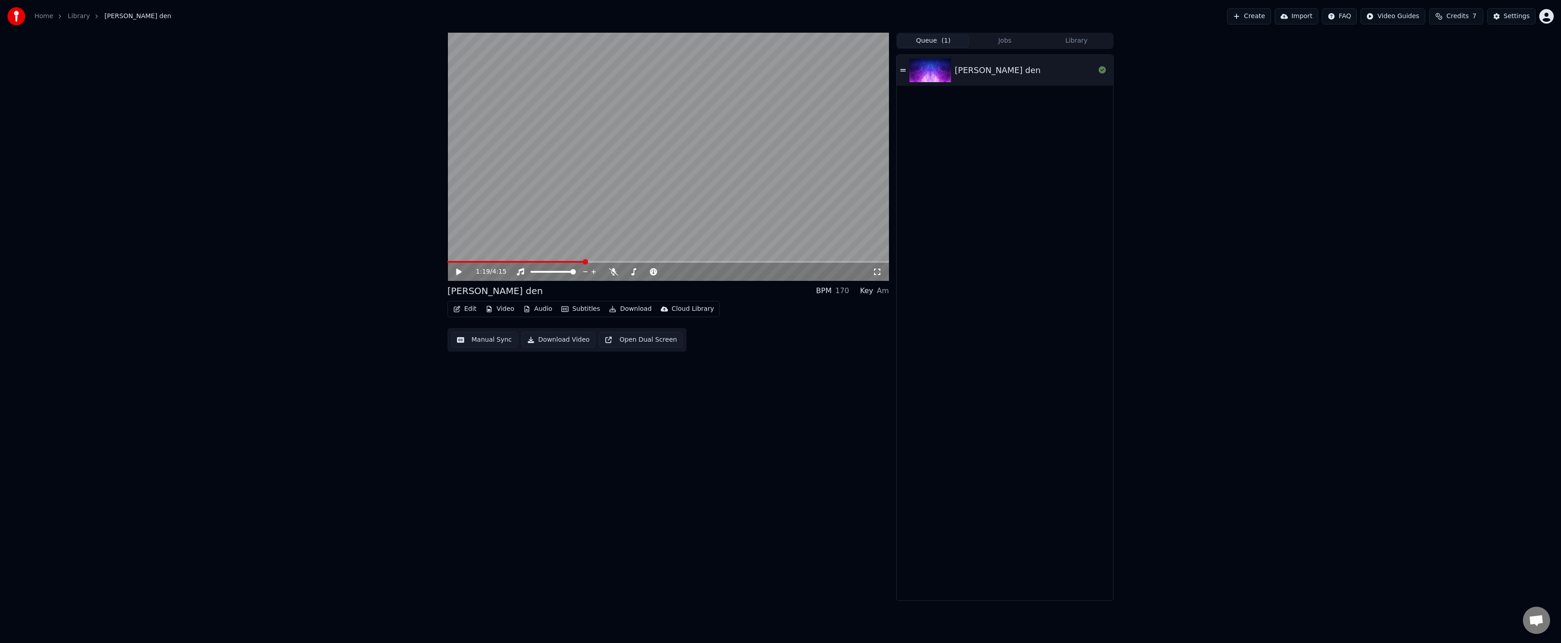
drag, startPoint x: 874, startPoint y: 273, endPoint x: 863, endPoint y: 285, distance: 16.0
click at [874, 273] on icon at bounding box center [877, 271] width 9 height 7
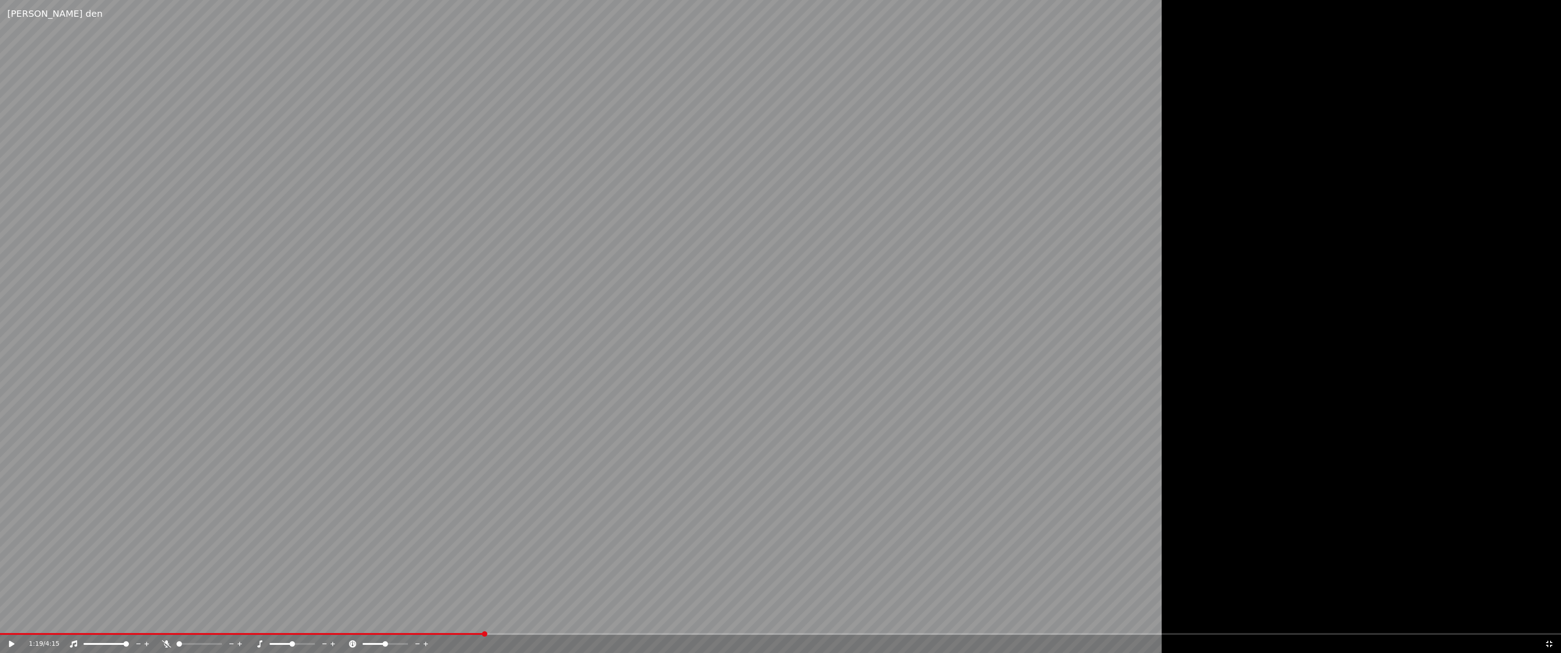
click at [484, 634] on span at bounding box center [484, 634] width 5 height 5
click at [483, 636] on span at bounding box center [484, 634] width 5 height 5
click at [482, 636] on span at bounding box center [484, 634] width 5 height 5
click at [481, 635] on div "1:19 / 4:15" at bounding box center [780, 644] width 1561 height 18
click at [479, 635] on div "1:19 / 4:15" at bounding box center [780, 644] width 1561 height 18
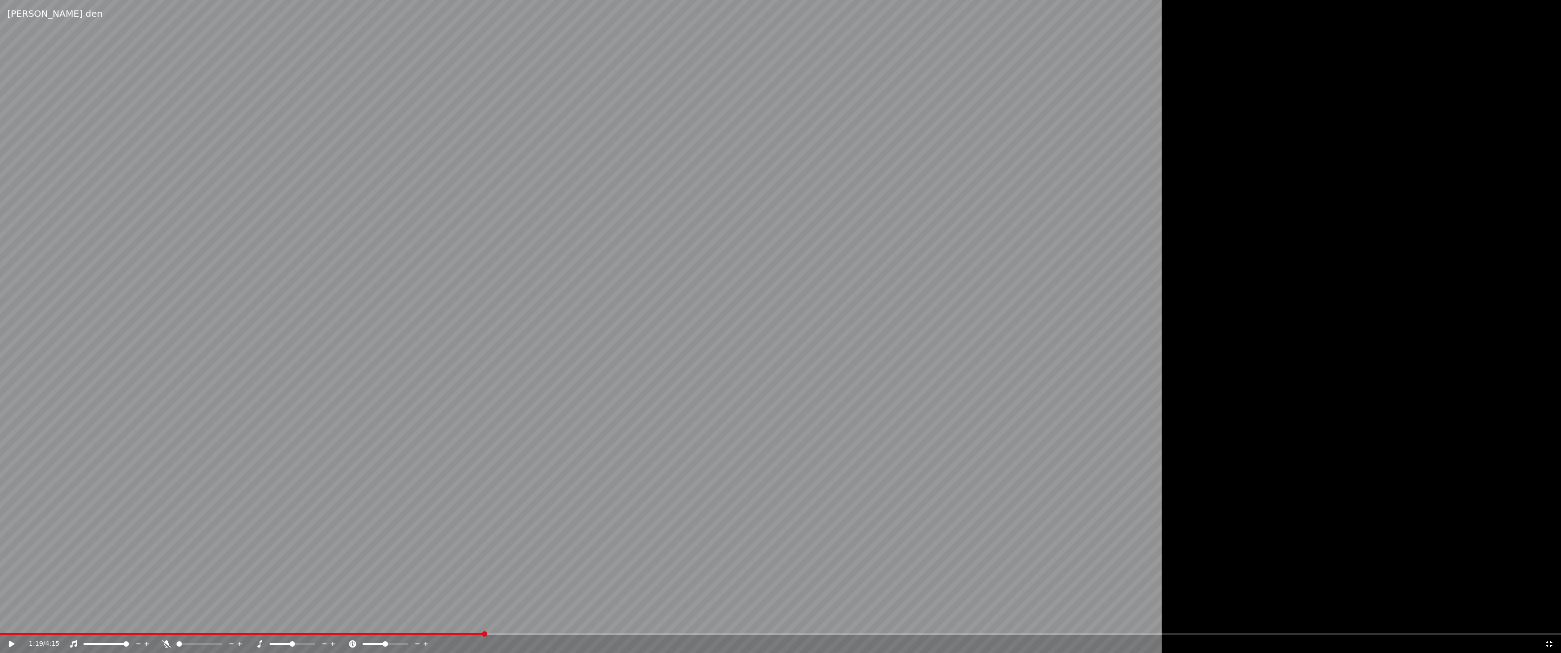
click at [478, 630] on video at bounding box center [653, 326] width 1307 height 653
click at [477, 633] on video at bounding box center [653, 326] width 1307 height 653
click at [476, 634] on span at bounding box center [238, 634] width 477 height 2
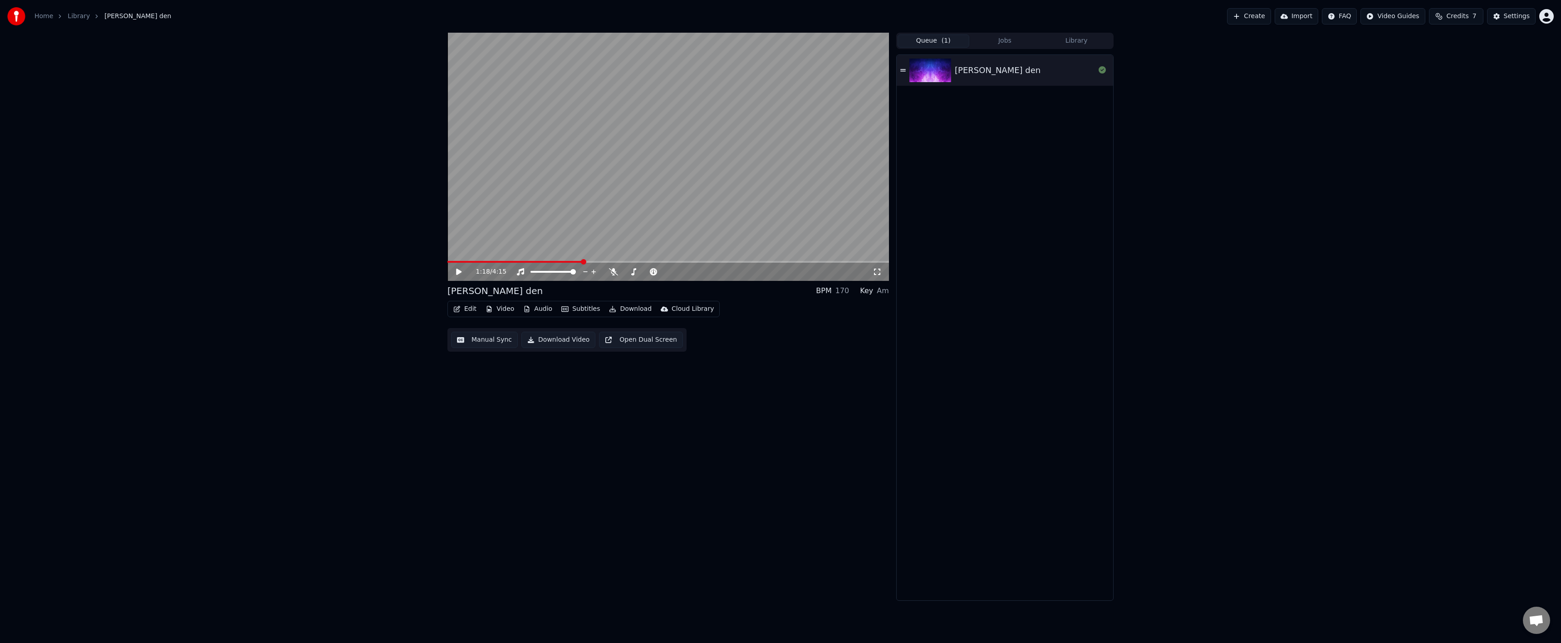
drag, startPoint x: 538, startPoint y: 339, endPoint x: 603, endPoint y: 327, distance: 65.4
click at [603, 327] on div "Edit Video Audio Subtitles Download Cloud Library Manual Sync Download Video Op…" at bounding box center [668, 326] width 442 height 51
click at [617, 315] on button "Download" at bounding box center [630, 309] width 50 height 13
click at [672, 361] on div "InAndOn [.mp4]" at bounding box center [658, 357] width 80 height 9
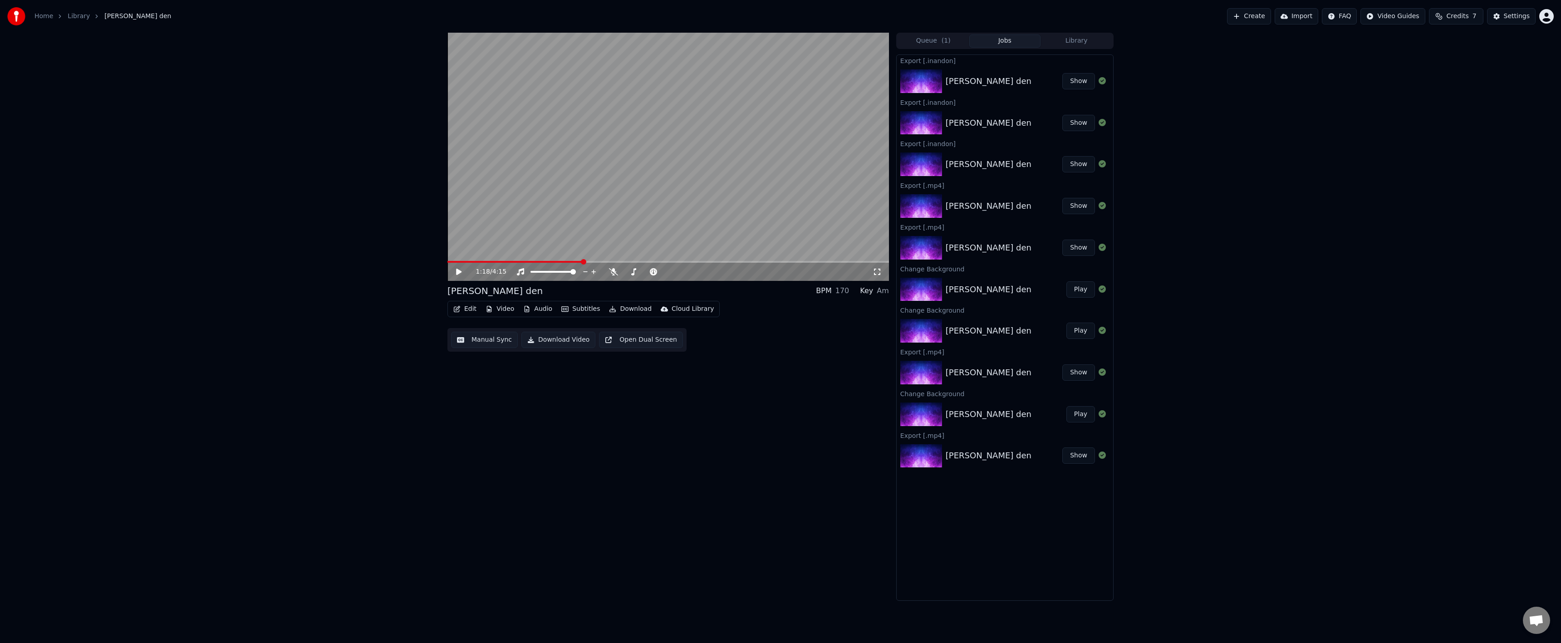
click at [1075, 84] on button "Show" at bounding box center [1078, 81] width 33 height 16
click at [1504, 18] on button "Settings" at bounding box center [1511, 16] width 49 height 16
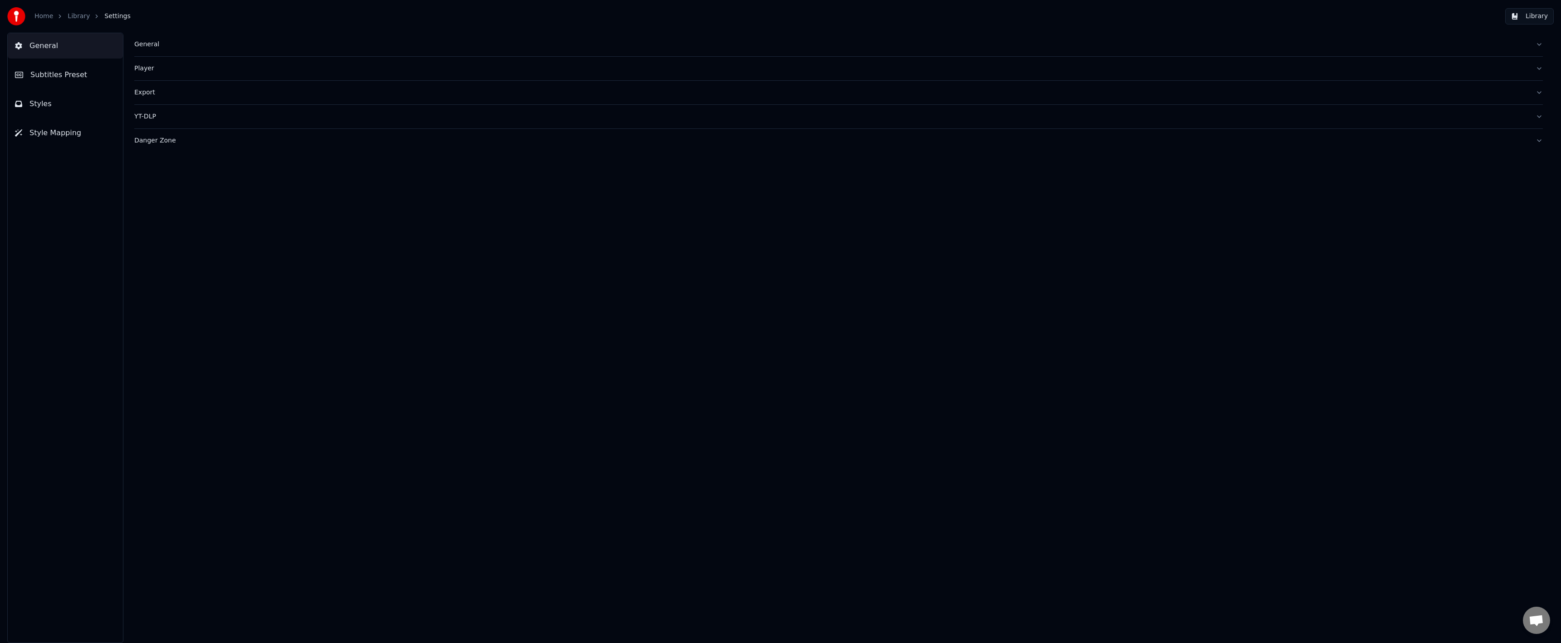
click at [145, 47] on div "General" at bounding box center [831, 44] width 1394 height 9
click at [73, 98] on button "Styles" at bounding box center [65, 103] width 115 height 25
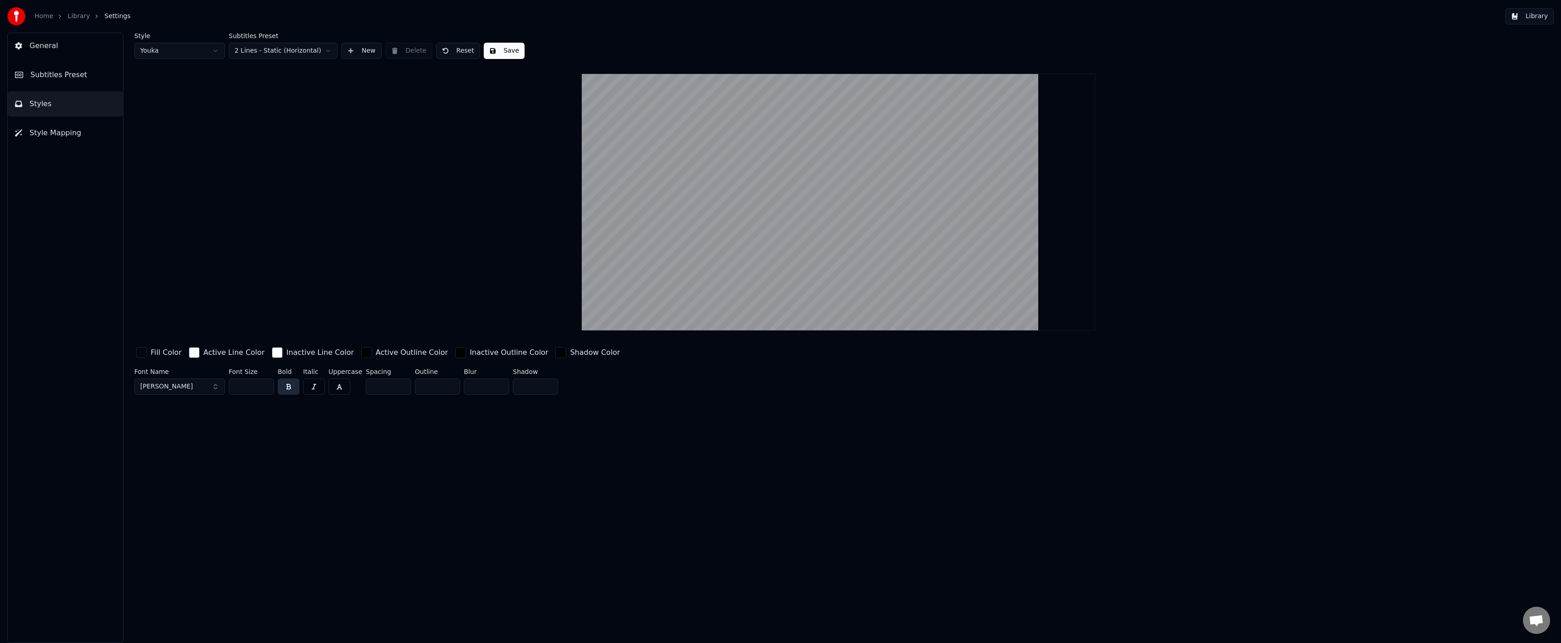
click at [73, 81] on button "Subtitles Preset" at bounding box center [65, 74] width 115 height 25
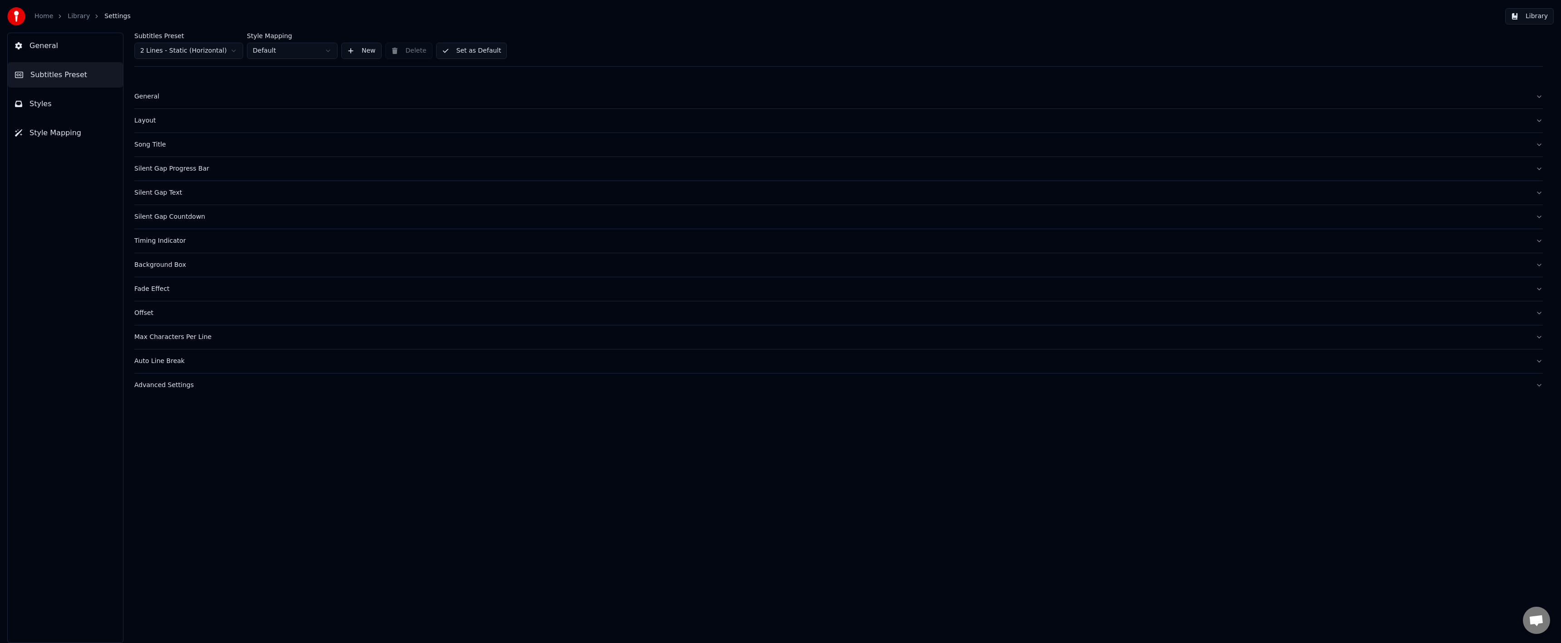
click at [144, 116] on div "Layout" at bounding box center [831, 120] width 1394 height 9
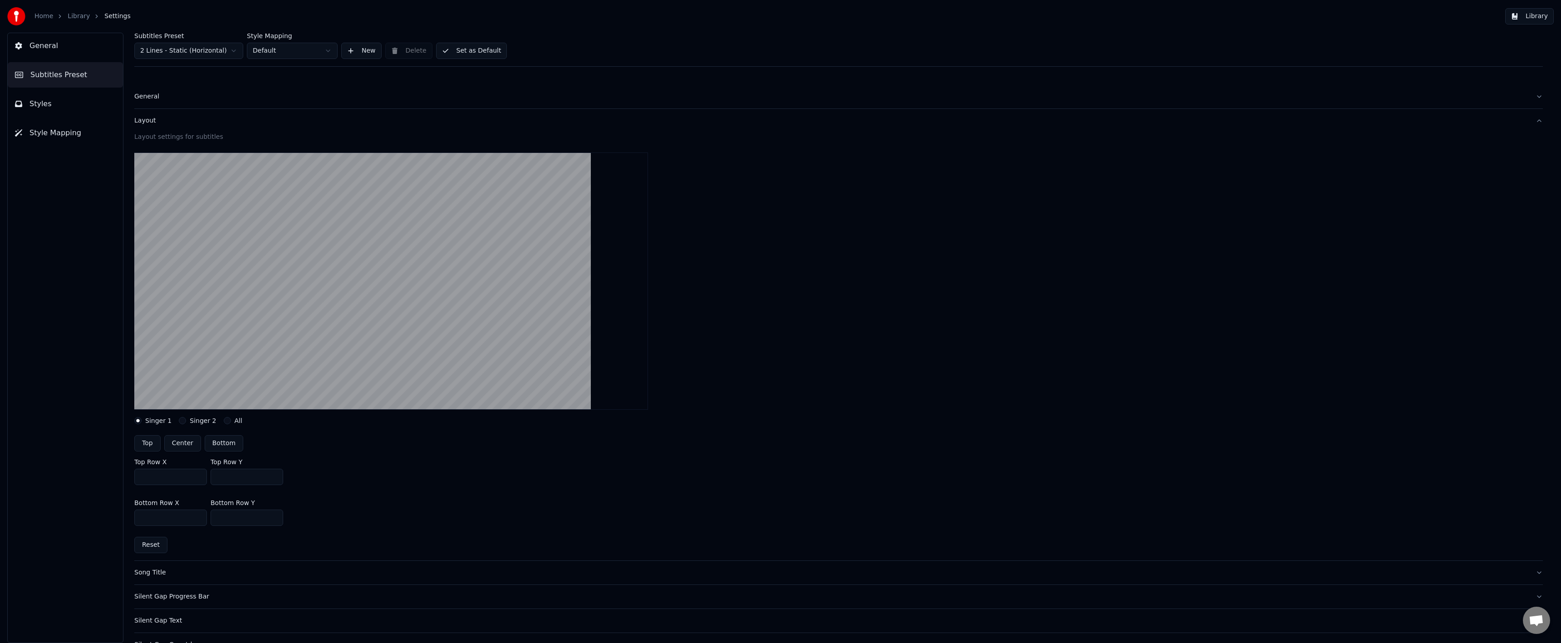
click at [221, 479] on input "***" at bounding box center [247, 477] width 73 height 16
type input "***"
click at [406, 456] on div "Top Row X *** Top Row Y ***" at bounding box center [838, 471] width 1408 height 41
click at [459, 53] on button "Set as Default" at bounding box center [471, 51] width 71 height 16
click at [77, 19] on div "Home Library Settings" at bounding box center [68, 16] width 123 height 18
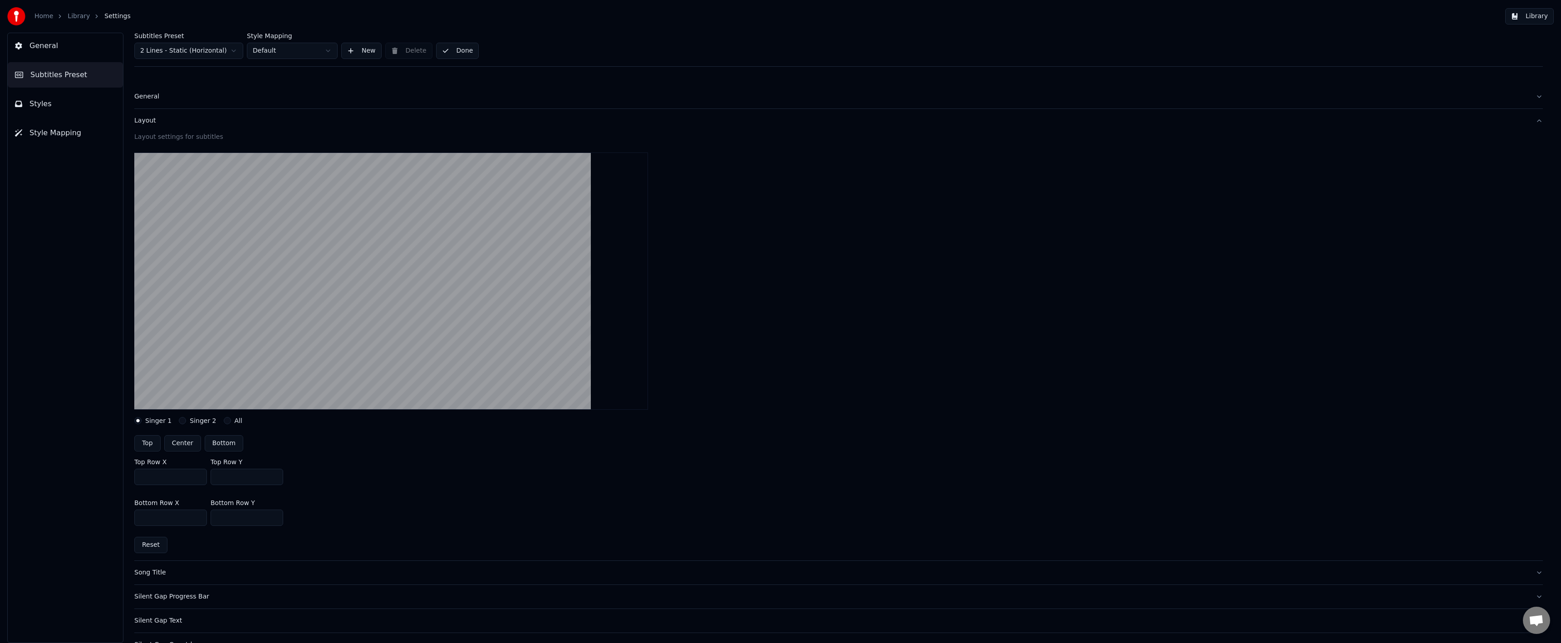
click at [72, 18] on link "Library" at bounding box center [79, 16] width 22 height 9
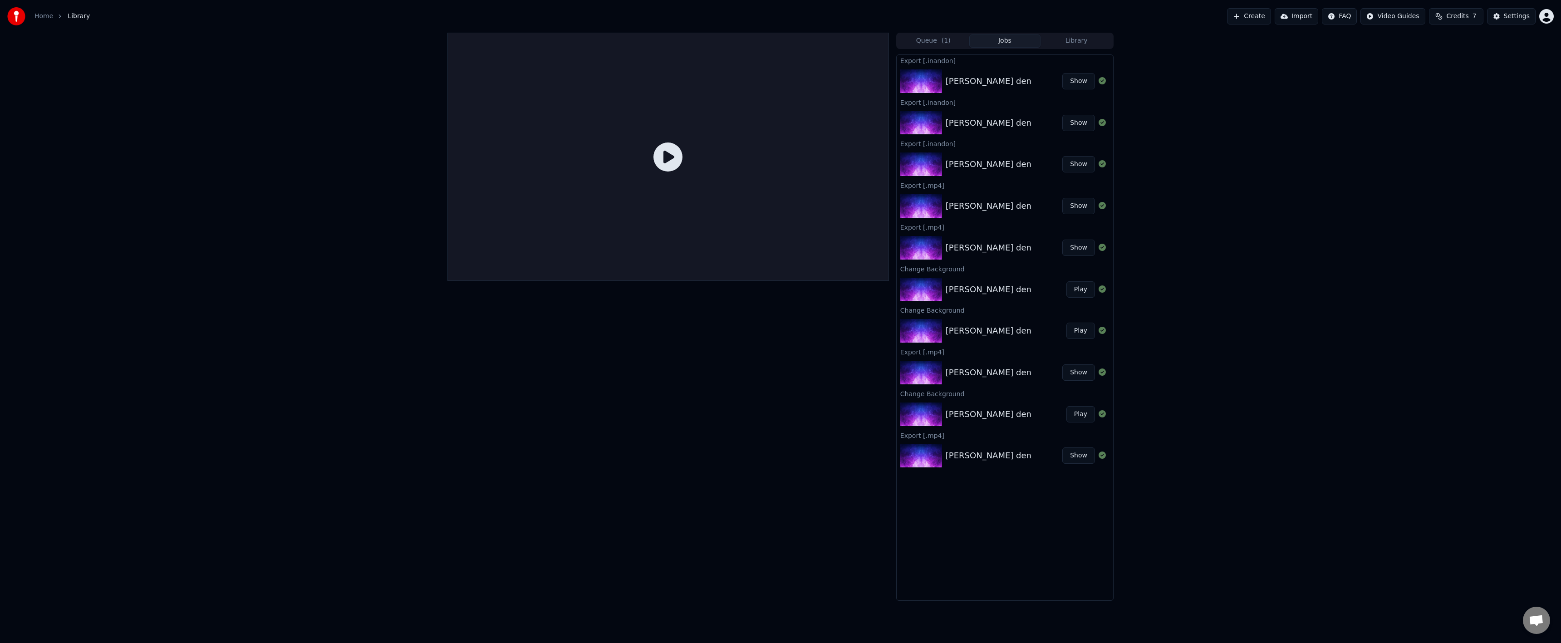
click at [682, 162] on div at bounding box center [668, 157] width 442 height 248
drag, startPoint x: 666, startPoint y: 159, endPoint x: 658, endPoint y: 171, distance: 14.2
click at [666, 159] on icon at bounding box center [667, 156] width 29 height 29
click at [662, 164] on icon at bounding box center [667, 156] width 29 height 29
click at [668, 162] on icon at bounding box center [667, 156] width 29 height 29
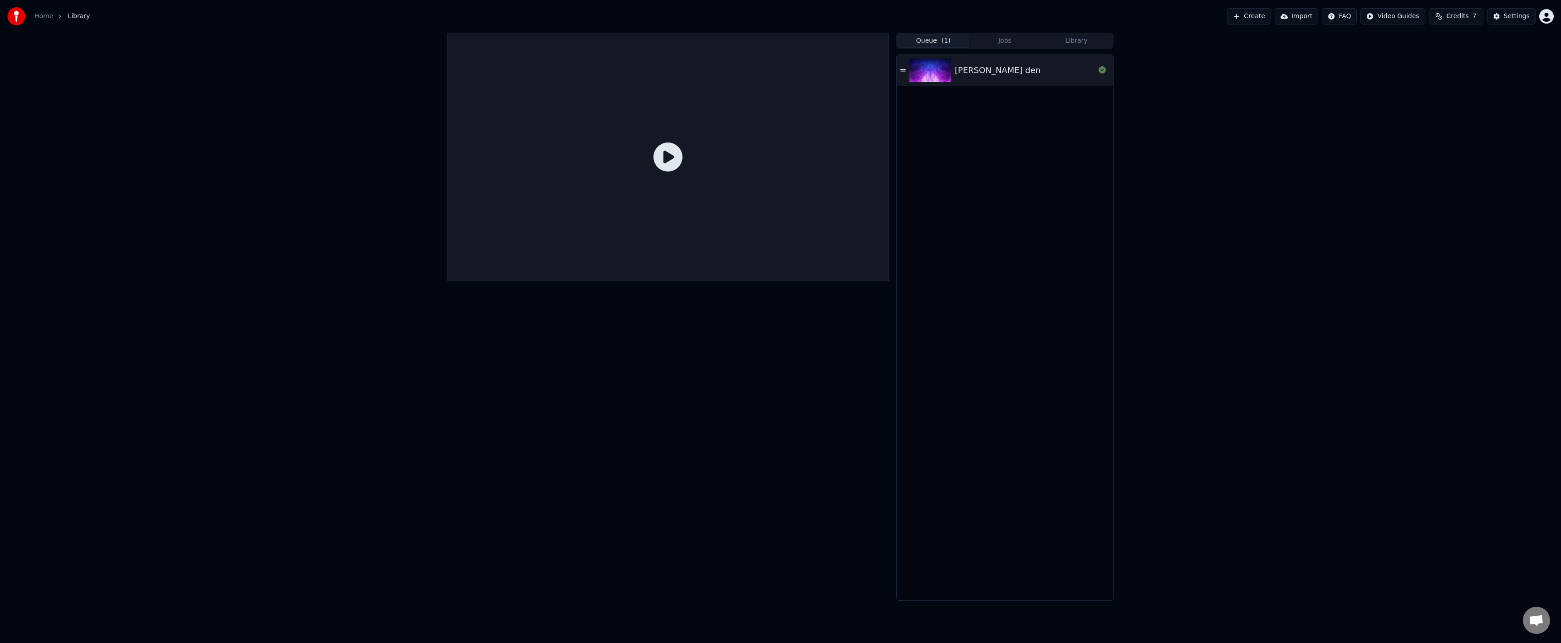
click at [943, 37] on span "( 1 )" at bounding box center [946, 40] width 9 height 9
click at [921, 69] on img at bounding box center [930, 71] width 42 height 24
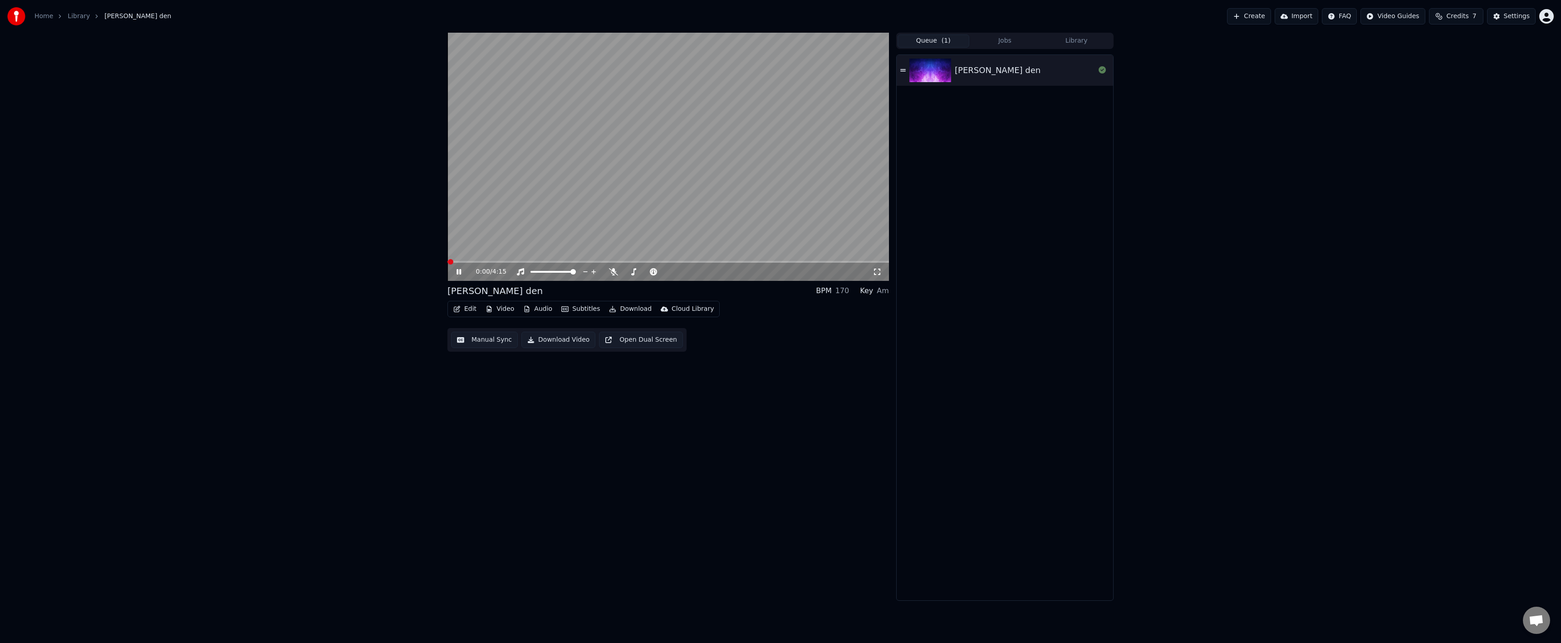
click at [753, 265] on div "0:00 / 4:15" at bounding box center [668, 272] width 442 height 18
click at [755, 263] on div "0:00 / 4:15" at bounding box center [668, 272] width 442 height 18
drag, startPoint x: 755, startPoint y: 263, endPoint x: 756, endPoint y: 271, distance: 7.8
click at [756, 260] on div "0:00 / 4:15" at bounding box center [668, 157] width 442 height 248
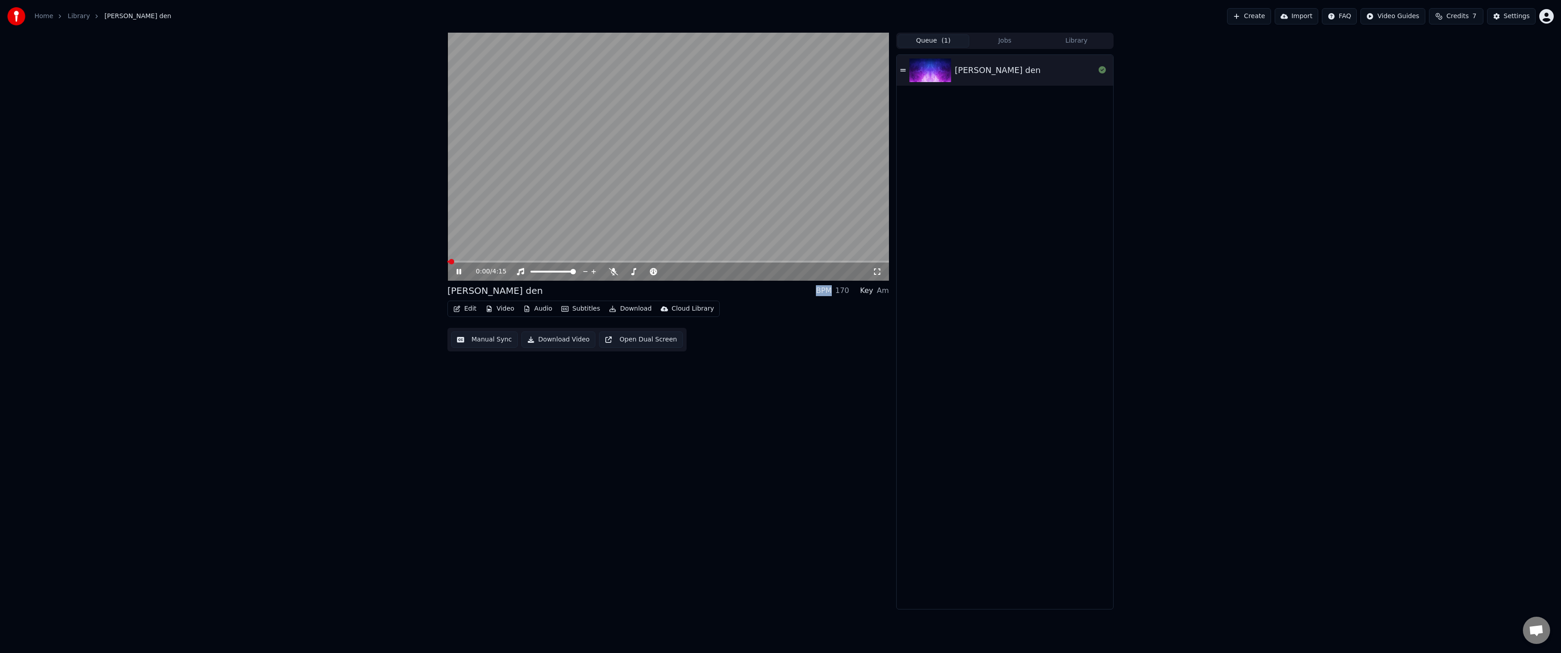
click at [756, 271] on video at bounding box center [668, 157] width 442 height 248
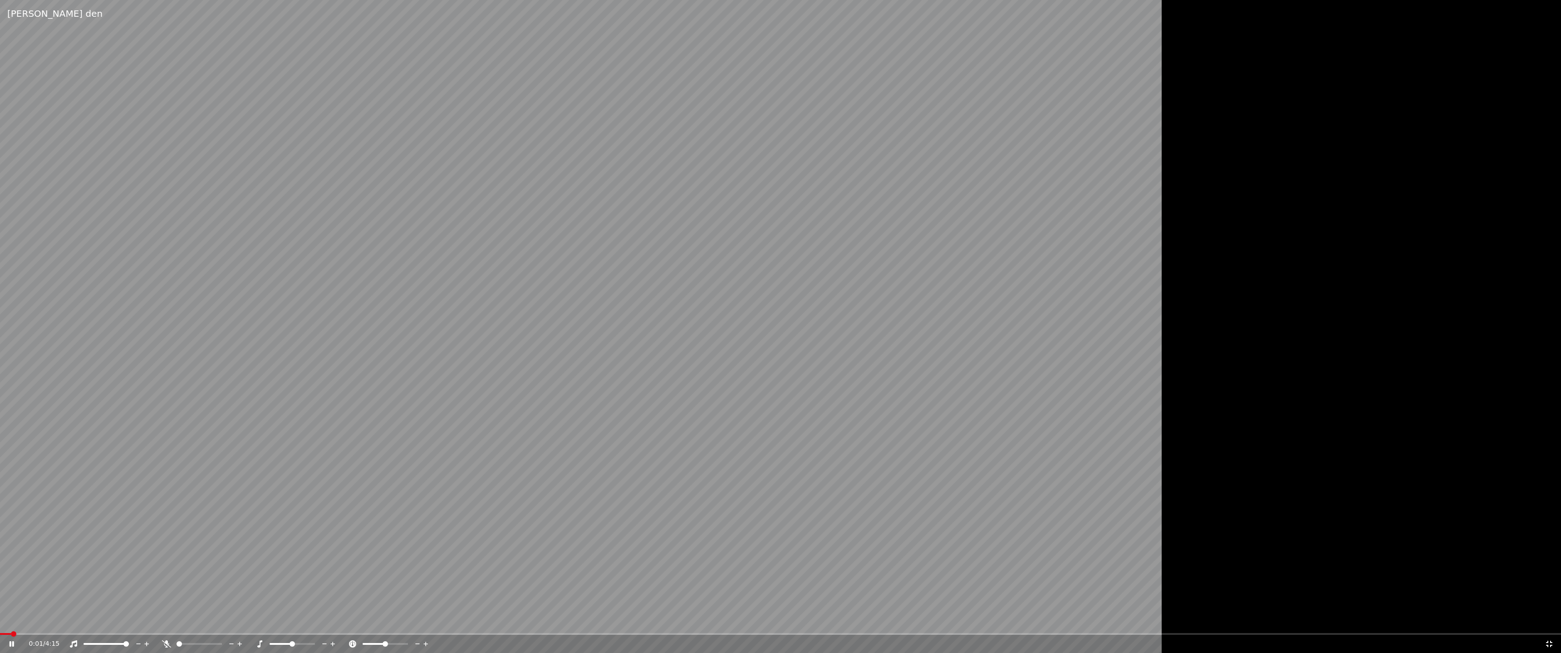
click at [915, 630] on video at bounding box center [653, 326] width 1307 height 653
click at [915, 634] on span at bounding box center [780, 634] width 1561 height 2
click at [839, 486] on video at bounding box center [653, 326] width 1307 height 653
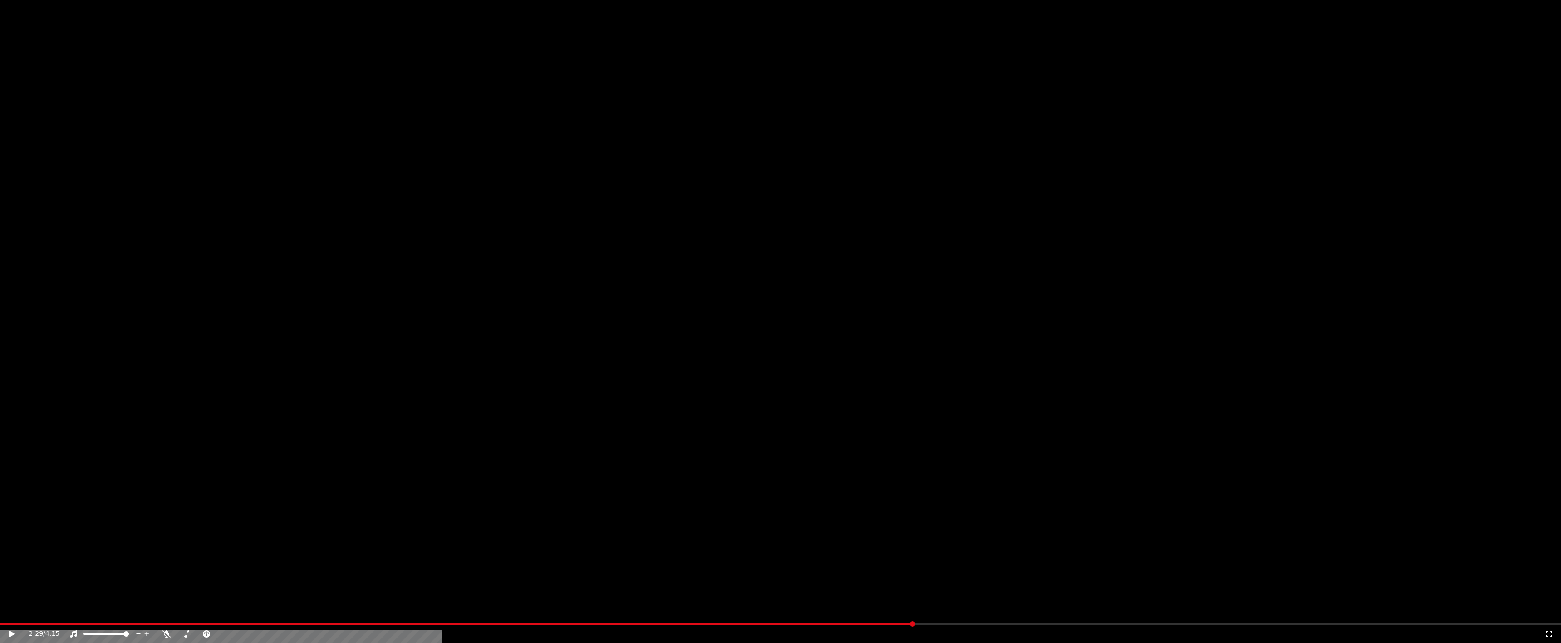
click at [751, 200] on video at bounding box center [780, 439] width 1561 height 878
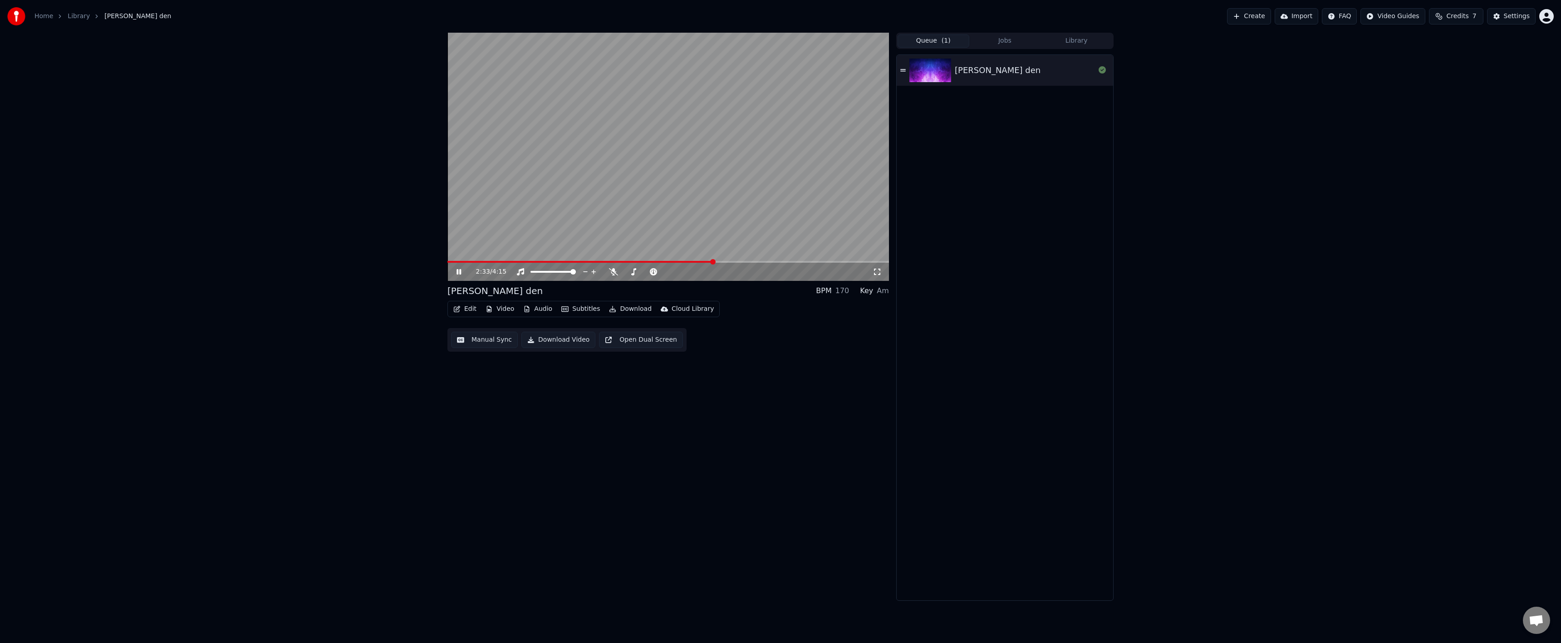
click at [458, 276] on div "2:33 / 4:15" at bounding box center [668, 271] width 434 height 9
click at [456, 275] on icon at bounding box center [465, 271] width 21 height 7
click at [712, 260] on span at bounding box center [714, 261] width 5 height 5
click at [455, 271] on icon at bounding box center [465, 271] width 21 height 7
click at [456, 272] on icon at bounding box center [465, 271] width 21 height 7
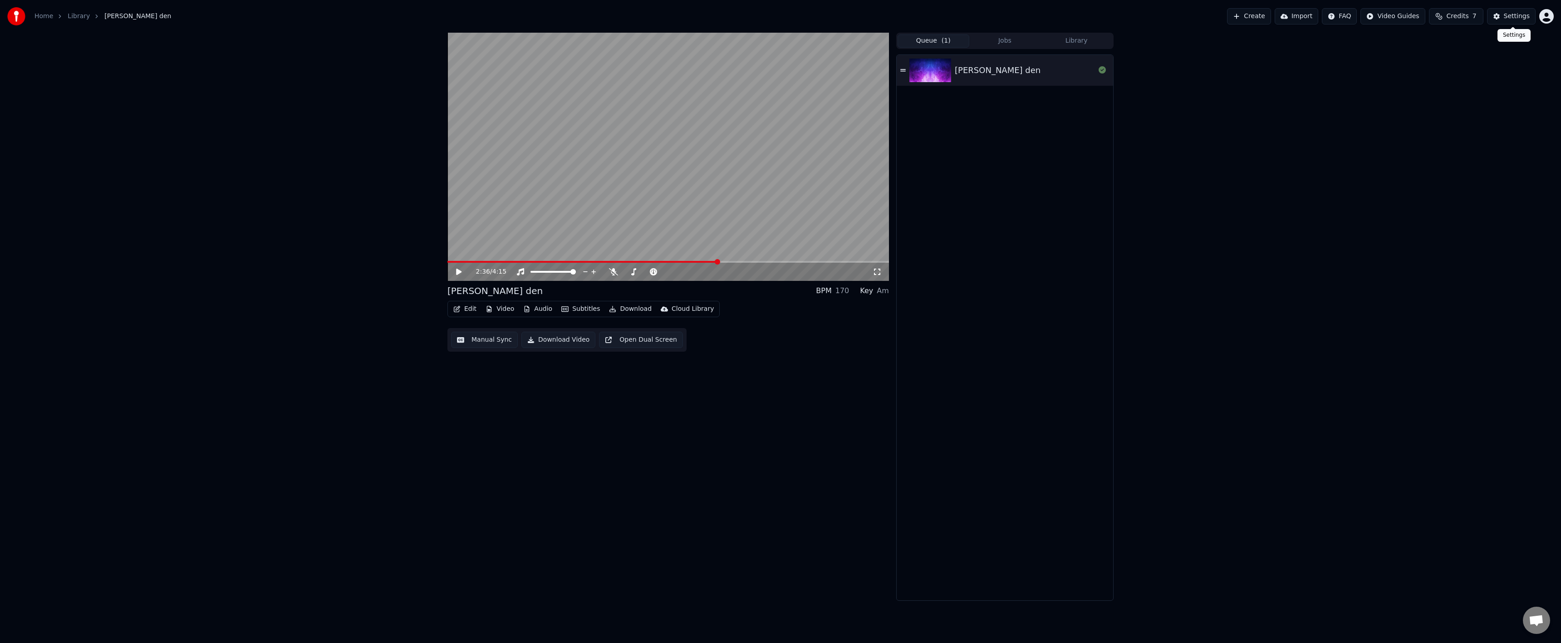
click at [1497, 18] on button "Settings" at bounding box center [1511, 16] width 49 height 16
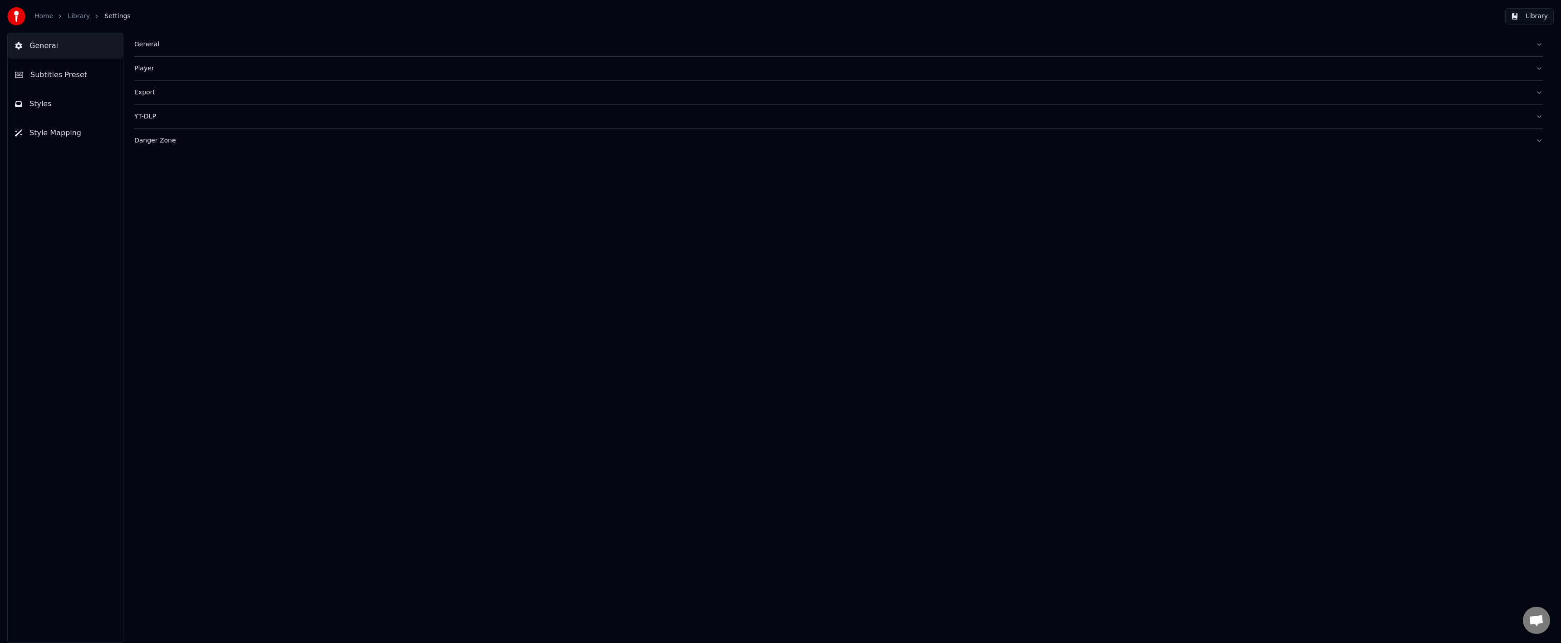
click at [144, 49] on button "General" at bounding box center [838, 45] width 1408 height 24
click at [137, 51] on button "General" at bounding box center [838, 45] width 1408 height 24
click at [79, 75] on span "Subtitles Preset" at bounding box center [58, 74] width 57 height 11
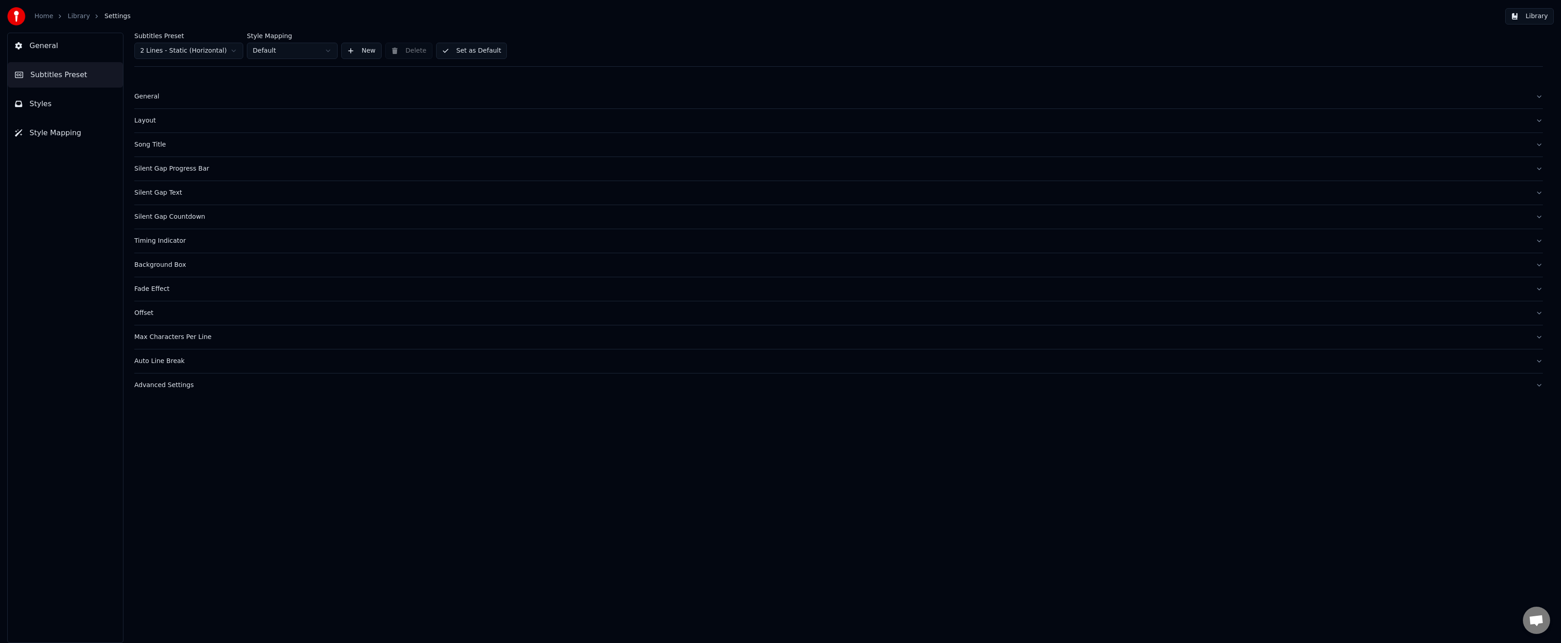
click at [182, 147] on div "Song Title" at bounding box center [831, 144] width 1394 height 9
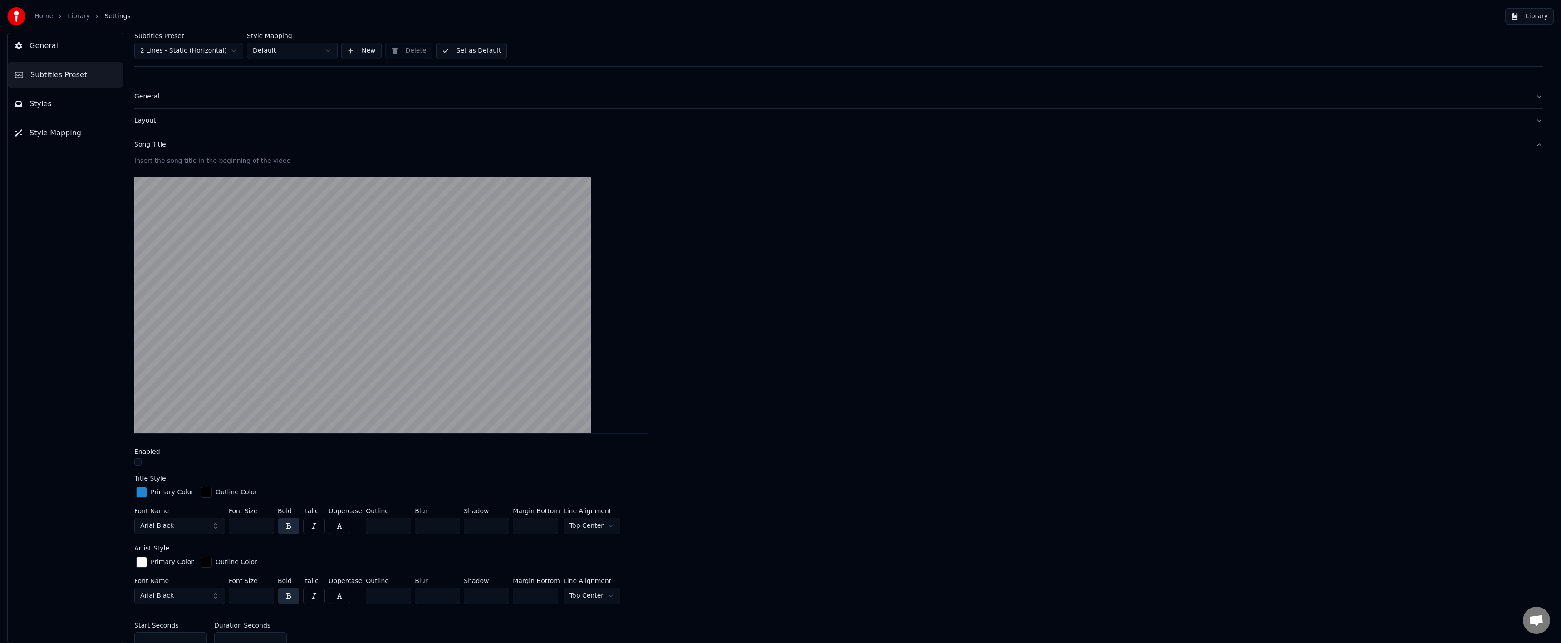
click at [182, 147] on div "Song Title" at bounding box center [831, 144] width 1394 height 9
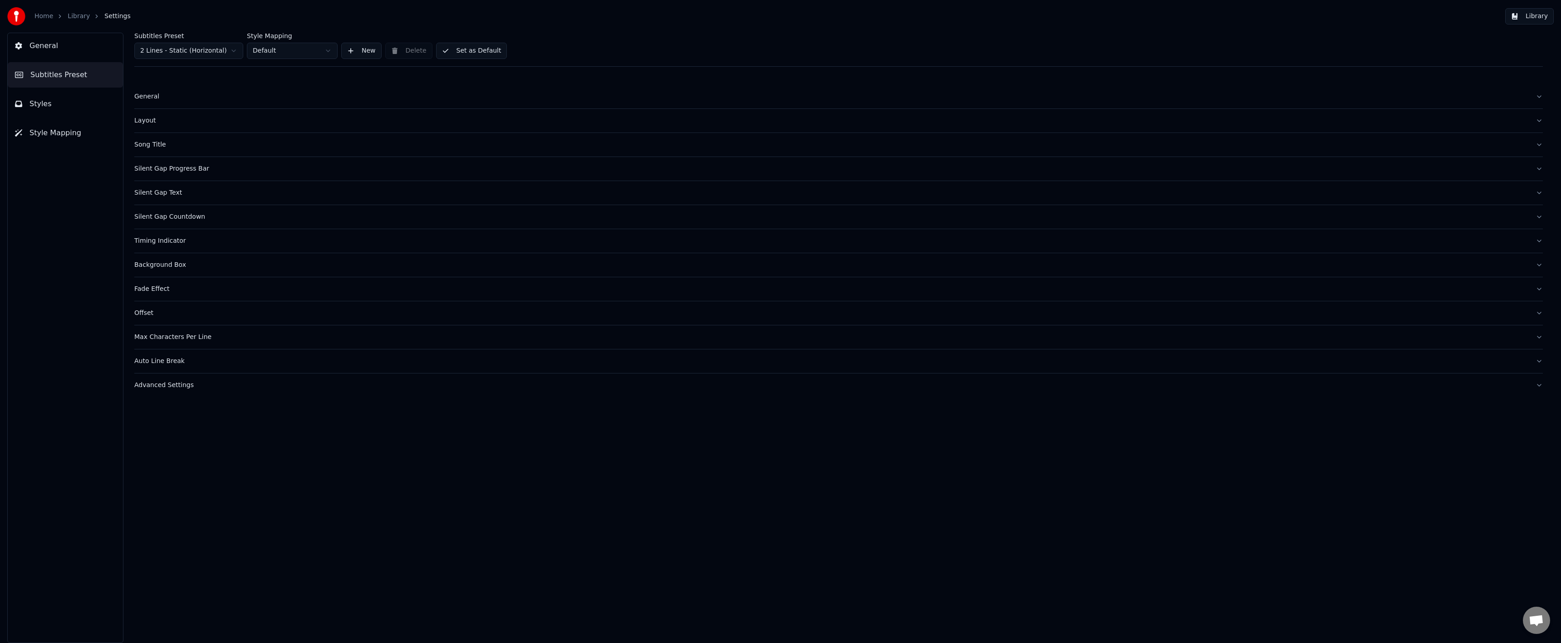
click at [182, 129] on button "Layout" at bounding box center [838, 121] width 1408 height 24
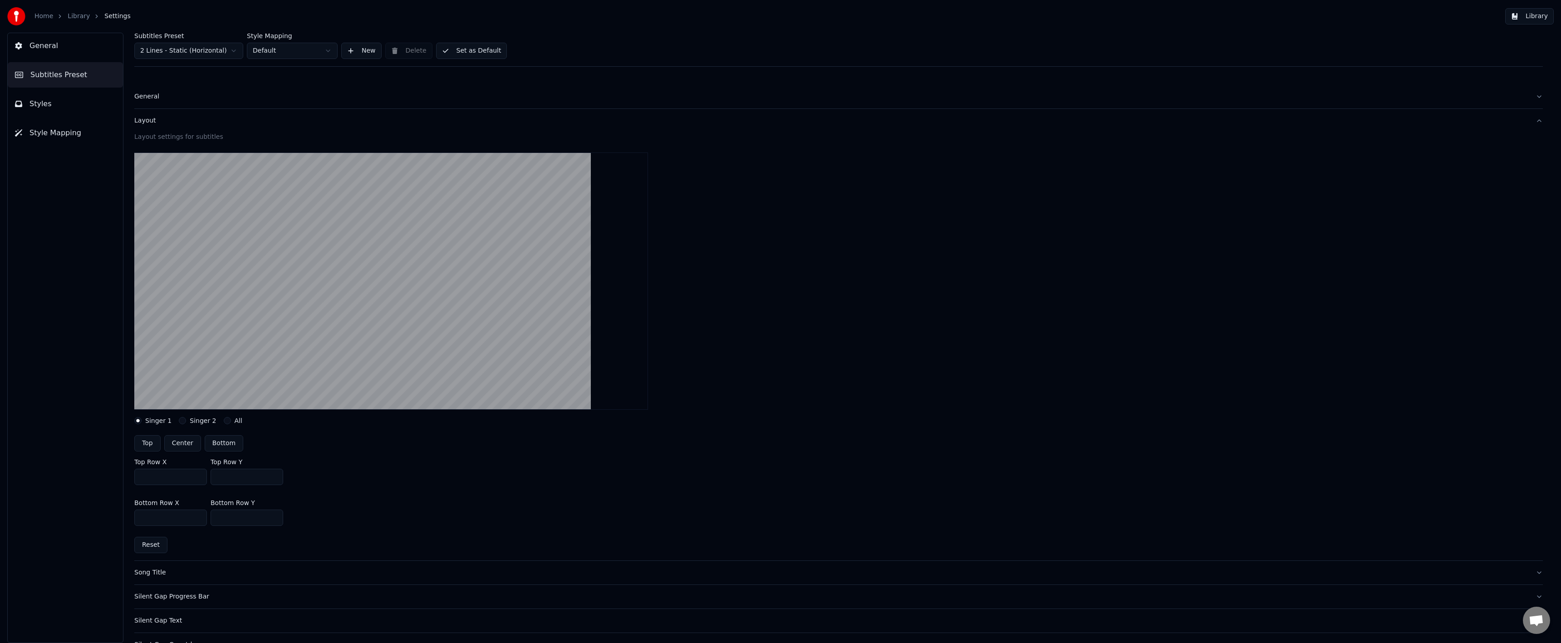
click at [225, 474] on input "***" at bounding box center [247, 477] width 73 height 16
type input "***"
click at [398, 482] on div "Top Row X *** Top Row Y ***" at bounding box center [838, 471] width 1408 height 41
click at [459, 56] on button "Set as Default" at bounding box center [471, 51] width 71 height 16
drag, startPoint x: 60, startPoint y: 20, endPoint x: 67, endPoint y: 17, distance: 7.2
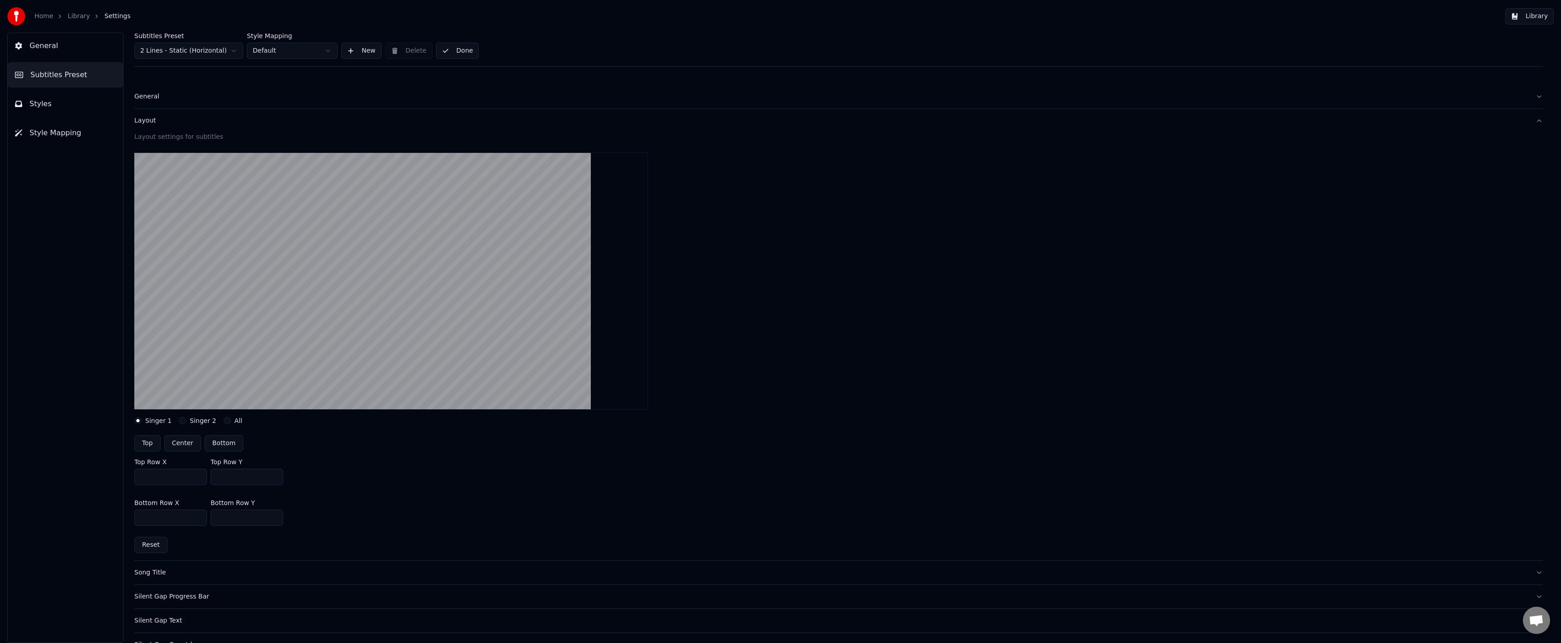
click at [63, 17] on ol "Home Library Settings" at bounding box center [82, 16] width 96 height 9
click at [69, 17] on link "Library" at bounding box center [79, 16] width 22 height 9
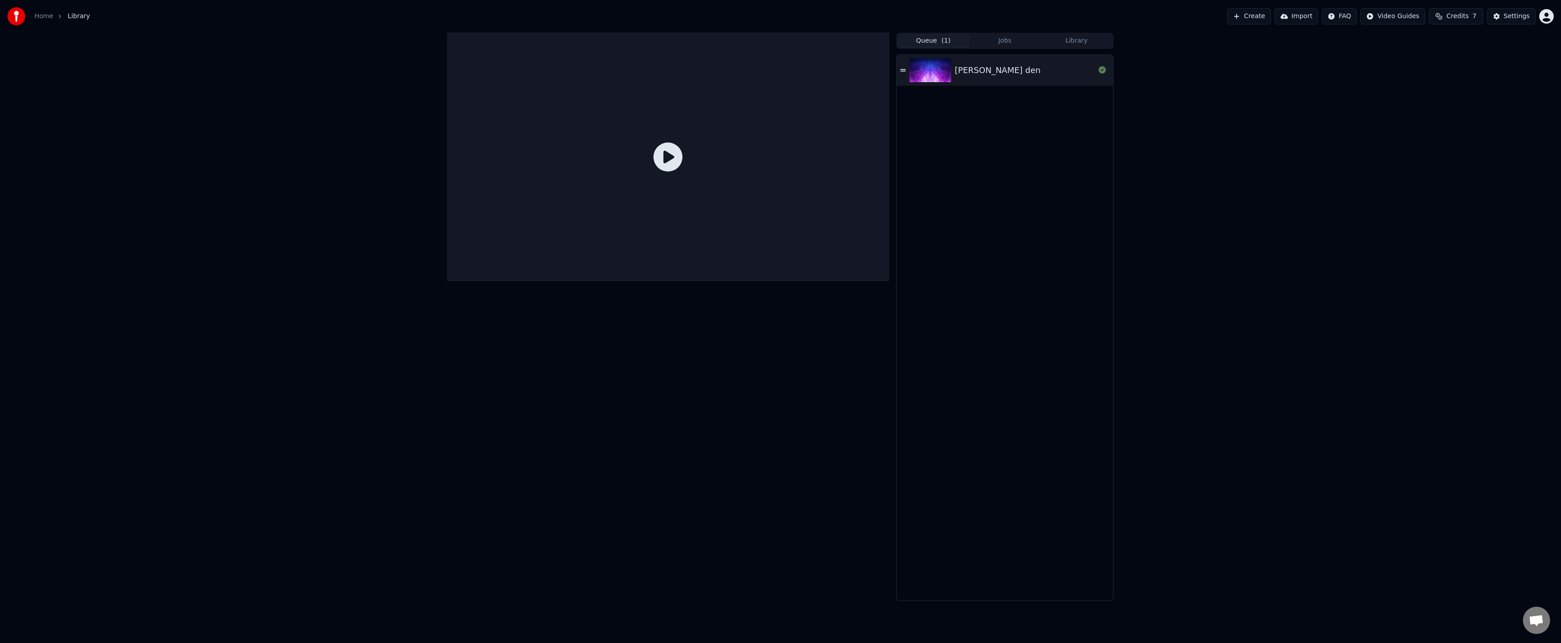
click at [931, 38] on button "Queue ( 1 )" at bounding box center [934, 40] width 72 height 13
click at [936, 60] on img at bounding box center [930, 71] width 42 height 24
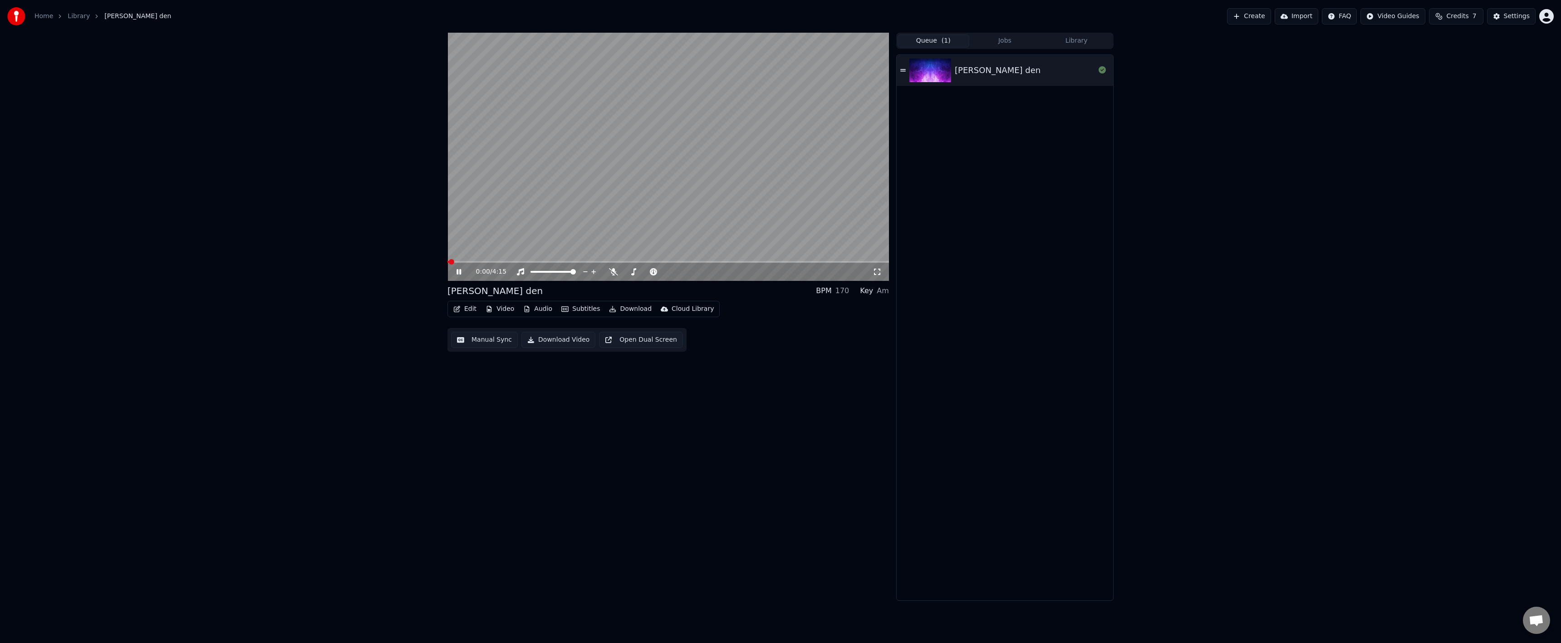
click at [602, 260] on video at bounding box center [668, 157] width 442 height 248
click at [601, 264] on div "0:00 / 4:15" at bounding box center [668, 272] width 442 height 18
drag, startPoint x: 600, startPoint y: 263, endPoint x: 582, endPoint y: 263, distance: 17.7
click at [599, 263] on div "0:00 / 4:15" at bounding box center [668, 272] width 442 height 18
click at [543, 271] on div at bounding box center [561, 271] width 73 height 9
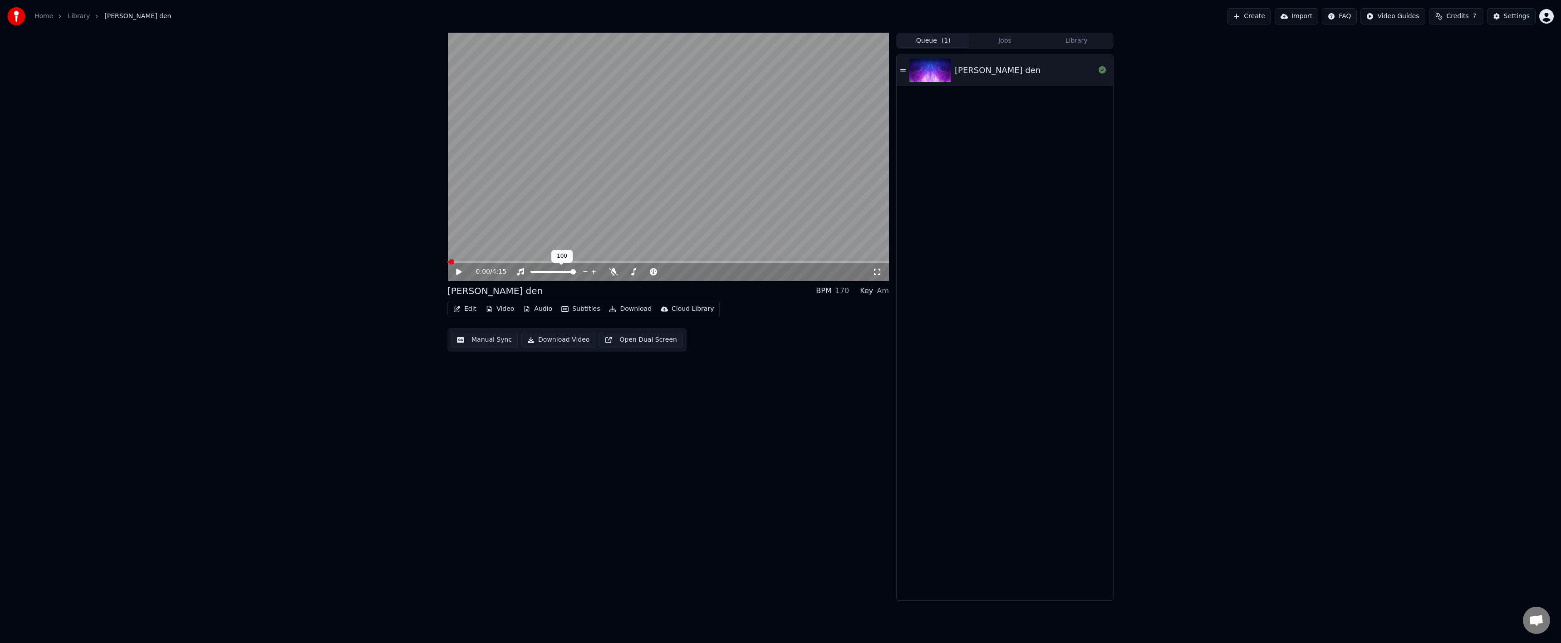
click at [539, 274] on div at bounding box center [561, 271] width 73 height 9
click at [539, 272] on span at bounding box center [552, 272] width 45 height 2
click at [605, 265] on div "0:00 / 4:15" at bounding box center [668, 272] width 442 height 18
click at [603, 264] on div "0:00 / 4:15" at bounding box center [668, 272] width 442 height 18
click at [601, 263] on div "0:00 / 4:15" at bounding box center [668, 272] width 442 height 18
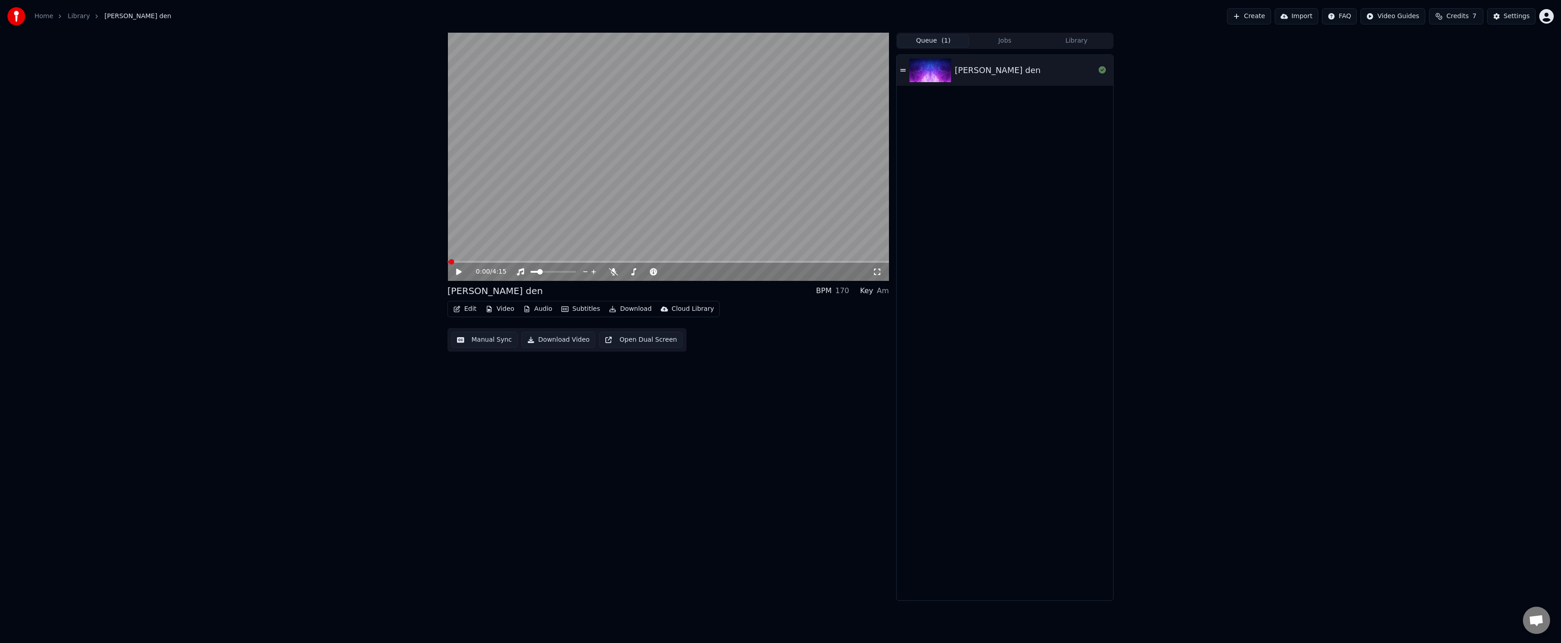
click at [601, 261] on span at bounding box center [668, 262] width 442 height 2
click at [463, 275] on icon at bounding box center [465, 271] width 21 height 7
click at [622, 262] on span at bounding box center [668, 262] width 442 height 2
click at [678, 262] on span at bounding box center [668, 262] width 442 height 2
click at [705, 263] on span at bounding box center [668, 262] width 442 height 2
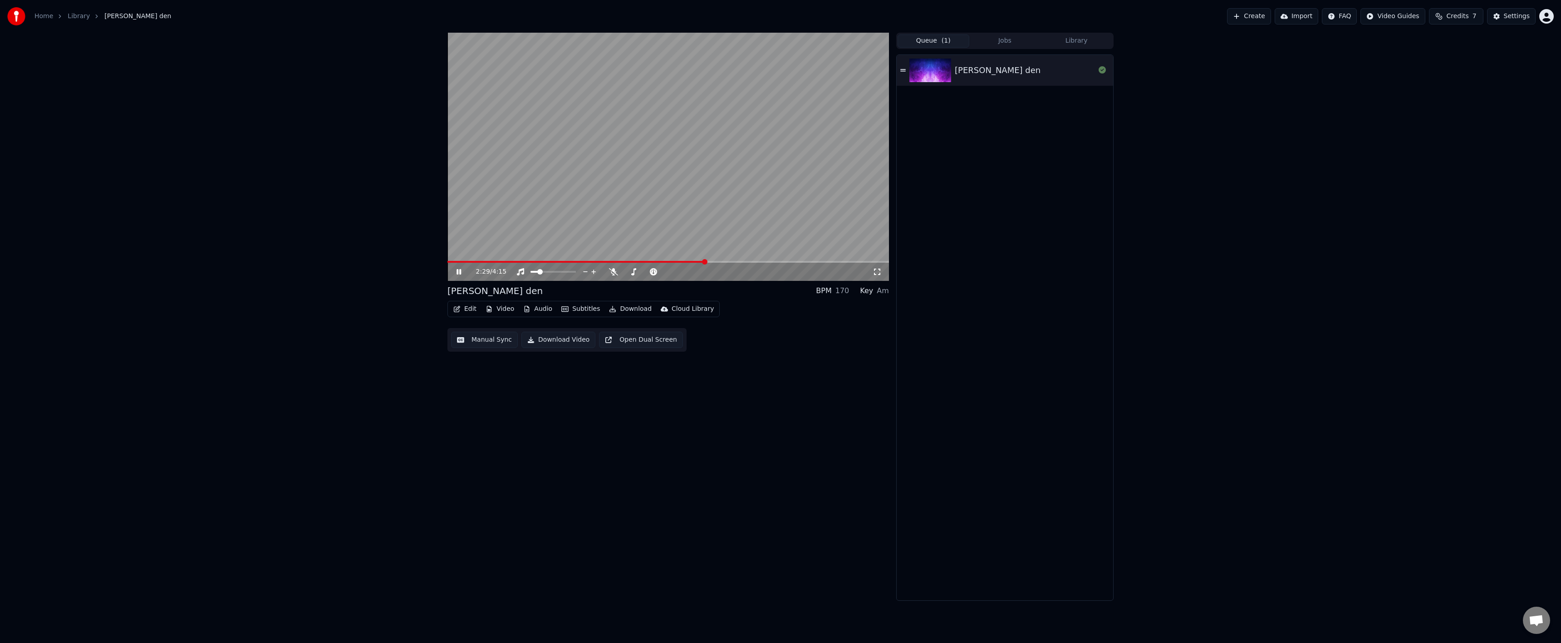
click at [719, 261] on span at bounding box center [668, 262] width 442 height 2
click at [458, 274] on icon at bounding box center [458, 271] width 5 height 5
click at [454, 280] on div "2:37 / 4:15" at bounding box center [668, 272] width 442 height 18
click at [456, 276] on div "2:37 / 4:15" at bounding box center [668, 272] width 442 height 18
click at [457, 274] on icon at bounding box center [458, 272] width 5 height 6
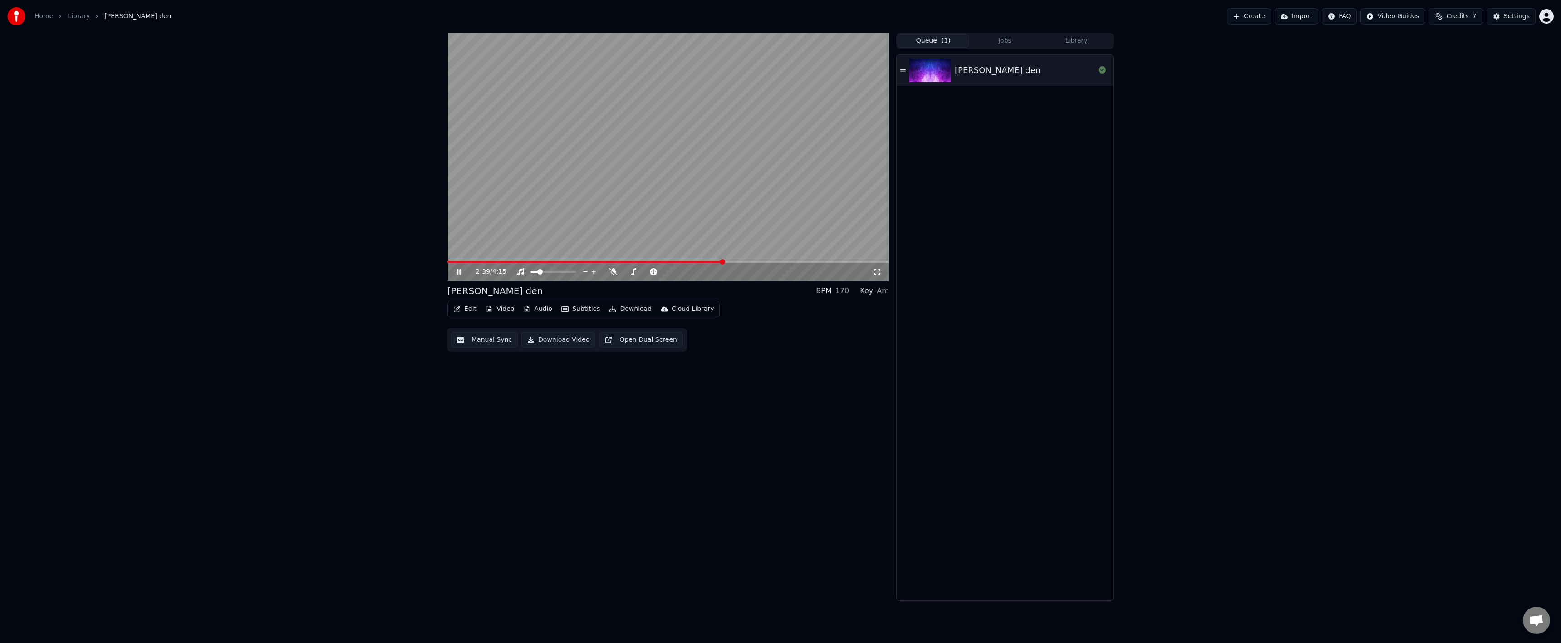
click at [459, 273] on icon at bounding box center [465, 271] width 21 height 7
click at [459, 275] on icon at bounding box center [465, 271] width 21 height 7
click at [419, 282] on div "2:40 / 4:15 [PERSON_NAME] den BPM 170 Key Am Edit Video Audio Subtitles Downloa…" at bounding box center [780, 317] width 1561 height 568
click at [461, 273] on icon at bounding box center [458, 271] width 5 height 5
click at [791, 323] on div "Edit Video Audio Subtitles Download Cloud Library Manual Sync Download Video Op…" at bounding box center [668, 326] width 442 height 51
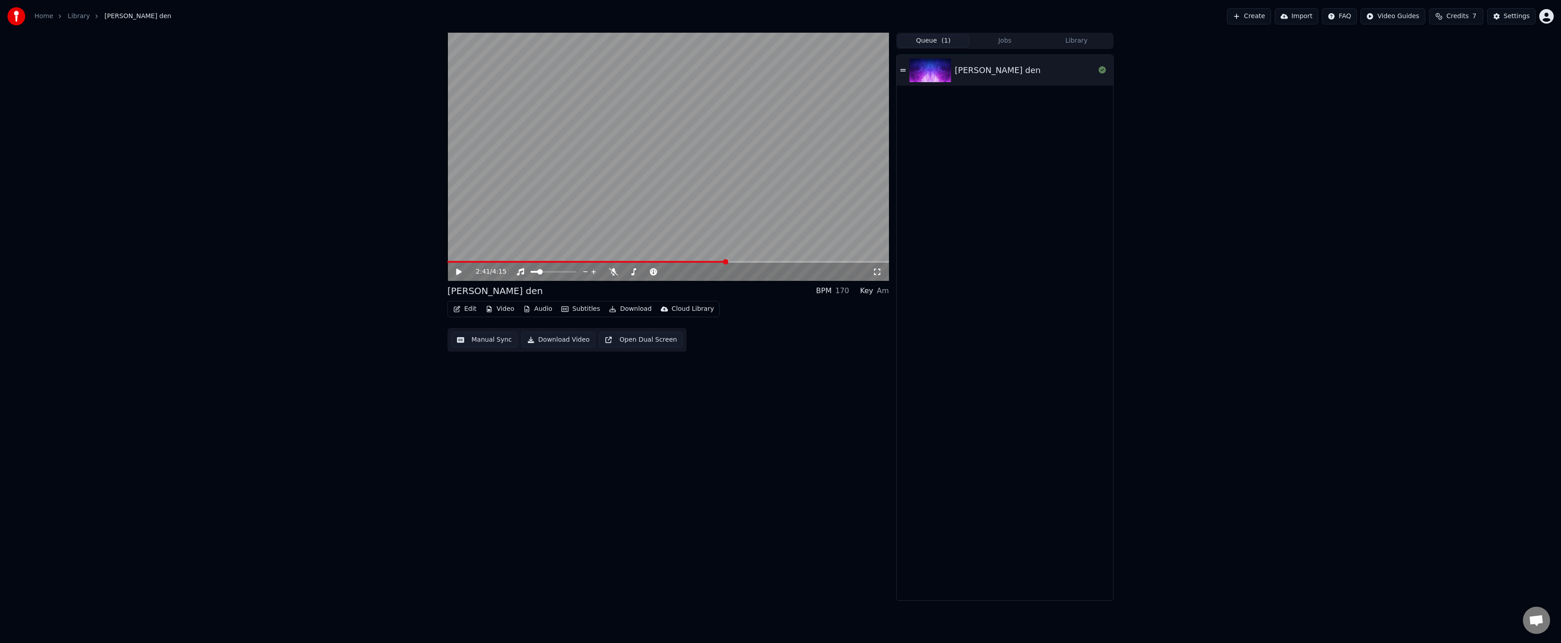
click at [746, 341] on div "Edit Video Audio Subtitles Download Cloud Library Manual Sync Download Video Op…" at bounding box center [668, 326] width 442 height 51
click at [461, 313] on button "Edit" at bounding box center [465, 309] width 30 height 13
click at [1510, 20] on div "Settings" at bounding box center [1517, 16] width 26 height 9
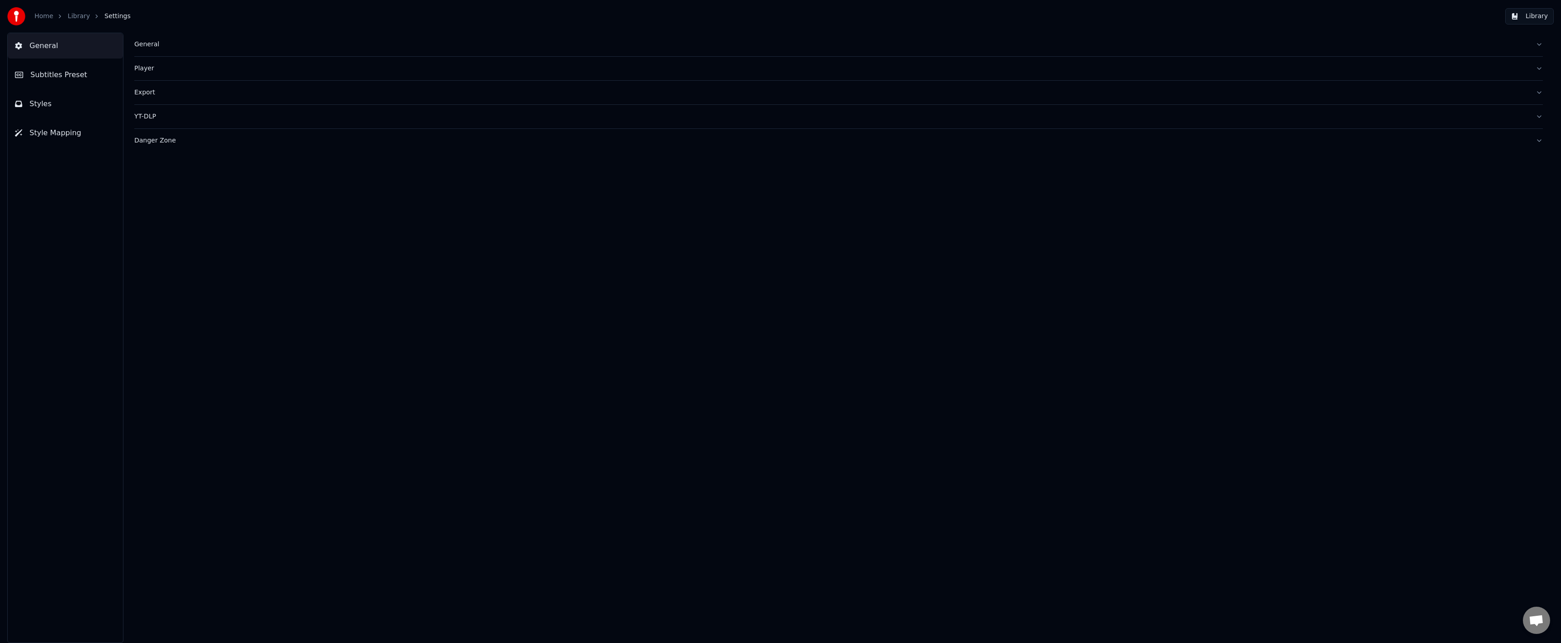
click at [148, 42] on div "General" at bounding box center [831, 44] width 1394 height 9
click at [70, 68] on button "Subtitles Preset" at bounding box center [65, 74] width 115 height 25
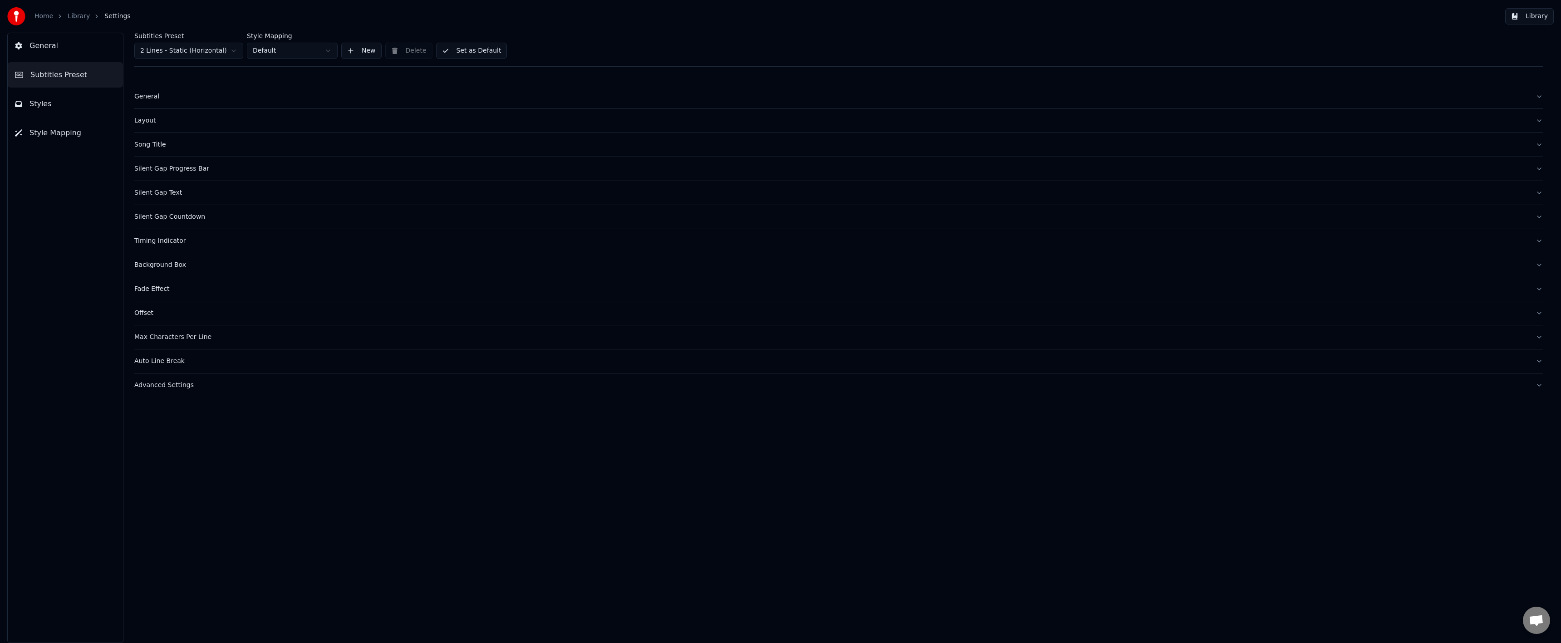
click at [74, 115] on button "Styles" at bounding box center [65, 103] width 115 height 25
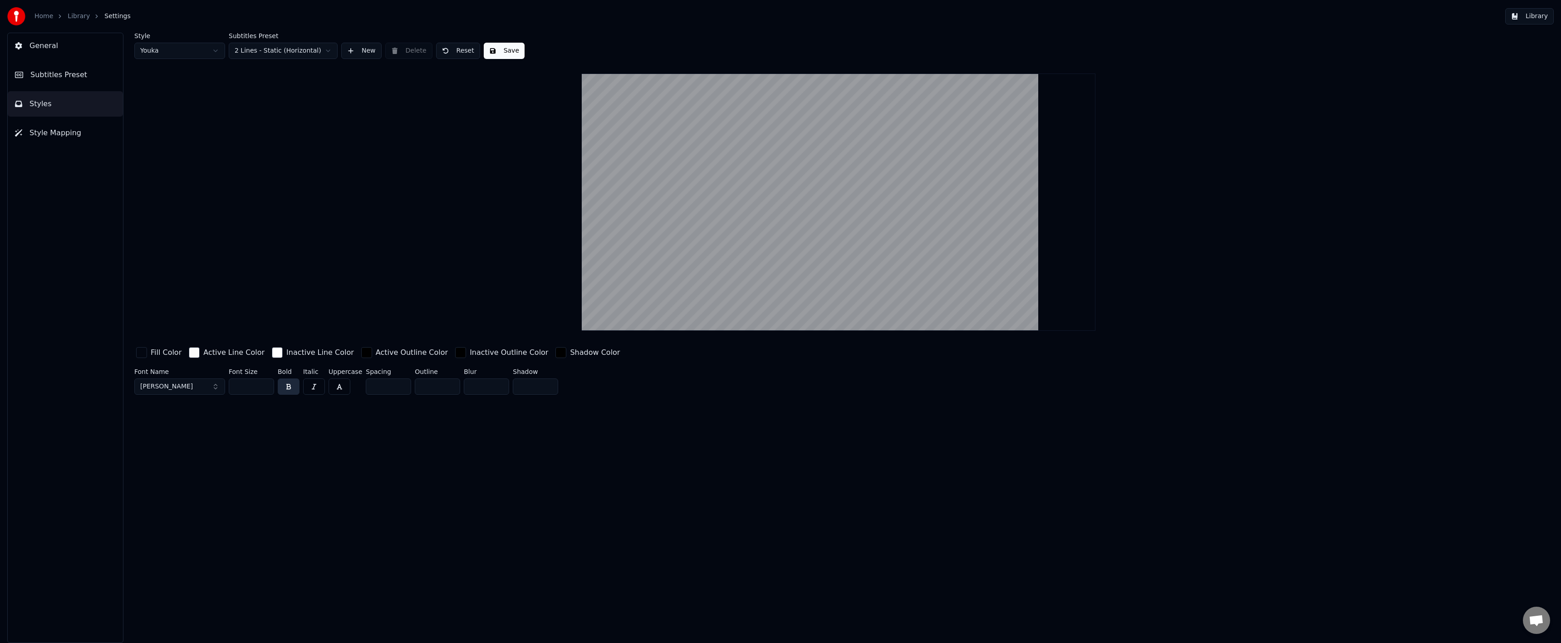
drag, startPoint x: 246, startPoint y: 387, endPoint x: 217, endPoint y: 386, distance: 28.6
click at [214, 384] on div "Font Name Montserrat Bold Font Size *** Bold Italic Uppercase Spacing * Outline…" at bounding box center [680, 383] width 1093 height 30
drag, startPoint x: 250, startPoint y: 384, endPoint x: 208, endPoint y: 385, distance: 42.2
click at [208, 385] on div "Font Name Montserrat Bold Font Size *** Bold Italic Uppercase Spacing * Outline…" at bounding box center [680, 383] width 1093 height 30
type input "***"
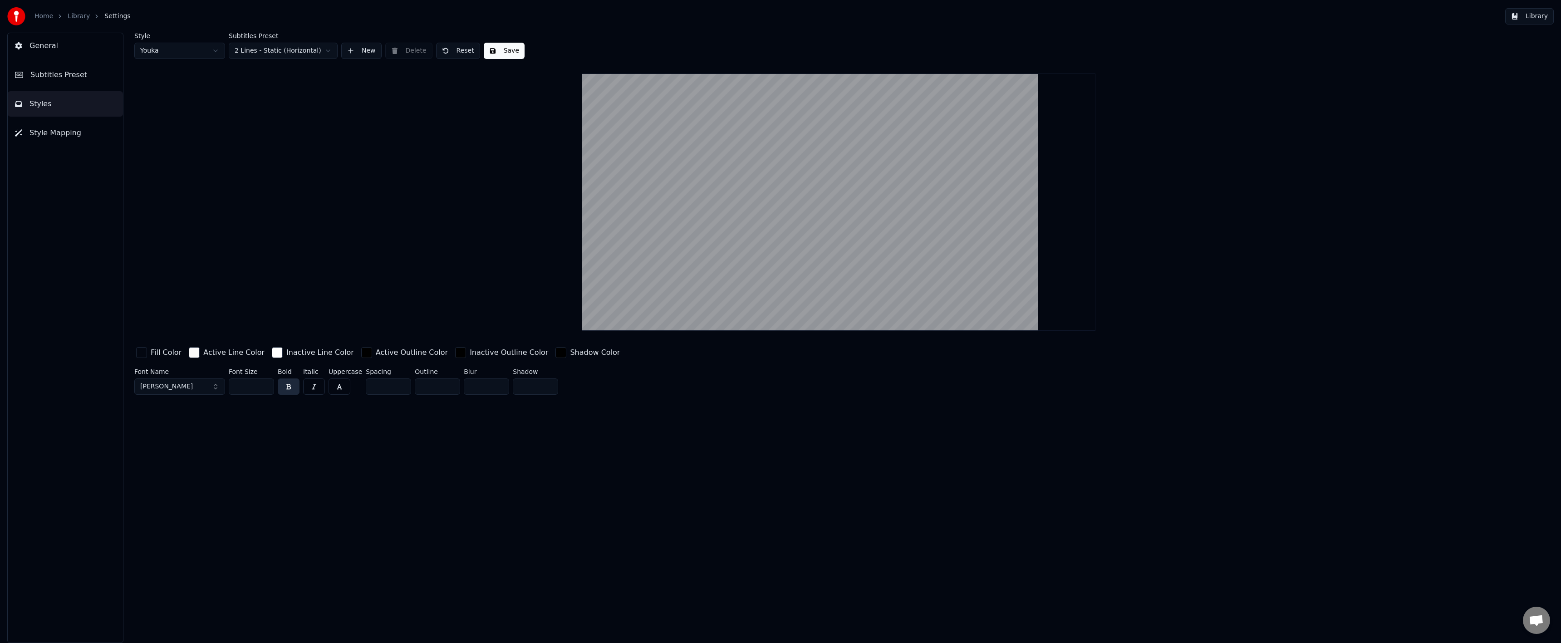
click at [460, 444] on div "Style Youka Subtitles Preset 2 Lines - Static (Horizontal) New Delete Reset Sav…" at bounding box center [838, 338] width 1445 height 610
click at [1188, 157] on div "Style Youka Subtitles Preset 2 Lines - Static (Horizontal) New Delete Reset Sav…" at bounding box center [838, 216] width 1408 height 366
click at [505, 58] on button "Save" at bounding box center [504, 51] width 41 height 16
click at [505, 56] on button "Save" at bounding box center [504, 51] width 41 height 16
click at [78, 70] on span "Subtitles Preset" at bounding box center [58, 74] width 57 height 11
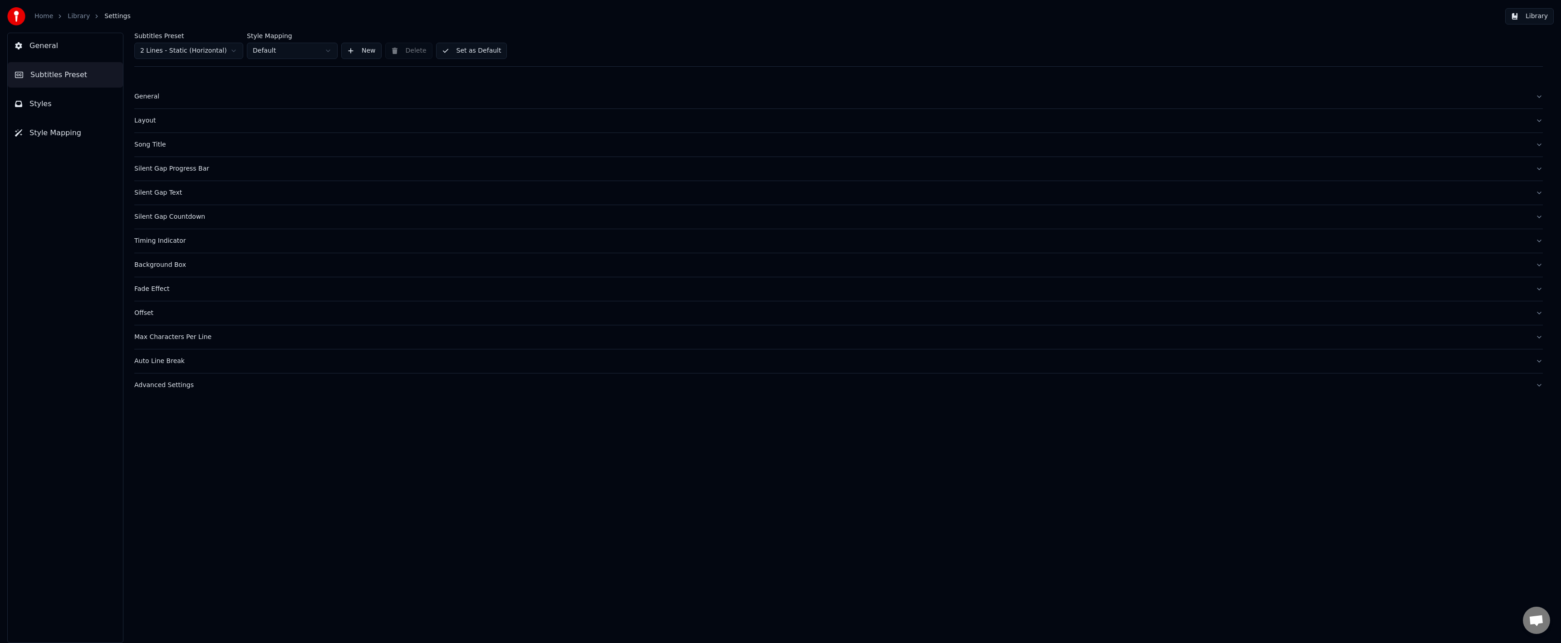
click at [136, 94] on div "General" at bounding box center [831, 96] width 1394 height 9
click at [176, 96] on div "General" at bounding box center [831, 96] width 1394 height 9
click at [156, 122] on div "Layout" at bounding box center [831, 120] width 1394 height 9
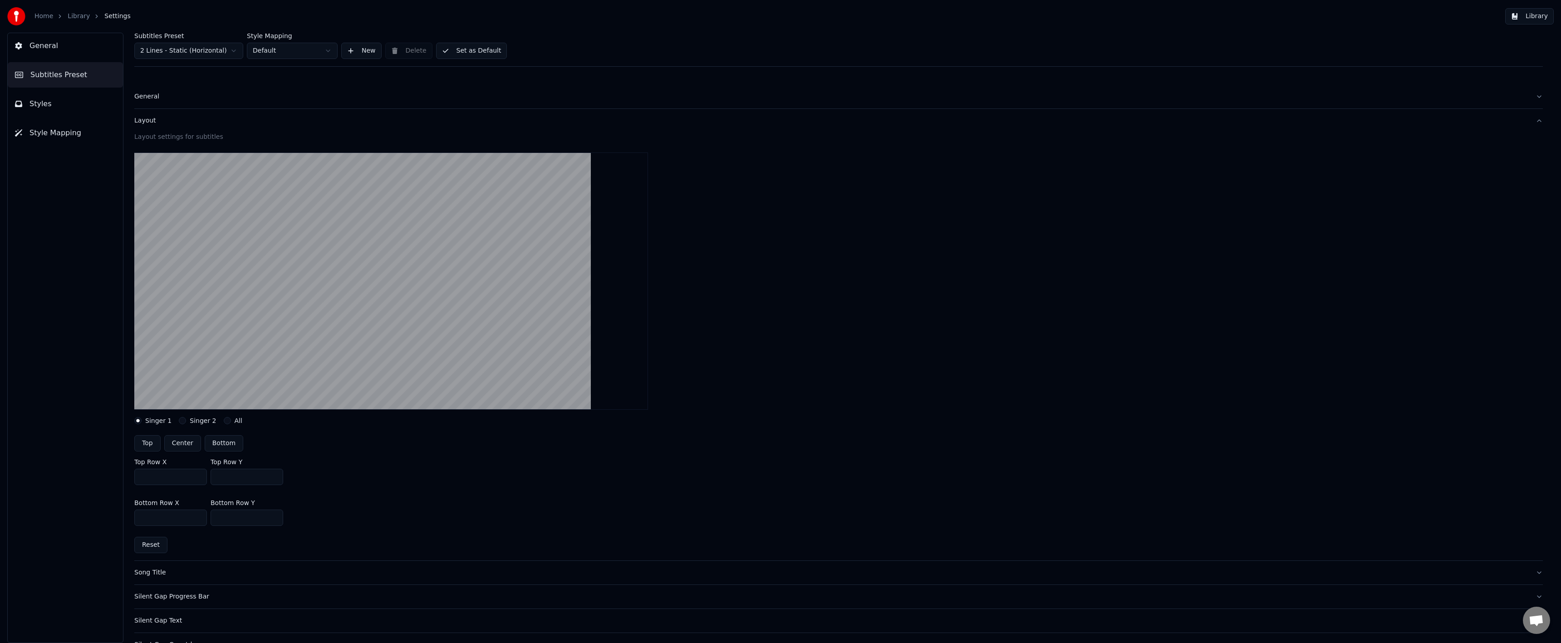
drag, startPoint x: 231, startPoint y: 478, endPoint x: 201, endPoint y: 476, distance: 30.0
click at [204, 482] on div "Top Row X *** Top Row Y ***" at bounding box center [838, 471] width 1408 height 41
type input "***"
click at [761, 328] on div at bounding box center [838, 281] width 1408 height 272
drag, startPoint x: 461, startPoint y: 44, endPoint x: 454, endPoint y: 48, distance: 8.3
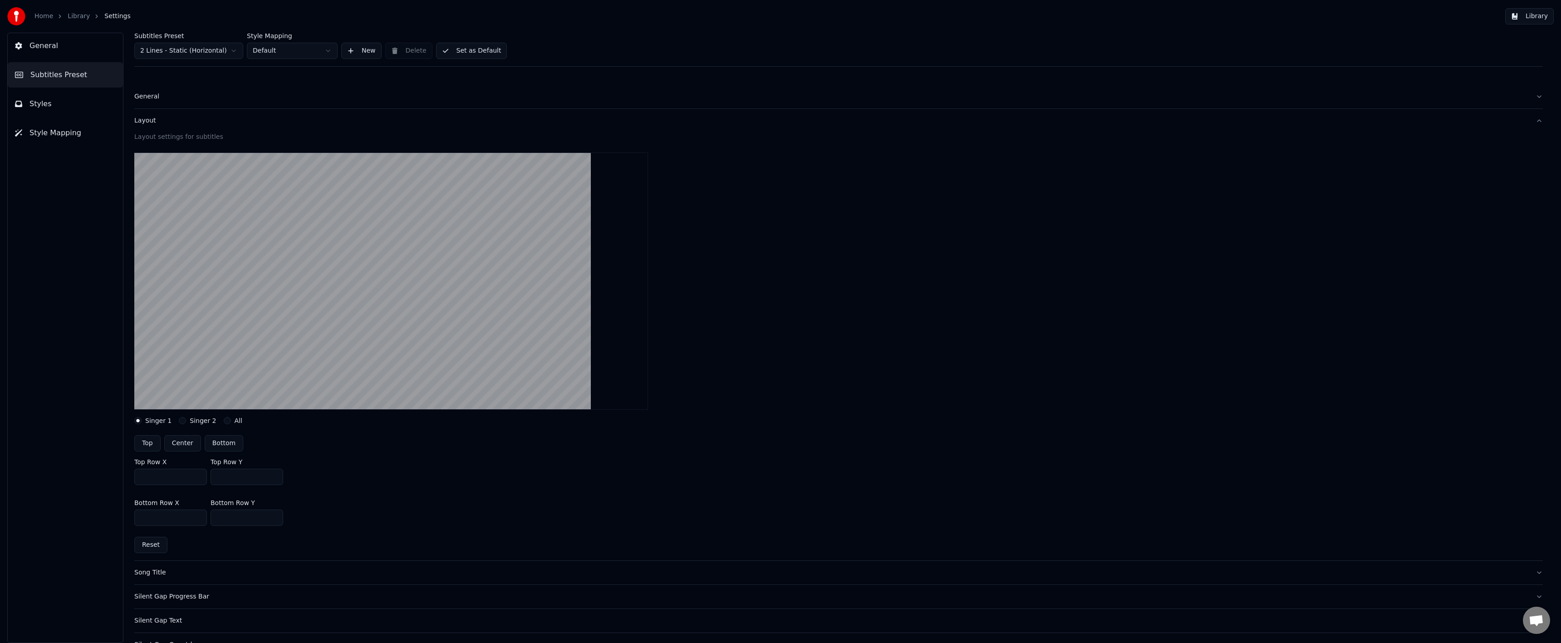
click at [461, 44] on button "Set as Default" at bounding box center [471, 51] width 71 height 16
click at [82, 20] on div "Home Library Settings" at bounding box center [68, 16] width 123 height 18
click at [82, 20] on link "Library" at bounding box center [79, 16] width 22 height 9
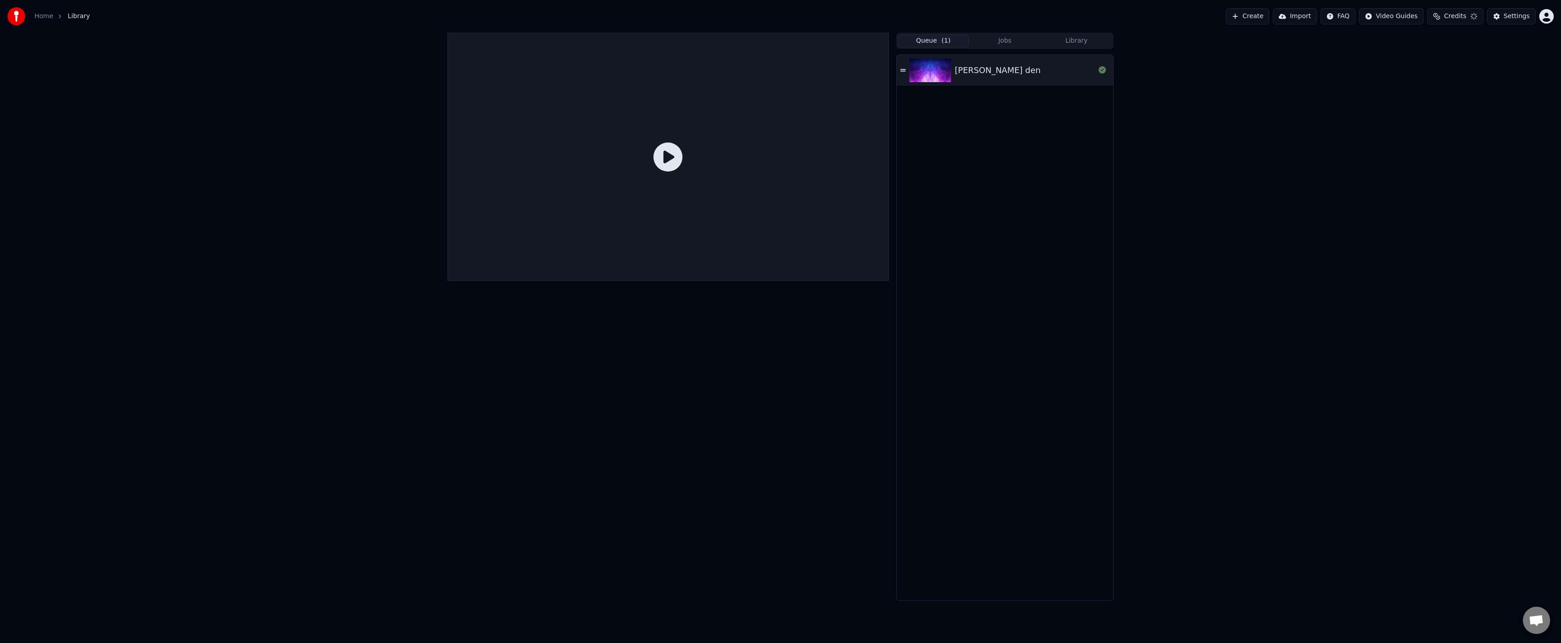
click at [671, 170] on icon at bounding box center [667, 156] width 29 height 29
click at [924, 40] on button "Queue ( 1 )" at bounding box center [934, 40] width 72 height 13
click at [932, 78] on img at bounding box center [930, 71] width 42 height 24
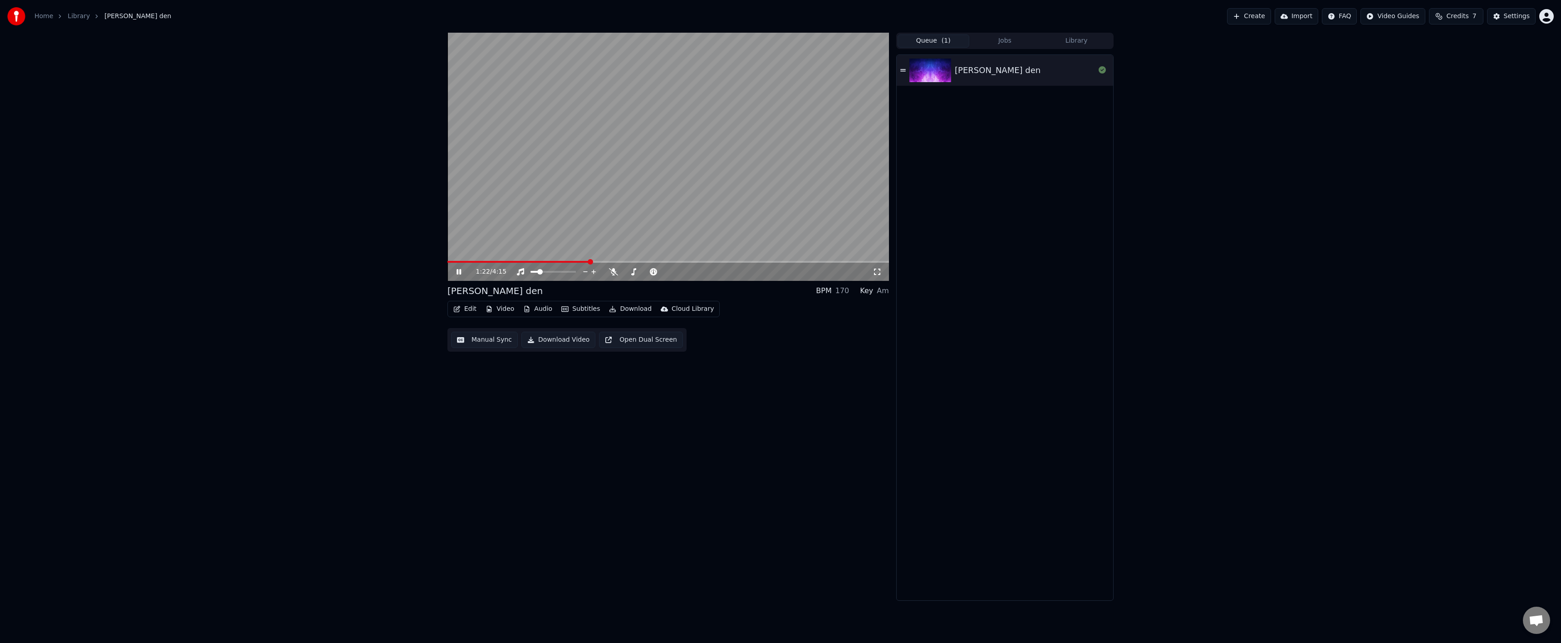
click at [589, 262] on span at bounding box center [668, 262] width 442 height 2
drag, startPoint x: 456, startPoint y: 274, endPoint x: 542, endPoint y: 238, distance: 93.0
click at [456, 274] on icon at bounding box center [465, 271] width 21 height 7
drag, startPoint x: 1504, startPoint y: 18, endPoint x: 1495, endPoint y: 18, distance: 8.6
click at [1495, 18] on button "Settings" at bounding box center [1511, 16] width 49 height 16
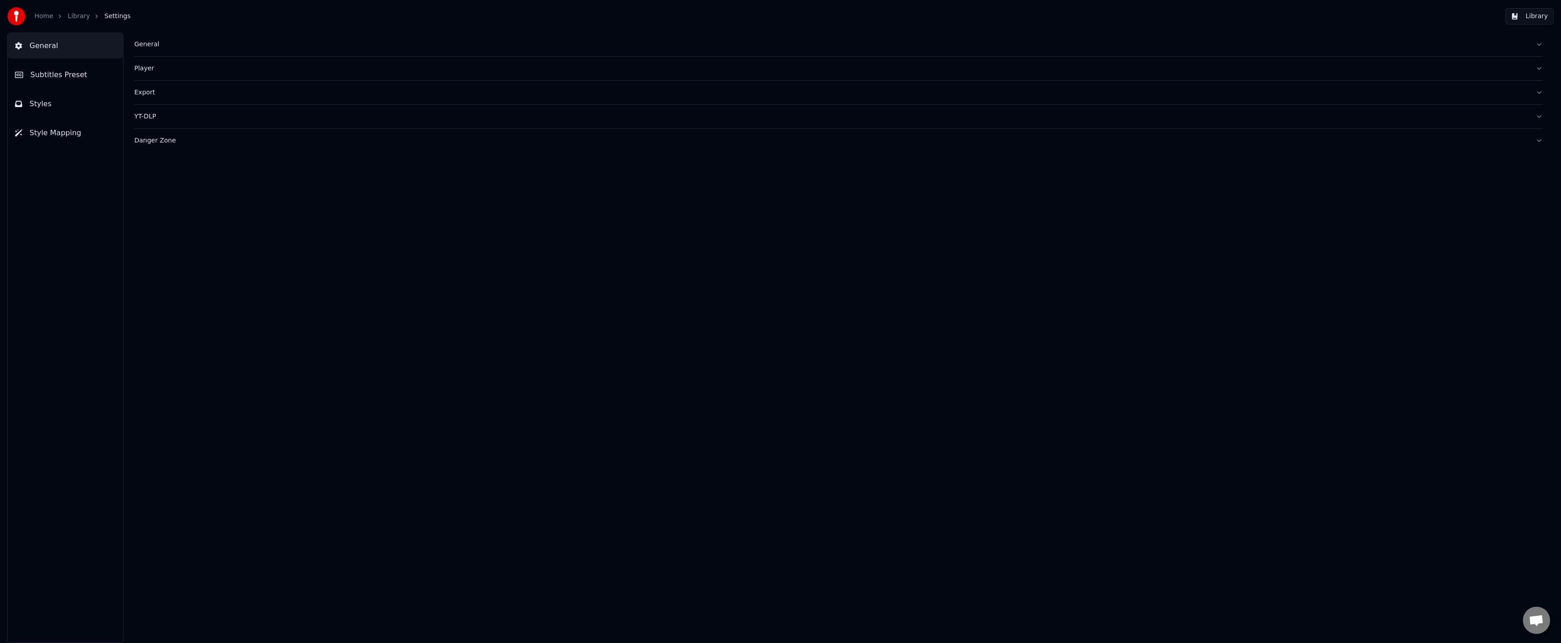
click at [1497, 14] on div "Home Library Settings Library" at bounding box center [780, 16] width 1561 height 33
click at [92, 76] on button "Subtitles Preset" at bounding box center [65, 74] width 115 height 25
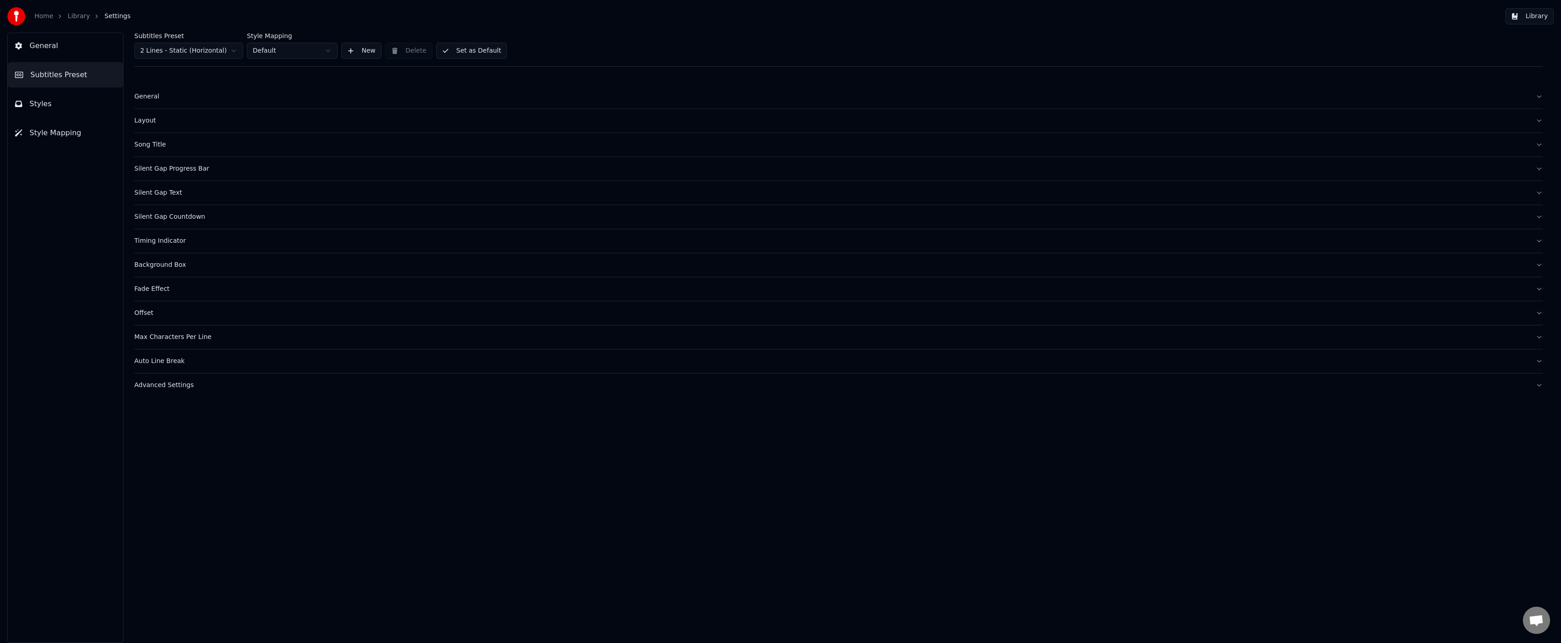
click at [155, 123] on div "Layout" at bounding box center [831, 120] width 1394 height 9
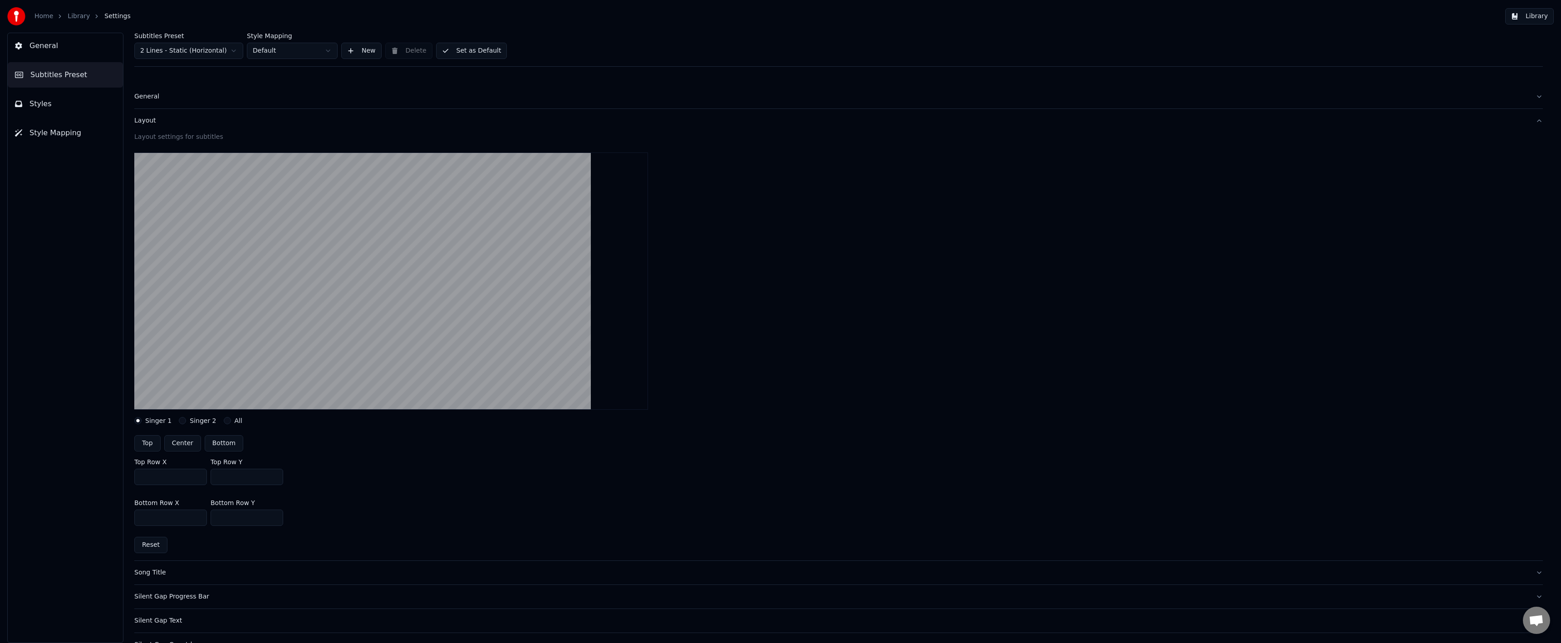
drag, startPoint x: 234, startPoint y: 482, endPoint x: 179, endPoint y: 483, distance: 54.9
click at [179, 483] on div "Top Row X *** Top Row Y ***" at bounding box center [838, 471] width 1408 height 41
type input "***"
click at [449, 54] on button "Set as Default" at bounding box center [471, 51] width 71 height 16
click at [72, 15] on link "Library" at bounding box center [79, 16] width 22 height 9
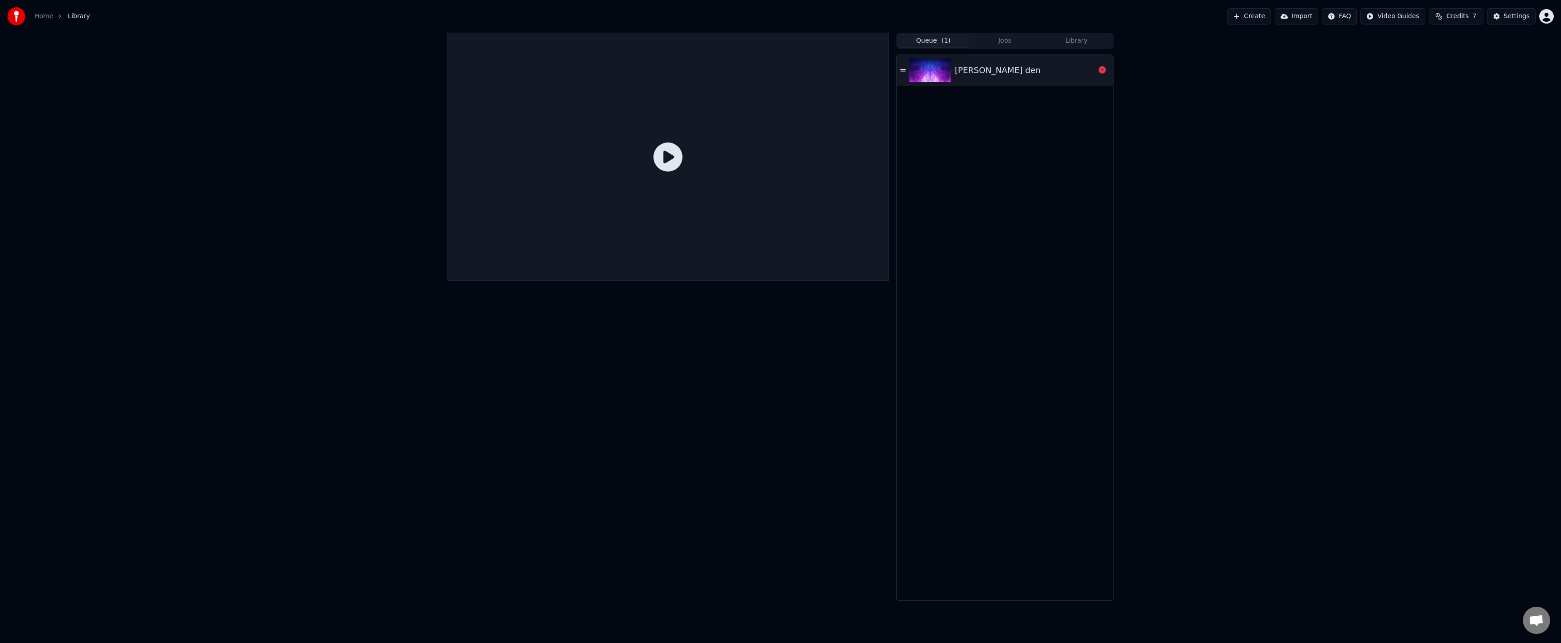
click at [929, 70] on img at bounding box center [930, 71] width 42 height 24
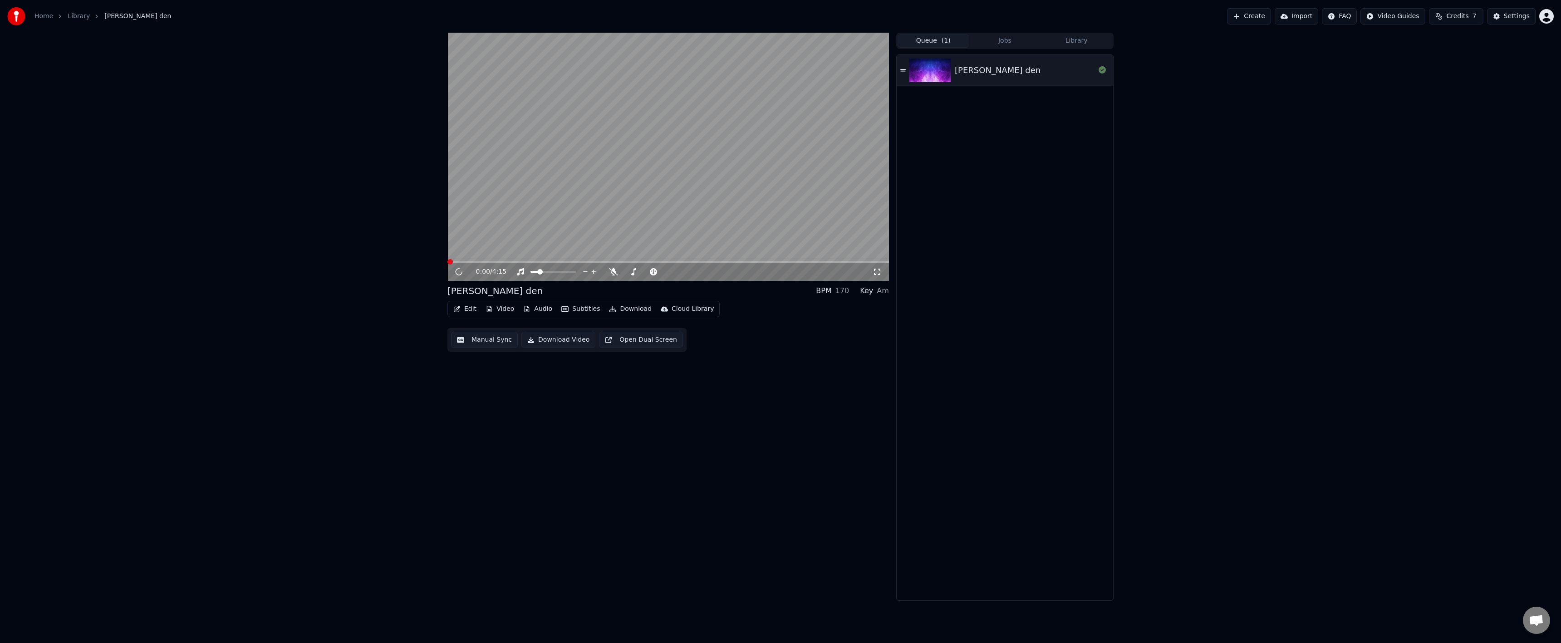
click at [623, 213] on video at bounding box center [668, 157] width 442 height 248
click at [577, 260] on video at bounding box center [668, 157] width 442 height 248
click at [579, 263] on span at bounding box center [668, 262] width 442 height 2
click at [457, 270] on icon at bounding box center [458, 271] width 5 height 5
drag, startPoint x: 461, startPoint y: 274, endPoint x: 469, endPoint y: 272, distance: 7.6
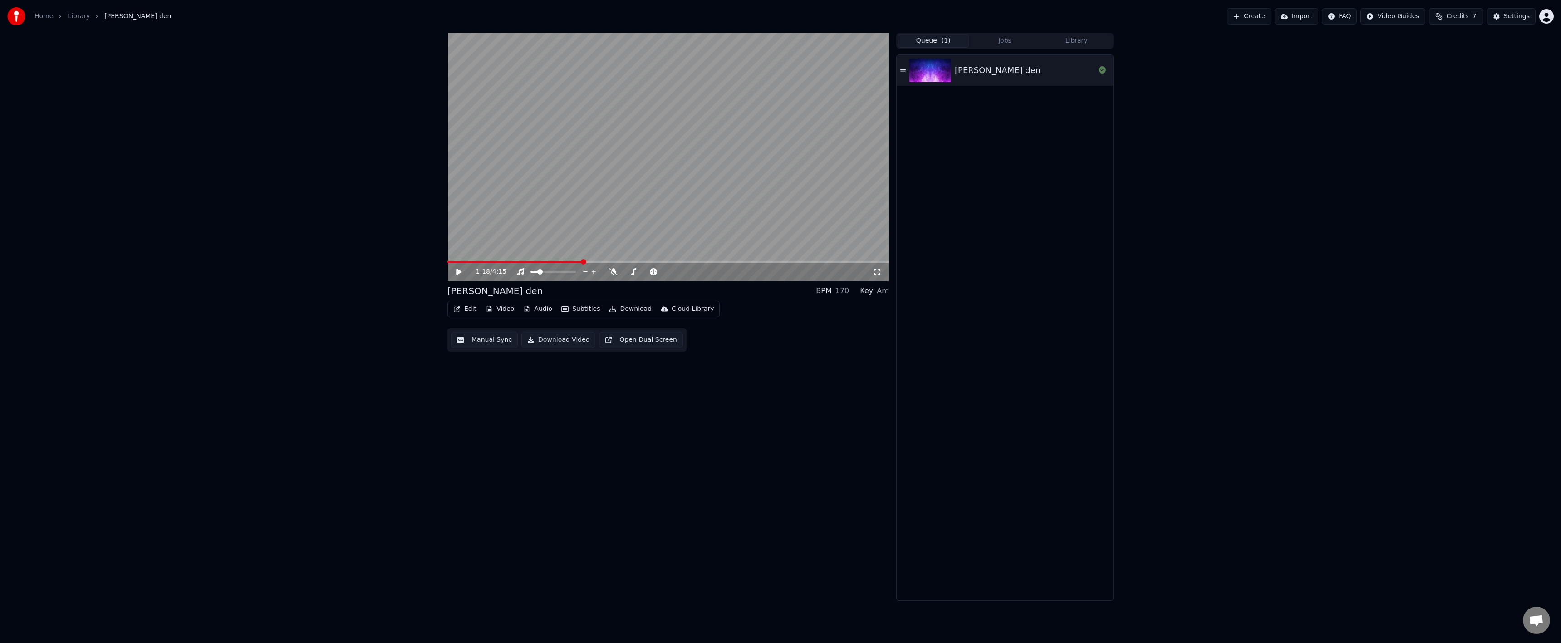
click at [461, 274] on icon at bounding box center [465, 271] width 21 height 7
click at [673, 262] on span at bounding box center [668, 262] width 442 height 2
click at [721, 261] on span at bounding box center [668, 262] width 442 height 2
click at [745, 262] on span at bounding box center [668, 262] width 442 height 2
click at [775, 263] on div "2:52 / 4:15" at bounding box center [668, 272] width 442 height 18
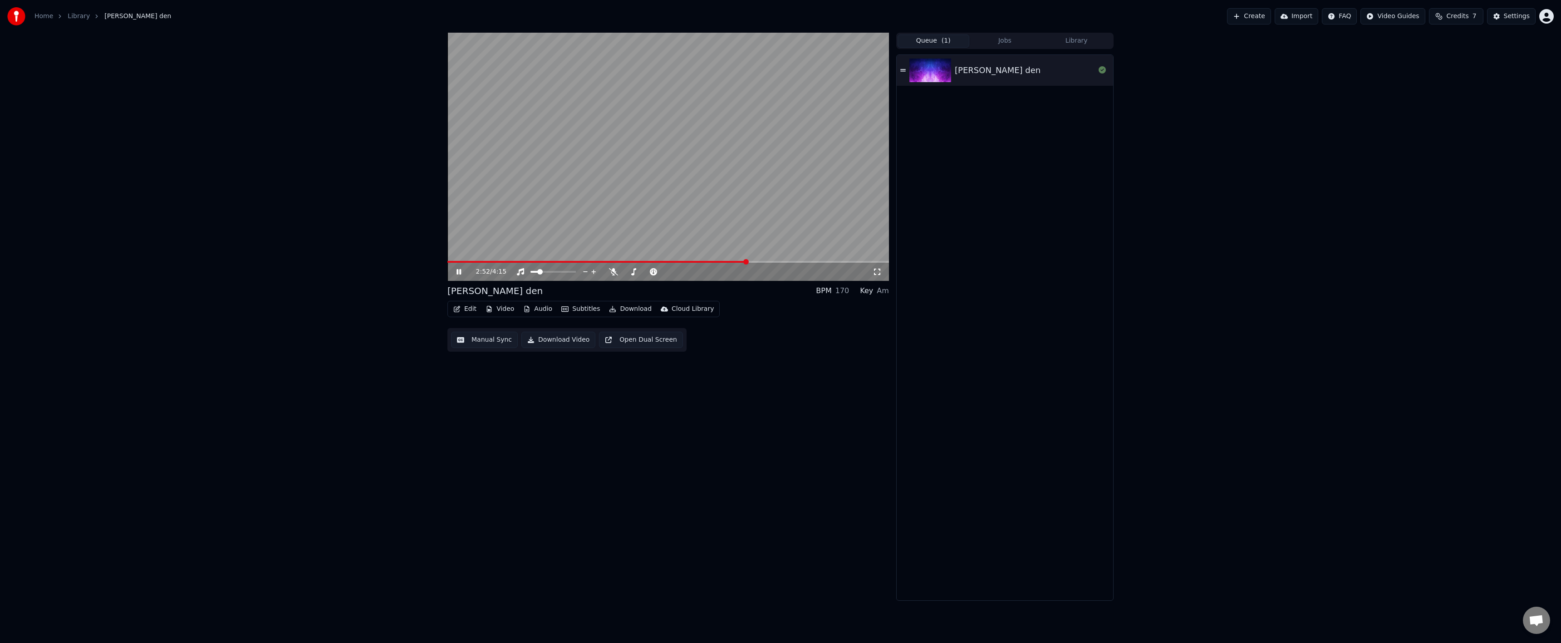
click at [780, 261] on span at bounding box center [668, 262] width 442 height 2
click at [803, 261] on span at bounding box center [668, 262] width 442 height 2
click at [821, 259] on video at bounding box center [668, 157] width 442 height 248
click at [815, 260] on video at bounding box center [668, 157] width 442 height 248
click at [815, 261] on span at bounding box center [668, 262] width 442 height 2
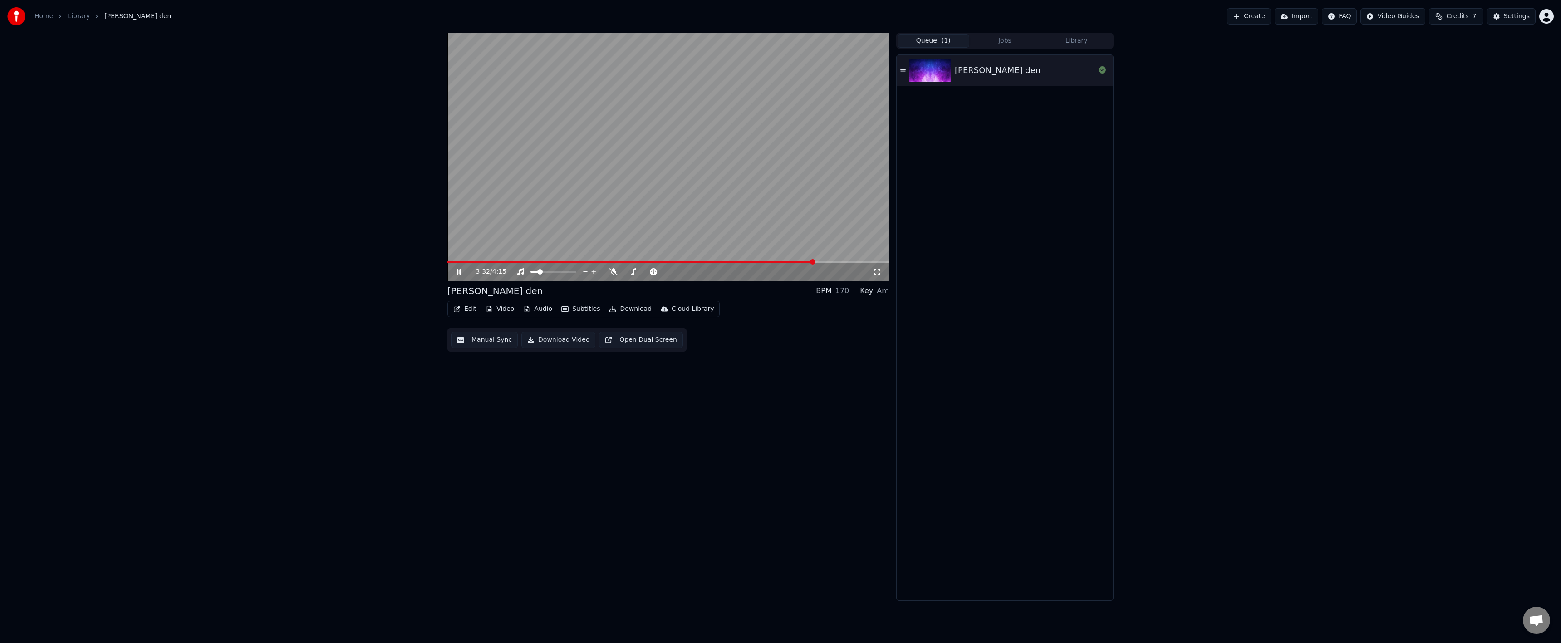
click at [821, 262] on span at bounding box center [668, 262] width 442 height 2
click at [829, 263] on div "3:36 / 4:15" at bounding box center [668, 272] width 442 height 18
click at [838, 264] on div "3:36 / 4:15" at bounding box center [668, 272] width 442 height 18
click at [839, 263] on div "3:36 / 4:15" at bounding box center [668, 272] width 442 height 18
click at [837, 262] on span at bounding box center [668, 262] width 442 height 2
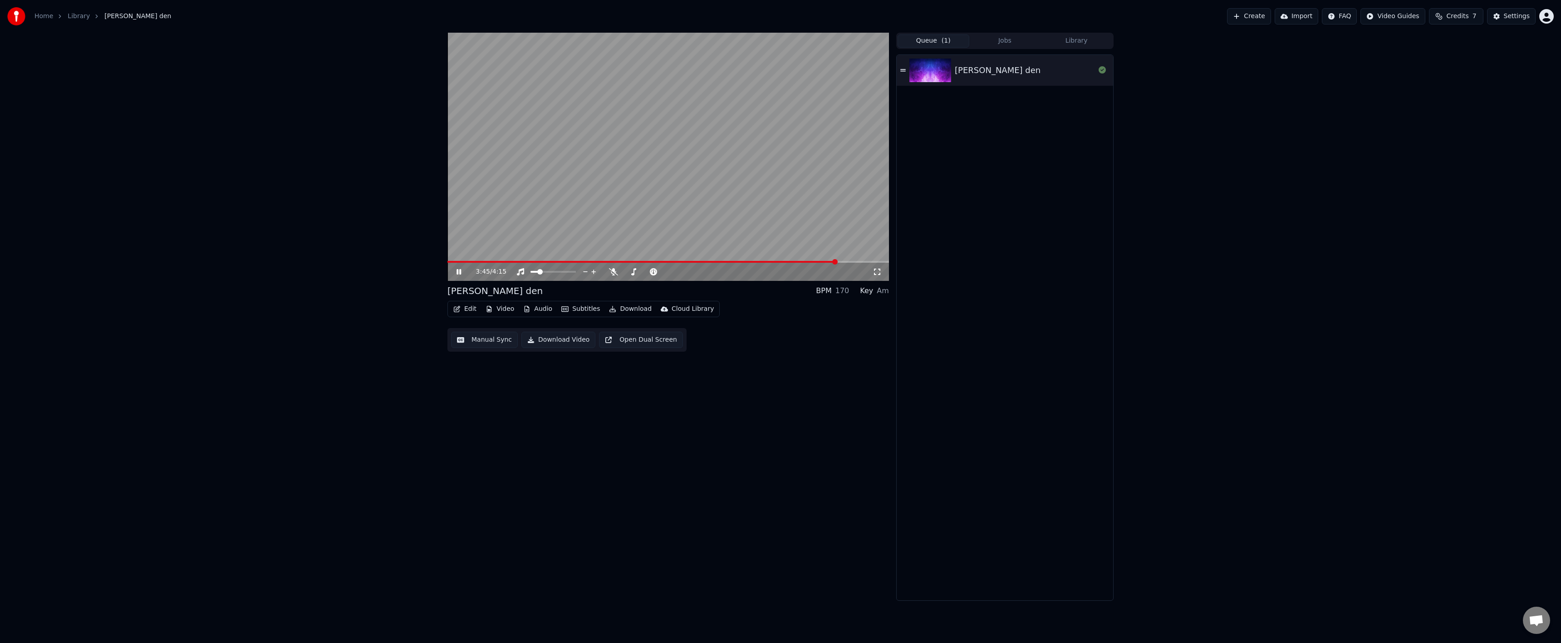
click at [839, 262] on span at bounding box center [668, 262] width 442 height 2
click at [846, 262] on span at bounding box center [668, 262] width 442 height 2
click at [816, 262] on span at bounding box center [646, 262] width 398 height 2
click at [846, 261] on span at bounding box center [668, 262] width 442 height 2
click at [858, 261] on span at bounding box center [668, 262] width 442 height 2
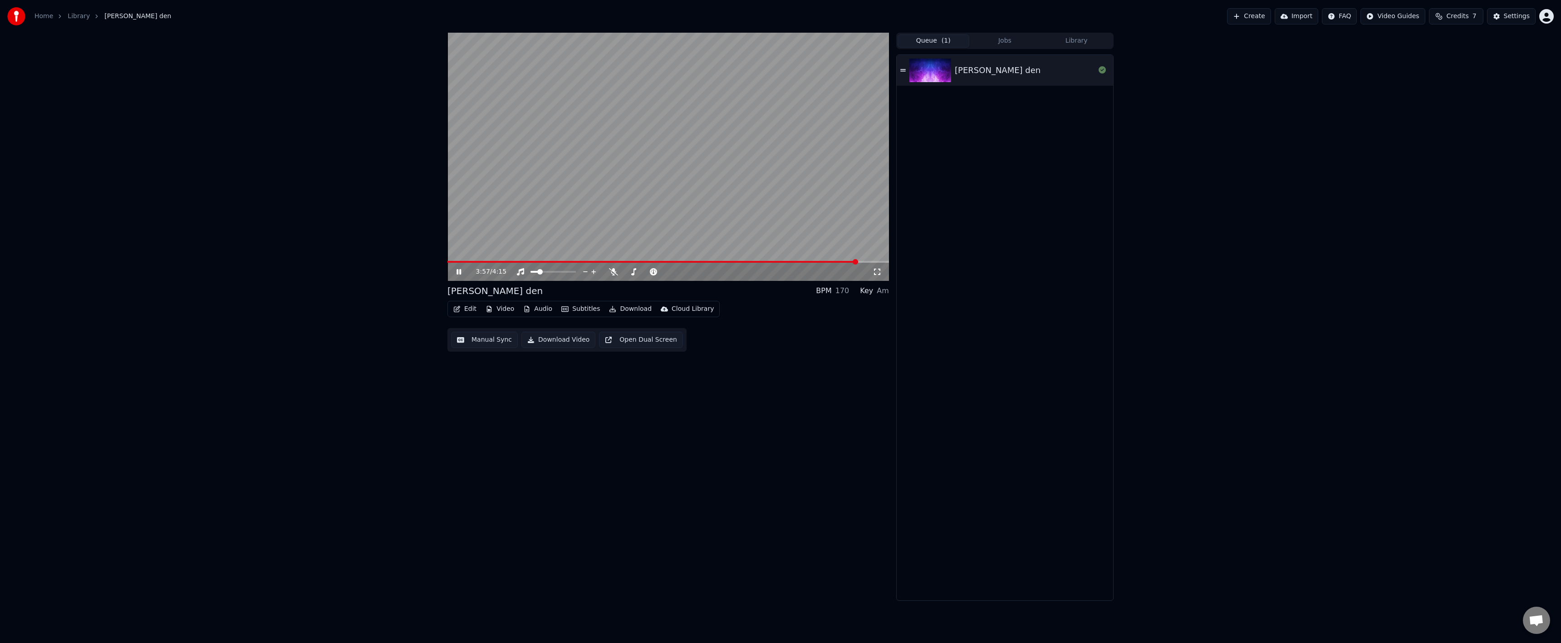
click at [868, 262] on span at bounding box center [668, 262] width 442 height 2
click at [799, 262] on span at bounding box center [657, 262] width 421 height 2
click at [783, 263] on span at bounding box center [623, 262] width 352 height 2
click at [751, 260] on video at bounding box center [668, 157] width 442 height 248
click at [708, 260] on video at bounding box center [668, 157] width 442 height 248
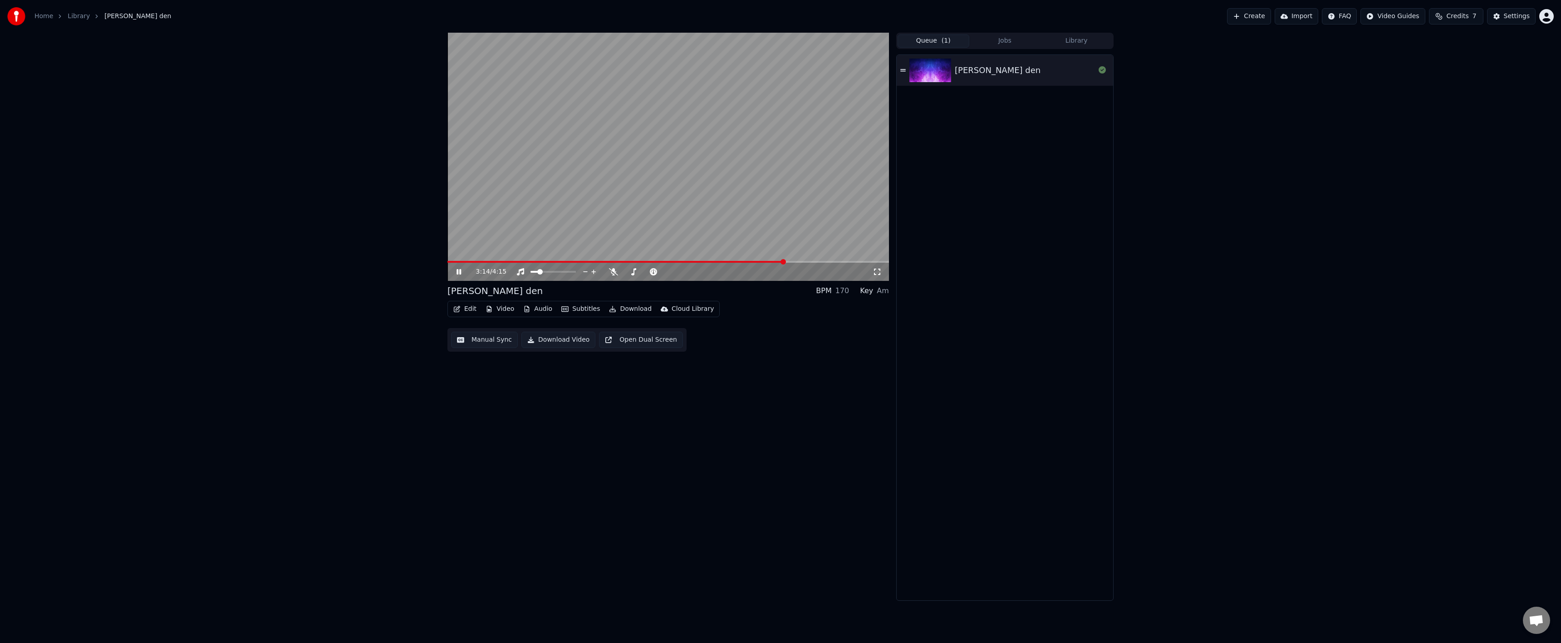
click at [806, 265] on div "3:14 / 4:15" at bounding box center [668, 272] width 442 height 18
click at [808, 261] on span at bounding box center [668, 262] width 442 height 2
click at [534, 260] on video at bounding box center [668, 157] width 442 height 248
click at [517, 262] on span at bounding box center [481, 262] width 69 height 2
click at [502, 262] on span at bounding box center [474, 262] width 55 height 2
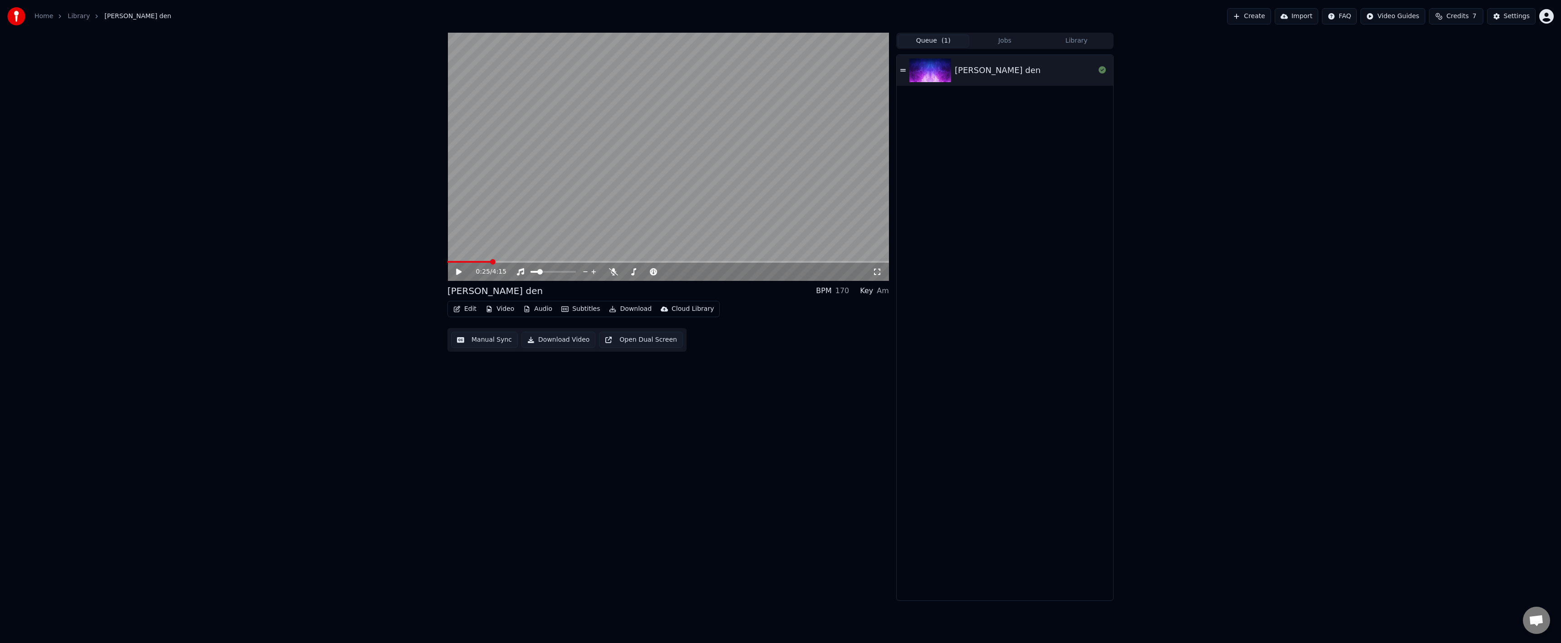
click at [491, 262] on span at bounding box center [468, 262] width 43 height 2
click at [503, 262] on span at bounding box center [668, 262] width 442 height 2
click at [506, 261] on span at bounding box center [504, 261] width 5 height 5
click at [512, 262] on span at bounding box center [668, 262] width 442 height 2
click at [510, 261] on span at bounding box center [479, 262] width 64 height 2
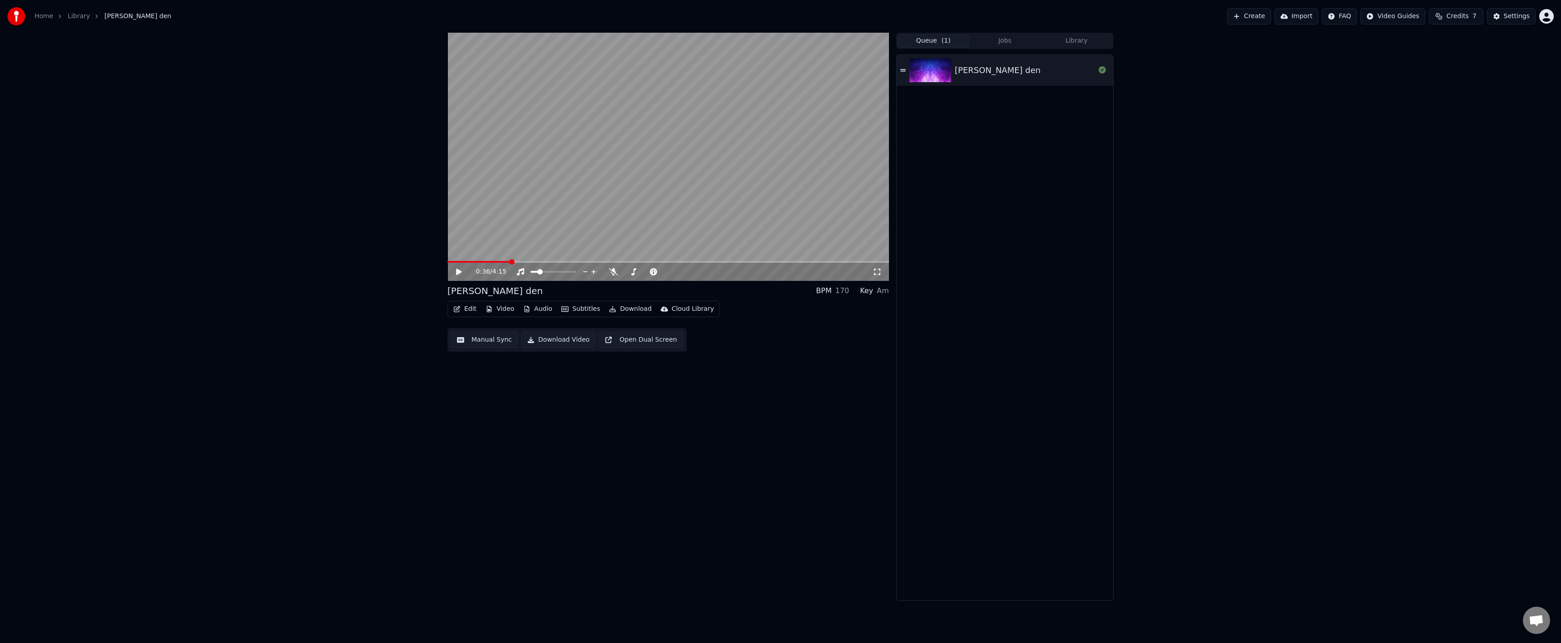
click at [457, 269] on icon at bounding box center [458, 272] width 5 height 6
click at [457, 272] on icon at bounding box center [458, 271] width 5 height 5
click at [454, 269] on div "0:37 / 4:15" at bounding box center [668, 271] width 434 height 9
click at [456, 270] on icon at bounding box center [465, 271] width 21 height 7
click at [605, 263] on span at bounding box center [668, 262] width 442 height 2
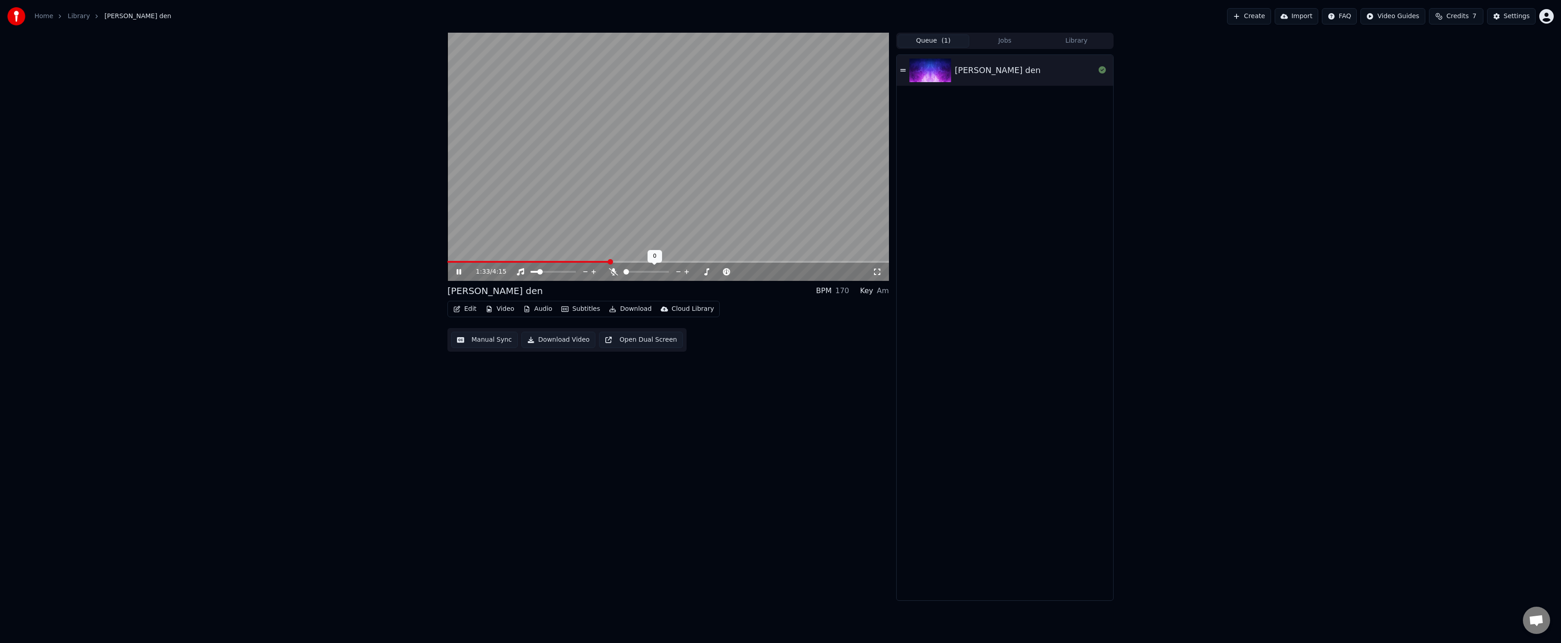
click at [461, 271] on icon at bounding box center [458, 271] width 5 height 5
click at [742, 314] on div "Edit Video Audio Subtitles Download Cloud Library Manual Sync Download Video Op…" at bounding box center [668, 326] width 442 height 51
click at [511, 258] on video at bounding box center [668, 157] width 442 height 248
click at [512, 260] on video at bounding box center [668, 157] width 442 height 248
click at [513, 260] on video at bounding box center [668, 157] width 442 height 248
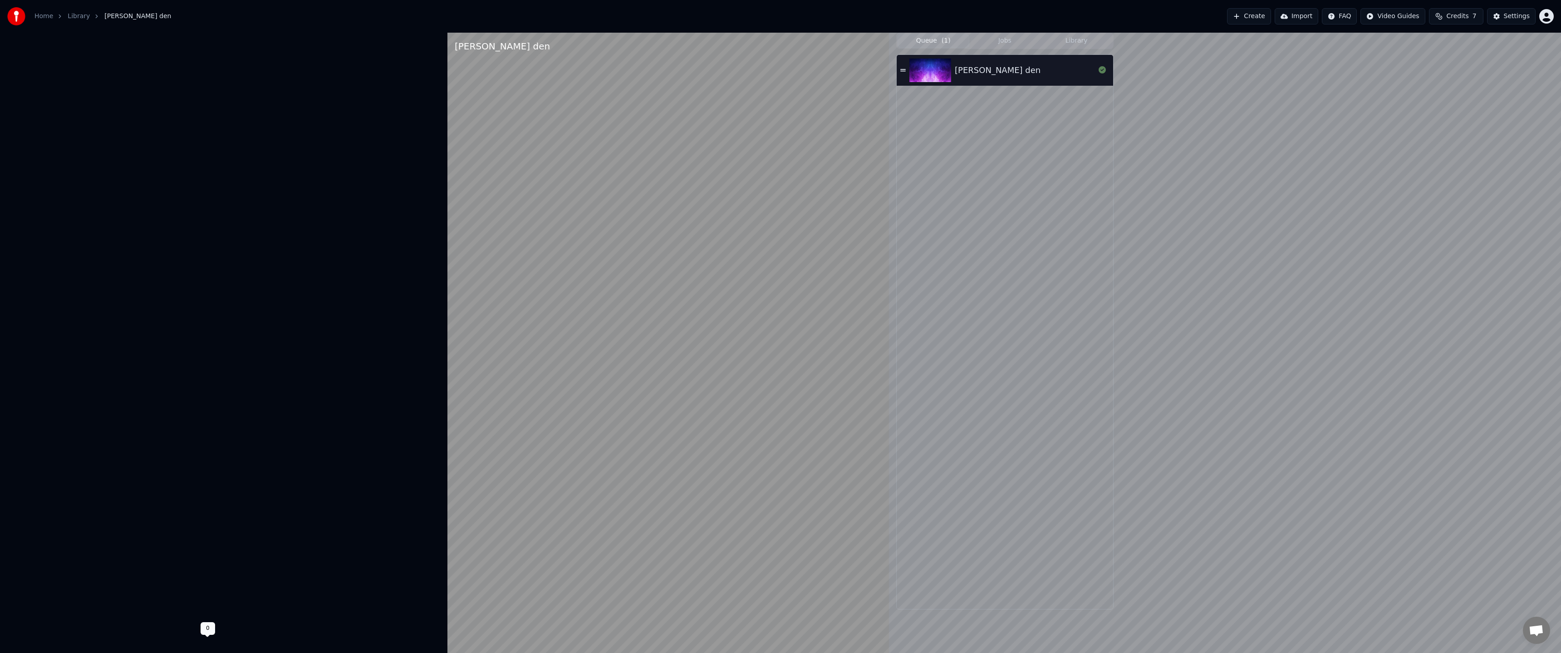
click at [508, 289] on video at bounding box center [668, 359] width 442 height 653
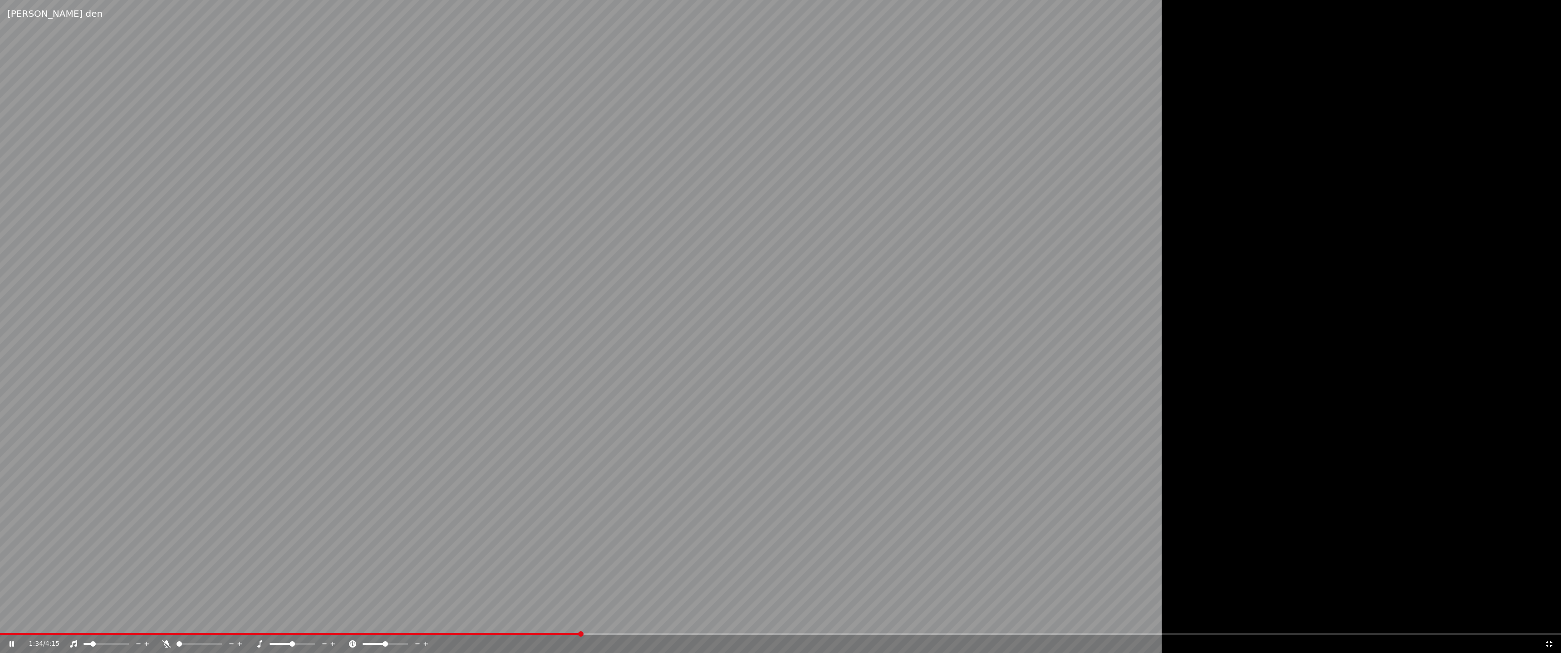
click at [508, 289] on video at bounding box center [653, 326] width 1307 height 653
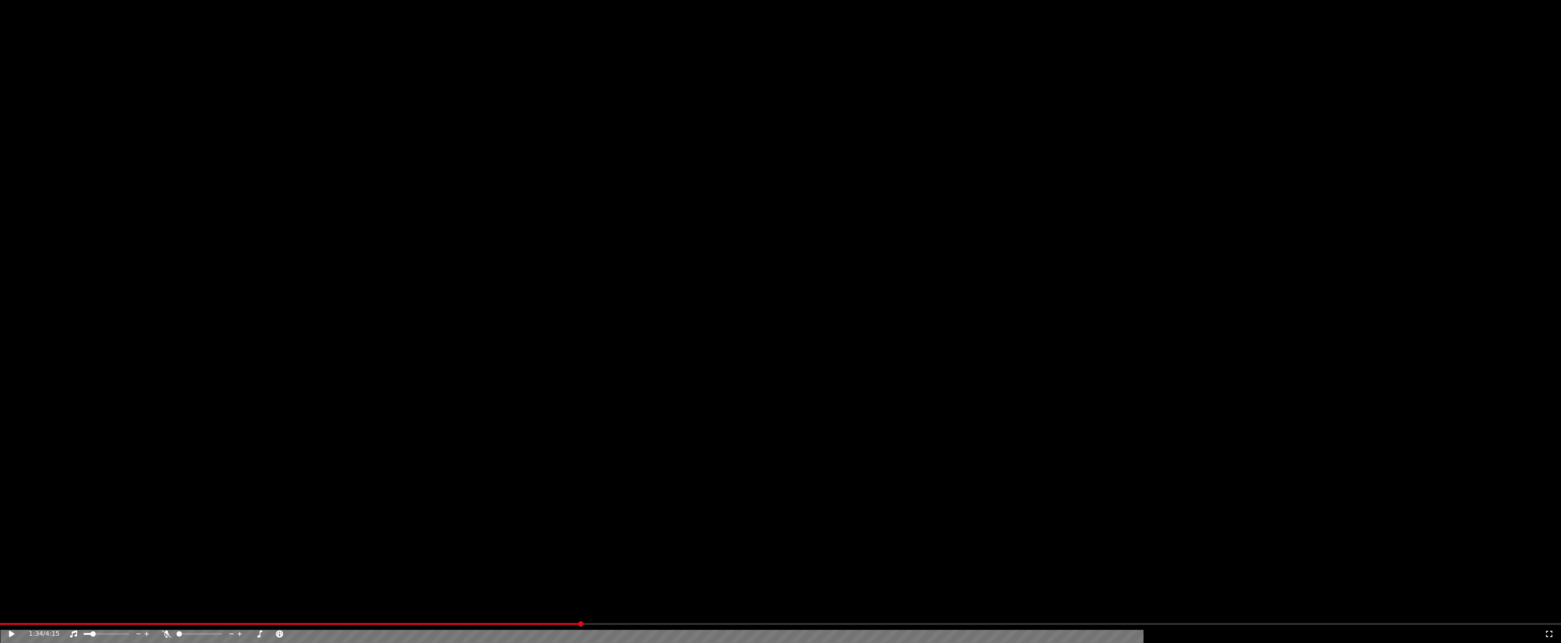
click at [510, 625] on div "1:34 / 4:15" at bounding box center [780, 634] width 1561 height 18
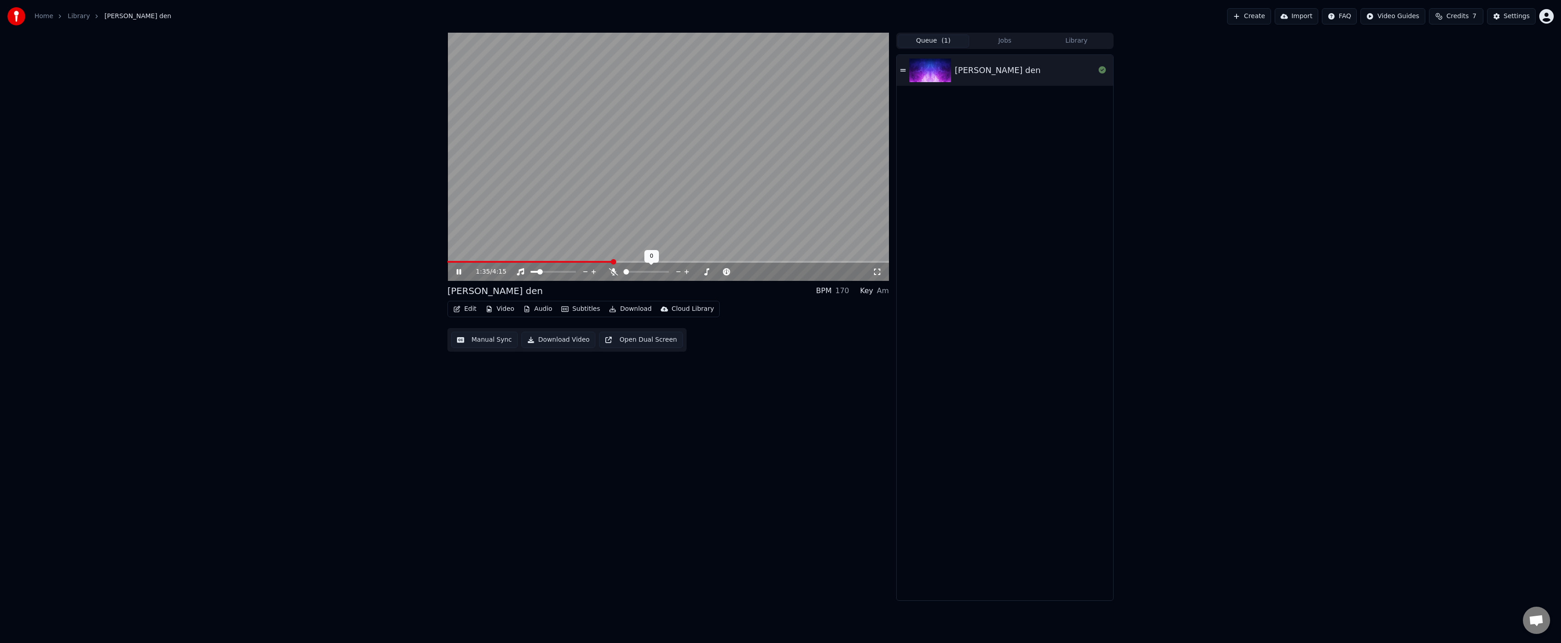
click at [502, 261] on span at bounding box center [530, 262] width 166 height 2
click at [456, 274] on icon at bounding box center [465, 271] width 21 height 7
click at [458, 274] on icon at bounding box center [458, 271] width 5 height 5
click at [460, 272] on icon at bounding box center [458, 272] width 5 height 6
click at [460, 272] on icon at bounding box center [458, 271] width 5 height 5
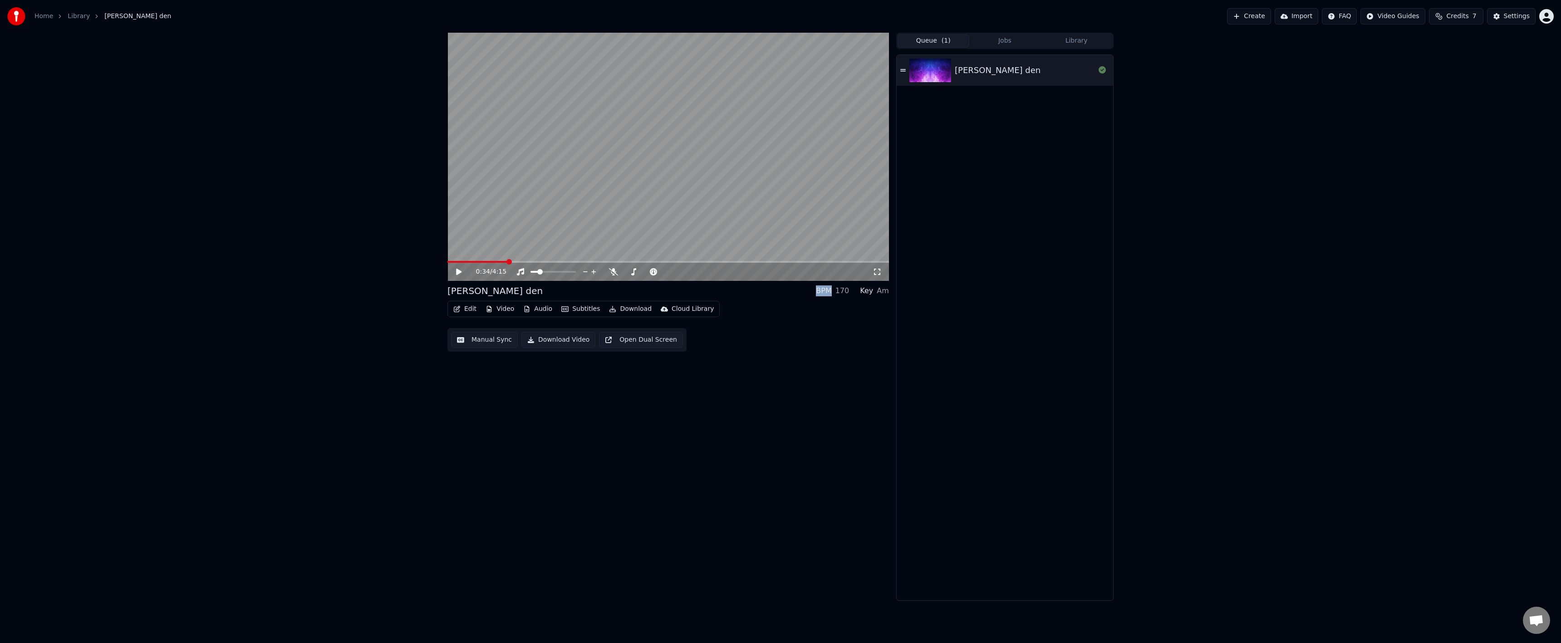
drag, startPoint x: 1510, startPoint y: 17, endPoint x: 1444, endPoint y: 151, distance: 148.9
click at [1466, 141] on div "Home Library [PERSON_NAME] den Create Import FAQ Video Guides Credits 7 Setting…" at bounding box center [780, 321] width 1561 height 643
click at [1510, 18] on div "Settings" at bounding box center [1517, 16] width 26 height 9
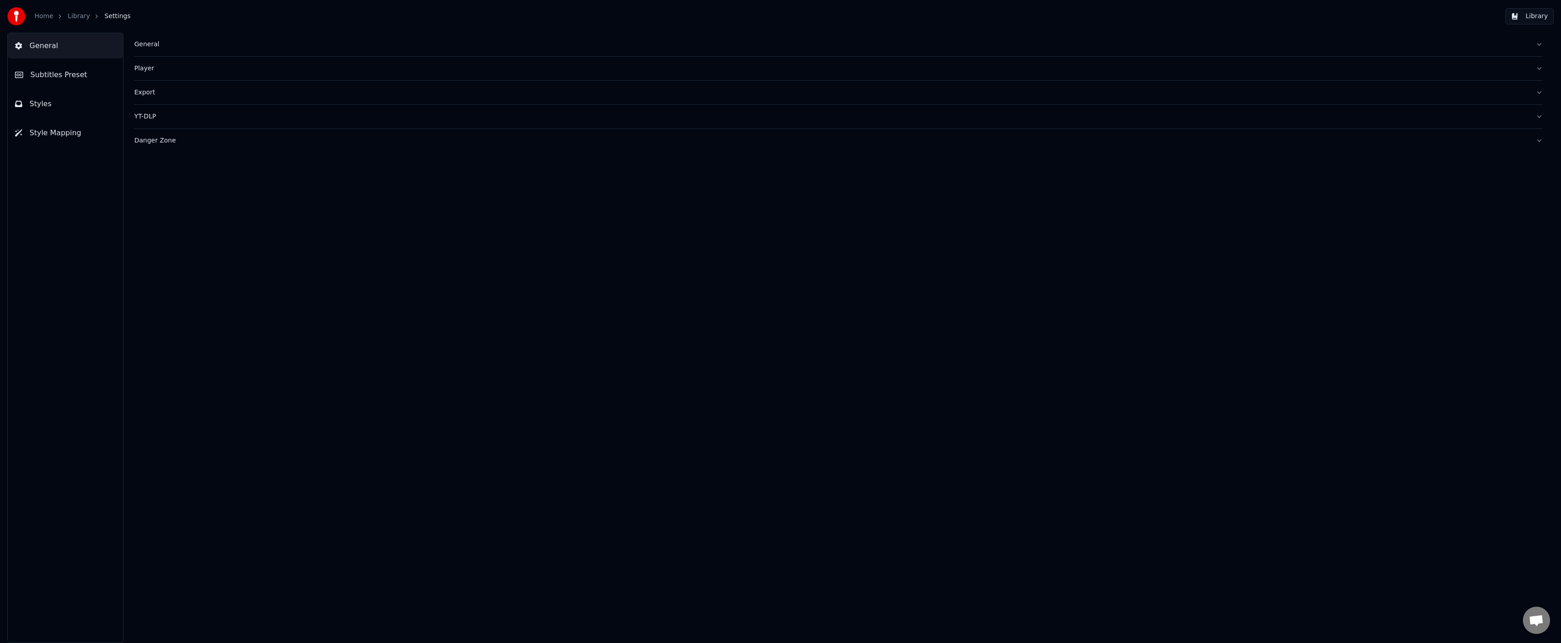
click at [72, 83] on button "Subtitles Preset" at bounding box center [65, 74] width 115 height 25
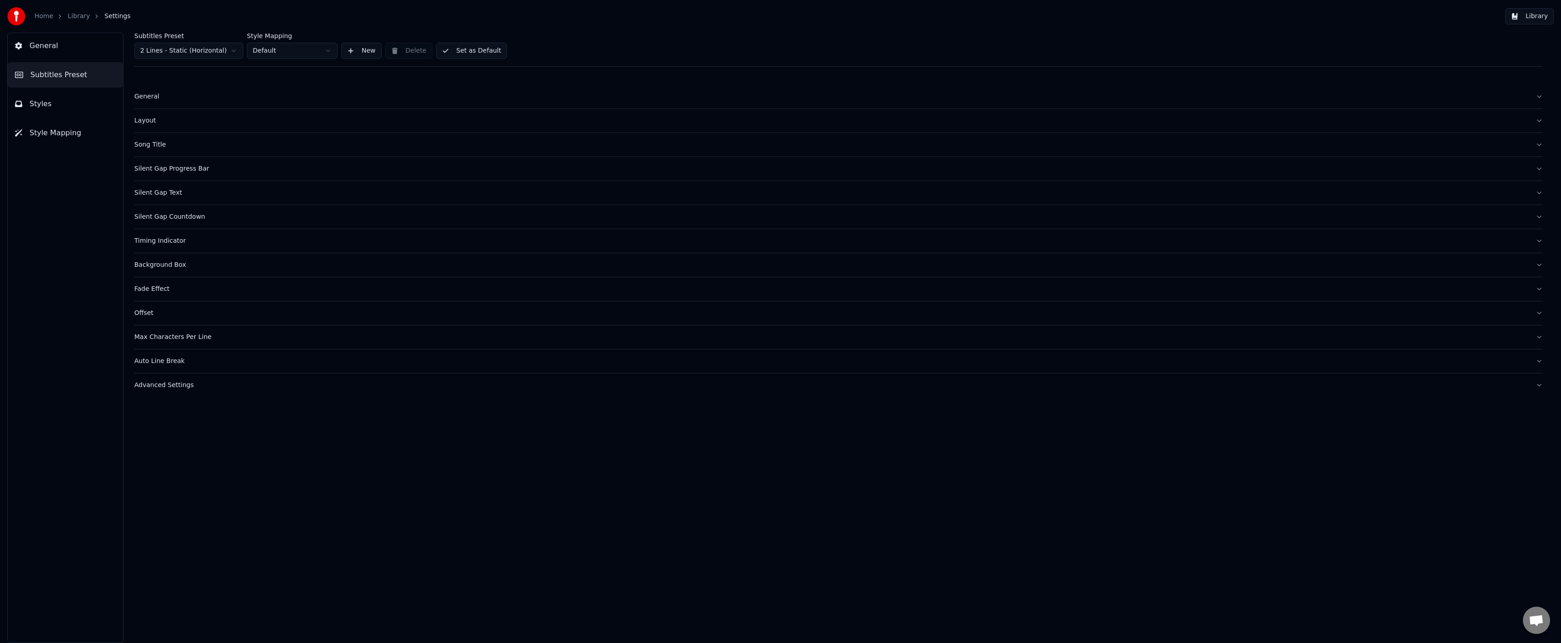
click at [59, 95] on button "Styles" at bounding box center [65, 103] width 115 height 25
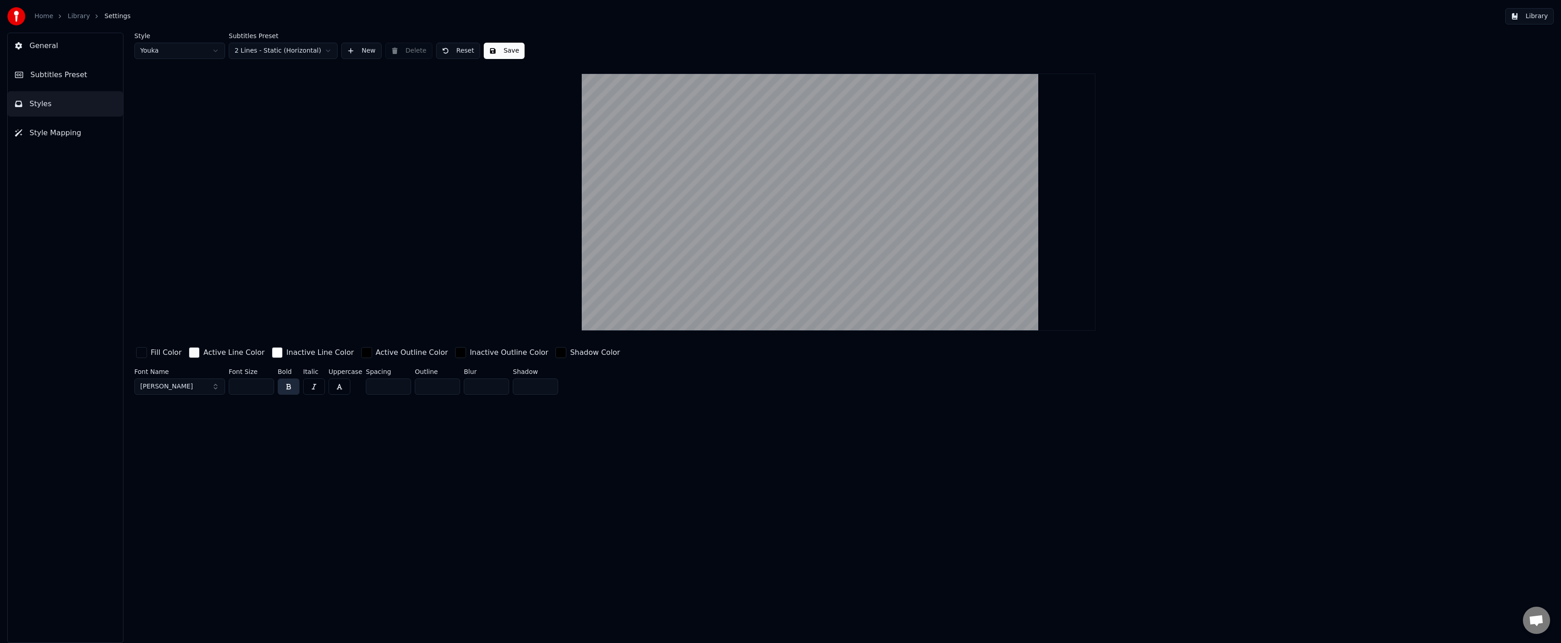
click at [63, 72] on span "Subtitles Preset" at bounding box center [58, 74] width 57 height 11
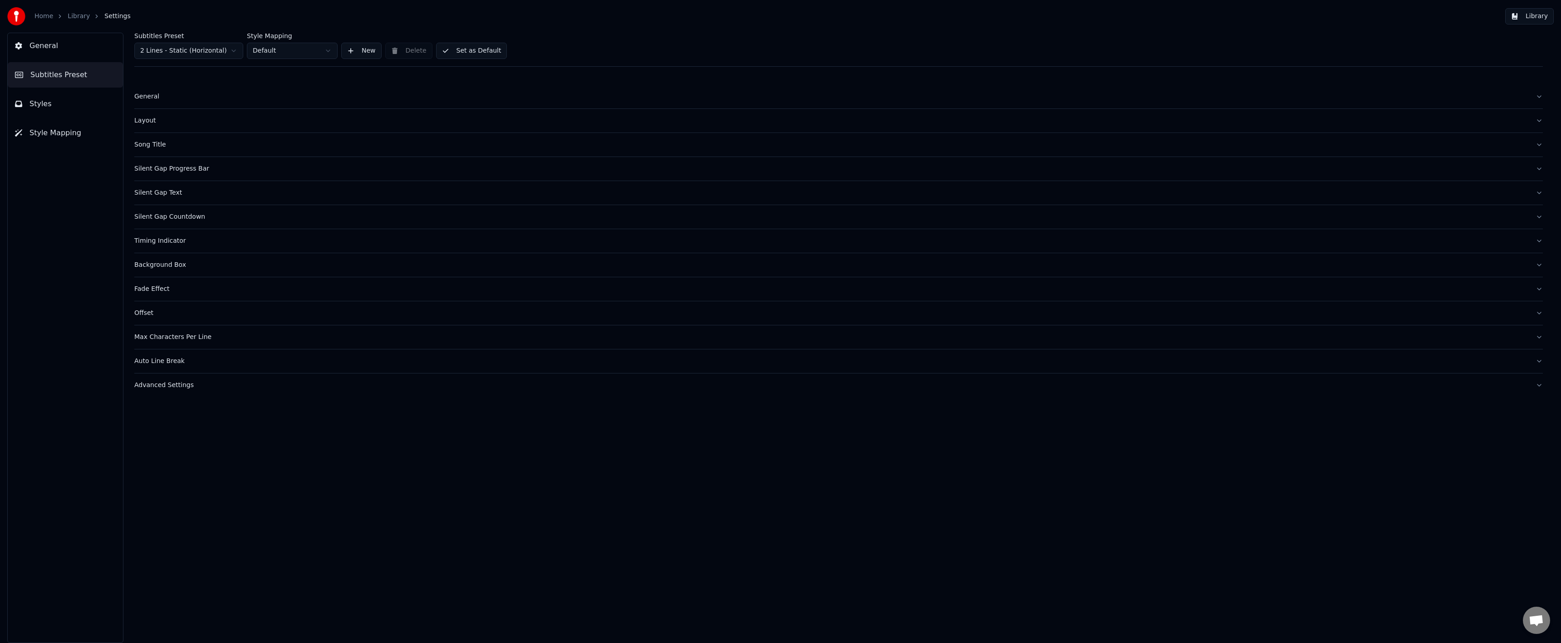
click at [83, 109] on button "Styles" at bounding box center [65, 103] width 115 height 25
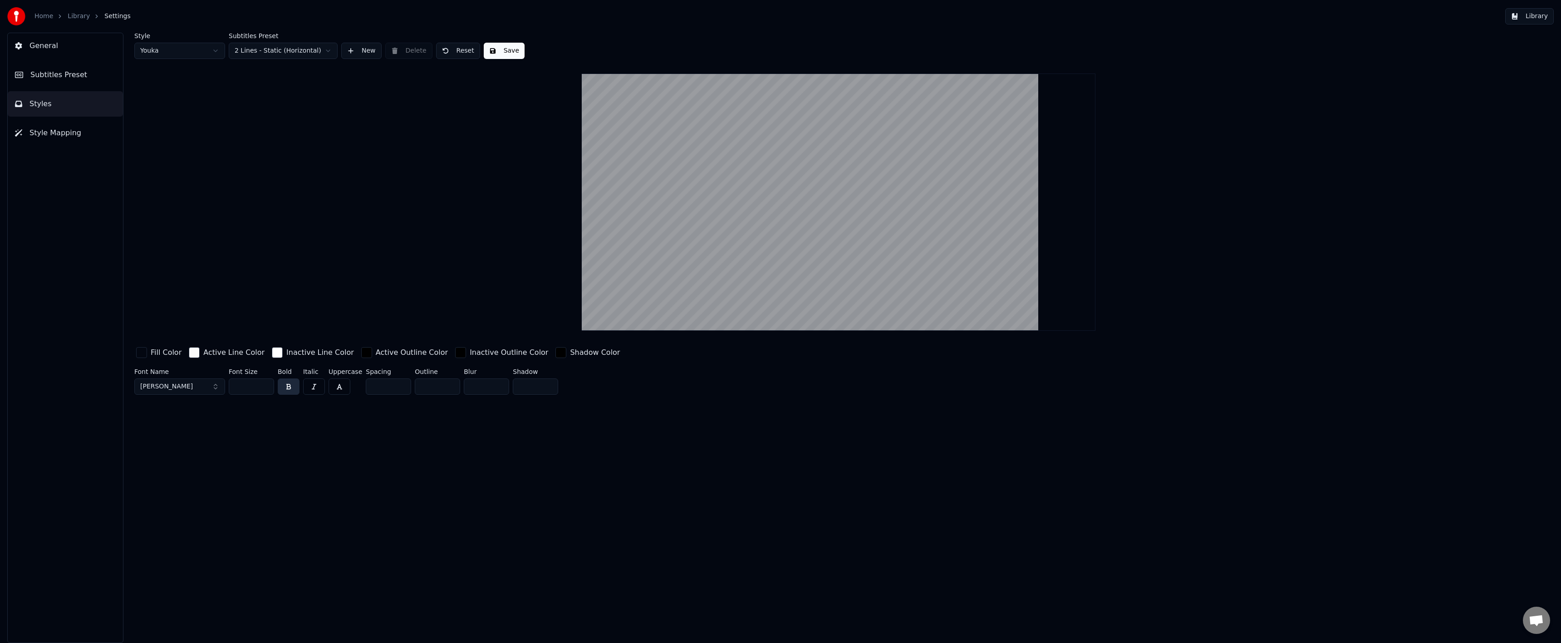
drag, startPoint x: 245, startPoint y: 383, endPoint x: 212, endPoint y: 385, distance: 33.2
click at [212, 385] on div "Font Name Montserrat Bold Font Size *** Bold Italic Uppercase Spacing * Outline…" at bounding box center [680, 383] width 1093 height 30
drag, startPoint x: 468, startPoint y: 481, endPoint x: 414, endPoint y: 466, distance: 55.8
click at [467, 481] on div "Style Youka Subtitles Preset 2 Lines - Static (Horizontal) New Delete Reset Sav…" at bounding box center [838, 338] width 1445 height 610
drag, startPoint x: 246, startPoint y: 389, endPoint x: 238, endPoint y: 392, distance: 8.5
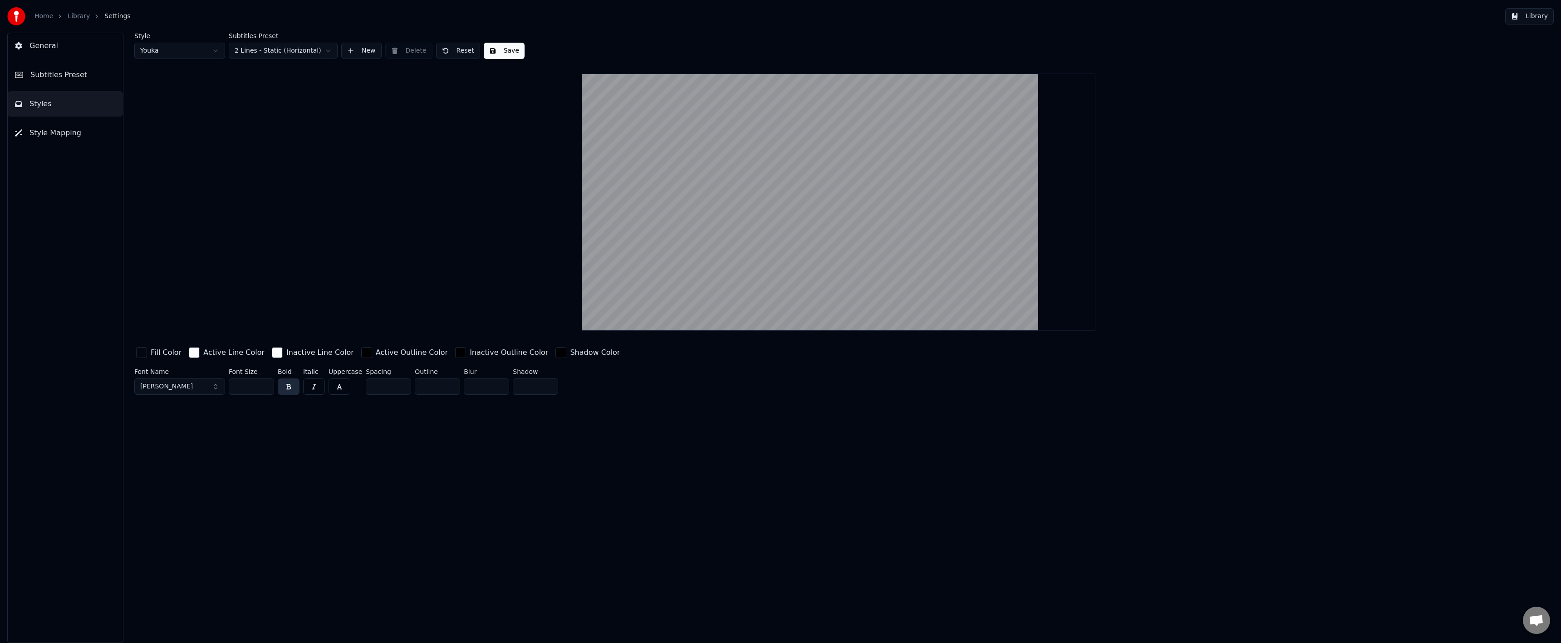
click at [238, 392] on input "***" at bounding box center [251, 386] width 45 height 16
type input "***"
drag, startPoint x: 263, startPoint y: 417, endPoint x: 291, endPoint y: 386, distance: 42.4
click at [263, 416] on div "Style Youka Subtitles Preset 2 Lines - Static (Horizontal) New Delete Reset Sav…" at bounding box center [838, 338] width 1445 height 610
click at [498, 44] on button "Save" at bounding box center [504, 51] width 41 height 16
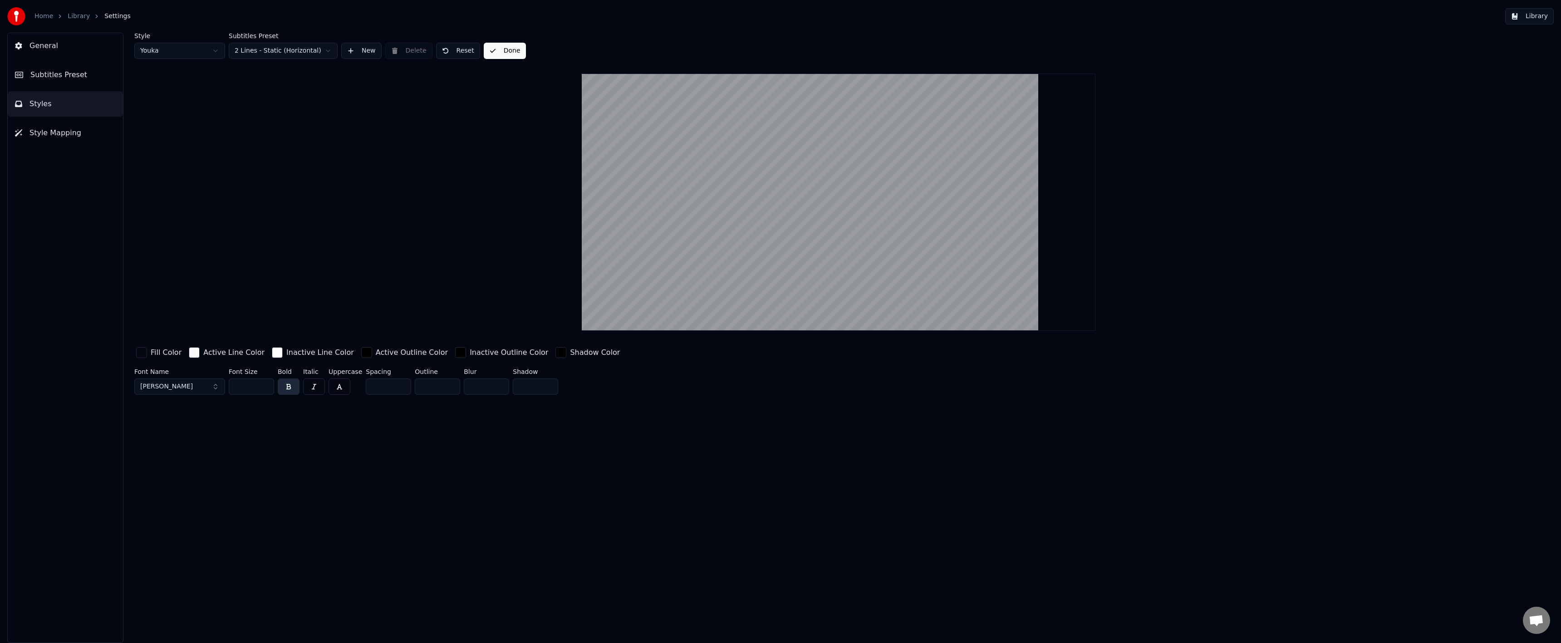
click at [87, 56] on button "General" at bounding box center [65, 45] width 115 height 25
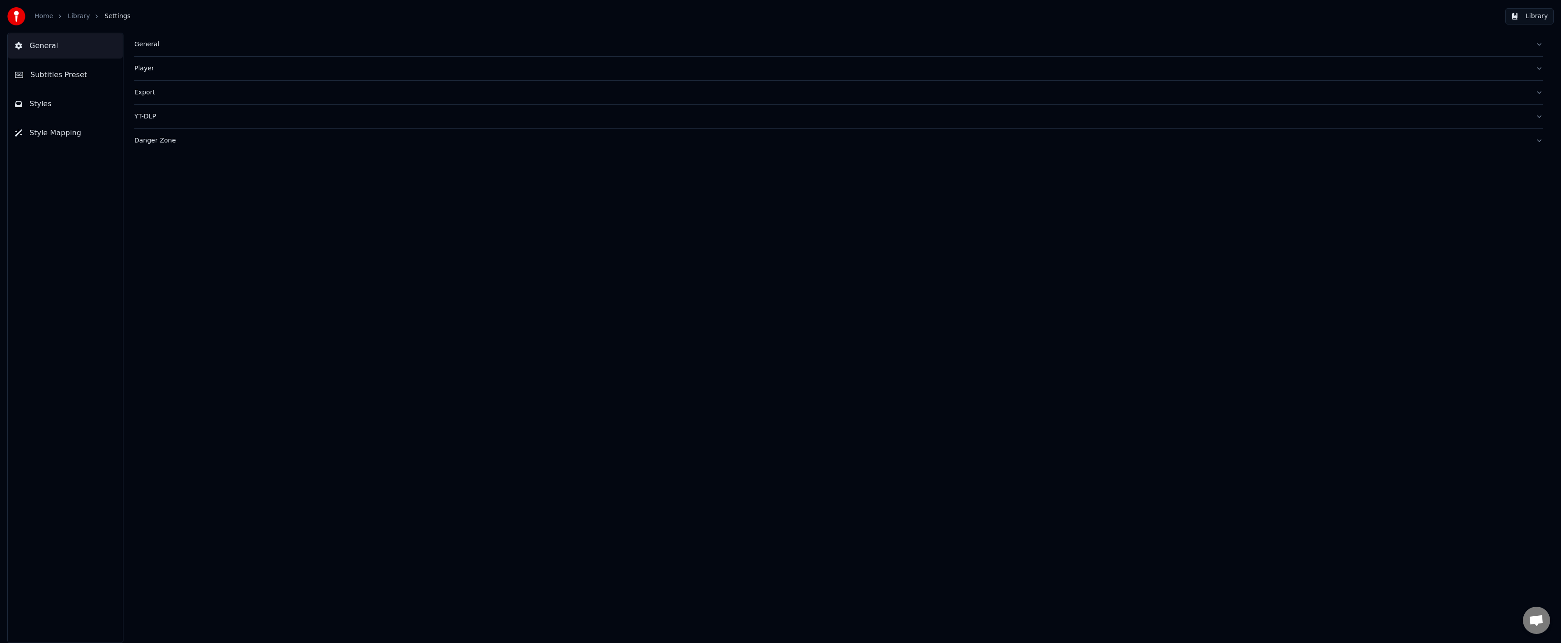
click at [154, 45] on div "General" at bounding box center [831, 44] width 1394 height 9
click at [69, 20] on link "Library" at bounding box center [79, 16] width 22 height 9
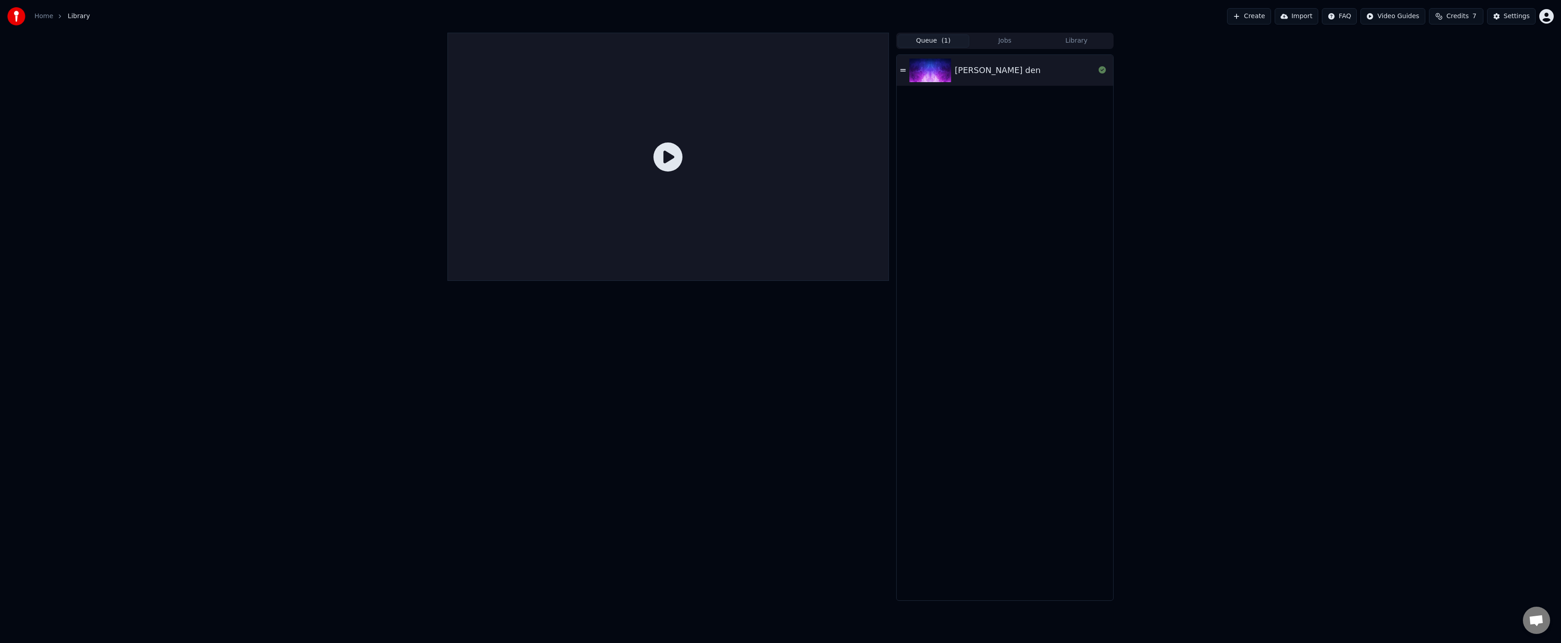
click at [71, 17] on span "Library" at bounding box center [79, 16] width 22 height 9
click at [946, 35] on button "Queue ( 1 )" at bounding box center [934, 40] width 72 height 13
click at [932, 69] on img at bounding box center [930, 71] width 42 height 24
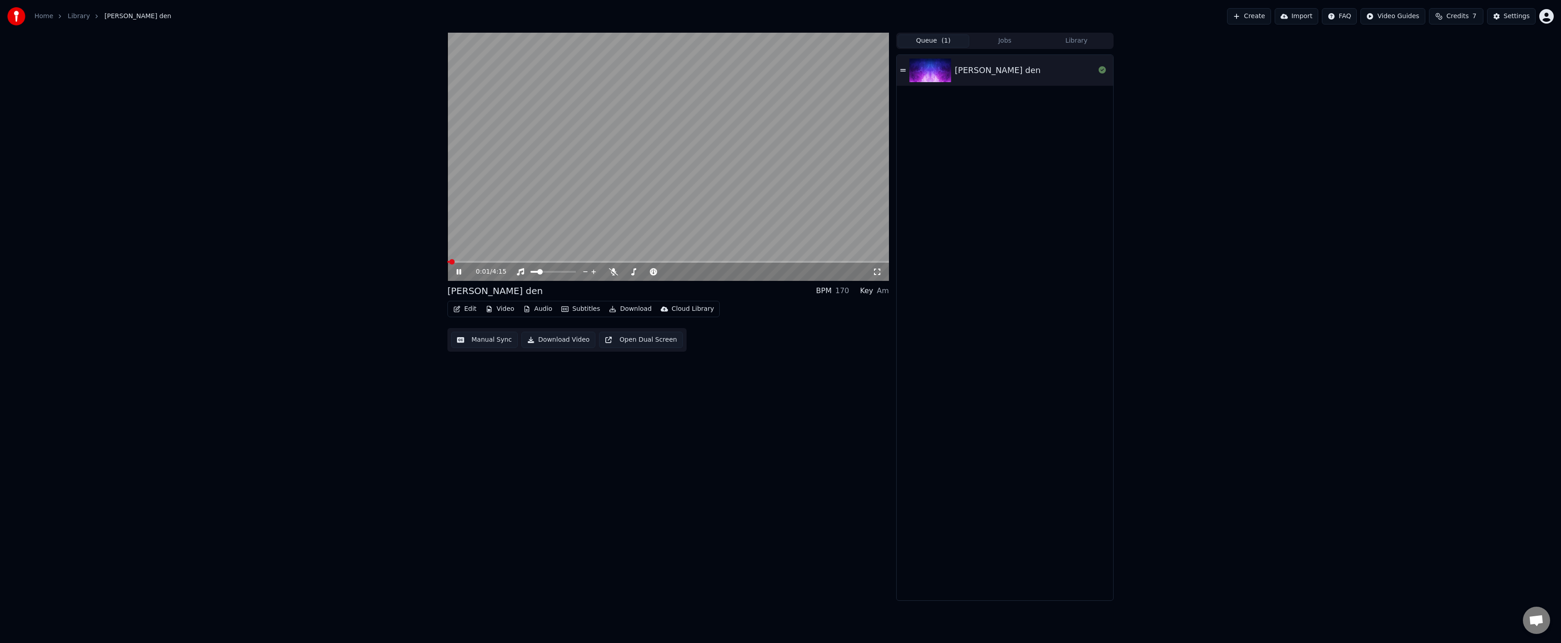
click at [450, 271] on div "0:01 / 4:15" at bounding box center [668, 272] width 442 height 18
click at [457, 272] on icon at bounding box center [465, 271] width 21 height 7
click at [621, 313] on button "Download" at bounding box center [630, 309] width 50 height 13
click at [644, 358] on div "InAndOn [.mp4]" at bounding box center [643, 357] width 51 height 9
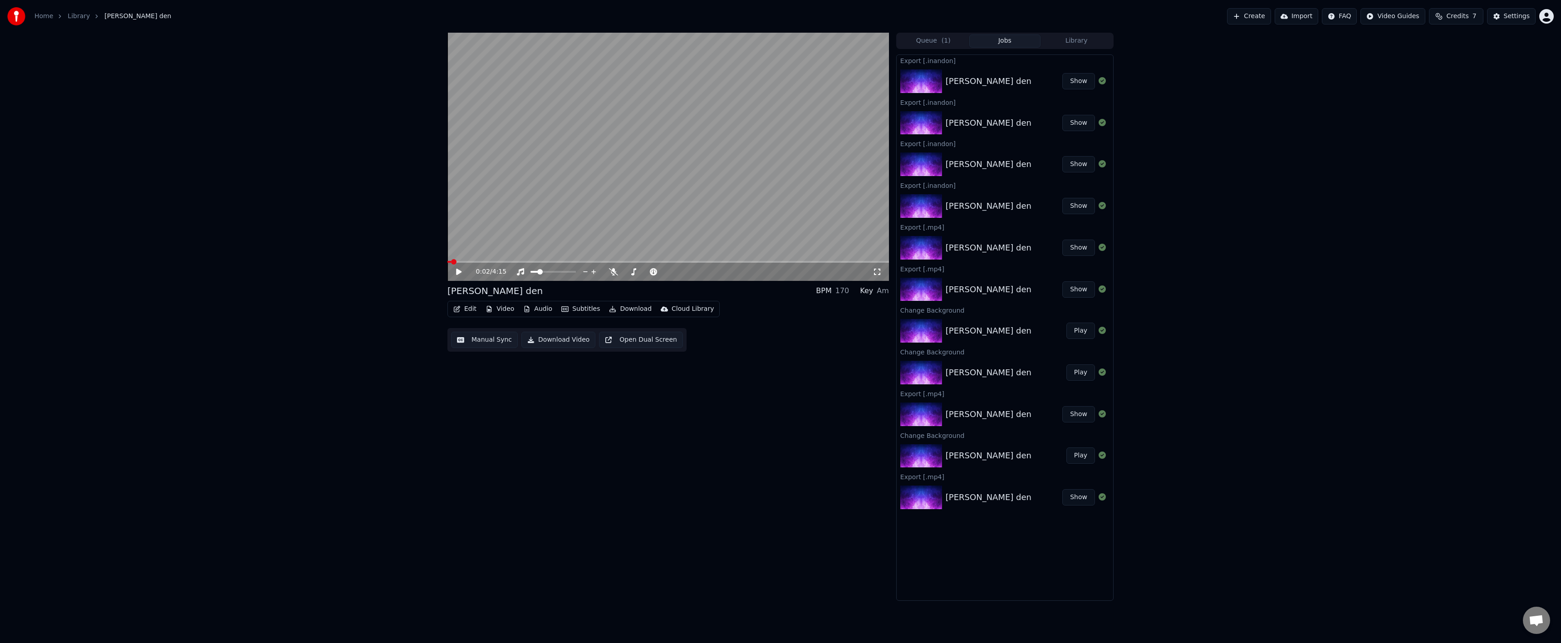
click at [1085, 80] on button "Show" at bounding box center [1078, 81] width 33 height 16
click at [649, 260] on video at bounding box center [668, 157] width 442 height 248
click at [646, 263] on span at bounding box center [668, 262] width 442 height 2
click at [652, 263] on span at bounding box center [668, 262] width 442 height 2
click at [456, 273] on icon at bounding box center [465, 271] width 21 height 7
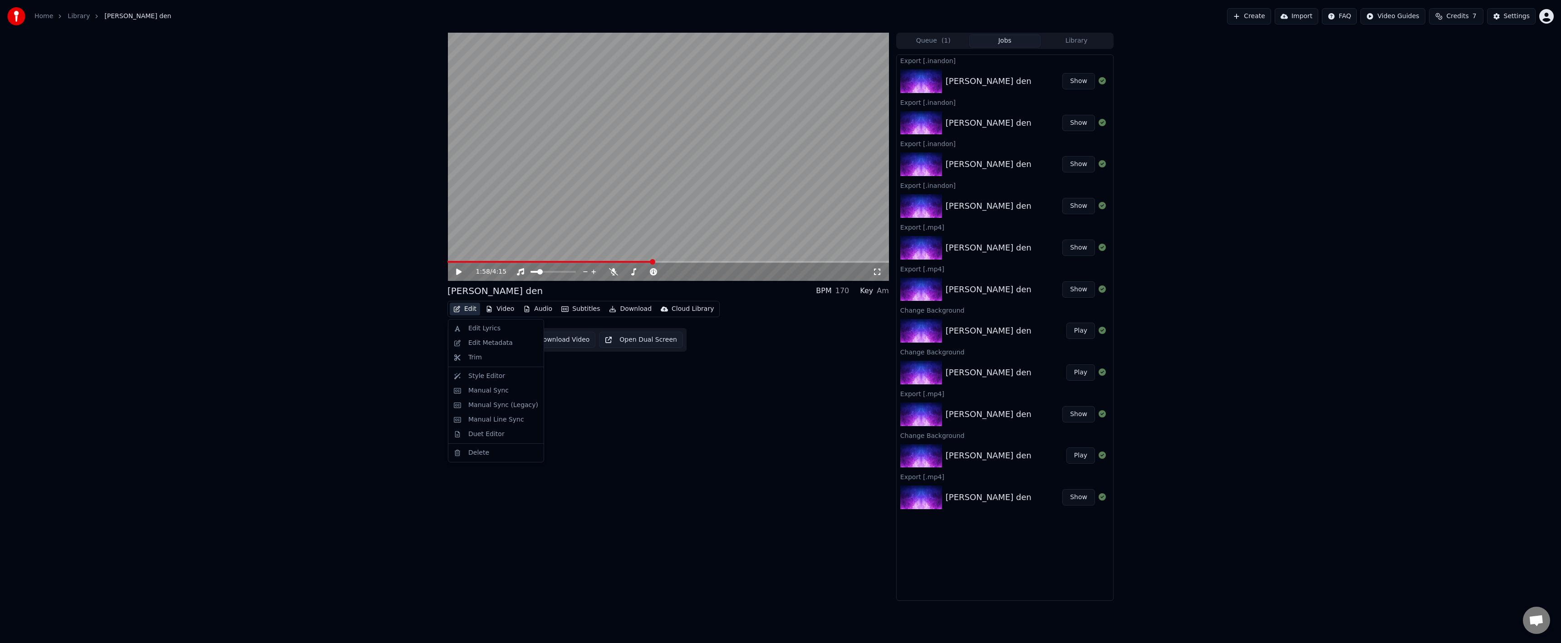
click at [464, 308] on button "Edit" at bounding box center [465, 309] width 30 height 13
click at [476, 332] on div "Edit Lyrics" at bounding box center [484, 328] width 32 height 9
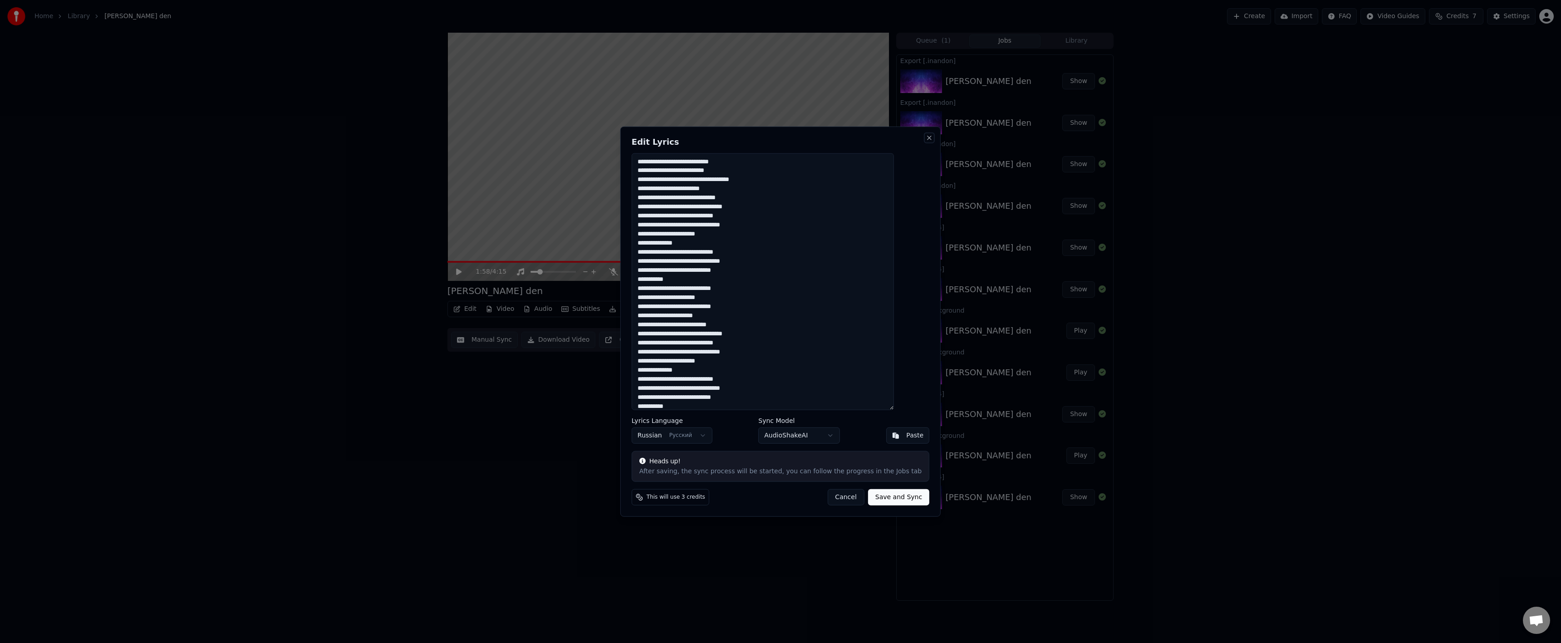
click at [926, 140] on button "Close" at bounding box center [929, 137] width 7 height 7
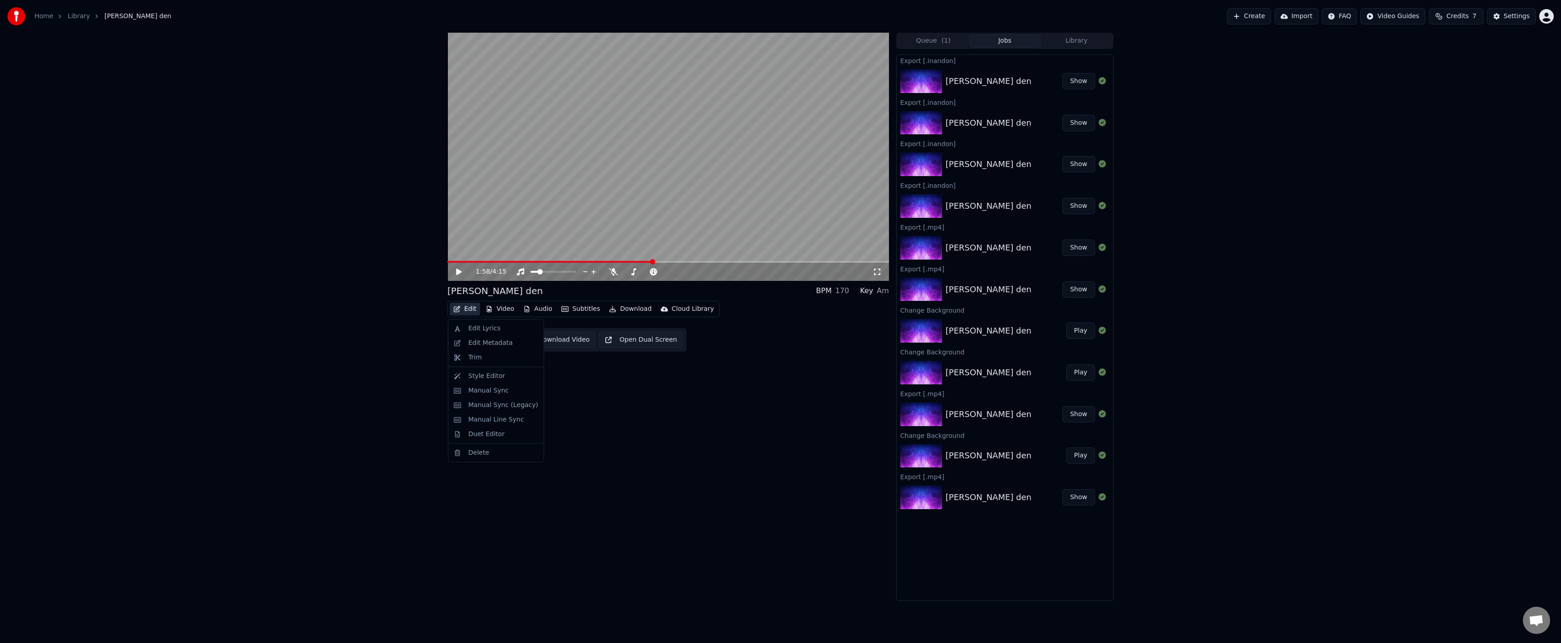
click at [460, 313] on button "Edit" at bounding box center [465, 309] width 30 height 13
drag, startPoint x: 561, startPoint y: 320, endPoint x: 574, endPoint y: 315, distance: 13.7
click at [561, 320] on div "Edit Video Audio Subtitles Download Cloud Library Manual Sync Download Video Op…" at bounding box center [668, 326] width 442 height 51
click at [579, 308] on button "Subtitles" at bounding box center [581, 309] width 46 height 13
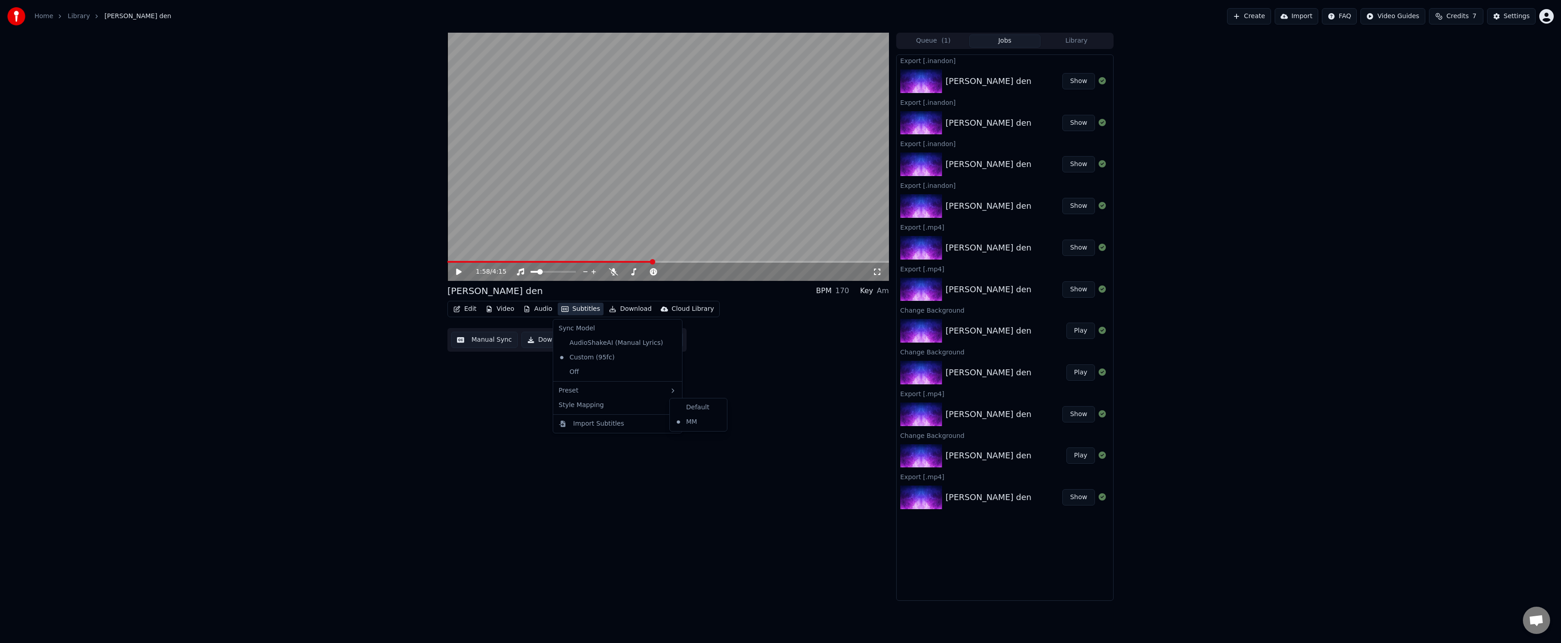
click at [743, 349] on div "Edit Video Audio Subtitles Download Cloud Library Manual Sync Download Video Op…" at bounding box center [668, 326] width 442 height 51
click at [1500, 20] on button "Settings" at bounding box center [1511, 16] width 49 height 16
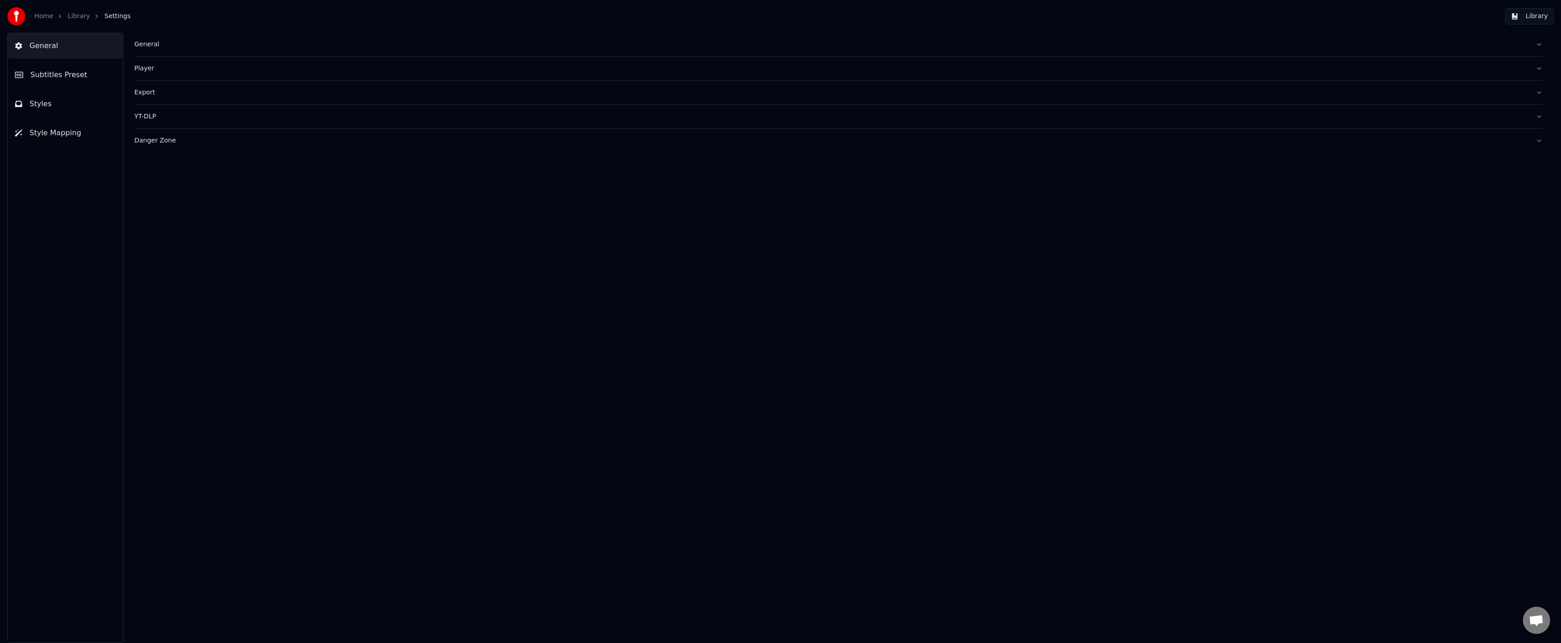
click at [64, 83] on button "Subtitles Preset" at bounding box center [65, 74] width 115 height 25
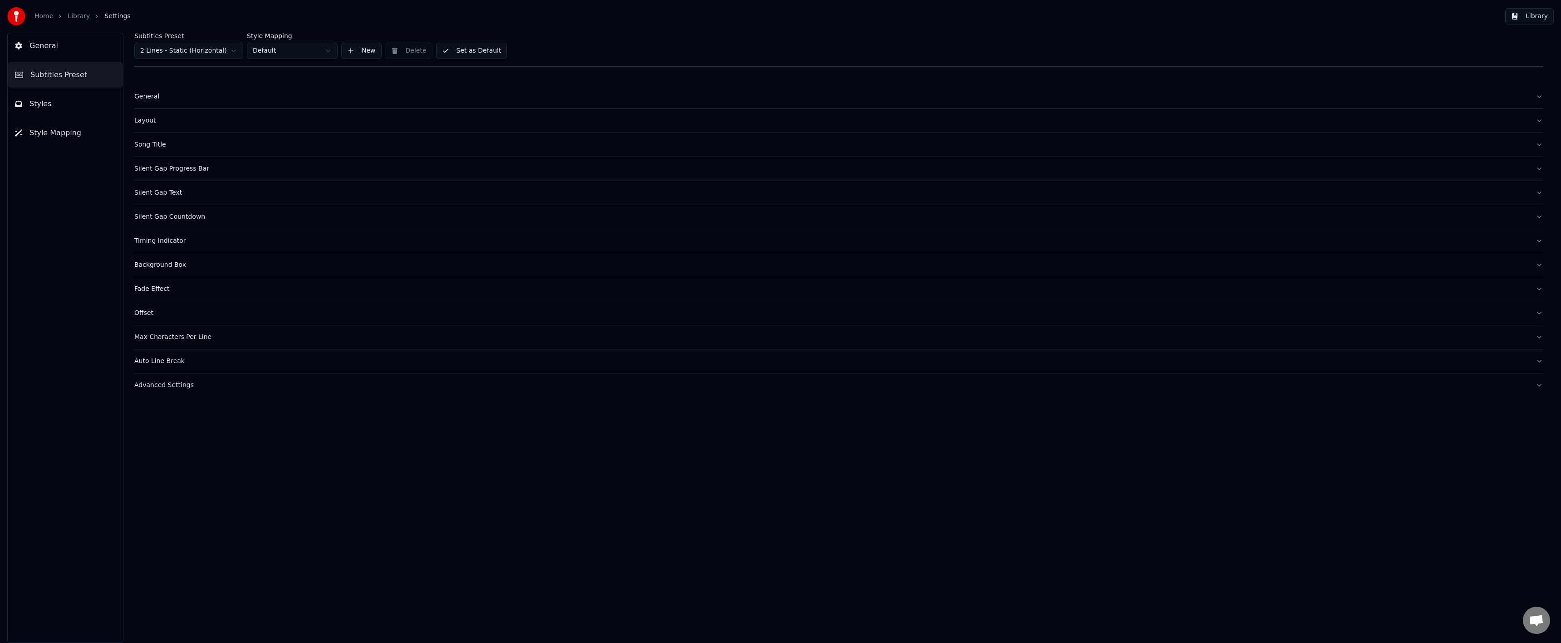
click at [54, 100] on button "Styles" at bounding box center [65, 103] width 115 height 25
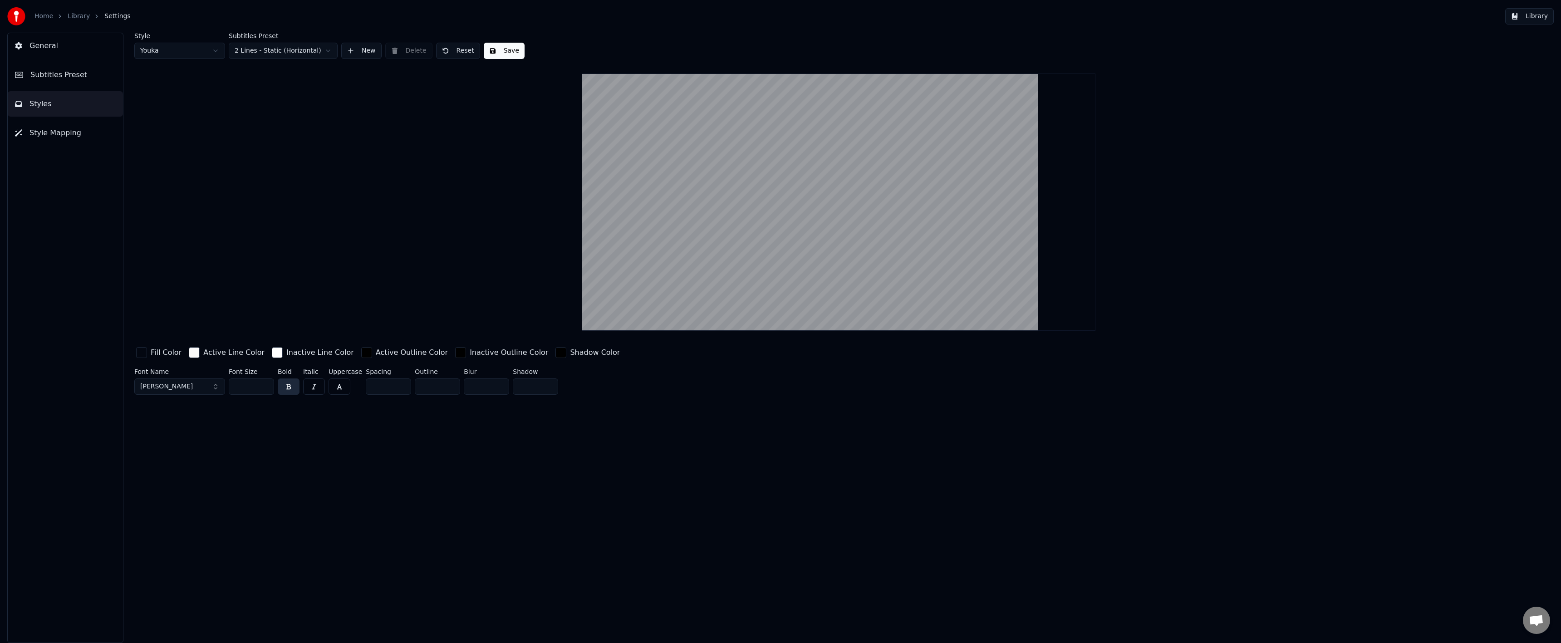
click at [94, 135] on button "Style Mapping" at bounding box center [65, 132] width 115 height 25
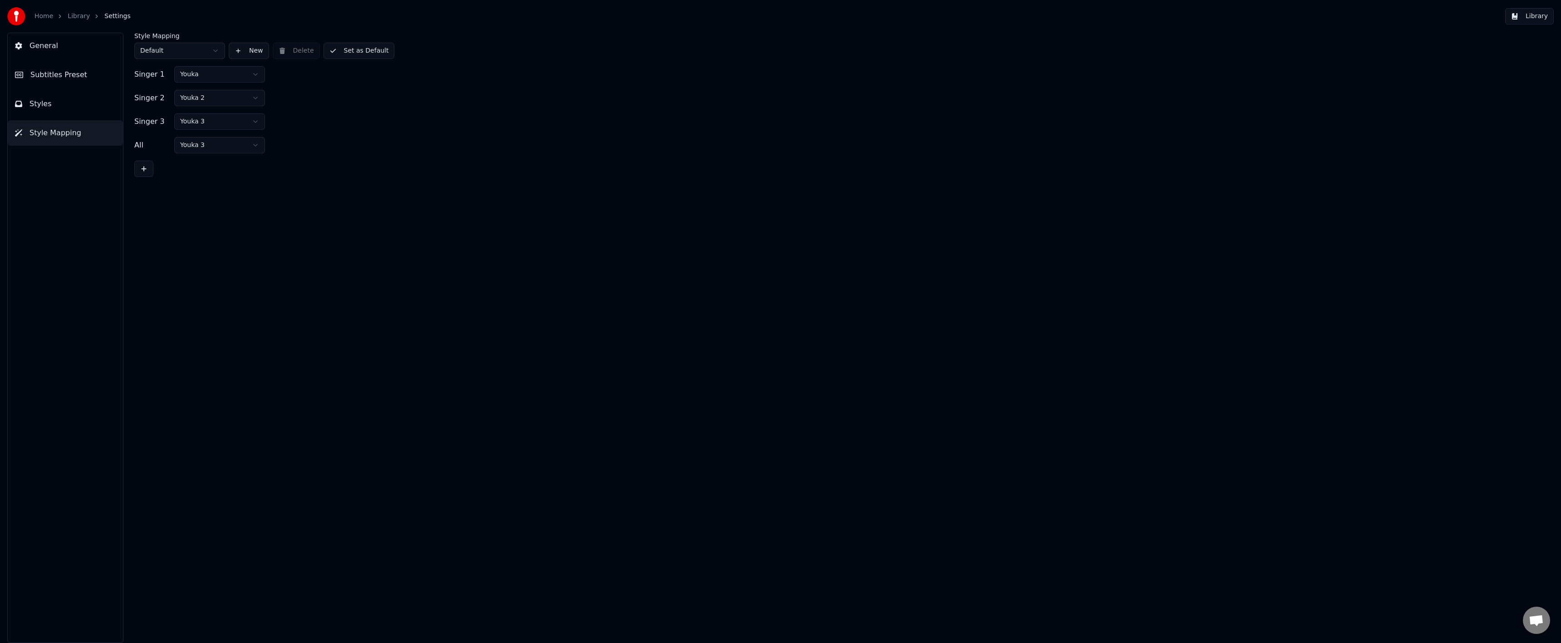
click at [96, 78] on button "Subtitles Preset" at bounding box center [65, 74] width 115 height 25
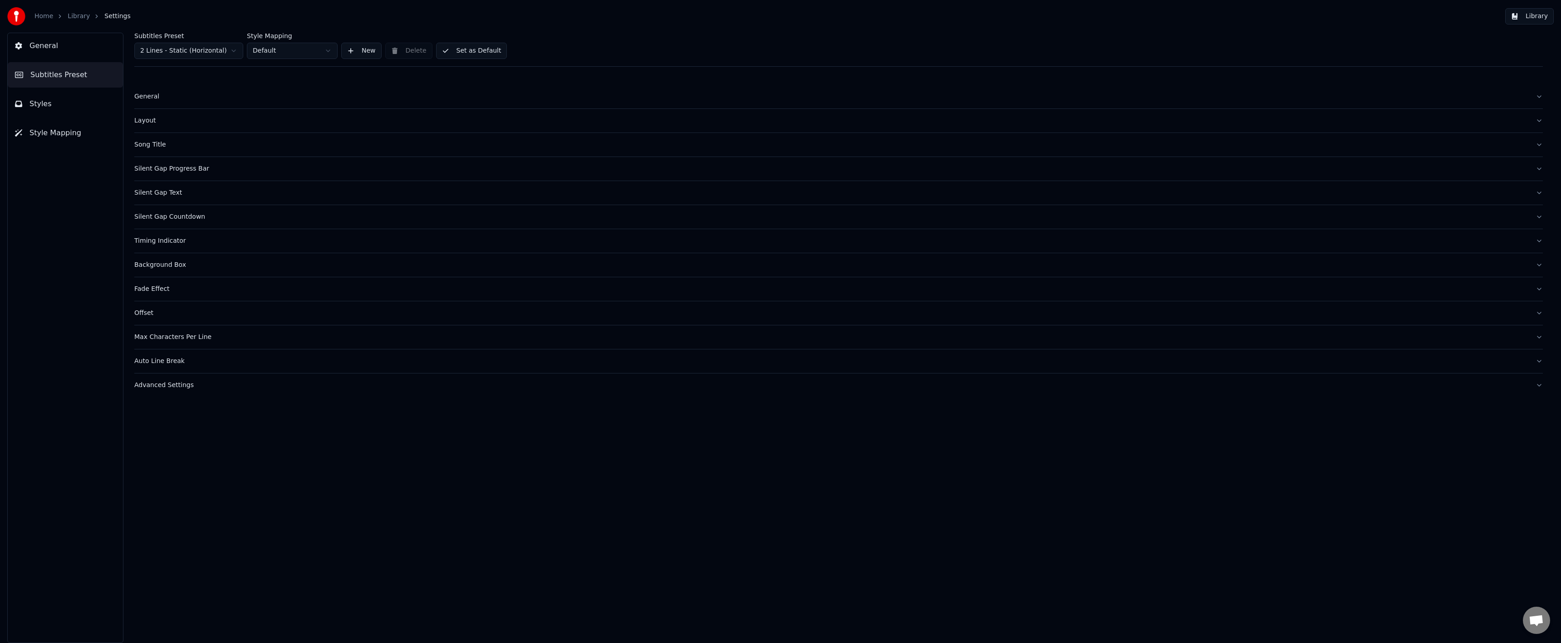
click at [154, 308] on button "Offset" at bounding box center [838, 313] width 1408 height 24
drag, startPoint x: 154, startPoint y: 308, endPoint x: 154, endPoint y: 299, distance: 8.6
click at [154, 308] on button "Offset" at bounding box center [838, 313] width 1408 height 24
click at [154, 291] on div "Fade Effect" at bounding box center [831, 289] width 1394 height 9
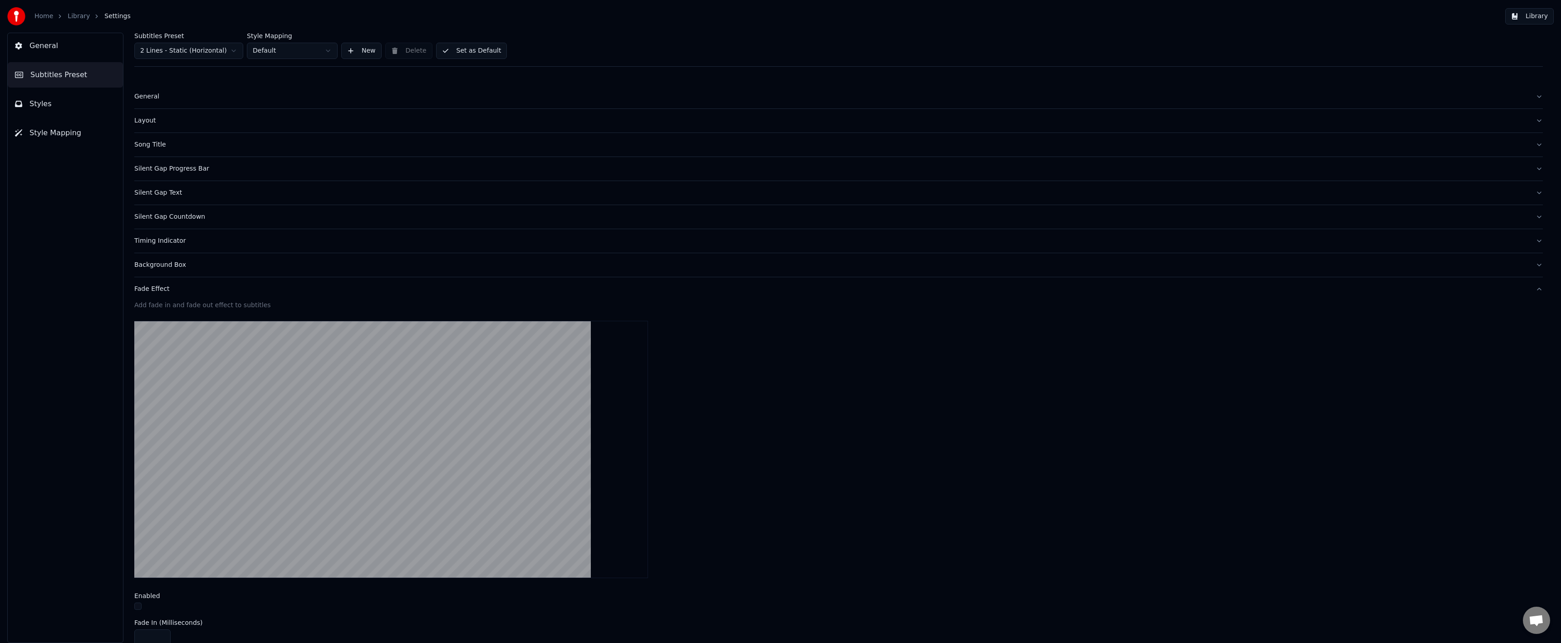
click at [147, 285] on div "Fade Effect" at bounding box center [831, 289] width 1394 height 9
click at [155, 271] on button "Background Box" at bounding box center [838, 265] width 1408 height 24
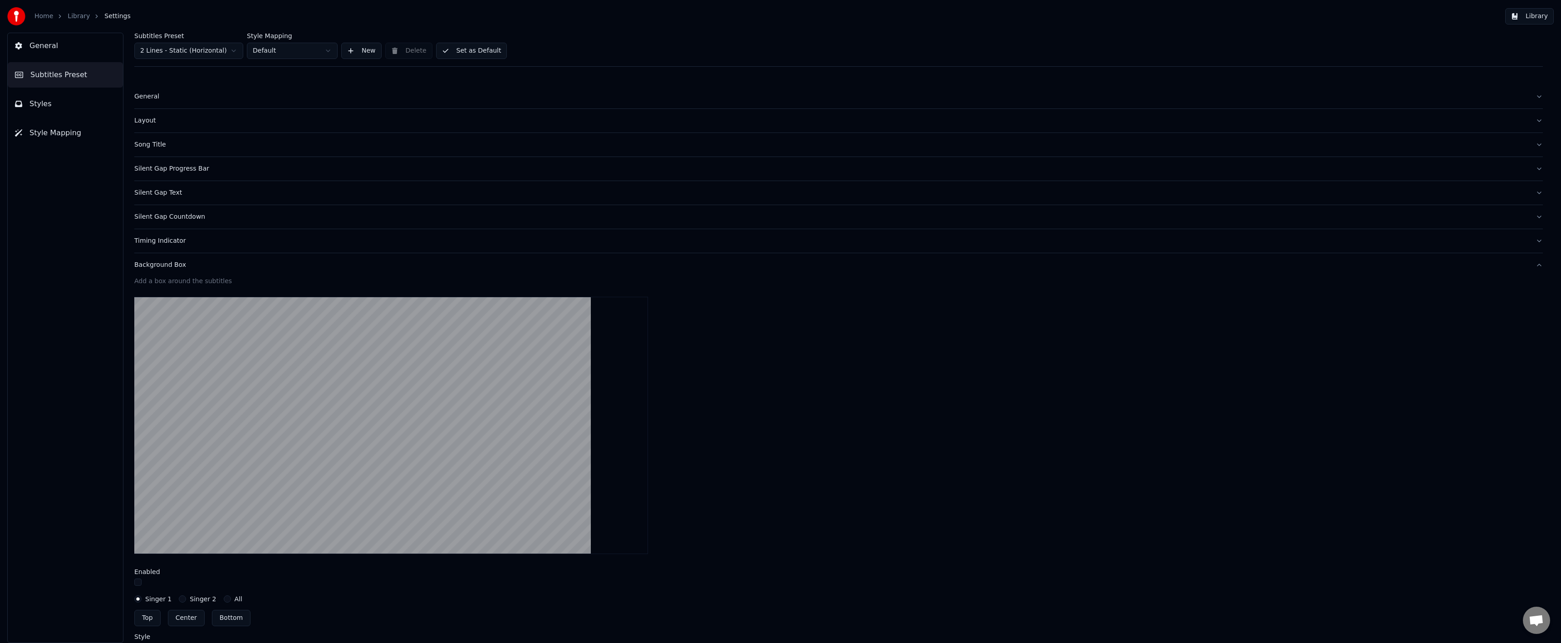
click at [155, 266] on div "Background Box" at bounding box center [831, 264] width 1394 height 9
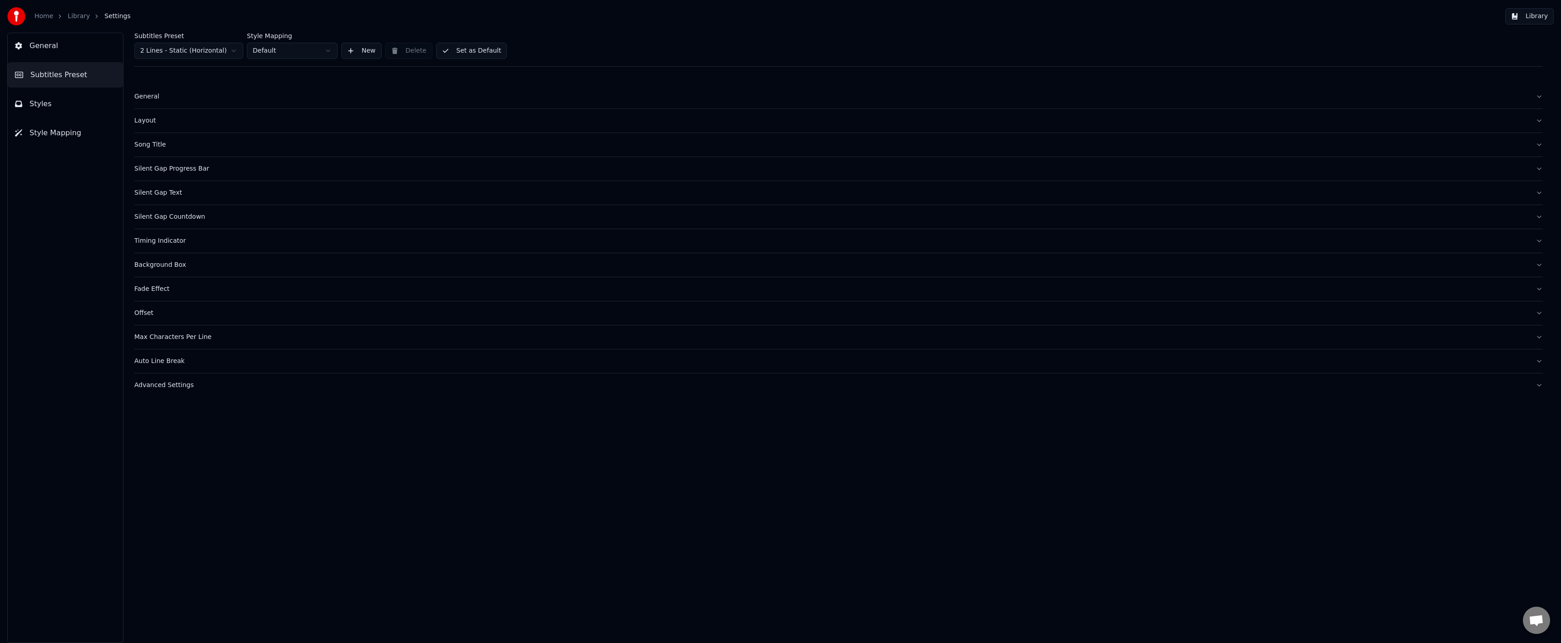
click at [146, 96] on div "General" at bounding box center [831, 96] width 1394 height 9
click at [142, 180] on button "Layout" at bounding box center [838, 192] width 1408 height 24
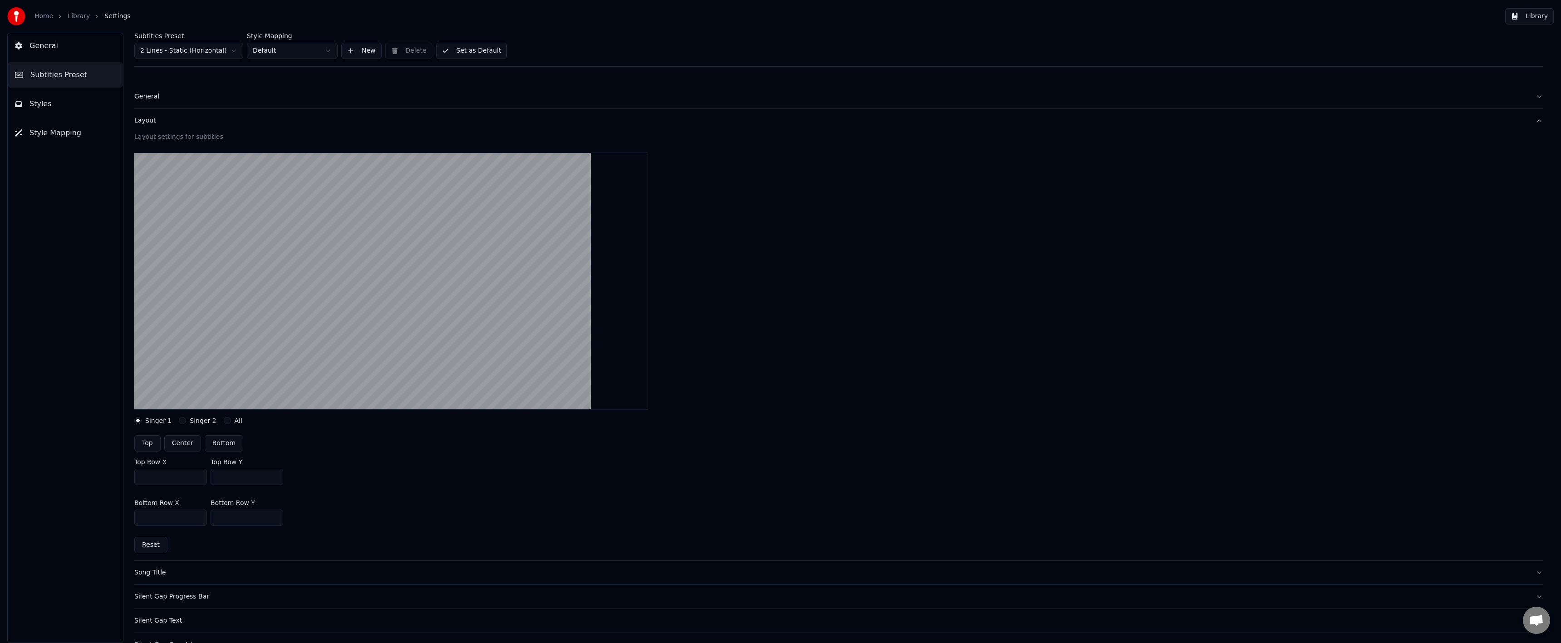
click at [142, 121] on div "Layout" at bounding box center [831, 120] width 1394 height 9
click at [142, 122] on div "Layout" at bounding box center [831, 120] width 1394 height 9
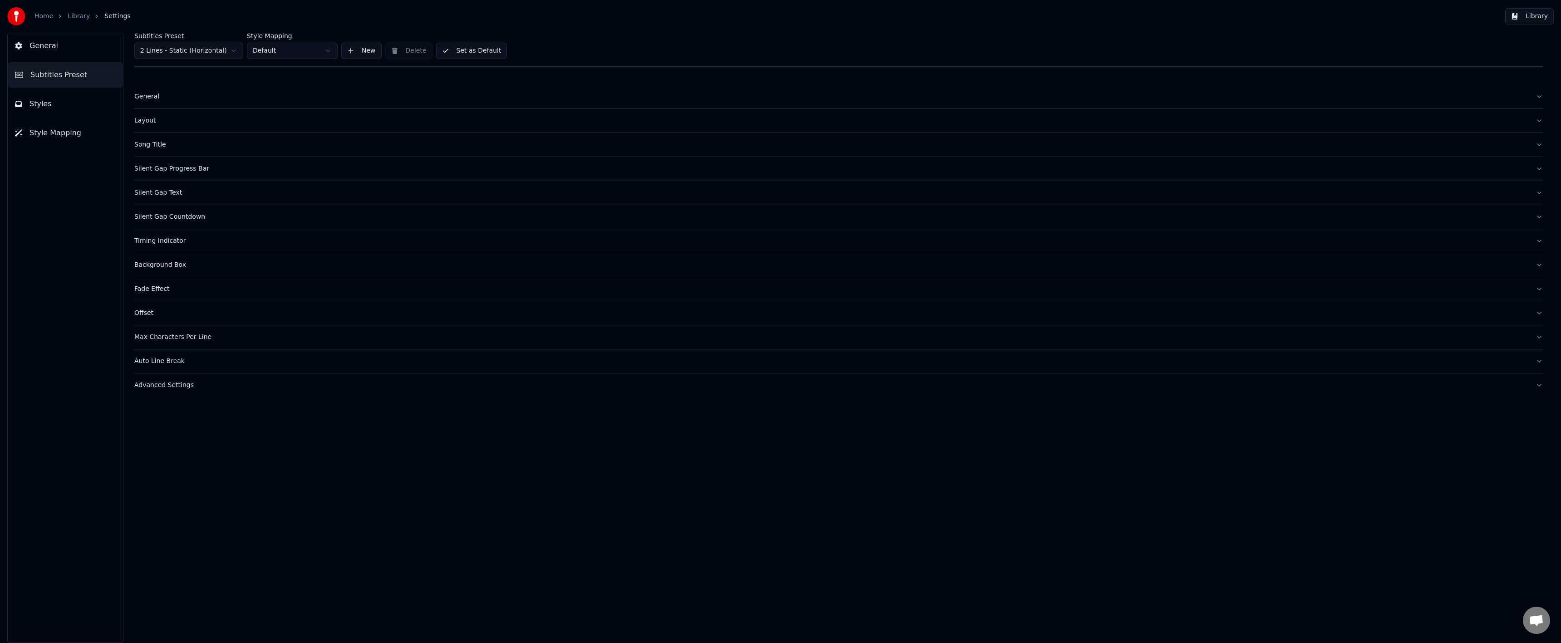
click at [142, 142] on div "Song Title" at bounding box center [831, 144] width 1394 height 9
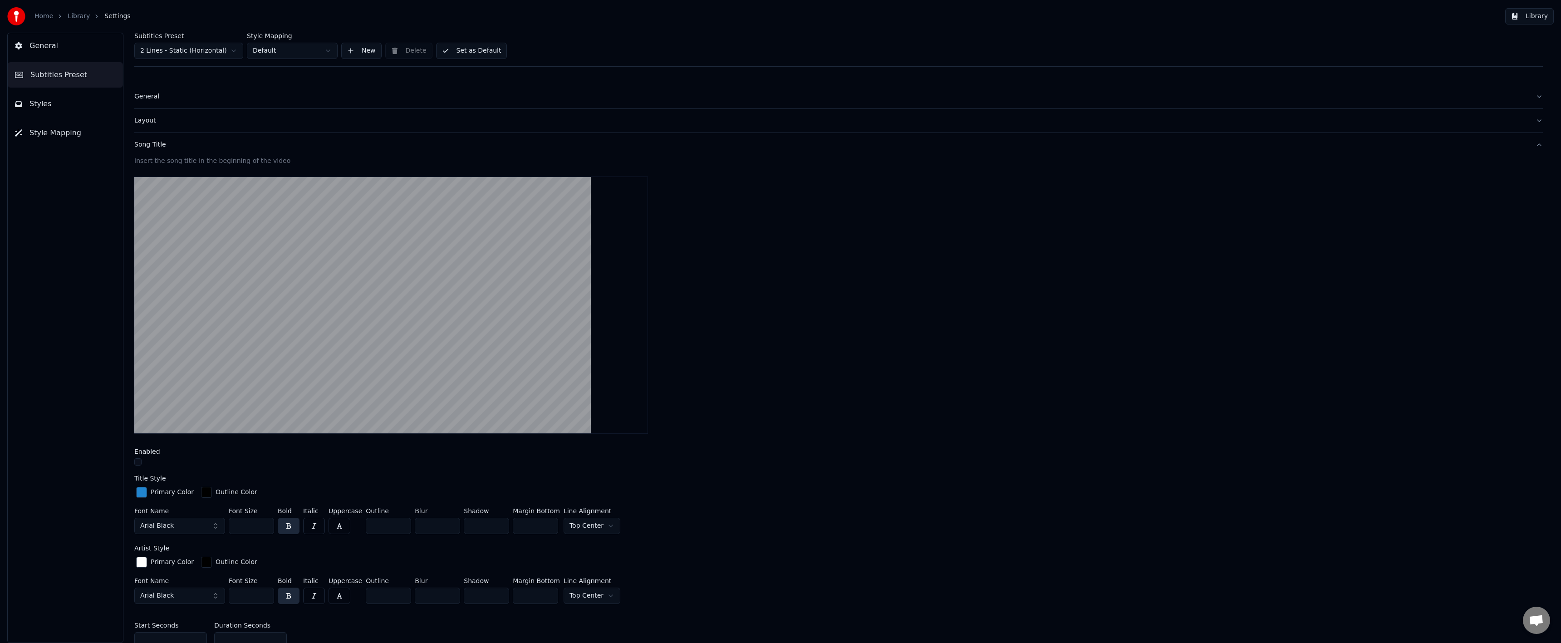
click at [142, 142] on div "Song Title" at bounding box center [831, 144] width 1394 height 9
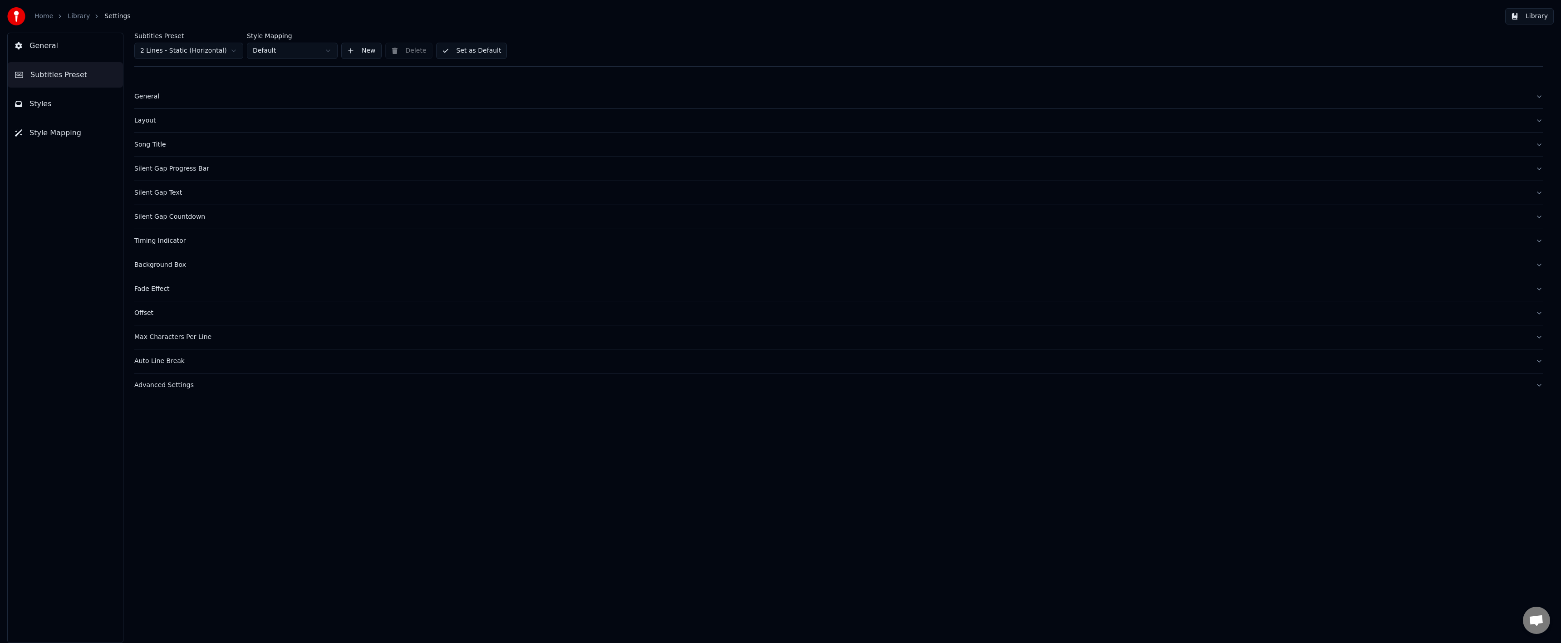
click at [143, 378] on button "Advanced Settings" at bounding box center [838, 385] width 1408 height 24
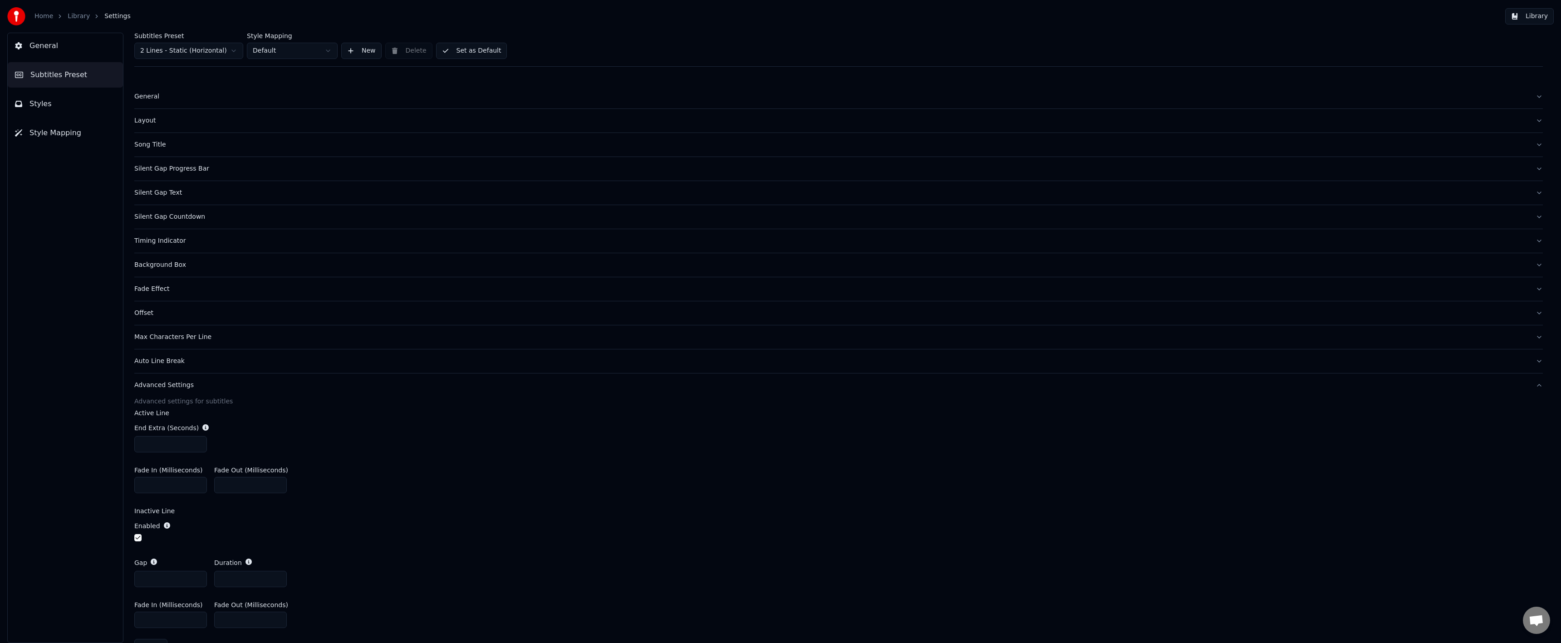
click at [152, 361] on div "Auto Line Break" at bounding box center [831, 361] width 1394 height 9
click at [153, 339] on div "Max Characters Per Line" at bounding box center [831, 337] width 1394 height 9
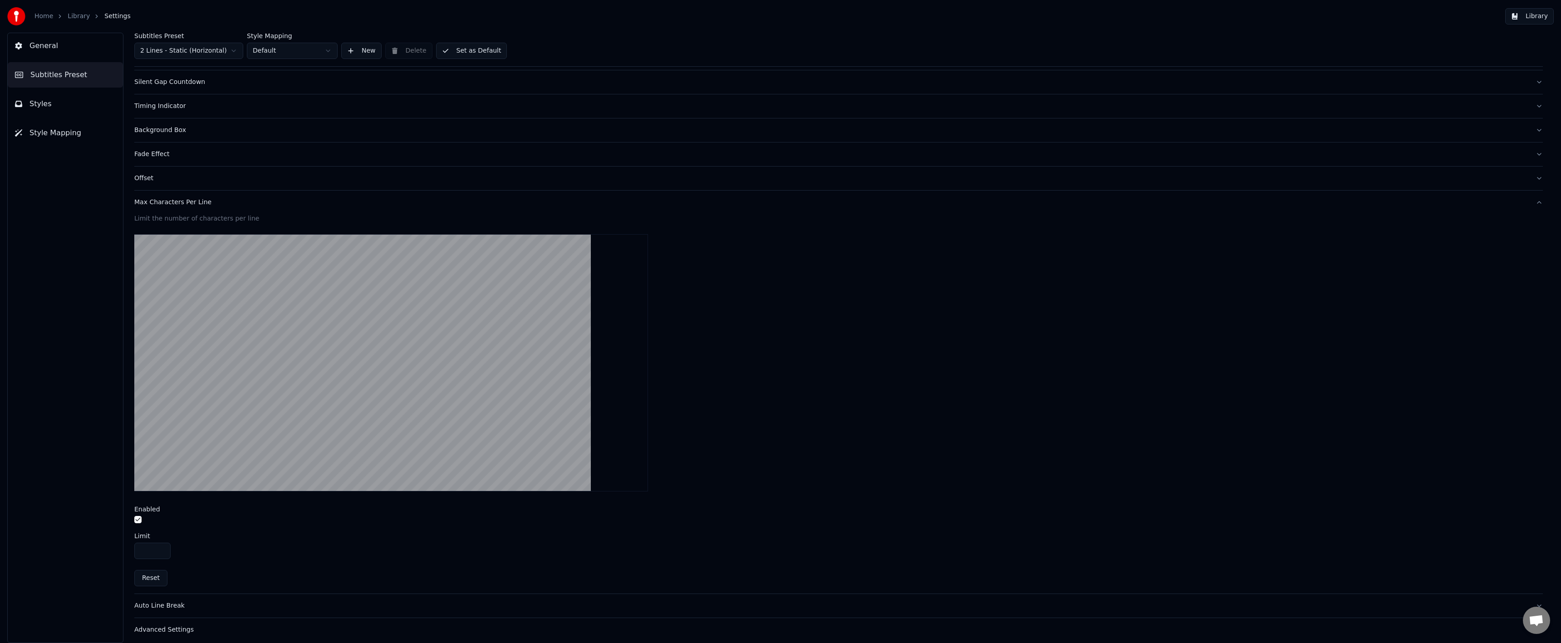
scroll to position [140, 0]
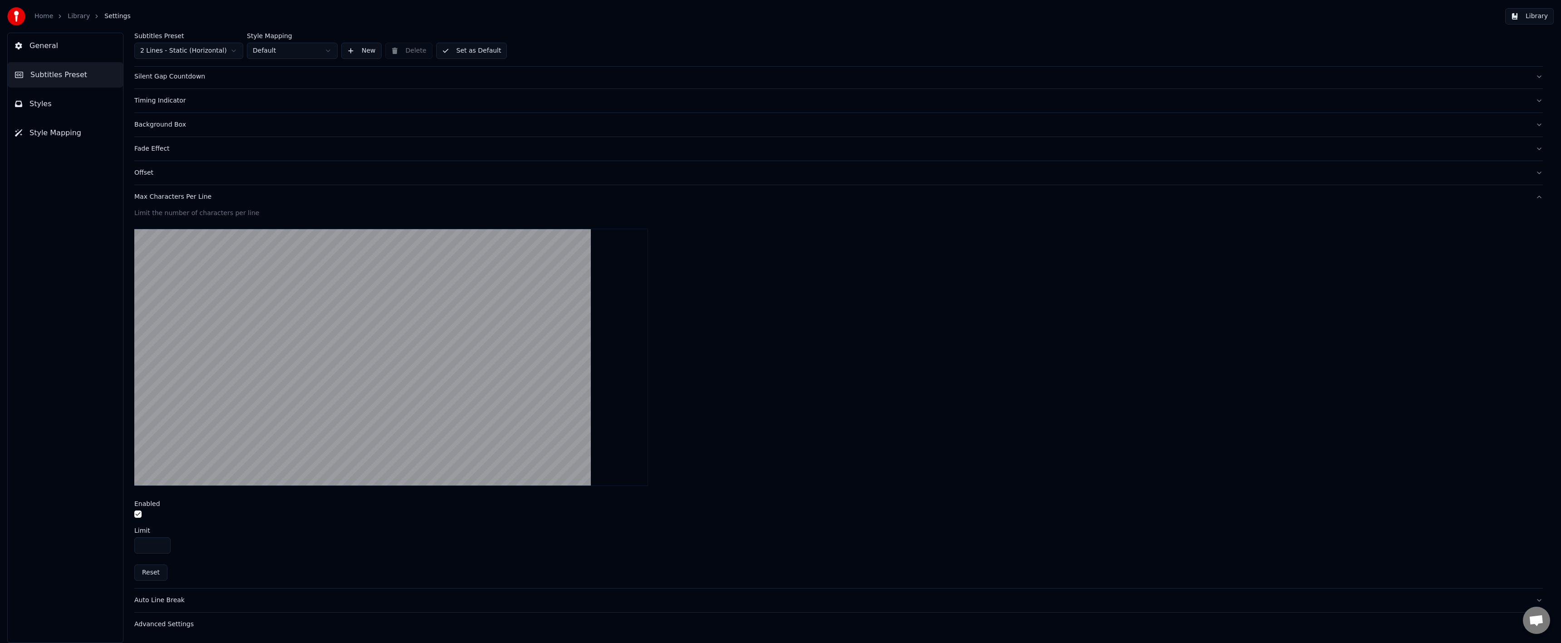
click at [155, 536] on div "Limit **" at bounding box center [838, 540] width 1408 height 26
drag, startPoint x: 152, startPoint y: 540, endPoint x: 123, endPoint y: 542, distance: 29.5
click at [122, 544] on div "Subtitles Preset 2 Lines - Static (Horizontal) Style Mapping Default New Delete…" at bounding box center [838, 338] width 1445 height 610
type input "**"
click at [258, 517] on div at bounding box center [838, 515] width 1408 height 10
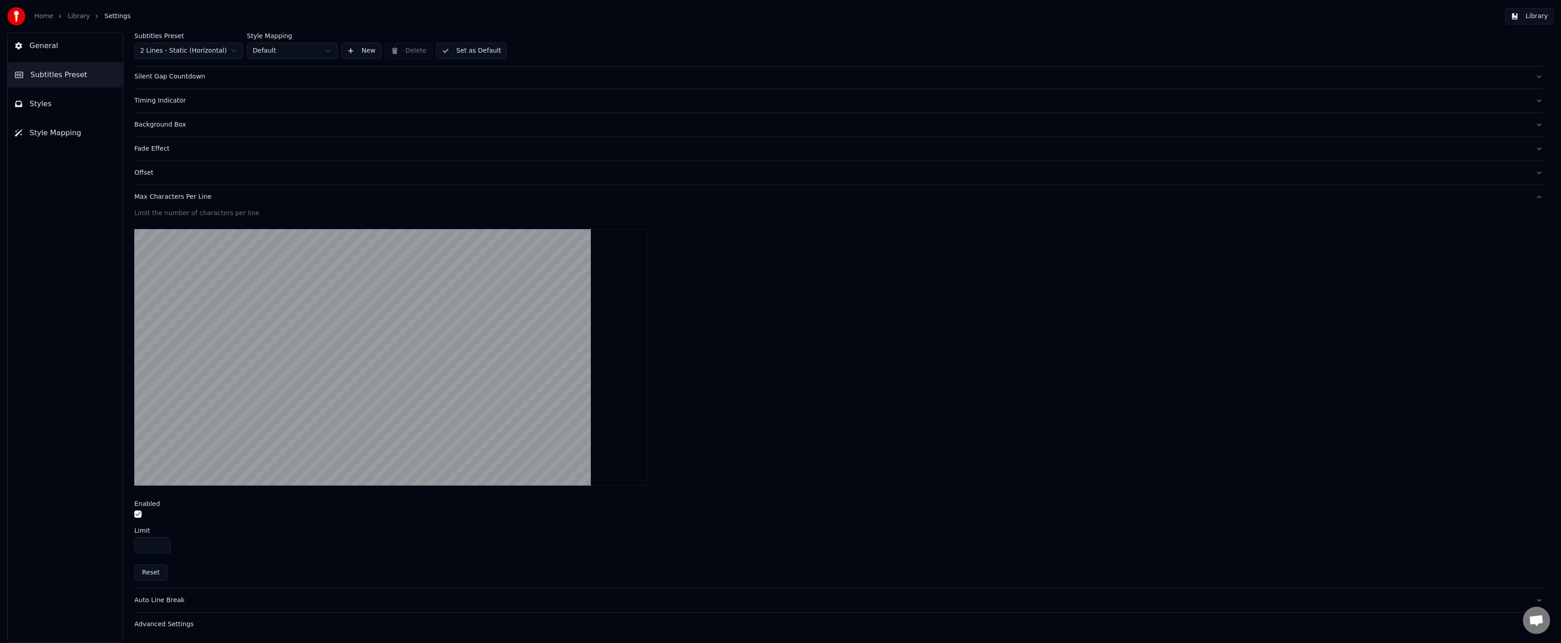
click at [301, 533] on div "Limit **" at bounding box center [838, 540] width 1408 height 26
click at [485, 54] on button "Set as Default" at bounding box center [471, 51] width 71 height 16
click at [76, 20] on link "Library" at bounding box center [79, 16] width 22 height 9
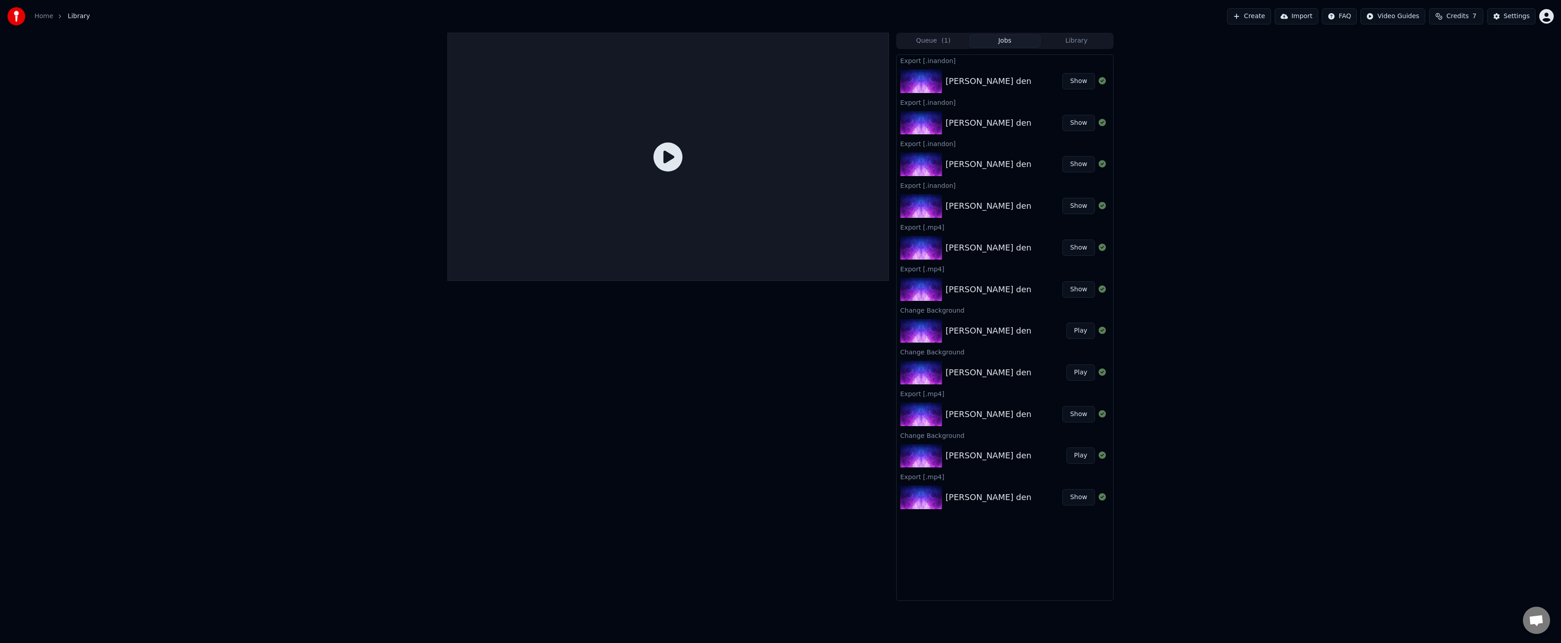
click at [926, 40] on button "Queue ( 1 )" at bounding box center [934, 40] width 72 height 13
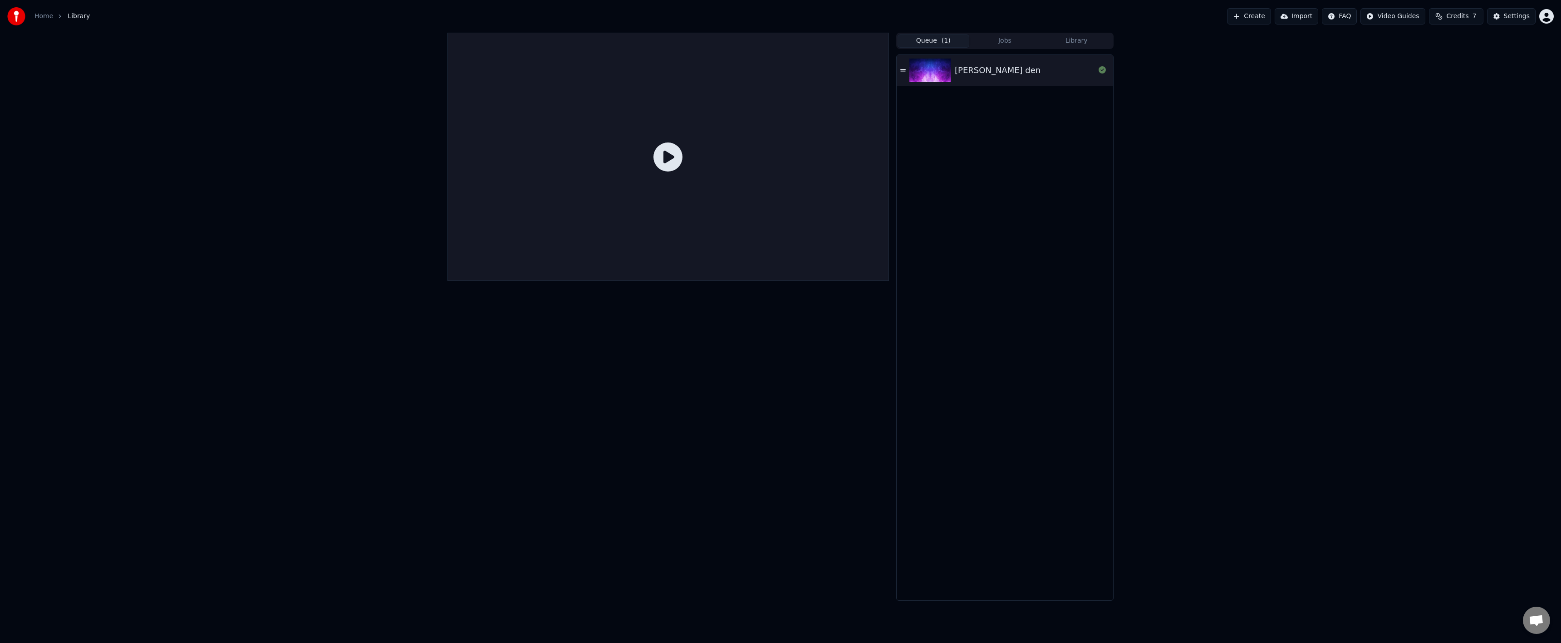
click at [922, 74] on img at bounding box center [930, 71] width 42 height 24
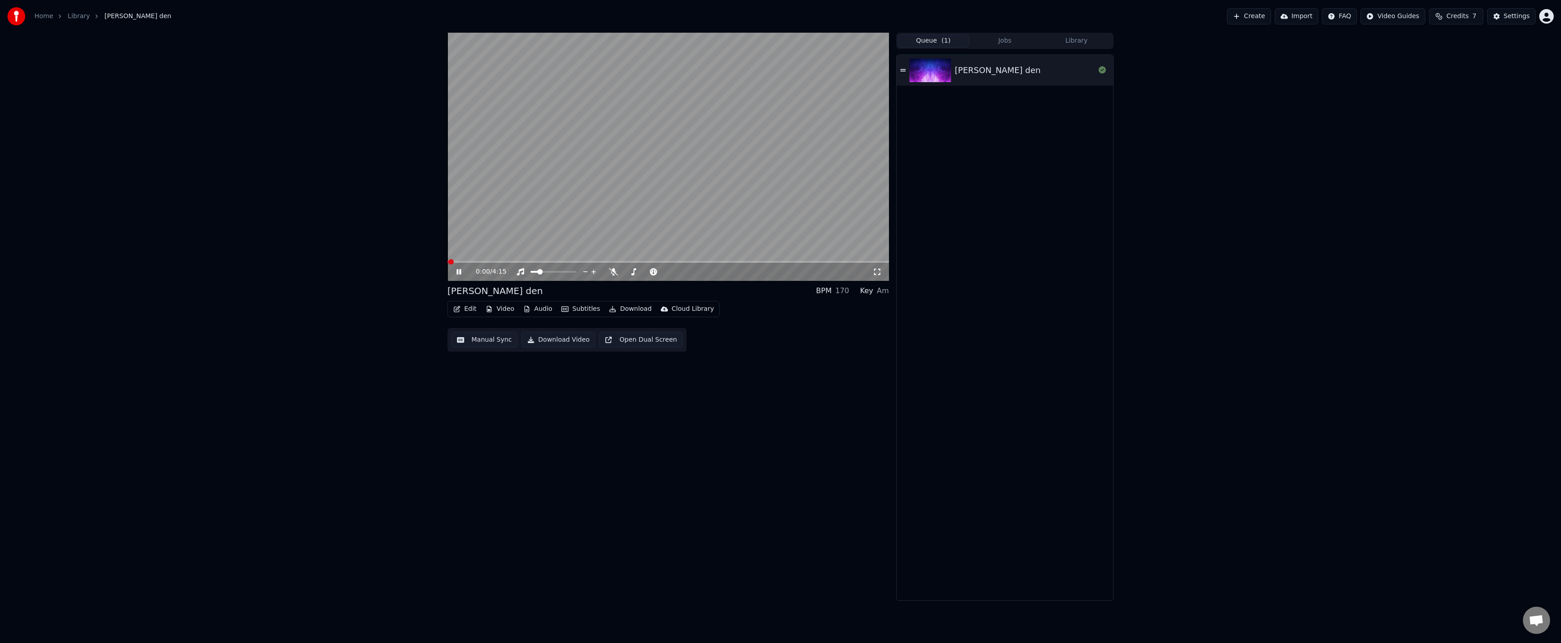
click at [458, 274] on icon at bounding box center [458, 271] width 5 height 5
click at [459, 273] on icon at bounding box center [458, 272] width 5 height 6
click at [633, 263] on span at bounding box center [668, 262] width 442 height 2
click at [654, 261] on span at bounding box center [668, 262] width 442 height 2
click at [647, 261] on span at bounding box center [546, 262] width 199 height 2
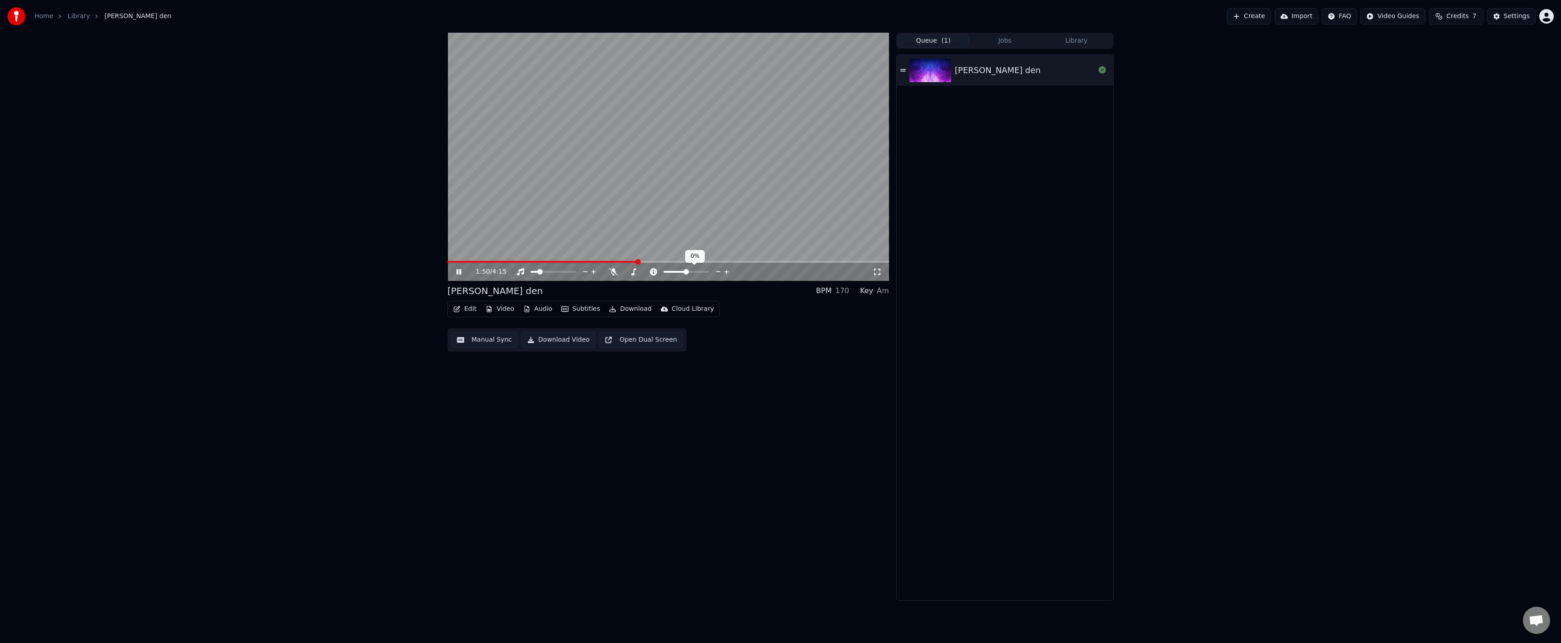
click at [638, 262] on span at bounding box center [542, 262] width 191 height 2
click at [642, 262] on span at bounding box center [638, 261] width 5 height 5
click at [808, 282] on div "[PERSON_NAME] den BPM 170 Key Am Edit Video Audio Subtitles Download Cloud Libr…" at bounding box center [668, 317] width 442 height 568
click at [467, 273] on icon at bounding box center [465, 271] width 21 height 7
click at [458, 275] on icon at bounding box center [465, 271] width 21 height 7
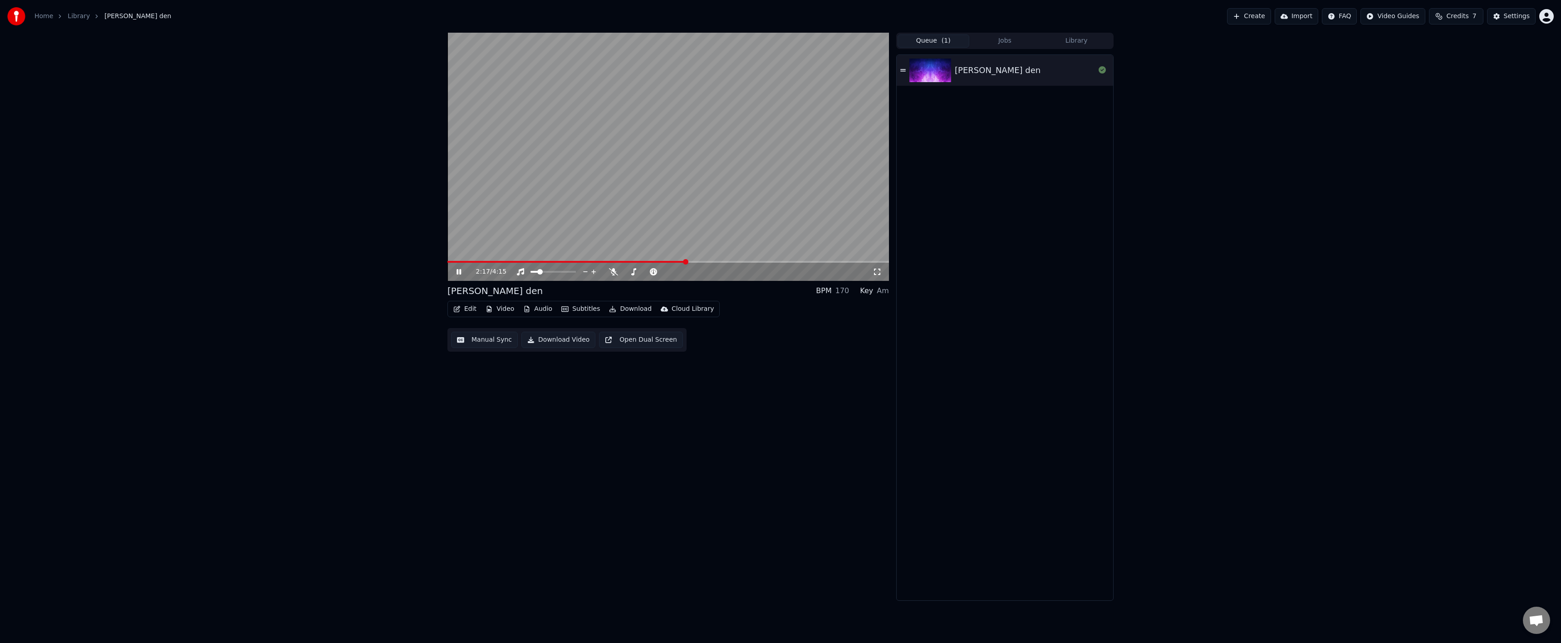
click at [695, 262] on span at bounding box center [668, 262] width 442 height 2
click at [701, 263] on span at bounding box center [668, 262] width 442 height 2
click at [713, 263] on span at bounding box center [668, 262] width 442 height 2
click at [729, 263] on span at bounding box center [668, 262] width 442 height 2
click at [742, 262] on span at bounding box center [668, 262] width 442 height 2
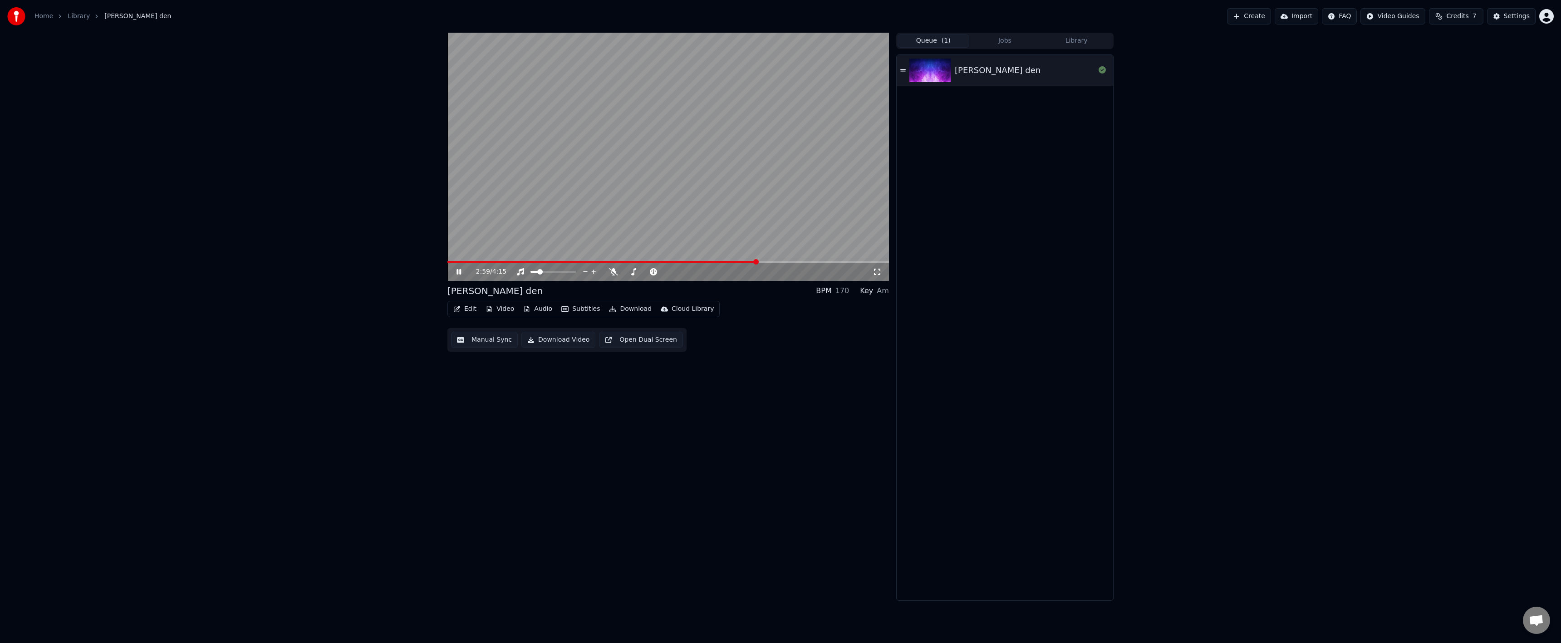
click at [757, 262] on span at bounding box center [668, 262] width 442 height 2
click at [457, 274] on icon at bounding box center [458, 271] width 5 height 5
click at [627, 309] on button "Download" at bounding box center [630, 309] width 50 height 13
click at [667, 364] on div "InAndOn [.mp4]" at bounding box center [651, 357] width 102 height 15
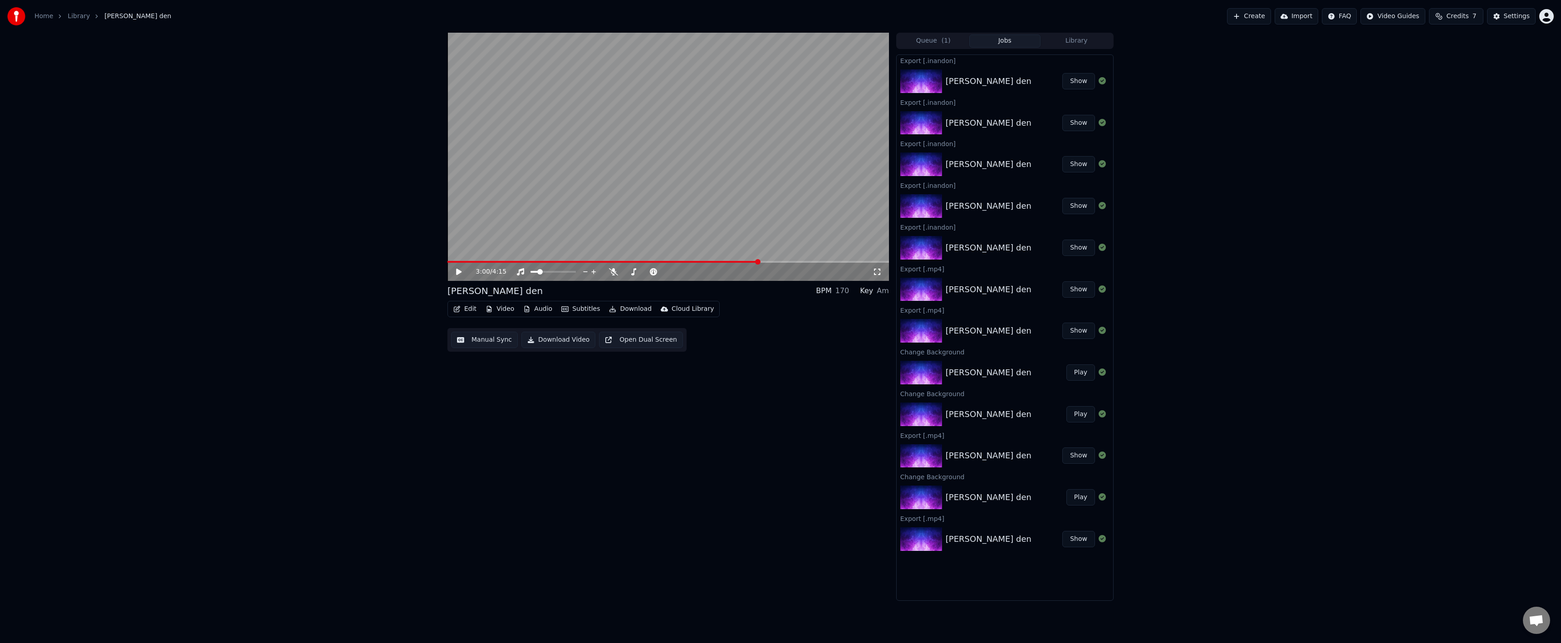
click at [320, 458] on div "3:00 / 4:15 [PERSON_NAME] den BPM 170 Key Am Edit Video Audio Subtitles Downloa…" at bounding box center [780, 317] width 1561 height 568
click at [1081, 83] on button "Show" at bounding box center [1078, 81] width 33 height 16
click at [763, 361] on div "3:00 / 4:15 [PERSON_NAME] den BPM 170 Key Am Edit Video Audio Subtitles Downloa…" at bounding box center [668, 317] width 442 height 568
click at [945, 40] on span "( 1 )" at bounding box center [946, 40] width 9 height 9
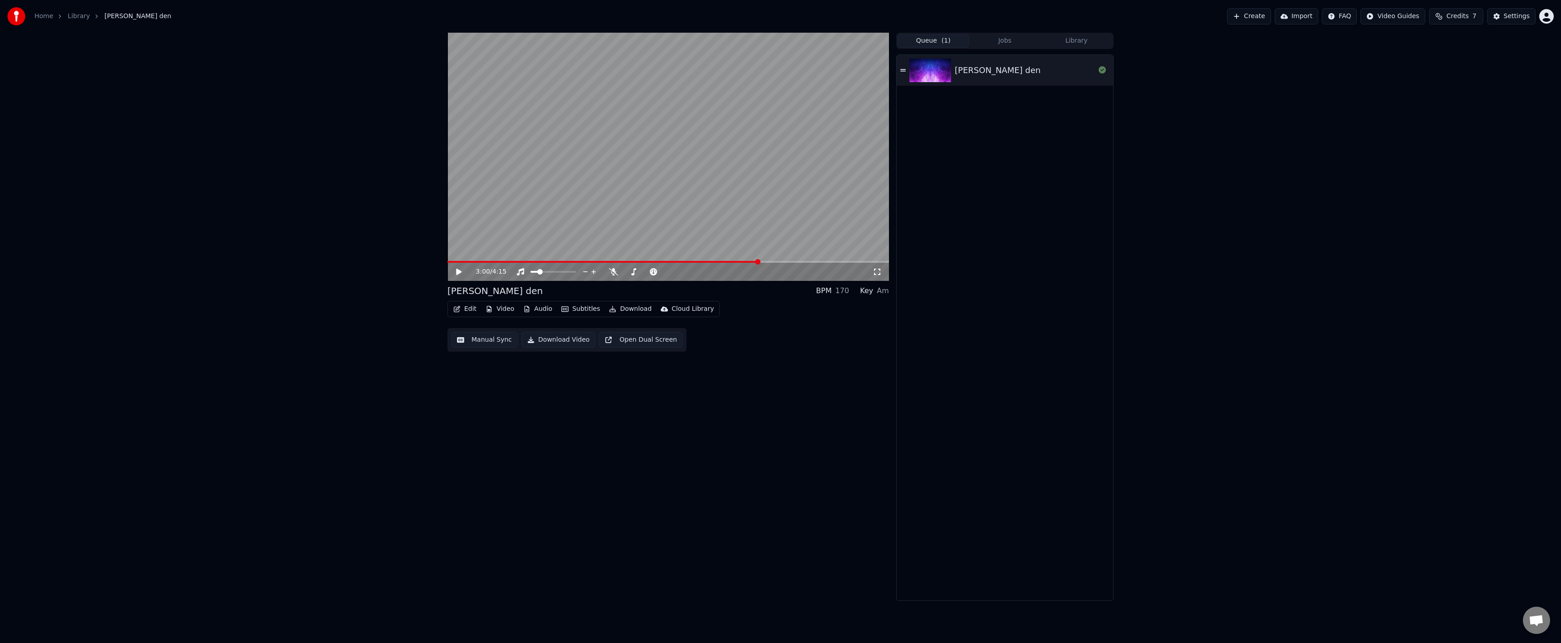
click at [997, 41] on button "Jobs" at bounding box center [1005, 40] width 72 height 13
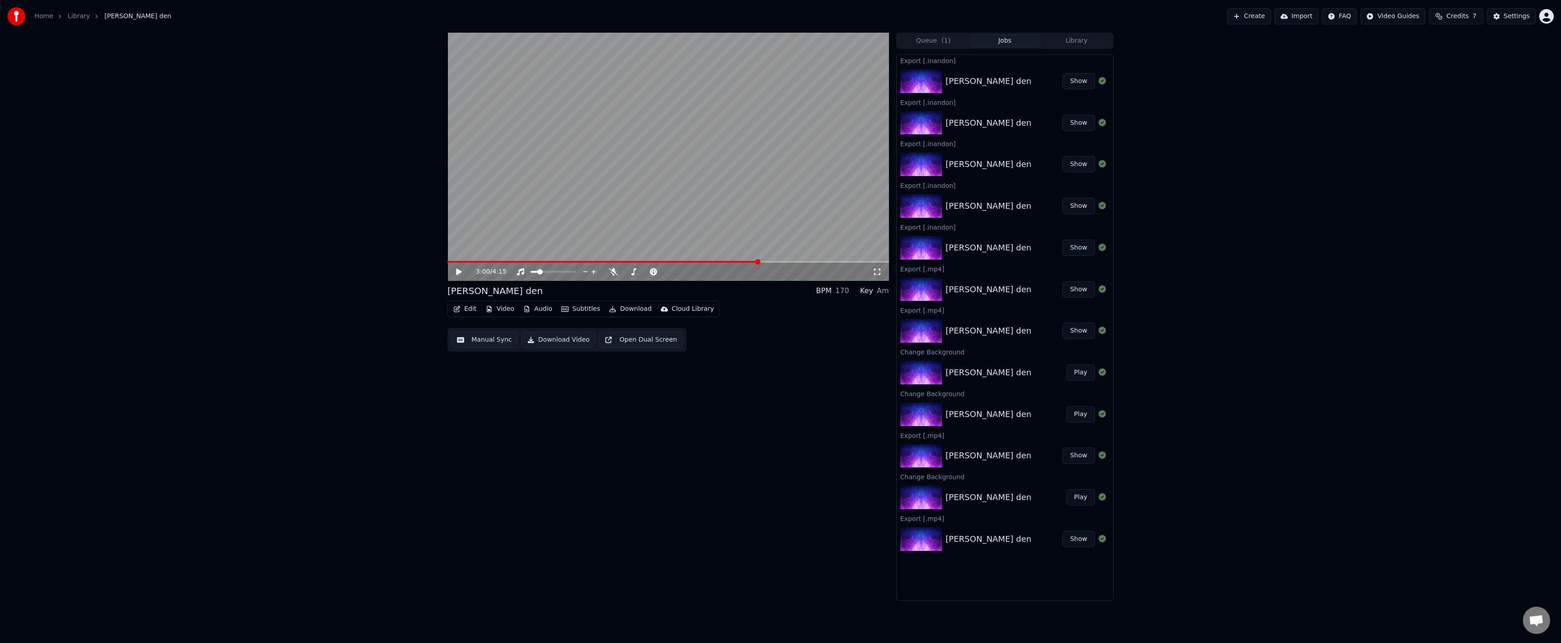
click at [1080, 83] on button "Show" at bounding box center [1078, 81] width 33 height 16
click at [638, 308] on button "Download" at bounding box center [630, 309] width 50 height 13
click at [666, 333] on div "Video [.mp4]" at bounding box center [651, 328] width 102 height 15
click at [1087, 86] on button "Show" at bounding box center [1078, 81] width 33 height 16
click at [641, 261] on span at bounding box center [603, 262] width 312 height 2
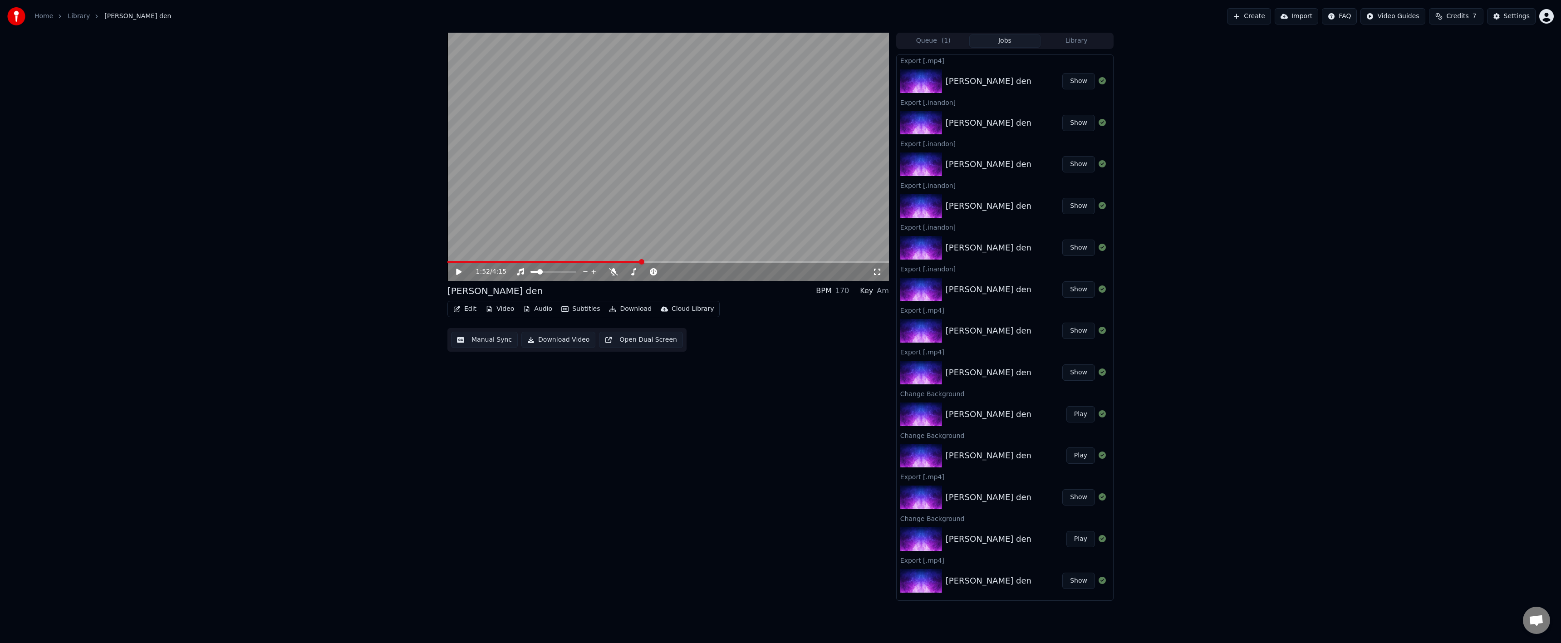
click at [660, 260] on video at bounding box center [668, 157] width 442 height 248
click at [661, 244] on video at bounding box center [668, 157] width 442 height 248
click at [648, 242] on video at bounding box center [668, 157] width 442 height 248
click at [655, 237] on video at bounding box center [668, 157] width 442 height 248
click at [611, 305] on button "Download" at bounding box center [630, 309] width 50 height 13
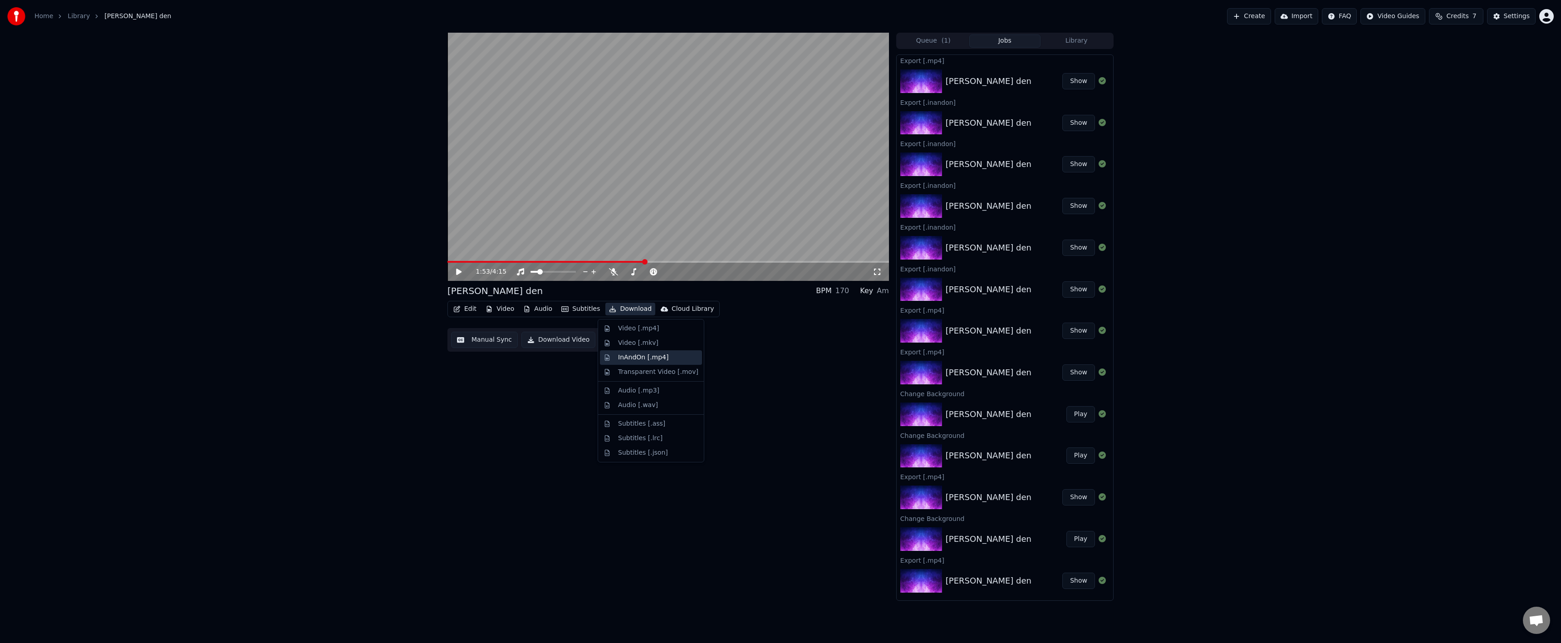
drag, startPoint x: 651, startPoint y: 354, endPoint x: 652, endPoint y: 343, distance: 11.8
click at [652, 351] on div "InAndOn [.mp4]" at bounding box center [651, 357] width 102 height 15
click at [1508, 16] on div "Settings" at bounding box center [1517, 16] width 26 height 9
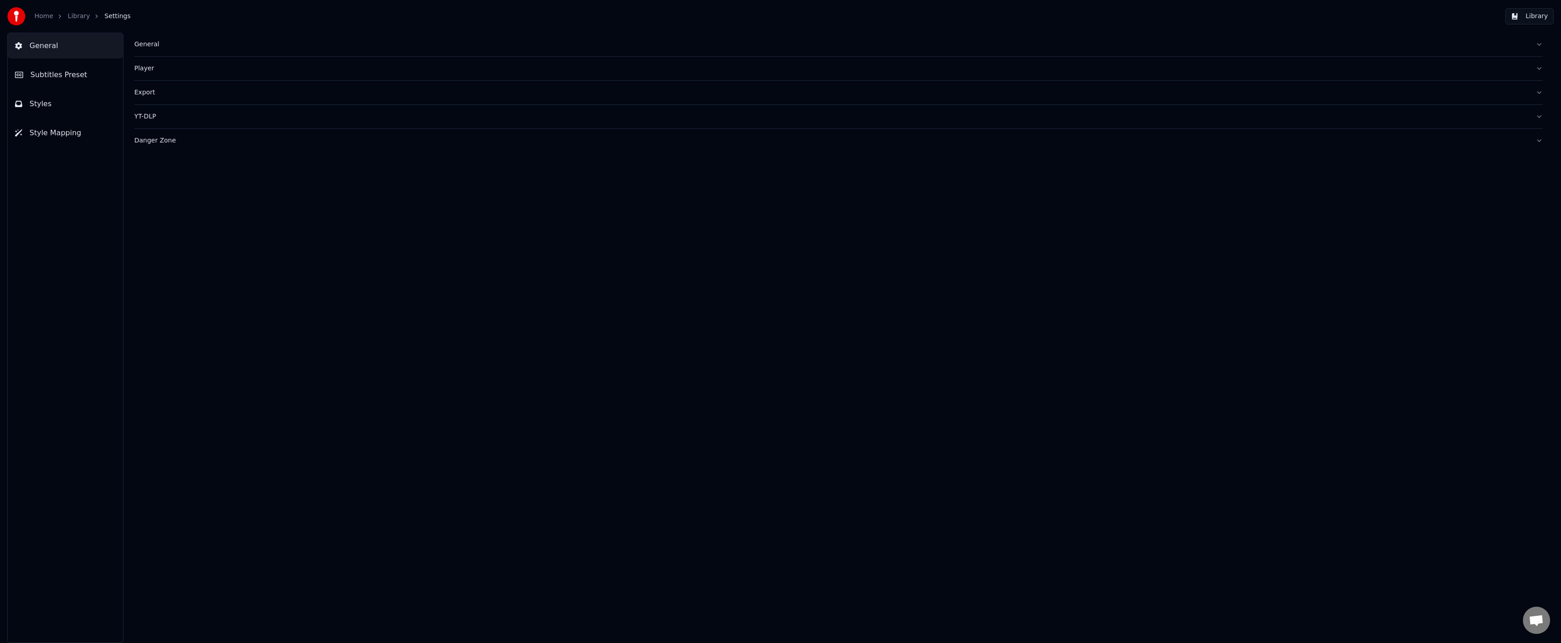
click at [72, 82] on button "Subtitles Preset" at bounding box center [65, 74] width 115 height 25
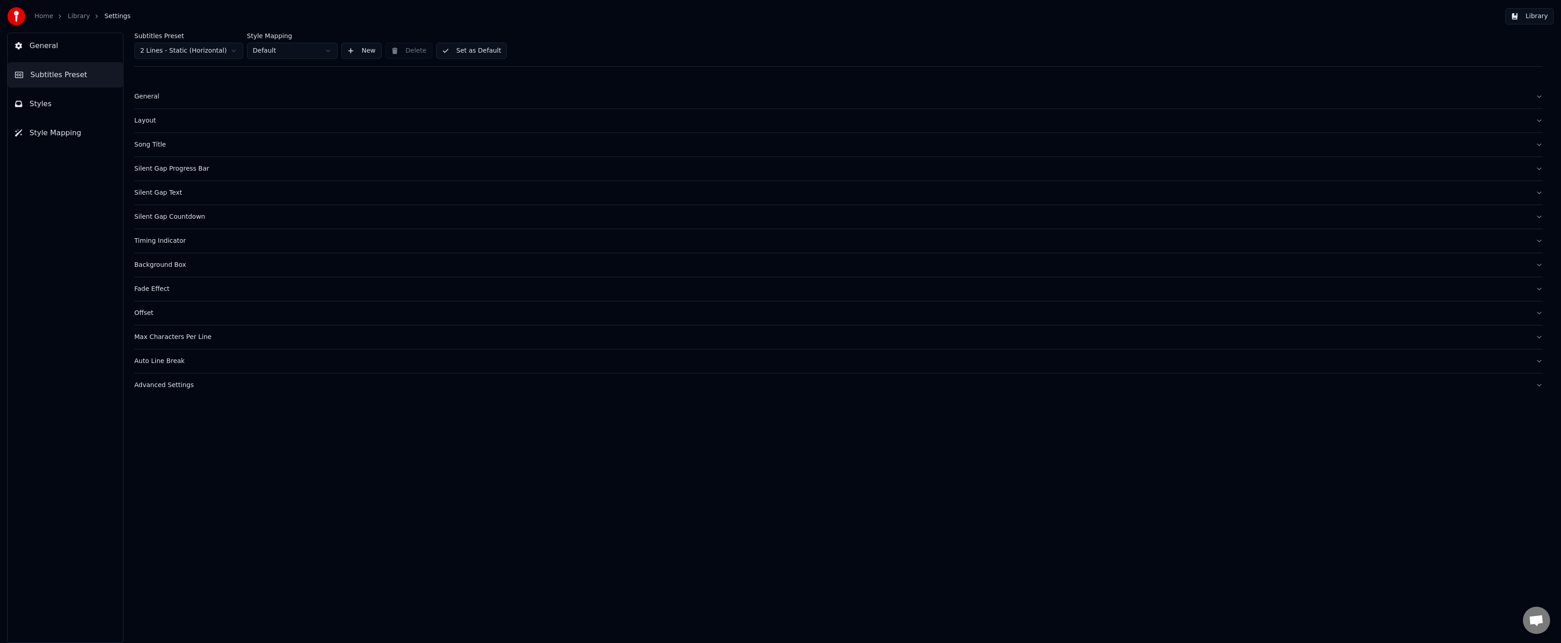
click at [58, 103] on button "Styles" at bounding box center [65, 103] width 115 height 25
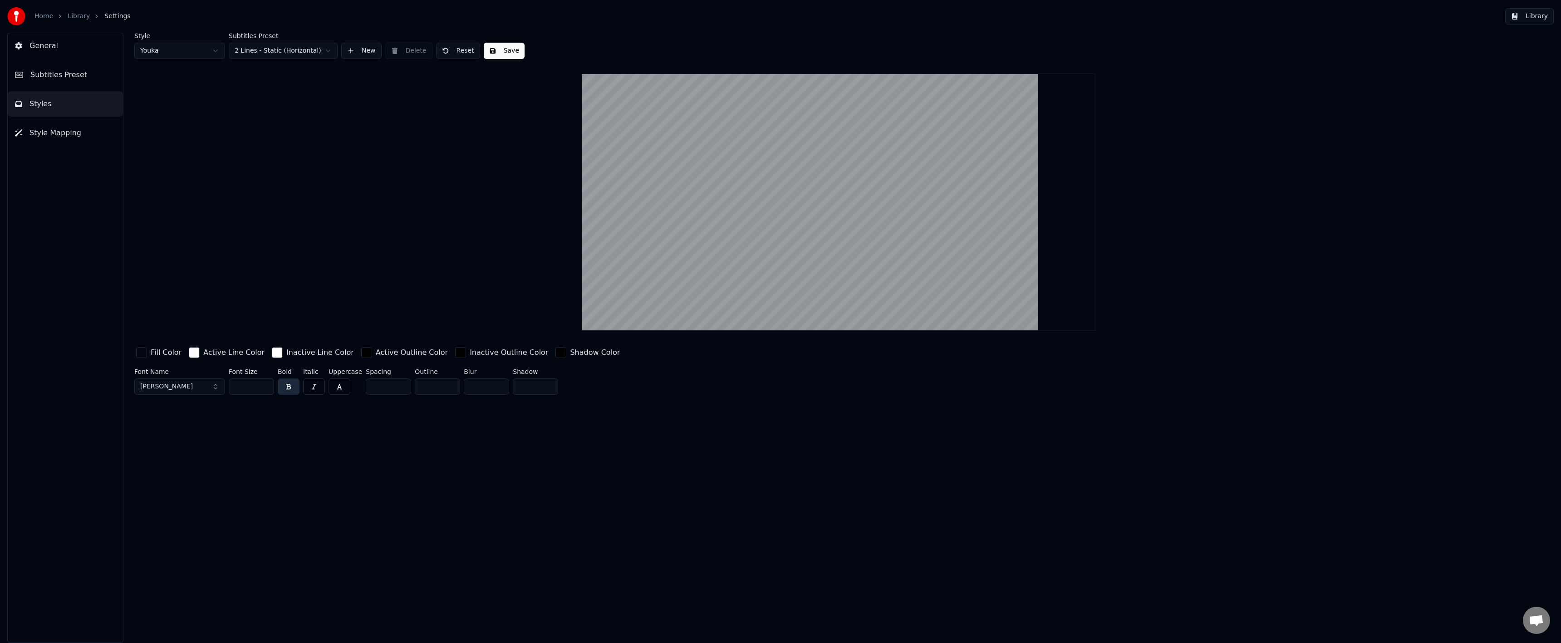
click at [63, 66] on button "Subtitles Preset" at bounding box center [65, 74] width 115 height 25
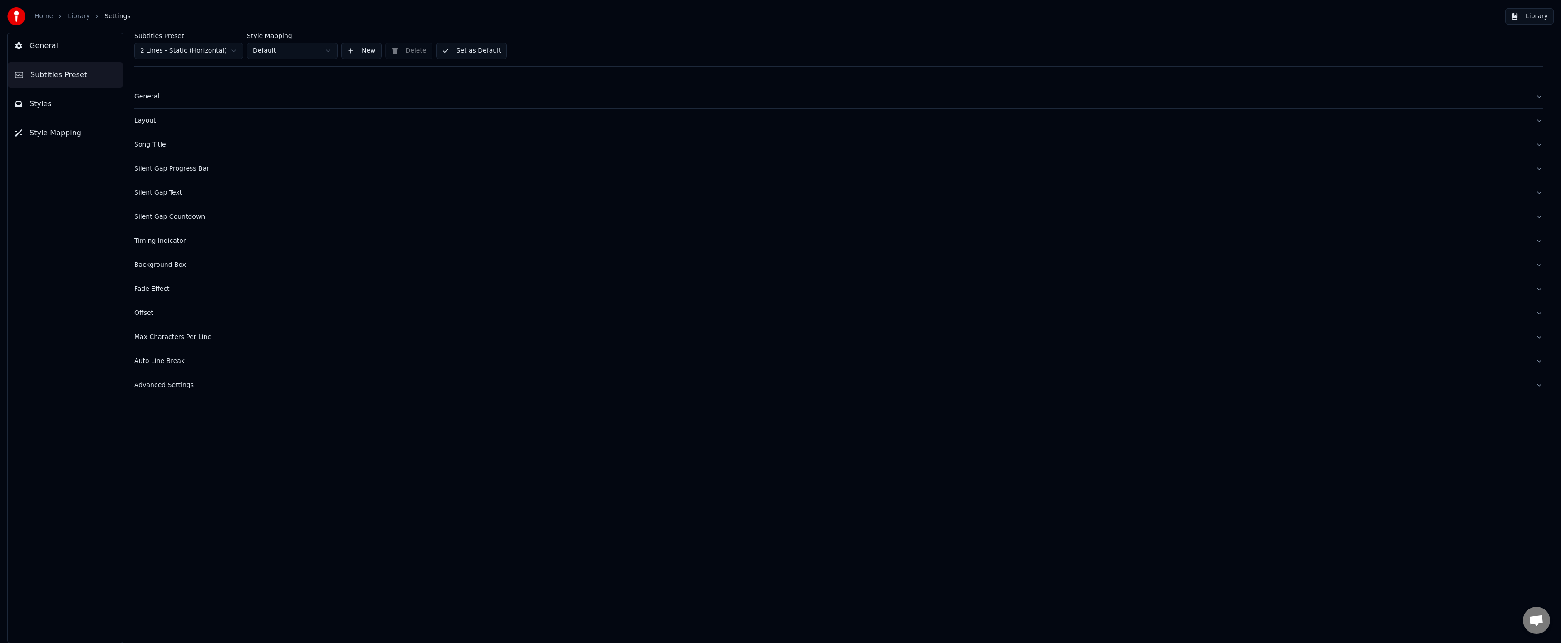
click at [150, 120] on div "Layout" at bounding box center [831, 120] width 1394 height 9
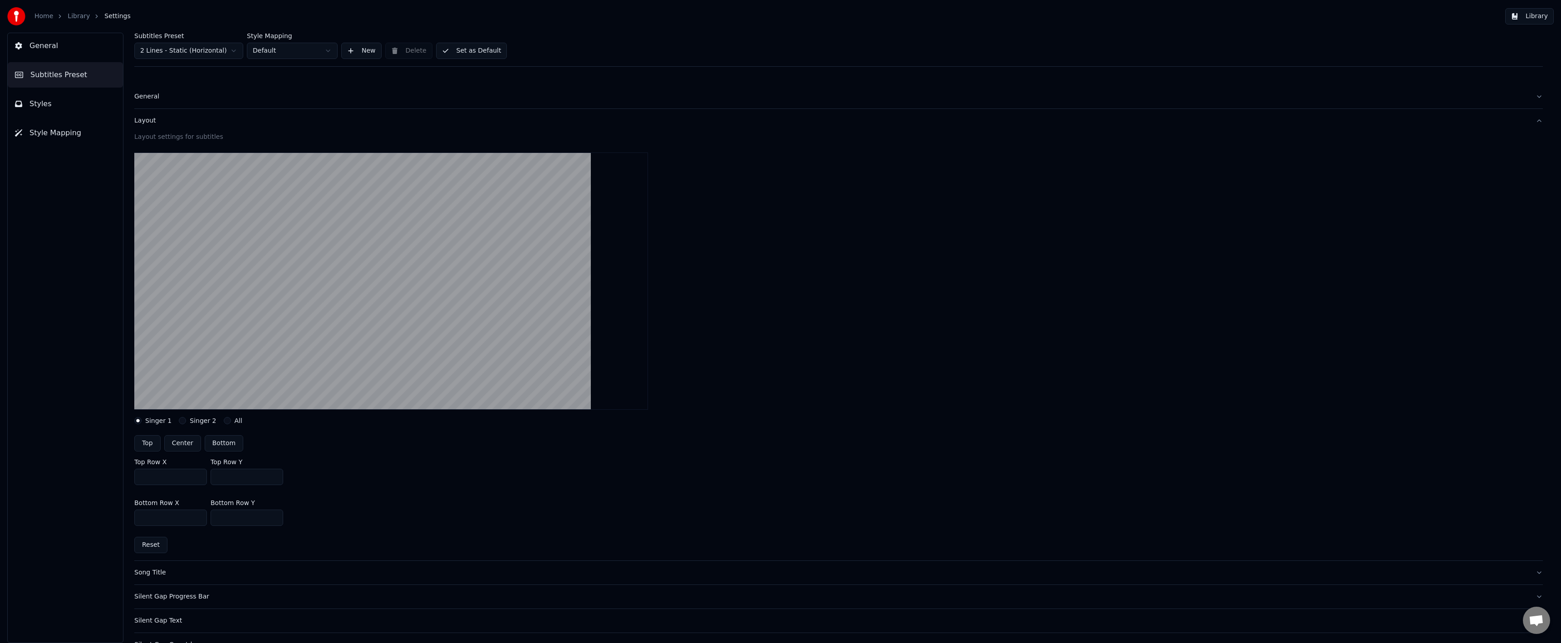
click at [158, 104] on button "General" at bounding box center [838, 97] width 1408 height 24
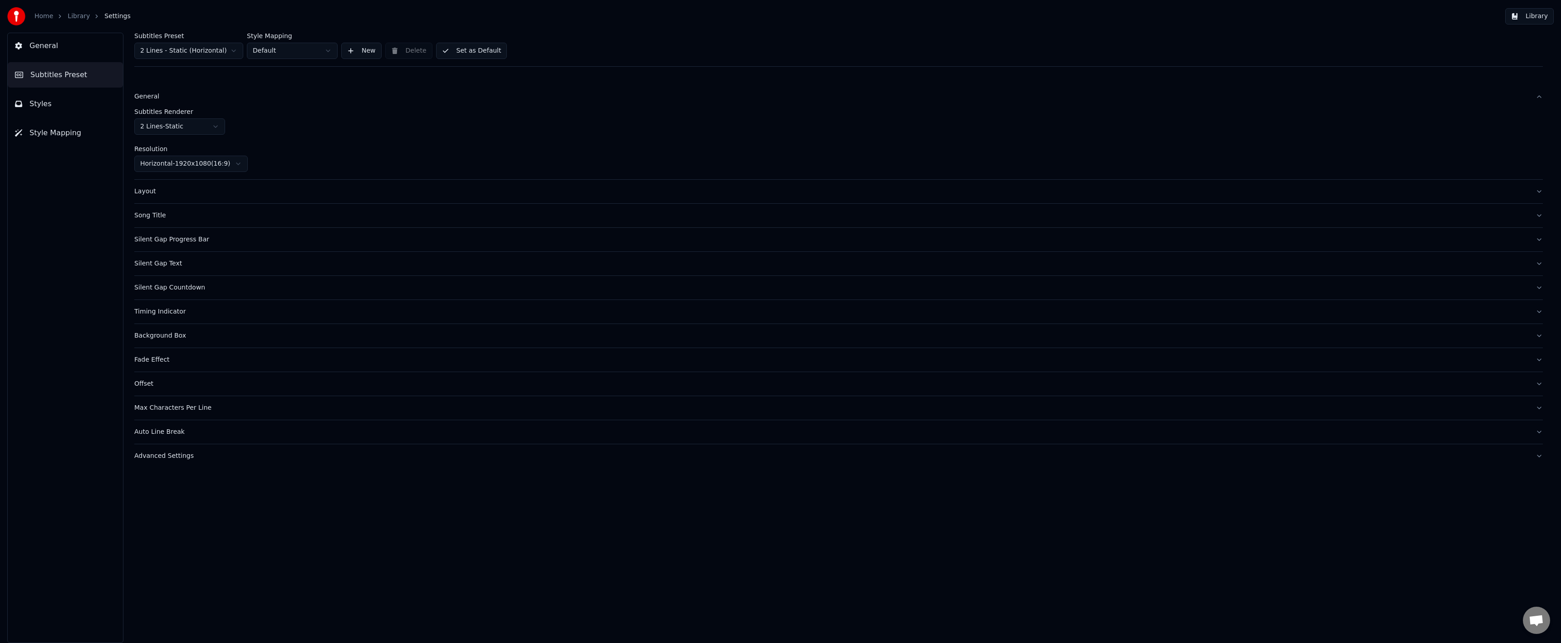
click at [146, 212] on div "Song Title" at bounding box center [831, 215] width 1394 height 9
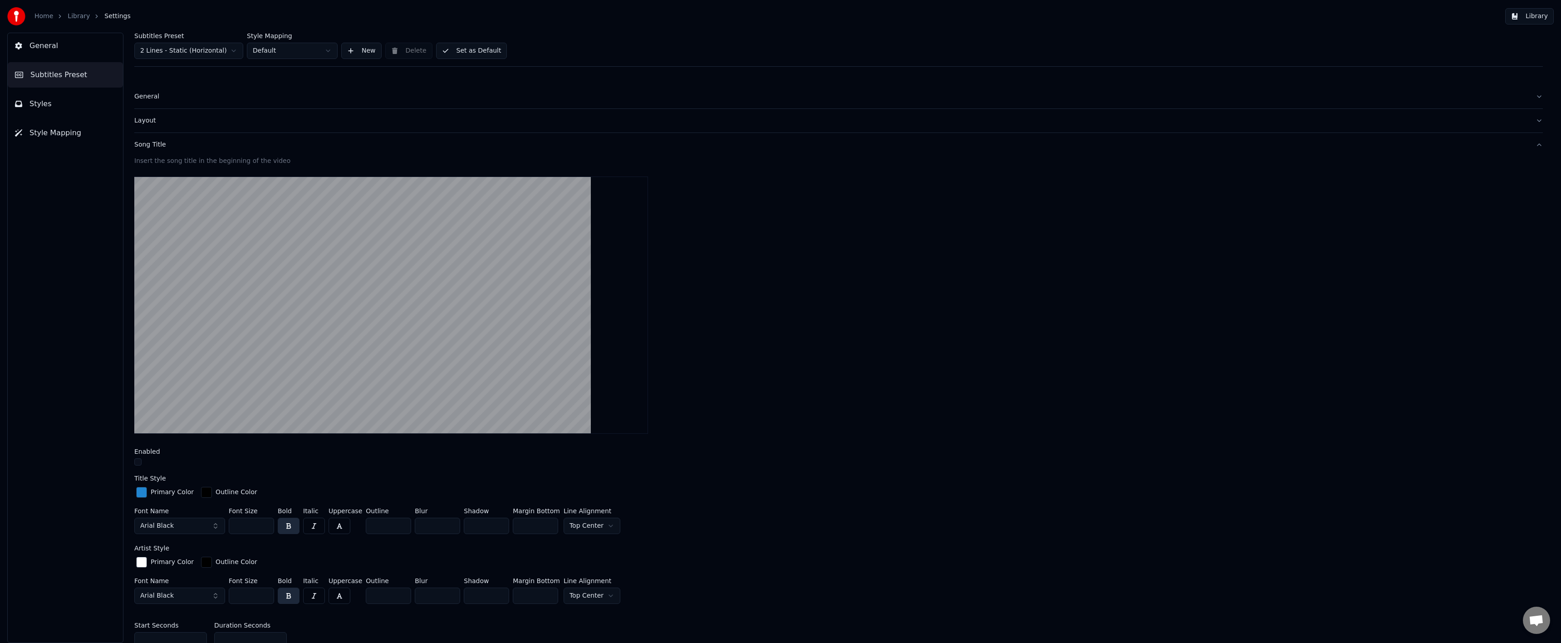
click at [171, 147] on div "Song Title" at bounding box center [831, 144] width 1394 height 9
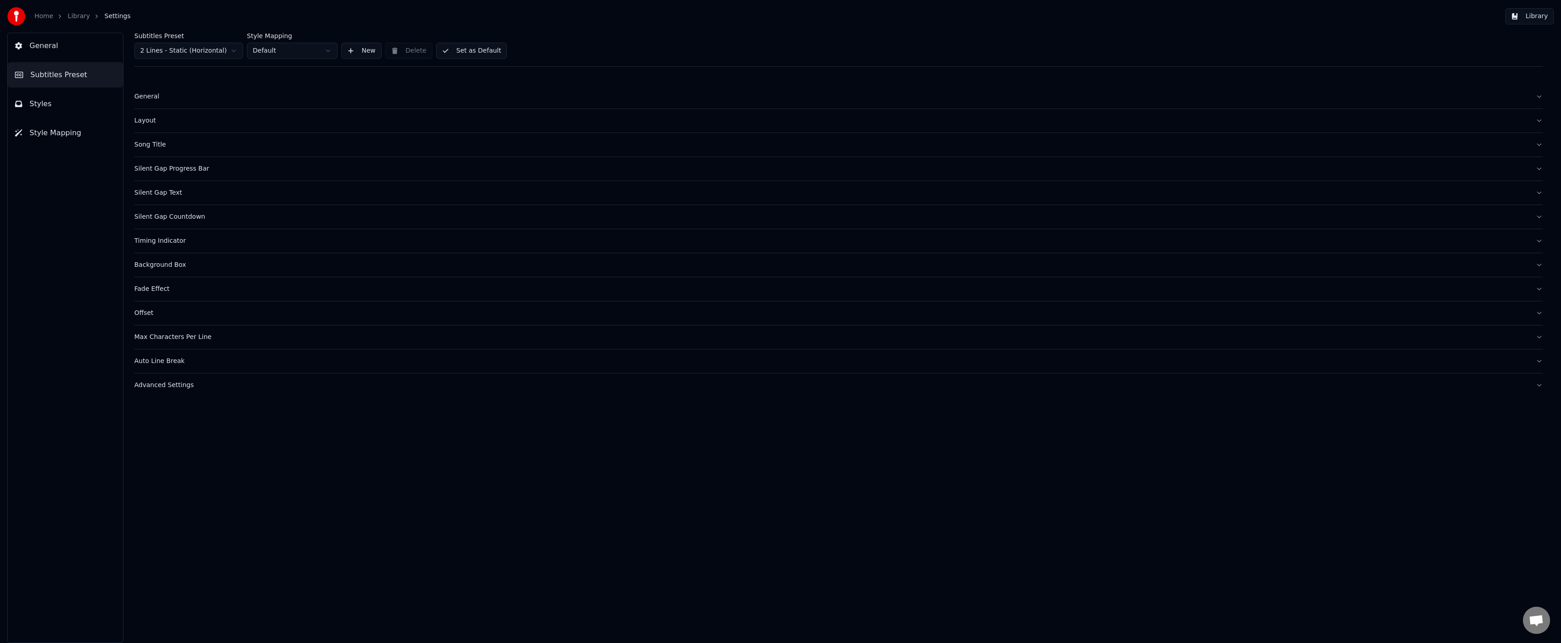
click at [97, 115] on button "Styles" at bounding box center [65, 103] width 115 height 25
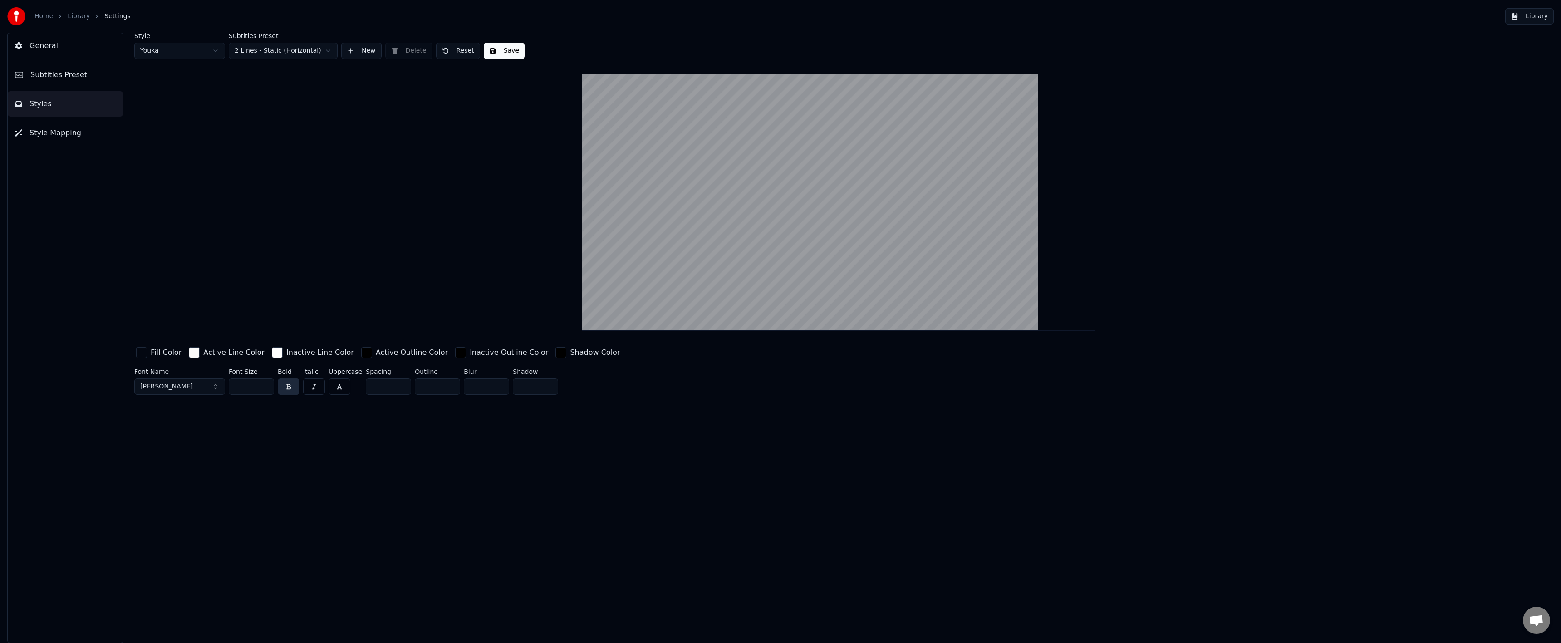
click at [252, 383] on input "***" at bounding box center [251, 386] width 45 height 16
type input "***"
click at [376, 424] on div "Style Youka Subtitles Preset 2 Lines - Static (Horizontal) New Delete Reset Sav…" at bounding box center [838, 338] width 1445 height 610
click at [486, 52] on button "Save" at bounding box center [504, 51] width 41 height 16
click at [83, 15] on link "Library" at bounding box center [79, 16] width 22 height 9
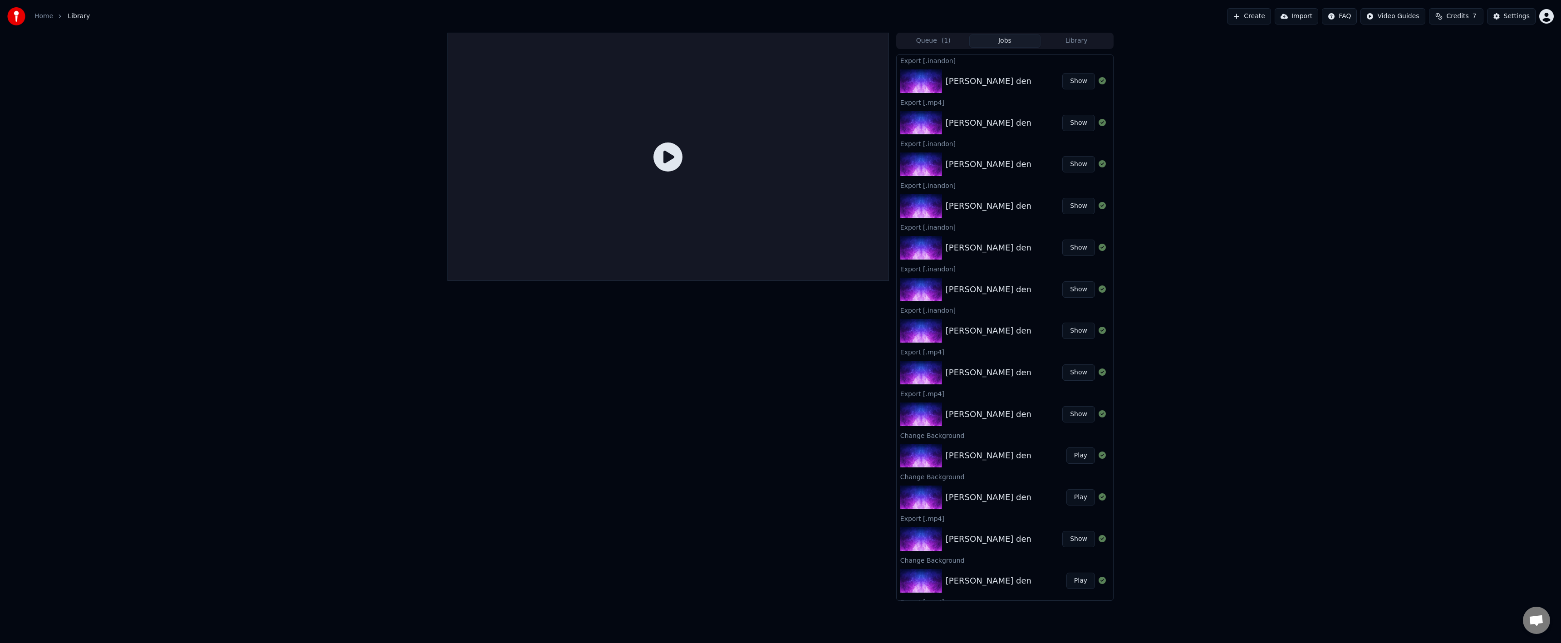
click at [904, 44] on button "Queue ( 1 )" at bounding box center [934, 40] width 72 height 13
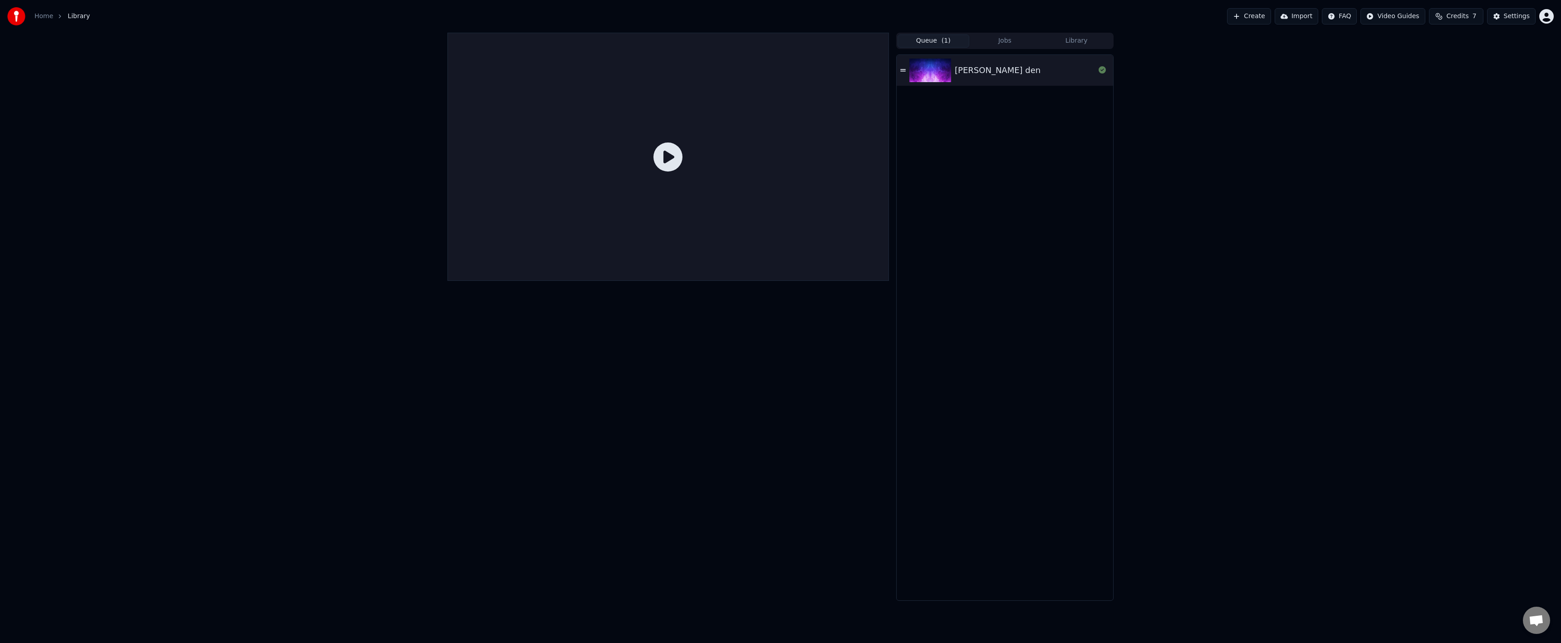
click at [672, 160] on icon at bounding box center [667, 156] width 29 height 29
click at [937, 67] on img at bounding box center [930, 71] width 42 height 24
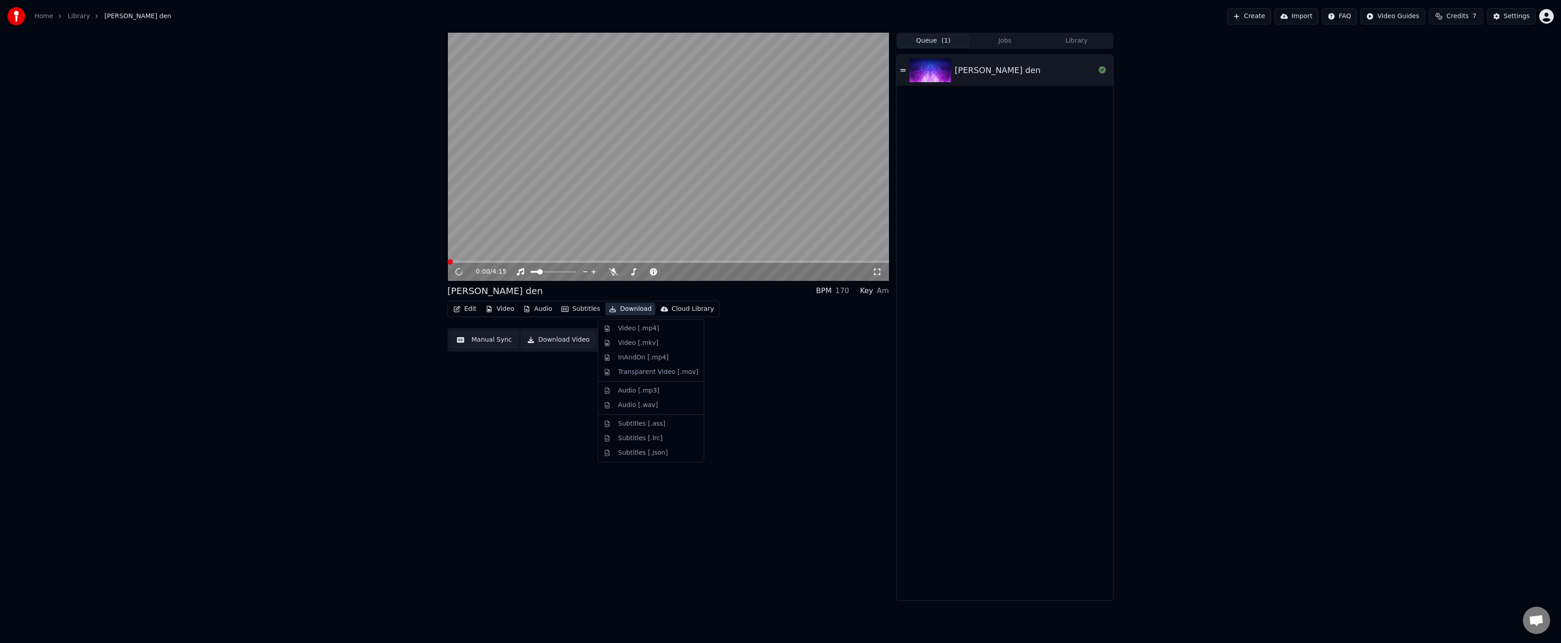
click at [618, 310] on button "Download" at bounding box center [630, 309] width 50 height 13
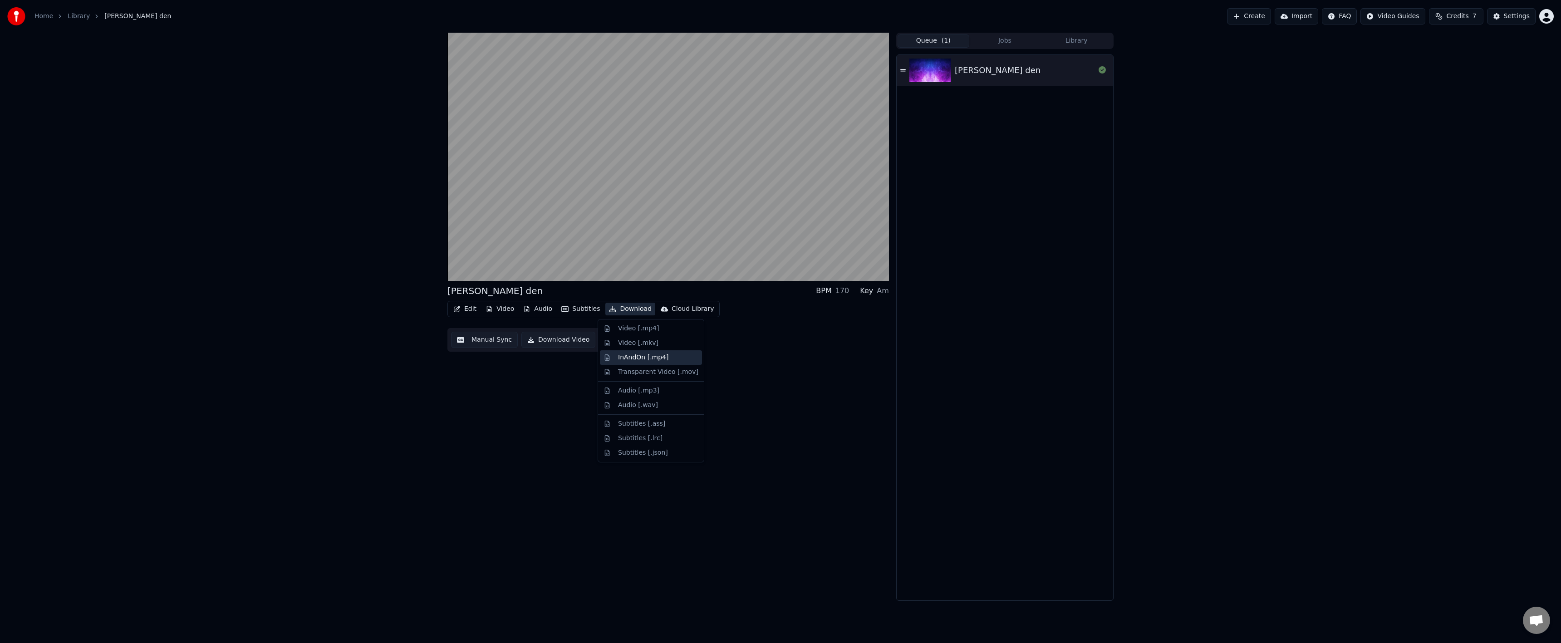
click at [642, 356] on div "InAndOn [.mp4]" at bounding box center [643, 357] width 51 height 9
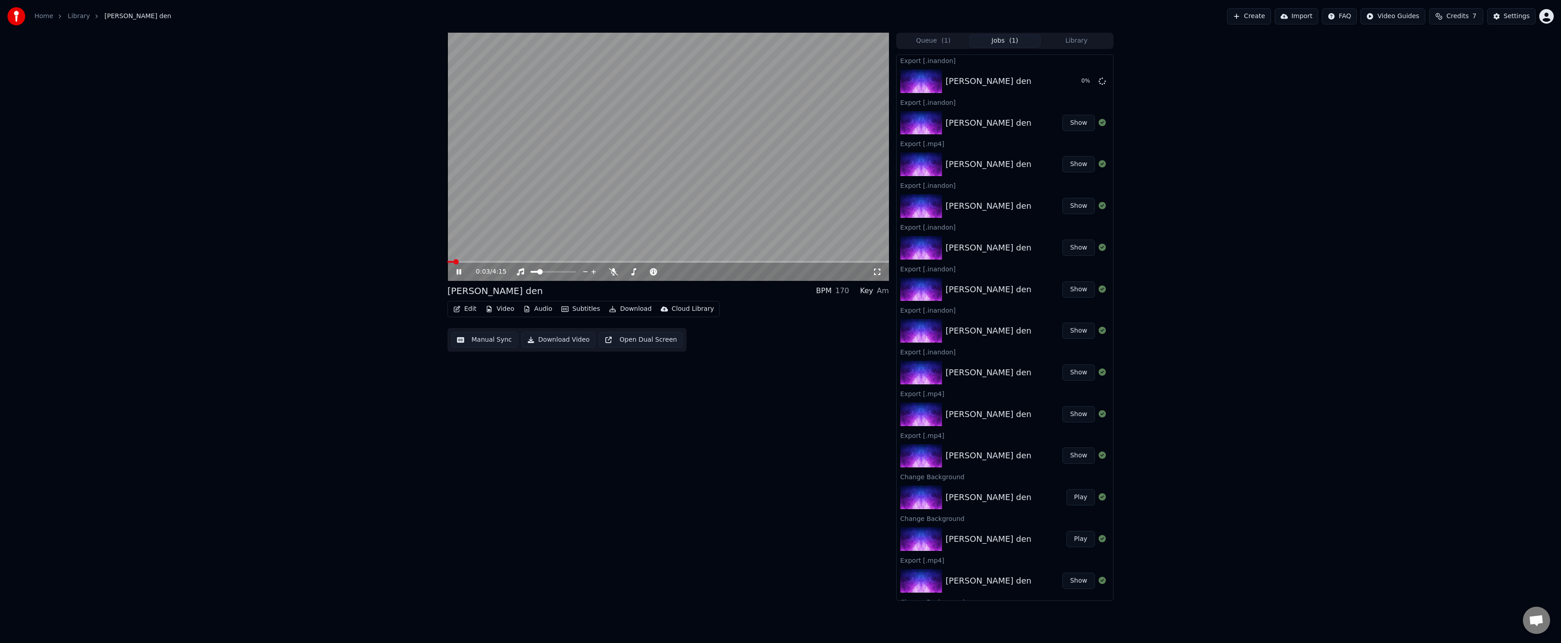
click at [457, 272] on icon at bounding box center [458, 271] width 5 height 5
click at [638, 262] on span at bounding box center [668, 262] width 442 height 2
drag, startPoint x: 455, startPoint y: 272, endPoint x: 465, endPoint y: 271, distance: 10.0
click at [456, 272] on icon at bounding box center [465, 271] width 21 height 7
click at [646, 262] on span at bounding box center [668, 262] width 442 height 2
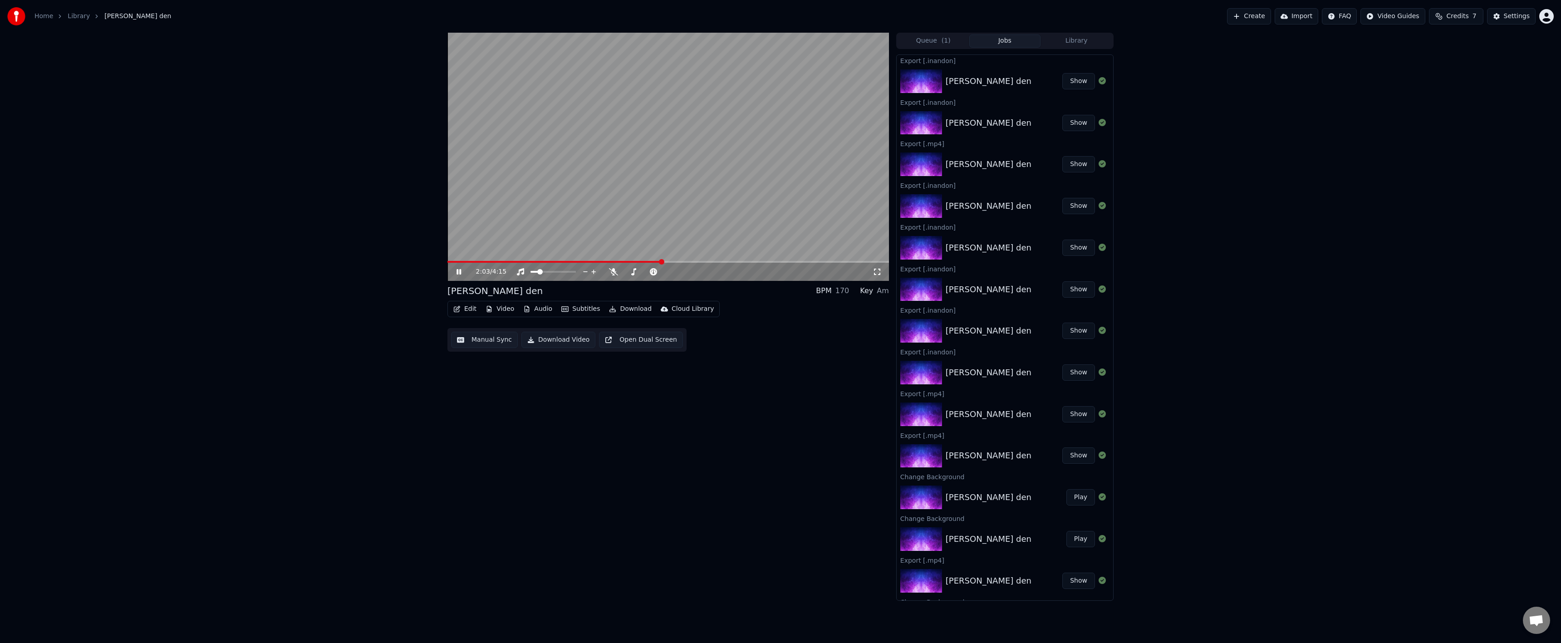
click at [456, 272] on icon at bounding box center [465, 271] width 21 height 7
click at [1065, 83] on button "Show" at bounding box center [1078, 81] width 33 height 16
click at [685, 261] on span at bounding box center [668, 262] width 442 height 2
click at [688, 262] on span at bounding box center [668, 262] width 442 height 2
click at [694, 263] on div "2:19 / 4:15" at bounding box center [668, 272] width 442 height 18
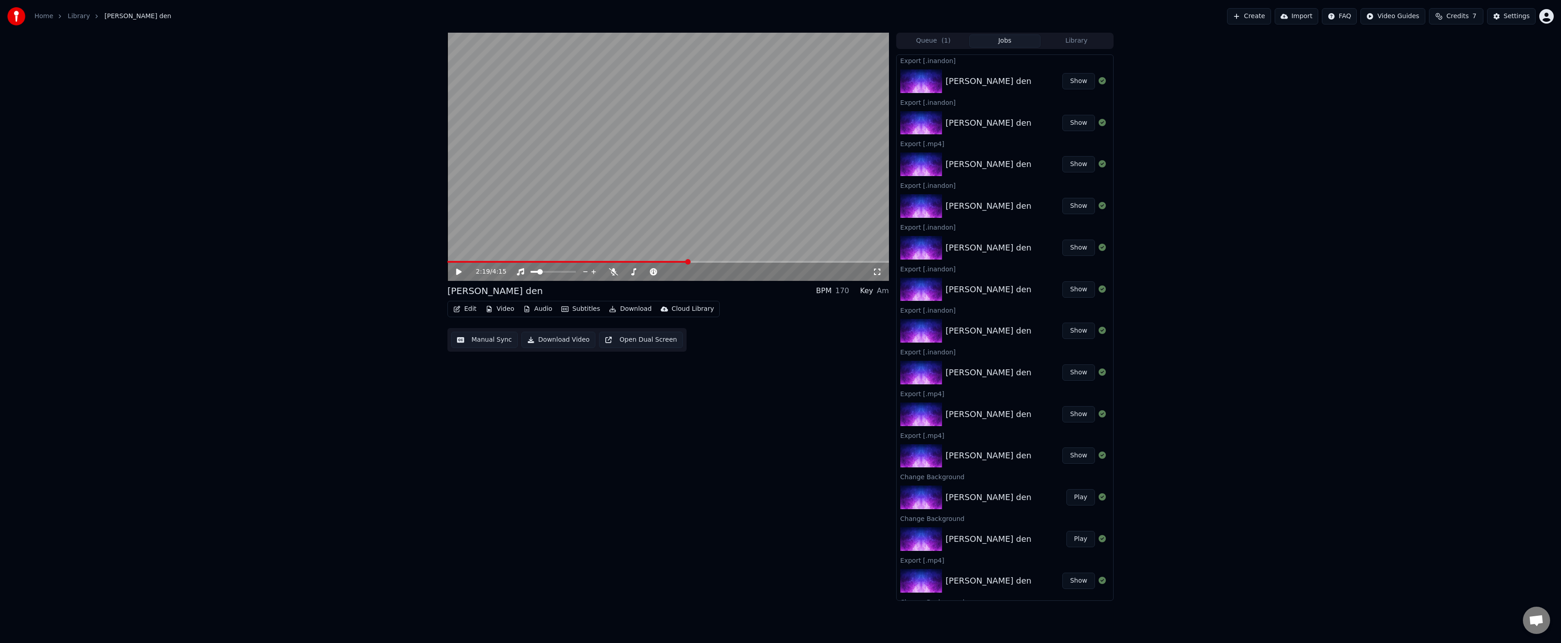
click at [697, 263] on span at bounding box center [668, 262] width 442 height 2
click at [700, 262] on span at bounding box center [668, 262] width 442 height 2
click at [1502, 16] on button "Settings" at bounding box center [1511, 16] width 49 height 16
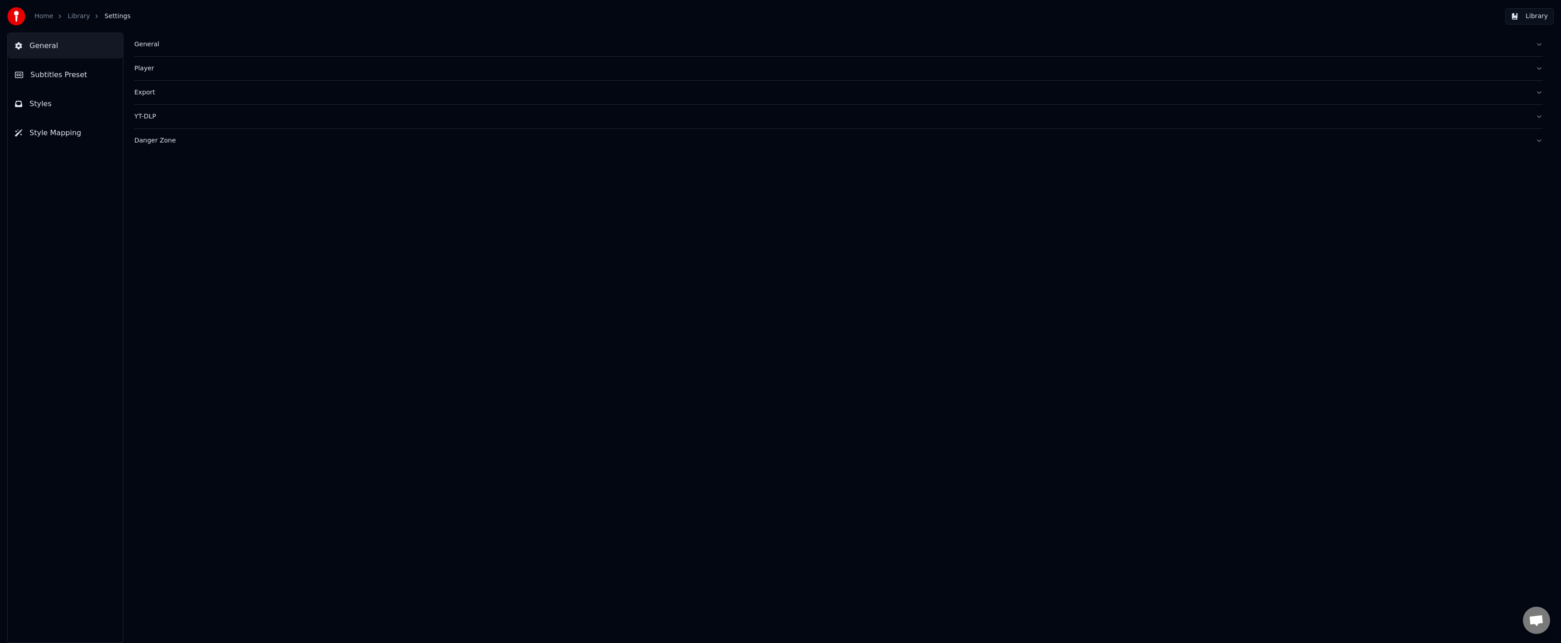
click at [87, 91] on button "Styles" at bounding box center [65, 103] width 115 height 25
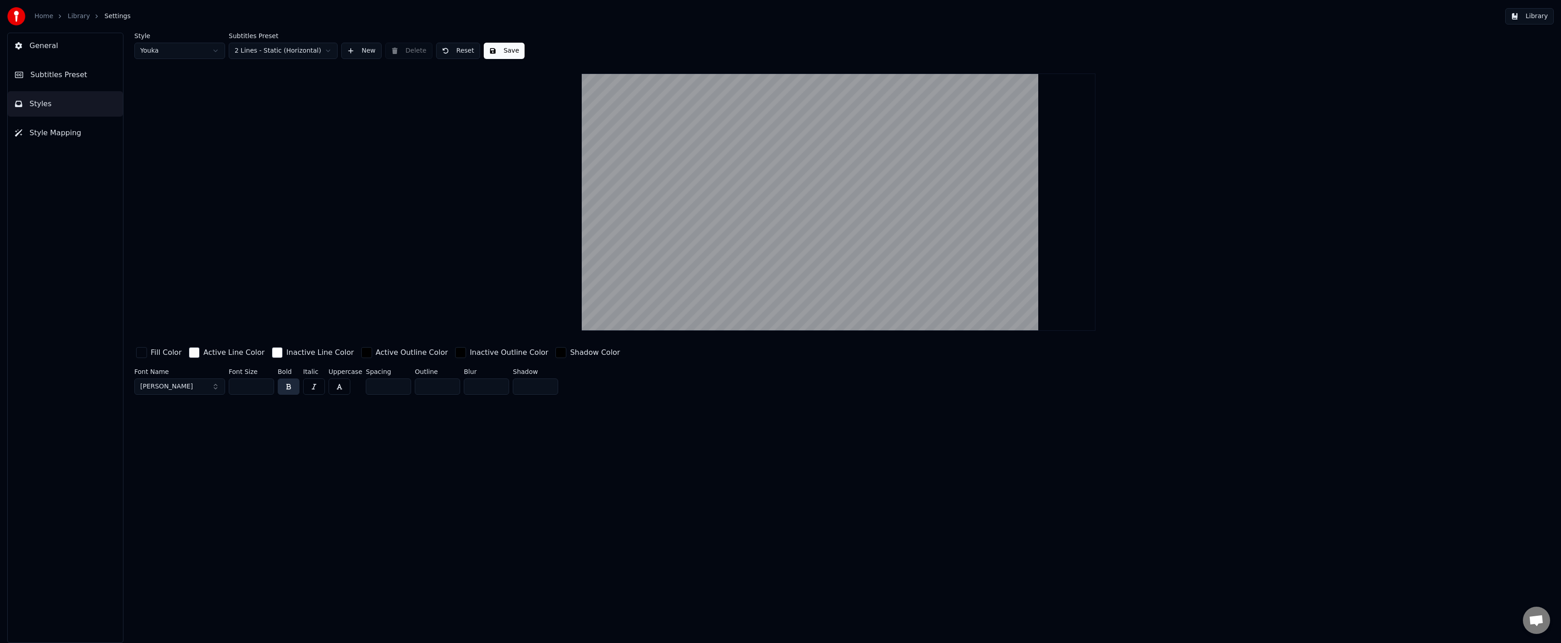
click at [69, 79] on span "Subtitles Preset" at bounding box center [58, 74] width 57 height 11
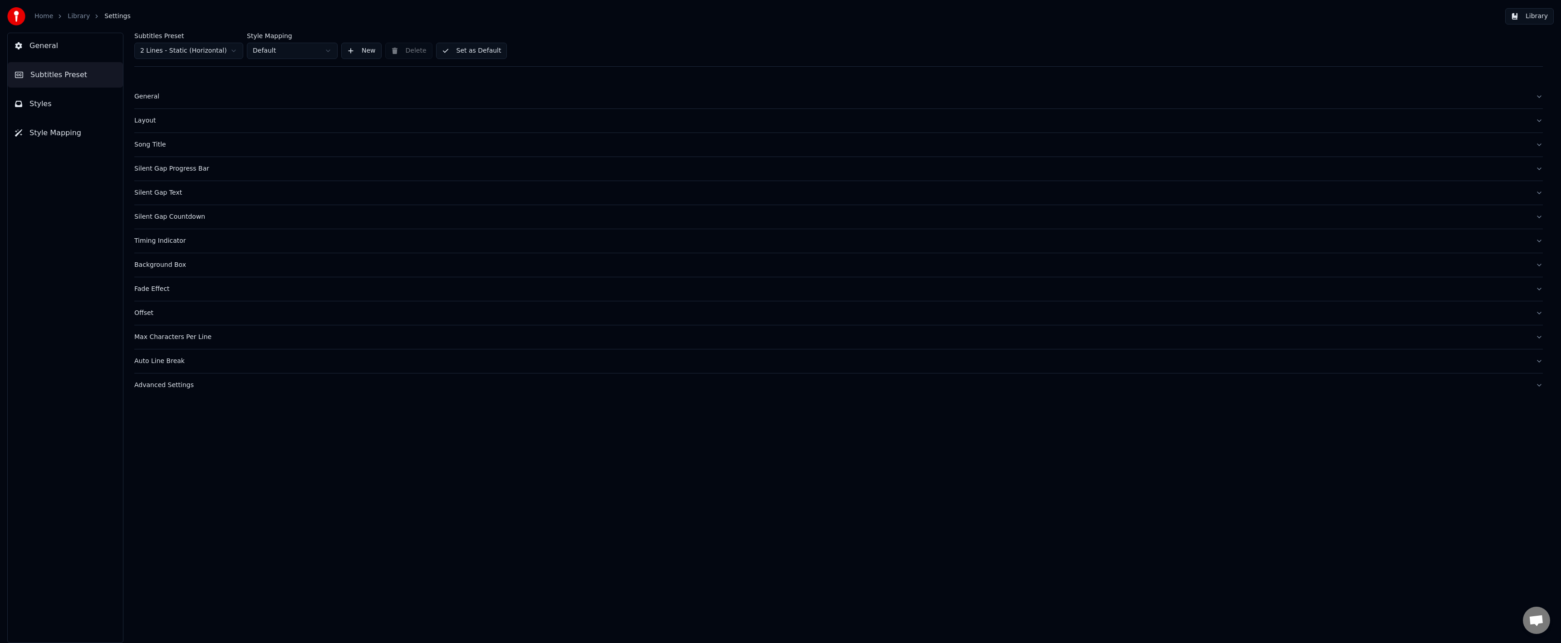
click at [157, 117] on div "Layout" at bounding box center [831, 120] width 1394 height 9
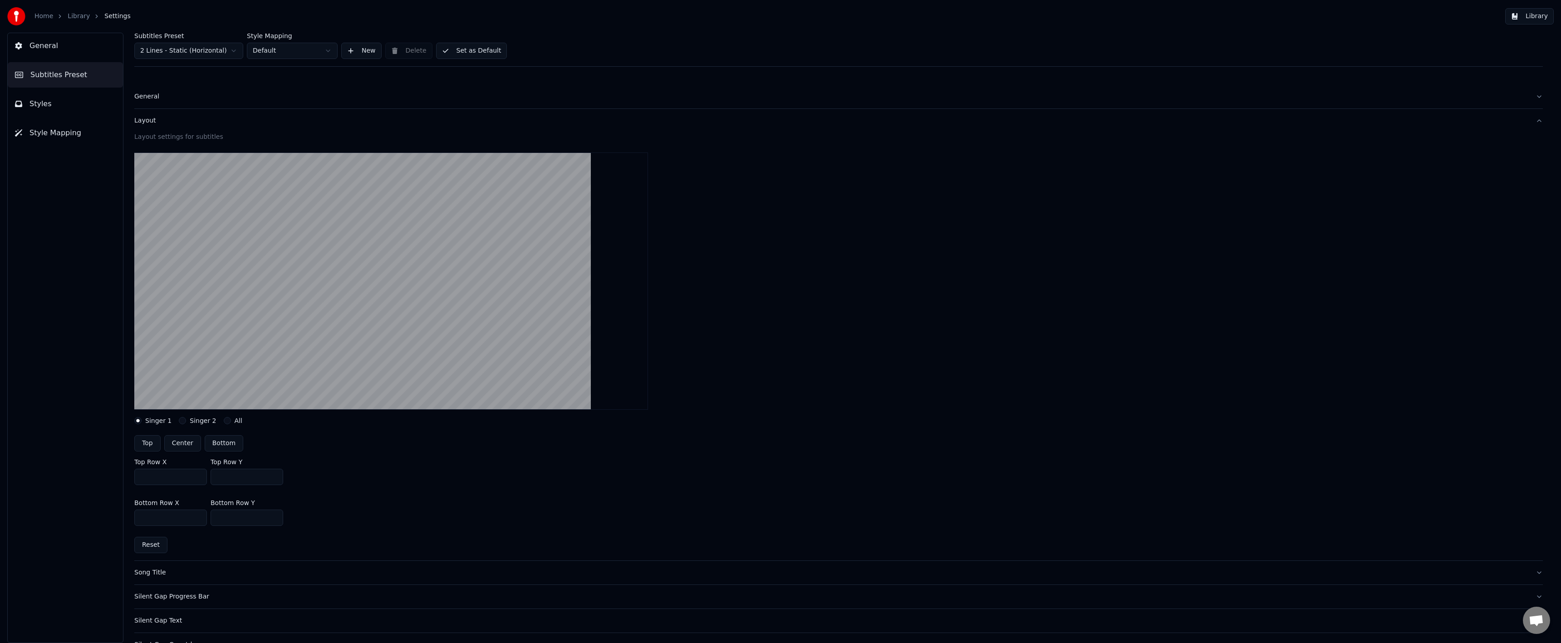
drag, startPoint x: 241, startPoint y: 477, endPoint x: 222, endPoint y: 478, distance: 19.1
click at [221, 477] on input "***" at bounding box center [247, 477] width 73 height 16
click at [222, 478] on input "***" at bounding box center [247, 477] width 73 height 16
click at [221, 477] on input "***" at bounding box center [247, 477] width 73 height 16
type input "***"
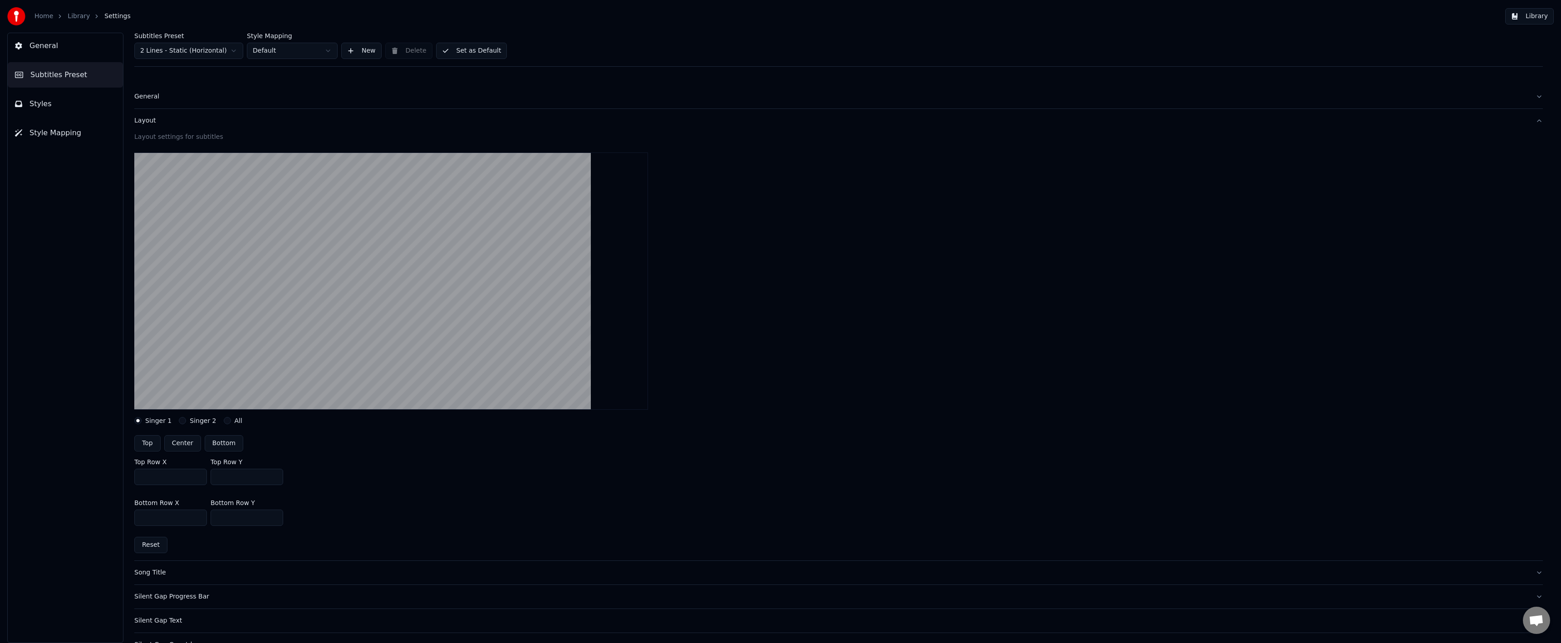
click at [362, 472] on div "Top Row X *** Top Row Y ***" at bounding box center [838, 471] width 1408 height 41
click at [459, 48] on button "Set as Default" at bounding box center [471, 51] width 71 height 16
click at [83, 19] on link "Library" at bounding box center [79, 16] width 22 height 9
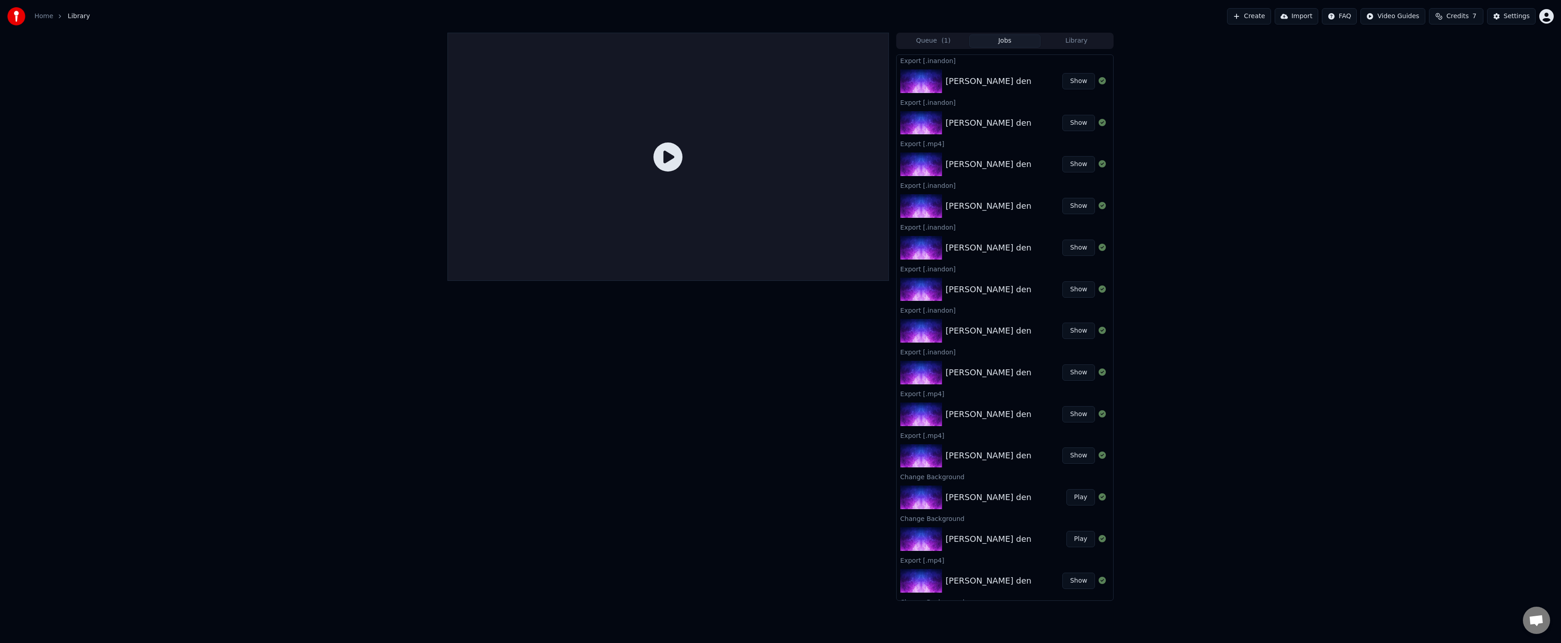
drag, startPoint x: 590, startPoint y: 114, endPoint x: 630, endPoint y: 141, distance: 47.4
click at [597, 116] on div at bounding box center [668, 157] width 442 height 248
drag, startPoint x: 633, startPoint y: 142, endPoint x: 651, endPoint y: 146, distance: 18.1
click at [635, 142] on div at bounding box center [668, 157] width 442 height 248
click at [669, 150] on icon at bounding box center [667, 156] width 29 height 29
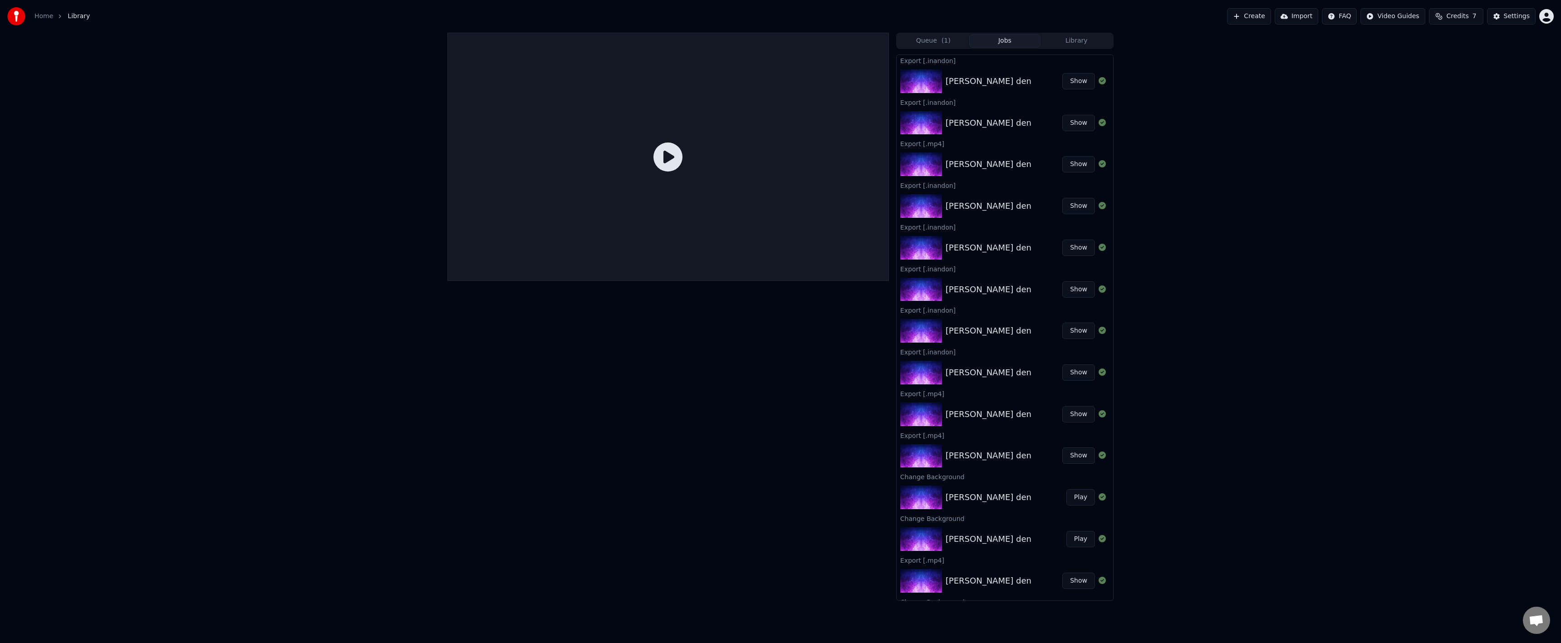
click at [670, 161] on icon at bounding box center [667, 156] width 29 height 29
click at [670, 156] on icon at bounding box center [667, 156] width 29 height 29
click at [1496, 16] on button "Settings" at bounding box center [1511, 16] width 49 height 16
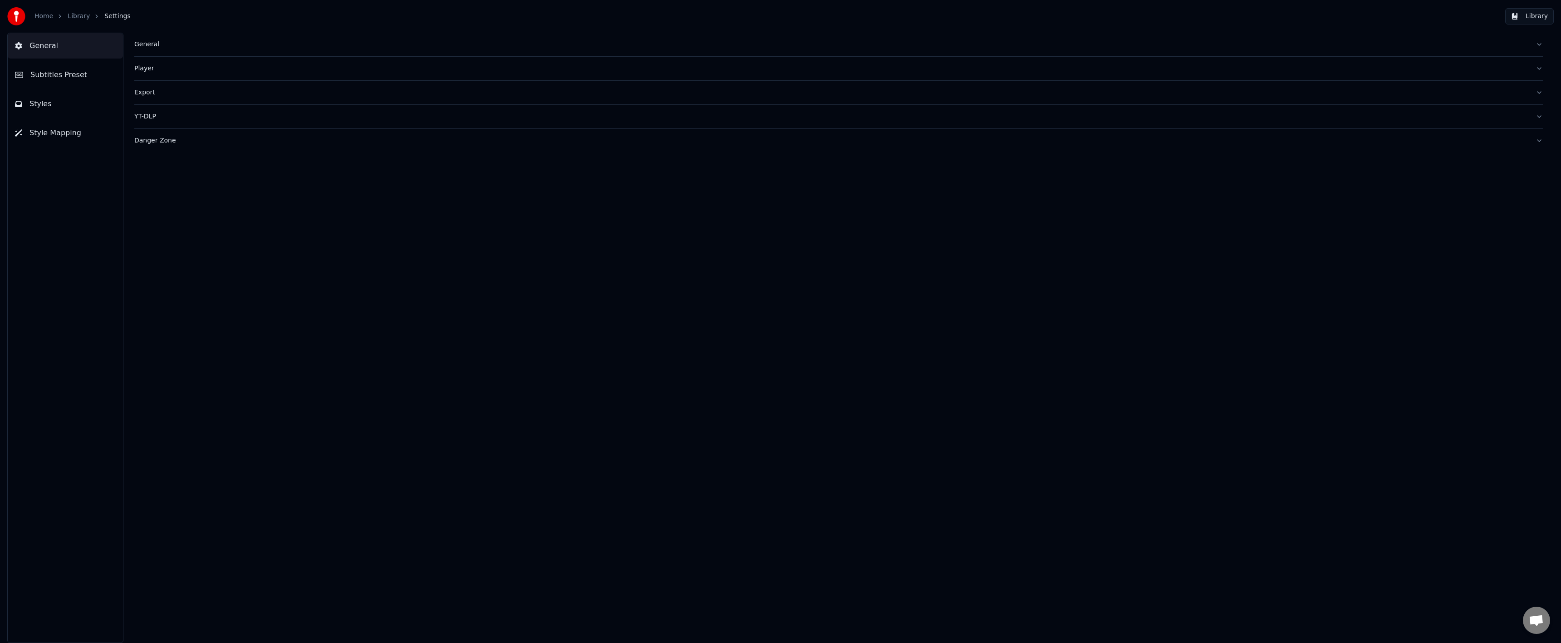
click at [64, 96] on button "Styles" at bounding box center [65, 103] width 115 height 25
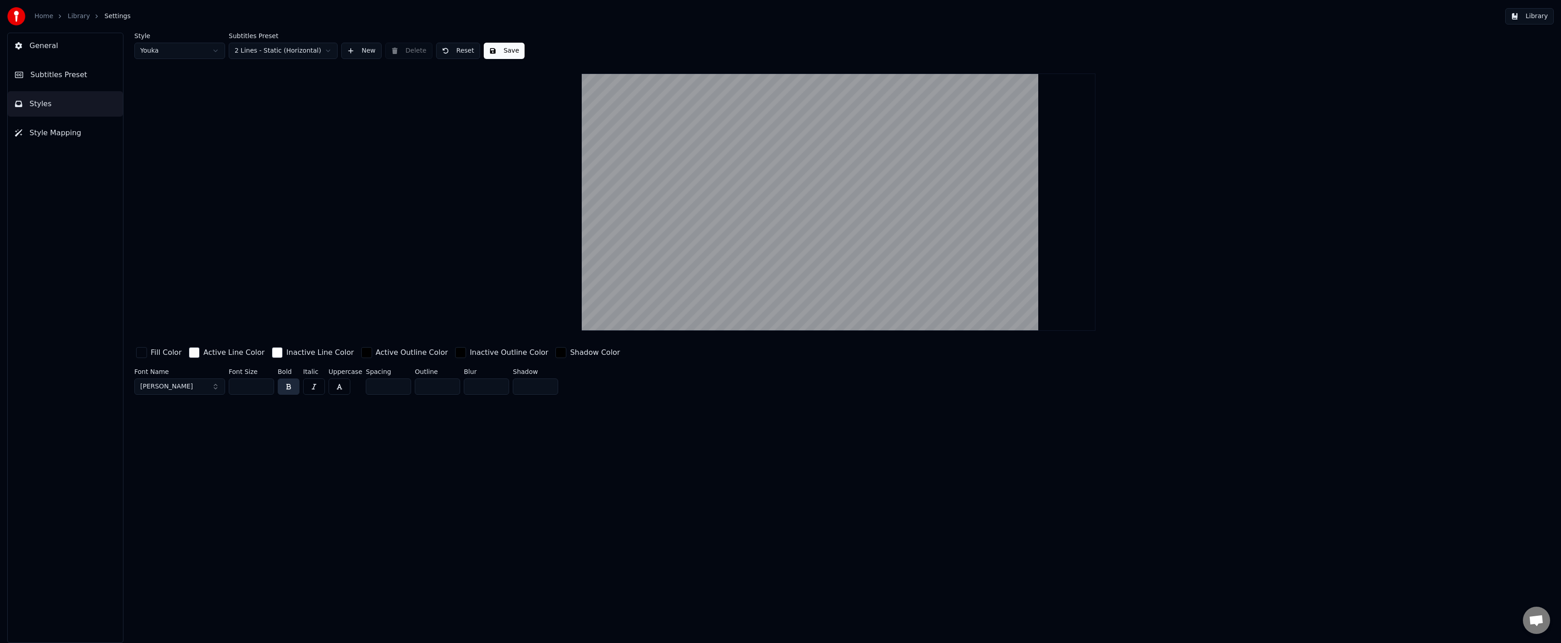
click at [244, 387] on input "***" at bounding box center [251, 386] width 45 height 16
drag, startPoint x: 245, startPoint y: 387, endPoint x: 238, endPoint y: 387, distance: 7.7
click at [238, 387] on input "***" at bounding box center [251, 386] width 45 height 16
click at [269, 417] on div "Style Youka Subtitles Preset 2 Lines - Static (Horizontal) New Delete Reset Sav…" at bounding box center [838, 338] width 1445 height 610
click at [76, 18] on link "Library" at bounding box center [79, 16] width 22 height 9
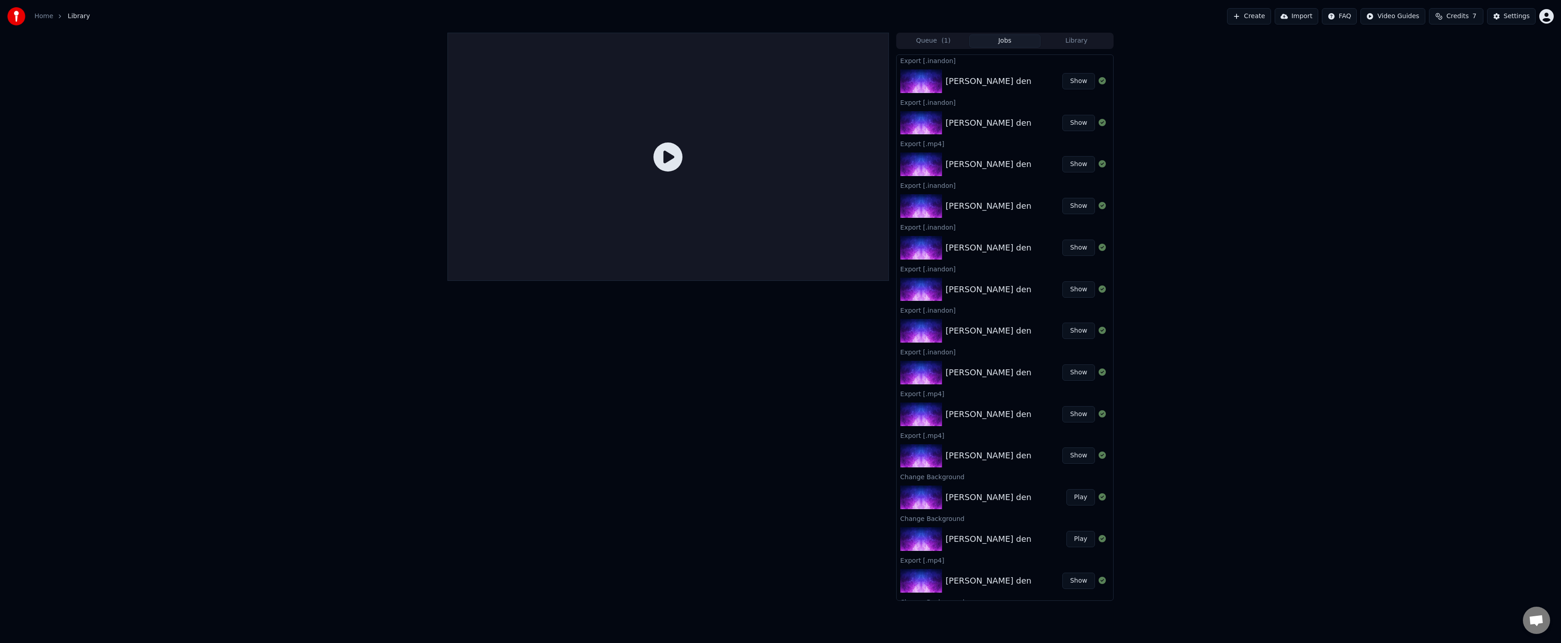
drag, startPoint x: 928, startPoint y: 39, endPoint x: 929, endPoint y: 50, distance: 10.9
click at [929, 39] on button "Queue ( 1 )" at bounding box center [934, 40] width 72 height 13
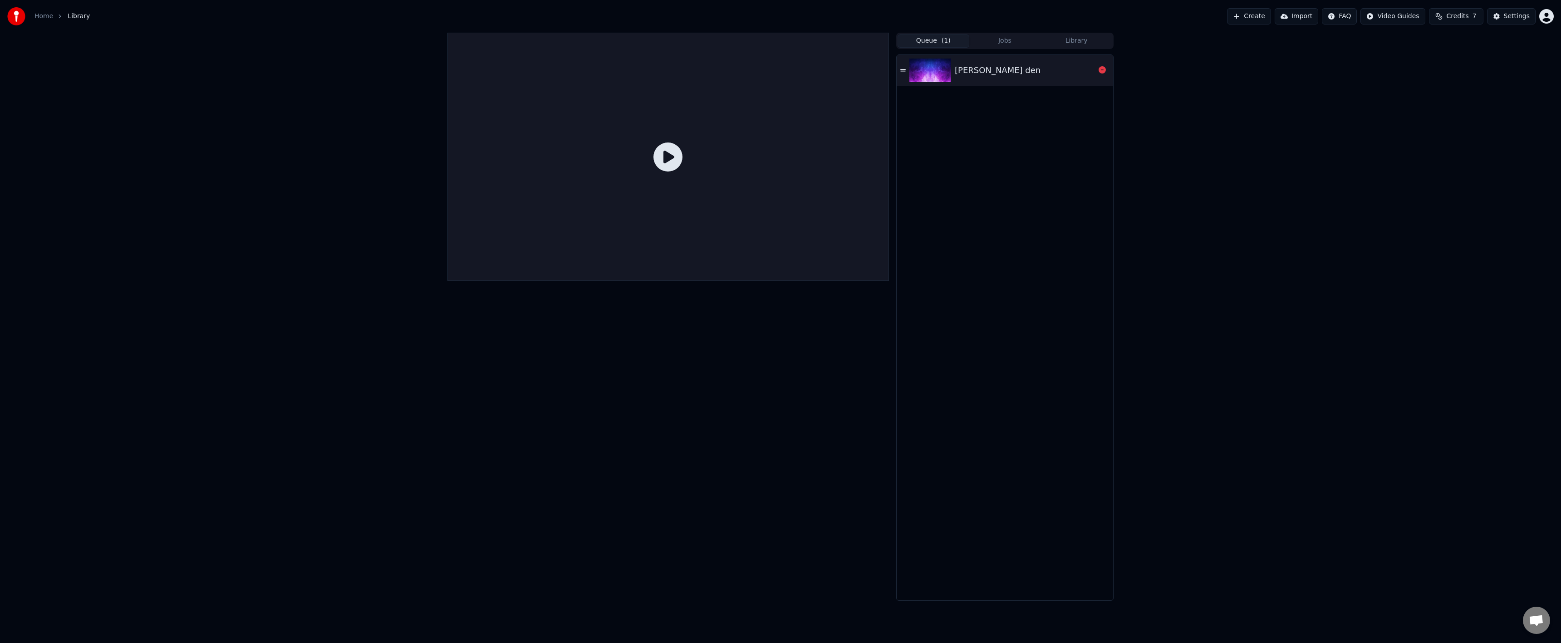
click at [939, 79] on img at bounding box center [930, 71] width 42 height 24
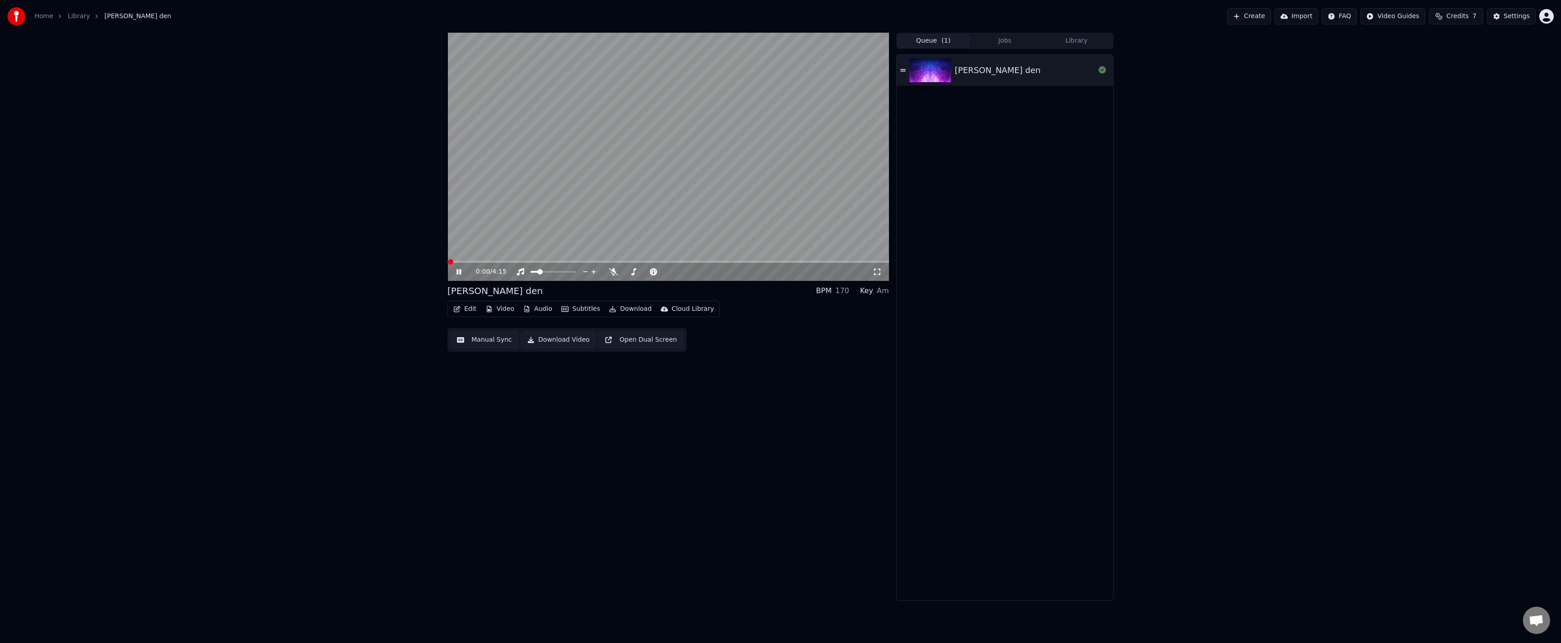
click at [637, 261] on div "0:00 / 4:15" at bounding box center [668, 157] width 442 height 248
click at [641, 262] on span at bounding box center [668, 262] width 442 height 2
click at [648, 263] on span at bounding box center [668, 262] width 442 height 2
click at [643, 264] on div "1:56 / 4:15" at bounding box center [668, 272] width 442 height 18
click at [643, 265] on div "1:56 / 4:15" at bounding box center [668, 272] width 442 height 18
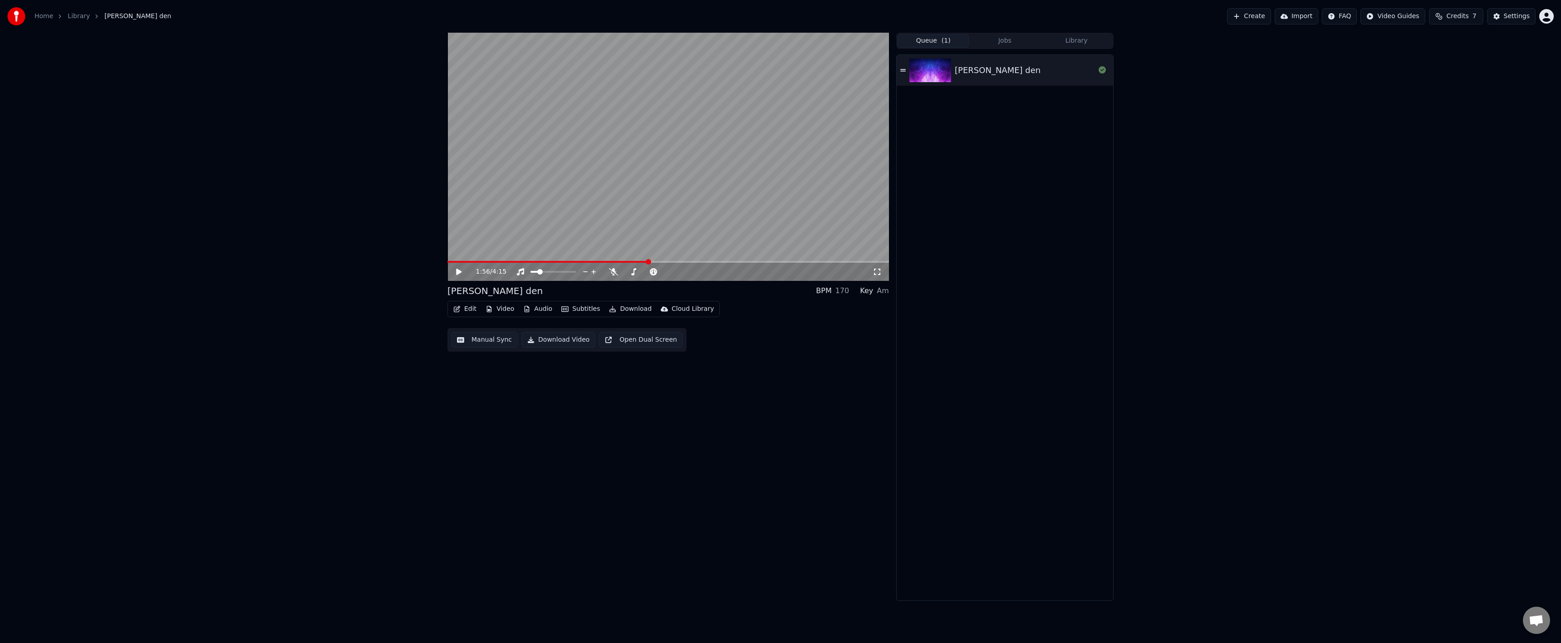
click at [641, 265] on div "1:56 / 4:15" at bounding box center [668, 272] width 442 height 18
click at [641, 262] on span at bounding box center [544, 262] width 194 height 2
click at [649, 261] on span at bounding box center [668, 262] width 442 height 2
click at [660, 262] on span at bounding box center [668, 262] width 442 height 2
click at [661, 263] on span at bounding box center [659, 261] width 5 height 5
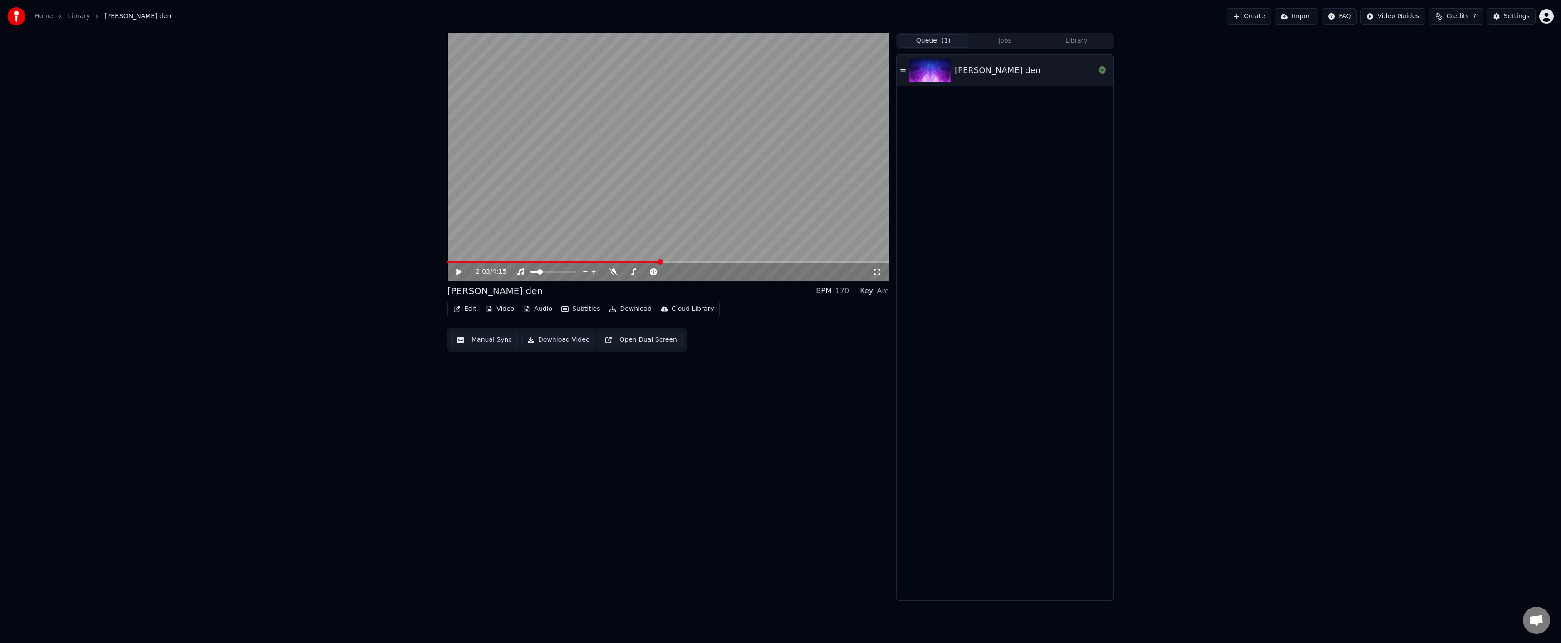
click at [653, 263] on div "2:03 / 4:15" at bounding box center [668, 272] width 442 height 18
click at [652, 263] on div "2:03 / 4:15" at bounding box center [668, 272] width 442 height 18
click at [651, 262] on span at bounding box center [549, 262] width 204 height 2
click at [651, 262] on span at bounding box center [651, 261] width 5 height 5
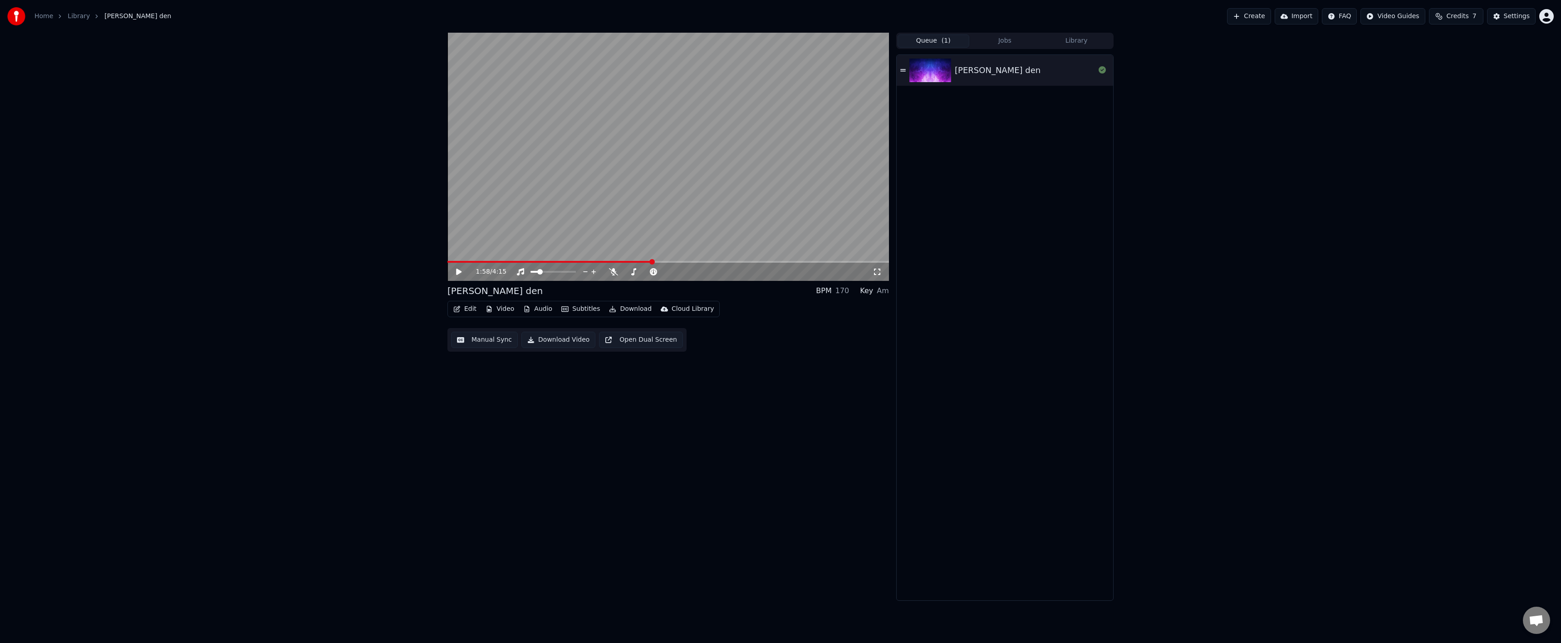
click at [742, 302] on div "Edit Video Audio Subtitles Download Cloud Library Manual Sync Download Video Op…" at bounding box center [668, 326] width 442 height 51
click at [1507, 18] on div "Settings" at bounding box center [1517, 16] width 26 height 9
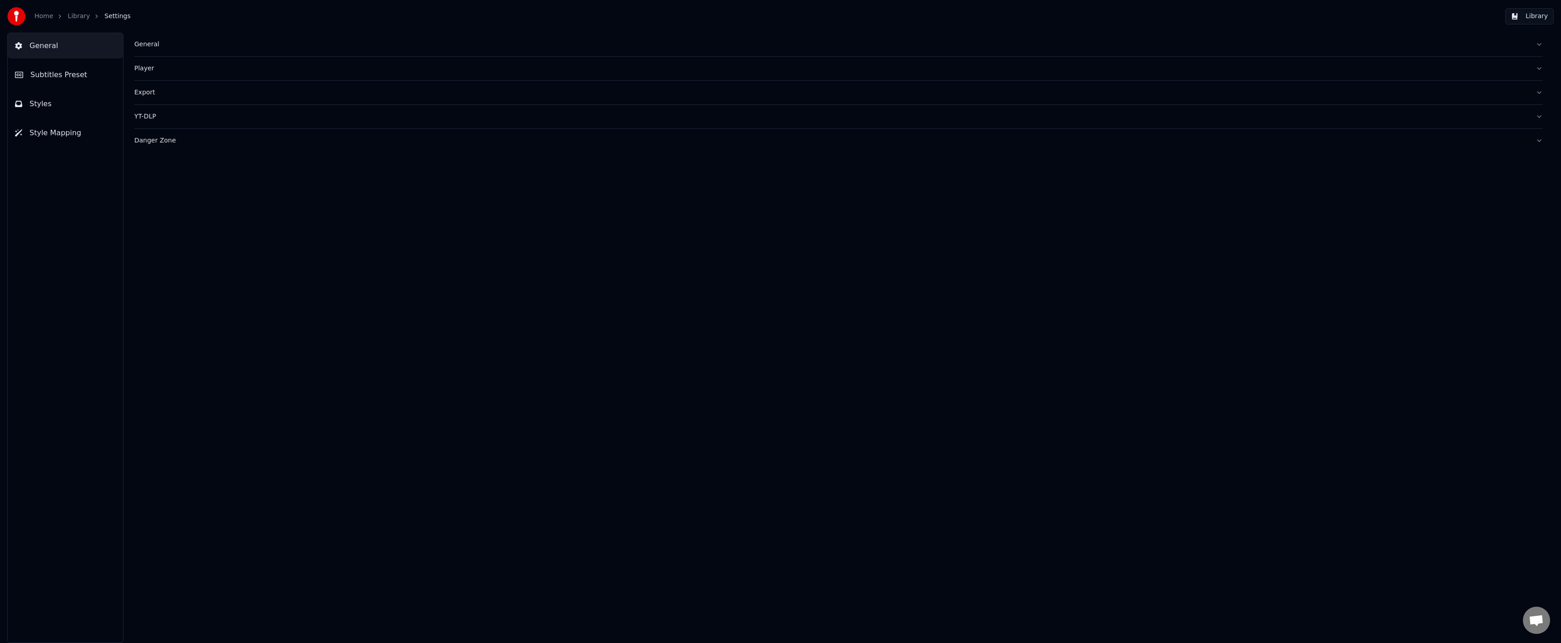
click at [80, 101] on button "Styles" at bounding box center [65, 103] width 115 height 25
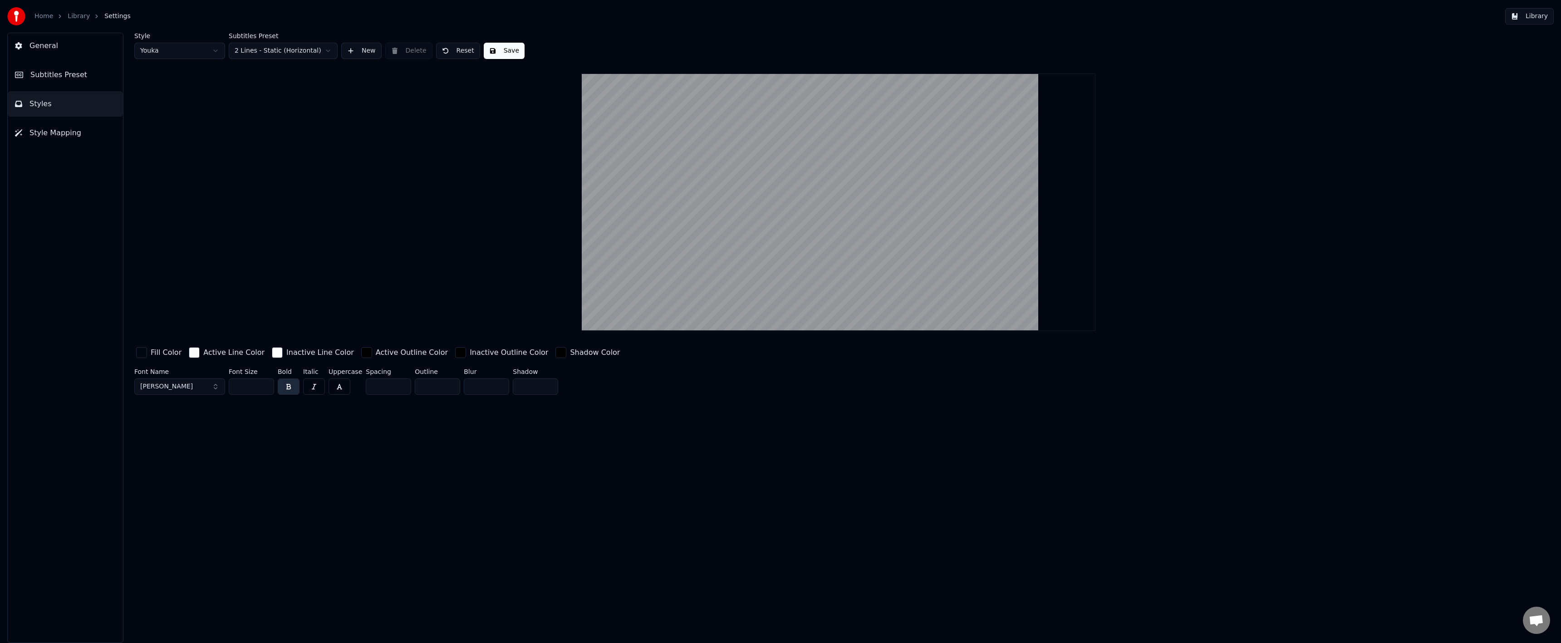
click at [64, 50] on button "General" at bounding box center [65, 45] width 115 height 25
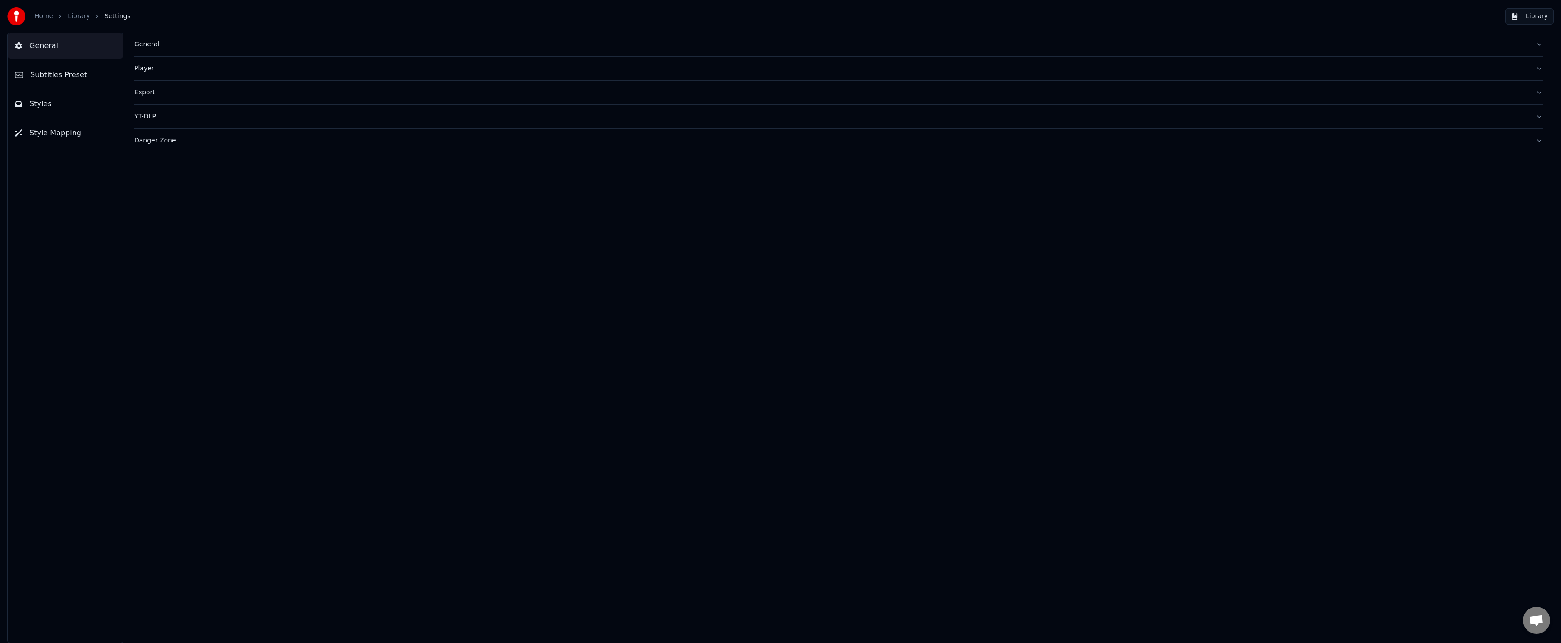
drag, startPoint x: 58, startPoint y: 77, endPoint x: 95, endPoint y: 92, distance: 39.9
click at [58, 77] on span "Subtitles Preset" at bounding box center [58, 74] width 57 height 11
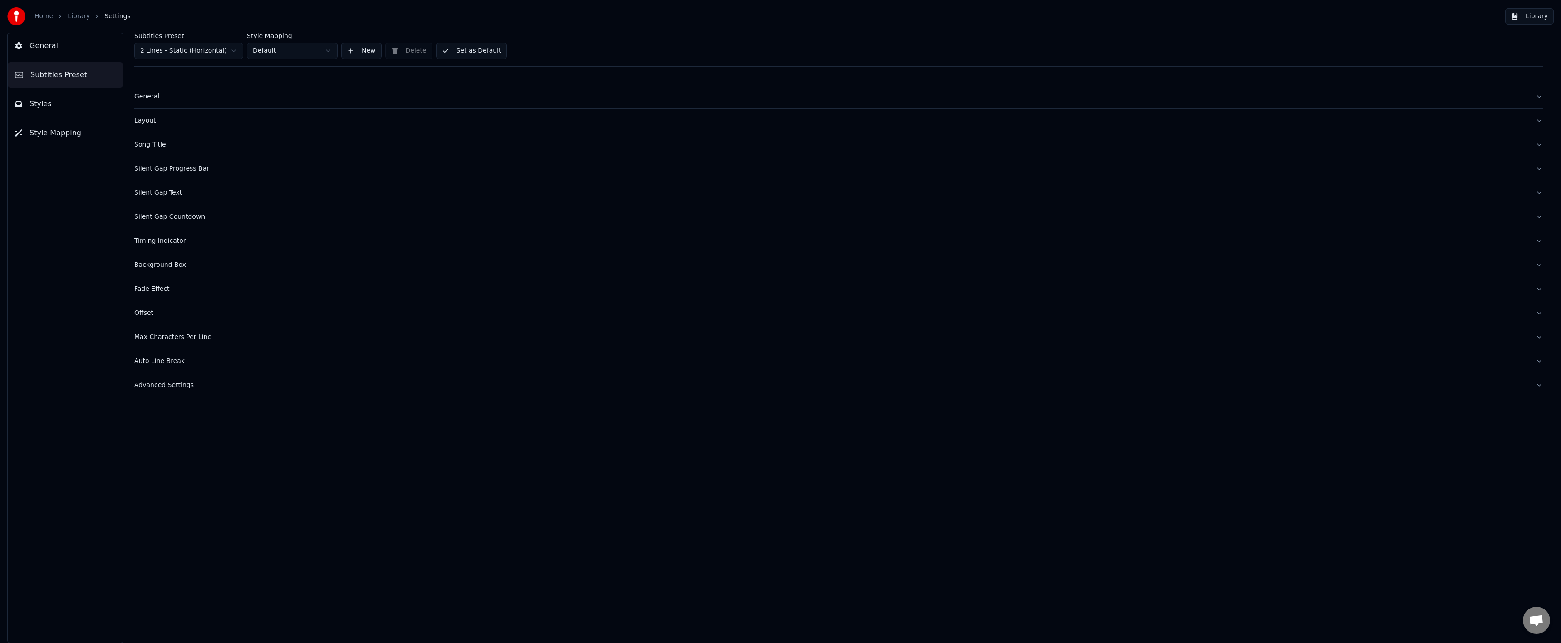
click at [136, 119] on div "Layout" at bounding box center [831, 120] width 1394 height 9
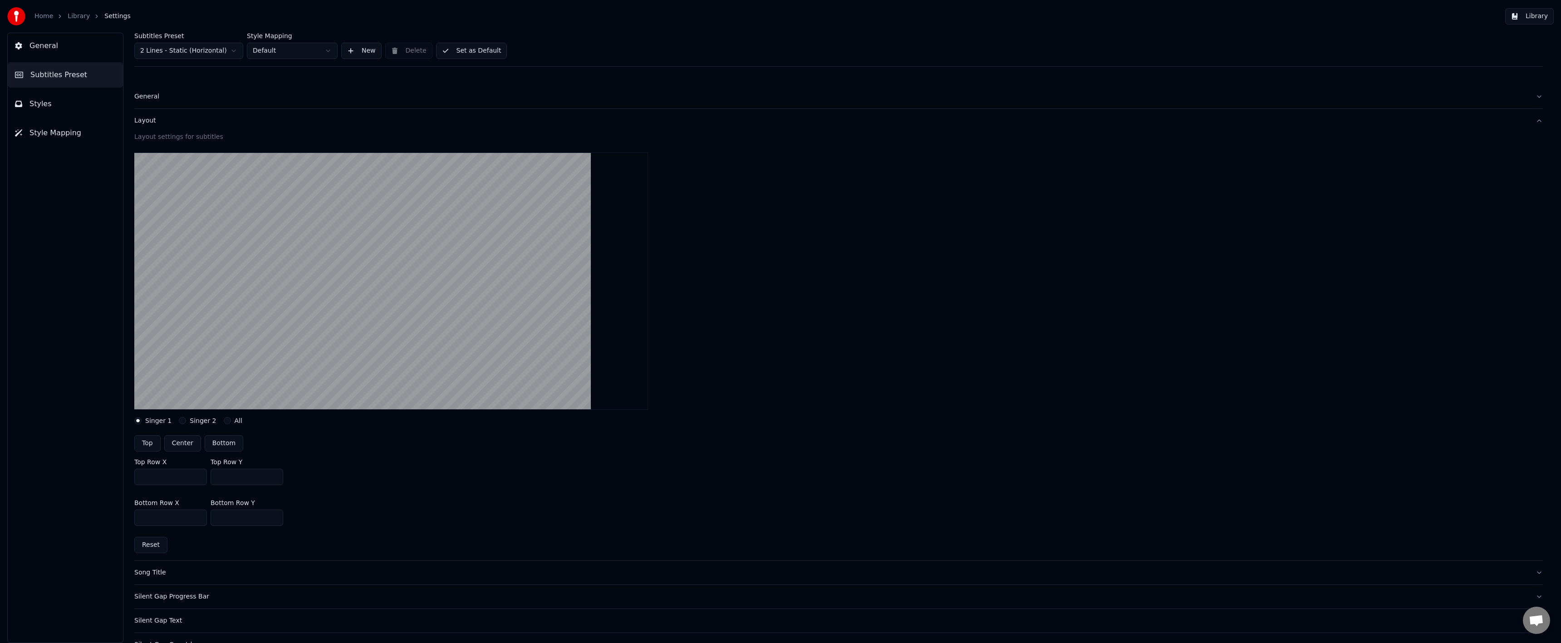
drag, startPoint x: 224, startPoint y: 476, endPoint x: 248, endPoint y: 476, distance: 24.0
click at [235, 476] on input "***" at bounding box center [247, 477] width 73 height 16
type input "***"
click at [361, 473] on div "Top Row X *** Top Row Y ***" at bounding box center [838, 471] width 1408 height 41
click at [455, 44] on button "Set as Default" at bounding box center [471, 51] width 71 height 16
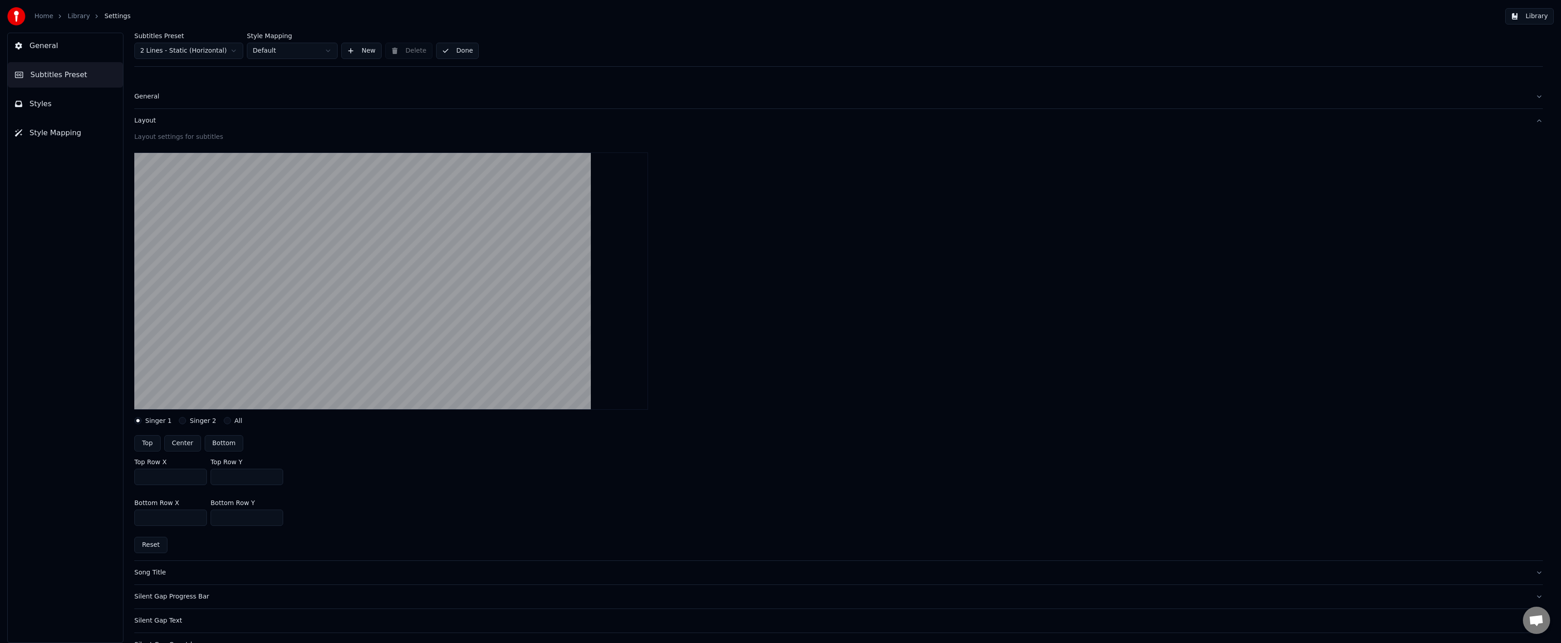
click at [74, 21] on div "Home Library Settings" at bounding box center [68, 16] width 123 height 18
click at [68, 19] on link "Library" at bounding box center [79, 16] width 22 height 9
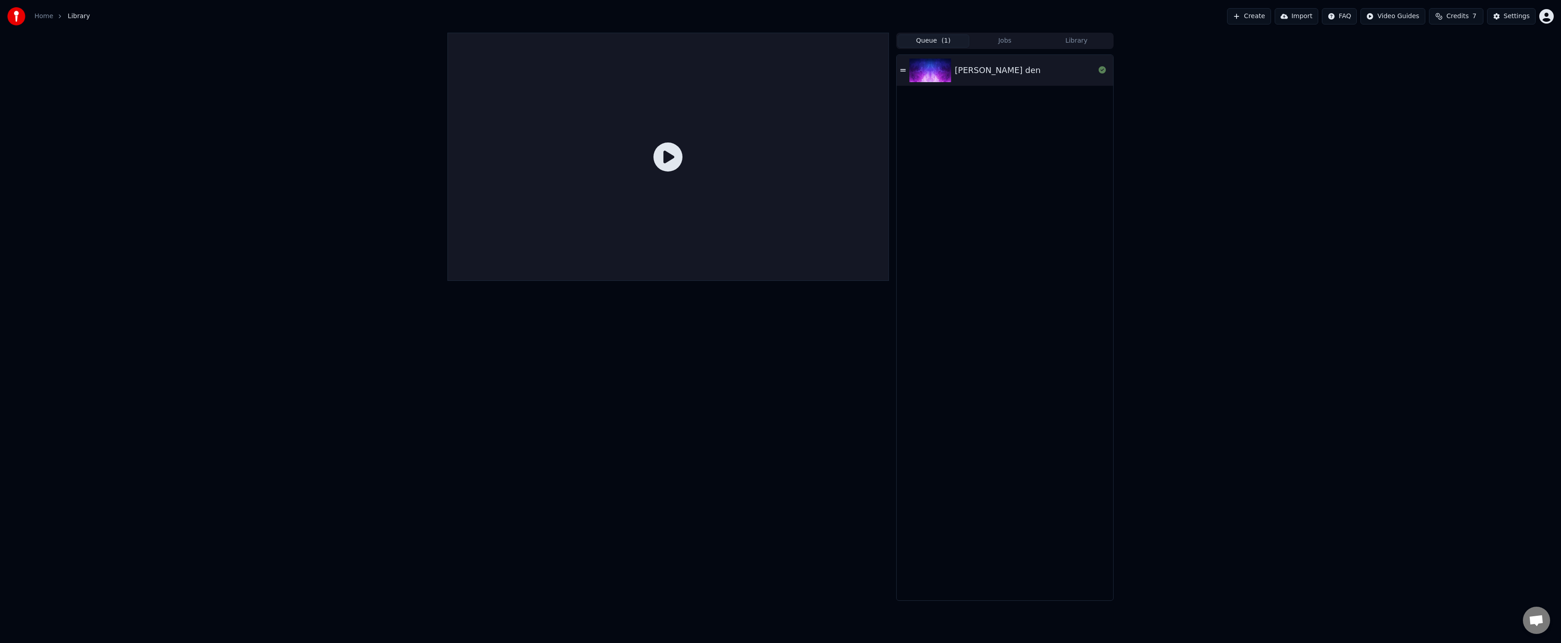
drag, startPoint x: 932, startPoint y: 41, endPoint x: 936, endPoint y: 78, distance: 37.3
click at [932, 42] on button "Queue ( 1 )" at bounding box center [934, 40] width 72 height 13
drag, startPoint x: 936, startPoint y: 78, endPoint x: 931, endPoint y: 76, distance: 5.1
click at [934, 78] on img at bounding box center [930, 71] width 42 height 24
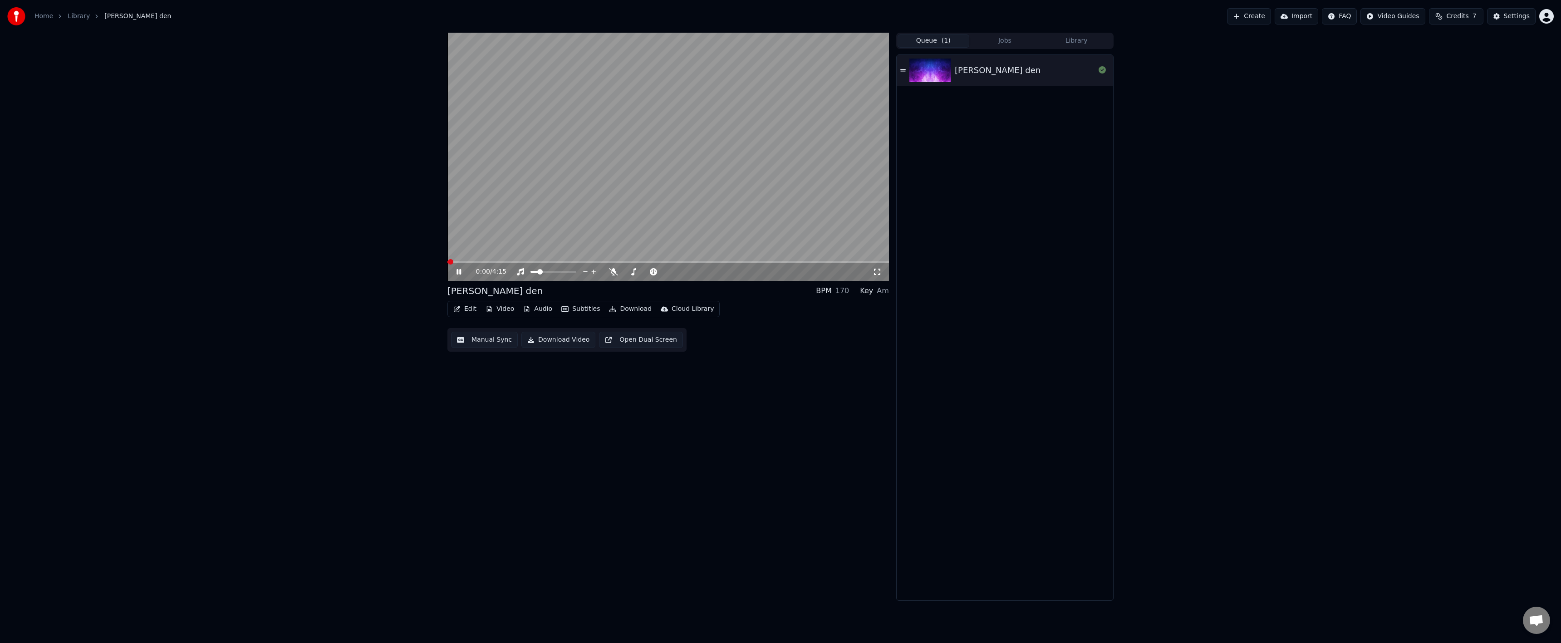
click at [641, 260] on video at bounding box center [668, 157] width 442 height 248
click at [639, 262] on span at bounding box center [668, 262] width 442 height 2
click at [456, 270] on icon at bounding box center [465, 271] width 21 height 7
click at [1497, 16] on button "Settings" at bounding box center [1511, 16] width 49 height 16
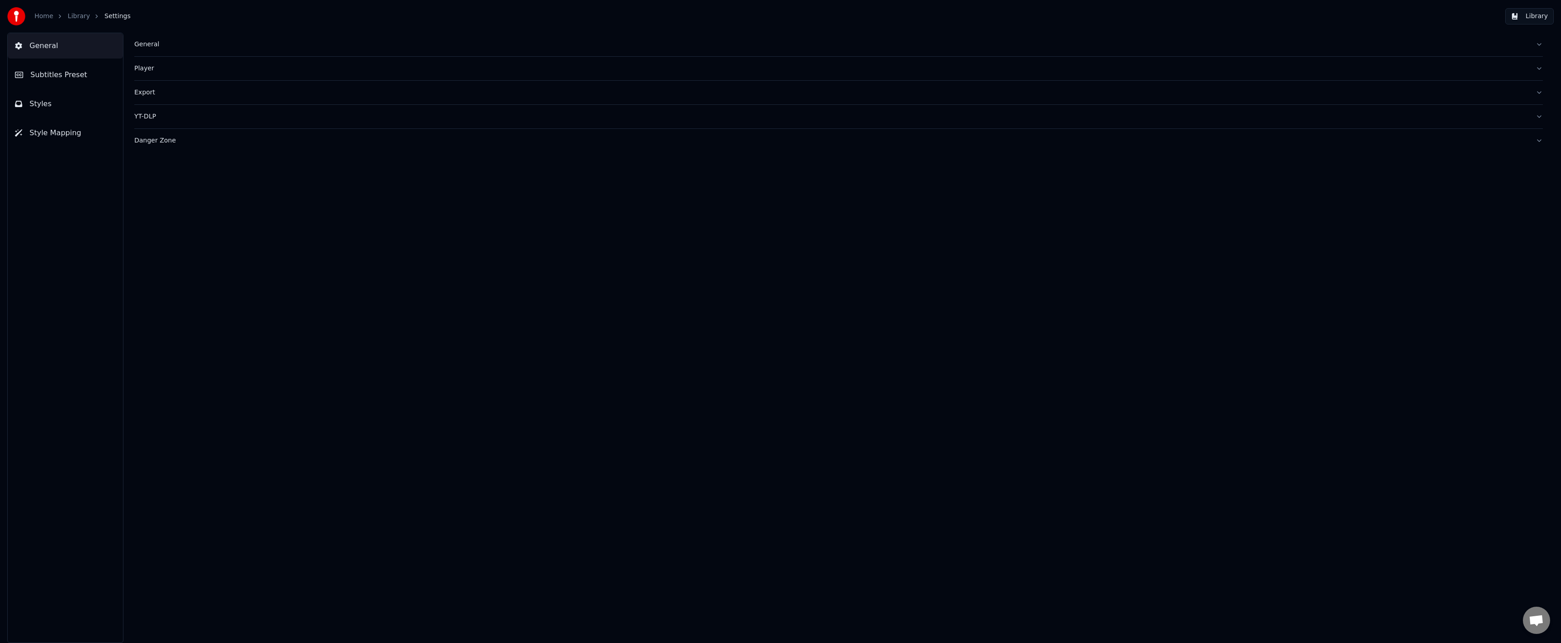
click at [85, 79] on button "Subtitles Preset" at bounding box center [65, 74] width 115 height 25
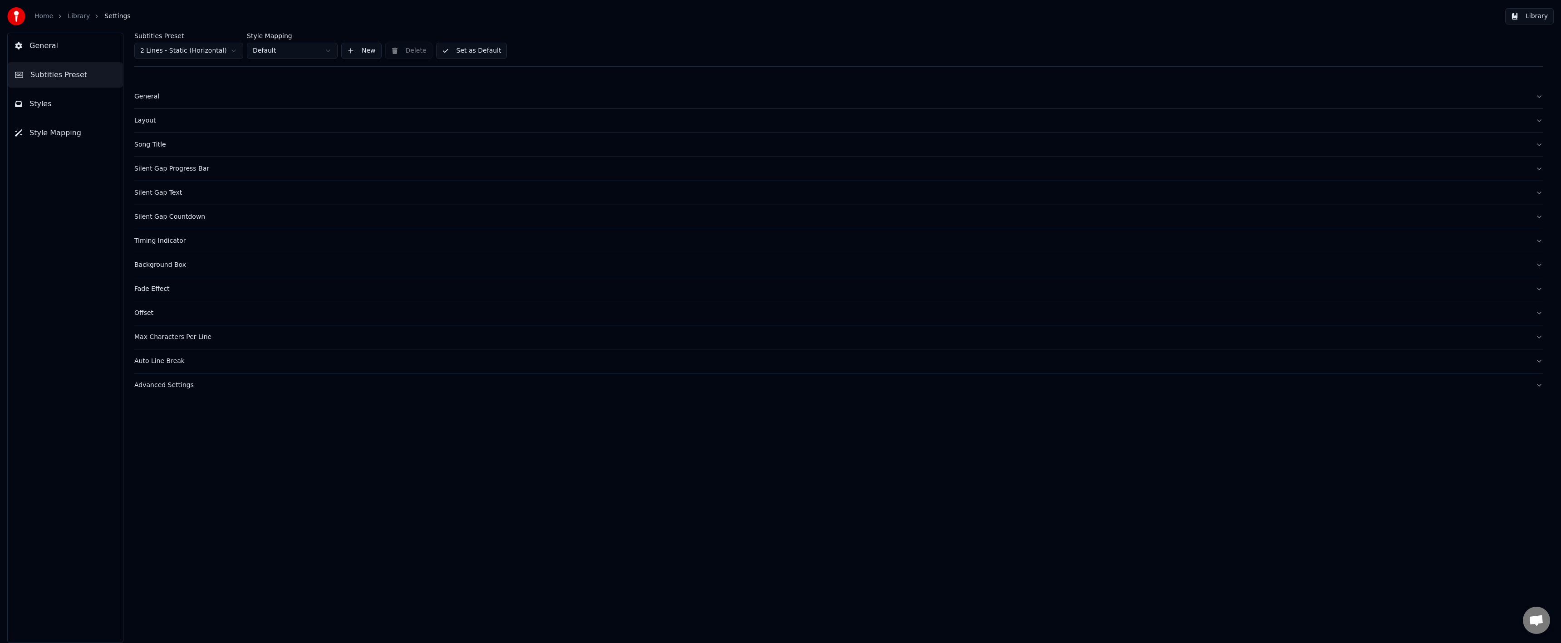
click at [70, 103] on button "Styles" at bounding box center [65, 103] width 115 height 25
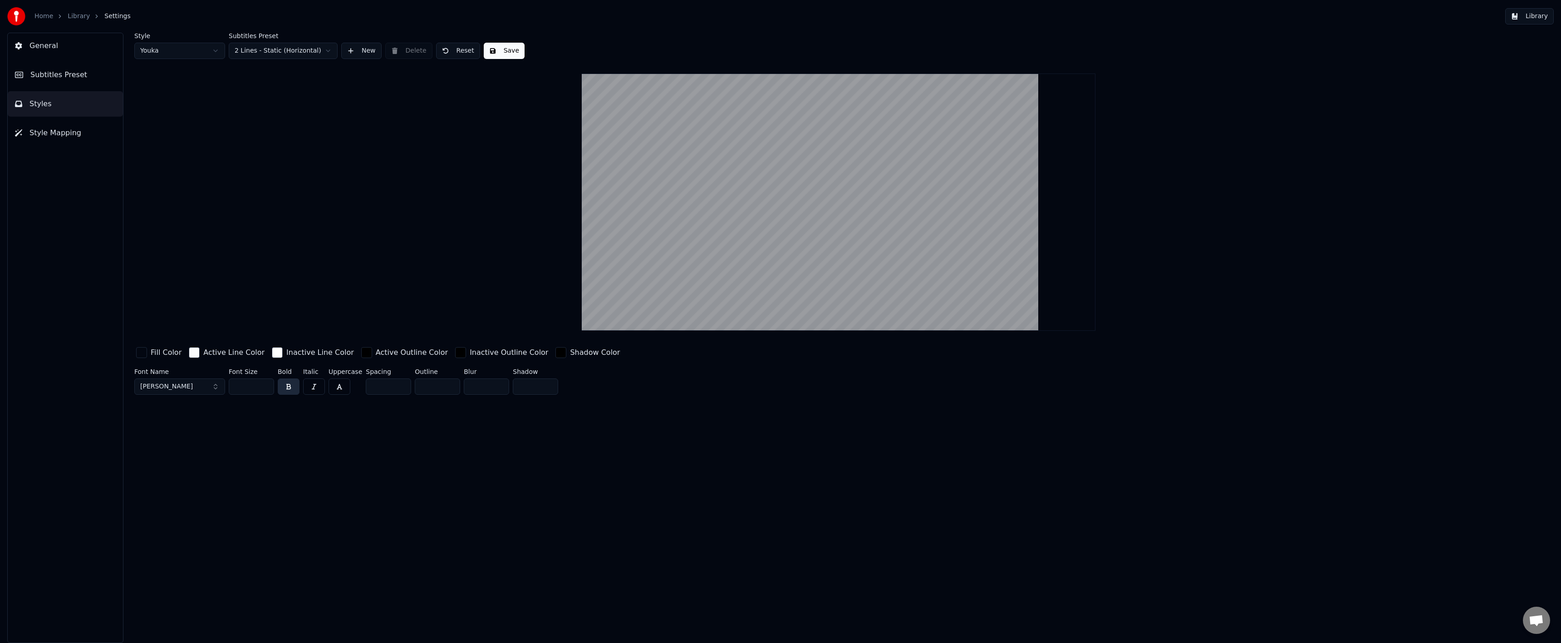
click at [77, 82] on button "Subtitles Preset" at bounding box center [65, 74] width 115 height 25
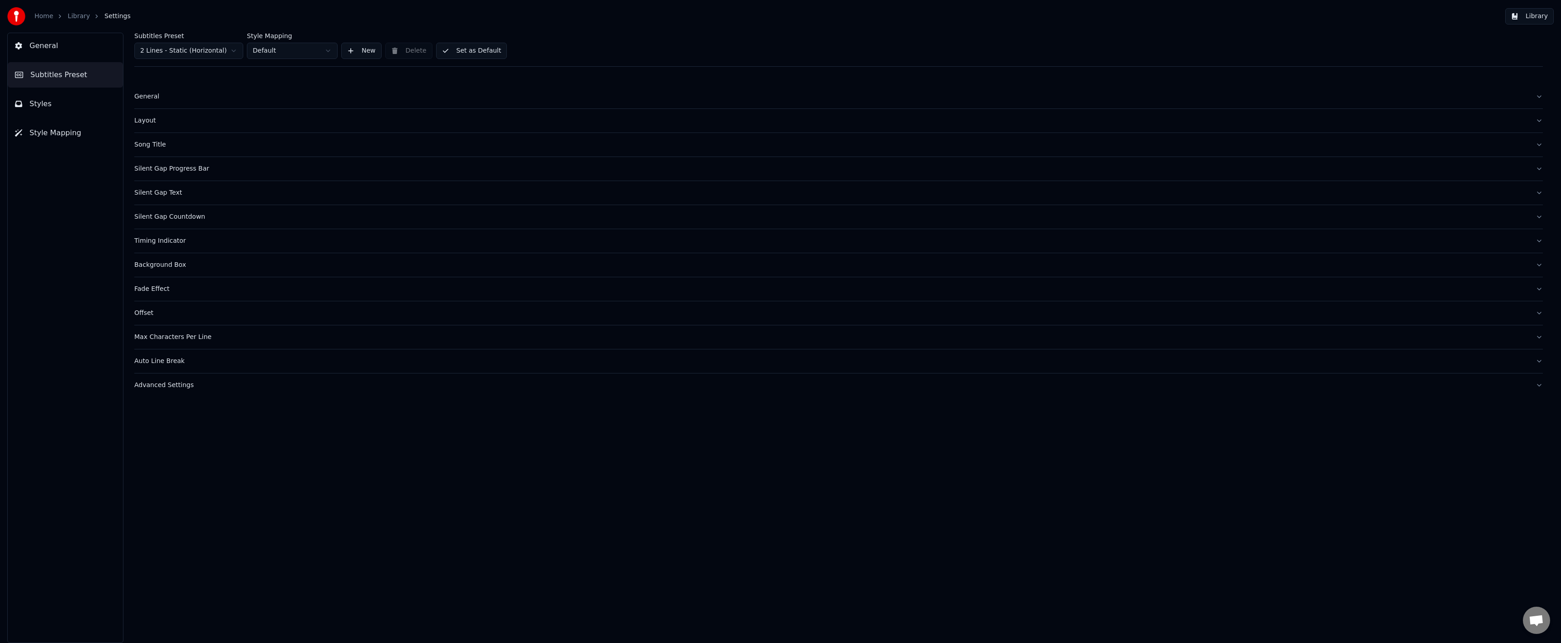
click at [146, 95] on div "General" at bounding box center [831, 96] width 1394 height 9
click at [141, 194] on div "Layout" at bounding box center [831, 191] width 1394 height 9
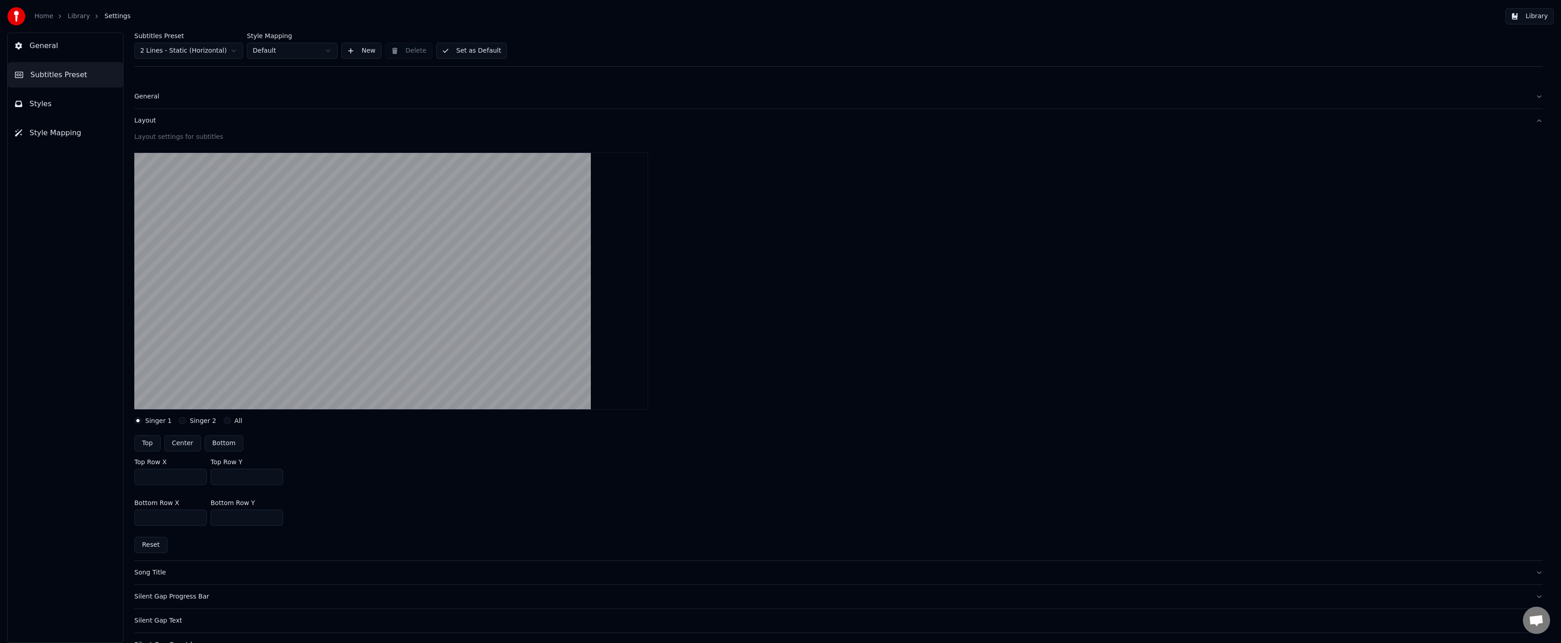
click at [226, 480] on input "***" at bounding box center [247, 477] width 73 height 16
click at [220, 479] on input "***" at bounding box center [247, 477] width 73 height 16
type input "***"
click at [368, 481] on div "Top Row X *** Top Row Y ***" at bounding box center [838, 471] width 1408 height 41
click at [486, 49] on button "Set as Default" at bounding box center [471, 51] width 71 height 16
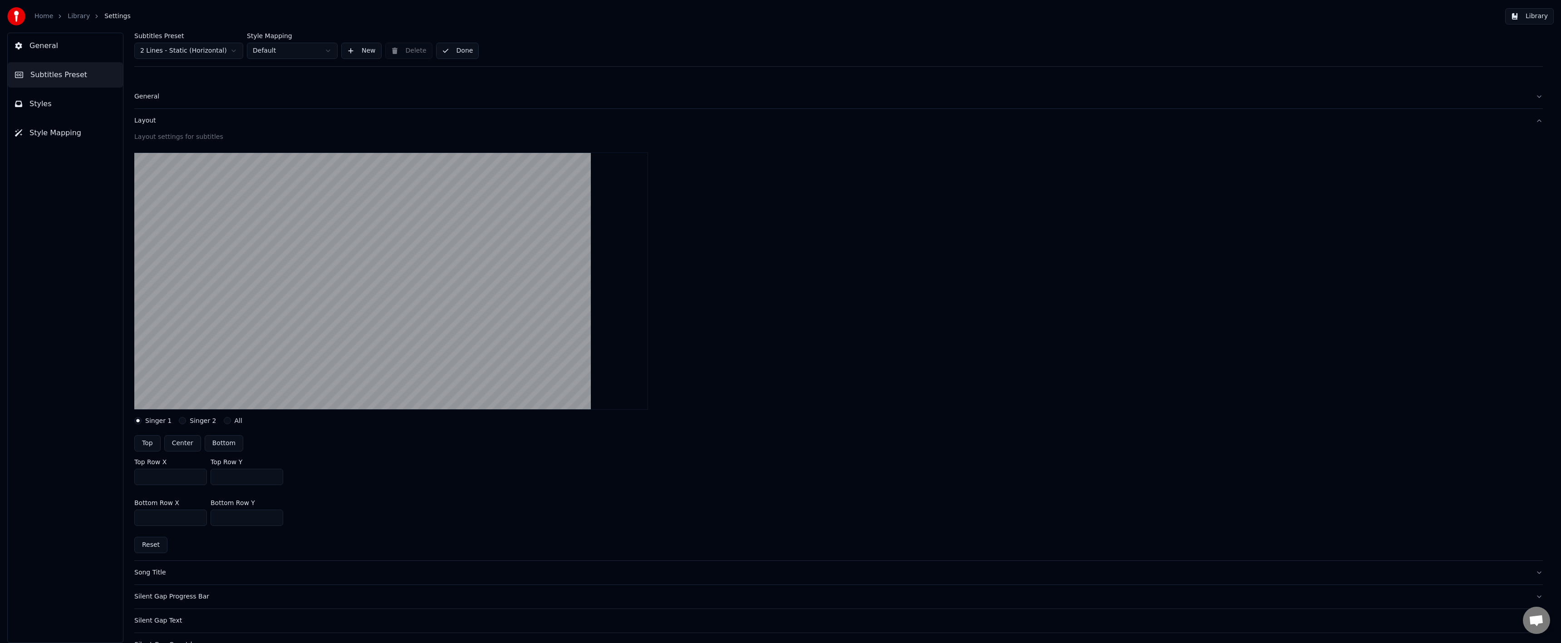
click at [83, 18] on link "Library" at bounding box center [79, 16] width 22 height 9
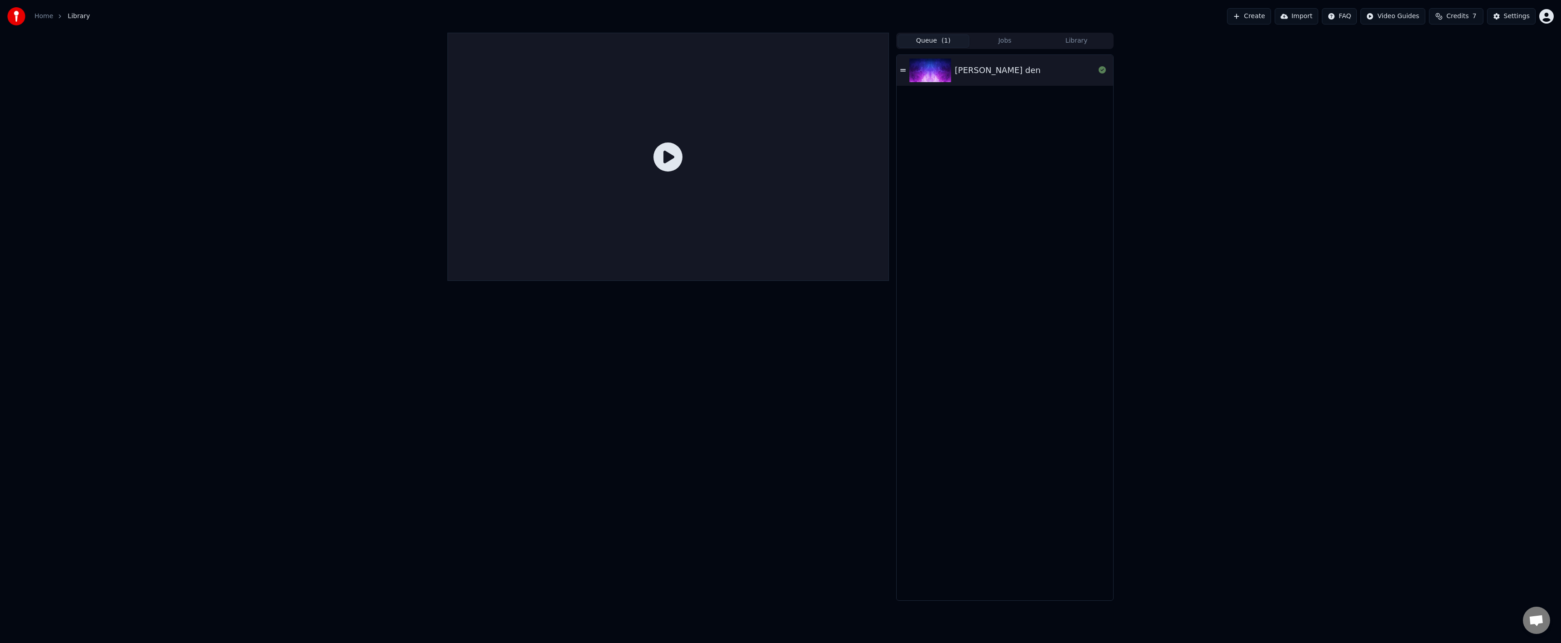
click at [659, 155] on icon at bounding box center [667, 156] width 29 height 29
click at [657, 156] on icon at bounding box center [667, 156] width 29 height 29
click at [669, 157] on icon at bounding box center [667, 156] width 29 height 29
click at [664, 163] on icon at bounding box center [667, 156] width 29 height 29
click at [668, 155] on icon at bounding box center [667, 156] width 29 height 29
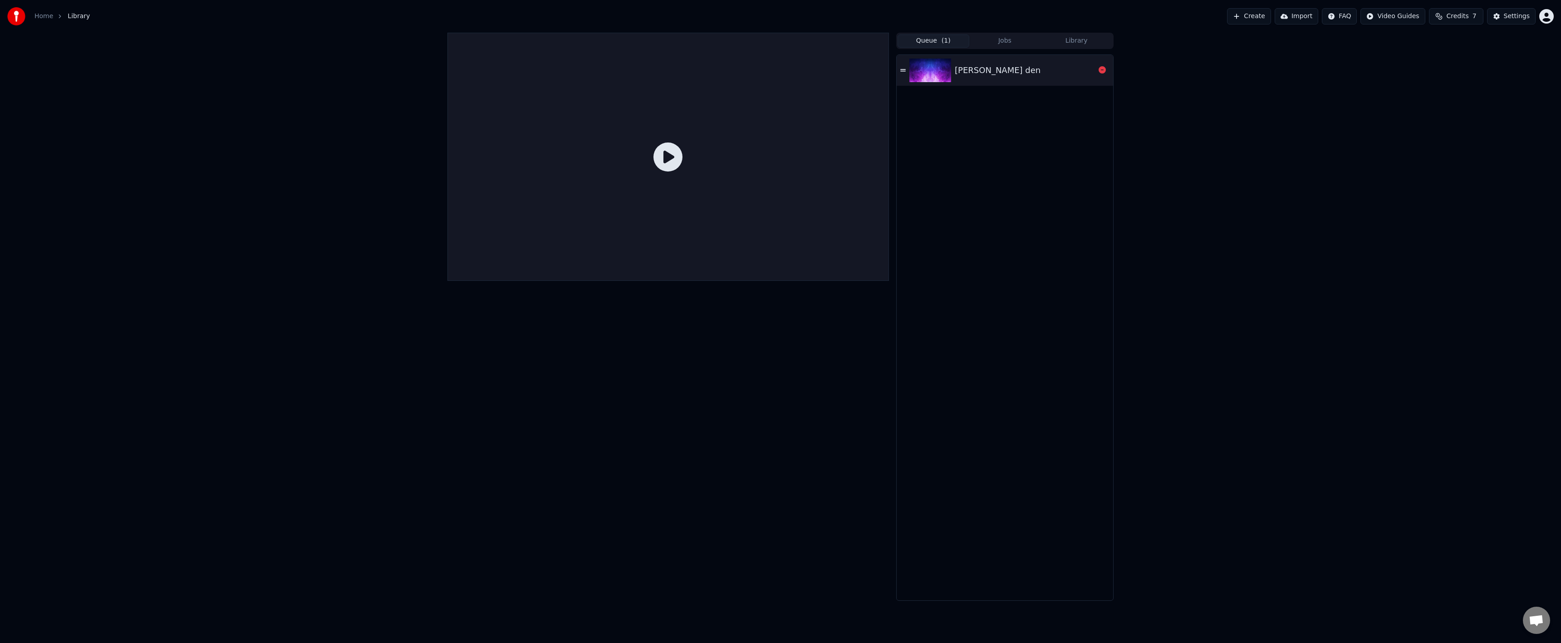
click at [930, 63] on img at bounding box center [930, 71] width 42 height 24
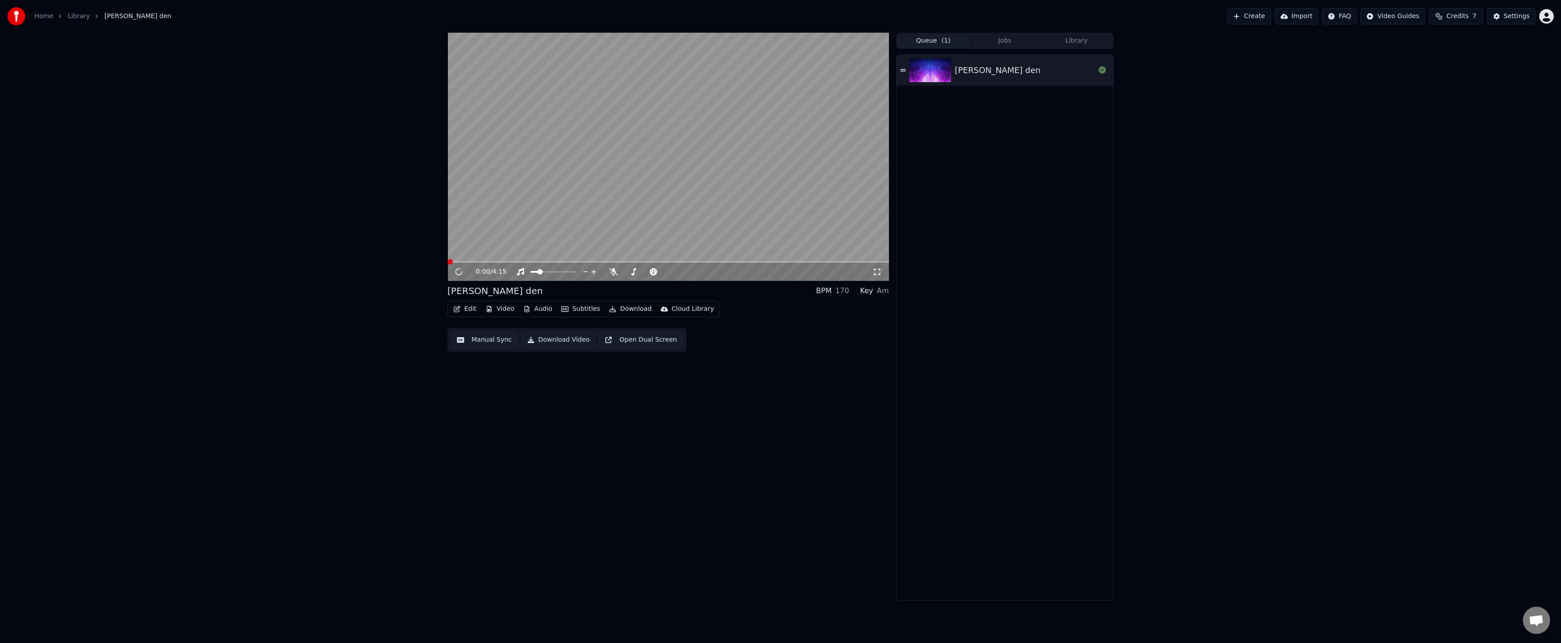
click at [668, 193] on video at bounding box center [668, 157] width 442 height 248
click at [612, 264] on div "0:00 / 4:15" at bounding box center [668, 272] width 442 height 18
click at [628, 262] on span at bounding box center [668, 262] width 442 height 2
click at [647, 261] on span at bounding box center [668, 262] width 442 height 2
click at [651, 262] on span at bounding box center [668, 262] width 442 height 2
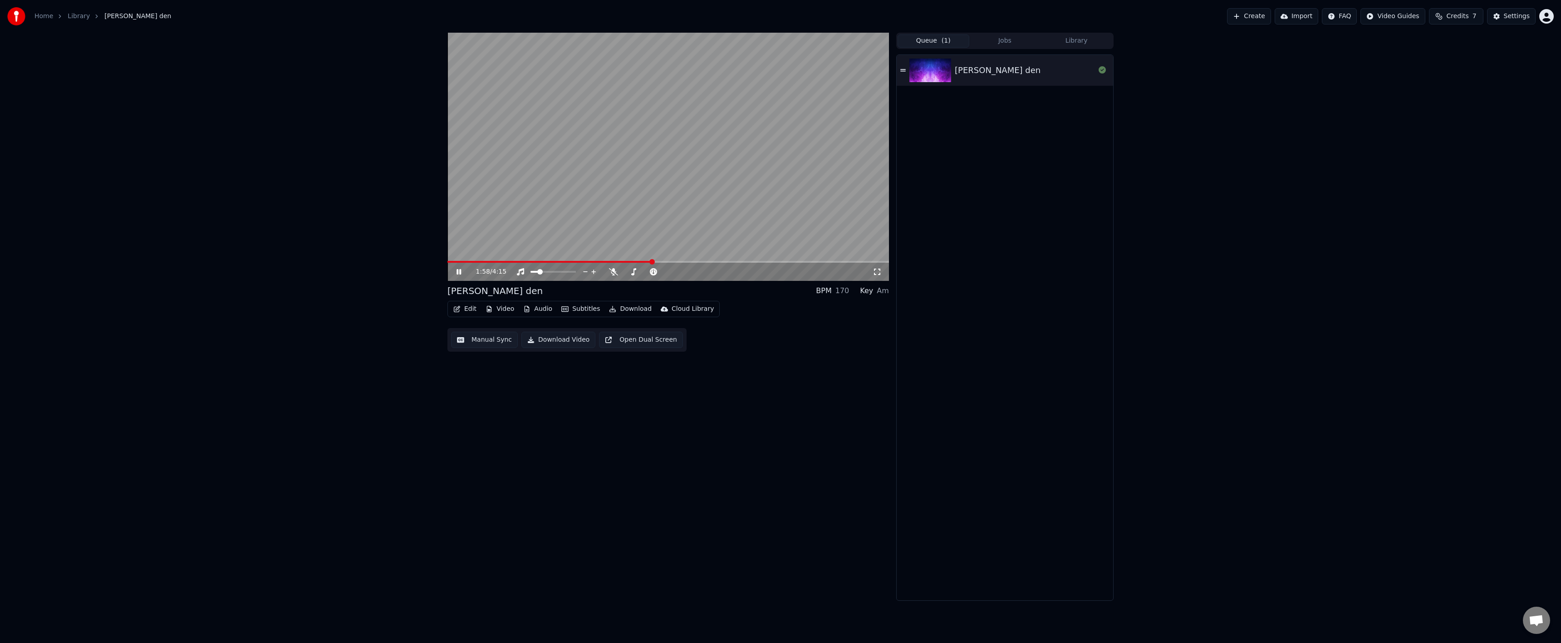
click at [653, 262] on span at bounding box center [651, 261] width 5 height 5
click at [456, 270] on icon at bounding box center [465, 271] width 21 height 7
click at [1503, 18] on button "Settings" at bounding box center [1511, 16] width 49 height 16
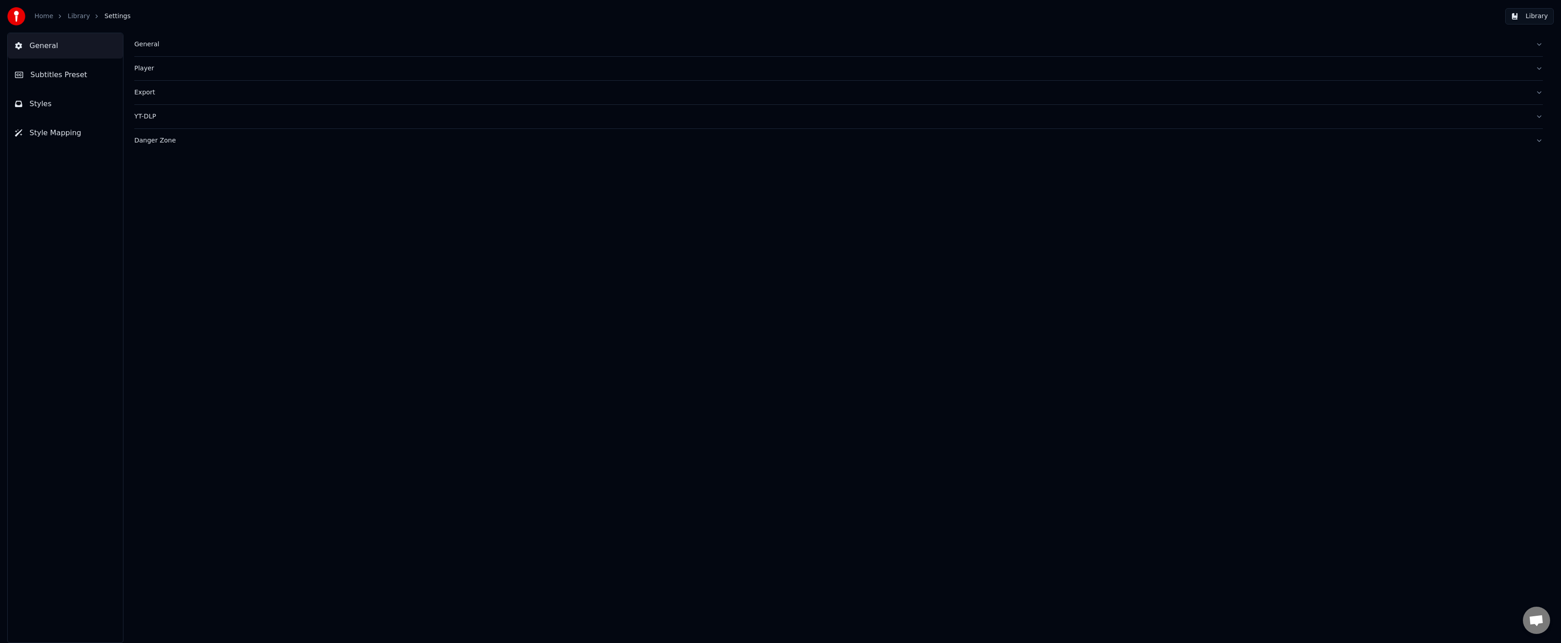
click at [46, 83] on button "Subtitles Preset" at bounding box center [65, 74] width 115 height 25
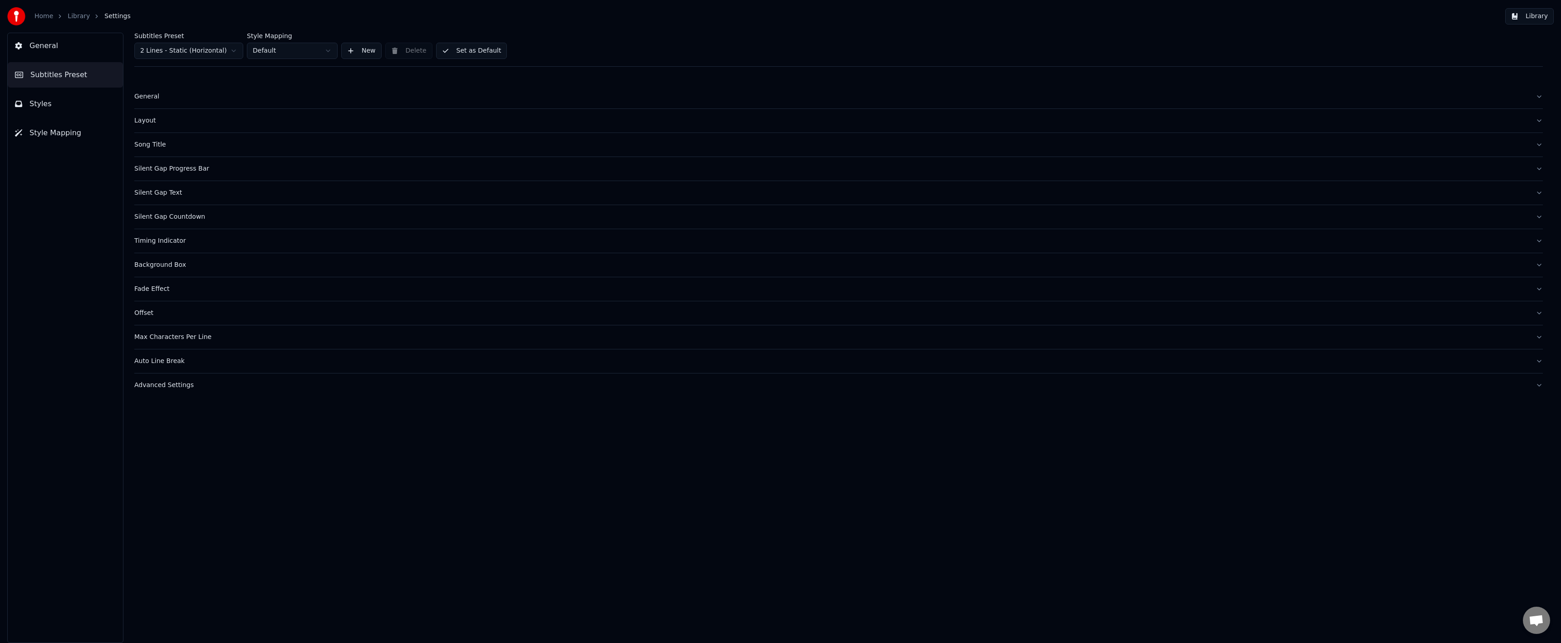
click at [147, 120] on div "Layout" at bounding box center [831, 120] width 1394 height 9
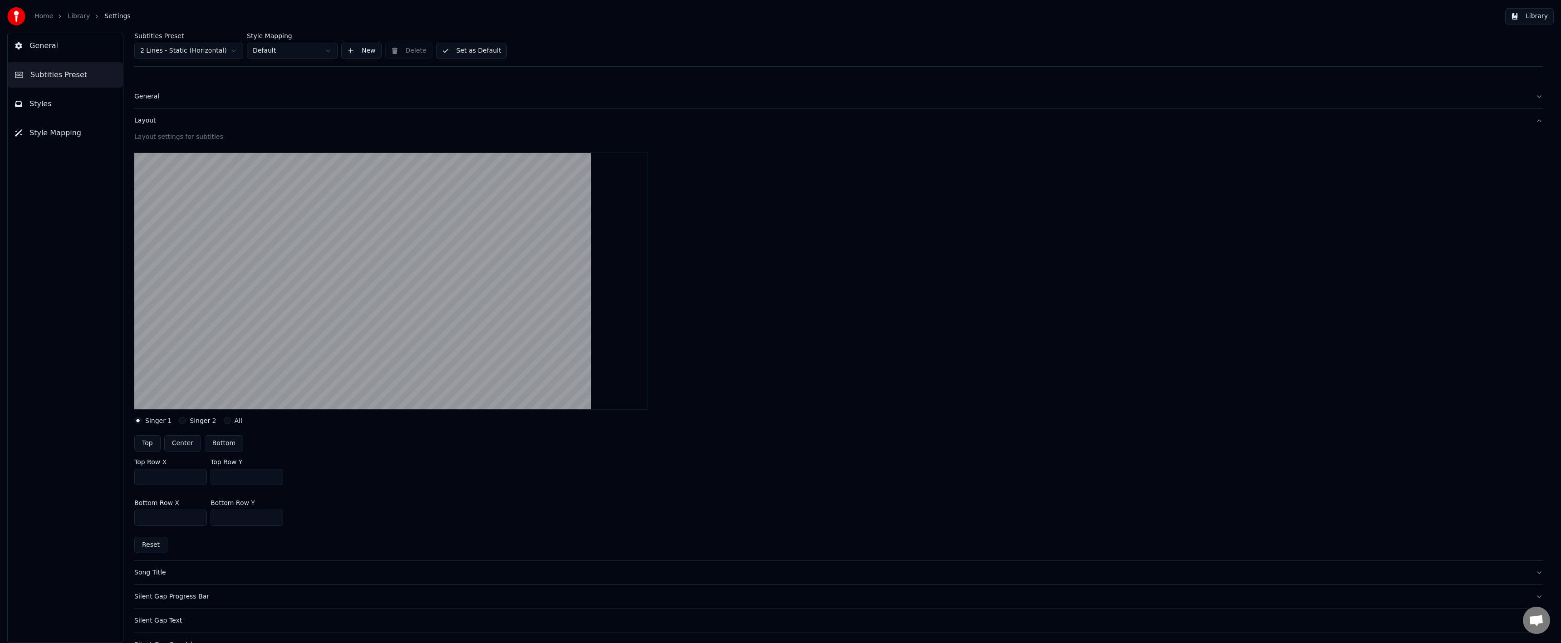
click at [223, 478] on input "***" at bounding box center [247, 477] width 73 height 16
type input "***"
click at [508, 492] on div "Bottom Row X *** Bottom Row Y ***" at bounding box center [838, 512] width 1408 height 41
click at [481, 48] on button "Set as Default" at bounding box center [471, 51] width 71 height 16
click at [72, 17] on link "Library" at bounding box center [79, 16] width 22 height 9
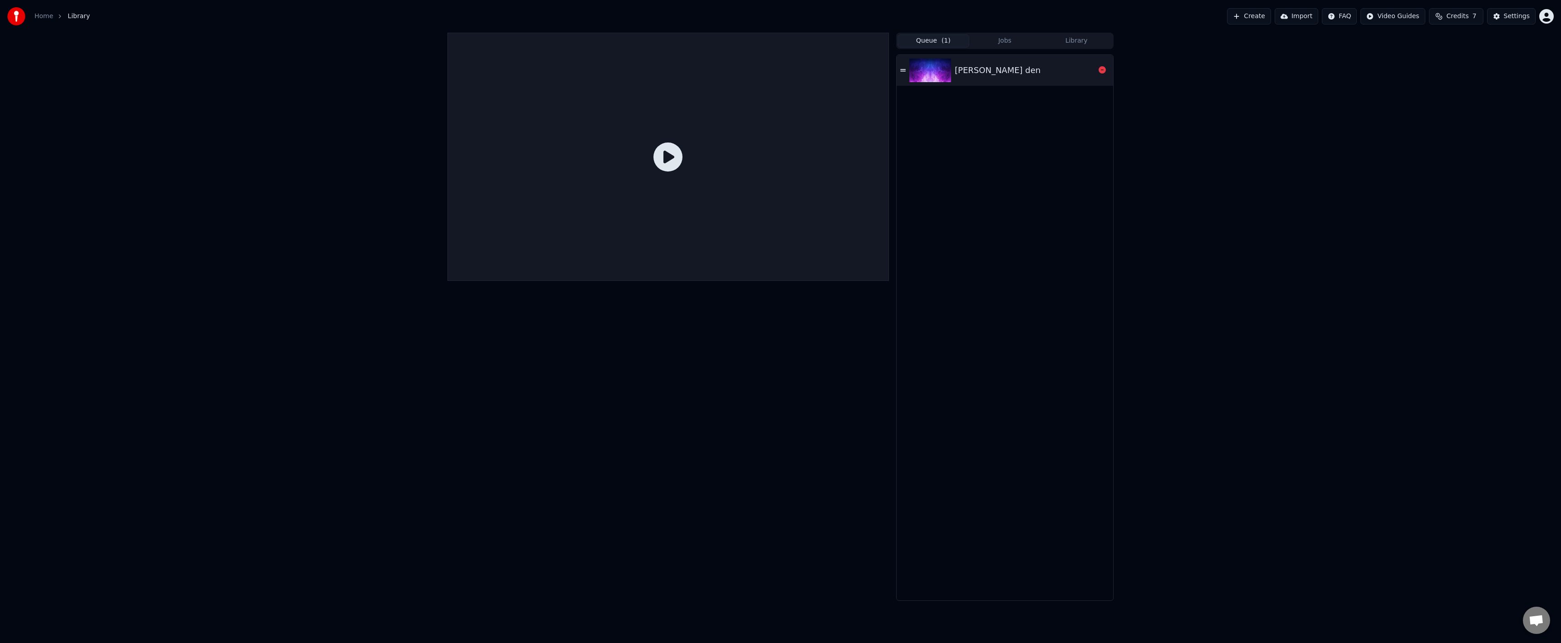
click at [932, 74] on img at bounding box center [930, 71] width 42 height 24
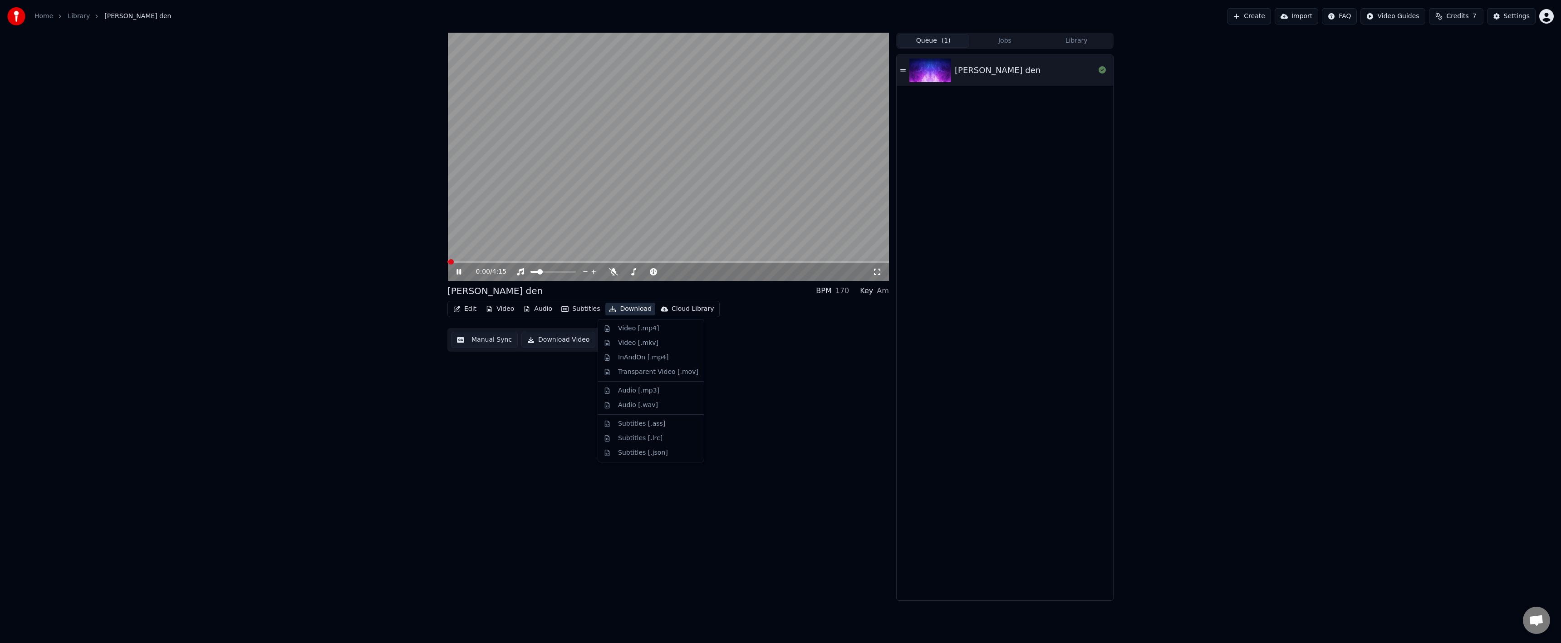
click at [622, 310] on button "Download" at bounding box center [630, 309] width 50 height 13
click at [645, 361] on div "InAndOn [.mp4]" at bounding box center [643, 357] width 51 height 9
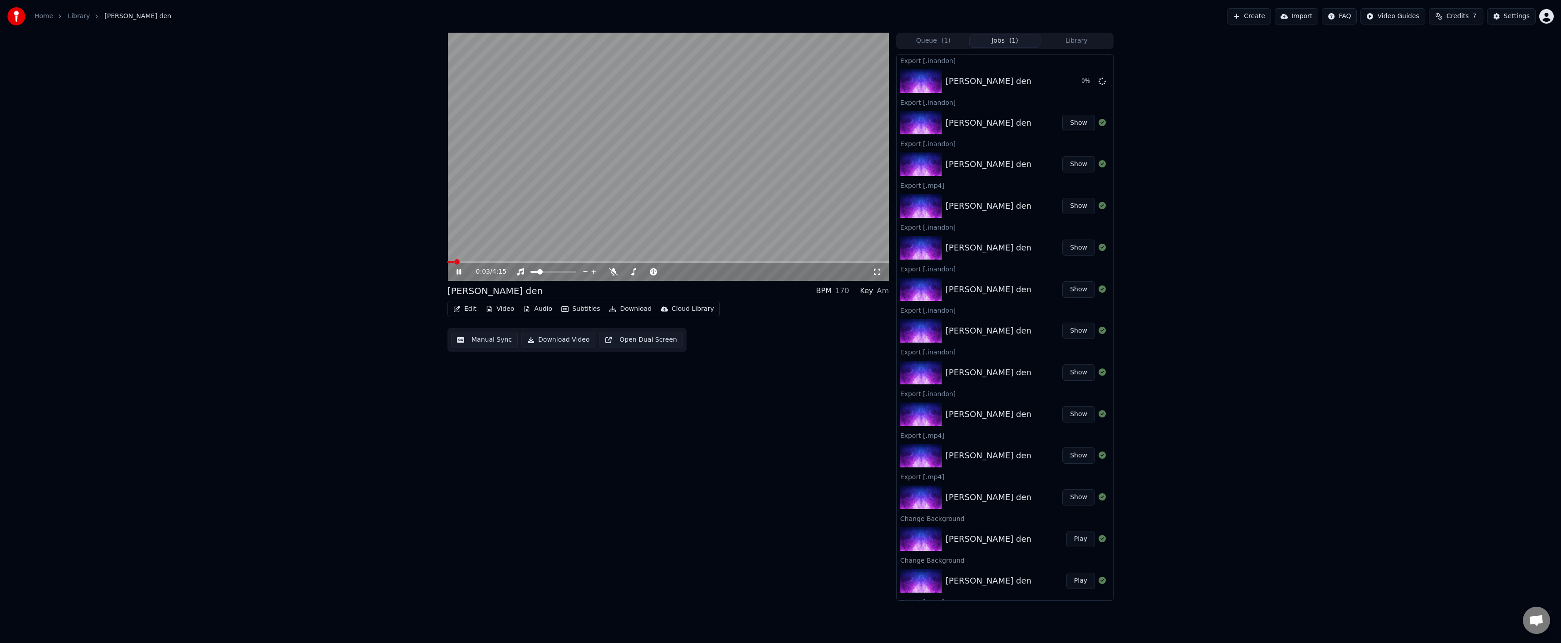
click at [458, 275] on icon at bounding box center [465, 271] width 21 height 7
click at [1074, 84] on button "Show" at bounding box center [1078, 81] width 33 height 16
